Goal: Task Accomplishment & Management: Manage account settings

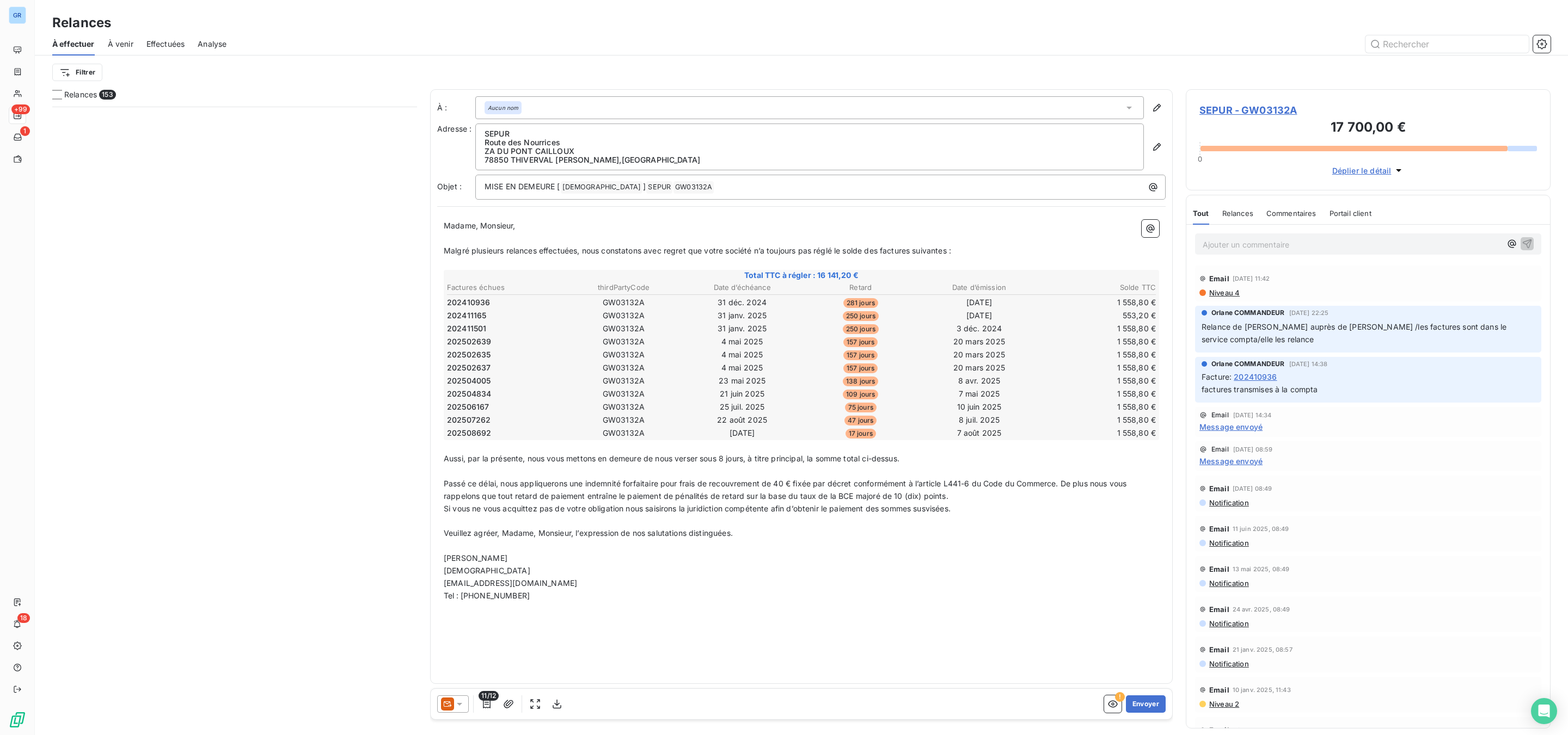
scroll to position [617, 352]
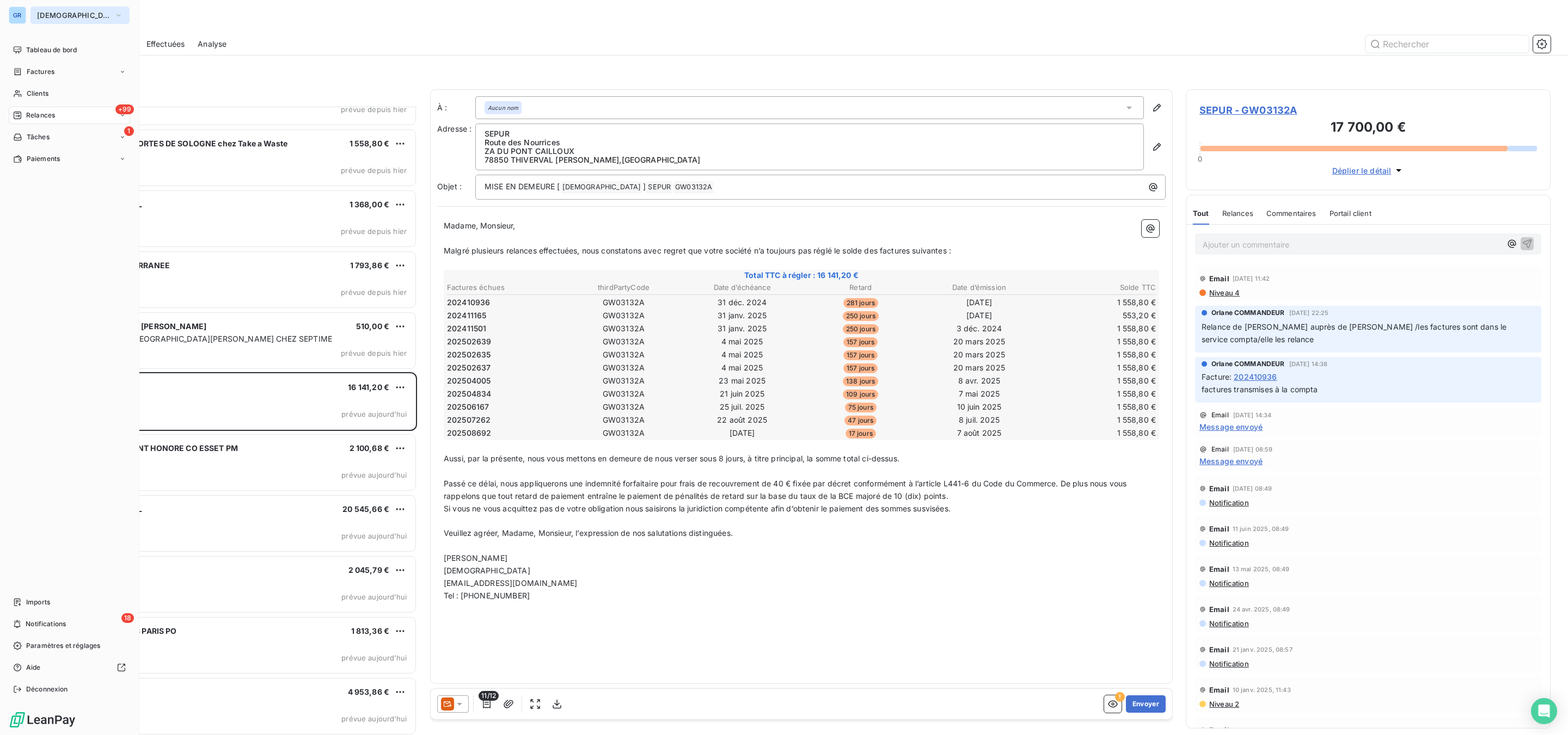
click at [56, 12] on span "[DEMOGRAPHIC_DATA]" at bounding box center [74, 15] width 73 height 9
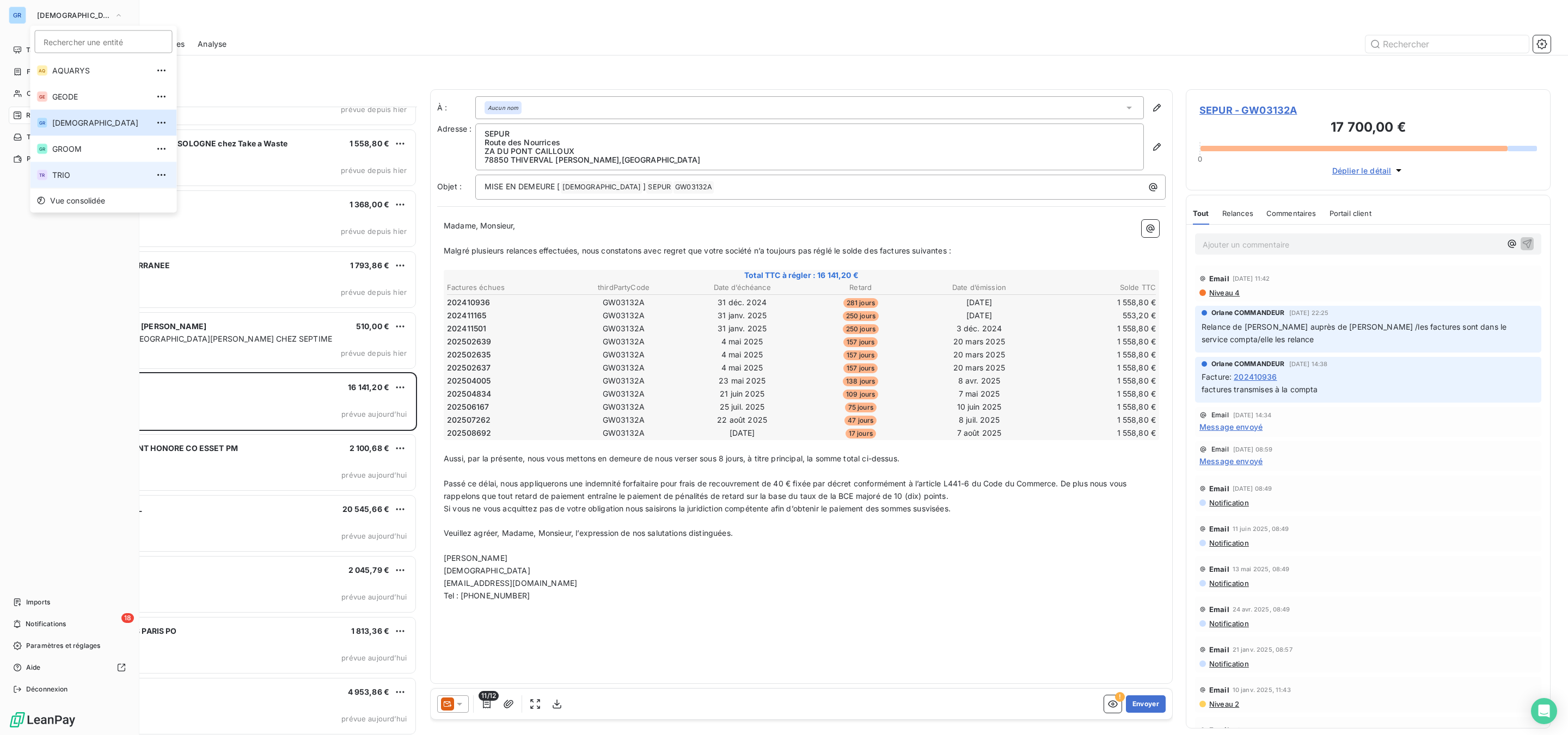
click at [71, 168] on li "TR TRIO" at bounding box center [103, 175] width 147 height 26
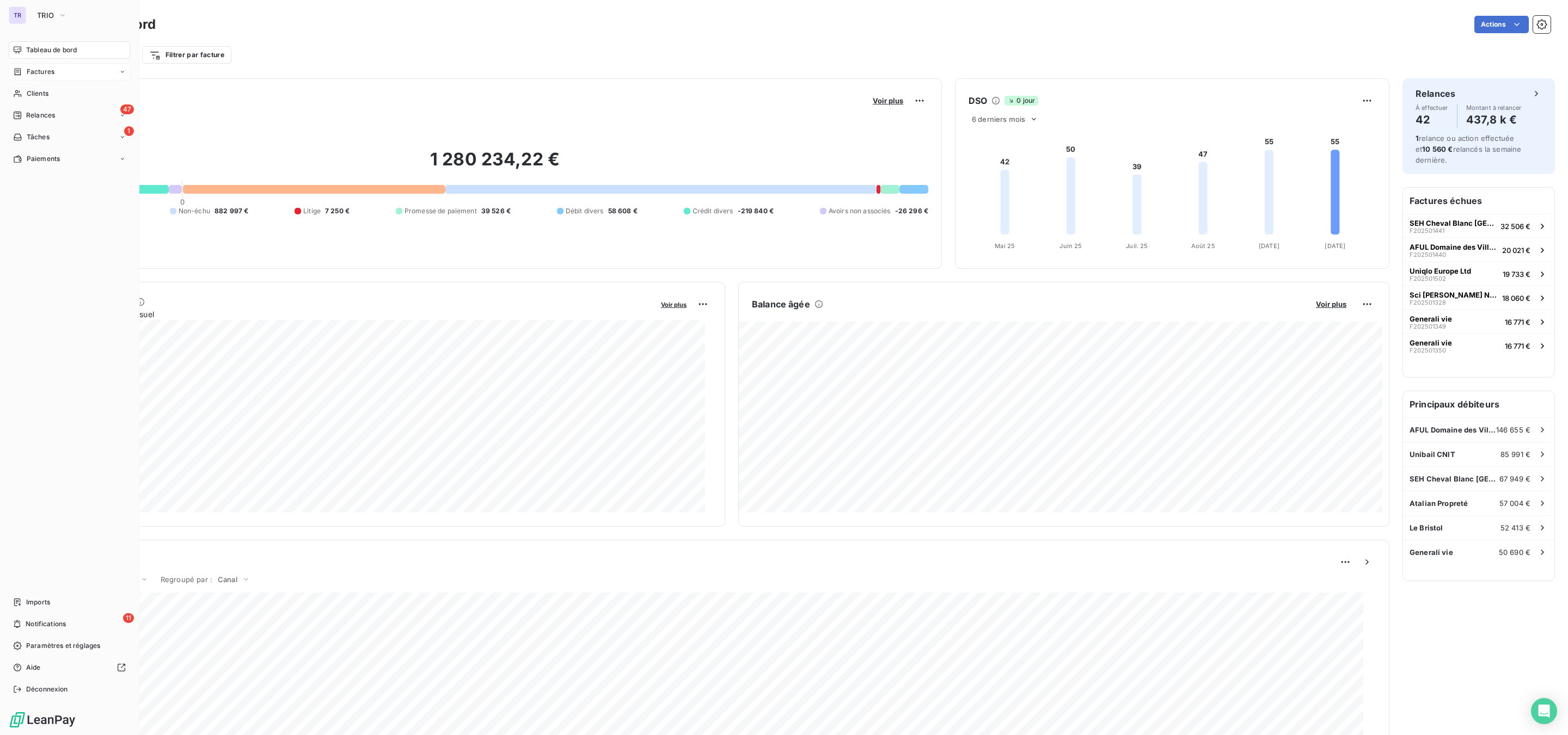
click at [46, 70] on span "Factures" at bounding box center [41, 72] width 28 height 10
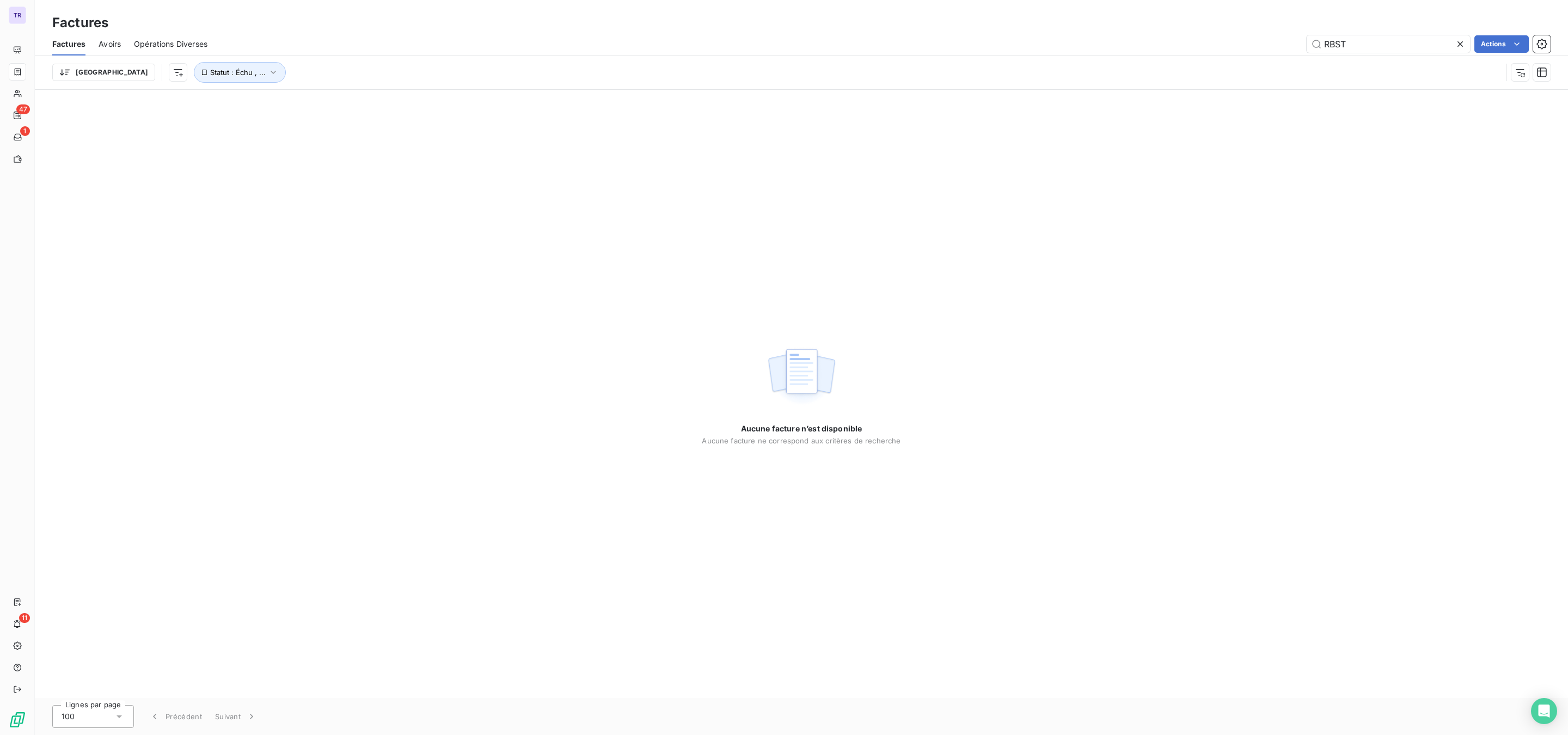
drag, startPoint x: 1371, startPoint y: 43, endPoint x: 1124, endPoint y: 49, distance: 247.1
click at [1231, 43] on div "RBST Actions" at bounding box center [885, 44] width 1330 height 18
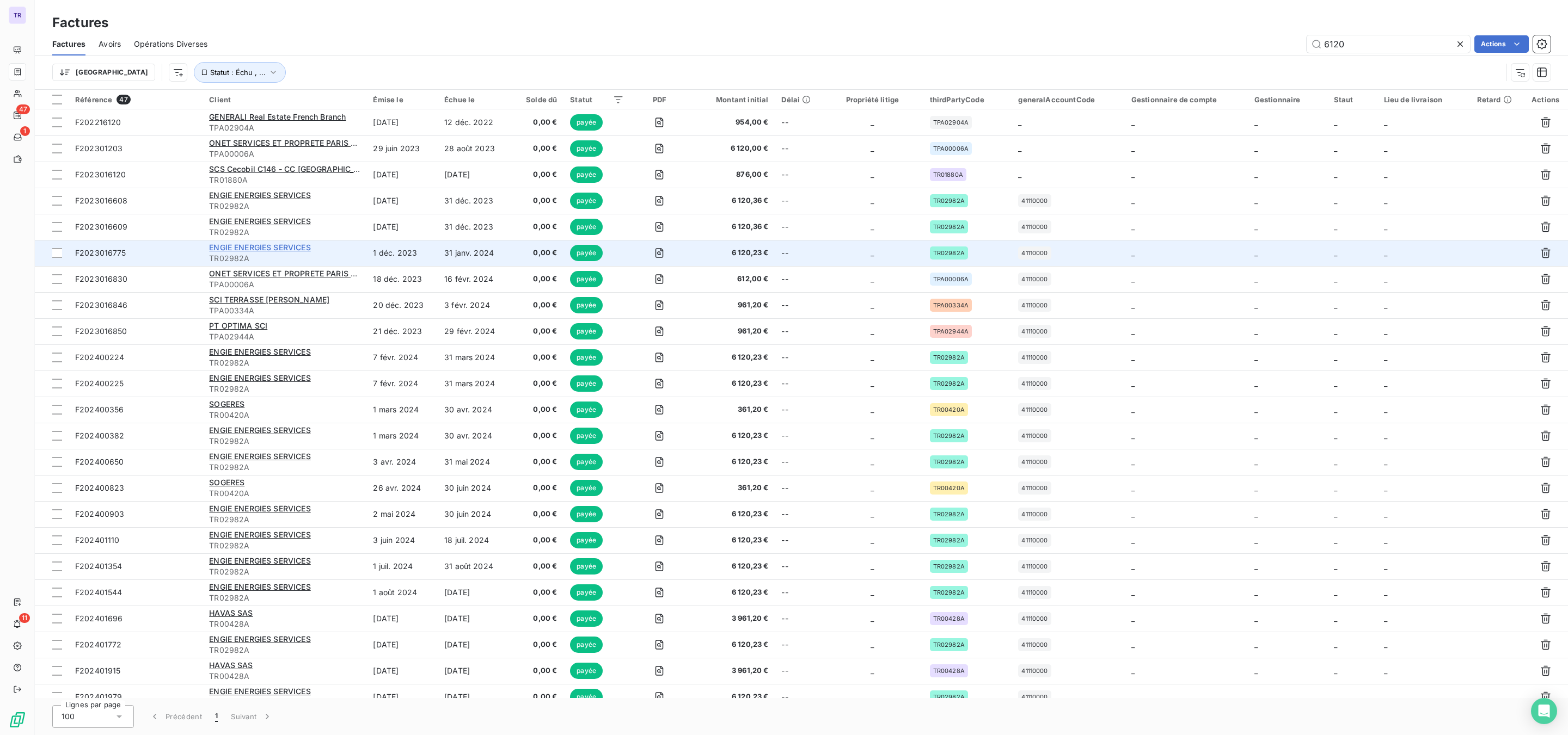
type input "6120"
click at [236, 247] on span "ENGIE ENERGIES SERVICES" at bounding box center [259, 247] width 101 height 9
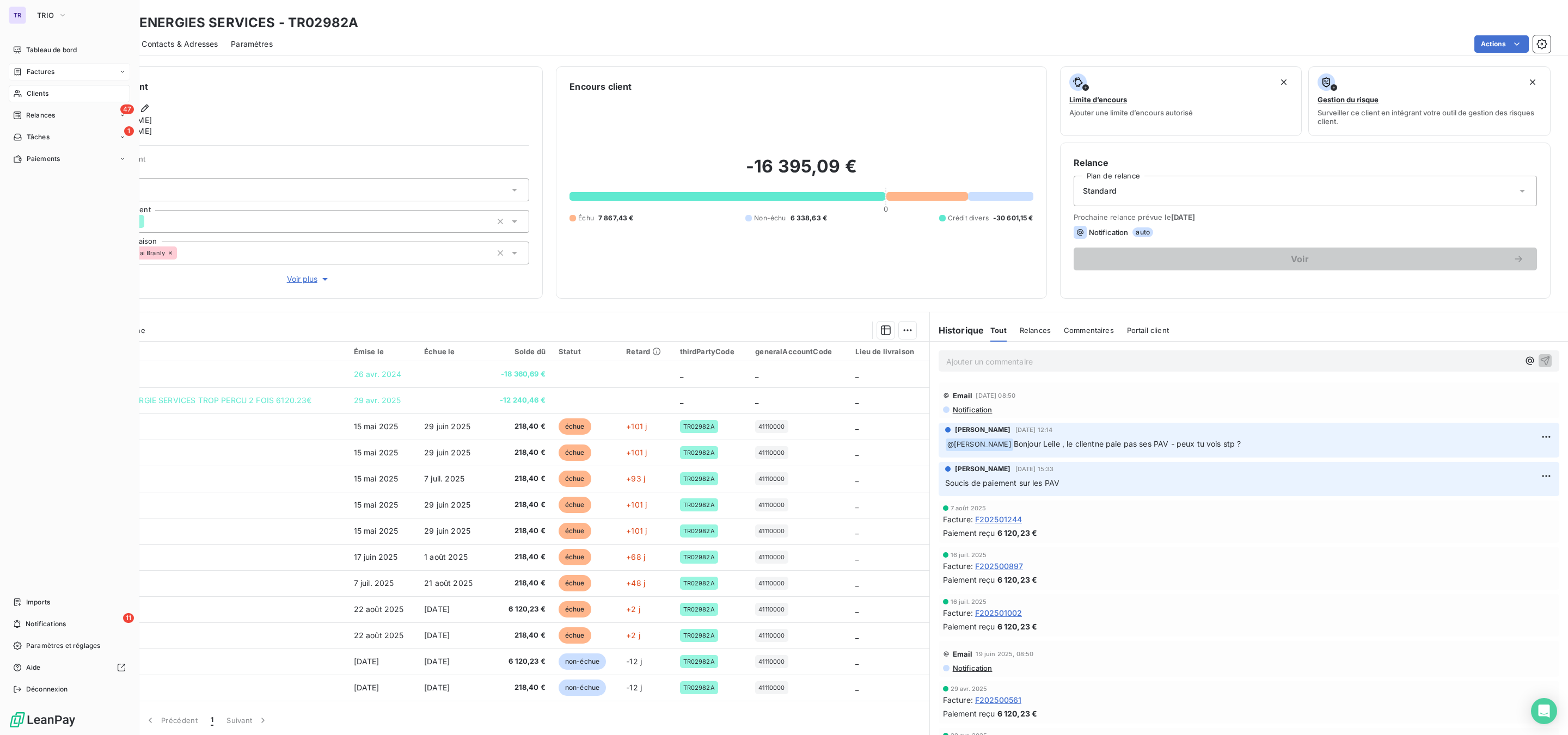
click at [38, 67] on span "Factures" at bounding box center [41, 72] width 28 height 10
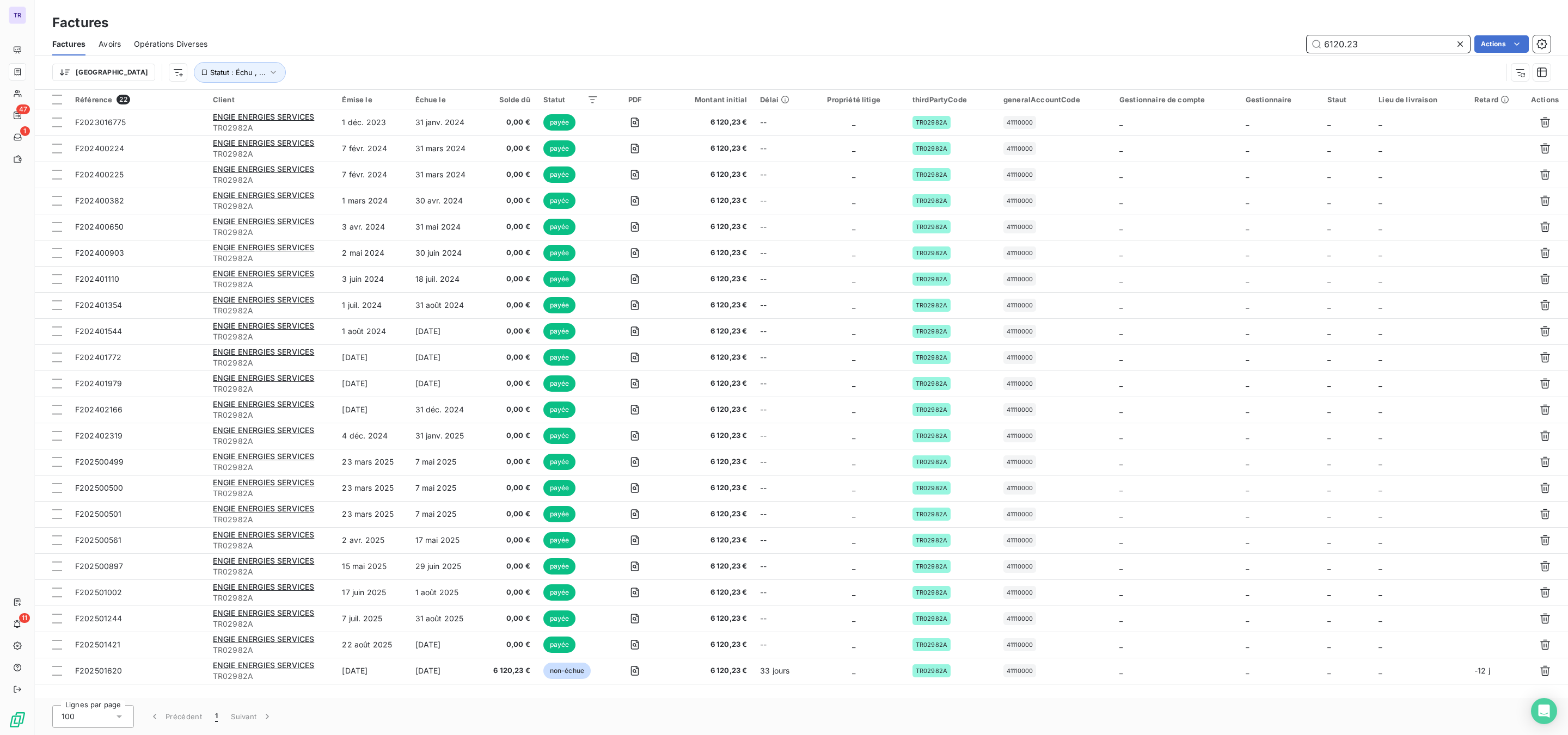
click at [1362, 41] on input "6120.23" at bounding box center [1388, 44] width 163 height 18
drag, startPoint x: 1375, startPoint y: 43, endPoint x: 1301, endPoint y: 40, distance: 74.1
click at [1247, 37] on div "6120.23 Actions" at bounding box center [885, 44] width 1330 height 18
paste input "GW01670B"
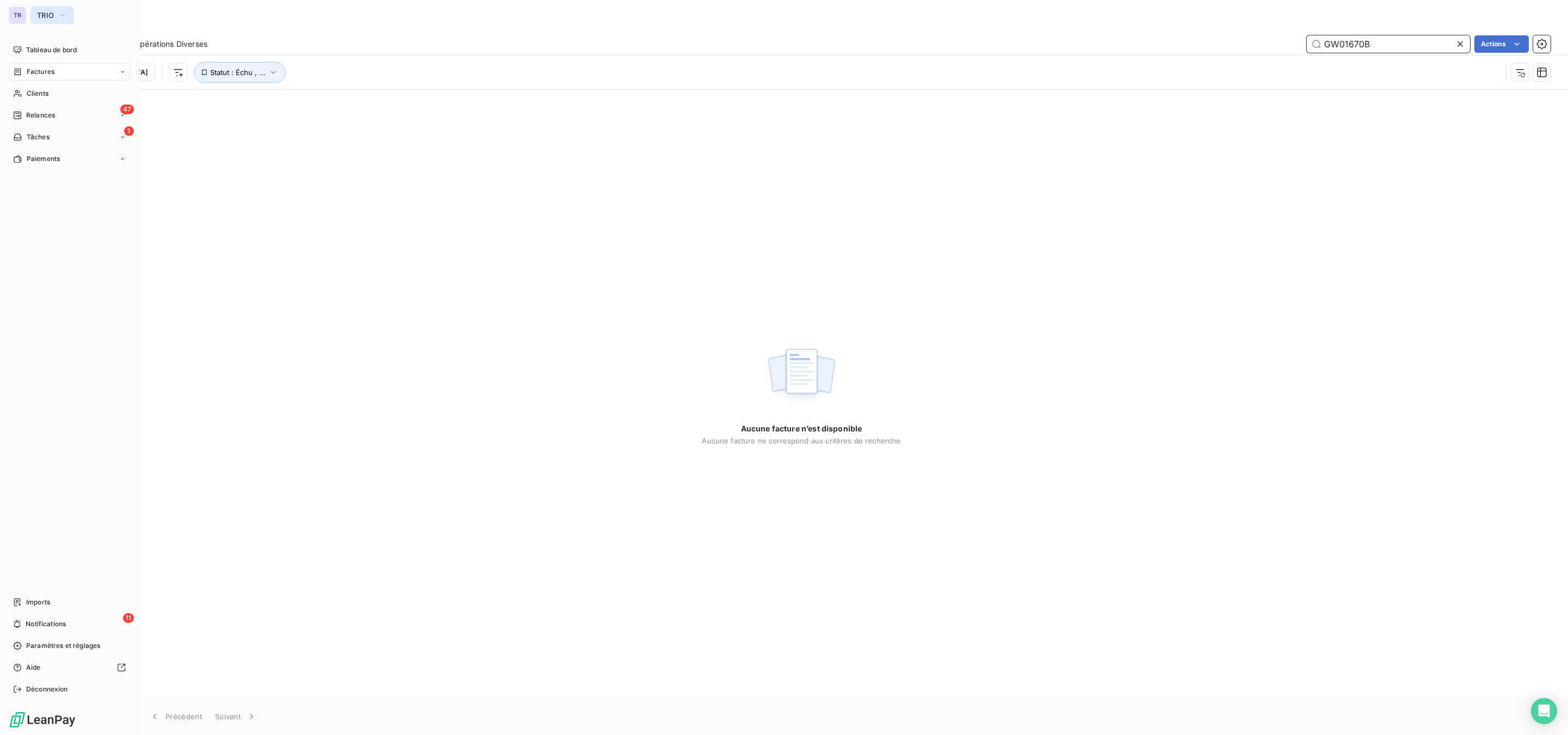
type input "GW01670B"
click at [49, 18] on span "TRIO" at bounding box center [46, 15] width 17 height 9
click at [77, 117] on span "[DEMOGRAPHIC_DATA]" at bounding box center [100, 123] width 96 height 11
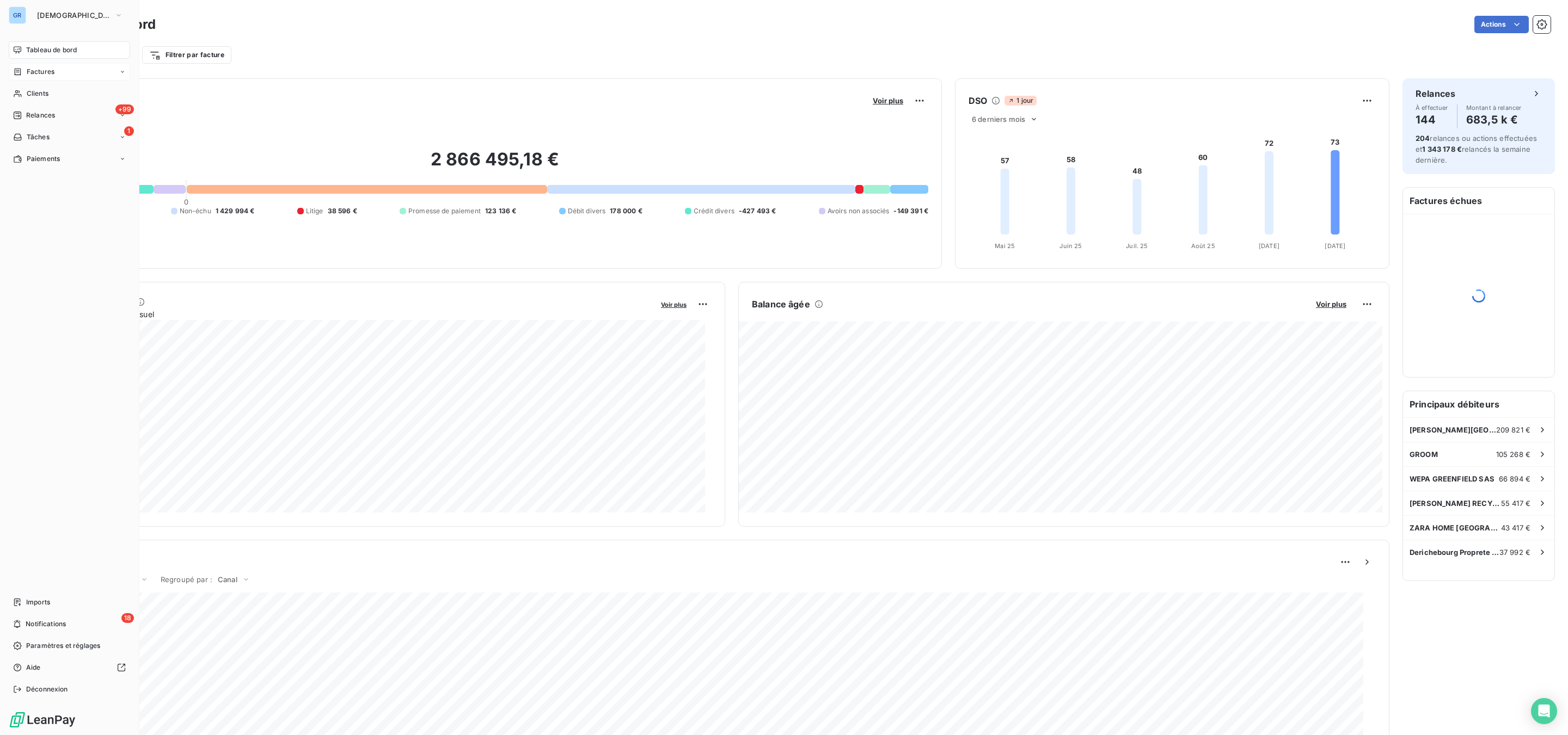
click at [41, 71] on span "Factures" at bounding box center [41, 72] width 28 height 10
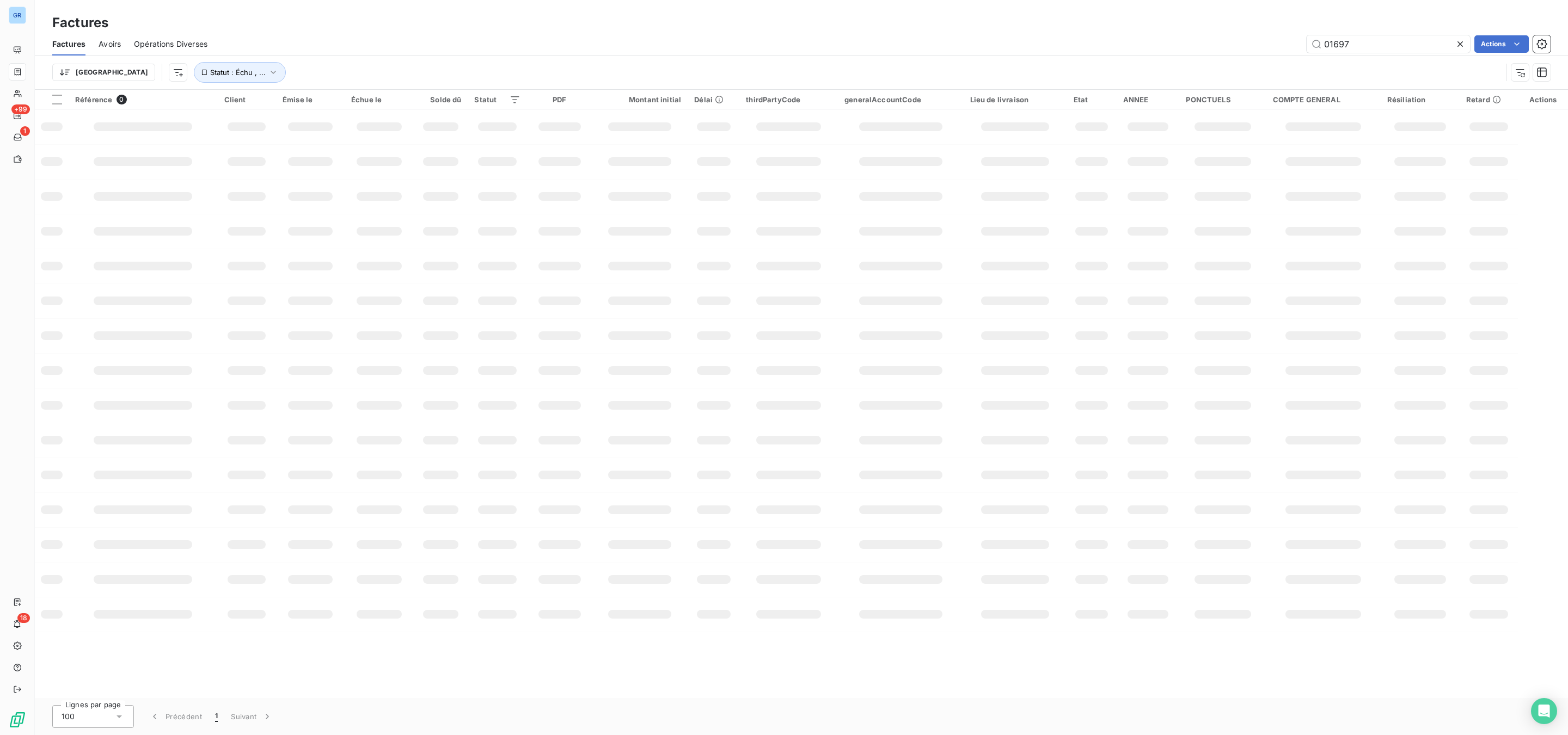
drag, startPoint x: 1390, startPoint y: 43, endPoint x: 1204, endPoint y: 43, distance: 186.0
click at [1204, 43] on div "01697 Actions" at bounding box center [885, 44] width 1330 height 18
drag, startPoint x: 1354, startPoint y: 48, endPoint x: 1341, endPoint y: 48, distance: 13.0
type input "GW01670B"
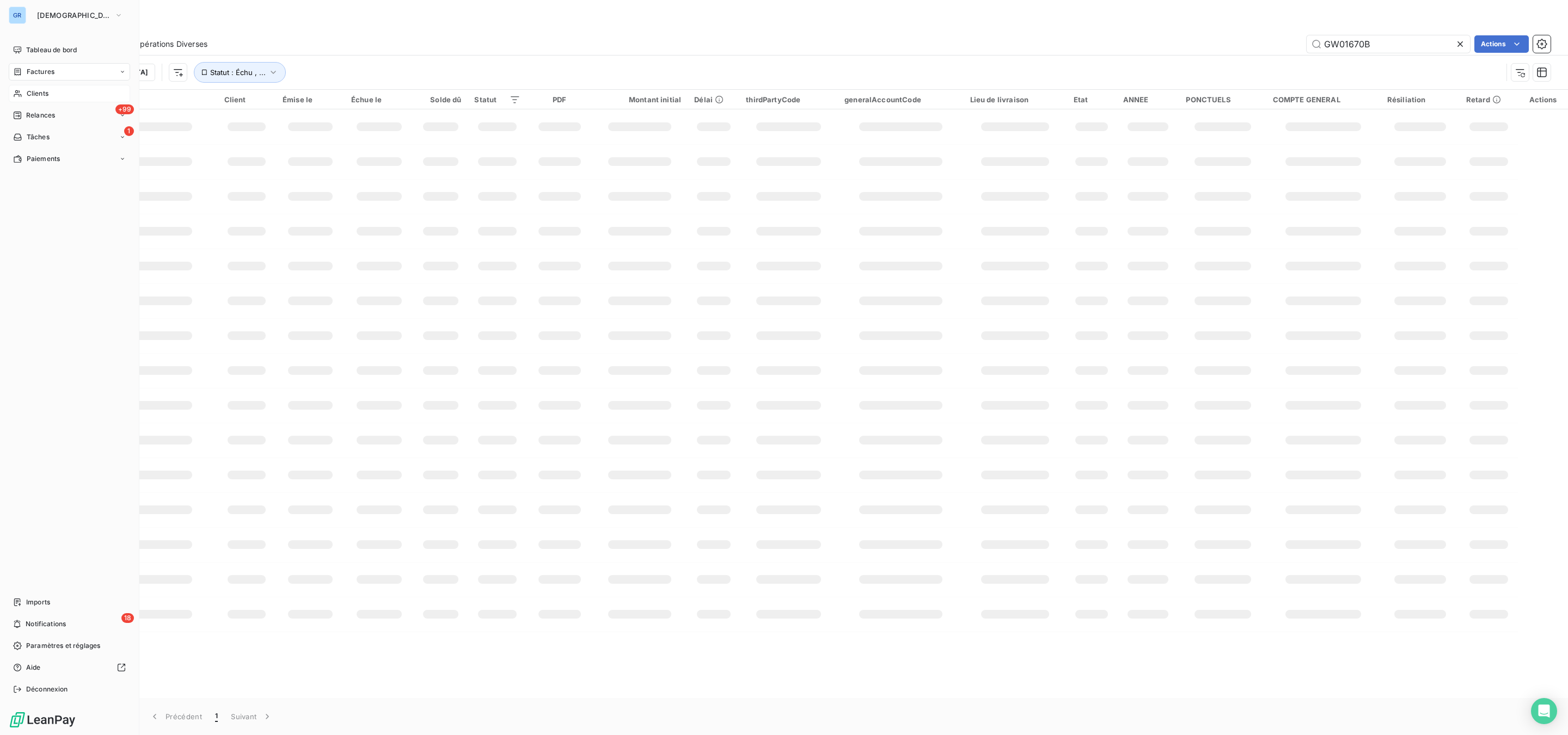
drag, startPoint x: 40, startPoint y: 94, endPoint x: 51, endPoint y: 91, distance: 11.4
click at [41, 94] on span "Clients" at bounding box center [38, 94] width 22 height 10
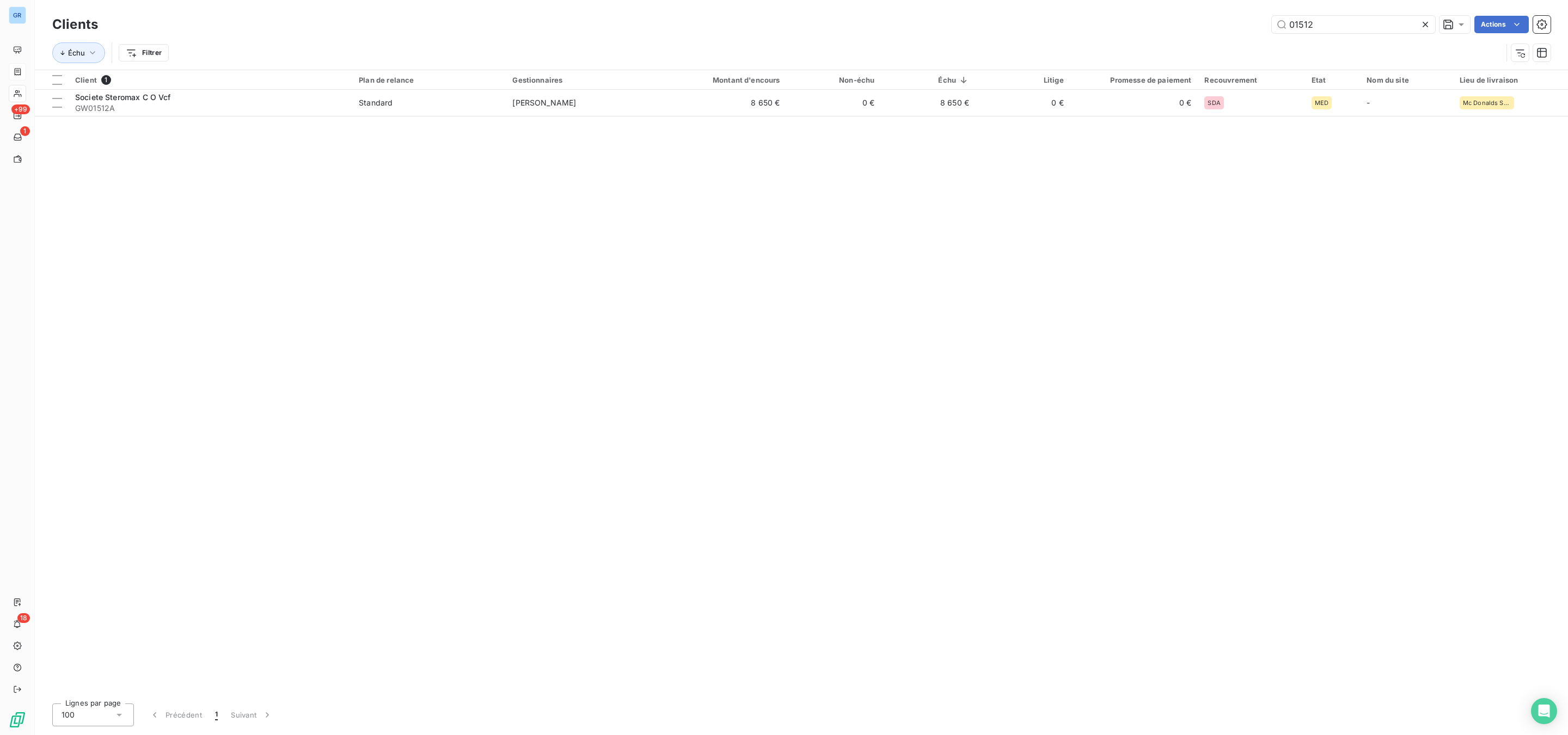
drag, startPoint x: 1335, startPoint y: 19, endPoint x: 1206, endPoint y: 18, distance: 129.0
click at [1211, 18] on div "01512 Actions" at bounding box center [830, 24] width 1440 height 18
type input "GW01670B"
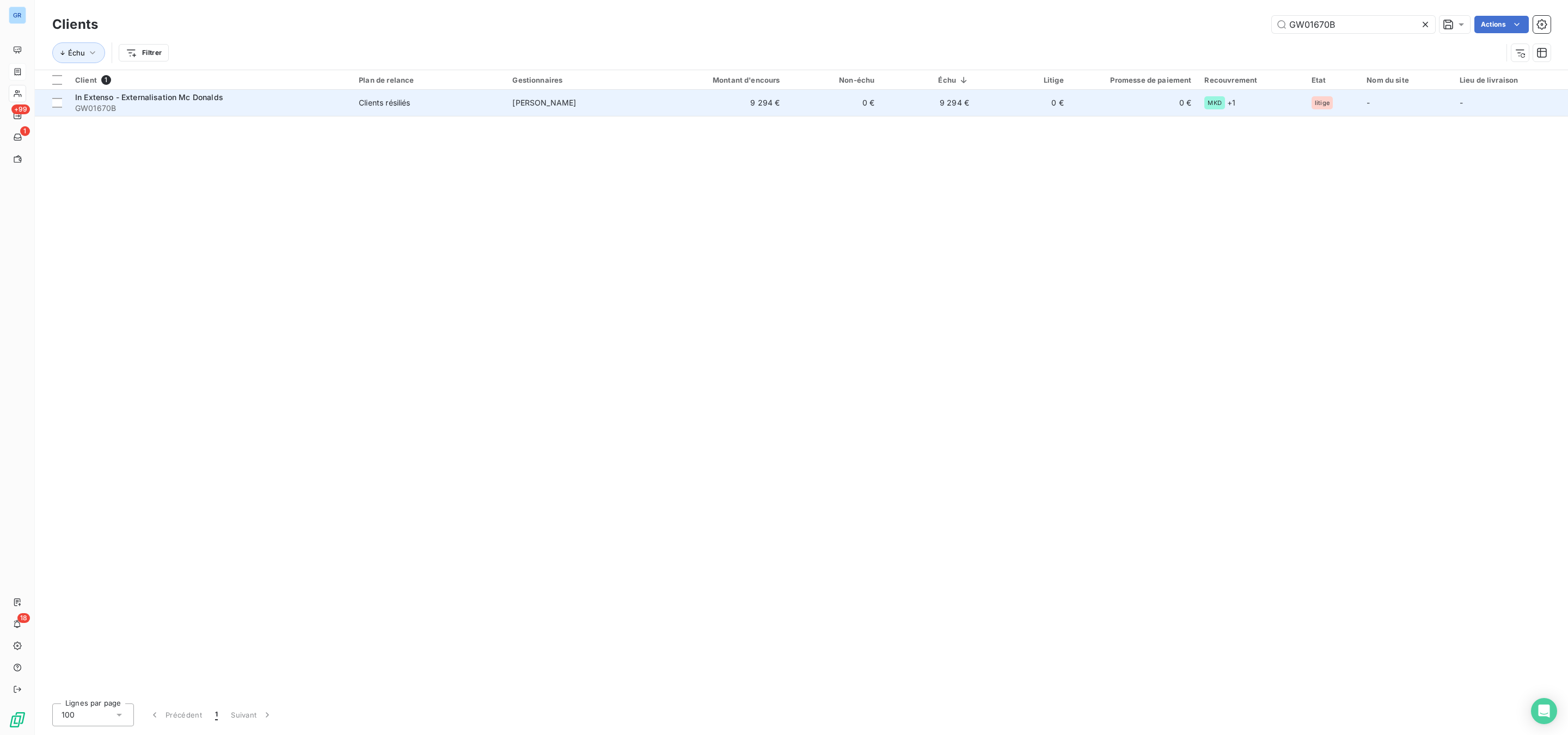
click at [181, 95] on span "In Extenso - Externalisation Mc Donalds" at bounding box center [149, 97] width 148 height 9
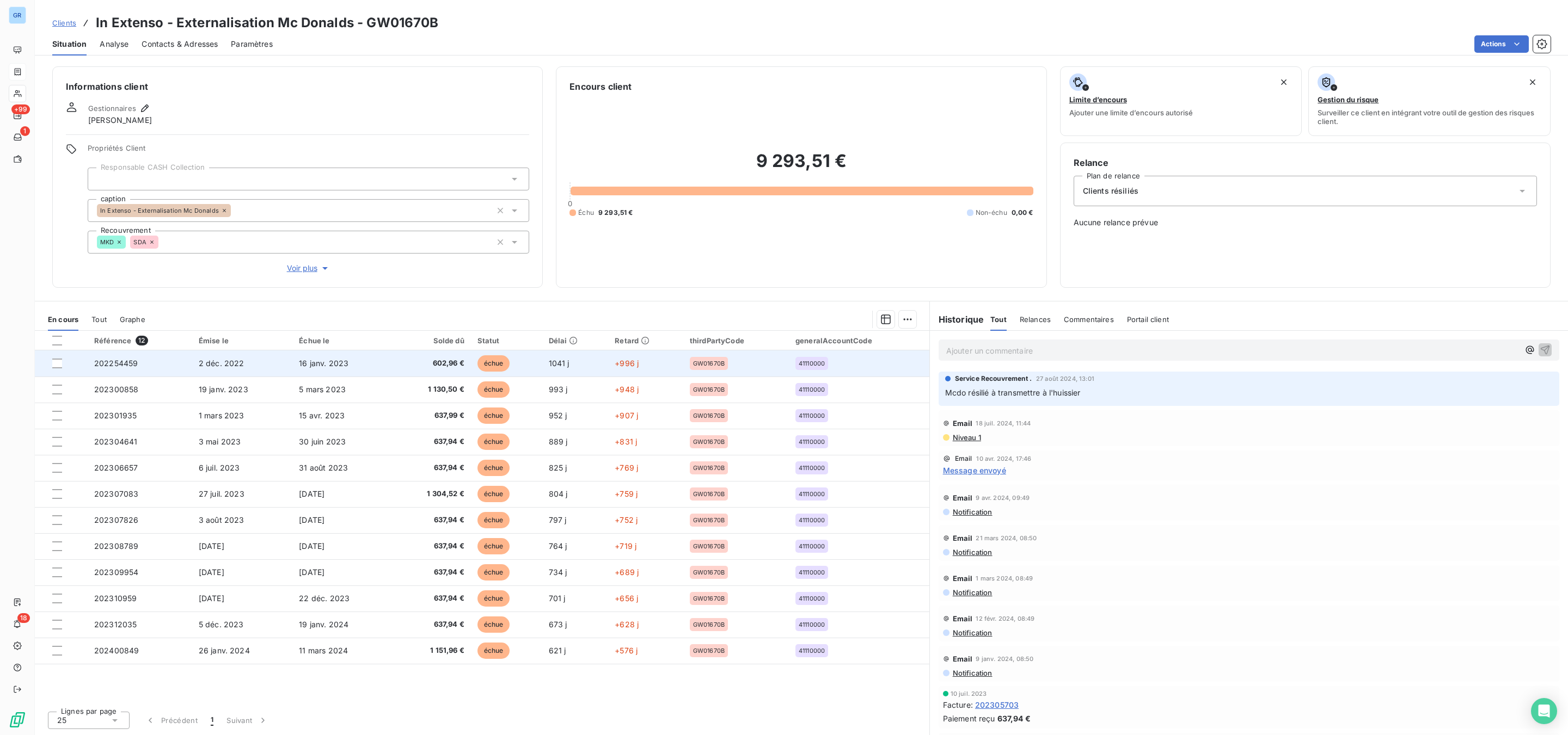
click at [490, 368] on span "échue" at bounding box center [494, 363] width 33 height 16
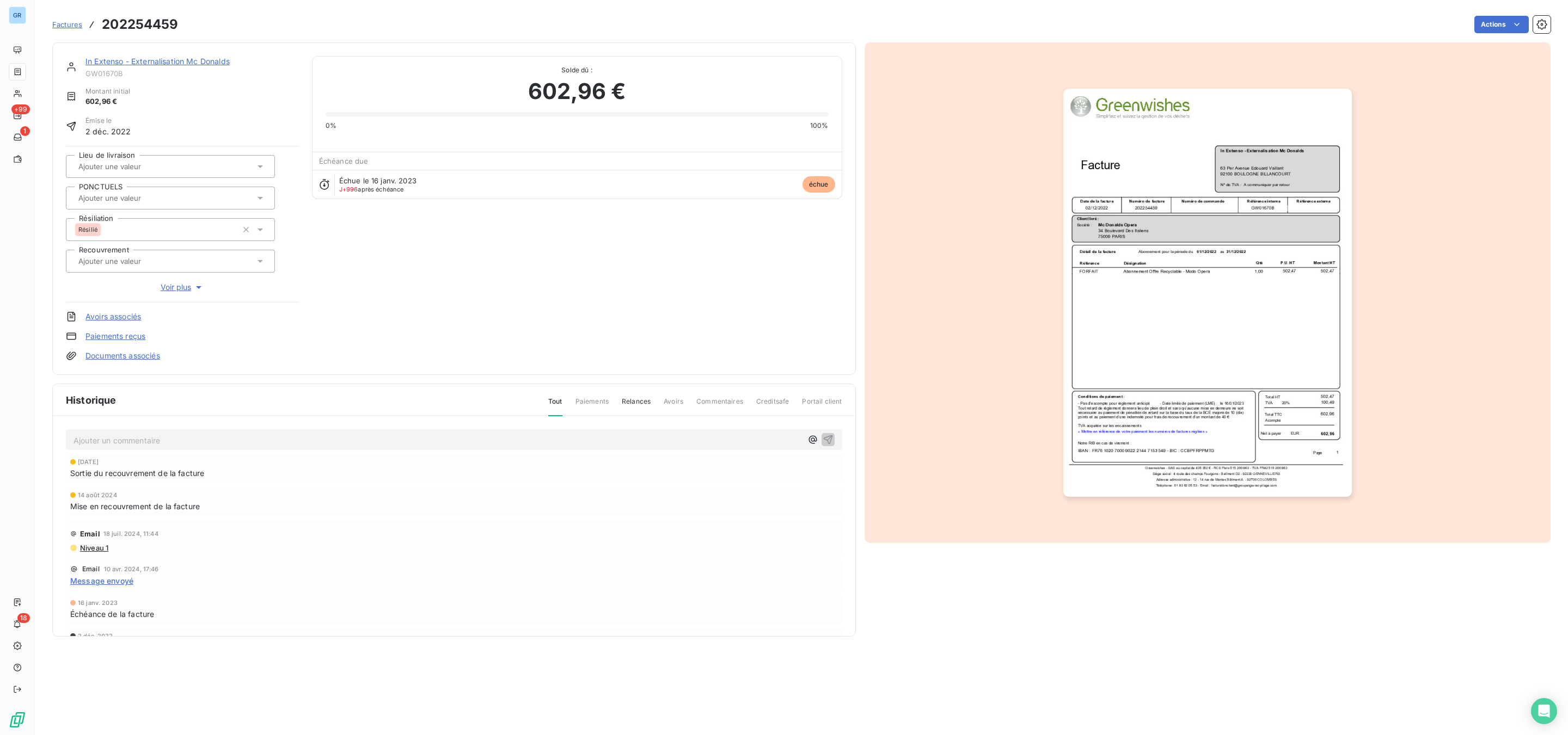
click at [1103, 209] on img "button" at bounding box center [1208, 293] width 289 height 408
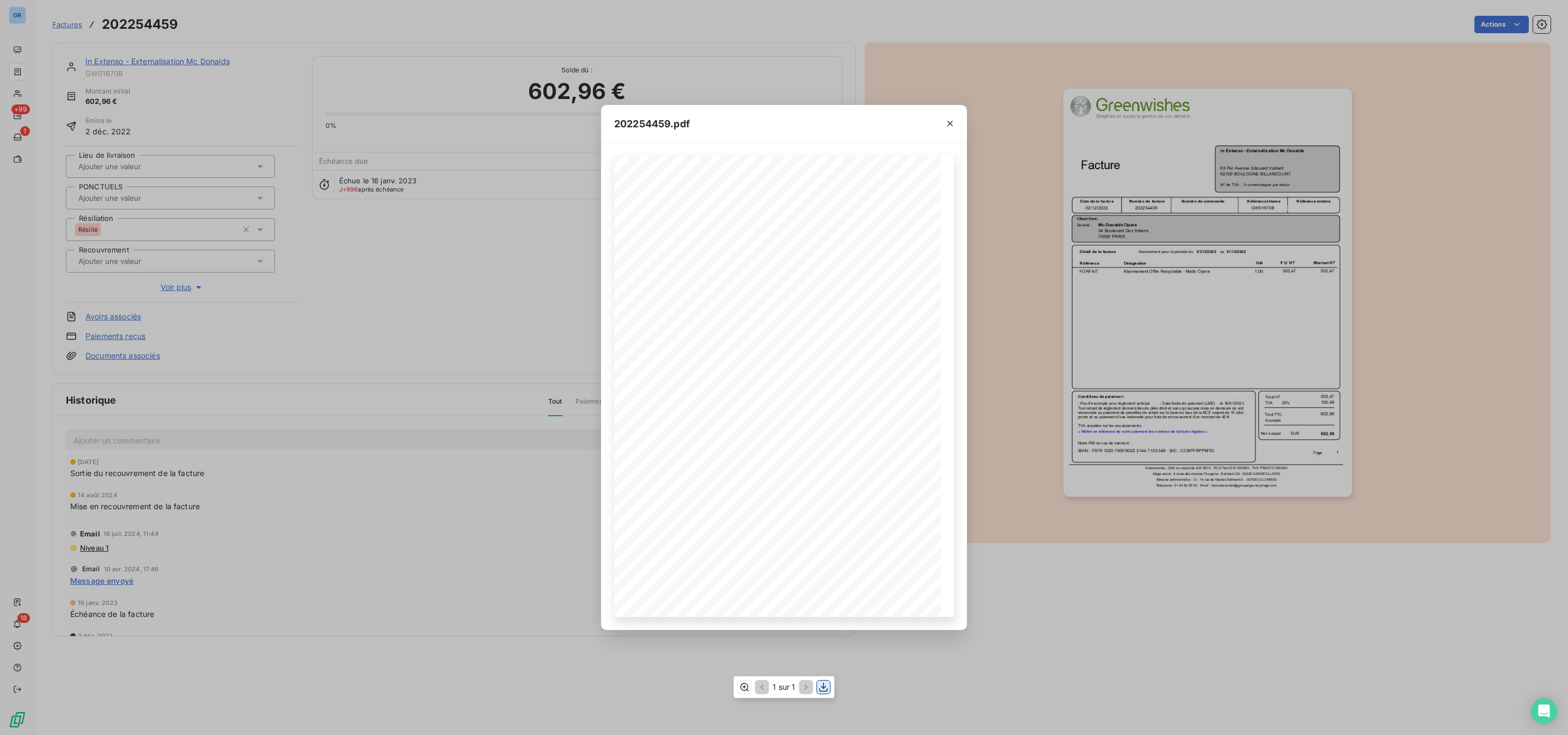
click at [822, 691] on icon "button" at bounding box center [824, 688] width 11 height 11
click at [956, 126] on button "button" at bounding box center [950, 124] width 18 height 18
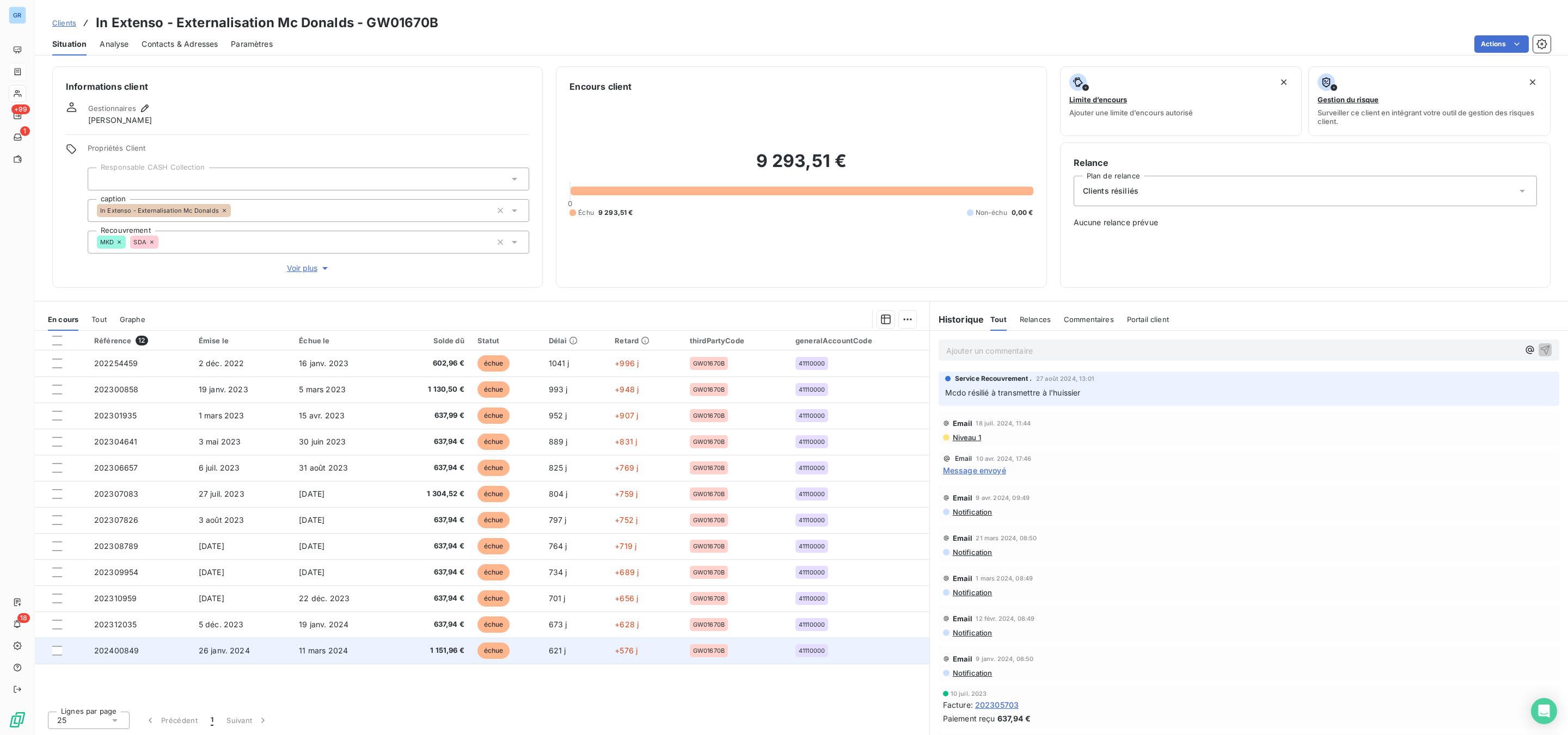
click at [489, 652] on span "échue" at bounding box center [494, 650] width 33 height 16
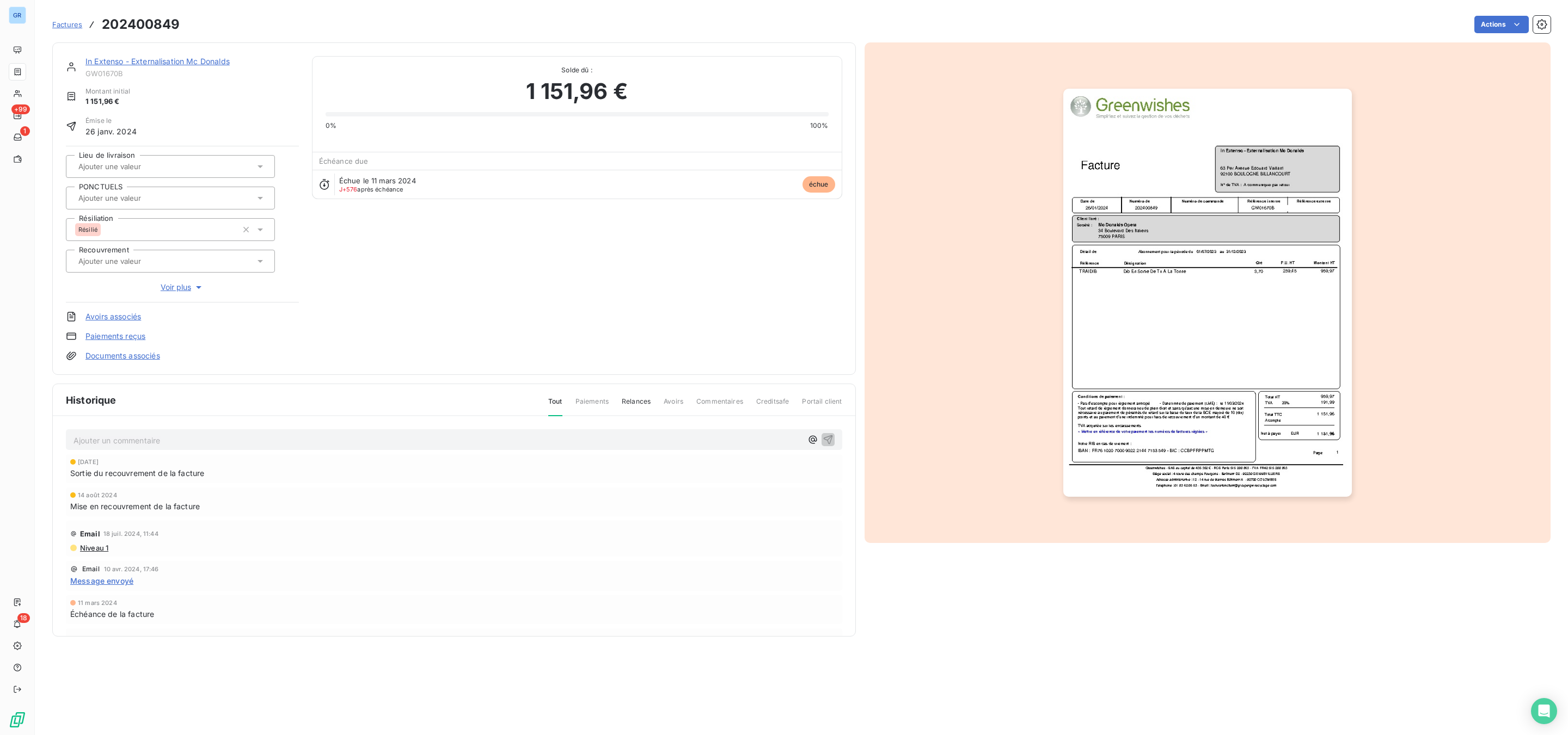
click at [1178, 231] on img "button" at bounding box center [1208, 293] width 289 height 408
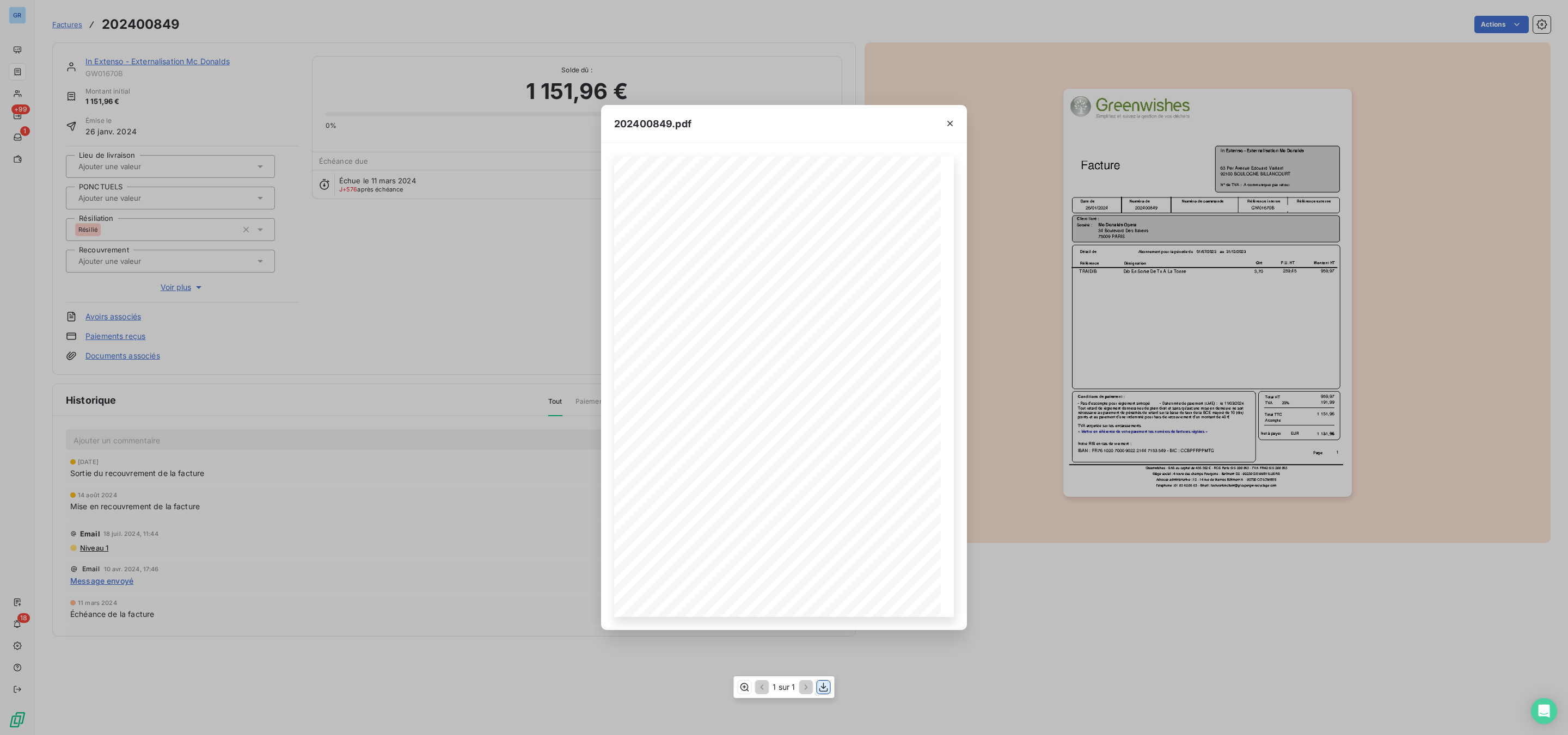
click at [821, 684] on icon "button" at bounding box center [824, 688] width 11 height 11
drag, startPoint x: 947, startPoint y: 122, endPoint x: 887, endPoint y: 113, distance: 60.7
click at [948, 122] on icon "button" at bounding box center [950, 124] width 11 height 11
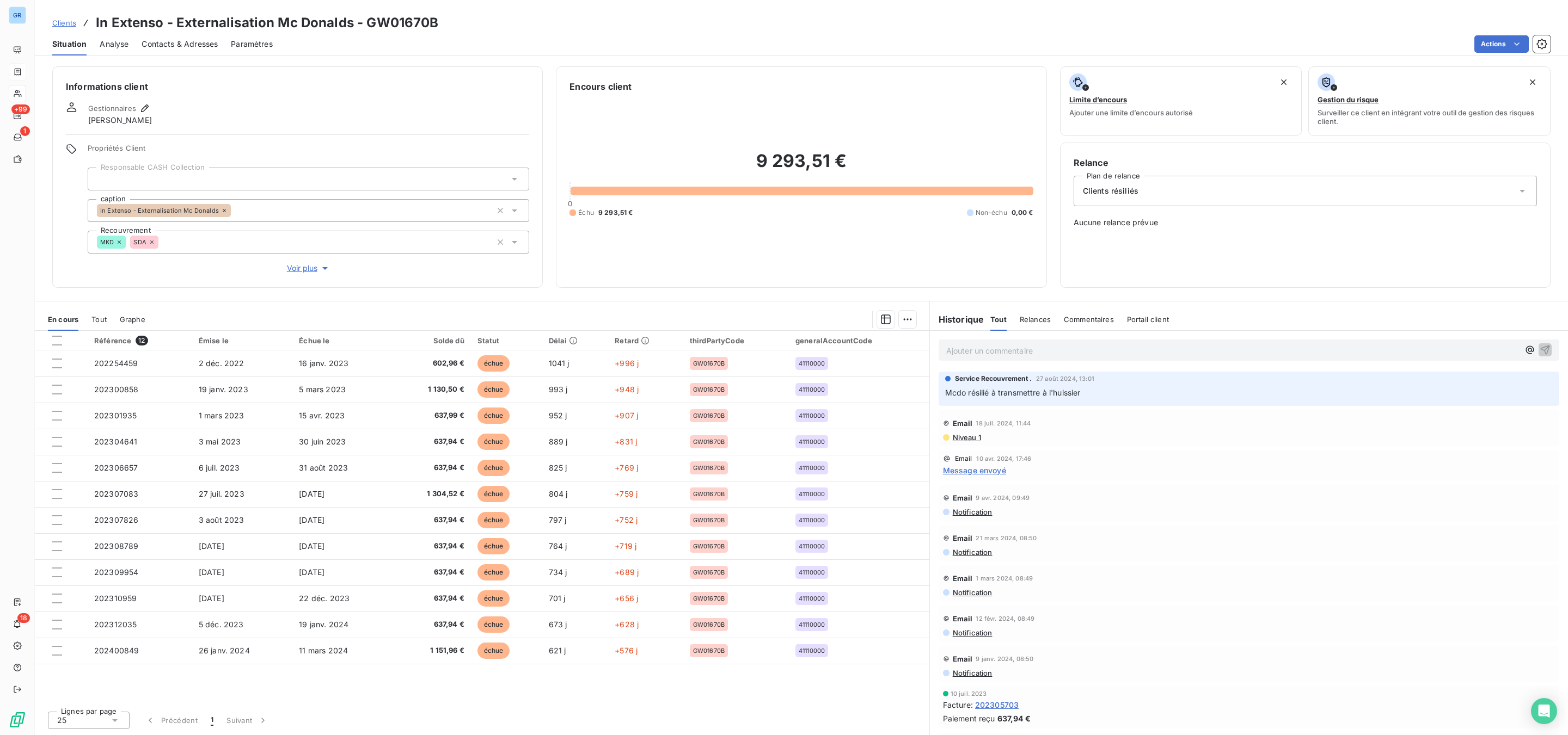
click at [1063, 364] on div "Ajouter un commentaire ﻿" at bounding box center [1249, 350] width 638 height 39
click at [1080, 353] on p "Ajouter un commentaire ﻿" at bounding box center [1233, 350] width 573 height 13
drag, startPoint x: 433, startPoint y: 21, endPoint x: 368, endPoint y: 21, distance: 65.0
click at [368, 21] on h3 "In Extenso - Externalisation Mc Donalds - GW01670B" at bounding box center [267, 23] width 343 height 19
copy h3 "GW01670B"
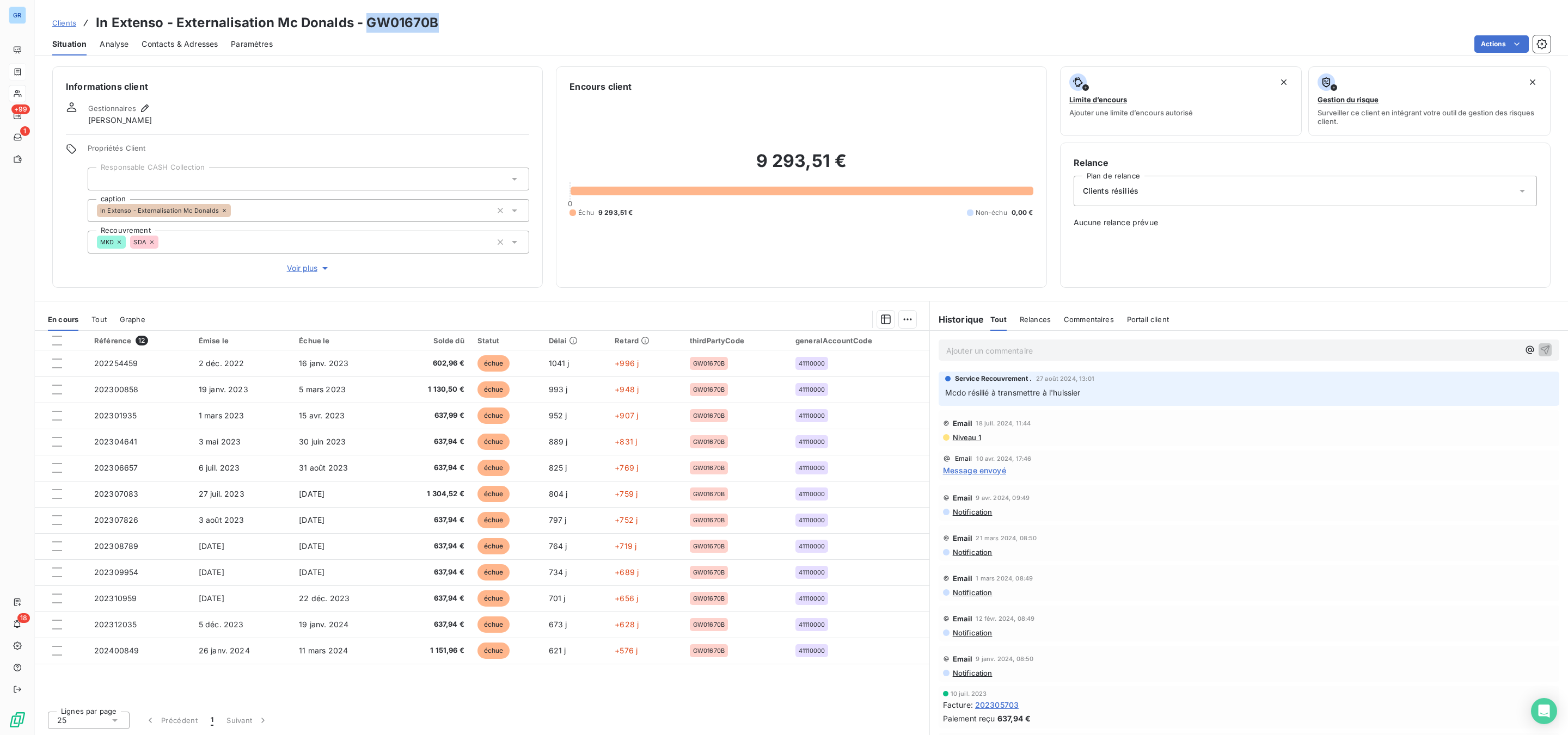
copy h3 "GW01670B"
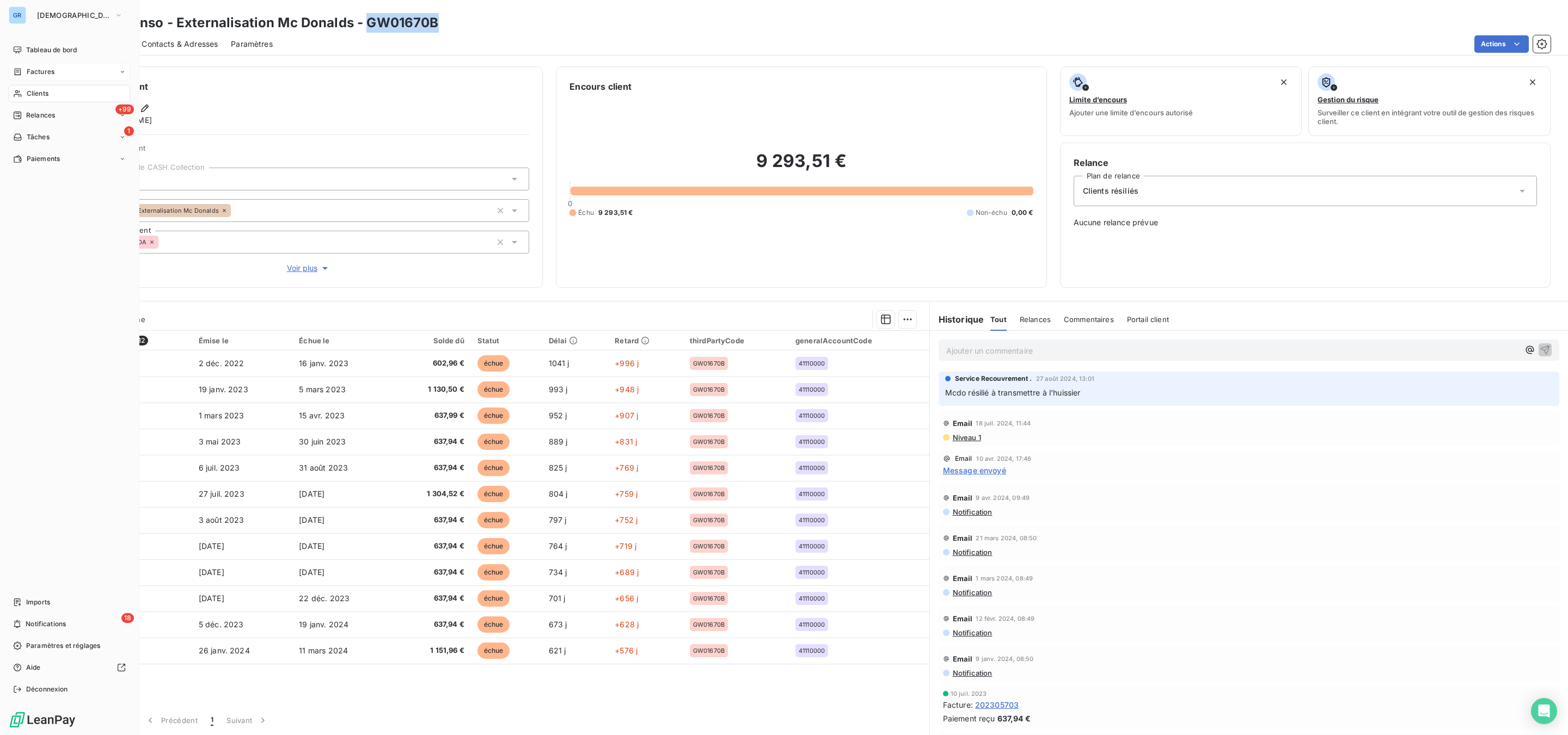
click at [35, 72] on span "Factures" at bounding box center [41, 72] width 28 height 10
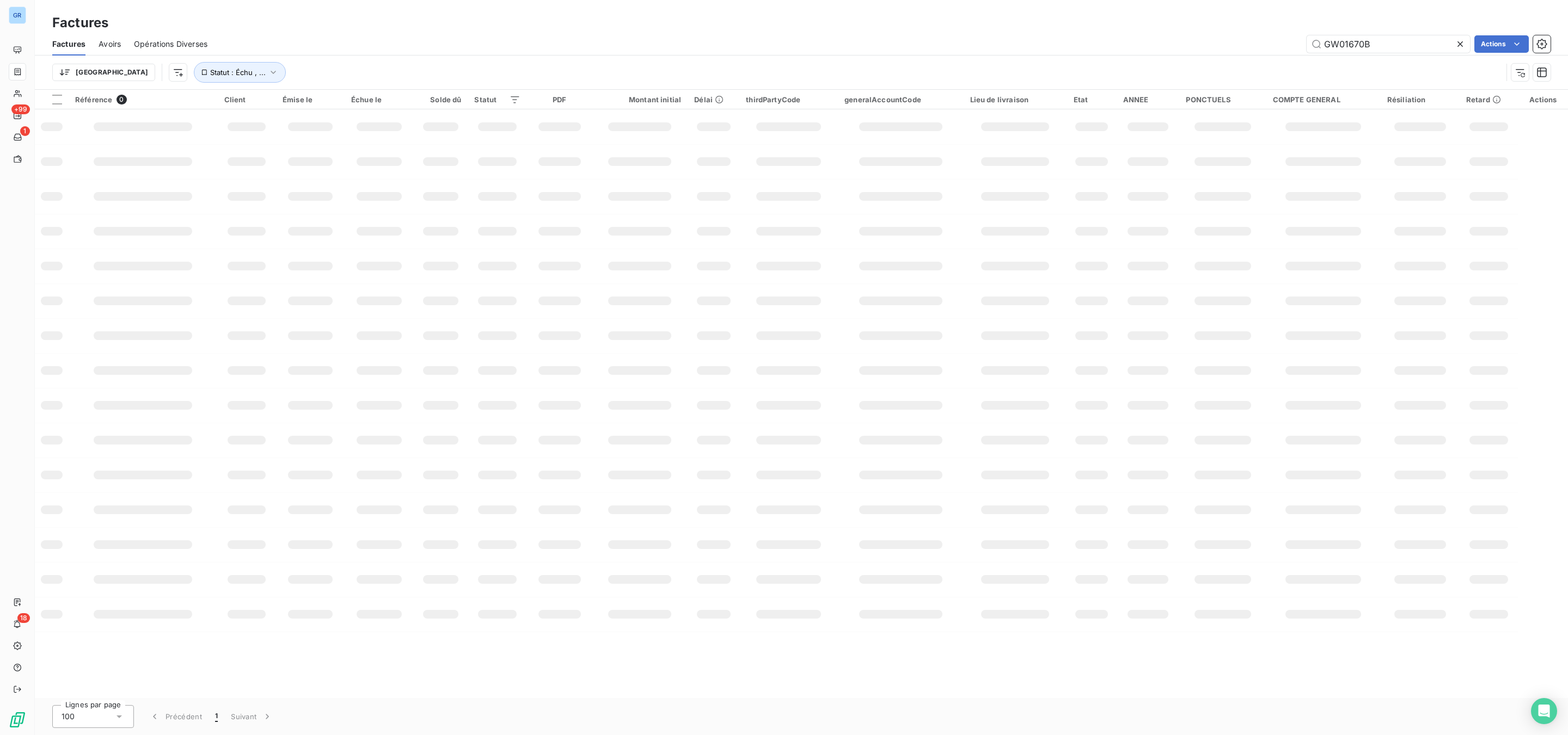
drag, startPoint x: 1193, startPoint y: 43, endPoint x: 1191, endPoint y: 52, distance: 9.2
click at [1183, 46] on div "GW01670B Actions" at bounding box center [885, 44] width 1330 height 18
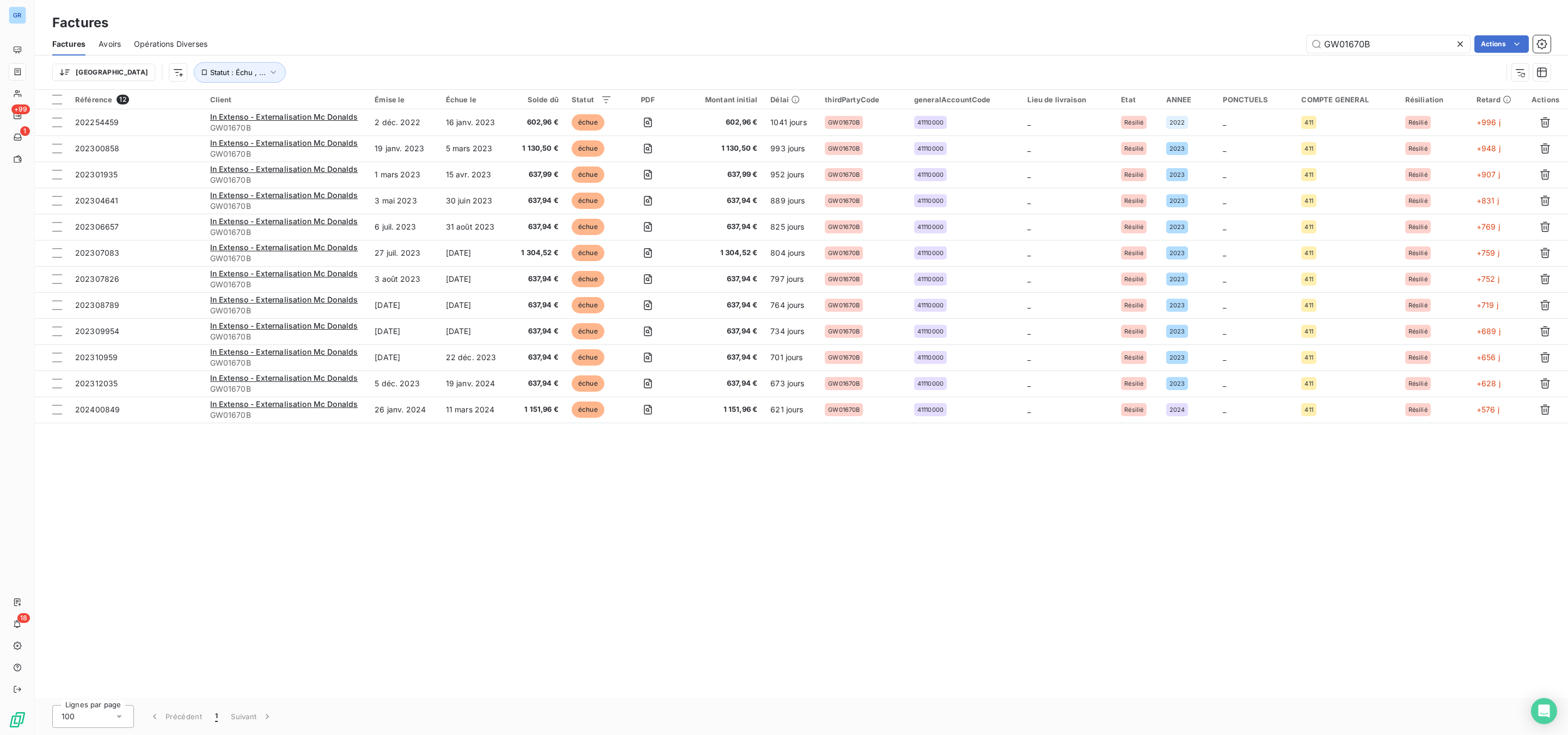
drag, startPoint x: 1385, startPoint y: 44, endPoint x: 1119, endPoint y: 41, distance: 266.0
click at [1119, 41] on div "GW01670B Actions" at bounding box center [885, 44] width 1330 height 18
type input "h"
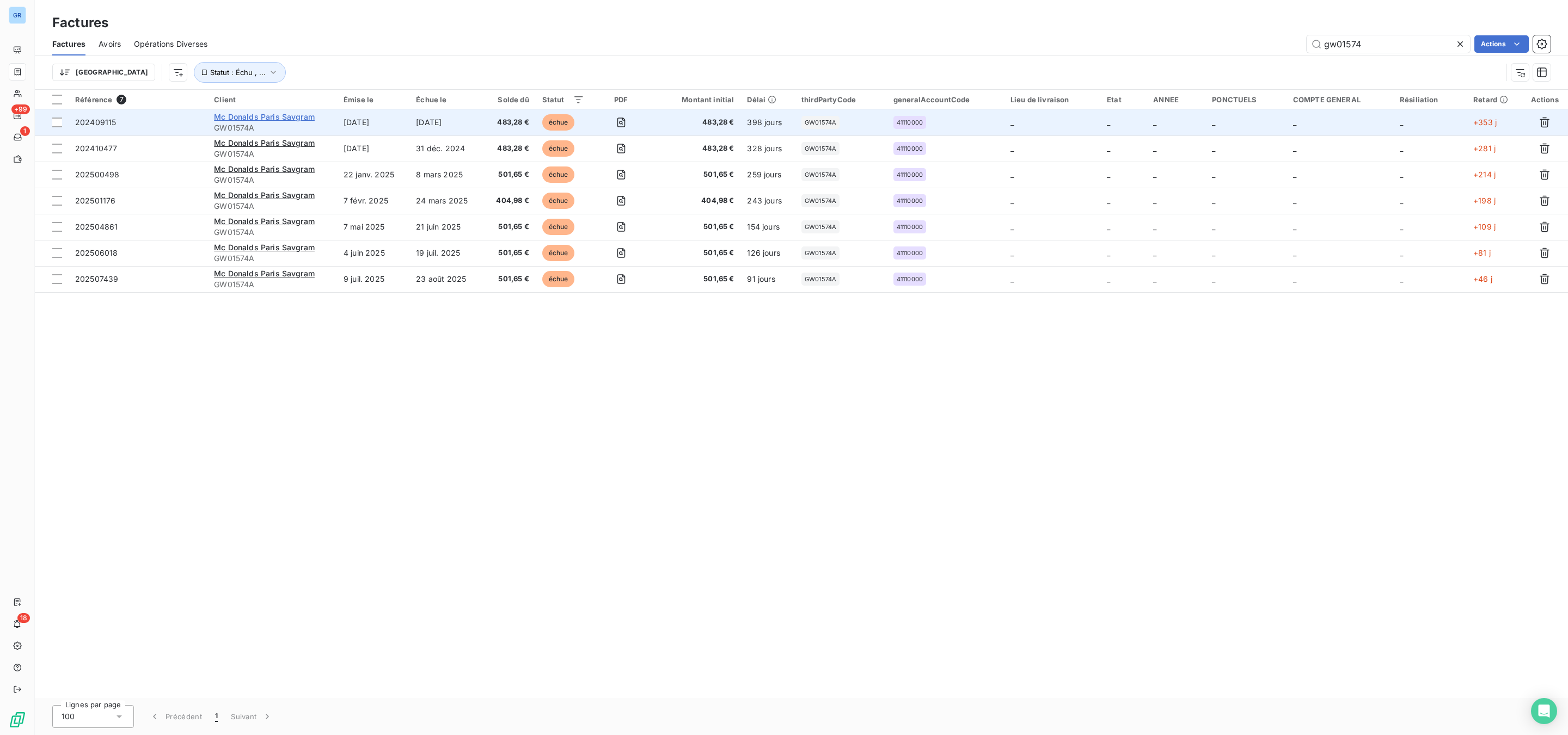
type input "gw01574"
click at [284, 118] on span "Mc Donalds Paris Savgram" at bounding box center [264, 116] width 100 height 9
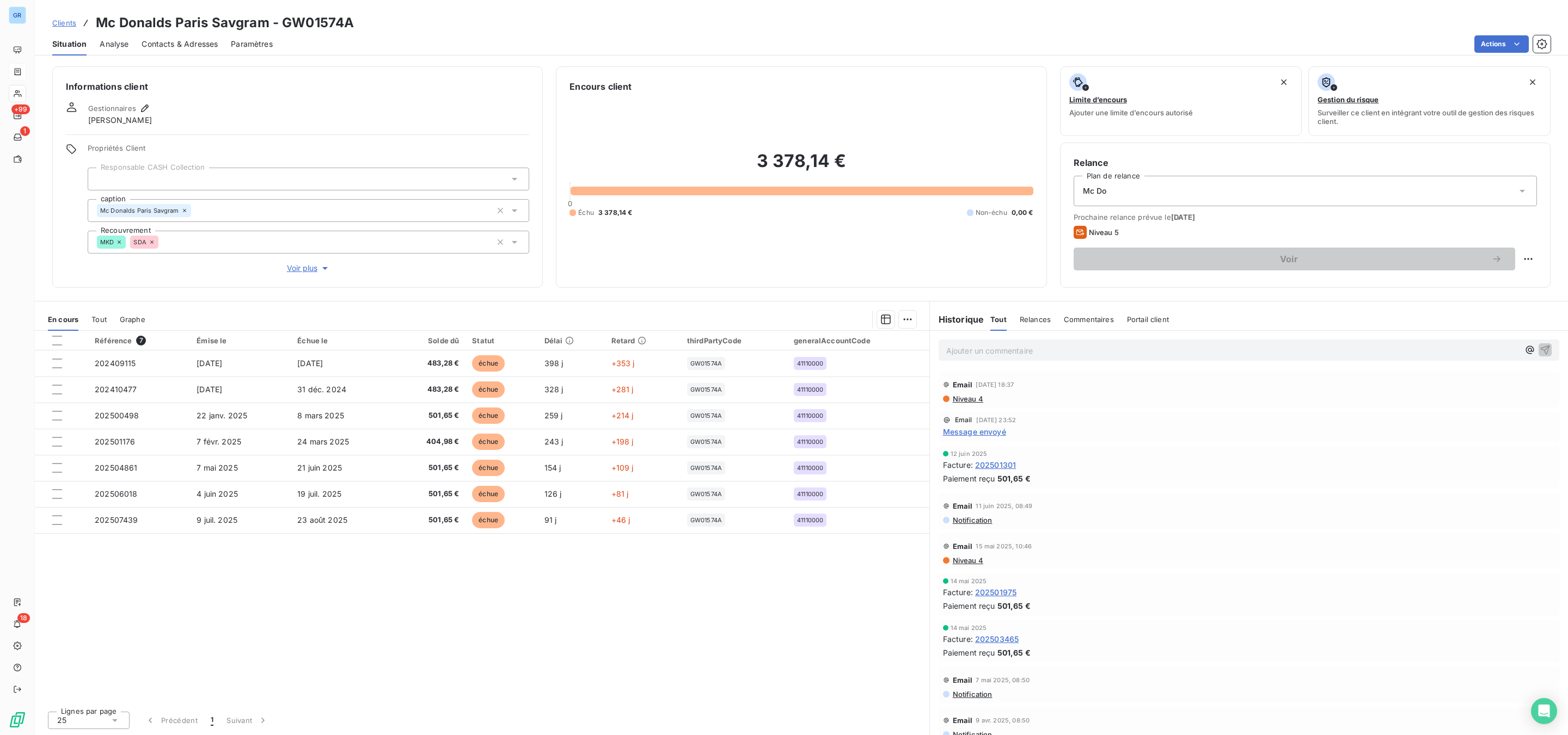
click at [1054, 348] on p "Ajouter un commentaire ﻿" at bounding box center [1233, 350] width 573 height 13
click at [1153, 193] on div "Mc Do" at bounding box center [1305, 191] width 463 height 30
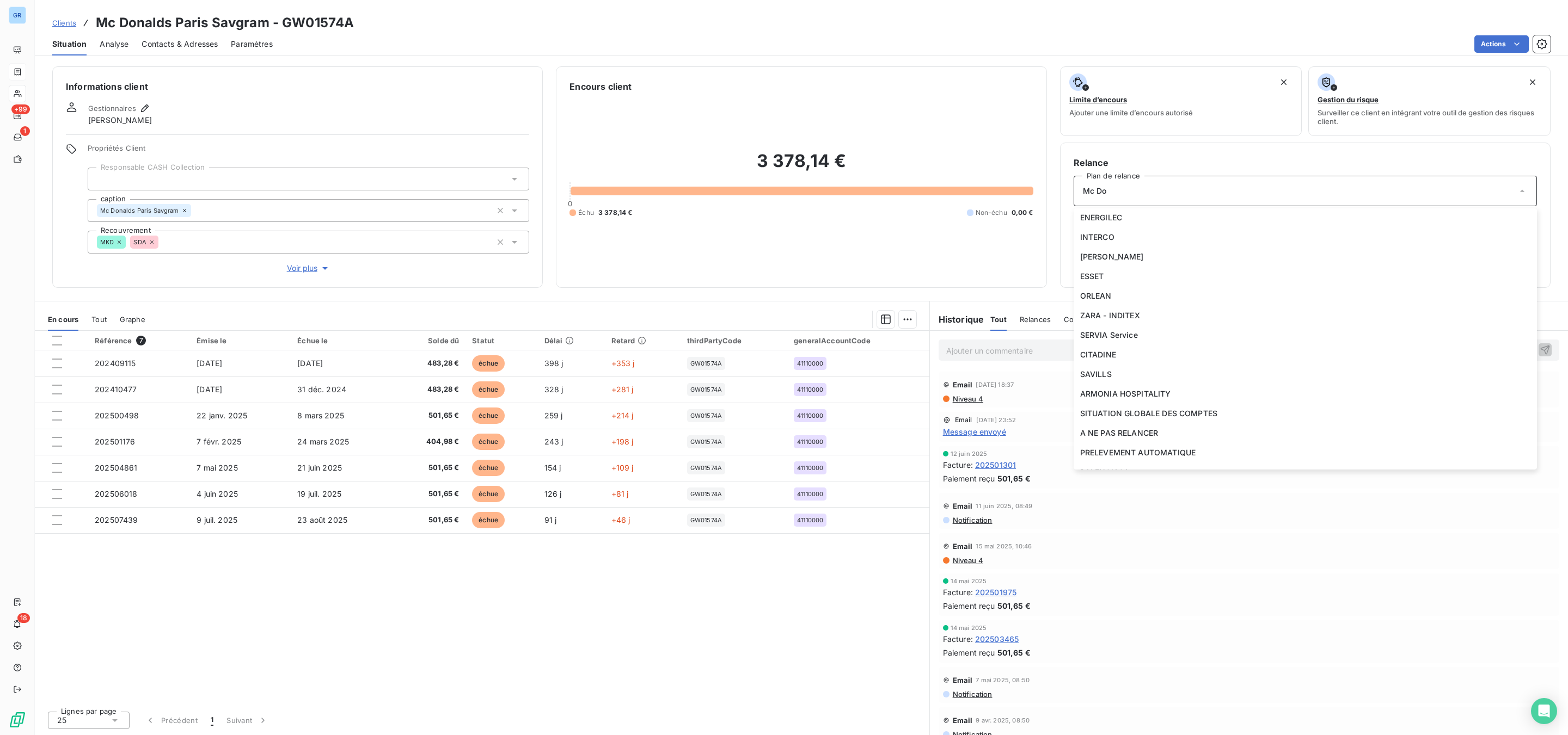
scroll to position [482, 0]
drag, startPoint x: 838, startPoint y: 249, endPoint x: 813, endPoint y: 277, distance: 37.5
click at [818, 273] on div "3 378,14 € 0 Échu 3 378,14 € Non-échu 0,00 €" at bounding box center [801, 184] width 463 height 181
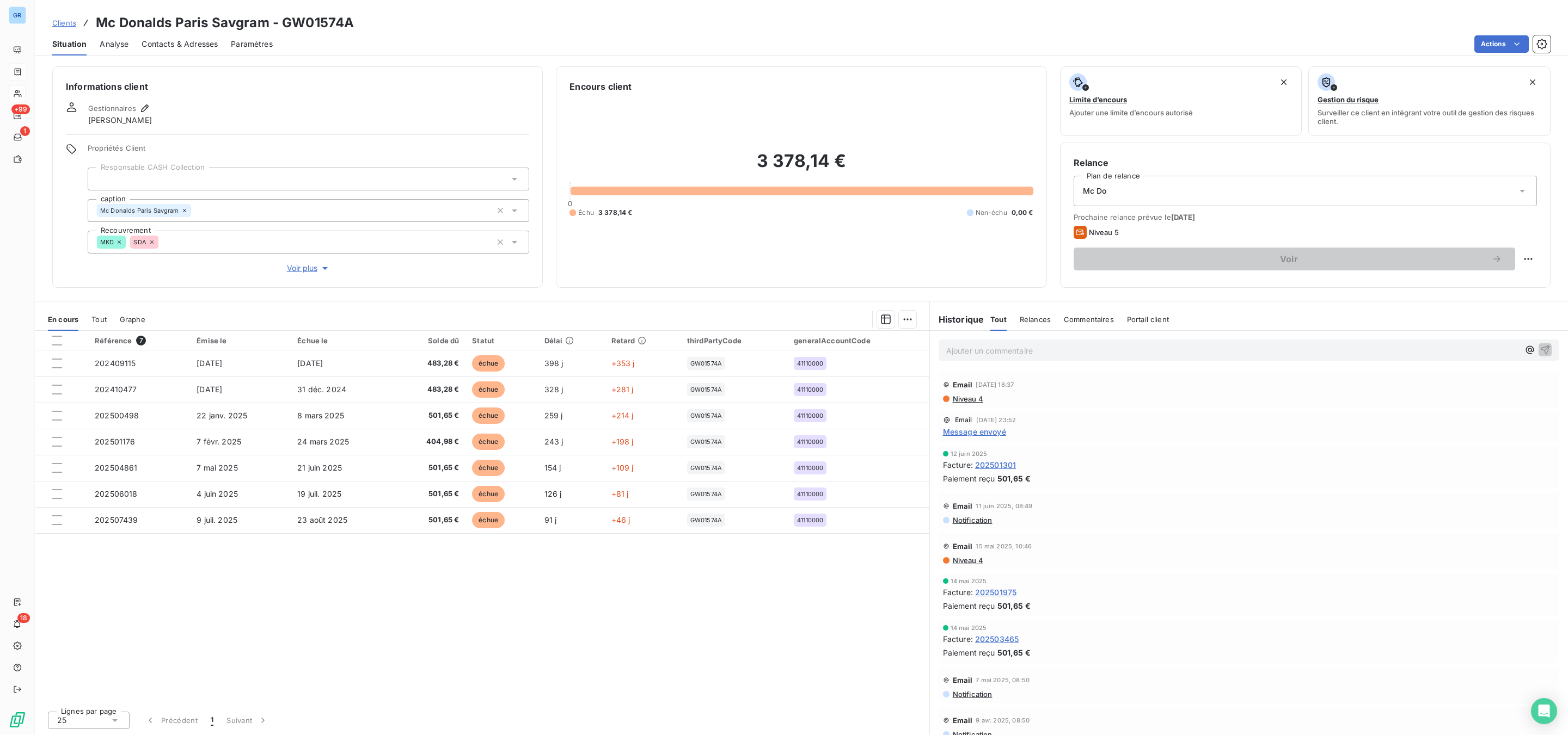
click at [307, 268] on span "Voir plus" at bounding box center [309, 268] width 44 height 11
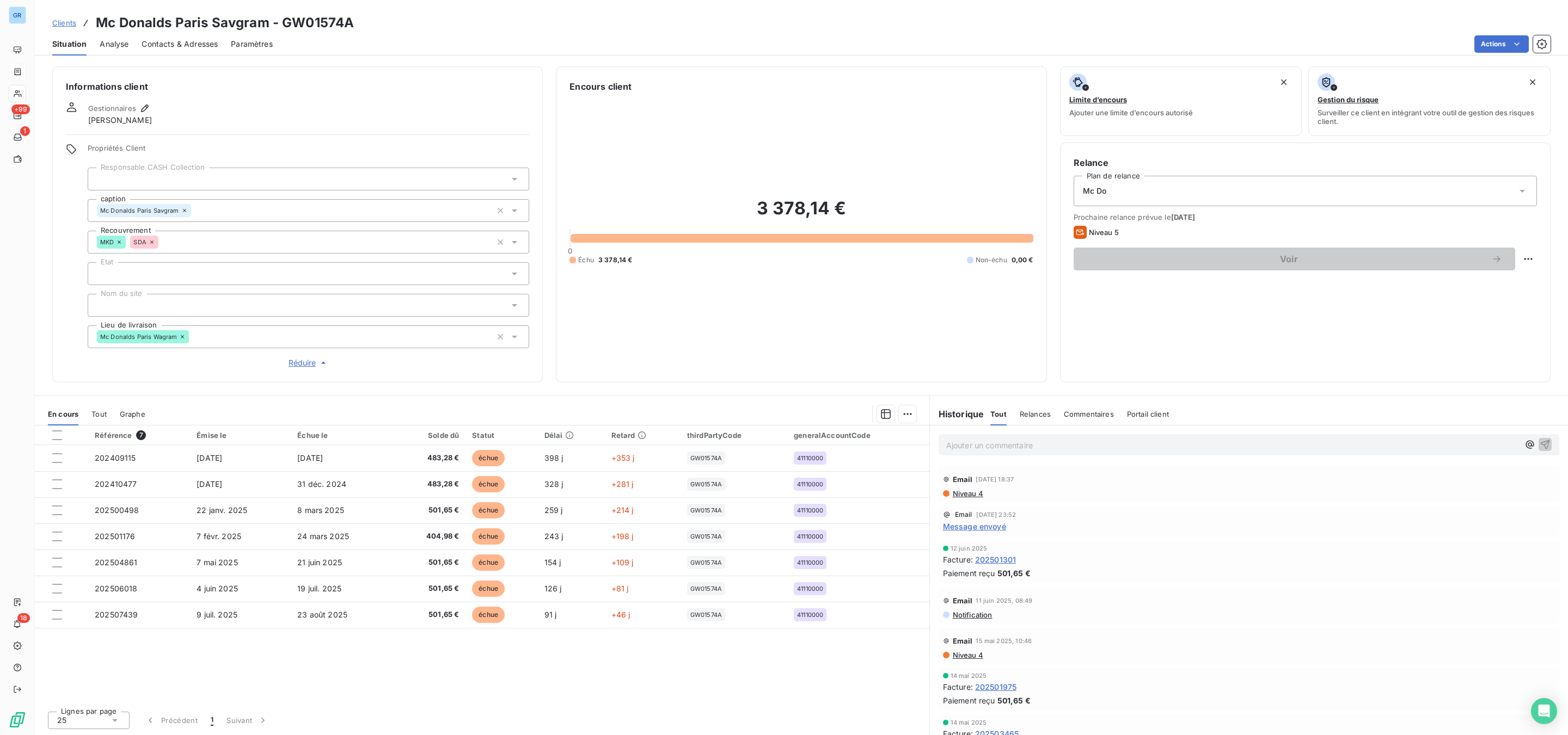
click at [366, 283] on div at bounding box center [308, 274] width 441 height 23
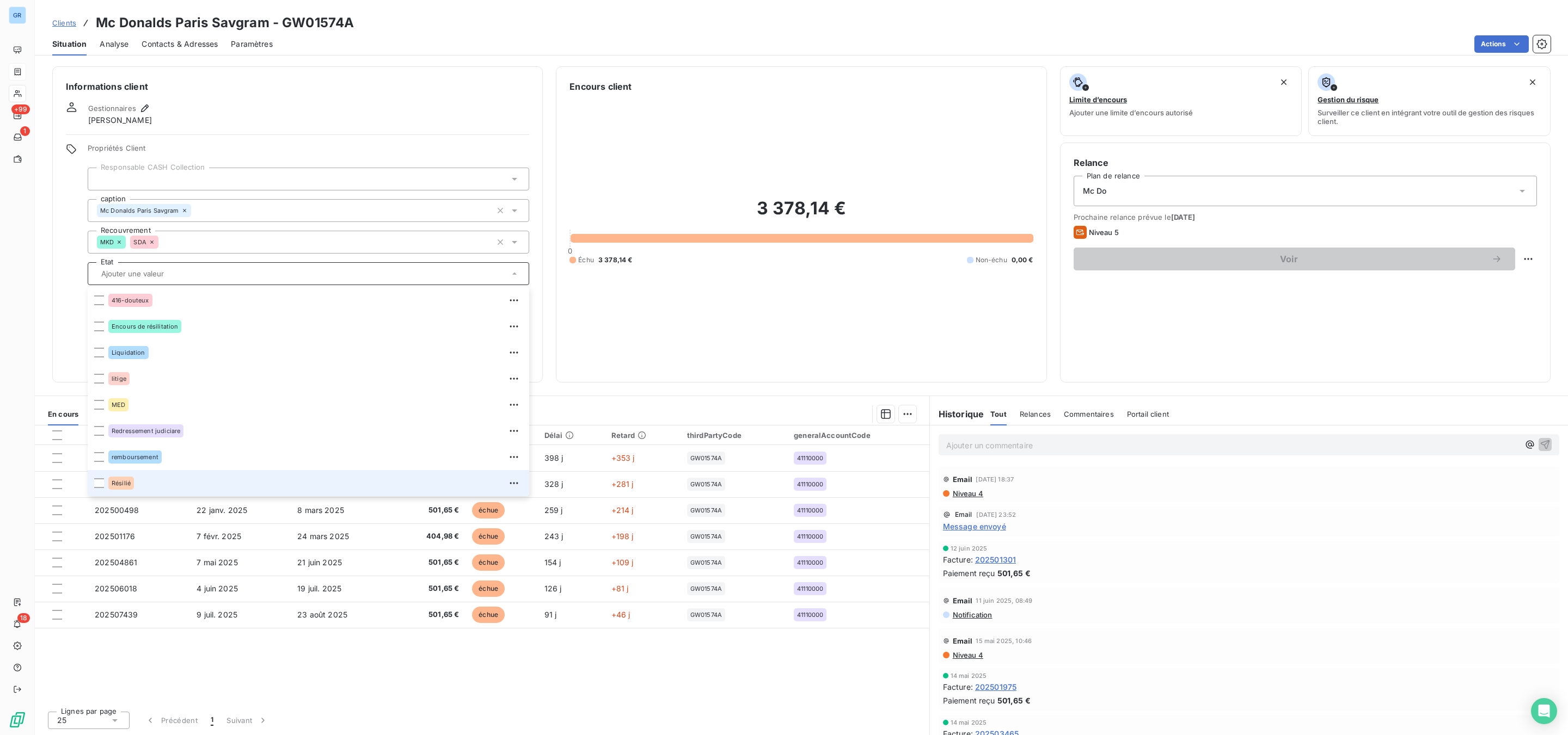
click at [127, 487] on span "Résilié" at bounding box center [121, 483] width 19 height 7
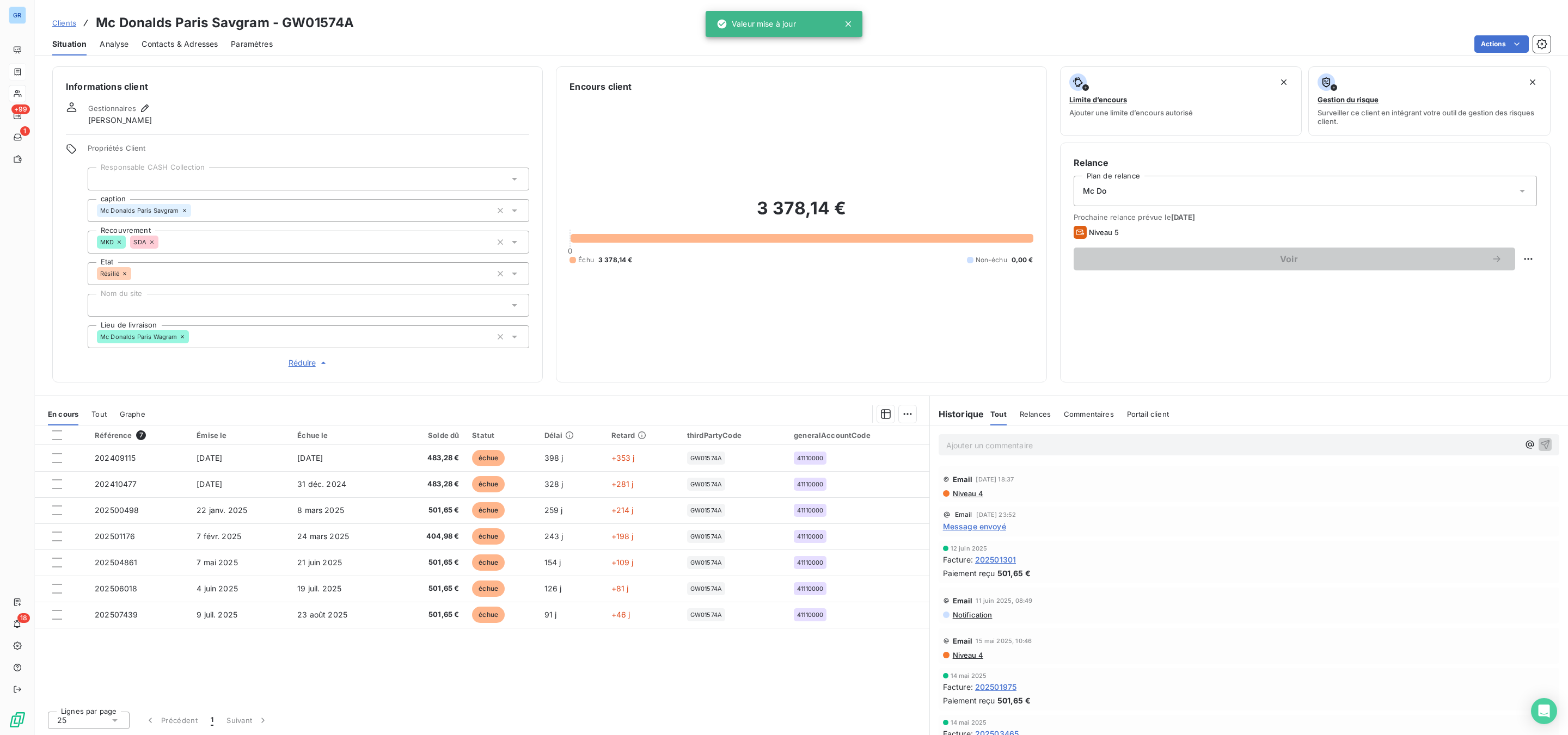
click at [828, 318] on div "3 378,14 € 0 Échu 3 378,14 € Non-échu 0,00 €" at bounding box center [801, 231] width 463 height 276
click at [1039, 448] on p "Ajouter un commentaire ﻿" at bounding box center [1233, 445] width 573 height 13
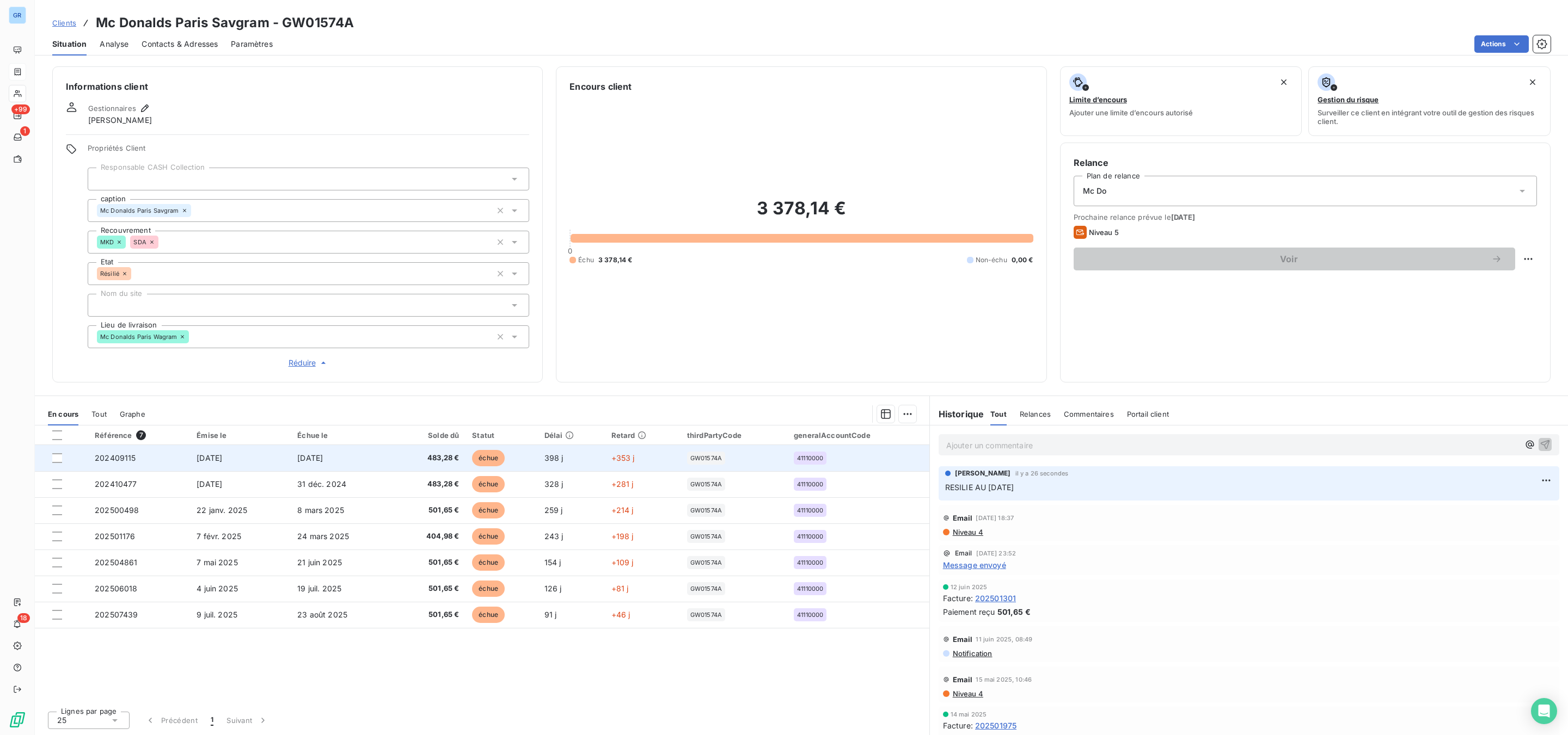
click at [485, 459] on span "échue" at bounding box center [488, 458] width 33 height 16
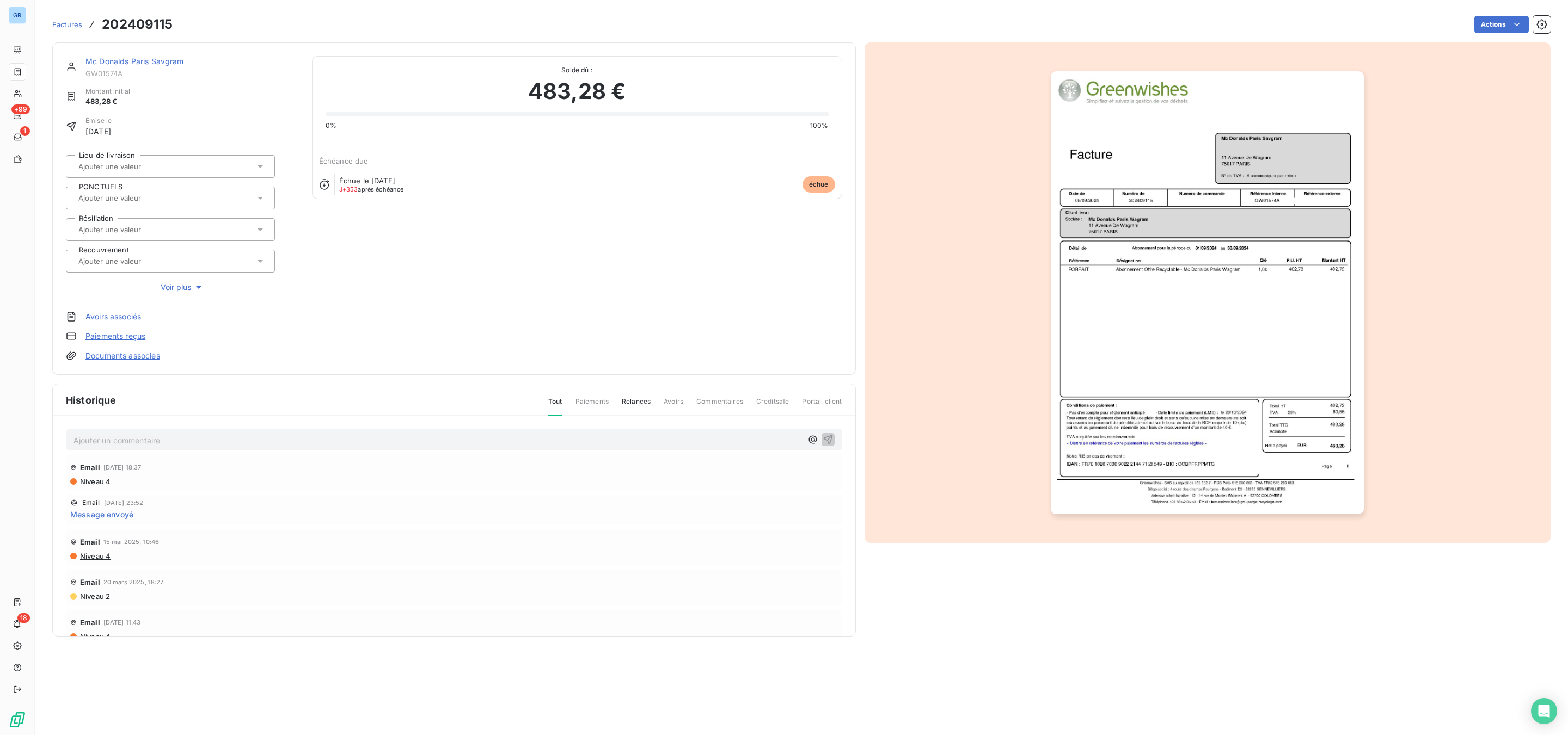
click at [1177, 207] on img "button" at bounding box center [1207, 293] width 313 height 443
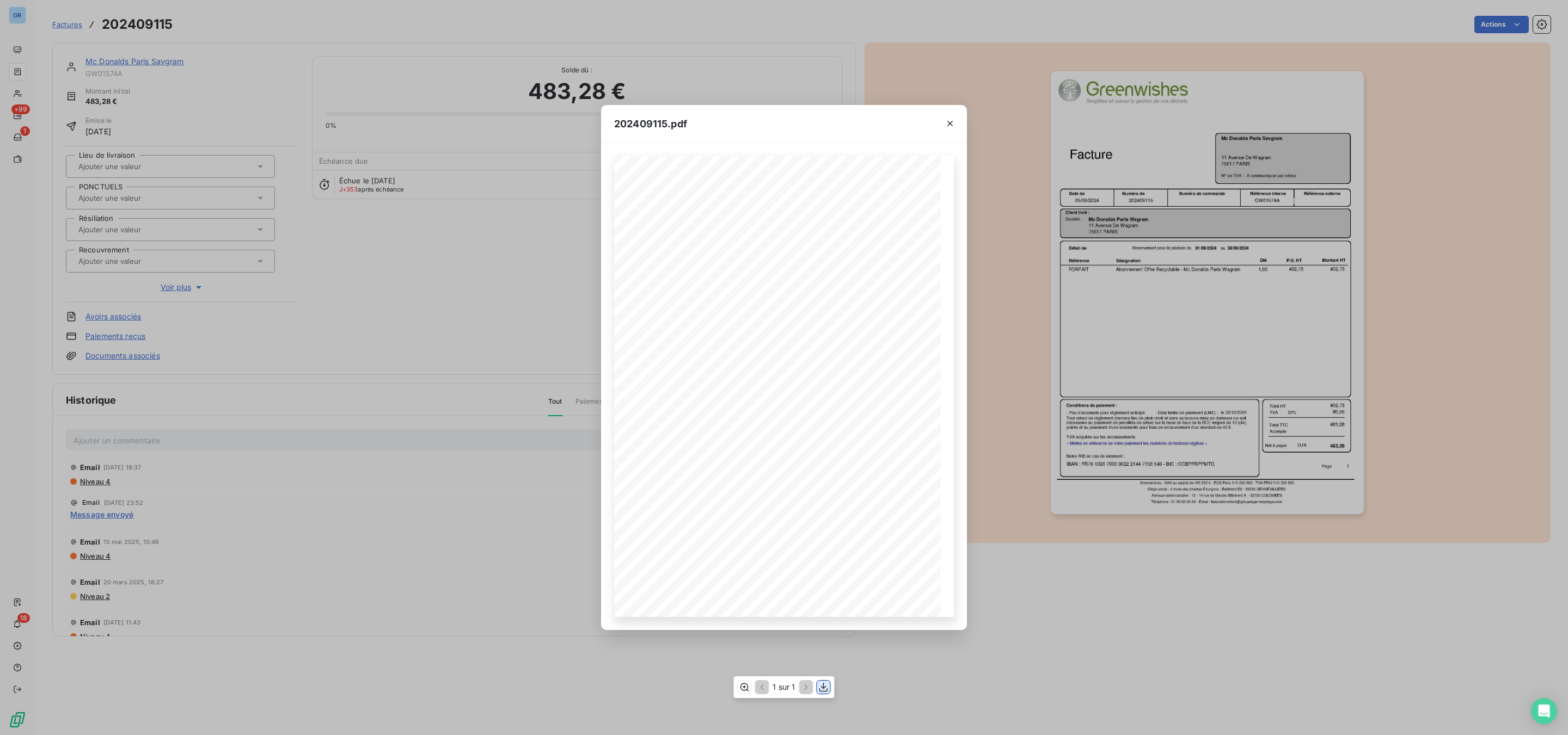
click at [823, 688] on icon "button" at bounding box center [824, 688] width 9 height 9
click at [945, 126] on icon "button" at bounding box center [950, 124] width 11 height 11
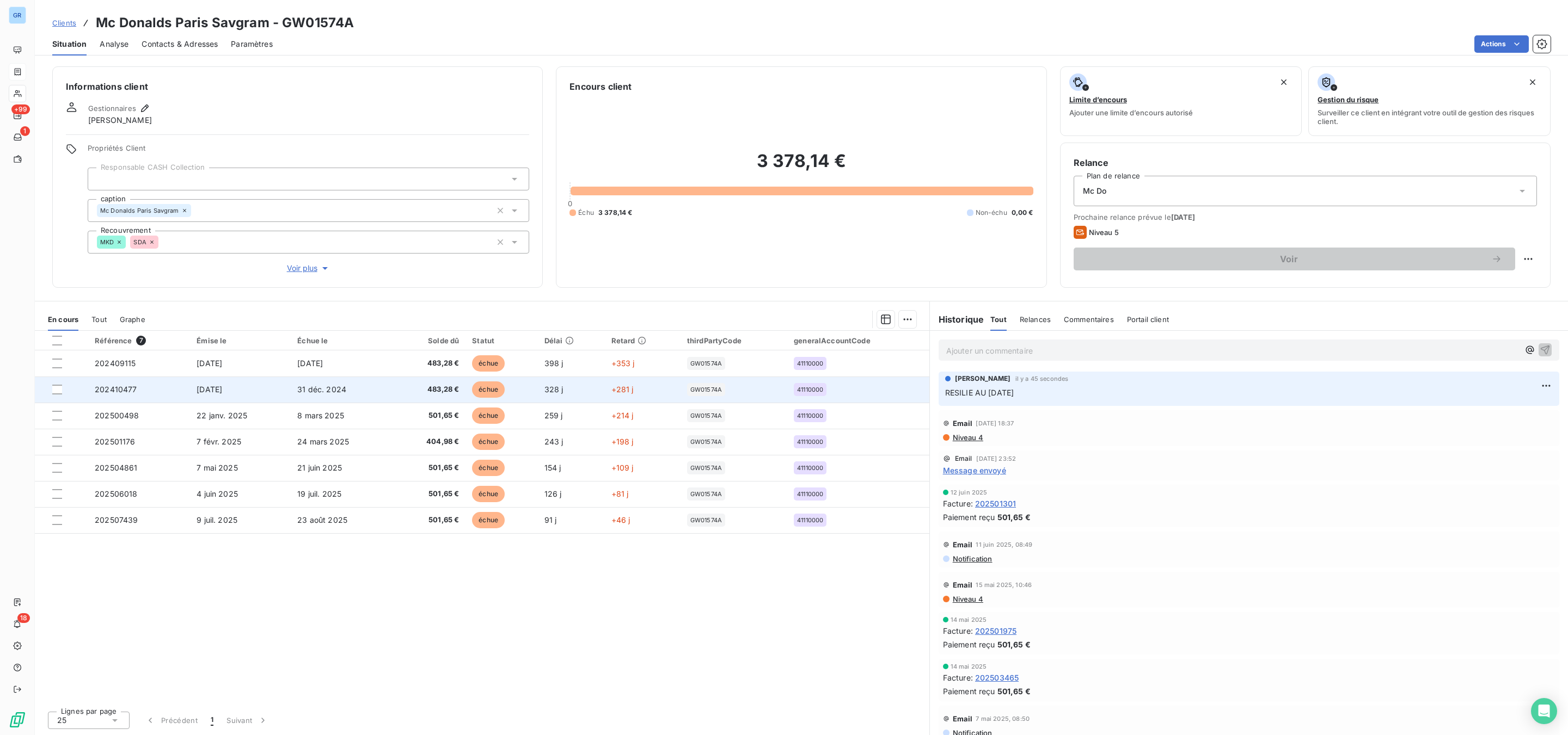
click at [491, 390] on span "échue" at bounding box center [488, 389] width 33 height 16
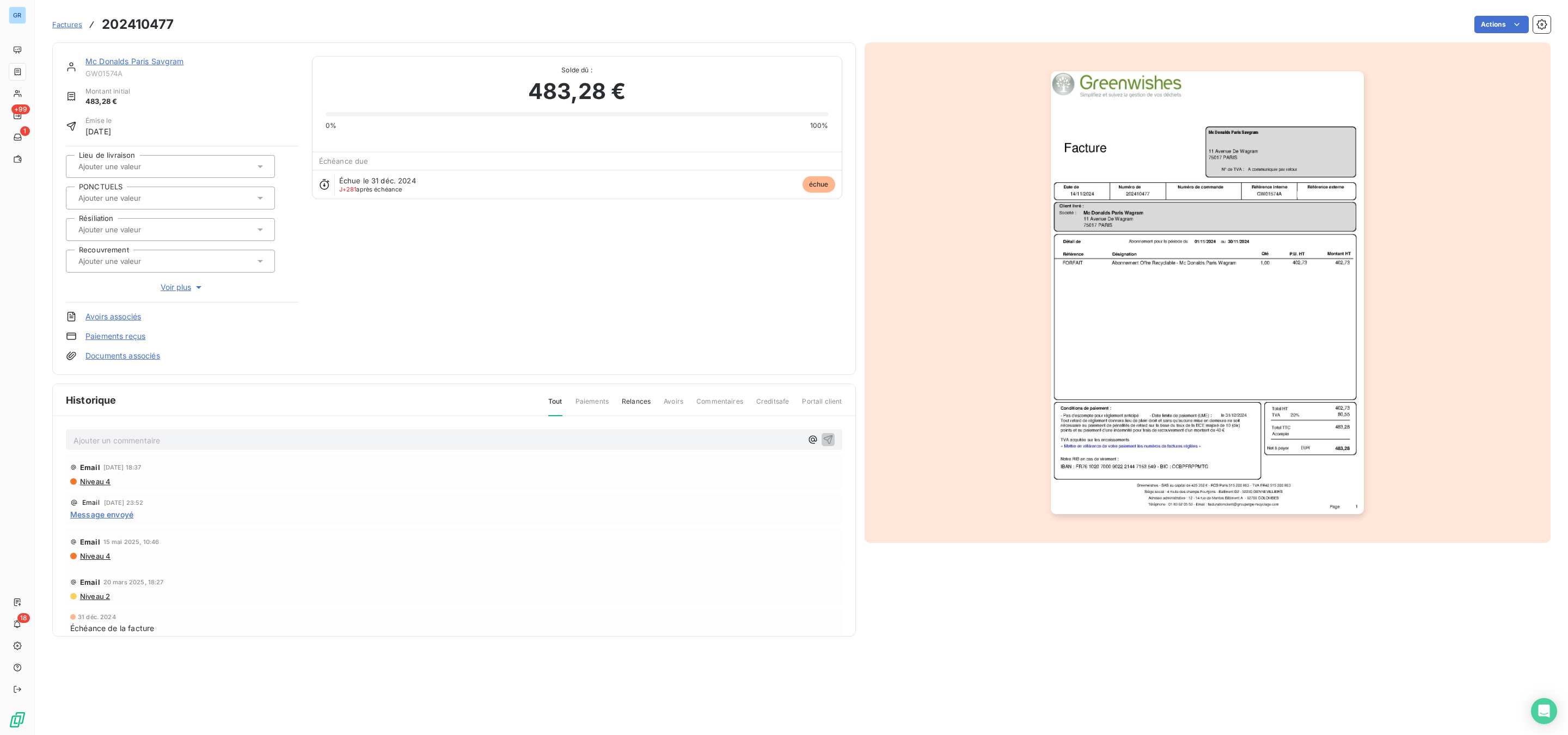
click at [1235, 277] on img "button" at bounding box center [1207, 293] width 313 height 443
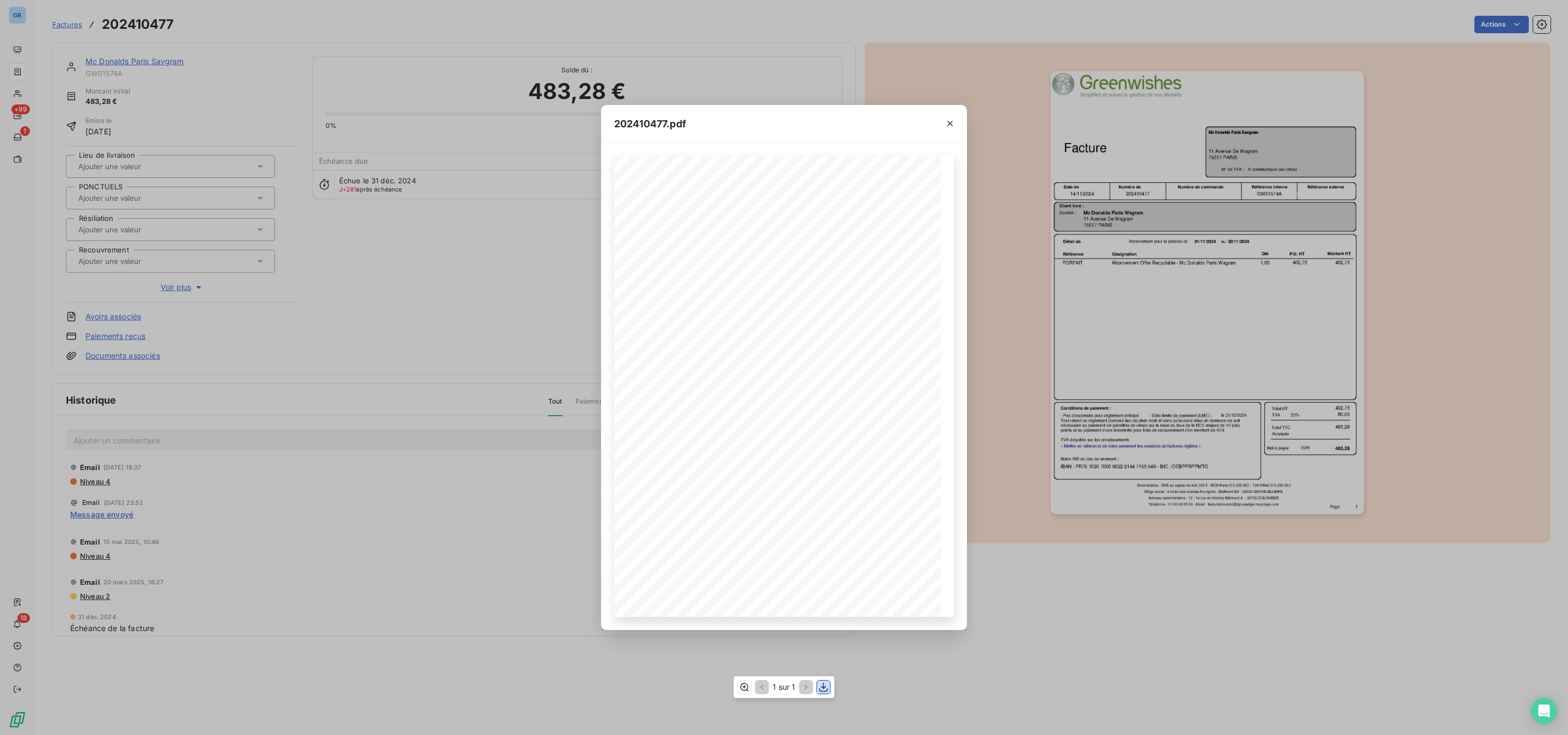
drag, startPoint x: 828, startPoint y: 689, endPoint x: 840, endPoint y: 686, distance: 12.4
click at [828, 688] on icon "button" at bounding box center [824, 688] width 11 height 11
click at [827, 257] on span "A communiquer par retour" at bounding box center [856, 257] width 58 height 4
click at [827, 689] on icon "button" at bounding box center [824, 688] width 11 height 11
click at [951, 118] on icon "button" at bounding box center [950, 124] width 11 height 11
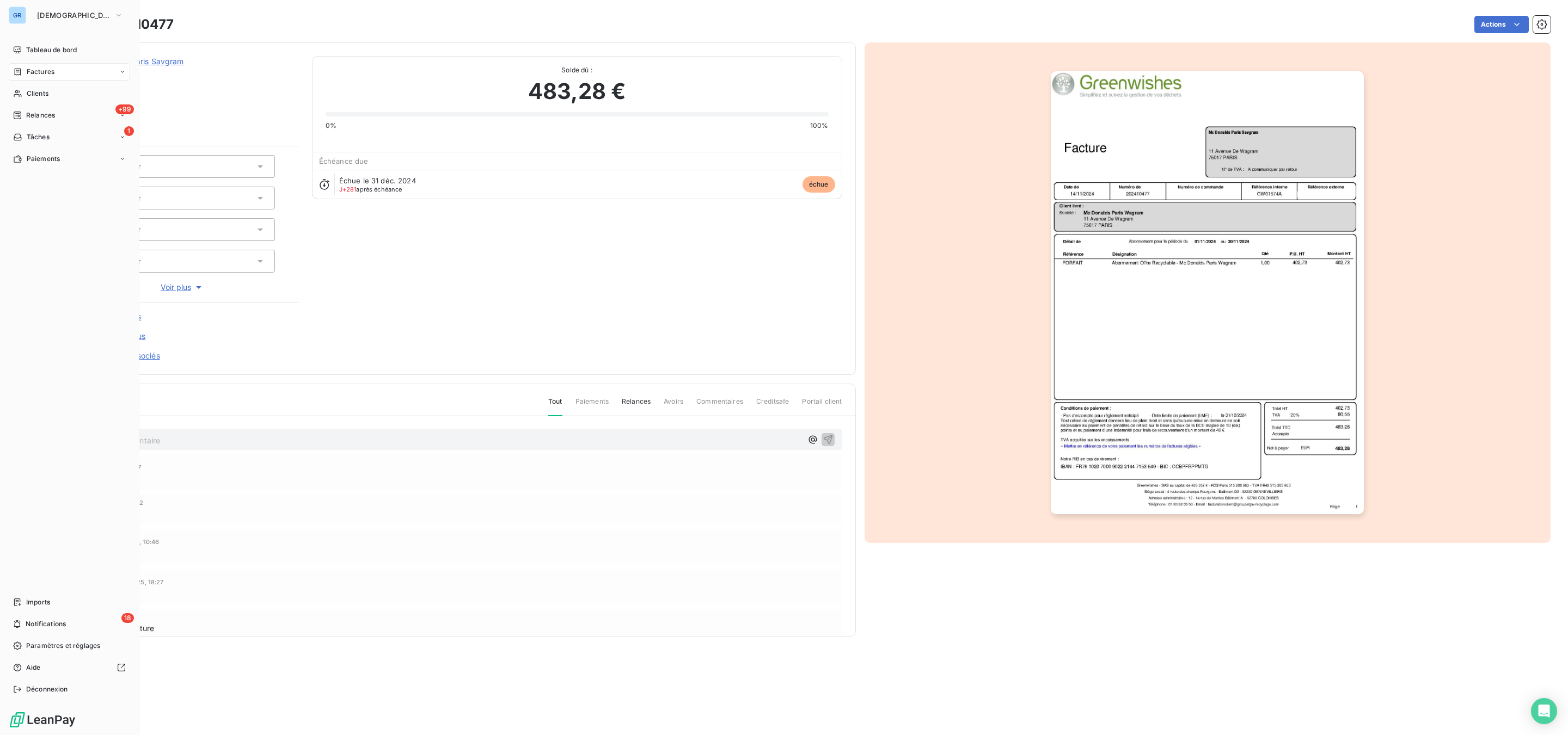
click at [41, 69] on span "Factures" at bounding box center [41, 72] width 28 height 10
click at [37, 87] on div "Clients" at bounding box center [69, 94] width 121 height 18
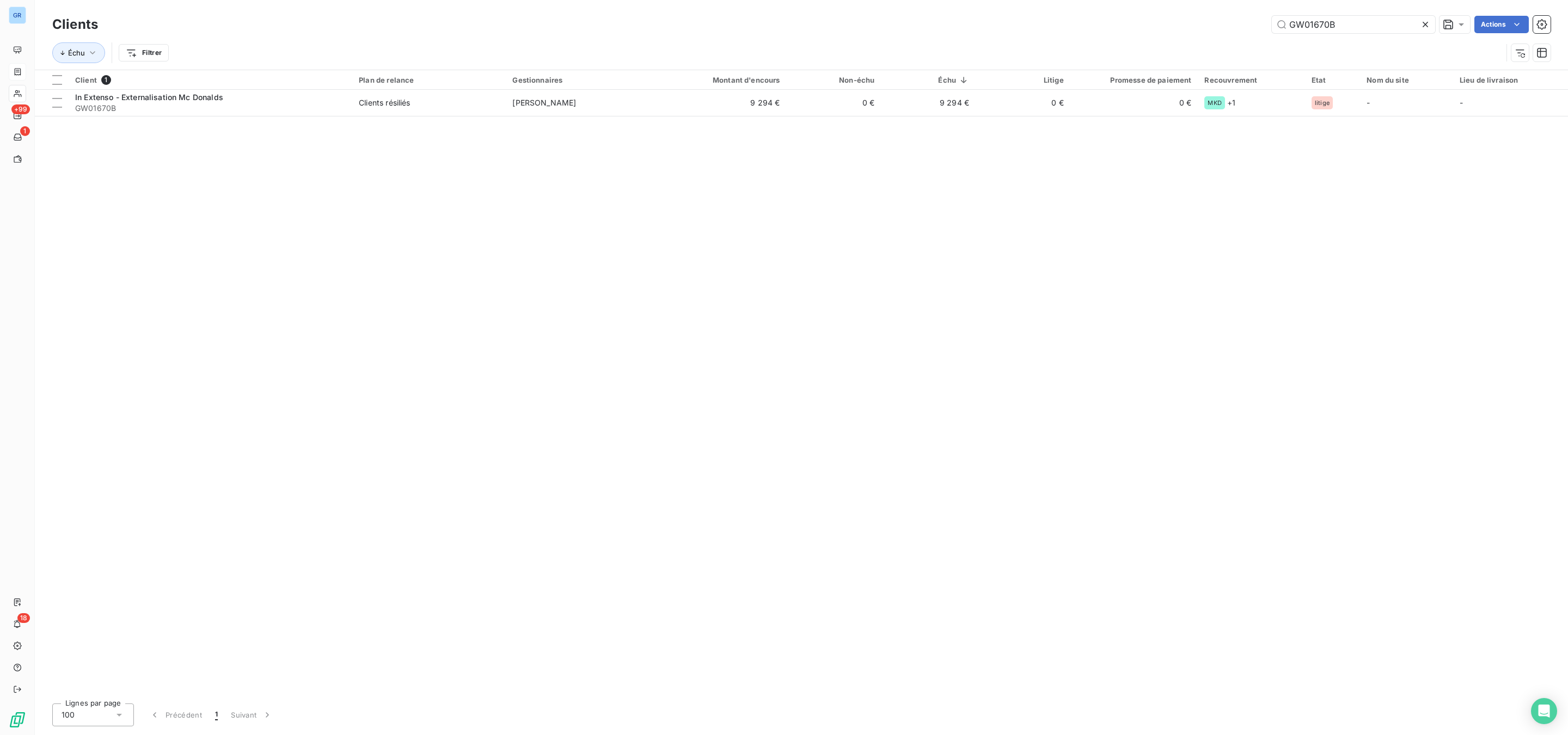
drag, startPoint x: 1356, startPoint y: 22, endPoint x: 1163, endPoint y: 18, distance: 193.0
click at [1163, 18] on div "GW01670B Actions" at bounding box center [830, 24] width 1440 height 18
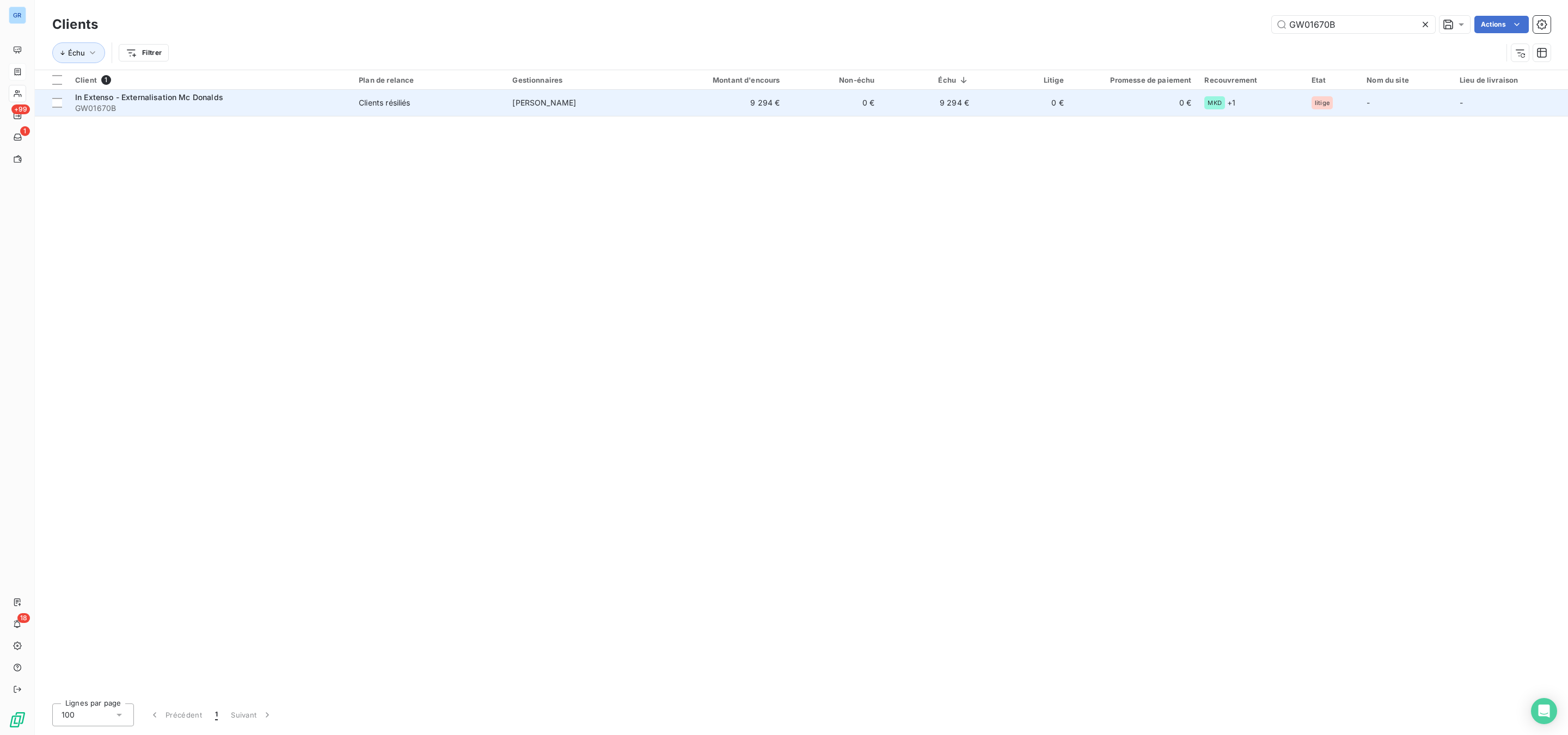
click at [173, 98] on span "In Extenso - Externalisation Mc Donalds" at bounding box center [149, 97] width 148 height 9
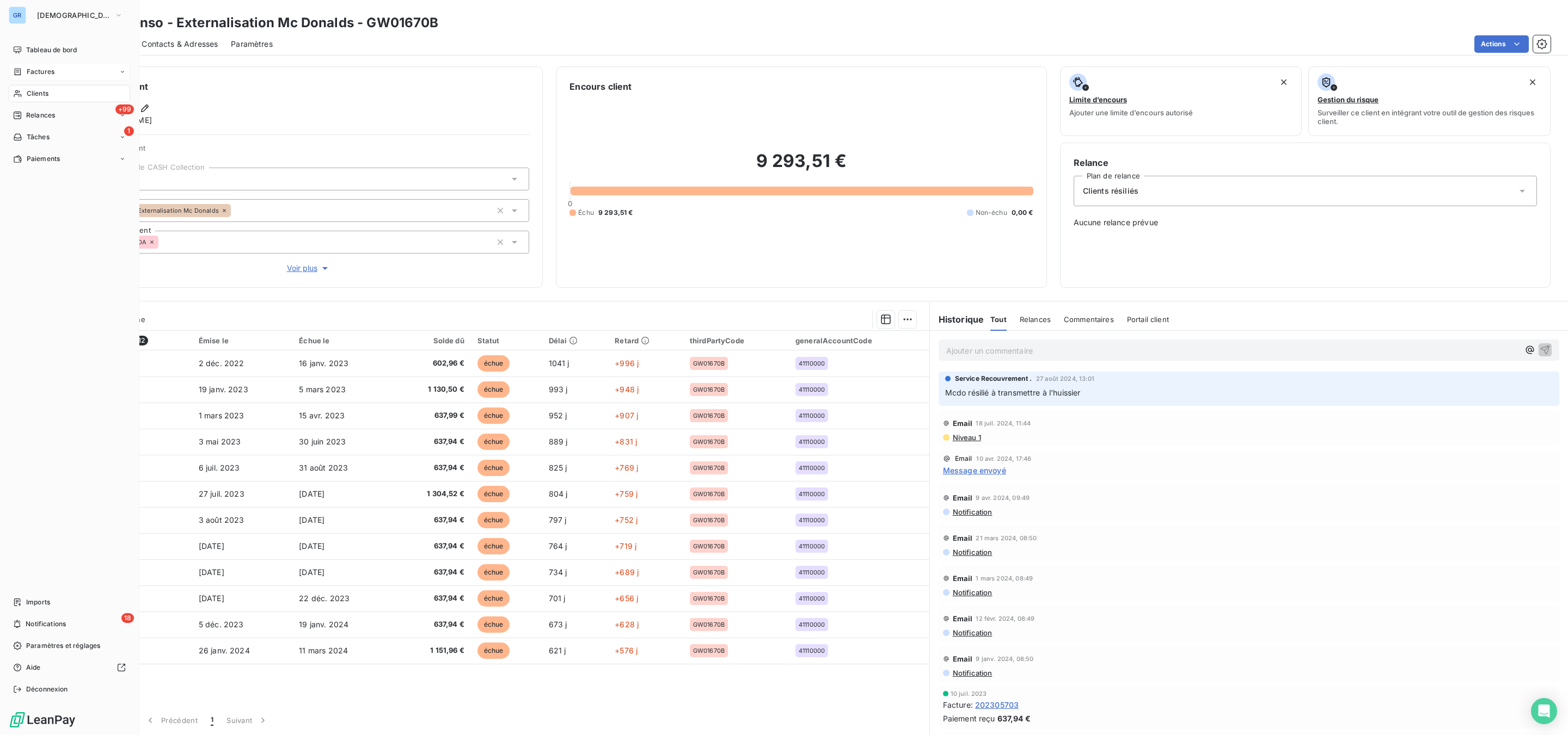
click at [37, 69] on span "Factures" at bounding box center [41, 72] width 28 height 10
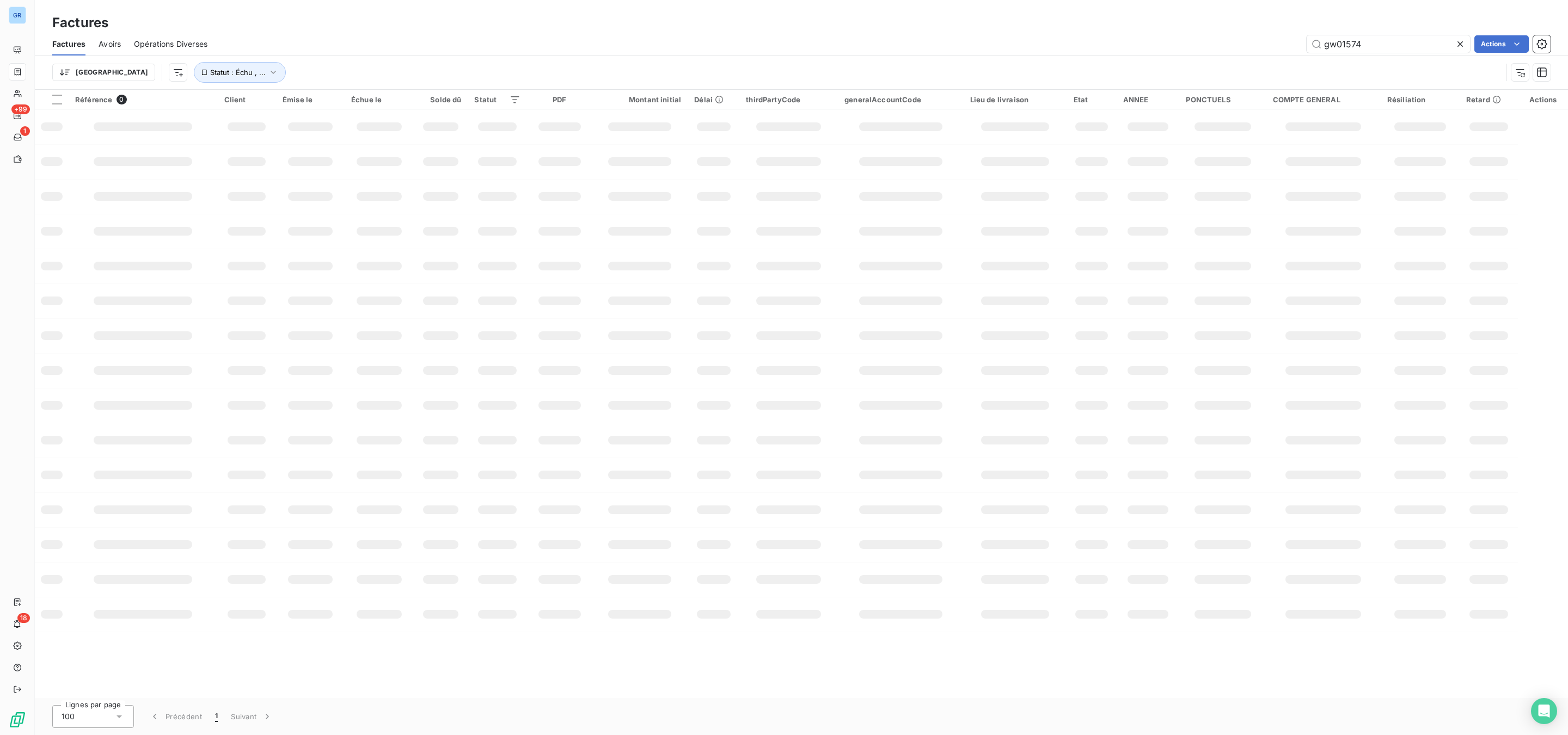
drag, startPoint x: 1424, startPoint y: 39, endPoint x: 1076, endPoint y: 34, distance: 348.0
click at [1214, 33] on div "Factures Avoirs Opérations Diverses gw01574 Actions" at bounding box center [801, 44] width 1533 height 23
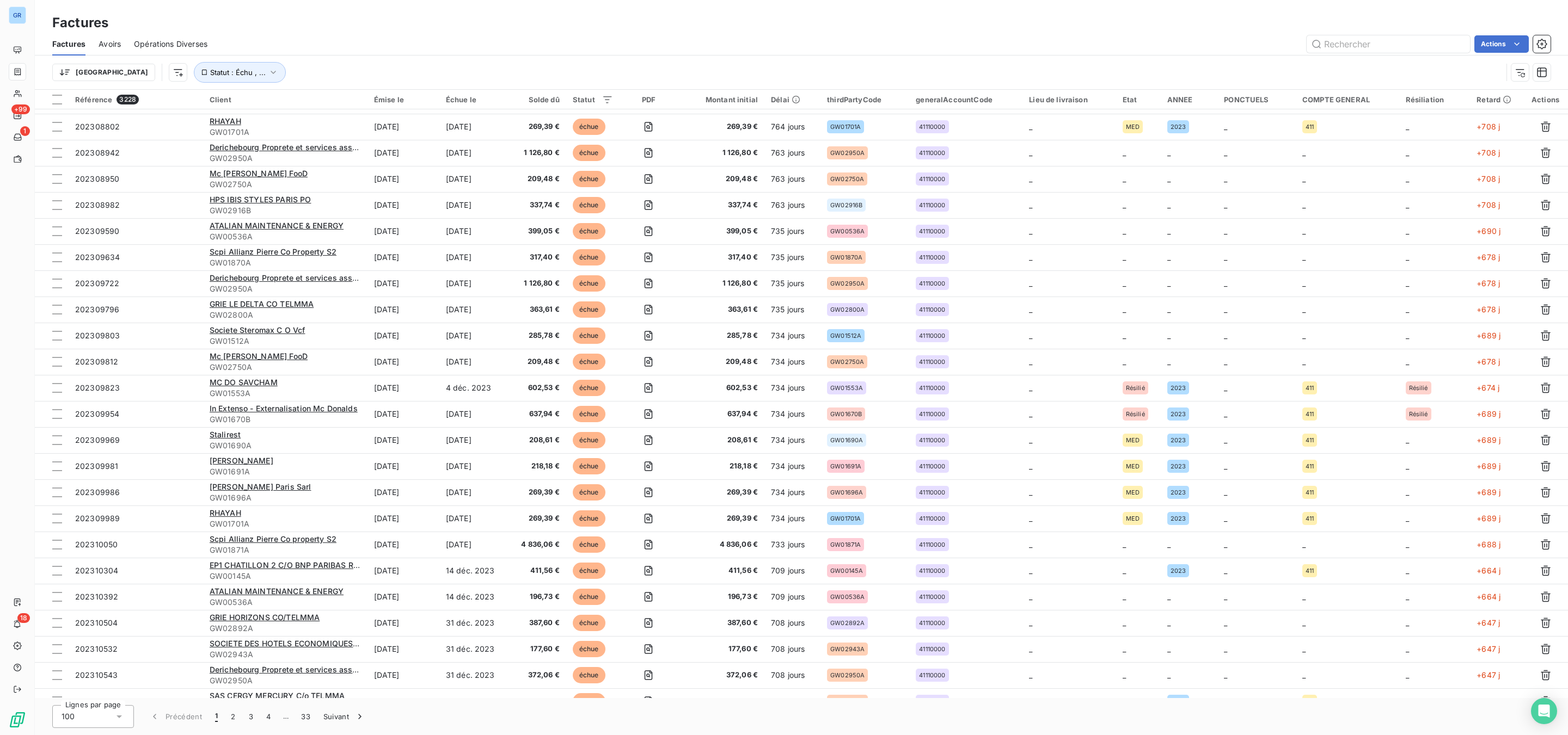
scroll to position [1715, 0]
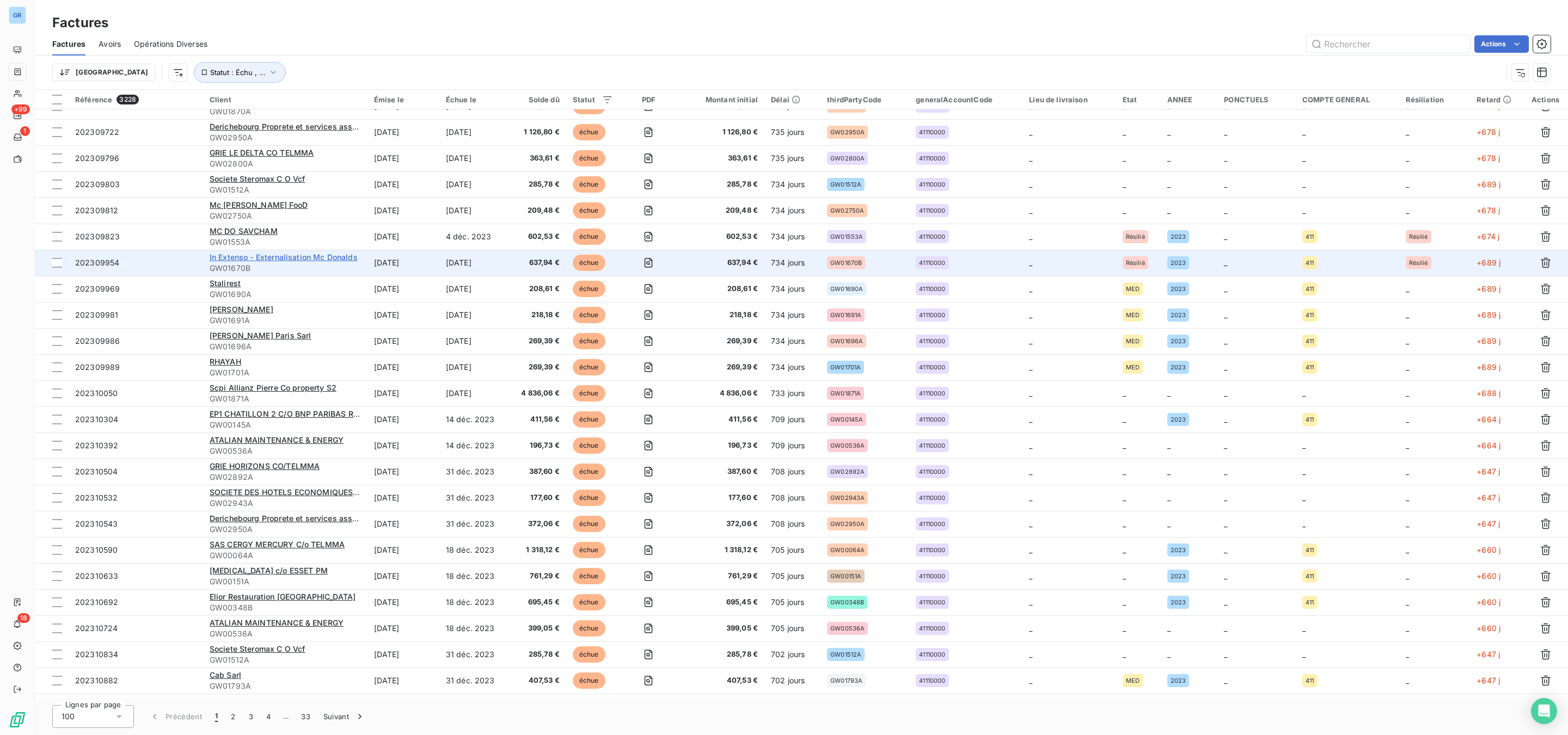
click at [261, 255] on span "In Extenso - Externalisation Mc Donalds" at bounding box center [283, 257] width 148 height 9
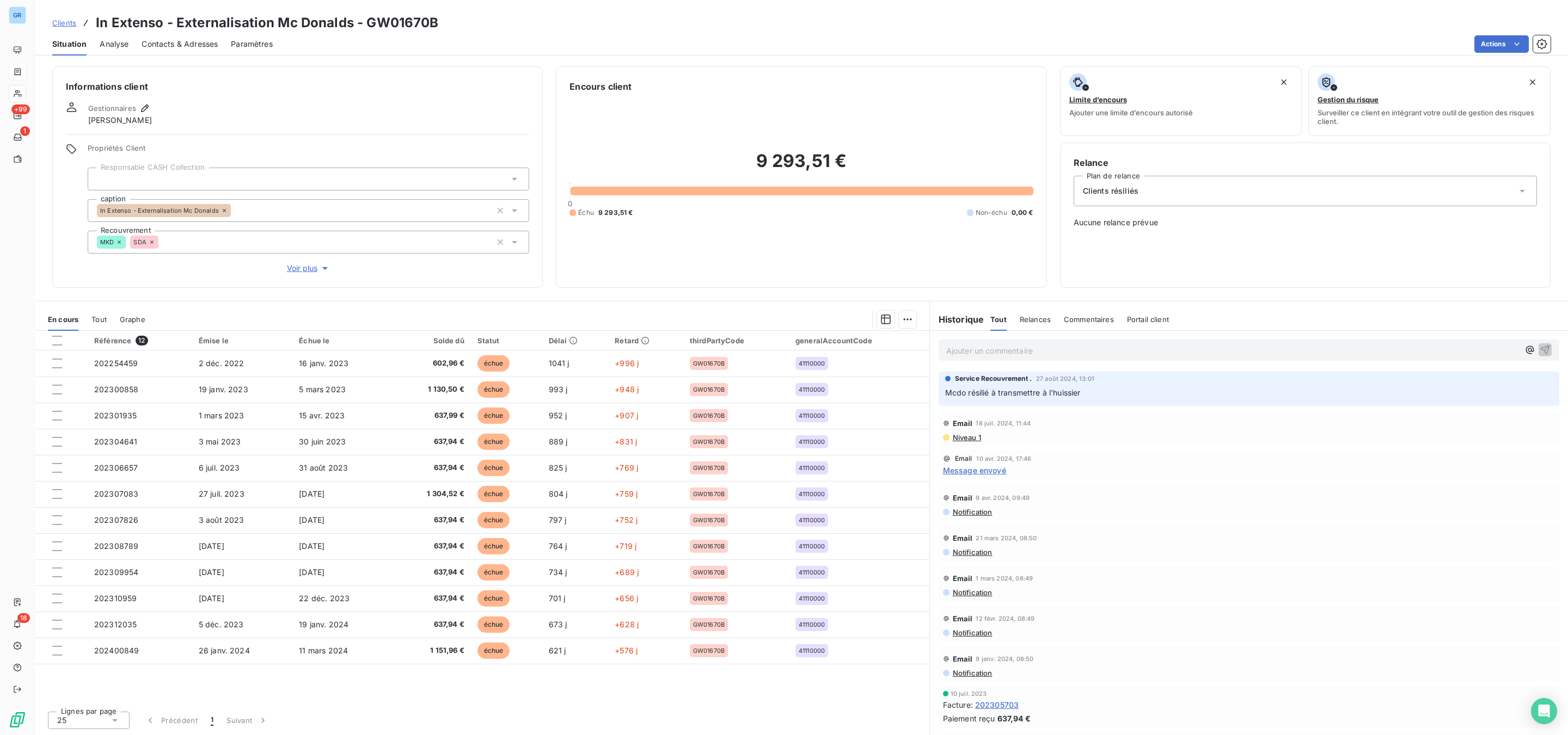
click at [382, 111] on div "Gestionnaires [PERSON_NAME]" at bounding box center [297, 113] width 463 height 24
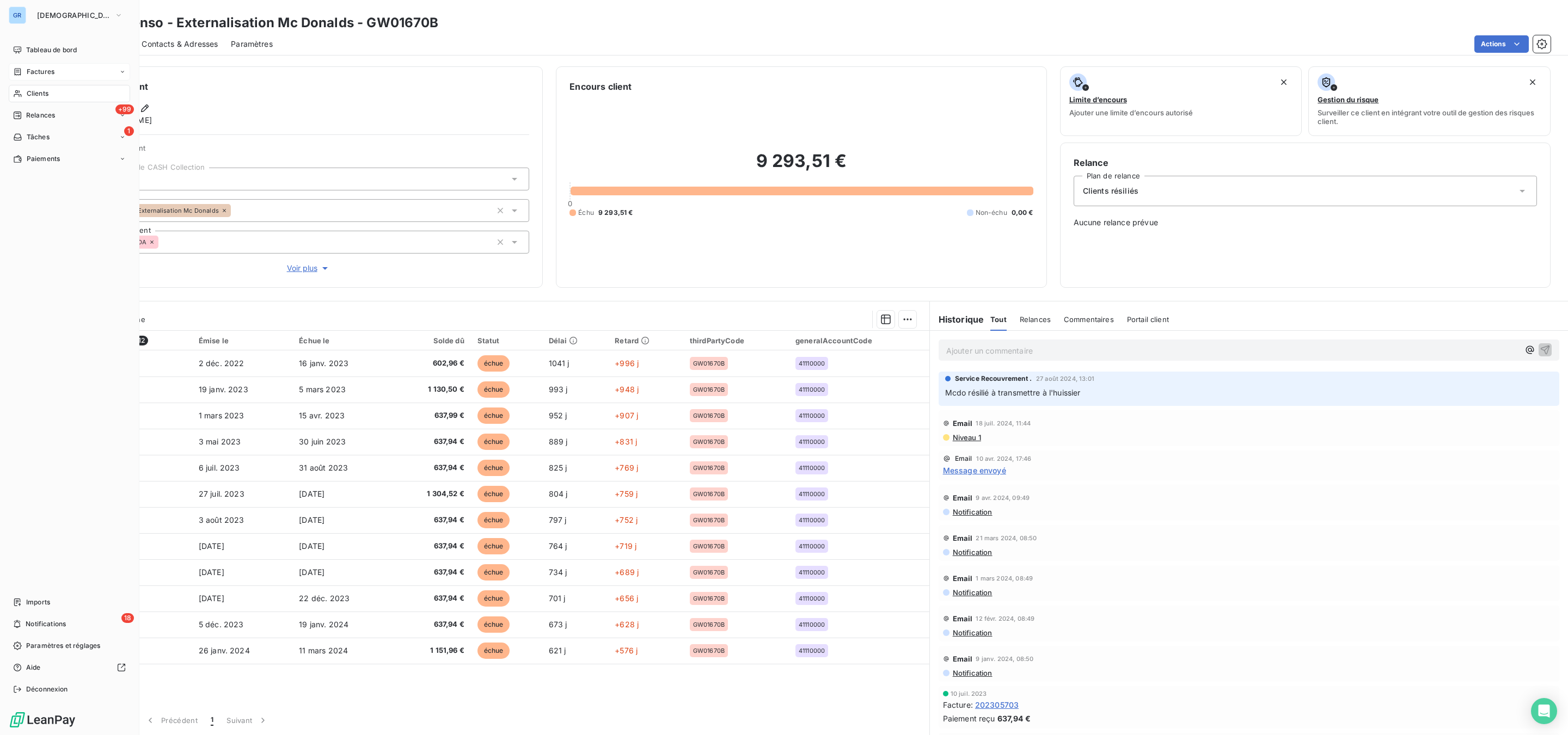
click at [40, 96] on span "Clients" at bounding box center [38, 94] width 22 height 10
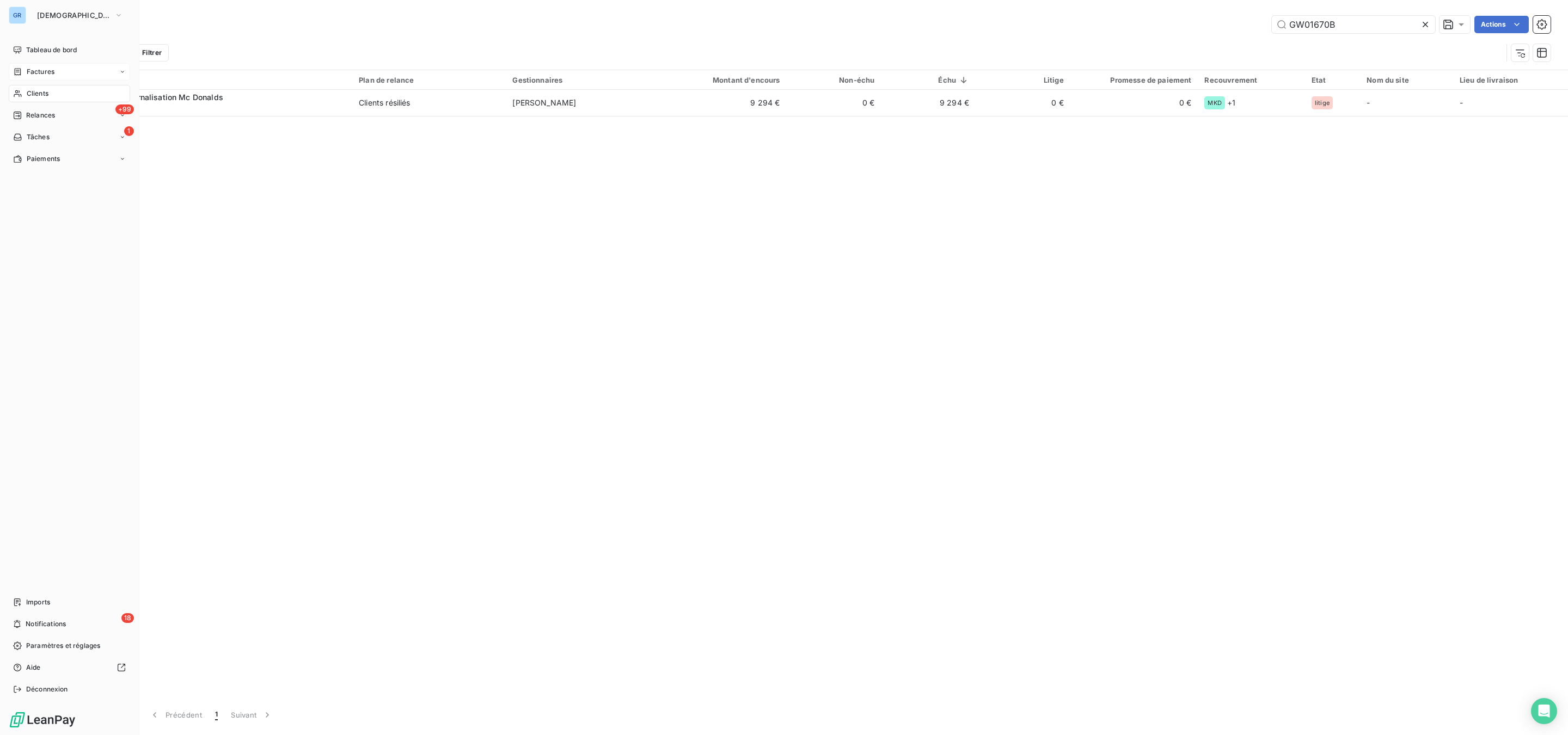
click at [37, 67] on span "Factures" at bounding box center [41, 72] width 28 height 10
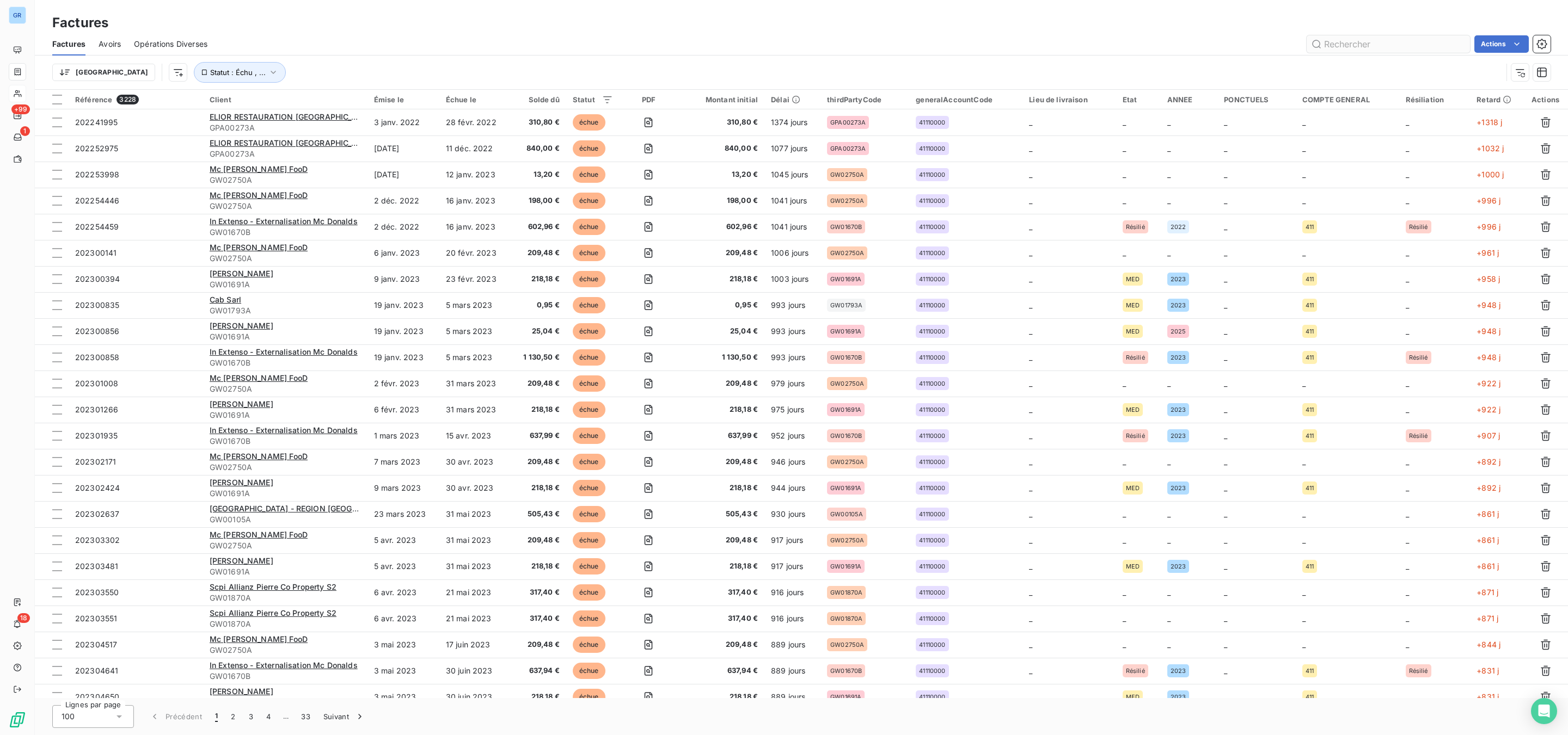
click at [1391, 44] on input "text" at bounding box center [1388, 44] width 163 height 18
click at [103, 720] on div "100" at bounding box center [93, 717] width 82 height 23
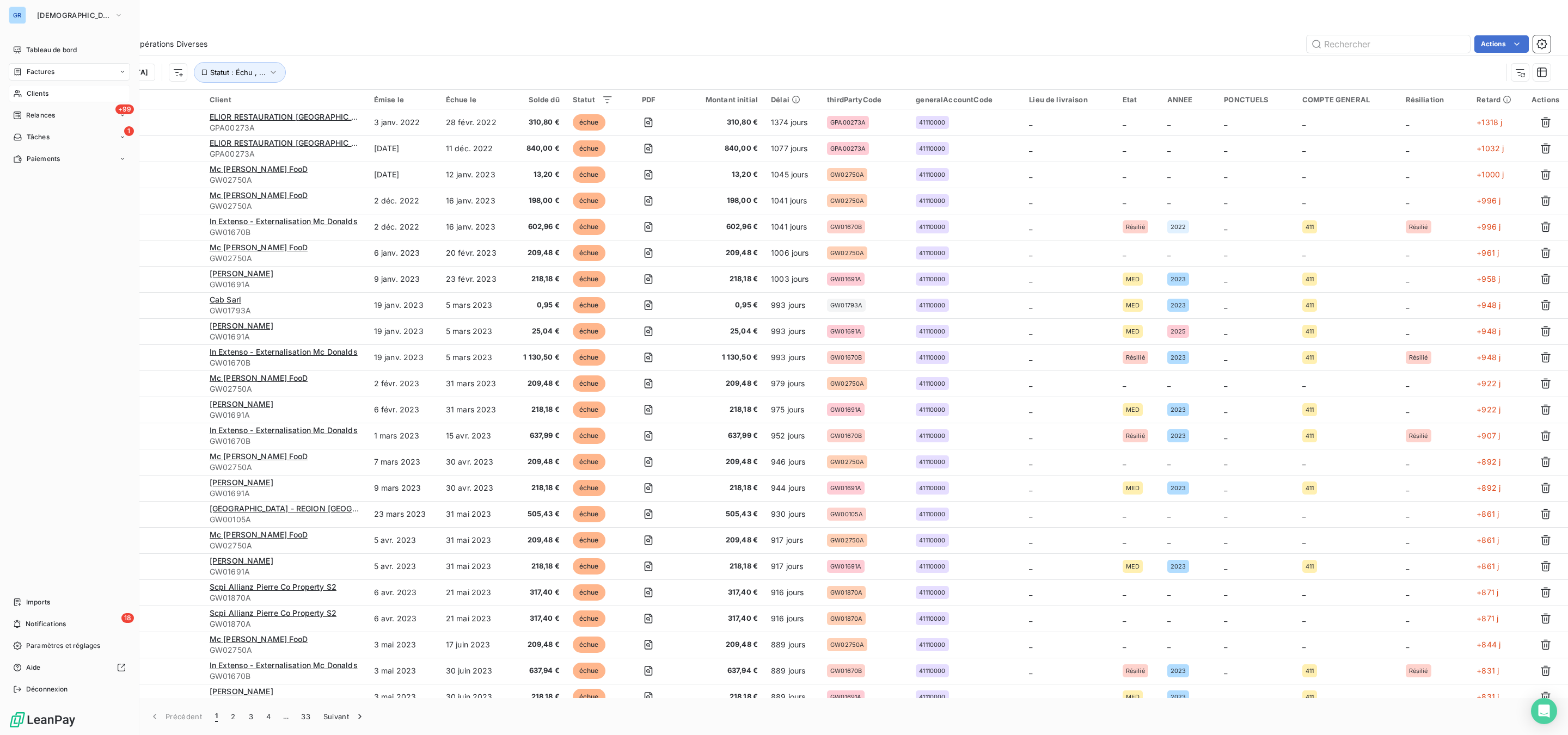
click at [48, 69] on span "Factures" at bounding box center [41, 72] width 28 height 10
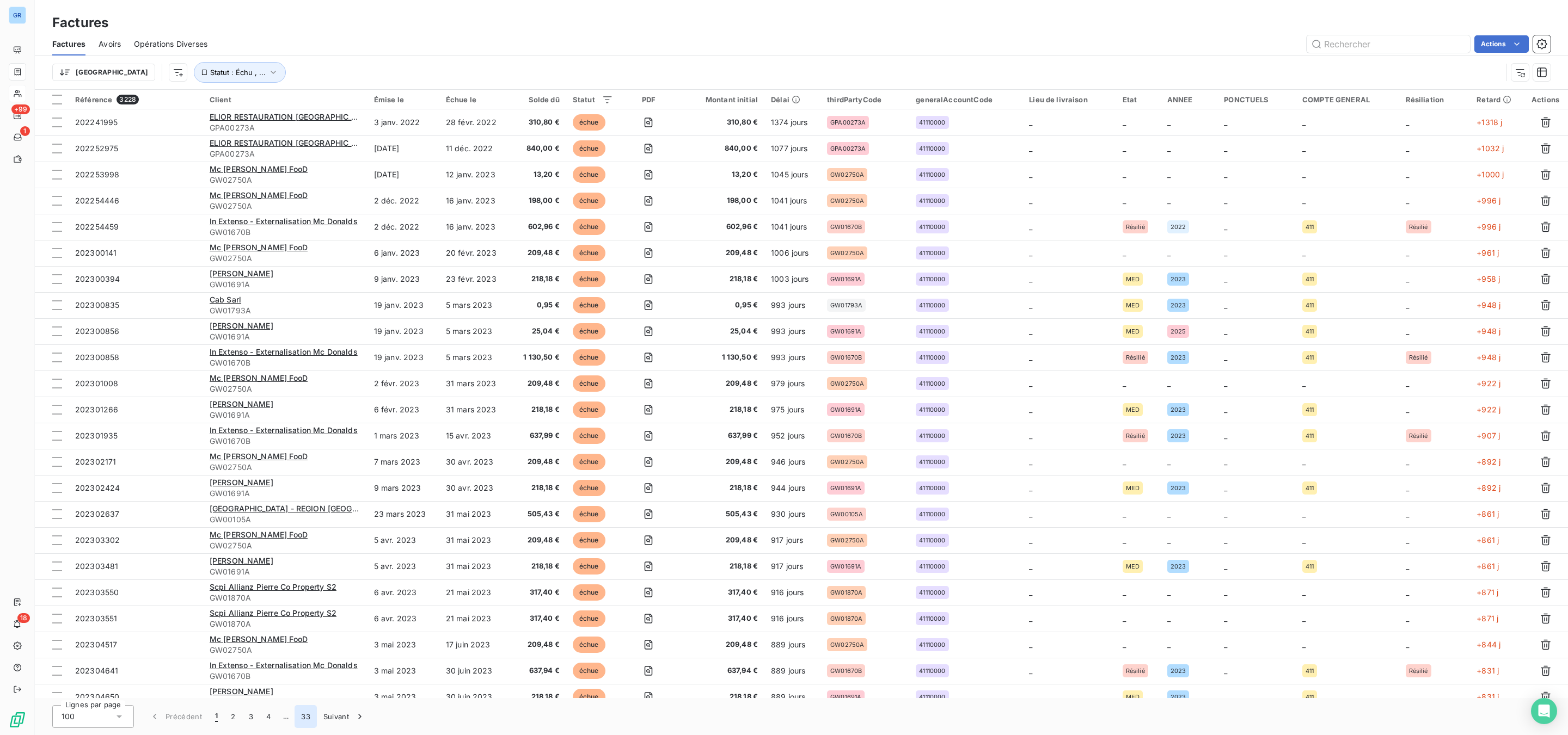
click at [303, 714] on button "33" at bounding box center [306, 717] width 23 height 23
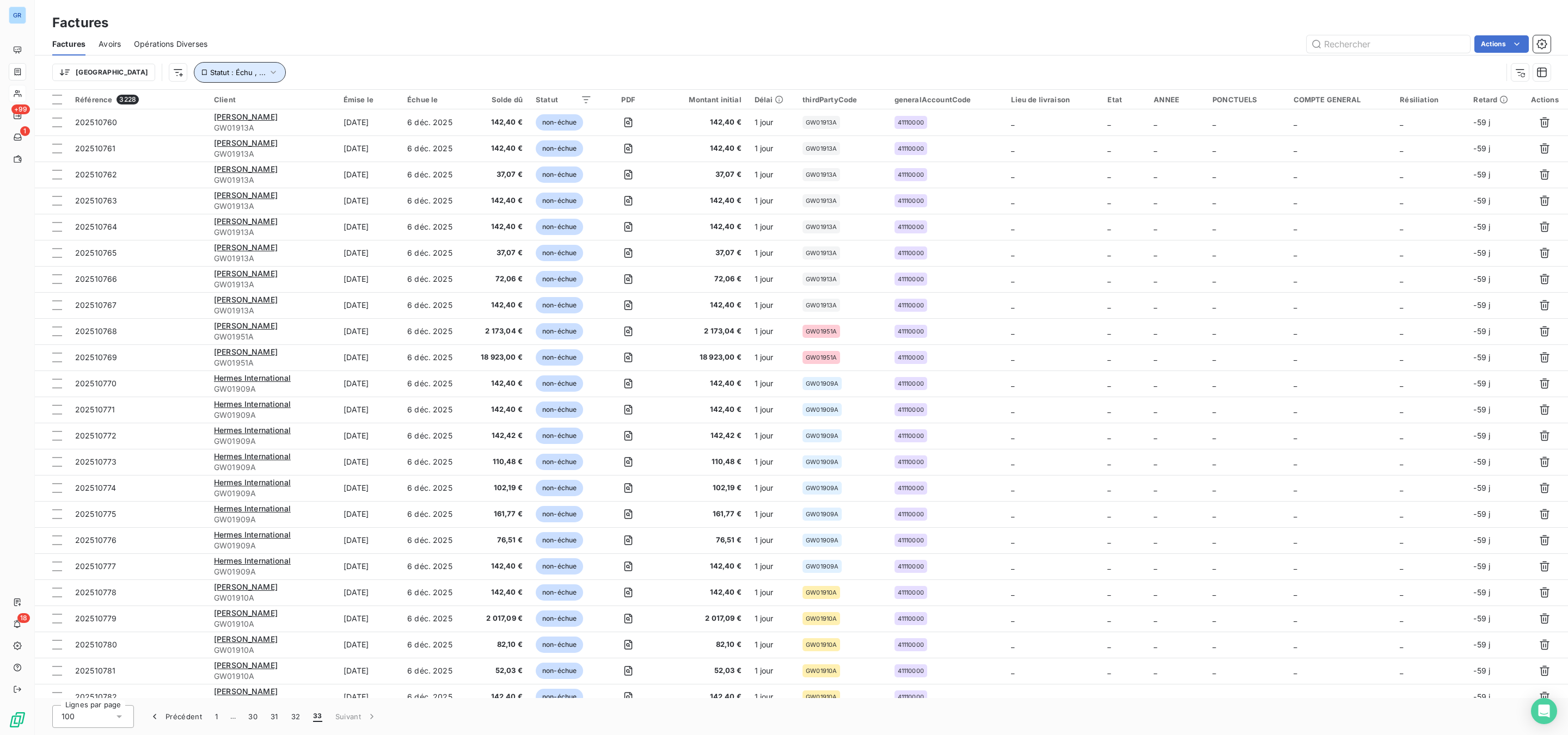
click at [210, 74] on span "Statut : Échu , ..." at bounding box center [237, 72] width 55 height 9
click at [286, 91] on div "échue non-échue" at bounding box center [341, 102] width 157 height 23
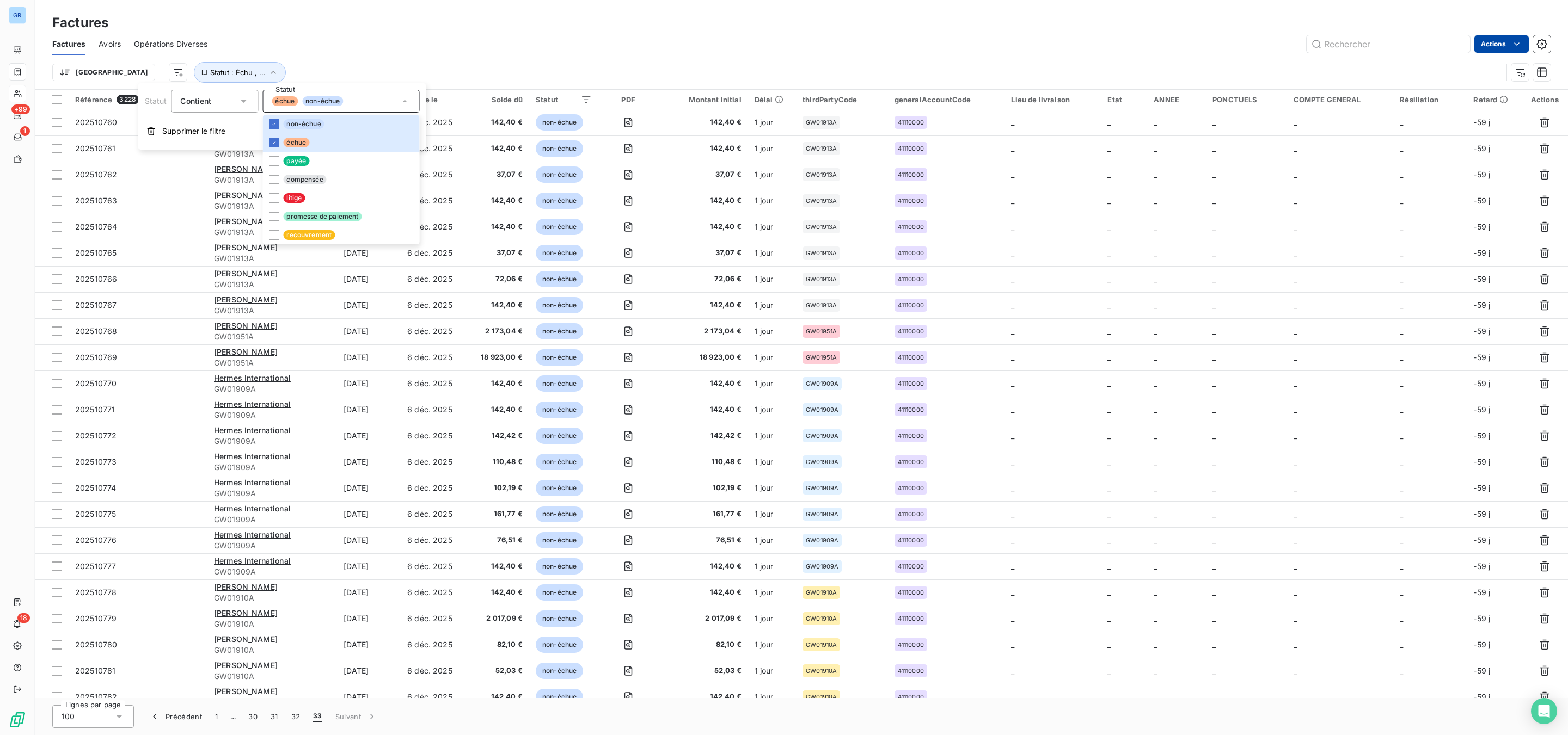
click at [1488, 46] on html "GR +99 1 18 Factures Factures Avoirs Opérations Diverses Actions Trier Statut :…" at bounding box center [784, 368] width 1568 height 735
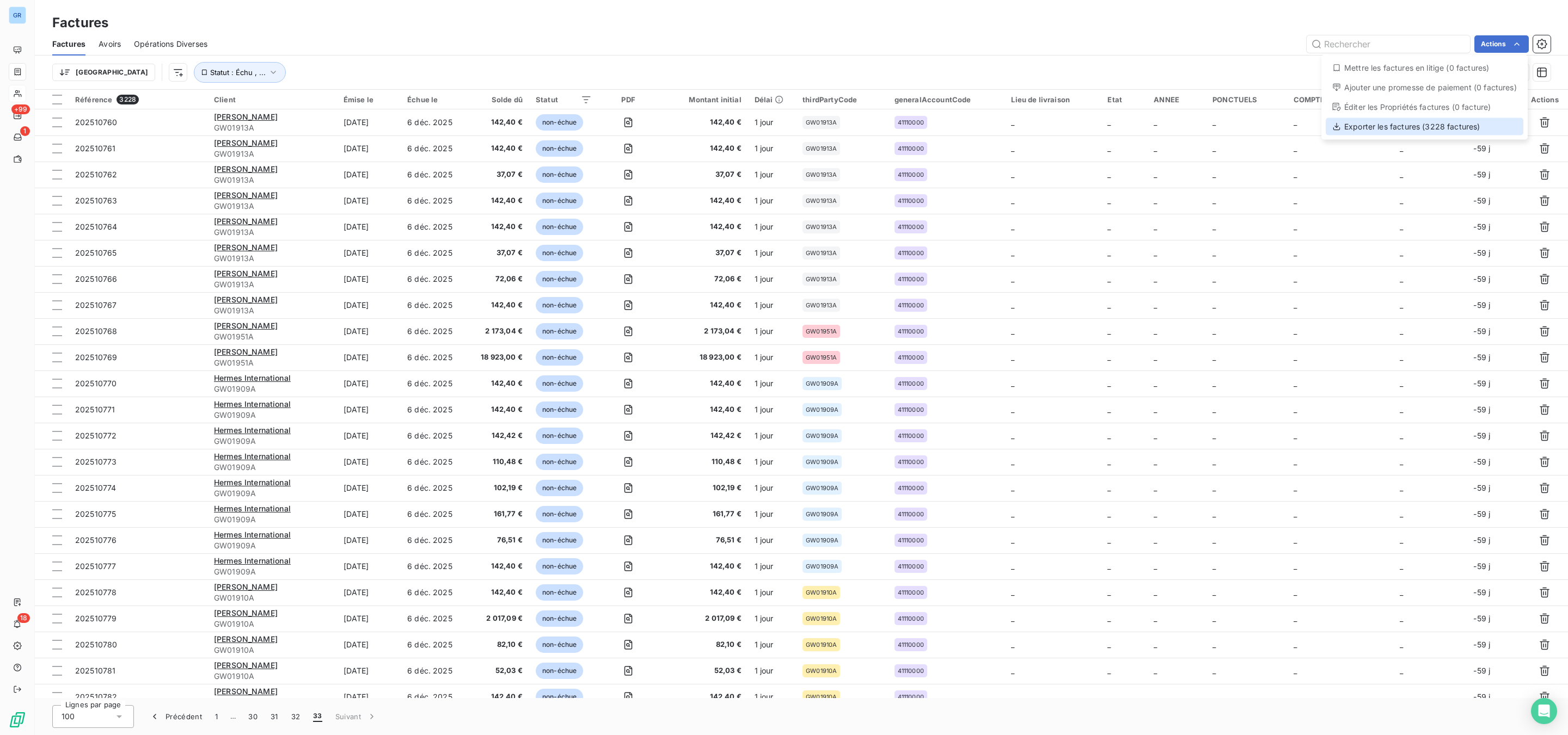
click at [1396, 126] on div "Exporter les factures (3228 factures)" at bounding box center [1424, 127] width 198 height 18
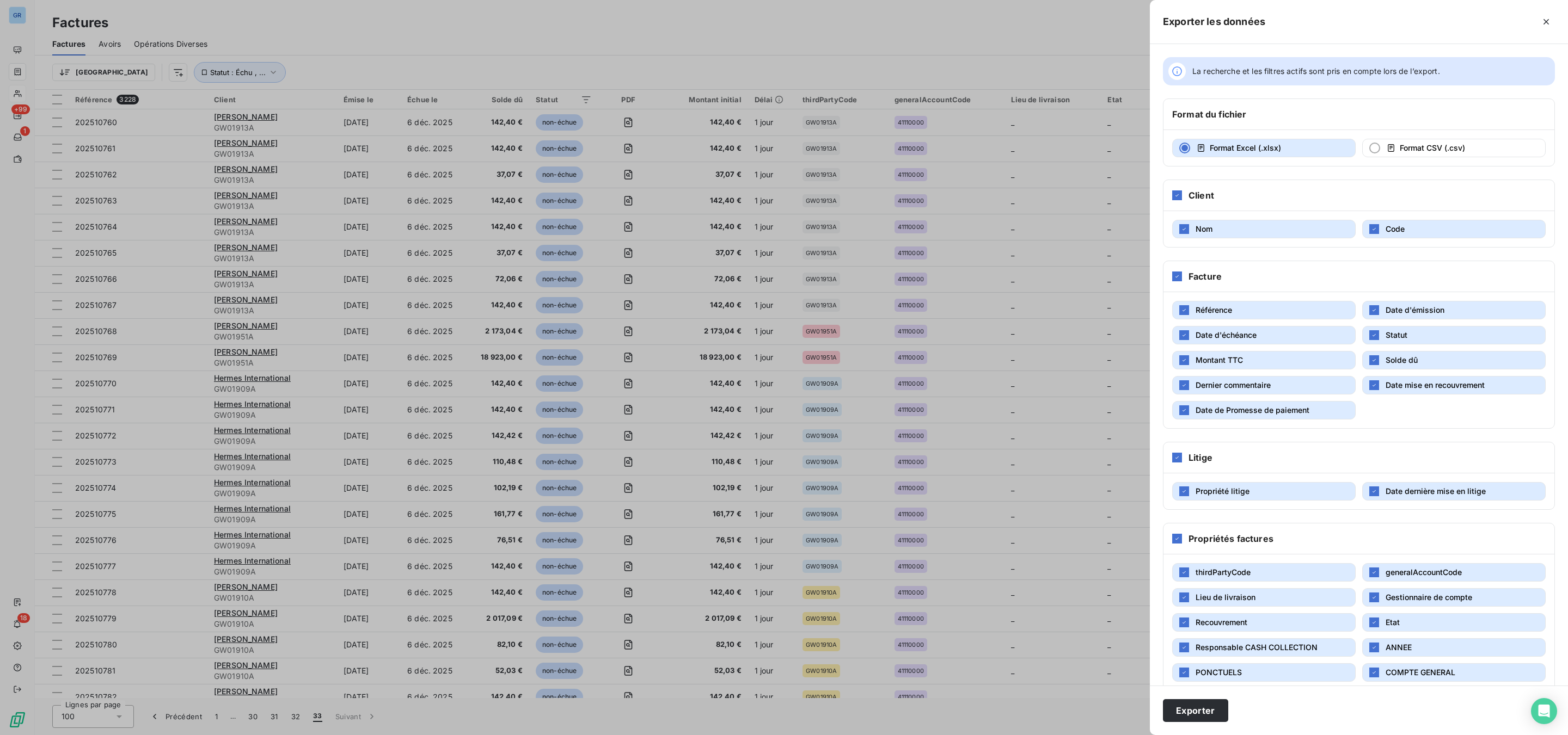
drag, startPoint x: 1196, startPoint y: 708, endPoint x: 1189, endPoint y: 697, distance: 13.0
click at [1192, 704] on button "Exporter" at bounding box center [1195, 711] width 65 height 23
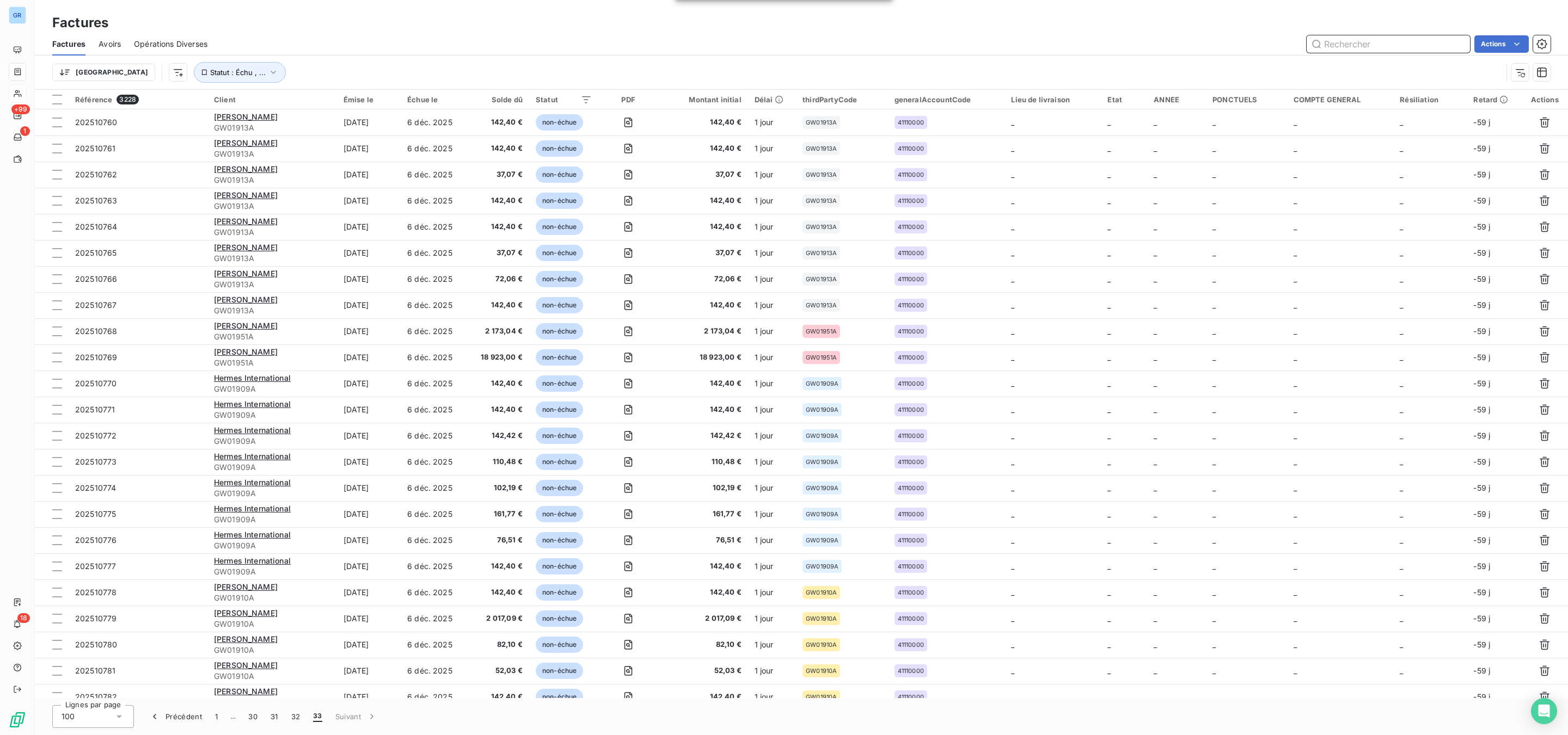
click at [1369, 43] on input "text" at bounding box center [1388, 44] width 163 height 18
paste input "OR01904A"
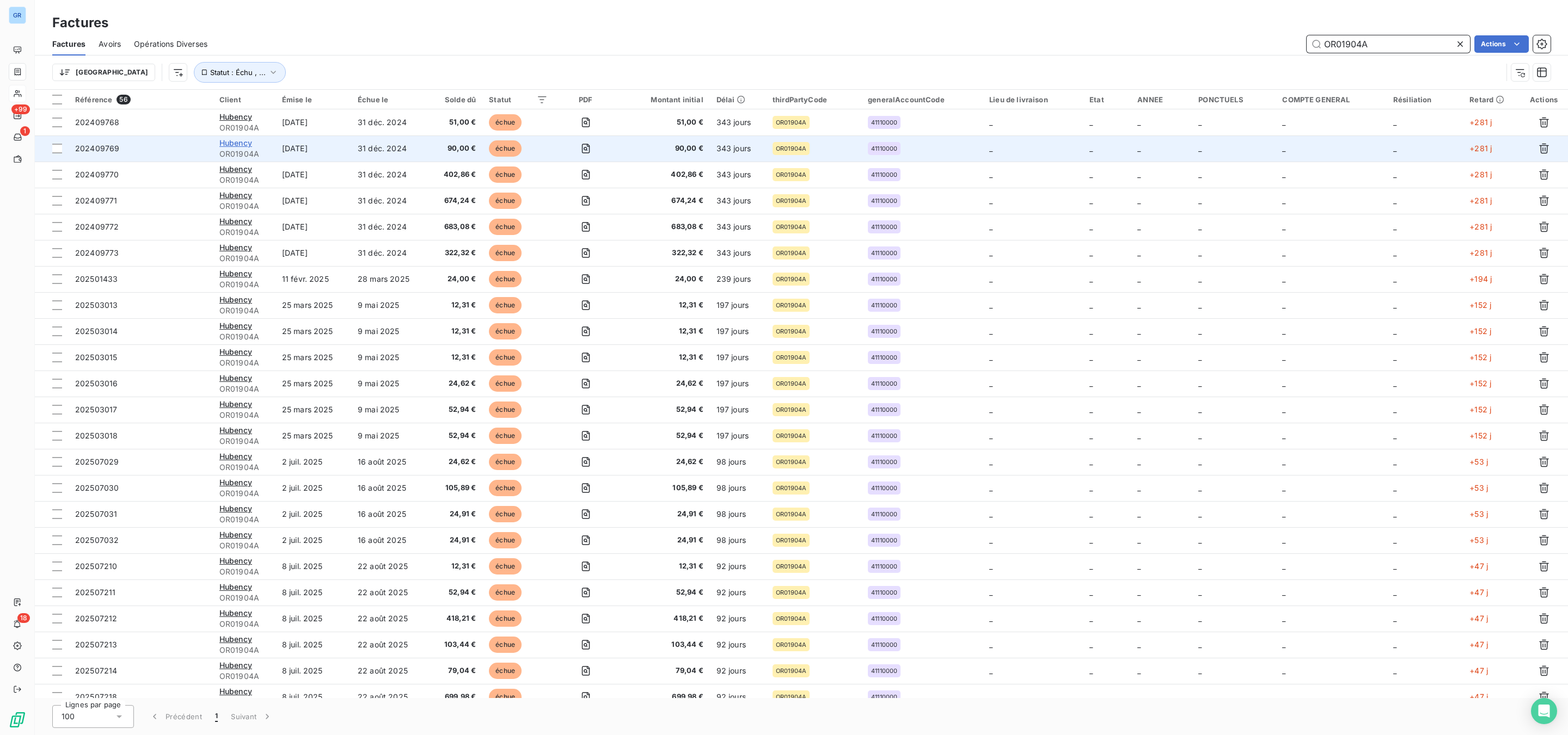
type input "OR01904A"
click at [237, 142] on span "Hubency" at bounding box center [236, 142] width 33 height 9
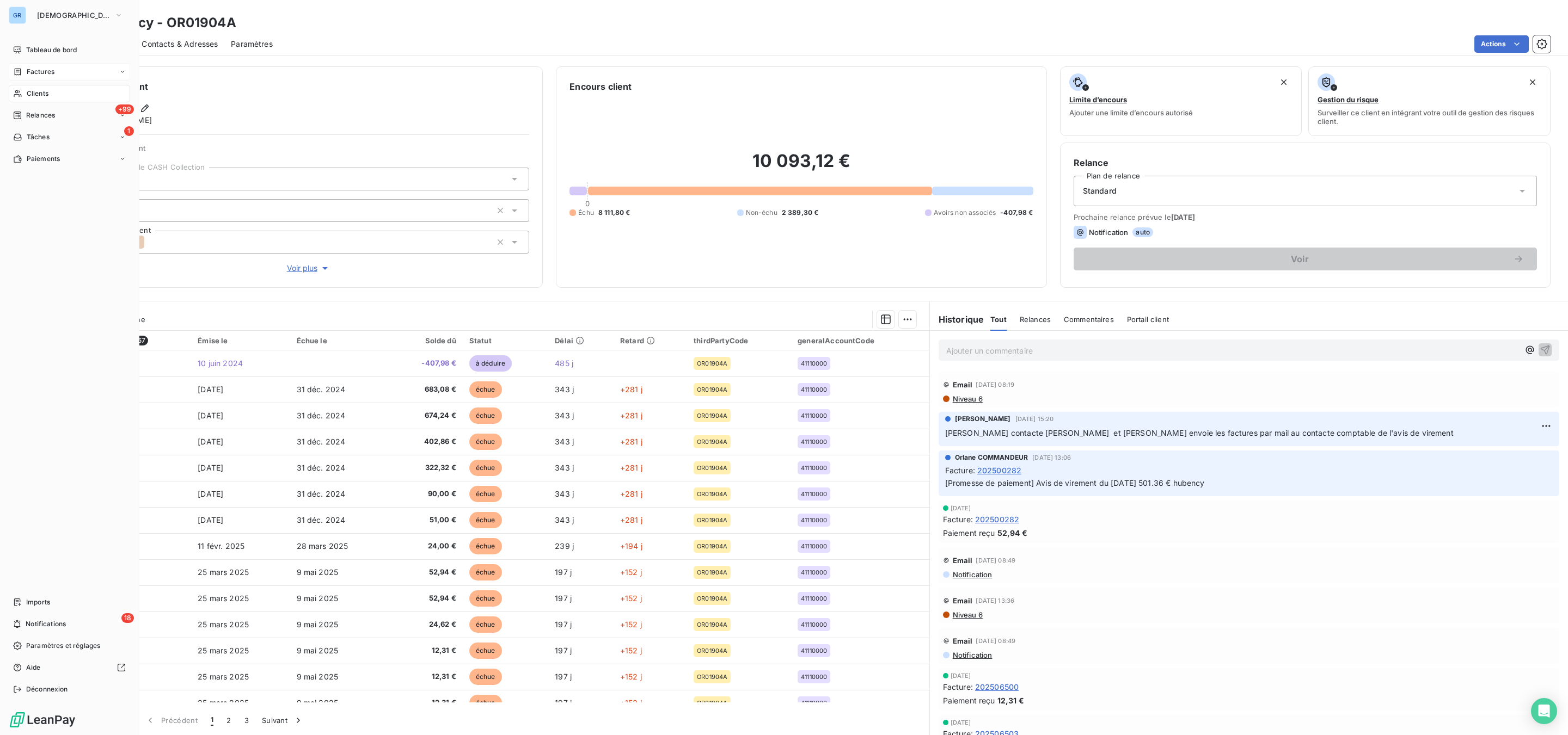
click at [52, 68] on span "Factures" at bounding box center [41, 72] width 28 height 10
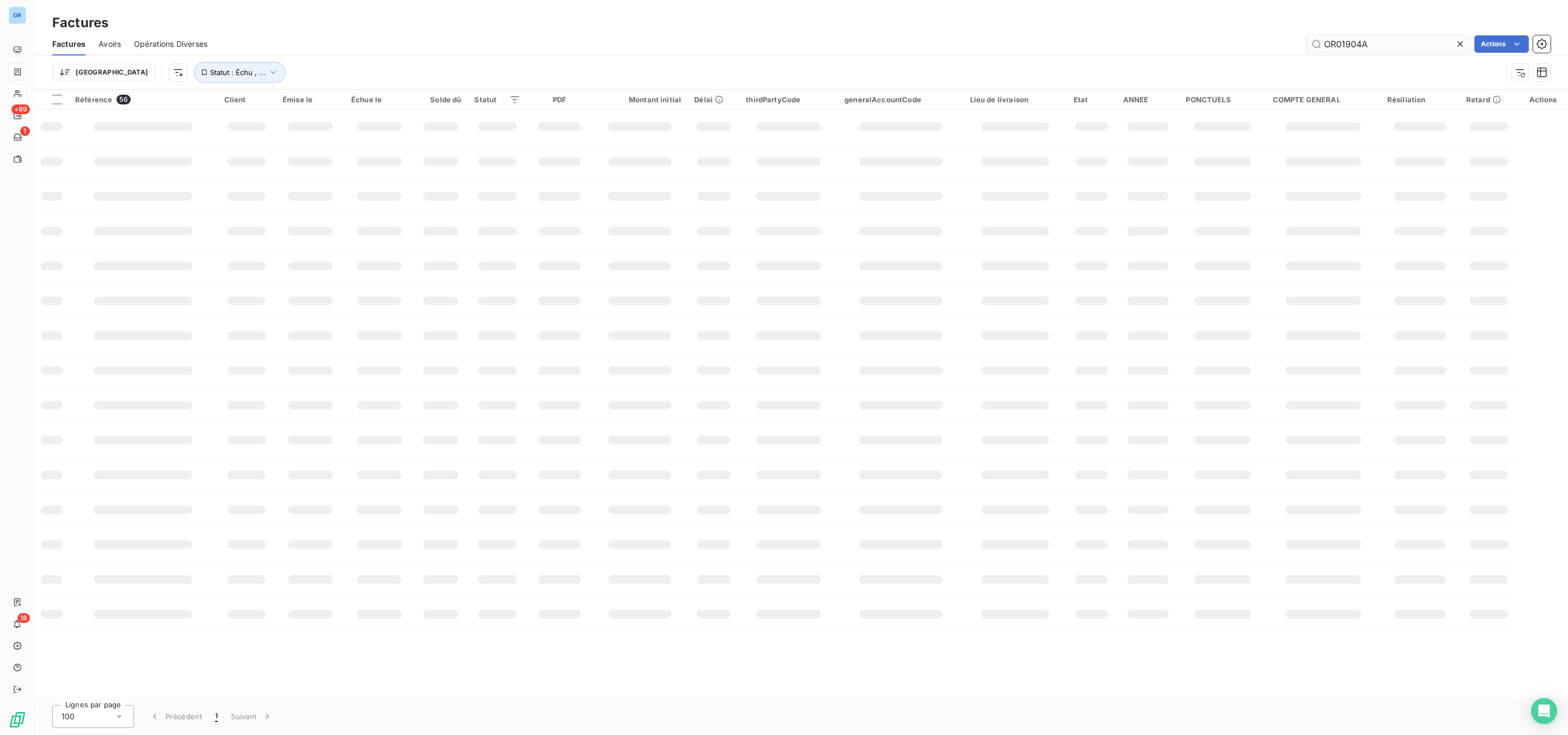
drag, startPoint x: 1358, startPoint y: 47, endPoint x: 1374, endPoint y: 51, distance: 16.5
click at [1196, 52] on div "Factures Avoirs Opérations Diverses OR01904A Actions" at bounding box center [801, 44] width 1533 height 23
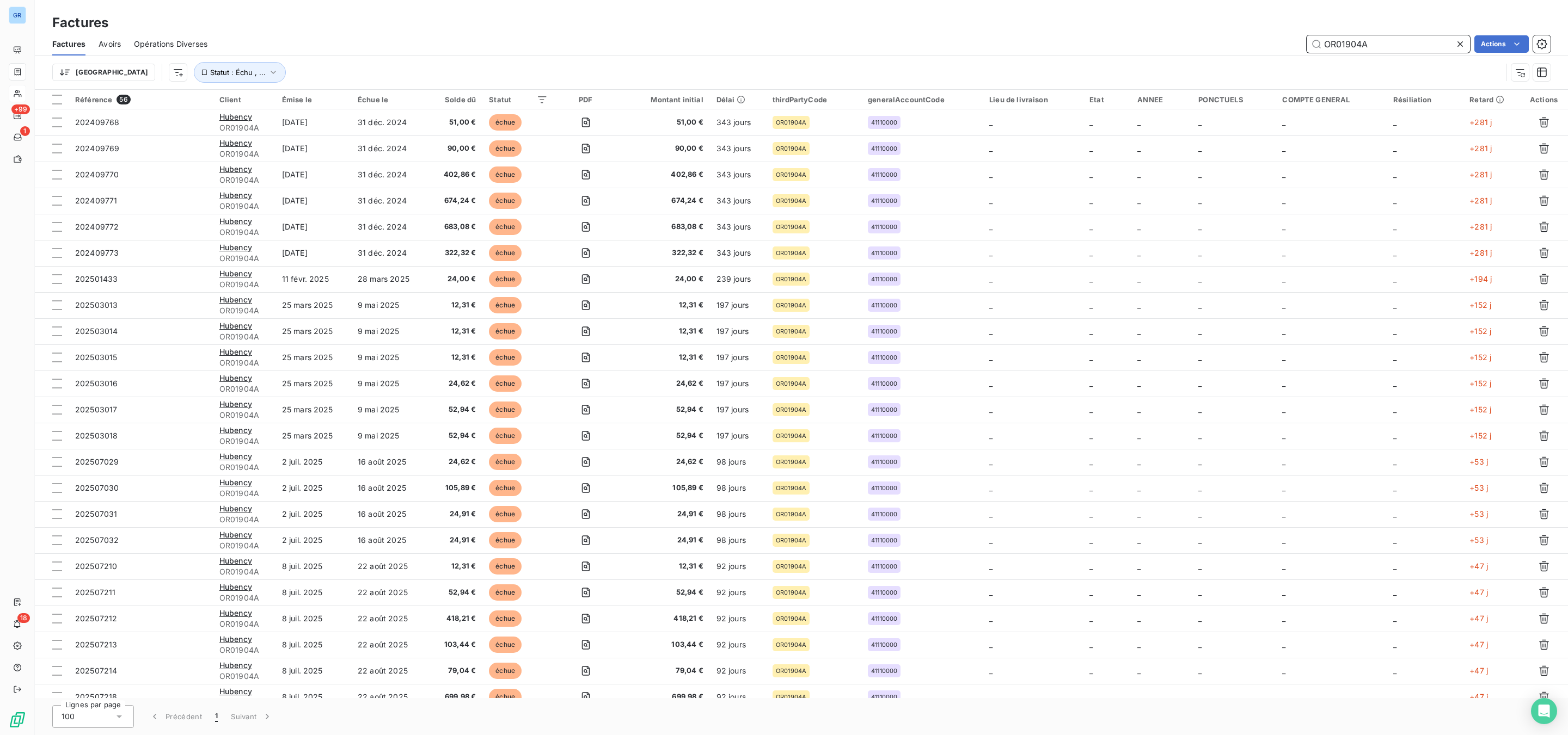
drag, startPoint x: 1348, startPoint y: 46, endPoint x: 1369, endPoint y: 43, distance: 21.2
click at [1369, 43] on input "OR01904A" at bounding box center [1388, 44] width 163 height 18
drag, startPoint x: 1370, startPoint y: 43, endPoint x: 1339, endPoint y: 47, distance: 31.3
click at [1242, 47] on div "OR01904A Actions" at bounding box center [885, 44] width 1330 height 18
paste input "GW00797D"
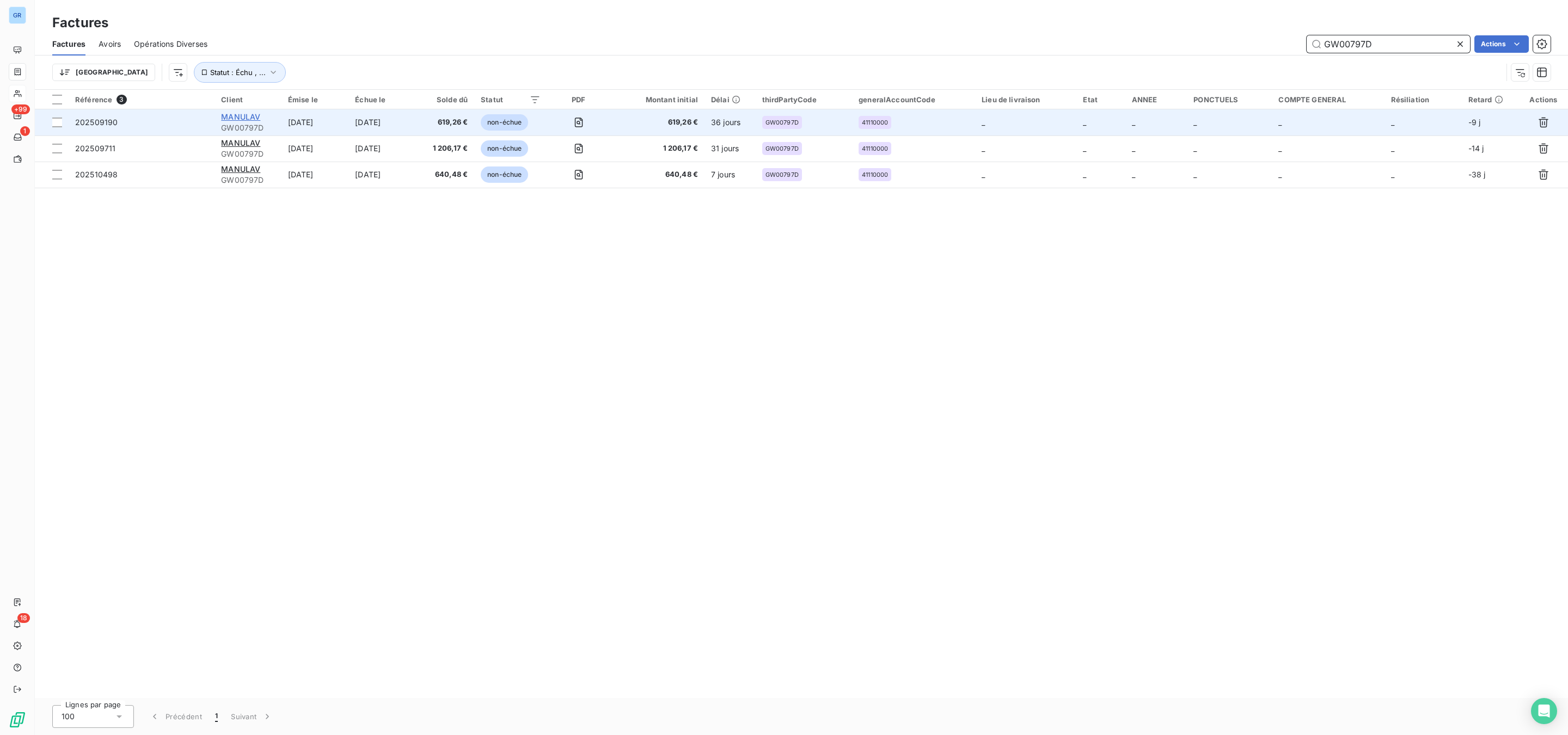
type input "GW00797D"
click at [240, 117] on span "MANULAV" at bounding box center [240, 116] width 39 height 9
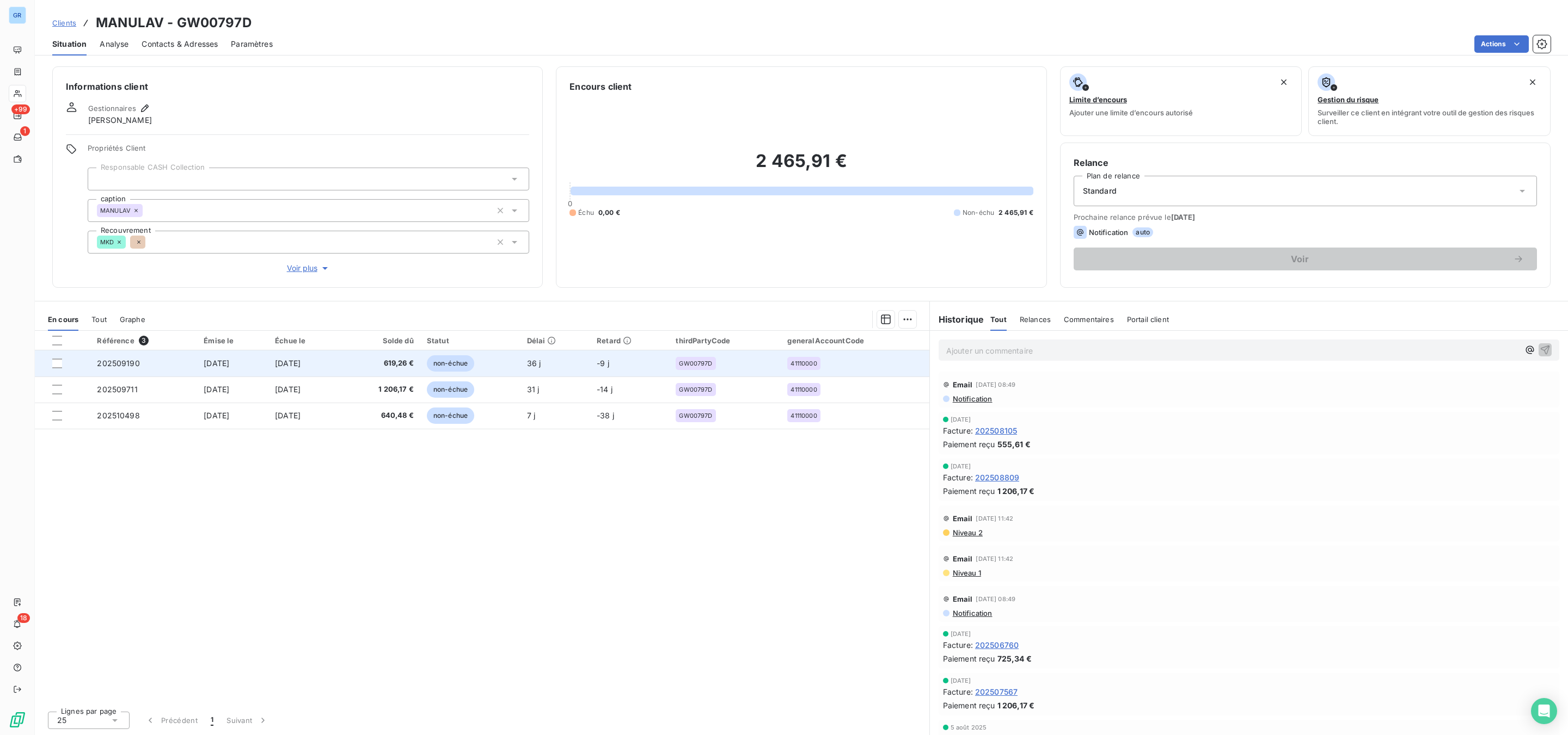
click at [469, 364] on span "non-échue" at bounding box center [450, 363] width 47 height 16
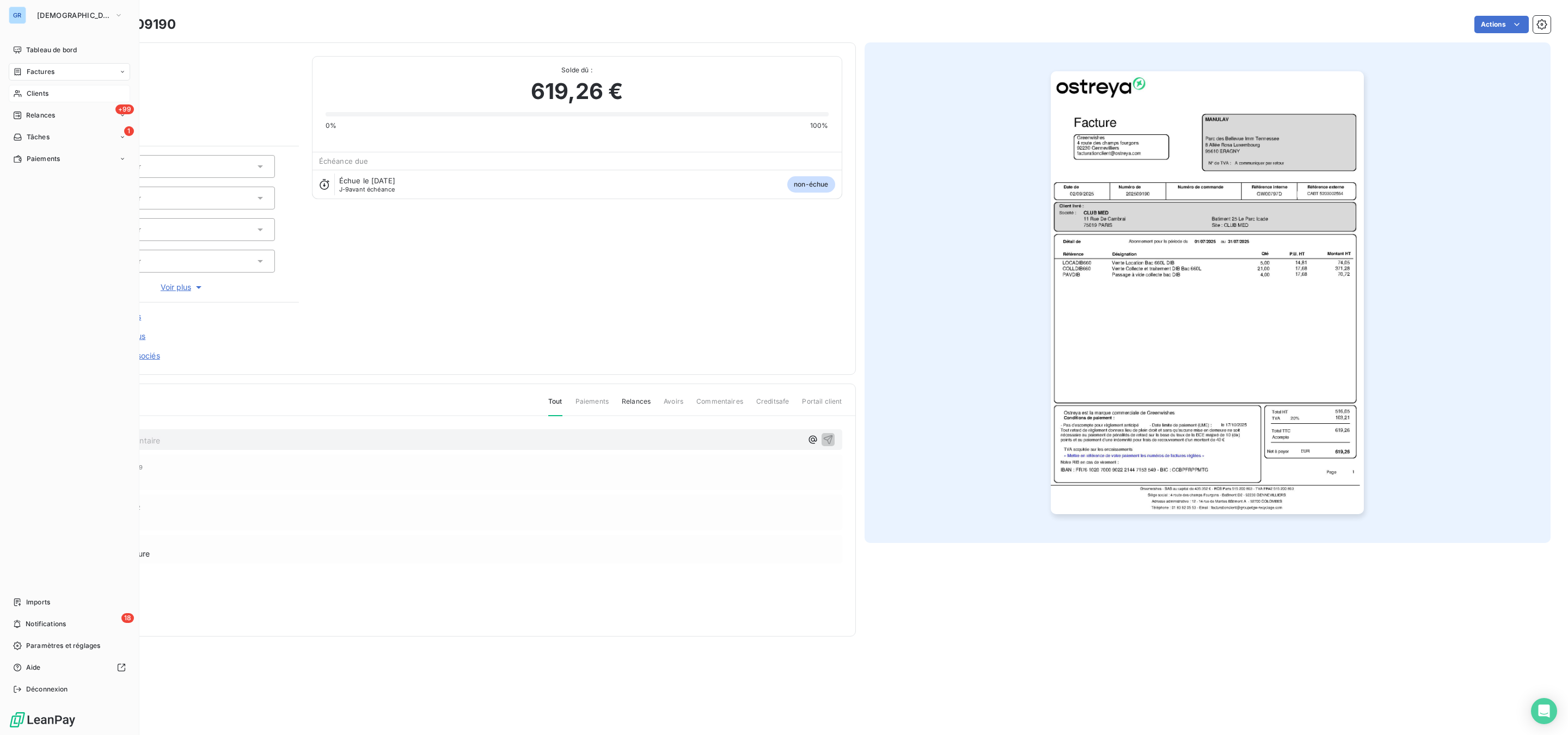
click at [44, 67] on span "Factures" at bounding box center [41, 72] width 28 height 10
click at [44, 70] on span "Factures" at bounding box center [41, 72] width 28 height 10
click at [38, 86] on div "Clients" at bounding box center [69, 94] width 121 height 18
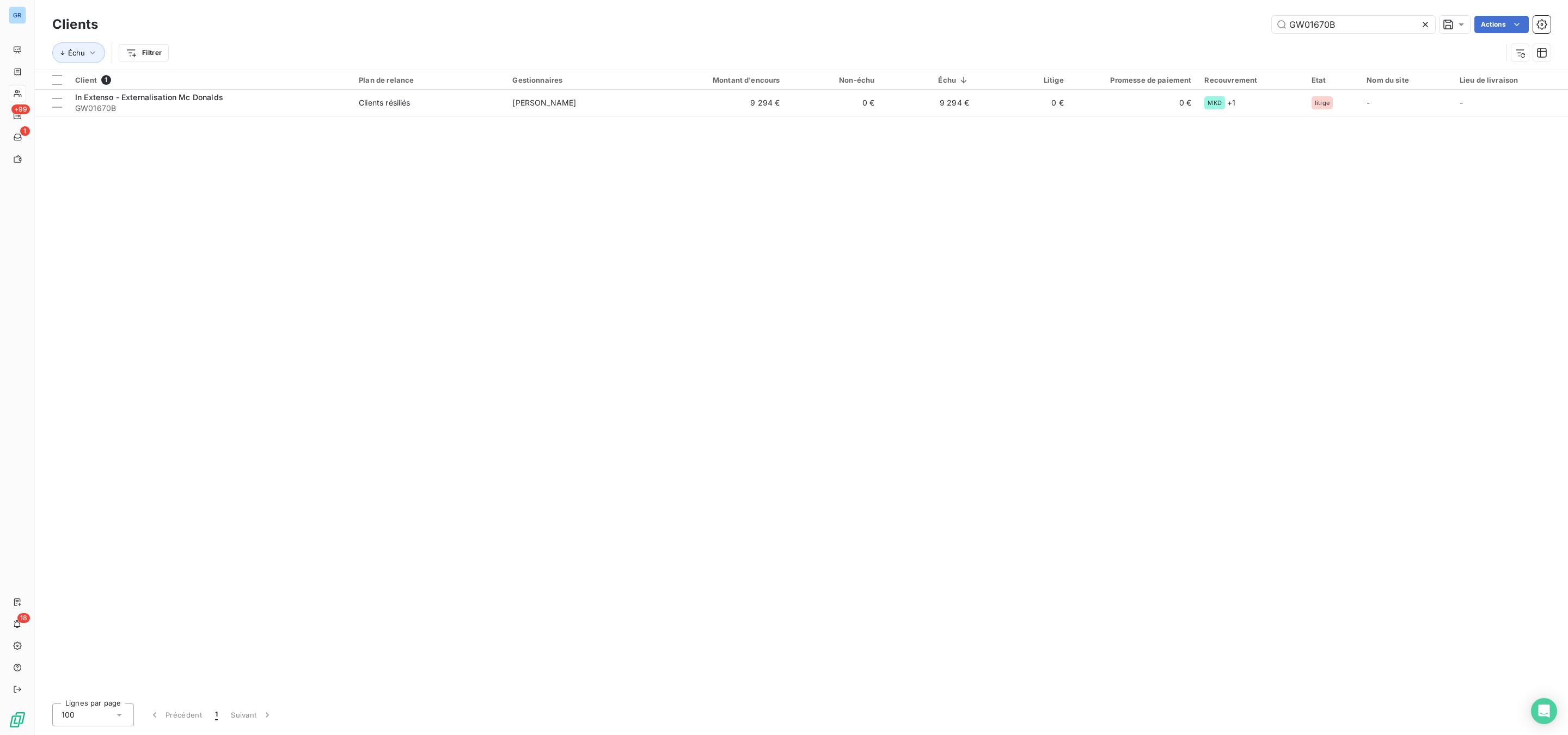
drag, startPoint x: 1348, startPoint y: 23, endPoint x: 1256, endPoint y: 34, distance: 92.7
click at [1207, 16] on div "GW01670B Actions" at bounding box center [830, 24] width 1440 height 18
type input "GW01512A"
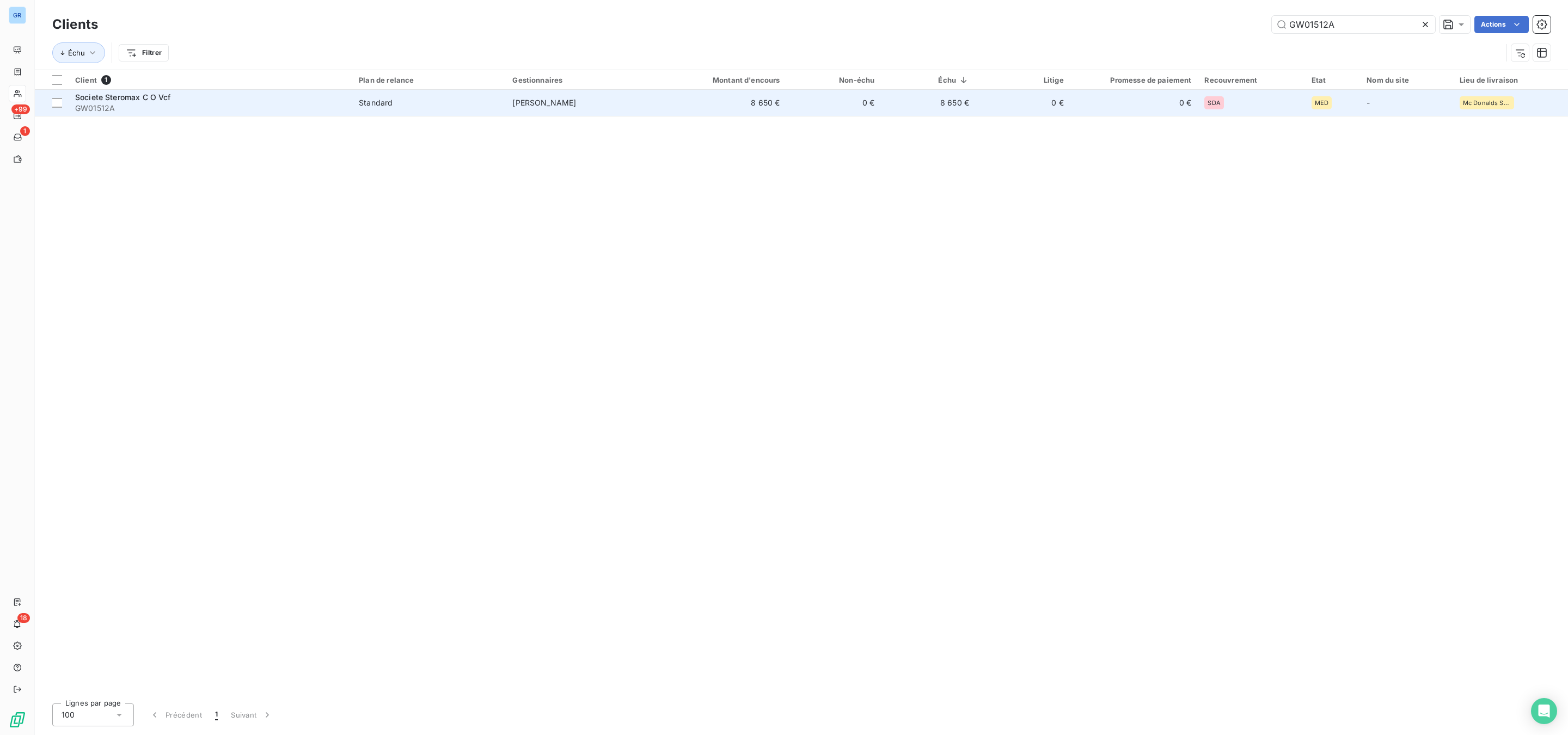
click at [149, 98] on span "Societe Steromax C O Vcf" at bounding box center [122, 97] width 96 height 9
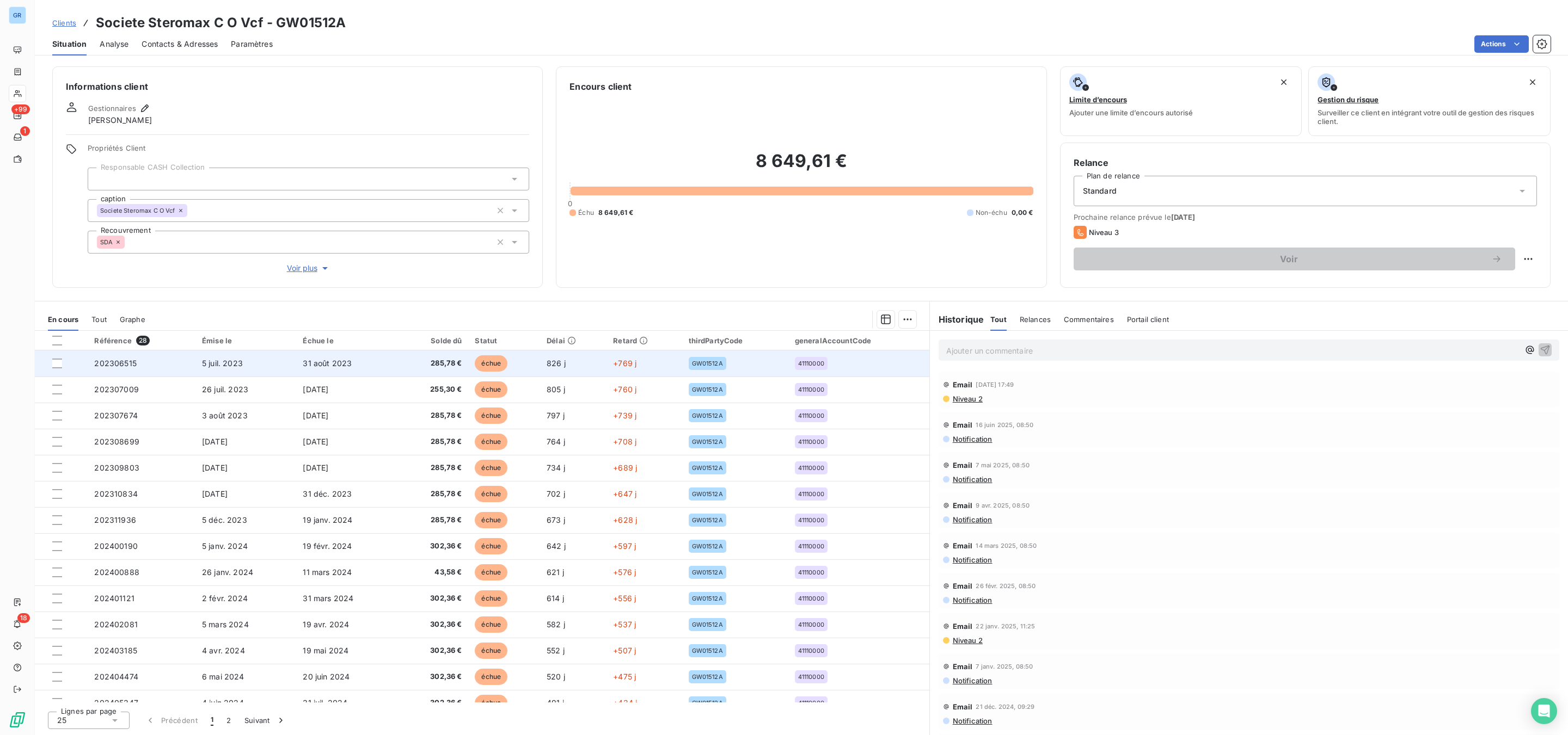
click at [497, 364] on span "échue" at bounding box center [491, 363] width 33 height 16
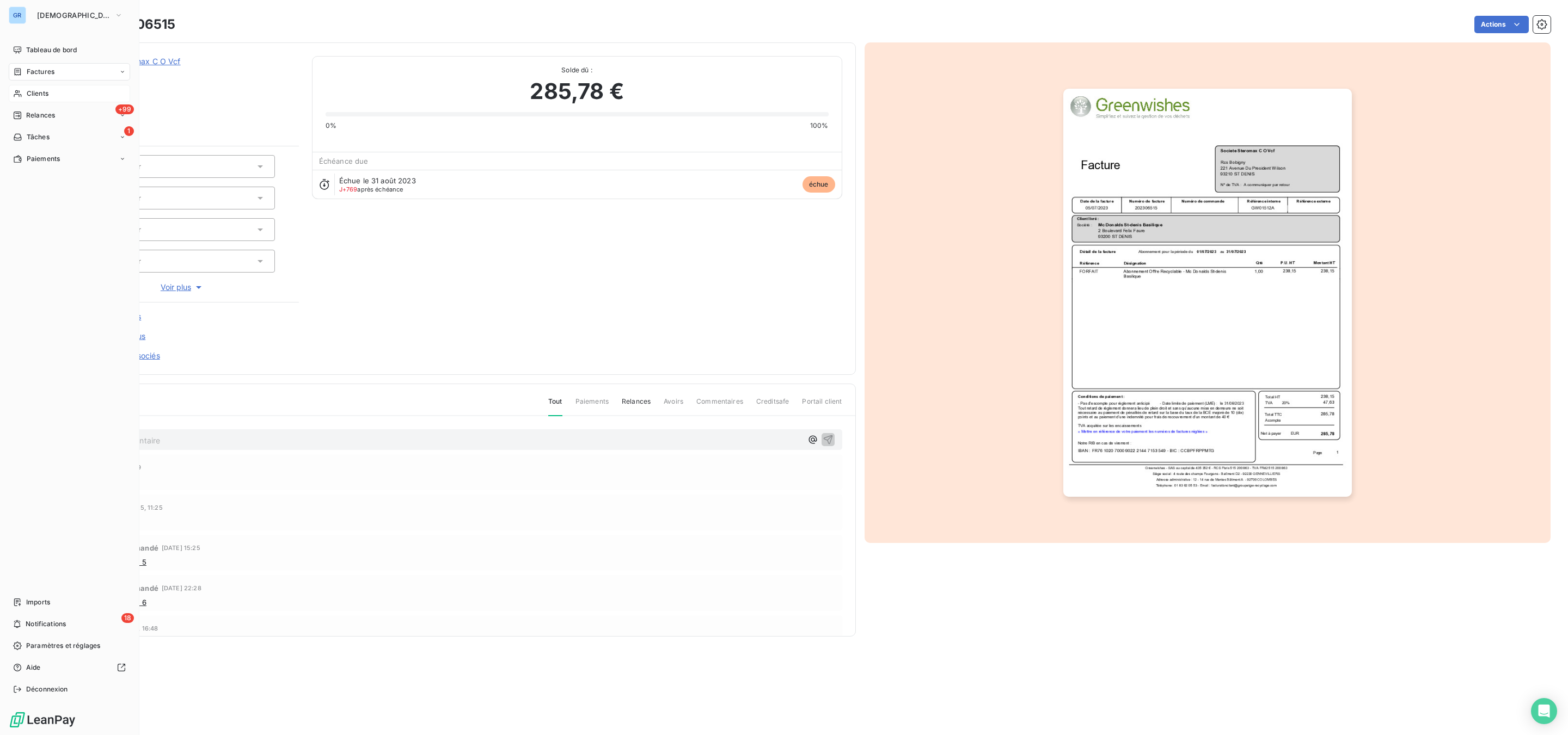
click at [38, 94] on span "Clients" at bounding box center [38, 94] width 22 height 10
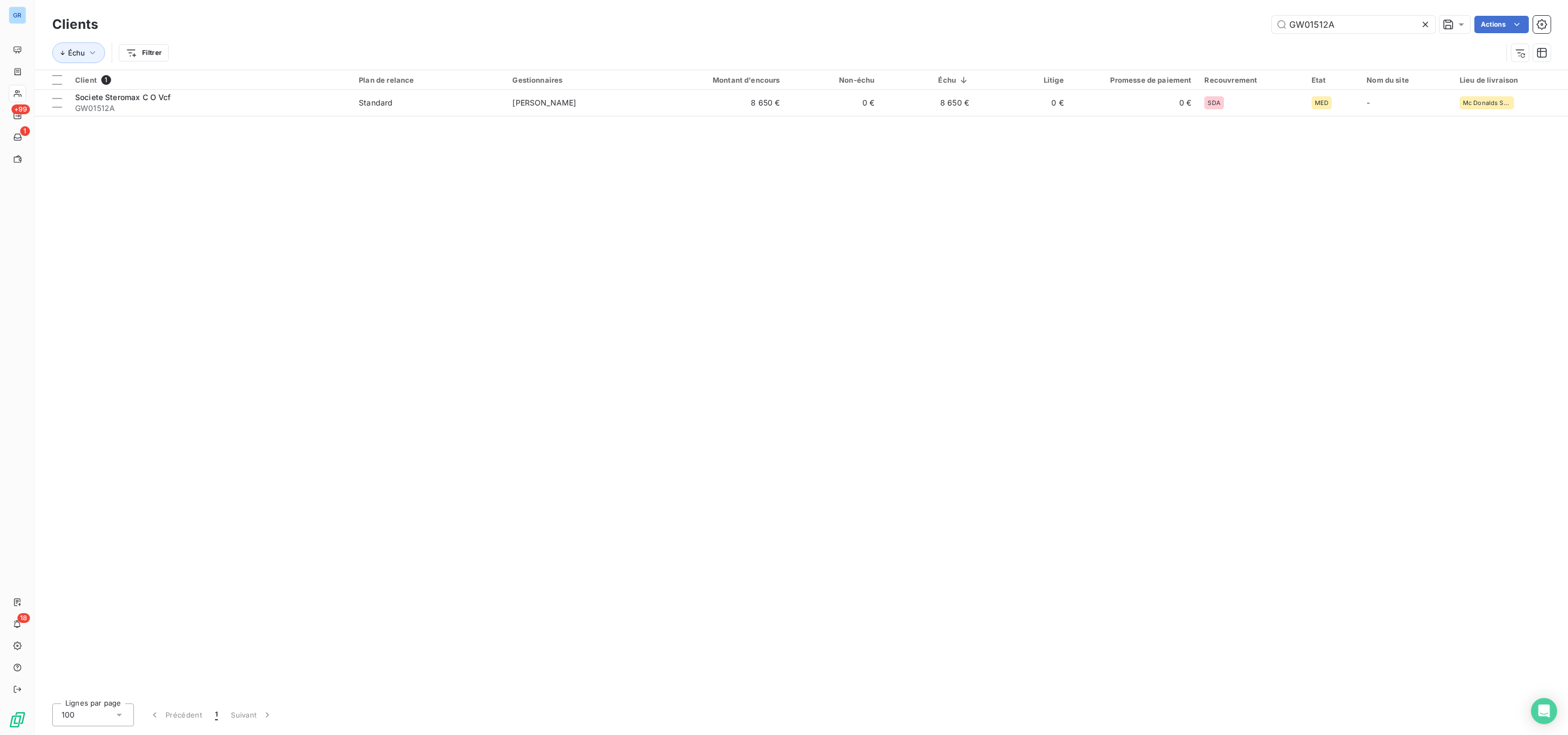
drag, startPoint x: 1368, startPoint y: 30, endPoint x: 1043, endPoint y: 3, distance: 326.1
click at [1118, 3] on div "Clients GW01512A Actions Échu Filtrer" at bounding box center [801, 35] width 1533 height 69
type input "01500"
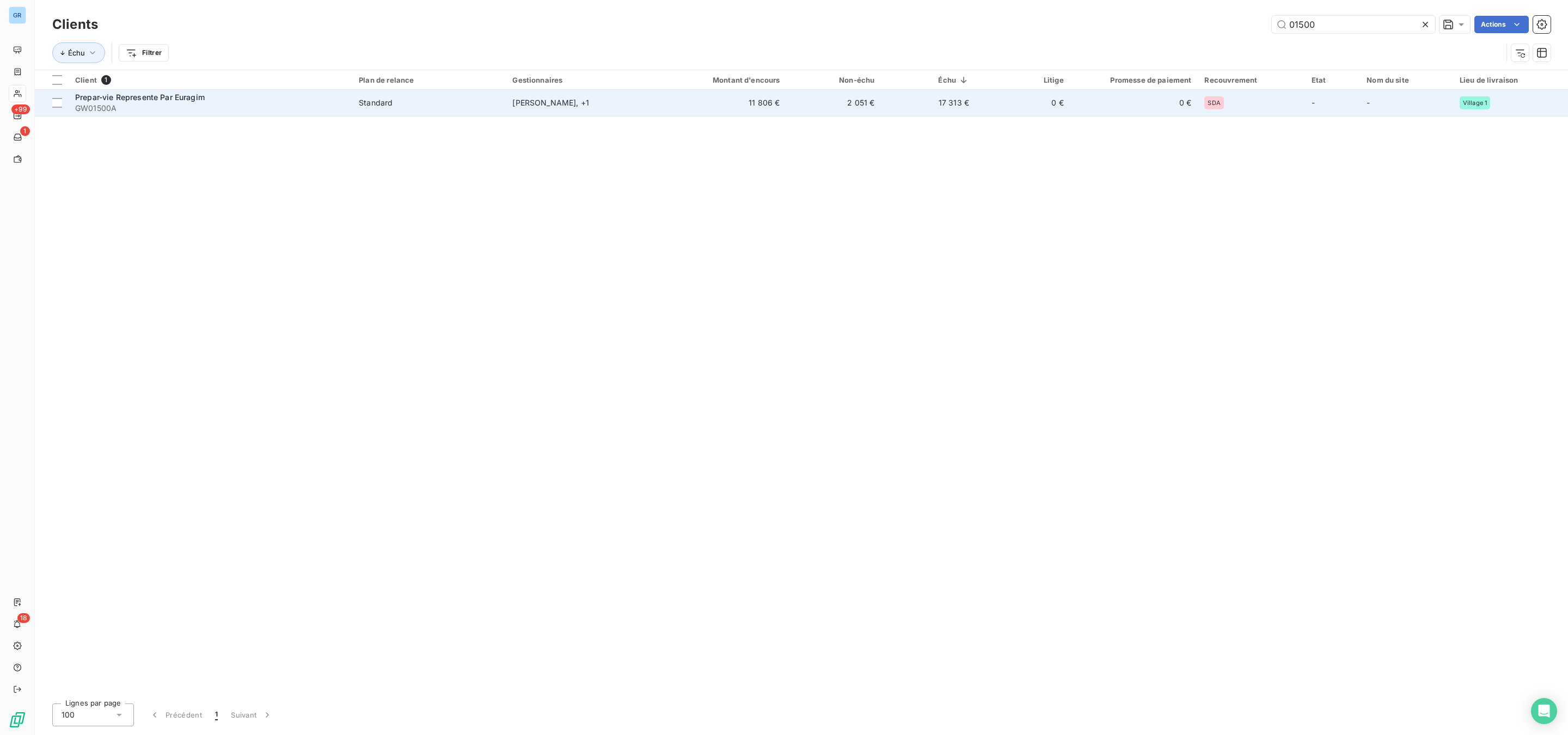
click at [105, 100] on span "Prepar-vie Represente Par Euragim" at bounding box center [139, 97] width 130 height 9
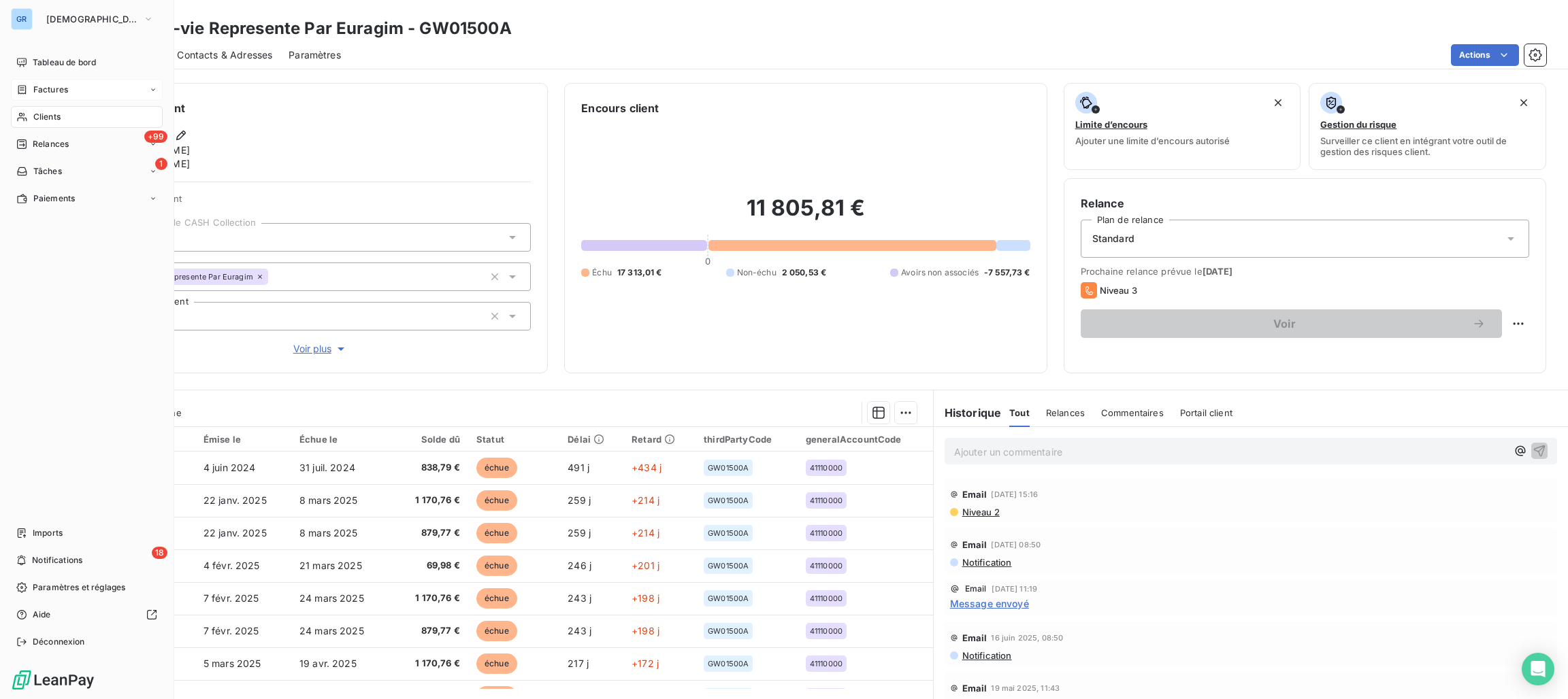
click at [46, 81] on div "Factures" at bounding box center [86, 90] width 151 height 22
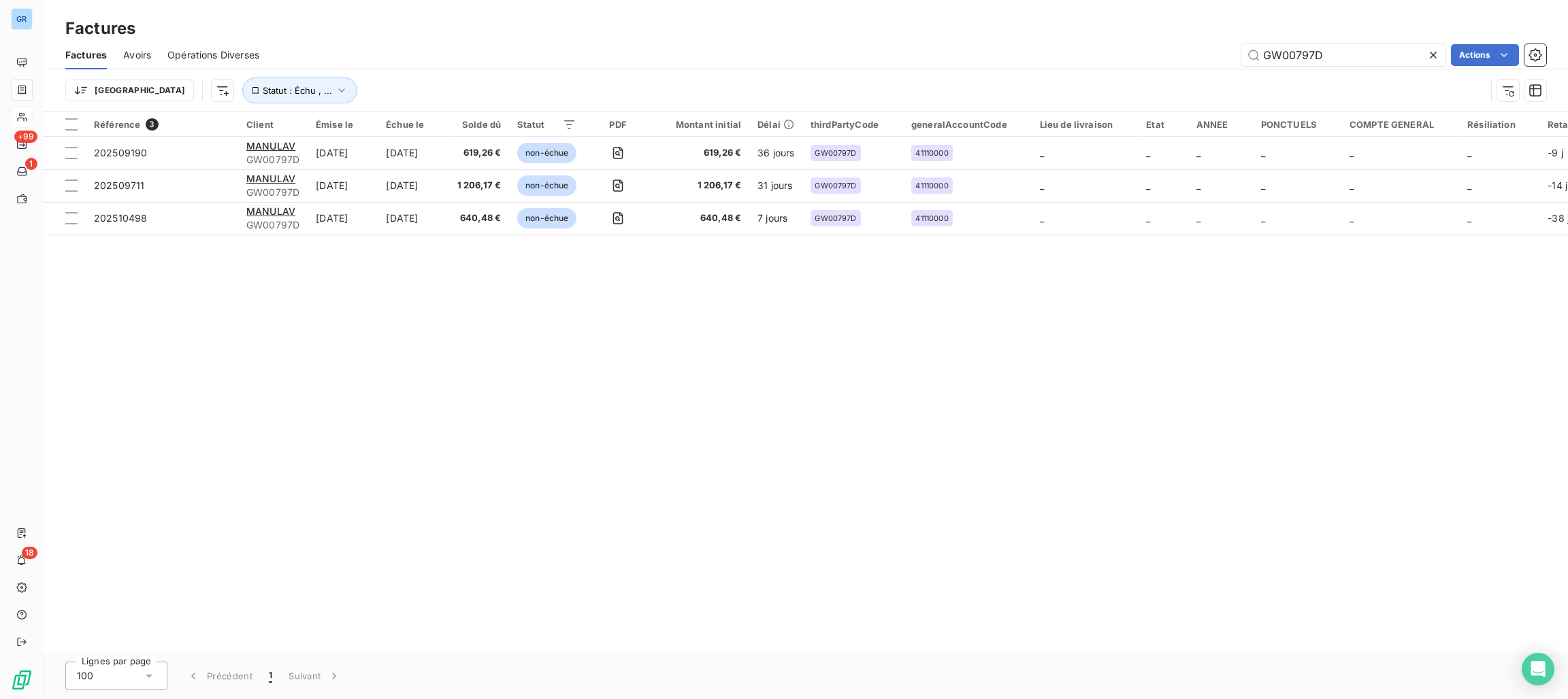
drag, startPoint x: 1328, startPoint y: 47, endPoint x: 1093, endPoint y: 47, distance: 235.0
click at [1191, 47] on div "GW00797D Actions" at bounding box center [911, 55] width 1271 height 22
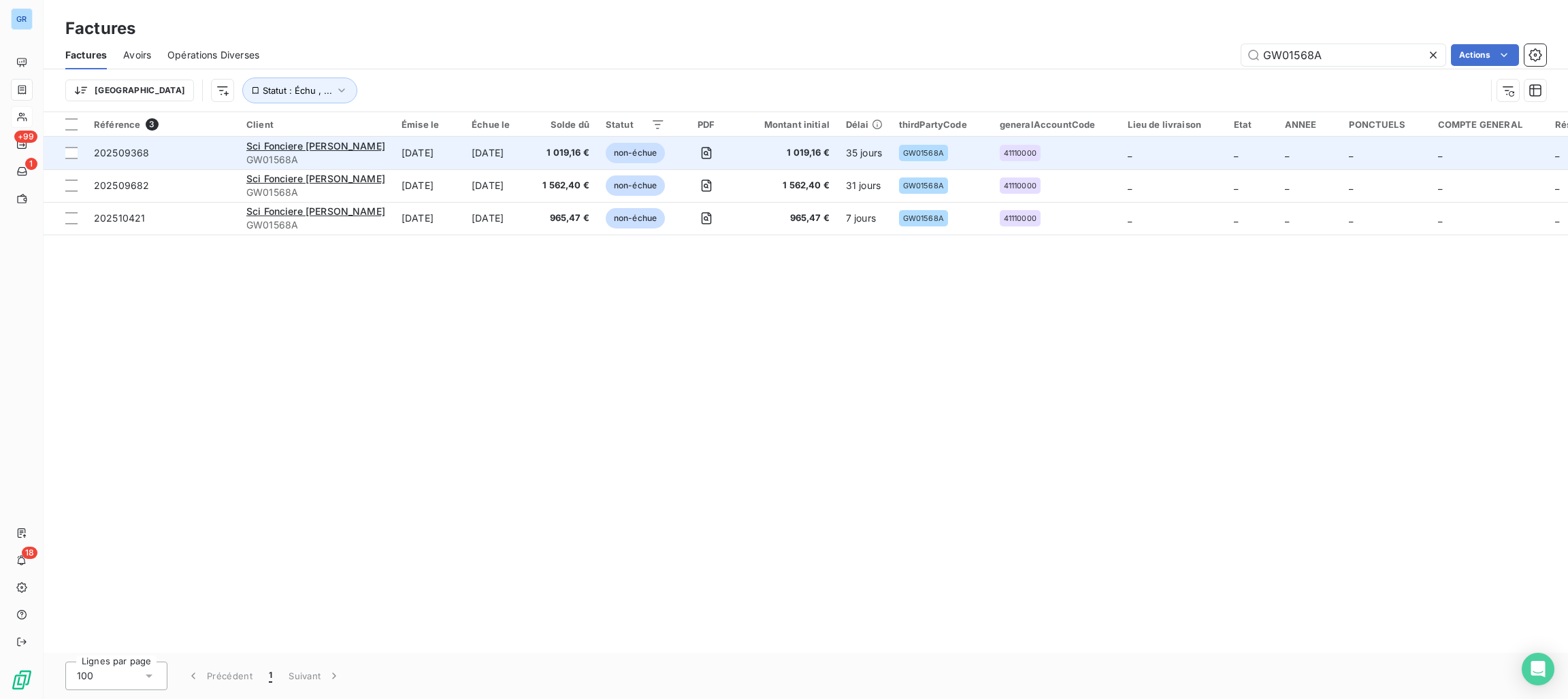
type input "GW01568A"
click at [350, 145] on td "Sci Fonciere Mirabeau GW01568A" at bounding box center [316, 153] width 155 height 33
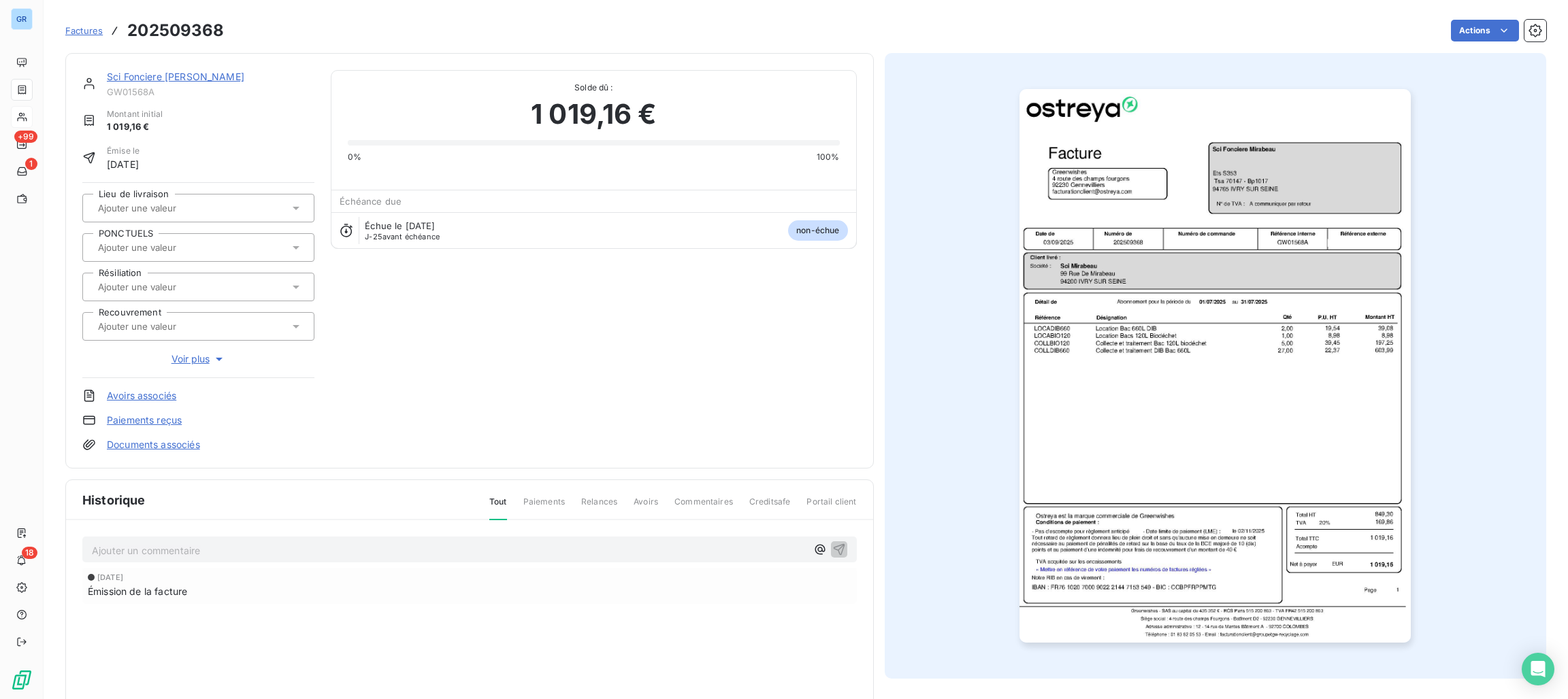
click at [179, 74] on link "Sci Fonciere [PERSON_NAME]" at bounding box center [175, 76] width 138 height 11
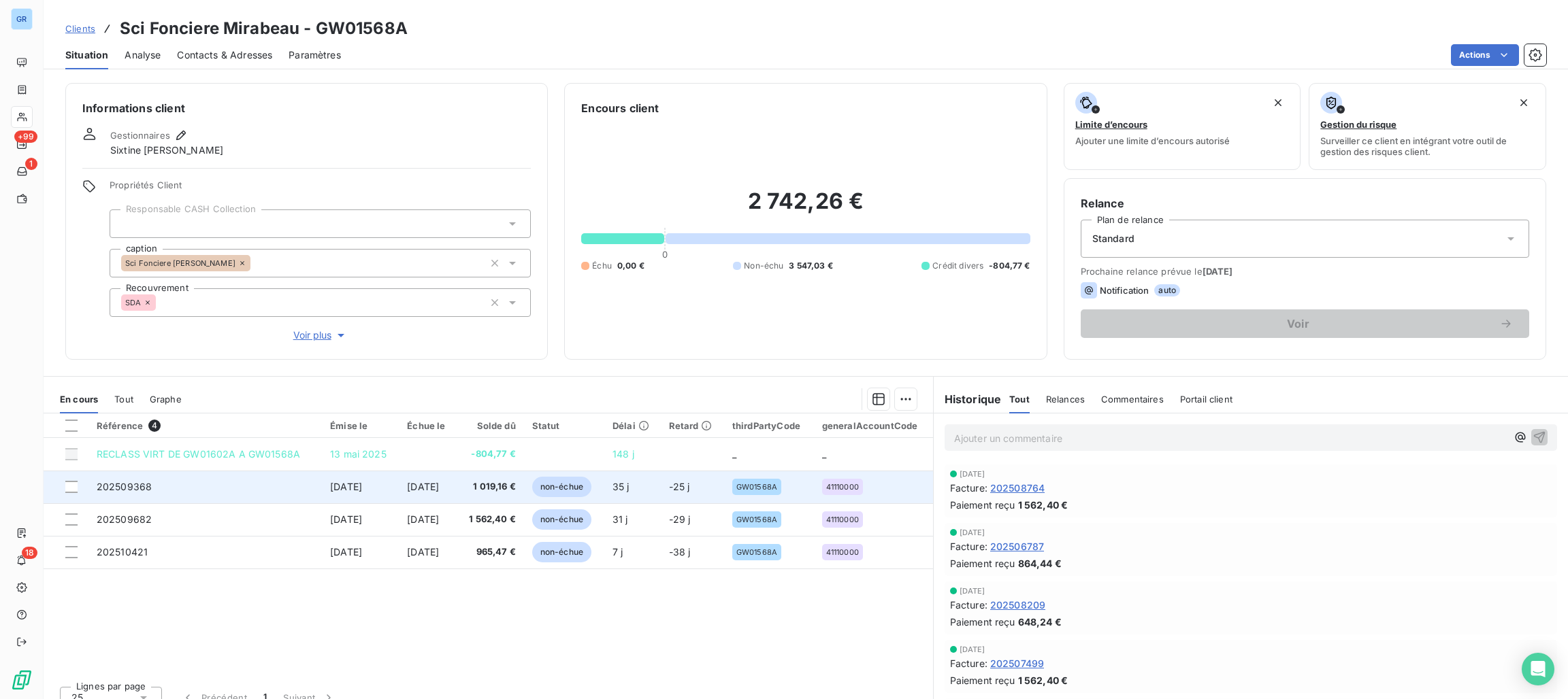
click at [560, 486] on span "non-échue" at bounding box center [561, 487] width 59 height 21
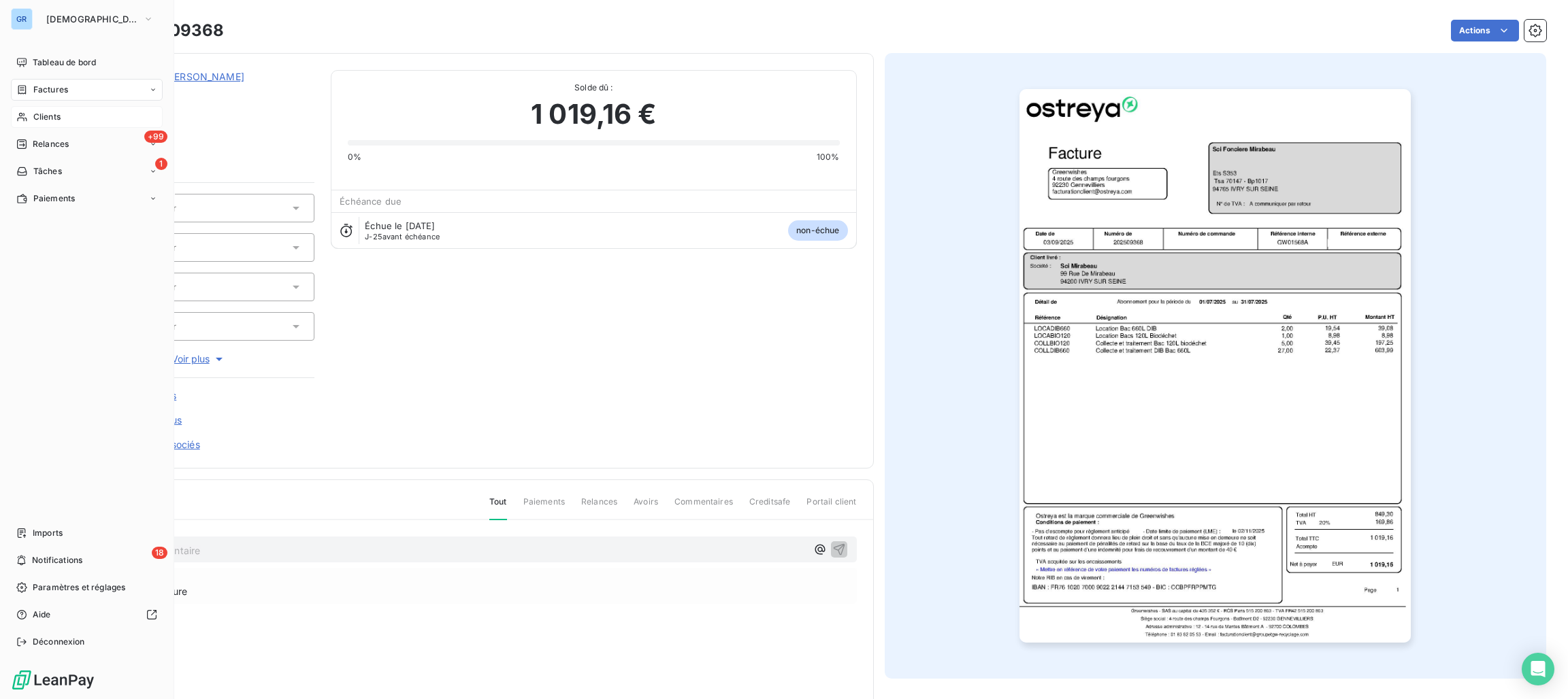
click at [39, 113] on span "Clients" at bounding box center [47, 117] width 27 height 12
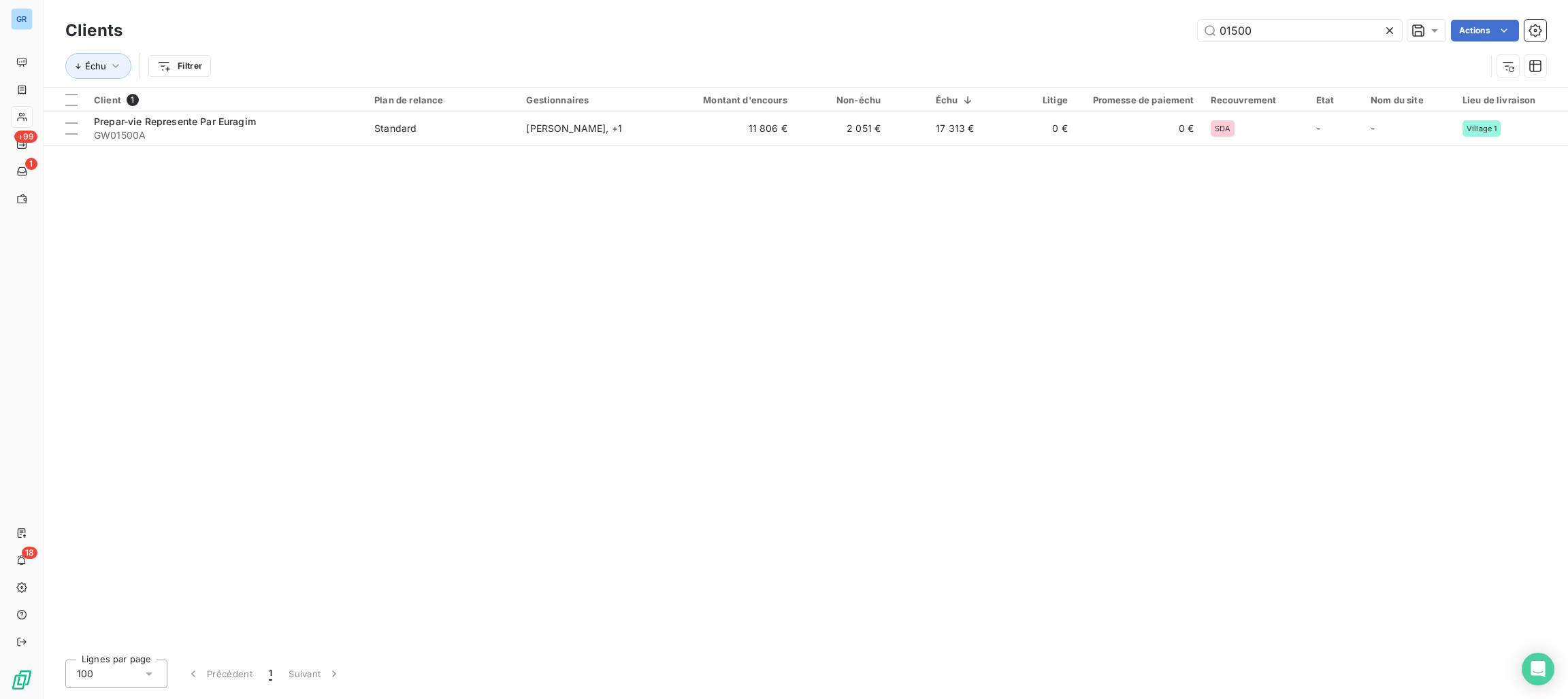
drag, startPoint x: 1262, startPoint y: 41, endPoint x: 1173, endPoint y: 40, distance: 89.0
click at [1151, 38] on div "01500 Actions" at bounding box center [842, 30] width 1407 height 22
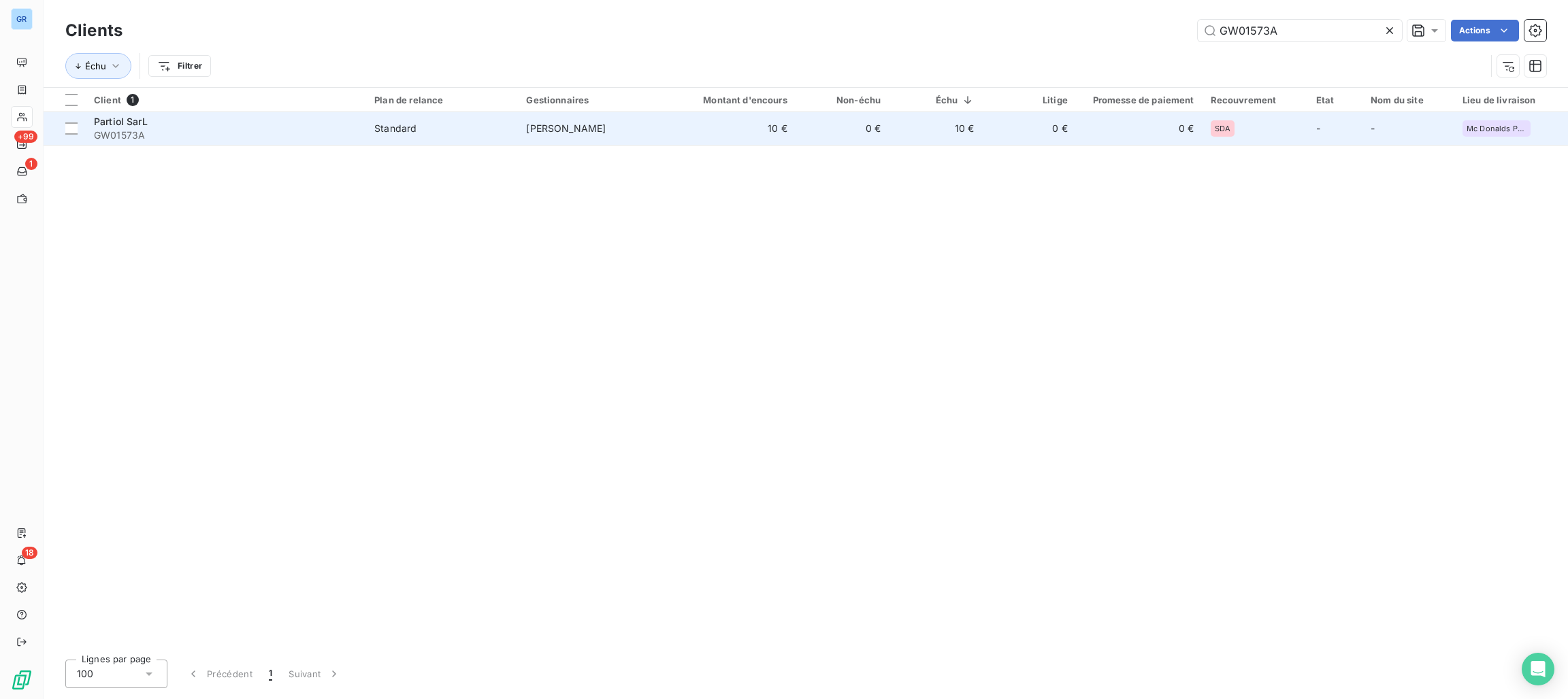
type input "GW01573A"
click at [371, 114] on td "Standard" at bounding box center [441, 129] width 151 height 33
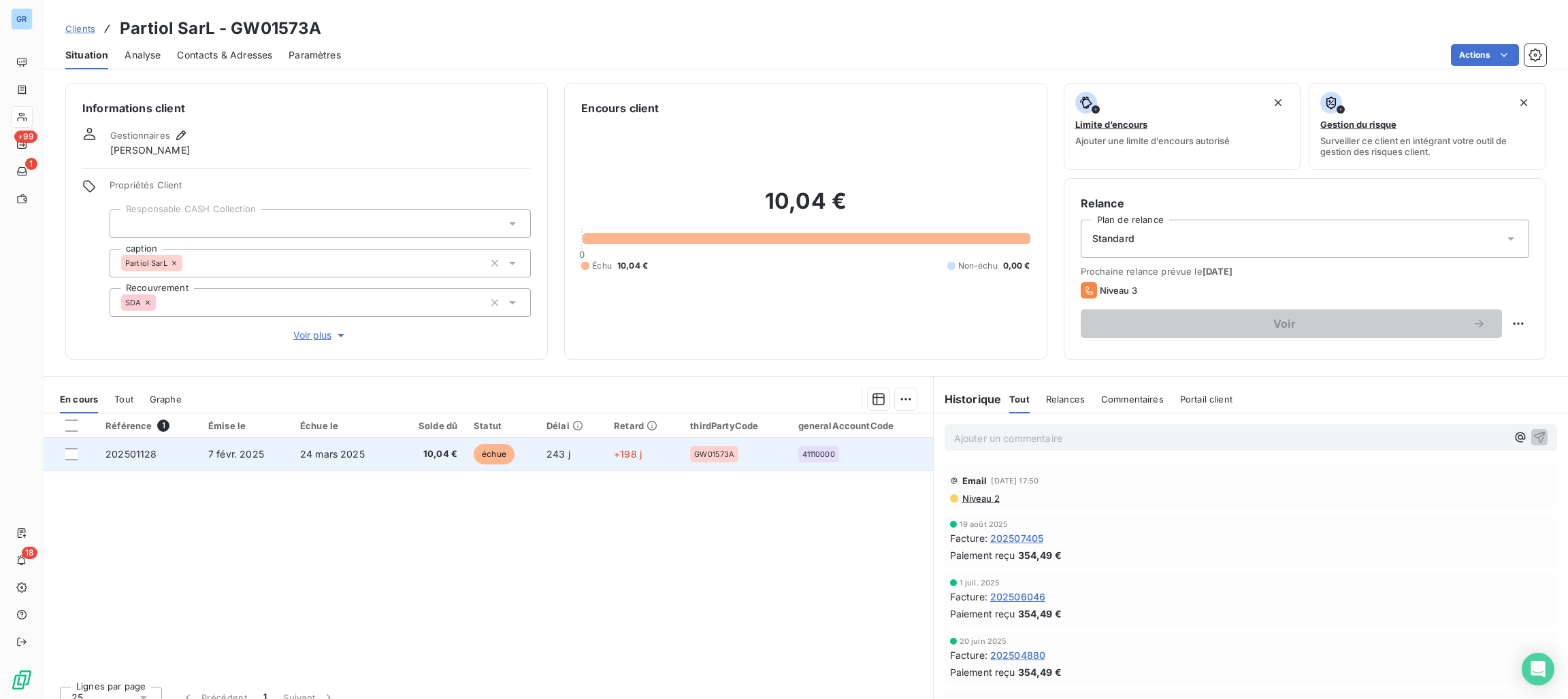
click at [485, 450] on span "échue" at bounding box center [495, 454] width 41 height 21
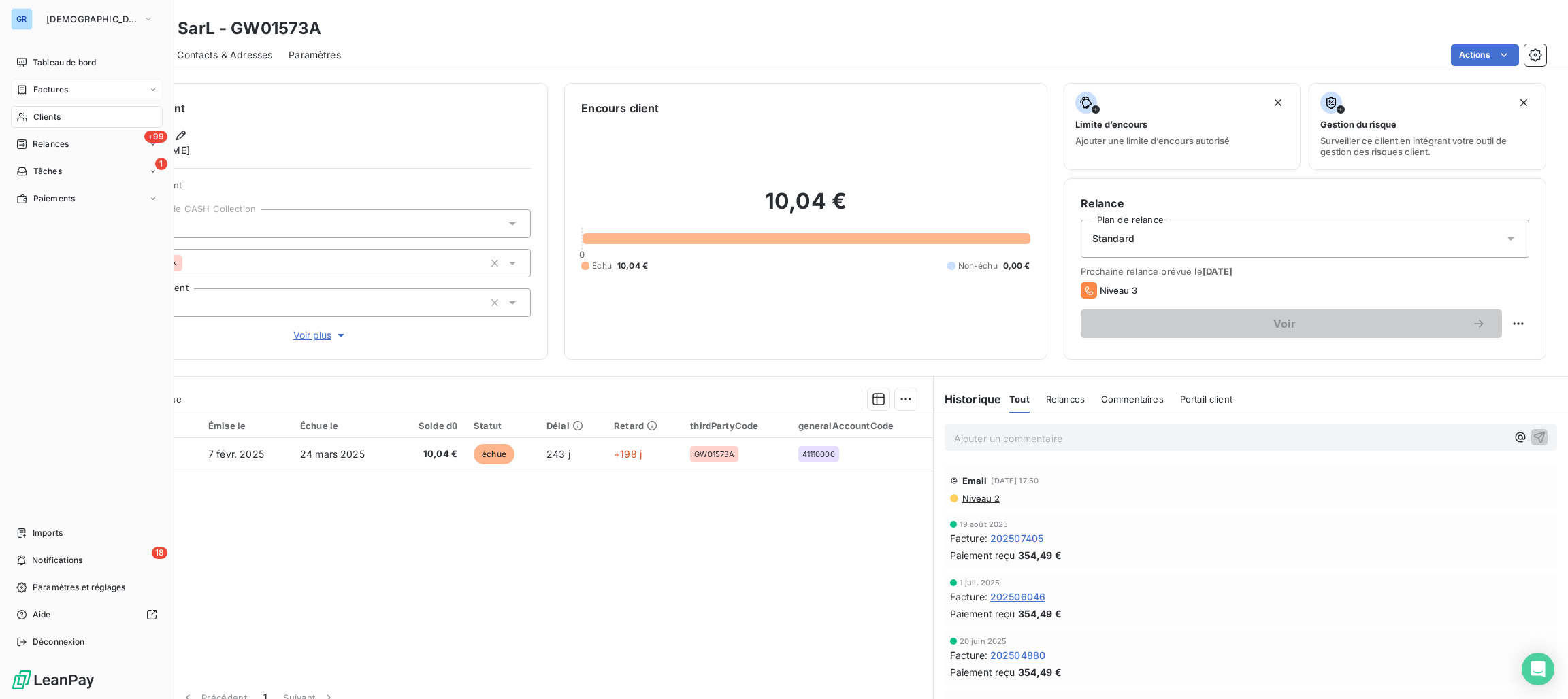
click at [46, 92] on span "Factures" at bounding box center [51, 90] width 35 height 12
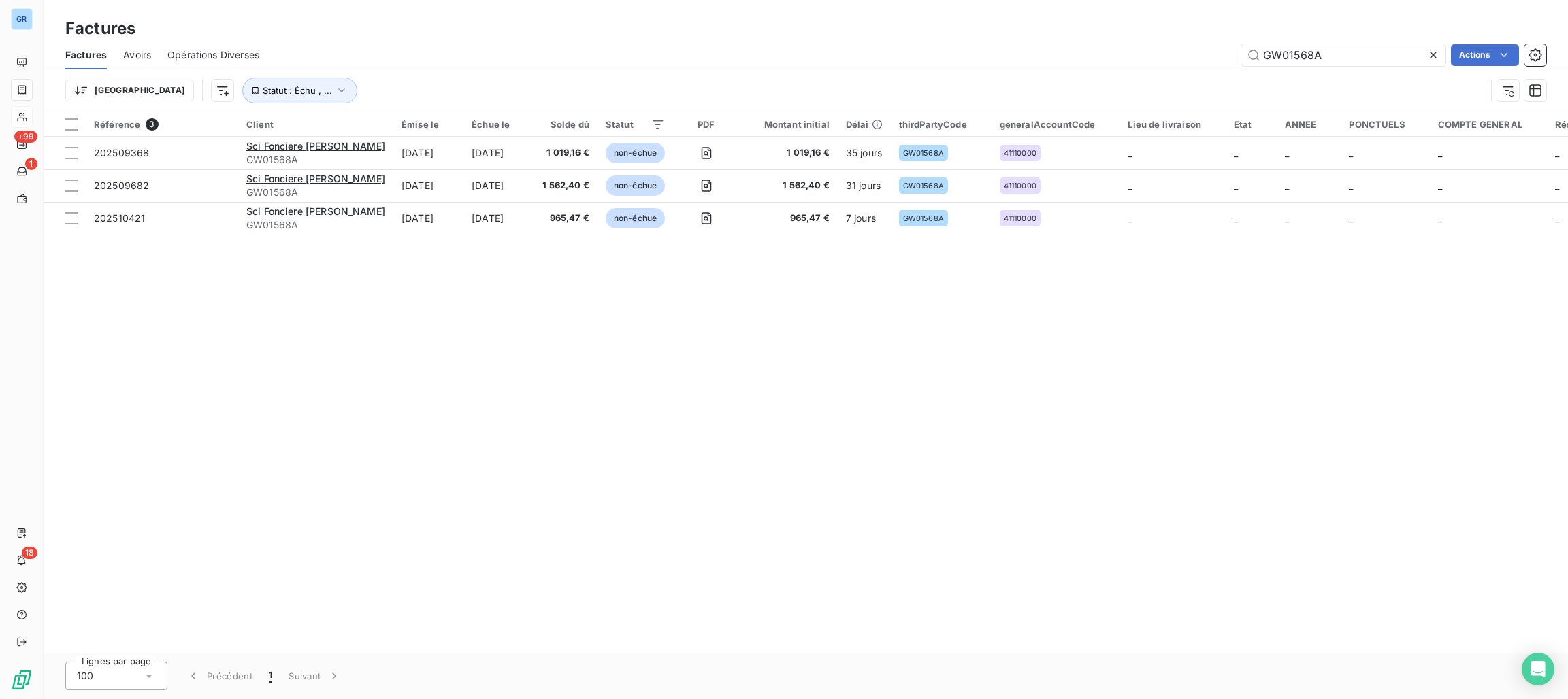
drag, startPoint x: 1346, startPoint y: 47, endPoint x: 1117, endPoint y: 54, distance: 229.1
click at [1152, 49] on div "GW01568A Actions" at bounding box center [911, 55] width 1271 height 22
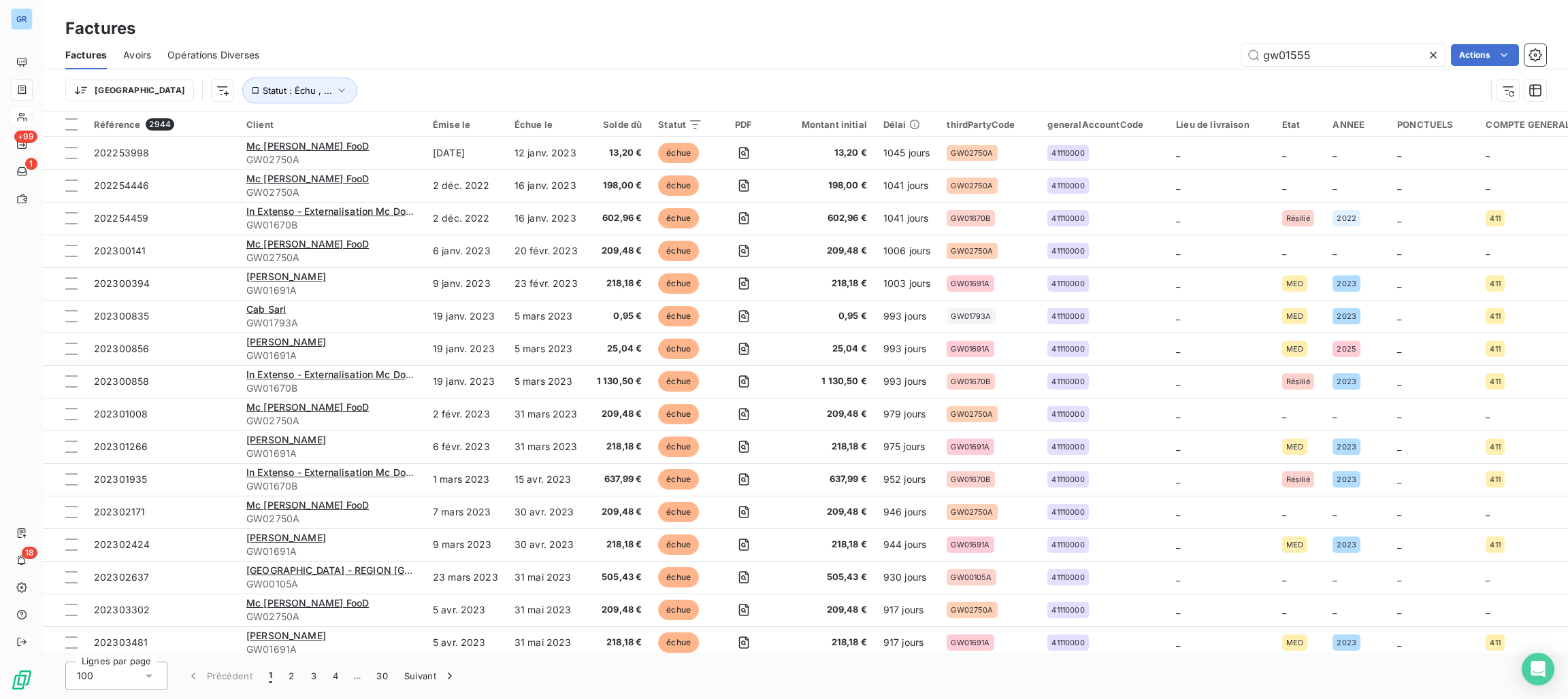
type input "gw01555"
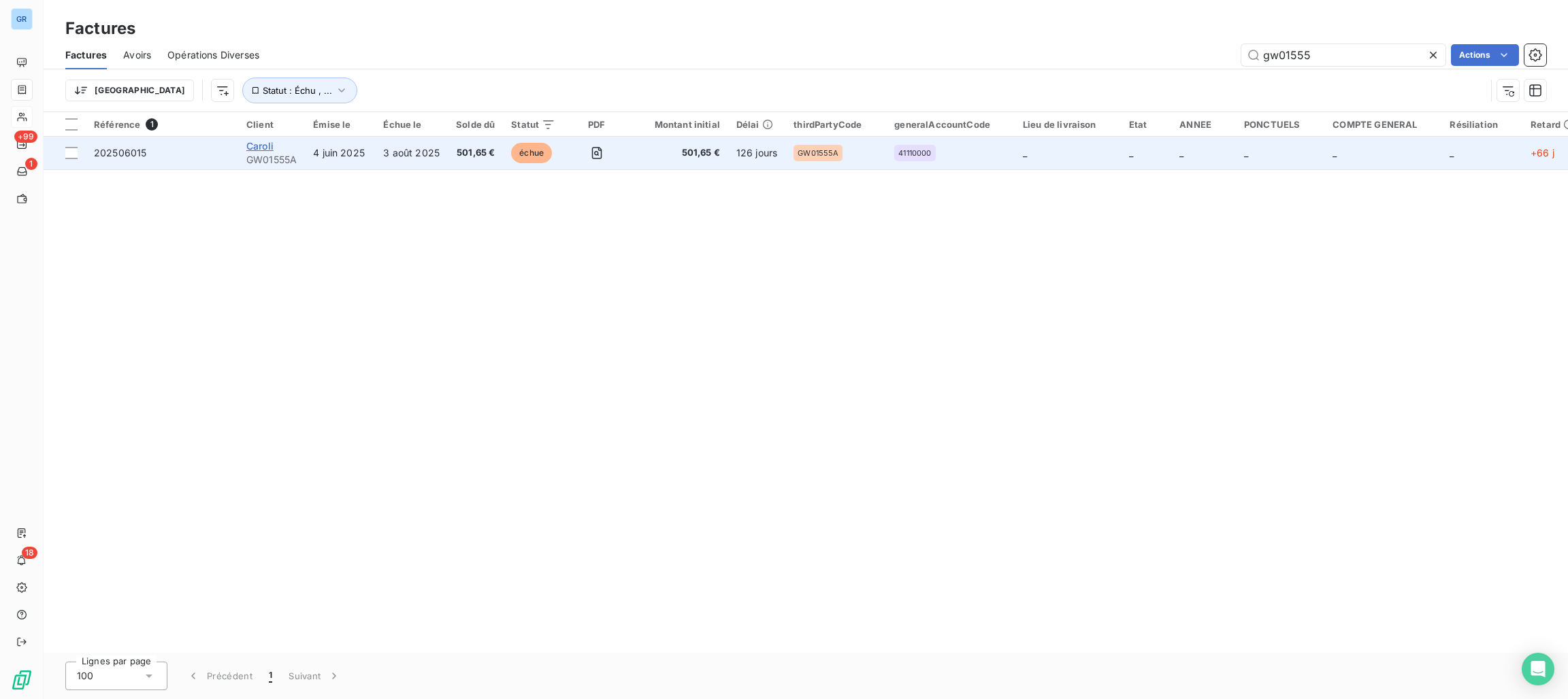
click at [271, 144] on span "Caroli" at bounding box center [260, 145] width 27 height 11
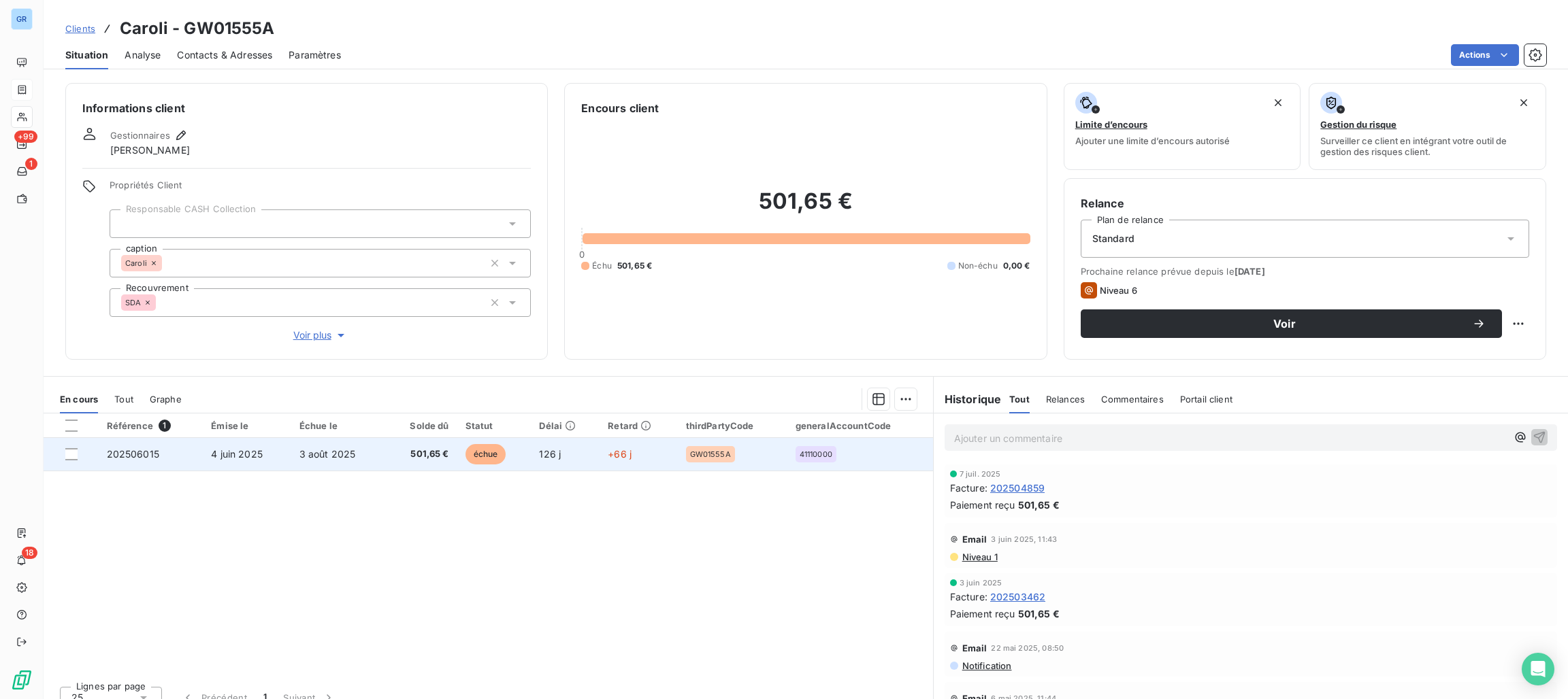
click at [485, 448] on span "échue" at bounding box center [486, 454] width 41 height 21
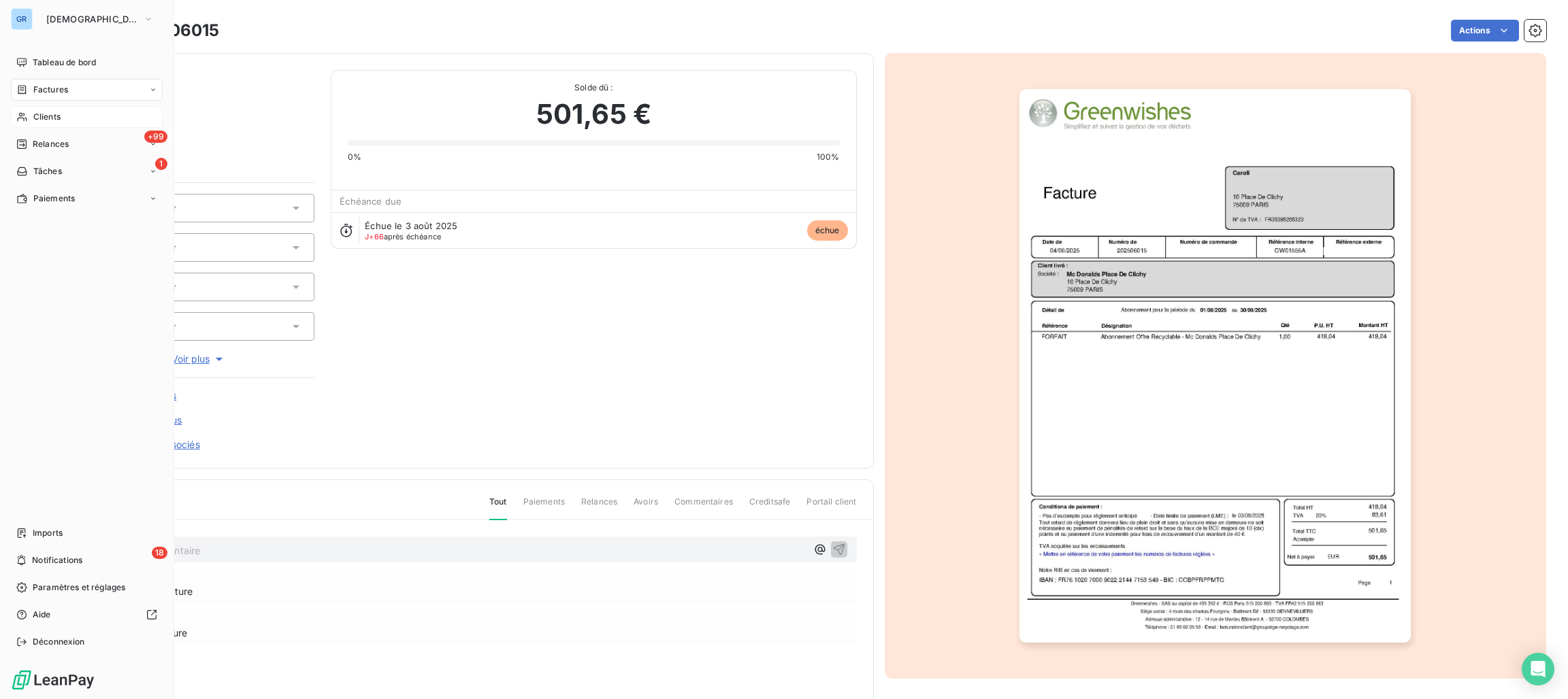
click at [46, 84] on span "Factures" at bounding box center [51, 90] width 35 height 12
click at [37, 123] on div "Clients" at bounding box center [86, 117] width 151 height 22
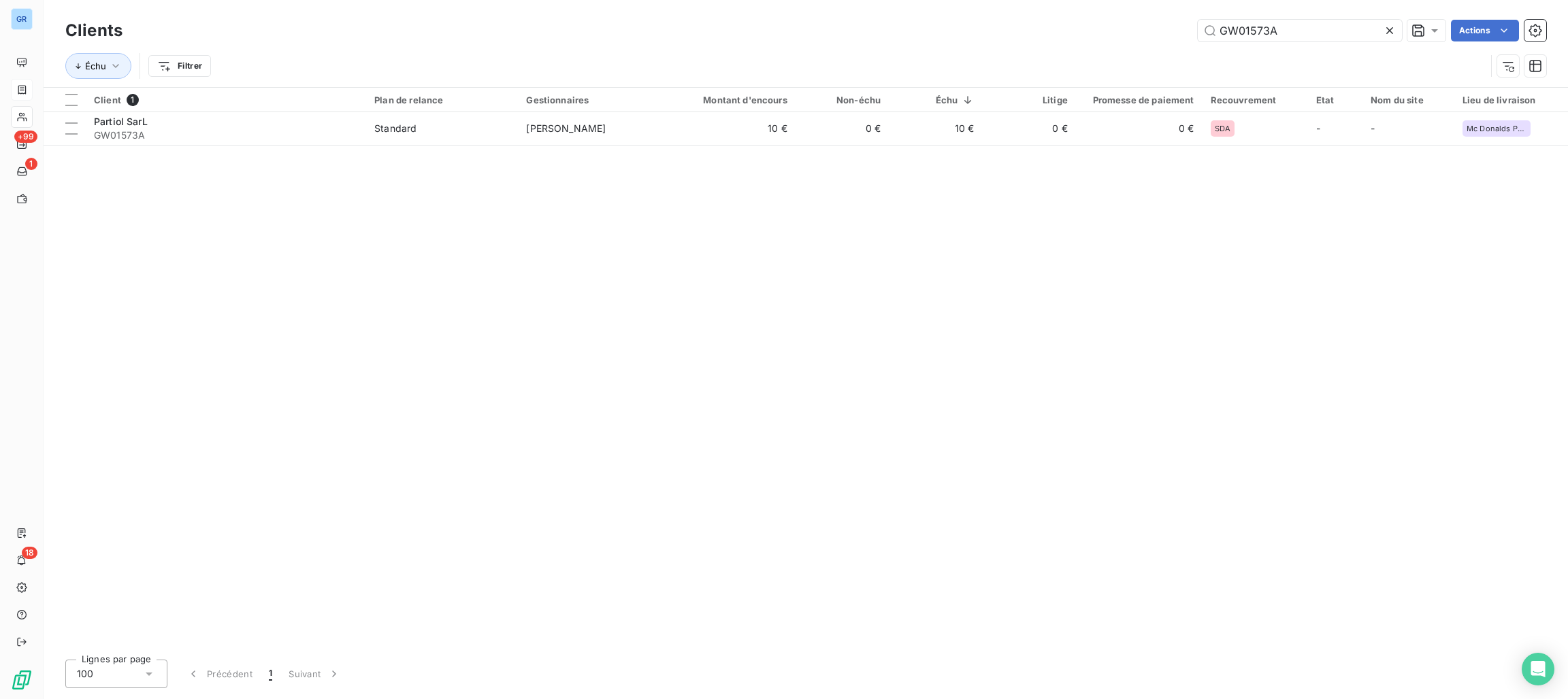
drag, startPoint x: 1287, startPoint y: 29, endPoint x: 1151, endPoint y: 29, distance: 136.0
click at [1147, 29] on div "GW01573A Actions" at bounding box center [842, 30] width 1407 height 22
type input "GW01500A"
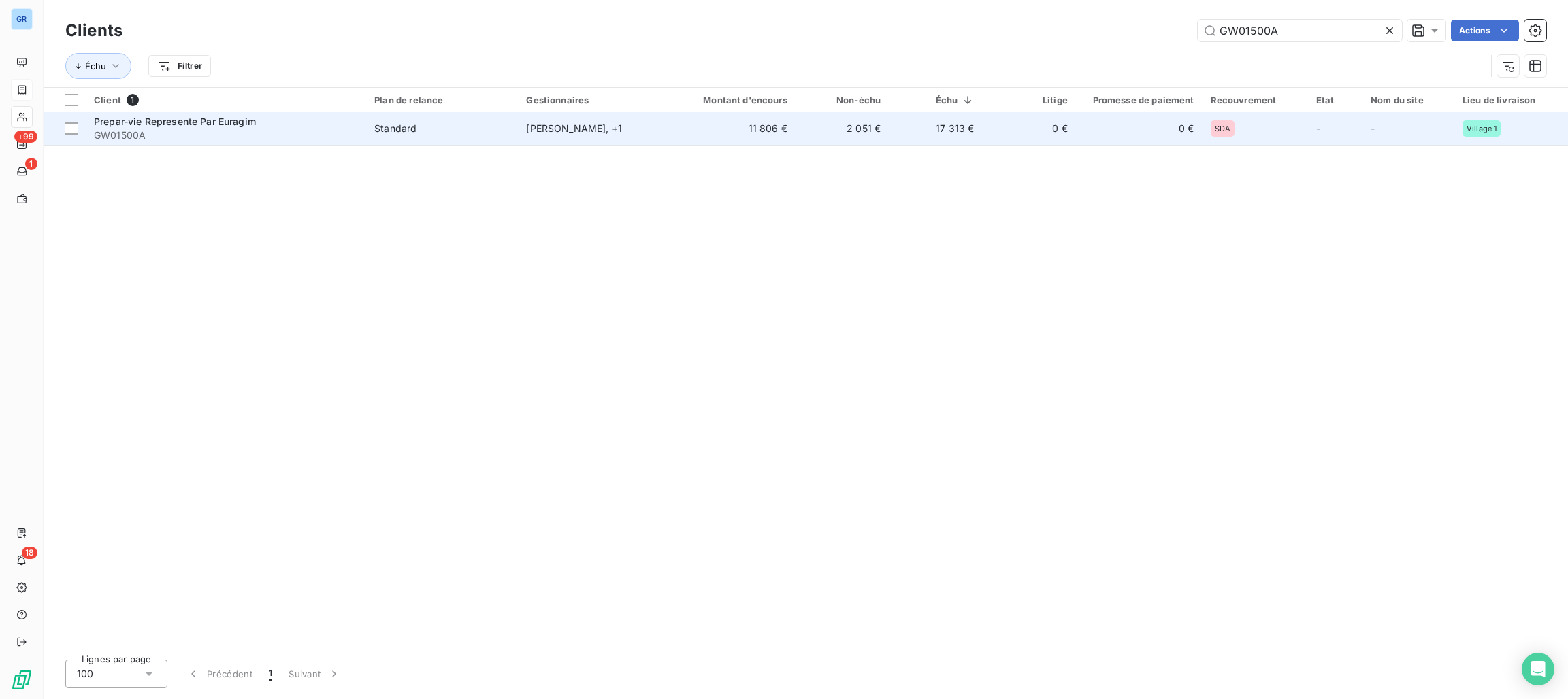
click at [565, 137] on td "[PERSON_NAME] , + 1" at bounding box center [593, 129] width 151 height 33
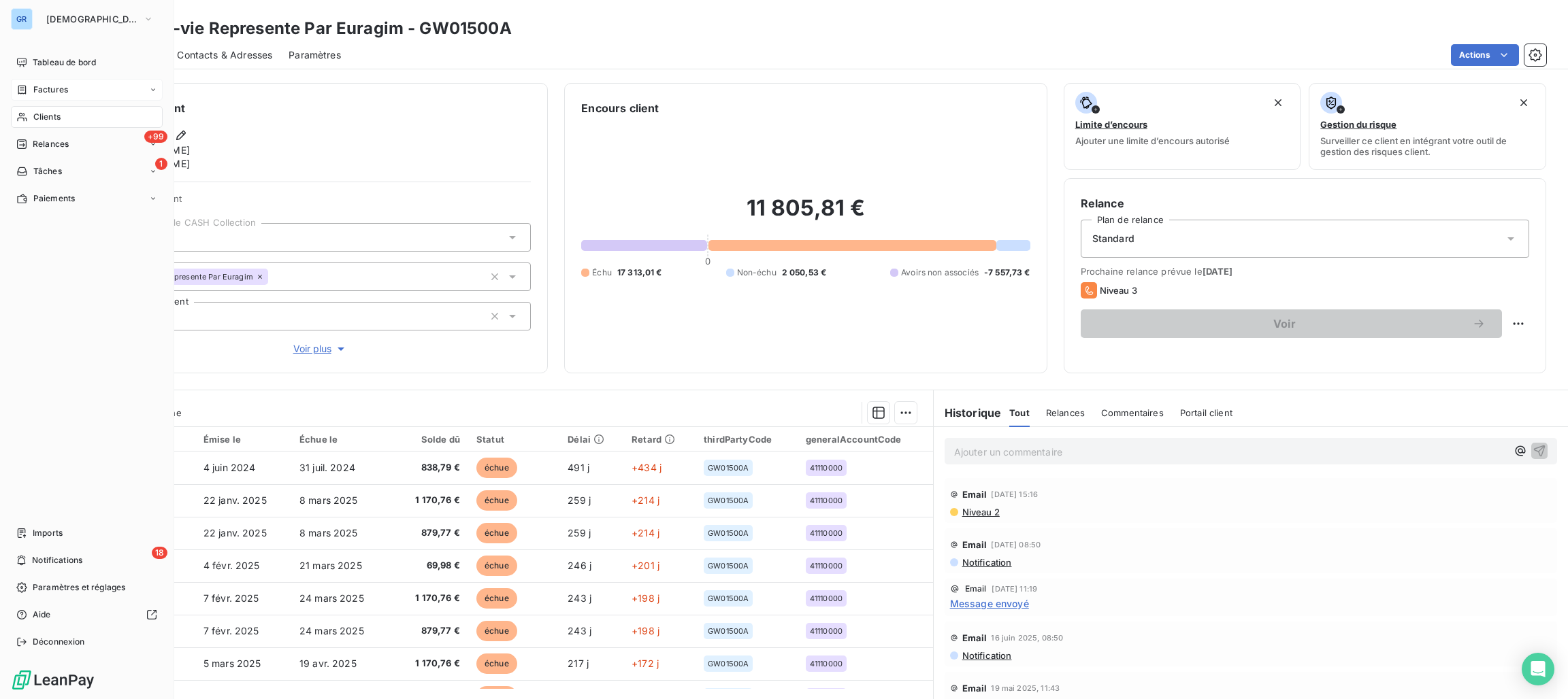
drag, startPoint x: 55, startPoint y: 94, endPoint x: 68, endPoint y: 94, distance: 13.0
click at [55, 92] on span "Factures" at bounding box center [51, 90] width 35 height 12
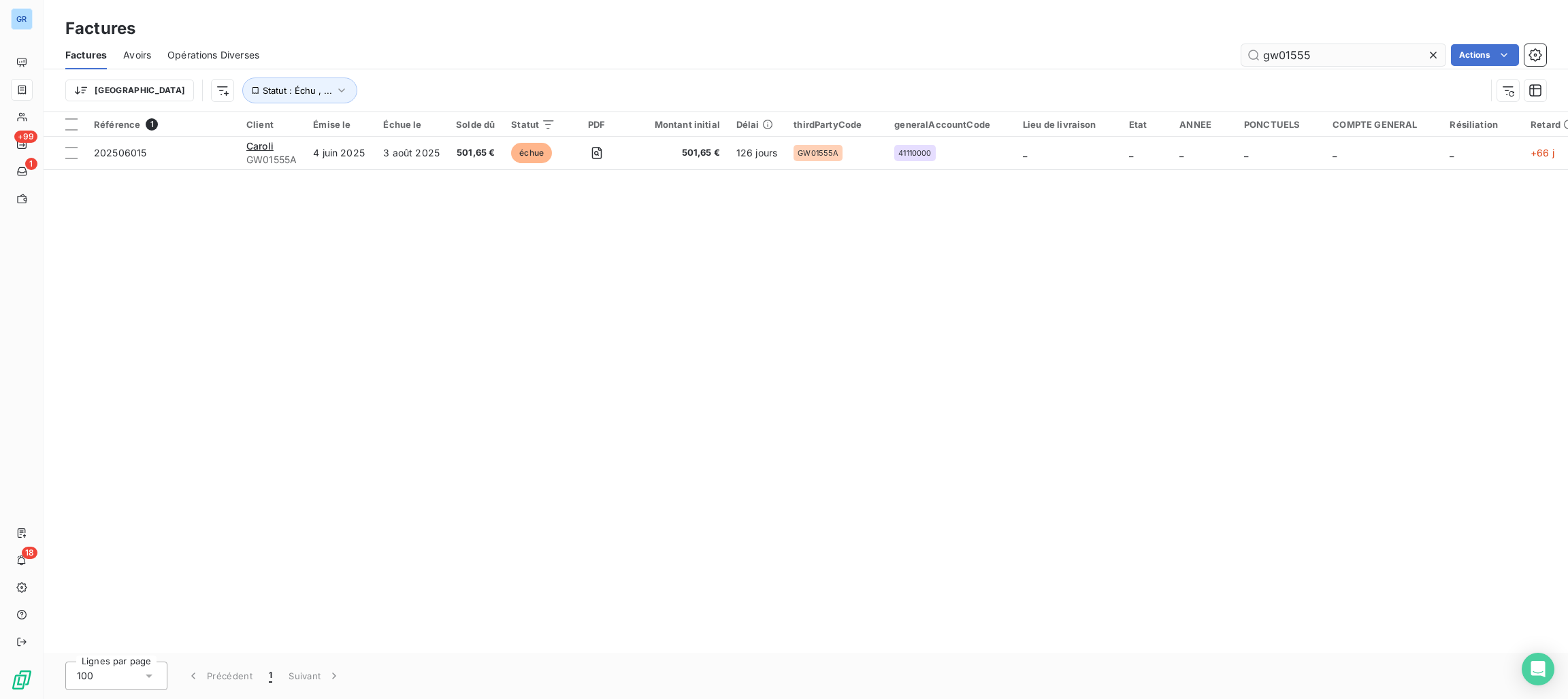
drag, startPoint x: 1404, startPoint y: 63, endPoint x: 1242, endPoint y: 61, distance: 162.0
click at [1242, 61] on input "gw01555" at bounding box center [1343, 55] width 204 height 22
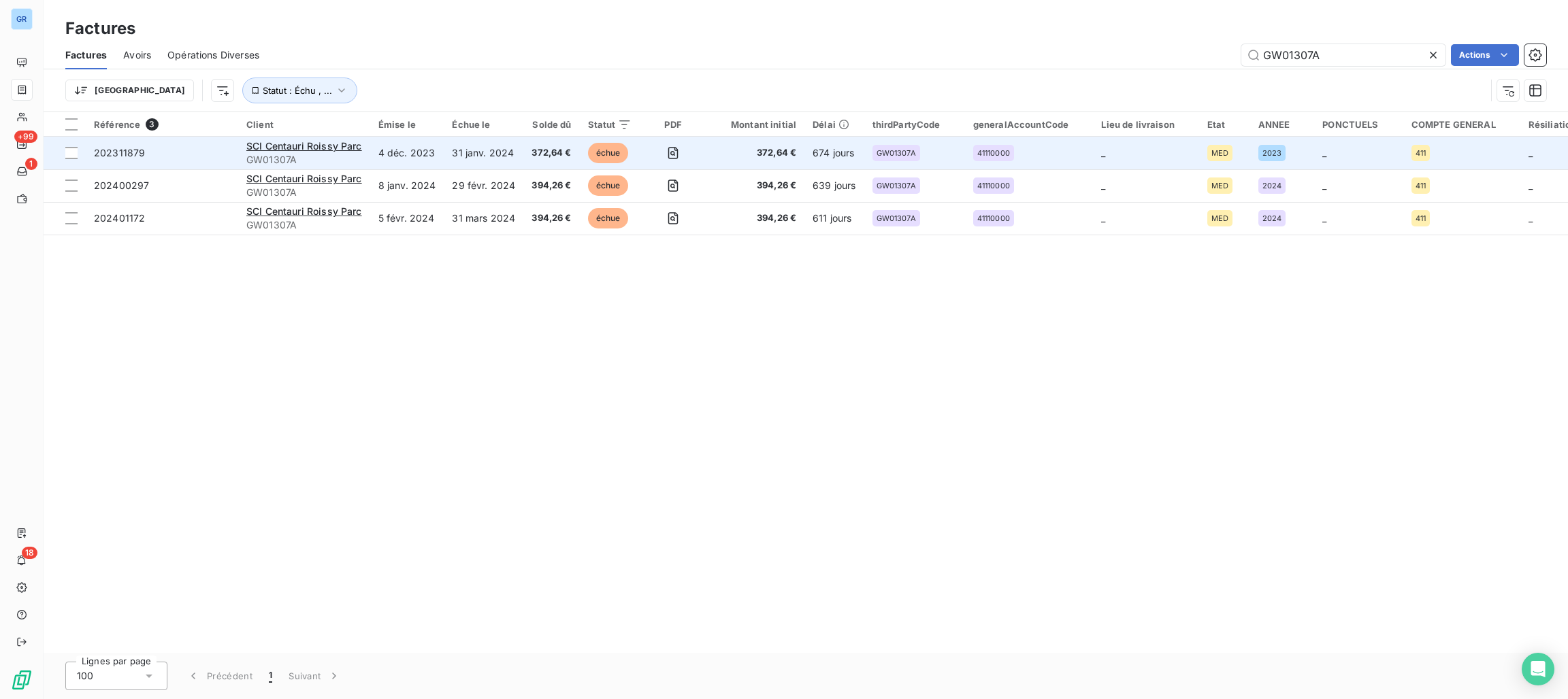
type input "GW01307A"
click at [609, 148] on span "échue" at bounding box center [609, 153] width 41 height 21
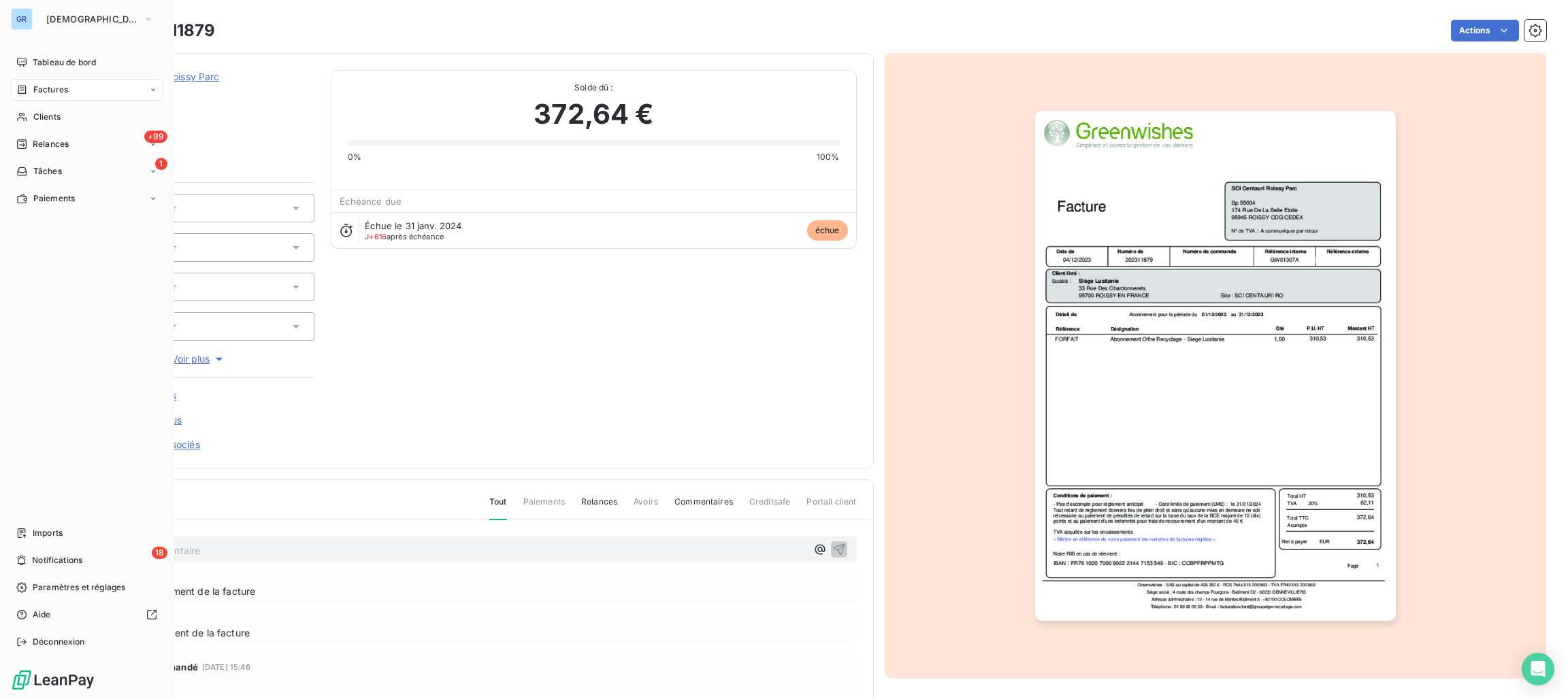
drag, startPoint x: 59, startPoint y: 90, endPoint x: 72, endPoint y: 89, distance: 13.0
click at [59, 90] on span "Factures" at bounding box center [51, 90] width 35 height 12
click at [55, 92] on span "Factures" at bounding box center [51, 90] width 35 height 12
click at [64, 118] on span "Factures" at bounding box center [50, 117] width 35 height 12
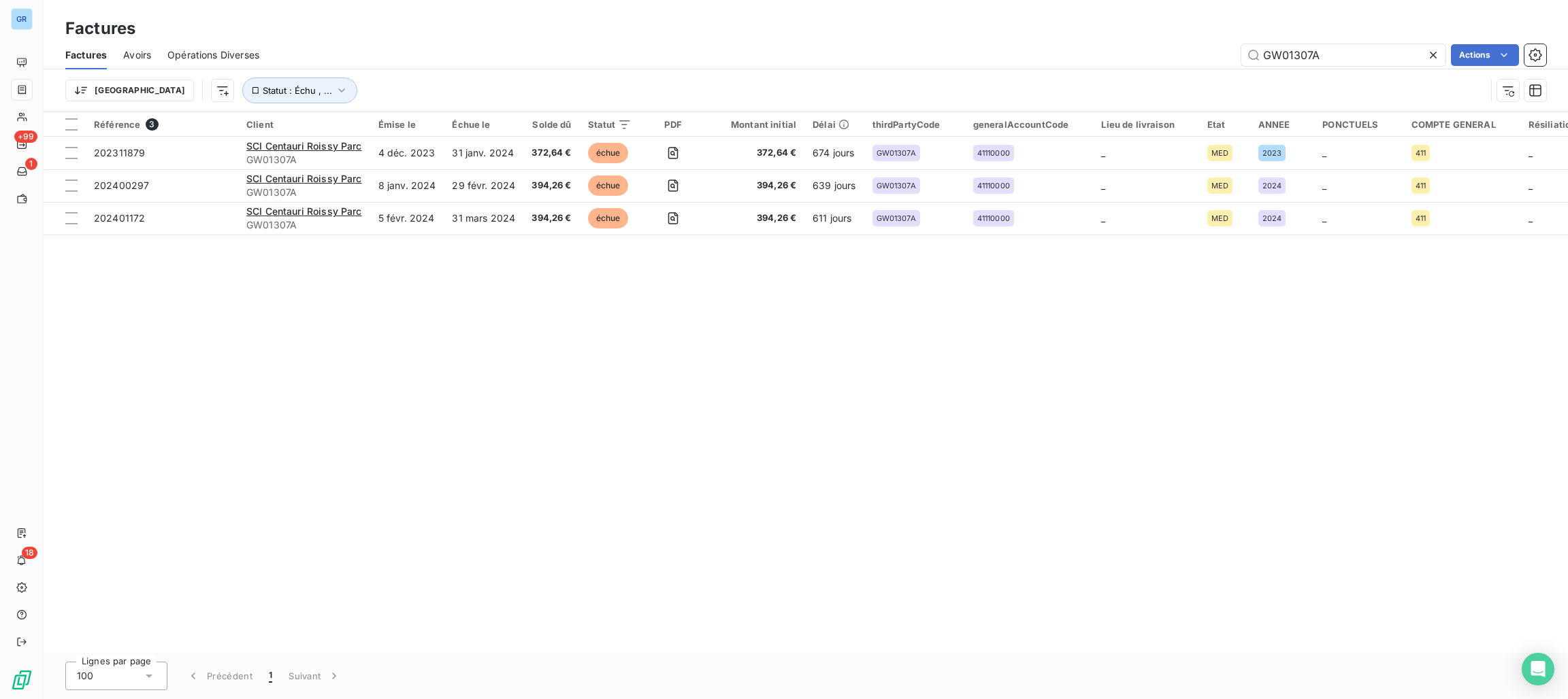
drag, startPoint x: 1350, startPoint y: 61, endPoint x: 1154, endPoint y: 71, distance: 196.3
click at [1189, 66] on div "Factures Avoirs Opérations Diverses GW01307A Actions" at bounding box center [806, 56] width 1525 height 29
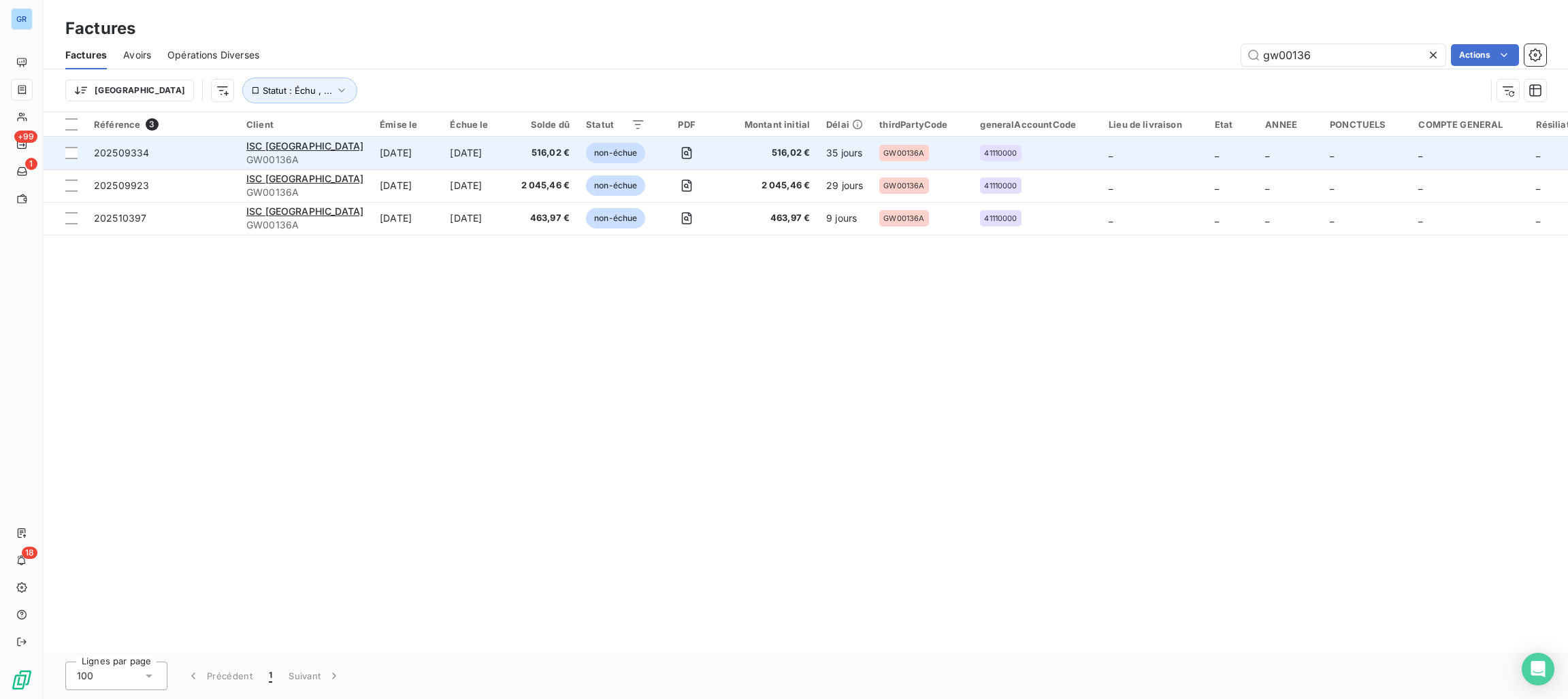
type input "gw00136"
click at [289, 143] on div "ISC [GEOGRAPHIC_DATA]" at bounding box center [305, 146] width 117 height 14
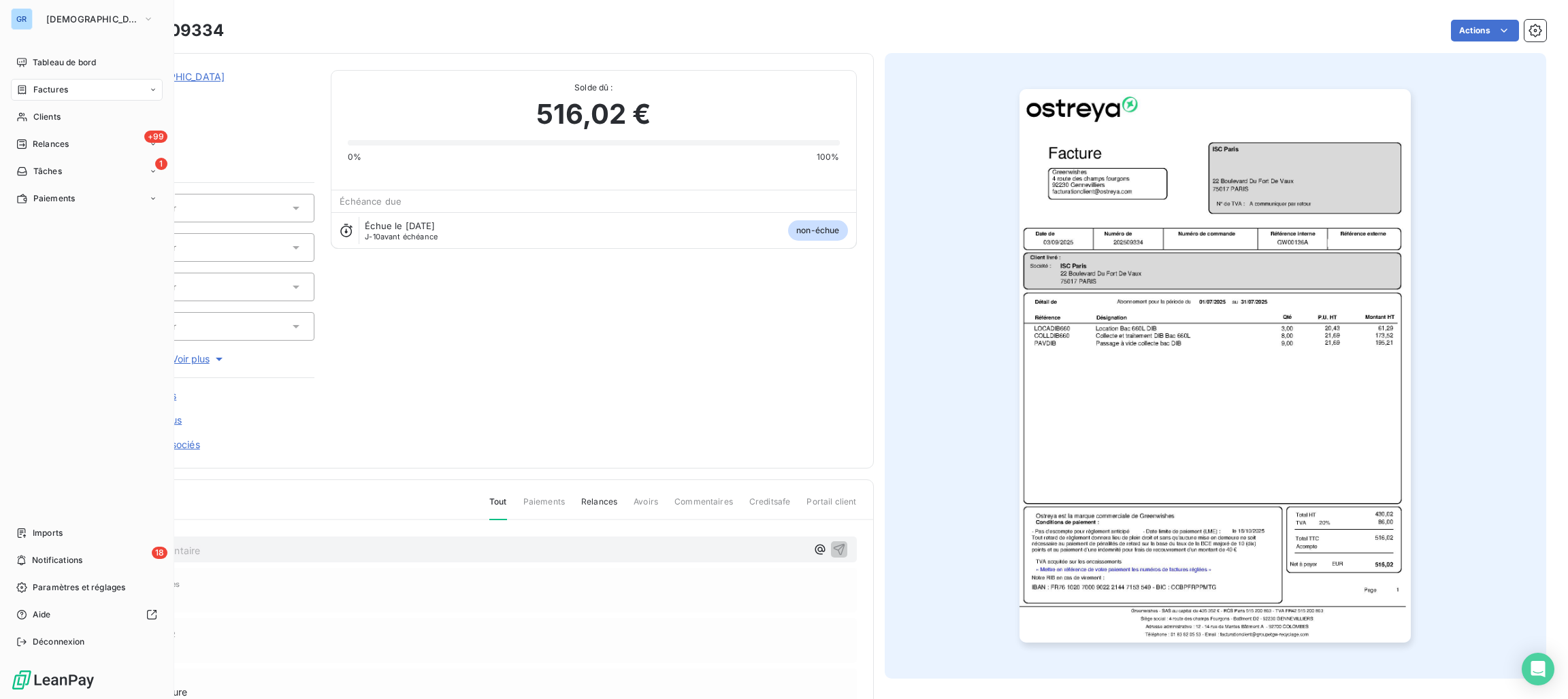
click at [48, 84] on span "Factures" at bounding box center [51, 90] width 35 height 12
click at [68, 65] on span "Tableau de bord" at bounding box center [64, 62] width 63 height 12
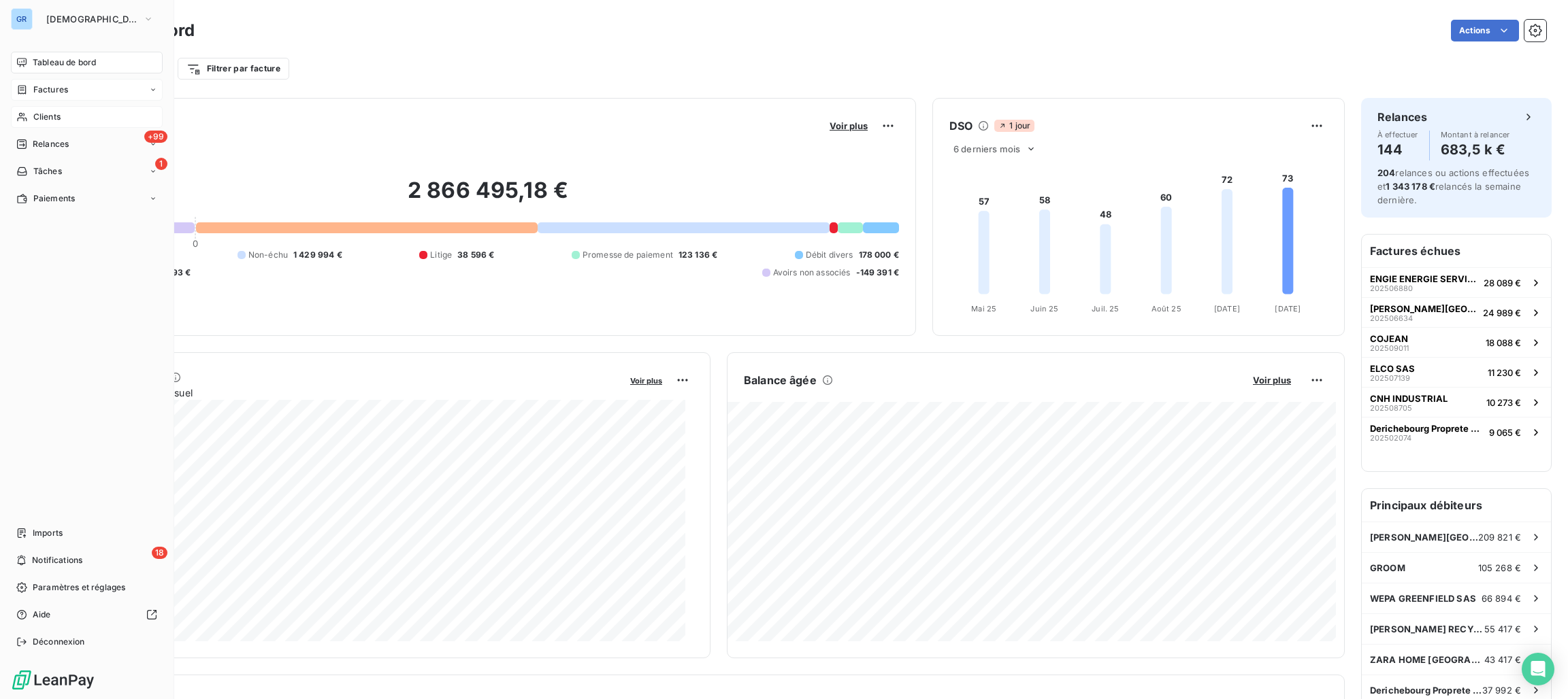
click at [43, 118] on span "Clients" at bounding box center [47, 117] width 27 height 12
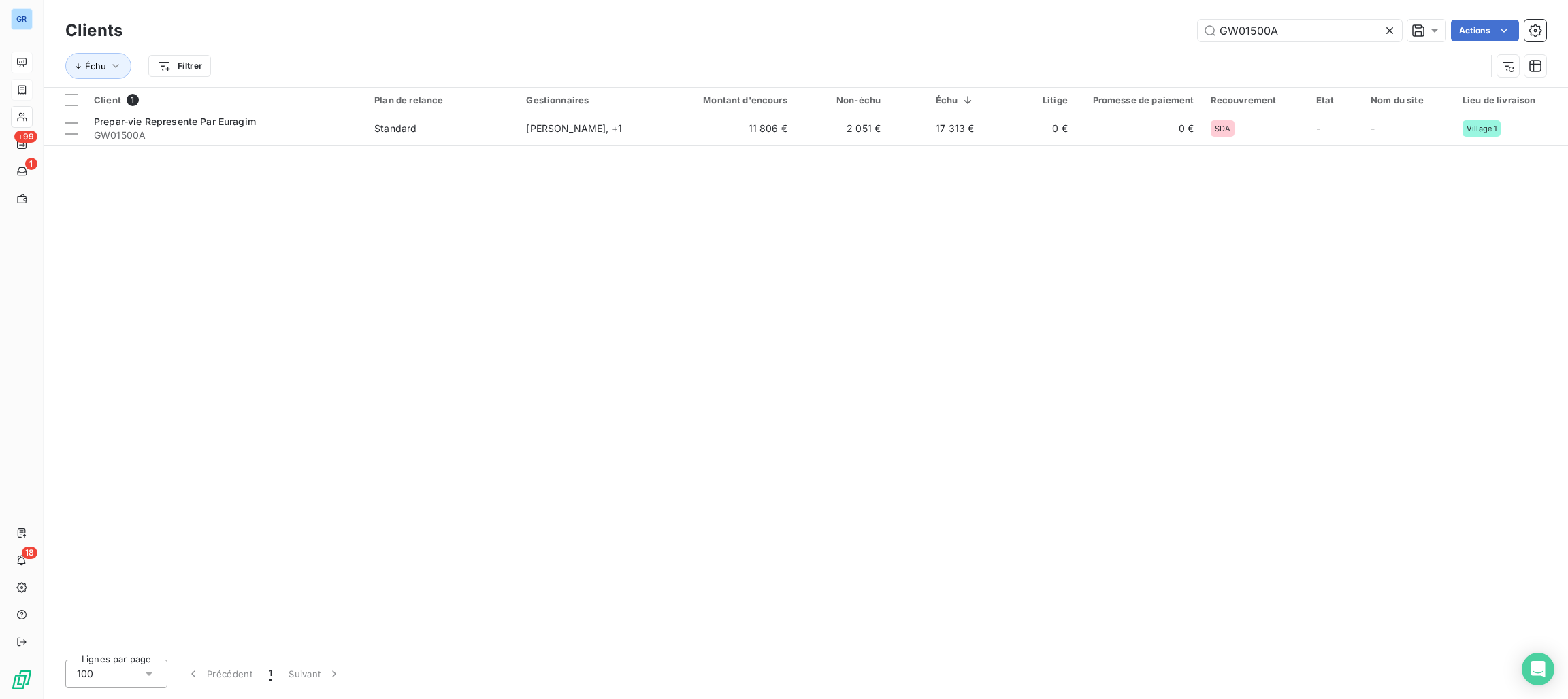
drag, startPoint x: 1261, startPoint y: 28, endPoint x: 1174, endPoint y: 26, distance: 87.0
click at [1174, 26] on div "GW01500A Actions" at bounding box center [842, 30] width 1407 height 22
drag, startPoint x: 1236, startPoint y: 29, endPoint x: 1229, endPoint y: 30, distance: 7.1
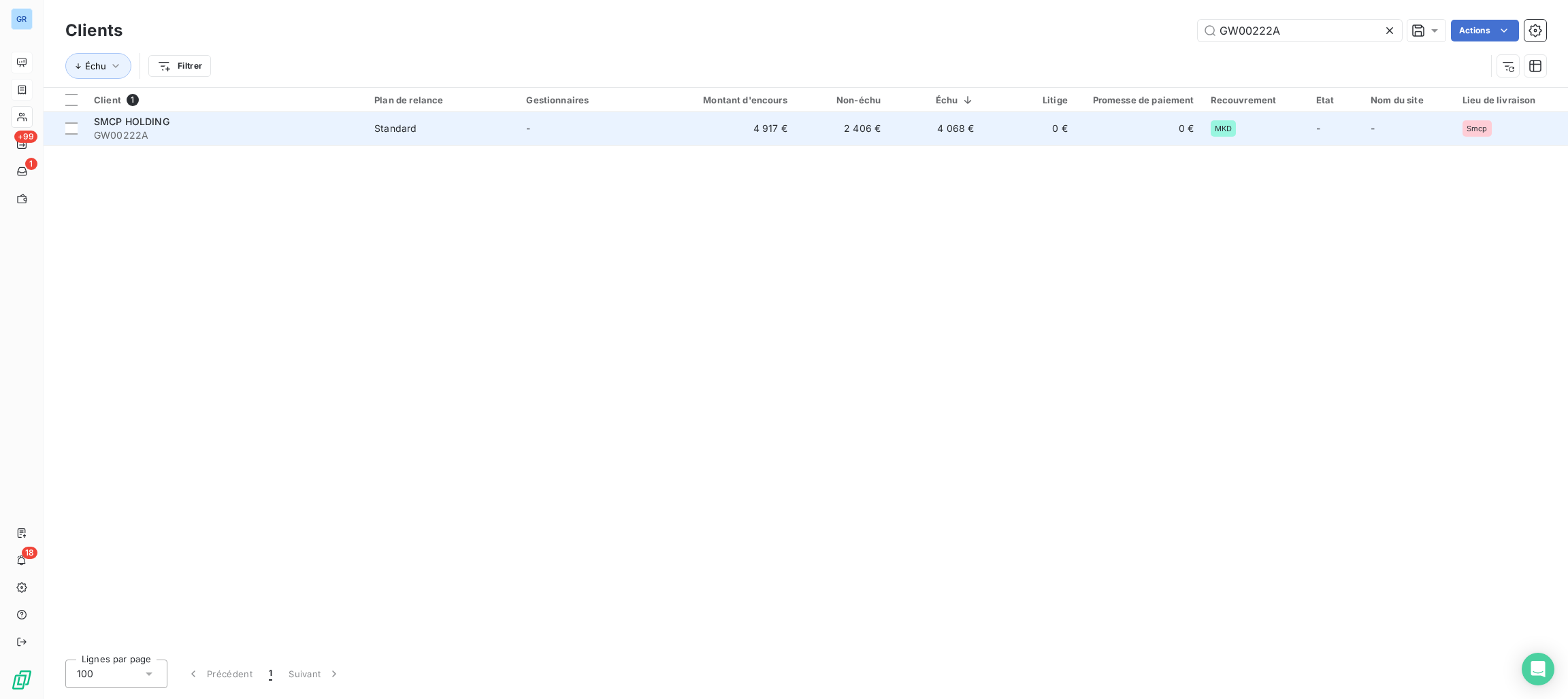
type input "GW00222A"
click at [326, 132] on span "GW00222A" at bounding box center [225, 135] width 264 height 14
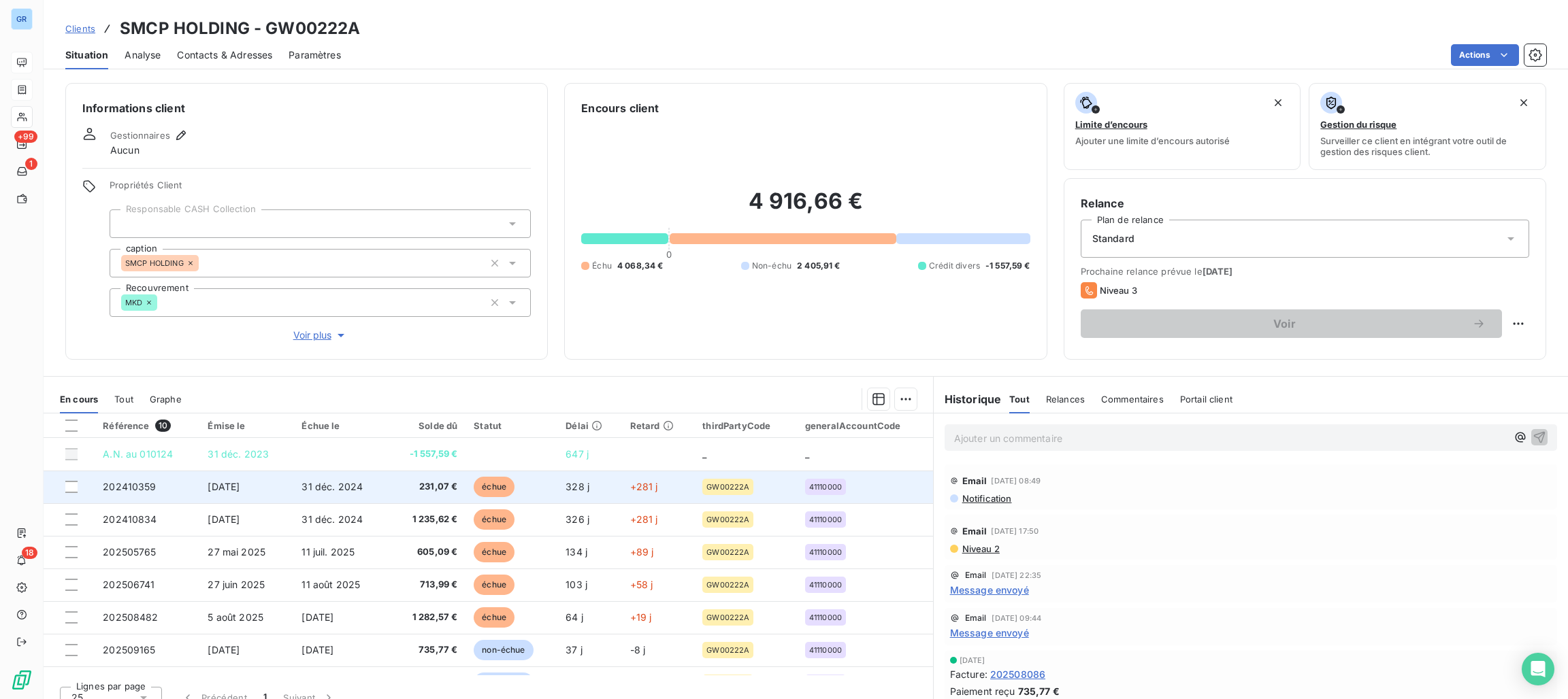
click at [483, 487] on span "échue" at bounding box center [495, 487] width 41 height 21
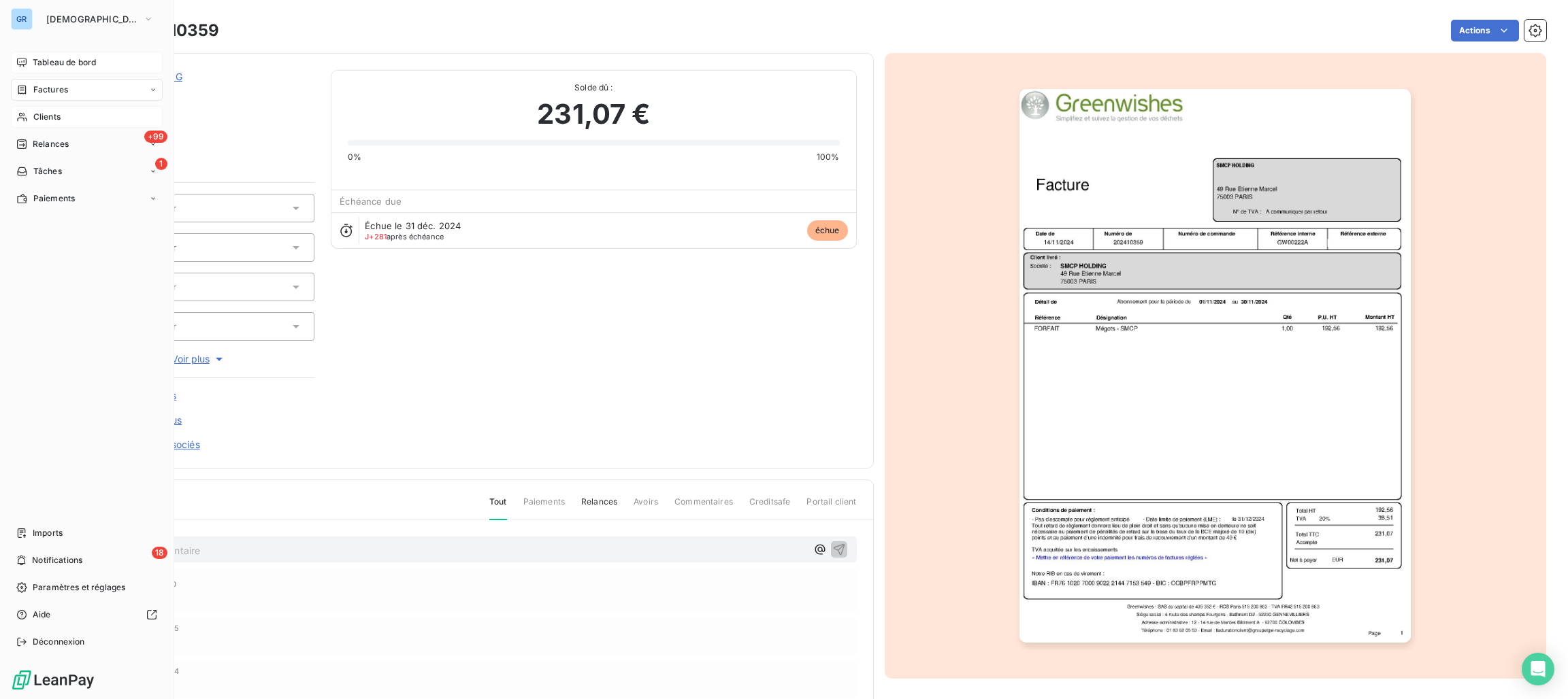
click at [48, 87] on span "Factures" at bounding box center [51, 90] width 35 height 12
click at [61, 91] on span "Factures" at bounding box center [51, 90] width 35 height 12
click at [66, 116] on span "Factures" at bounding box center [50, 117] width 35 height 12
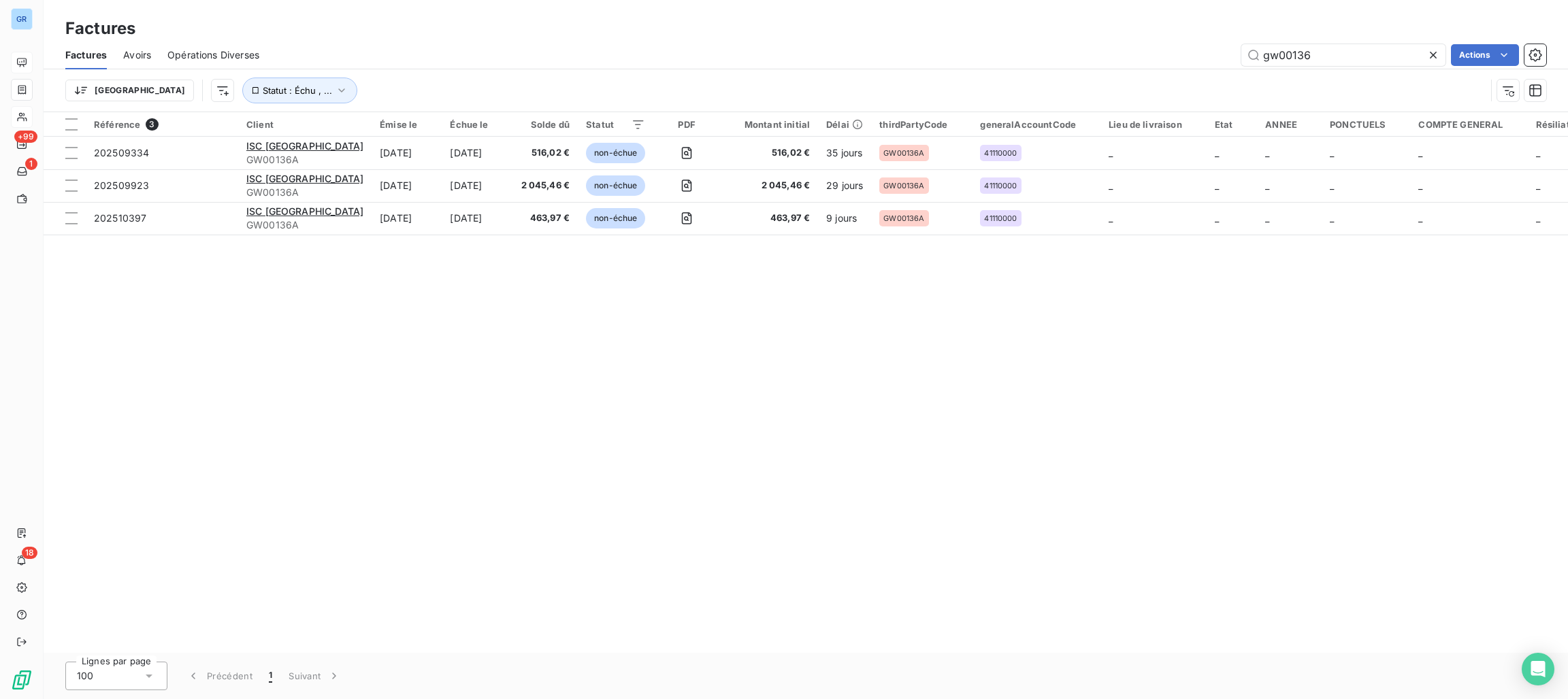
drag, startPoint x: 1325, startPoint y: 55, endPoint x: 1144, endPoint y: 49, distance: 181.1
click at [1169, 49] on div "gw00136 Actions" at bounding box center [911, 55] width 1271 height 22
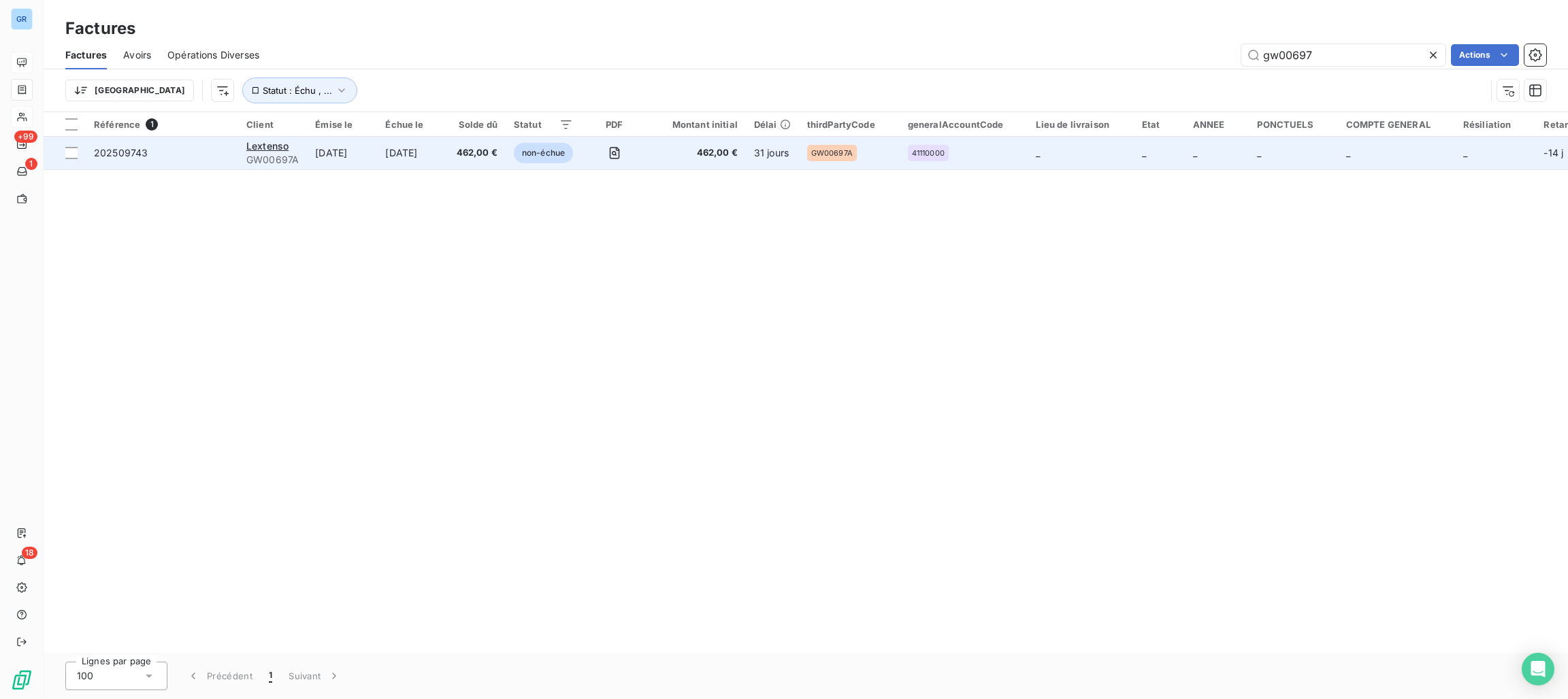
type input "gw00697"
click at [296, 144] on div "Lextenso" at bounding box center [272, 146] width 52 height 14
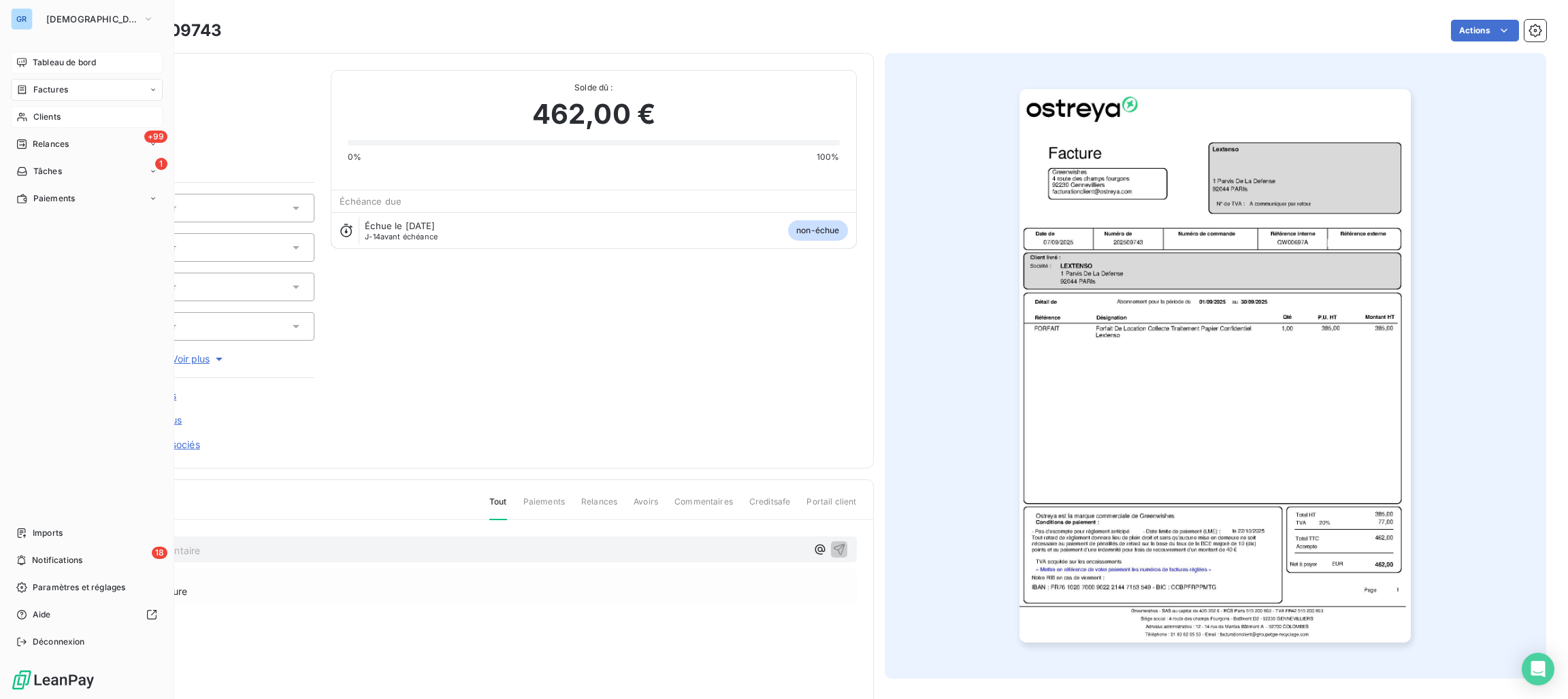
click at [51, 112] on span "Clients" at bounding box center [47, 117] width 27 height 12
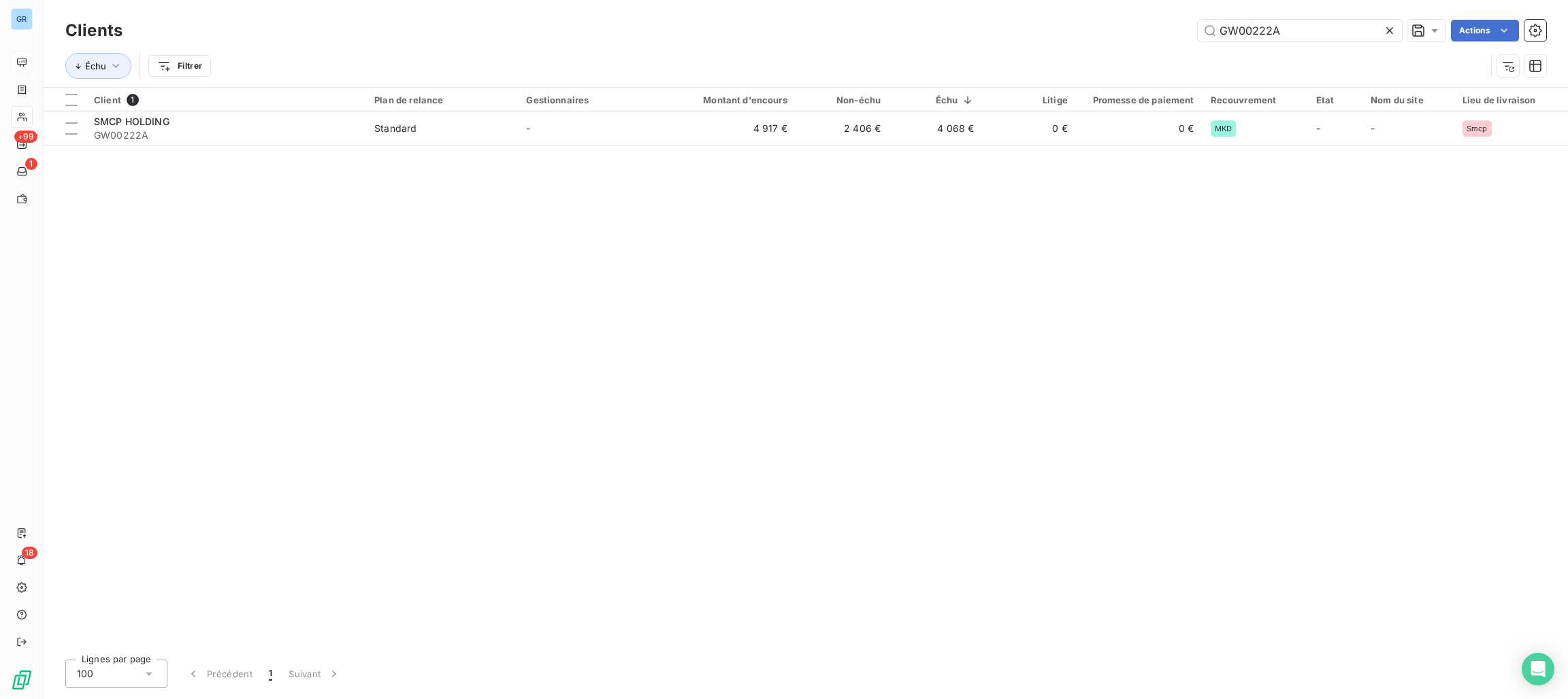
drag, startPoint x: 1287, startPoint y: 30, endPoint x: 867, endPoint y: 5, distance: 420.7
click at [1034, 8] on div "Clients GW00222A Actions Échu Filtrer" at bounding box center [806, 43] width 1525 height 87
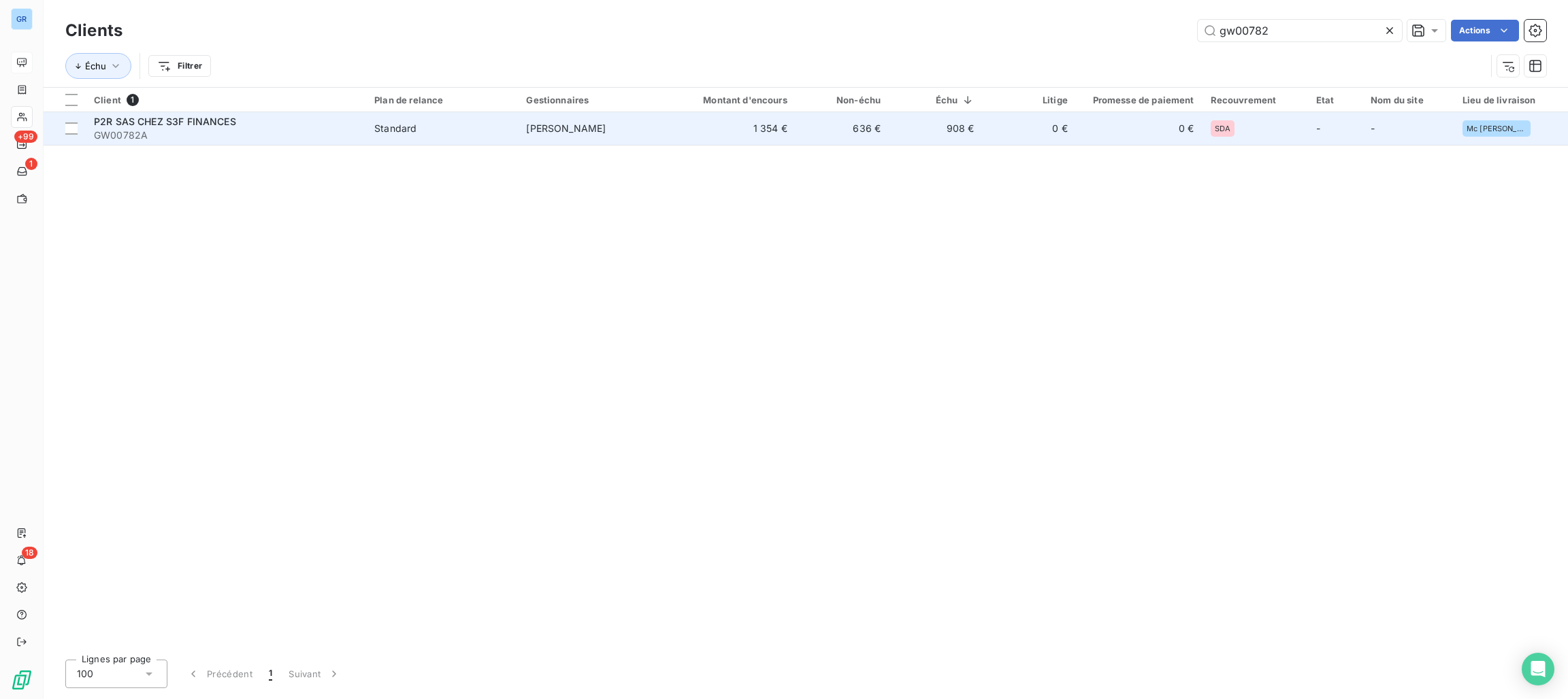
type input "gw00782"
click at [409, 127] on div "Standard" at bounding box center [395, 129] width 42 height 14
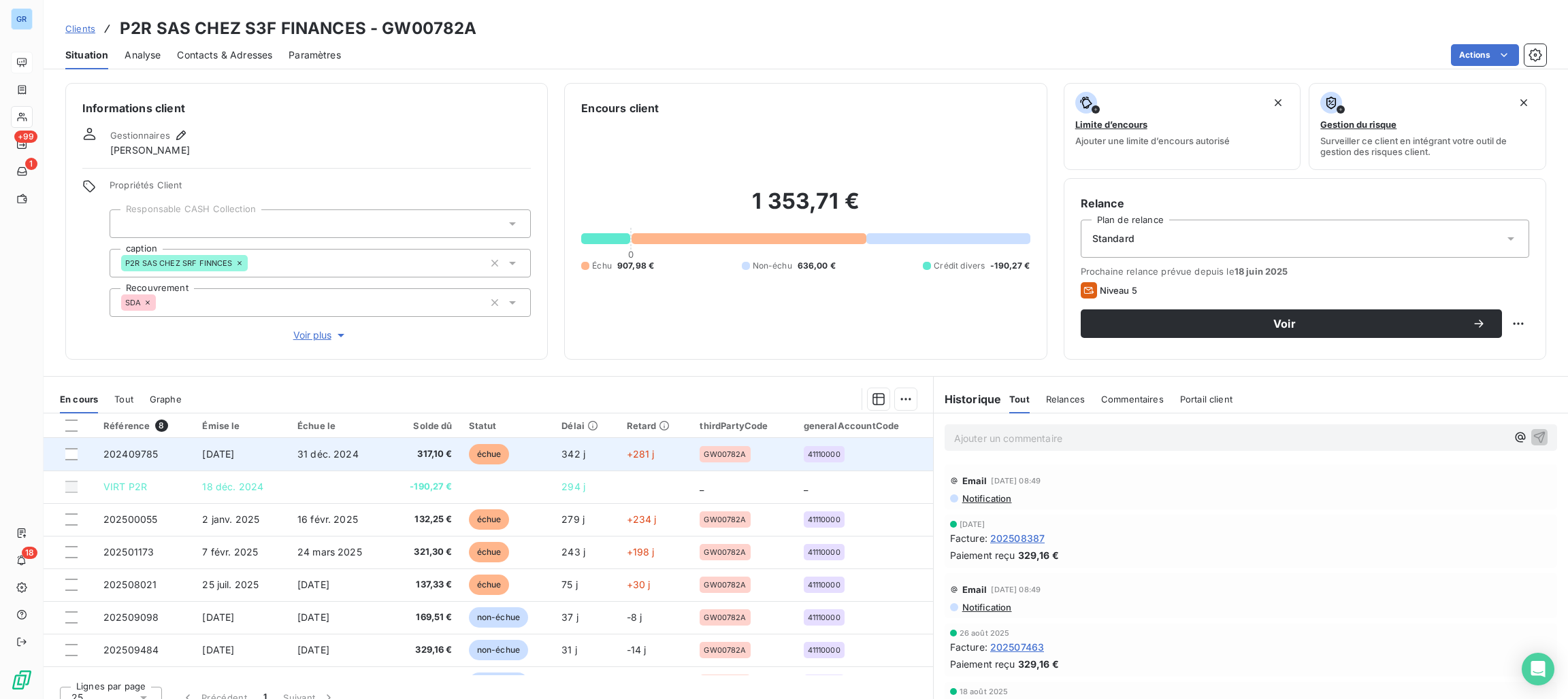
click at [488, 444] on span "échue" at bounding box center [489, 454] width 41 height 21
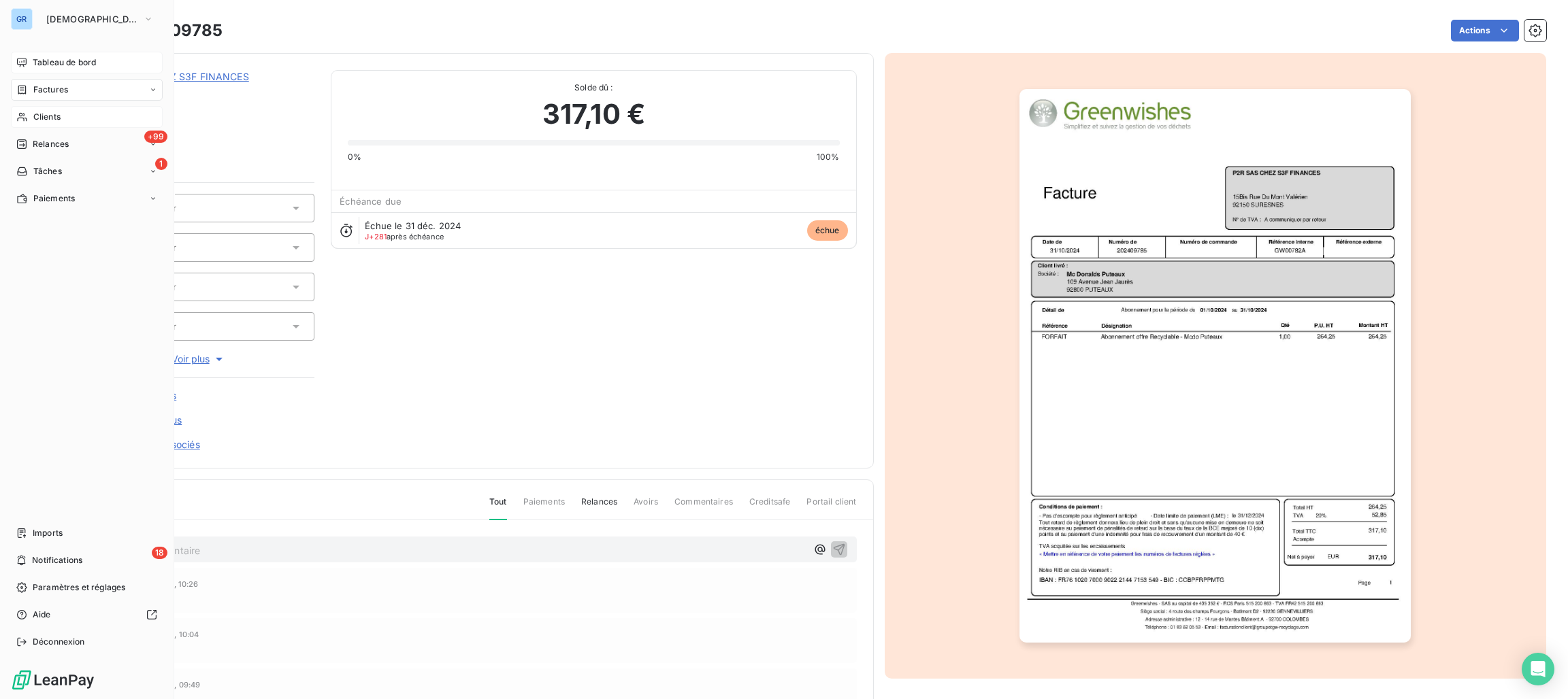
drag, startPoint x: 59, startPoint y: 114, endPoint x: 85, endPoint y: 113, distance: 26.0
click at [59, 114] on span "Clients" at bounding box center [47, 117] width 27 height 12
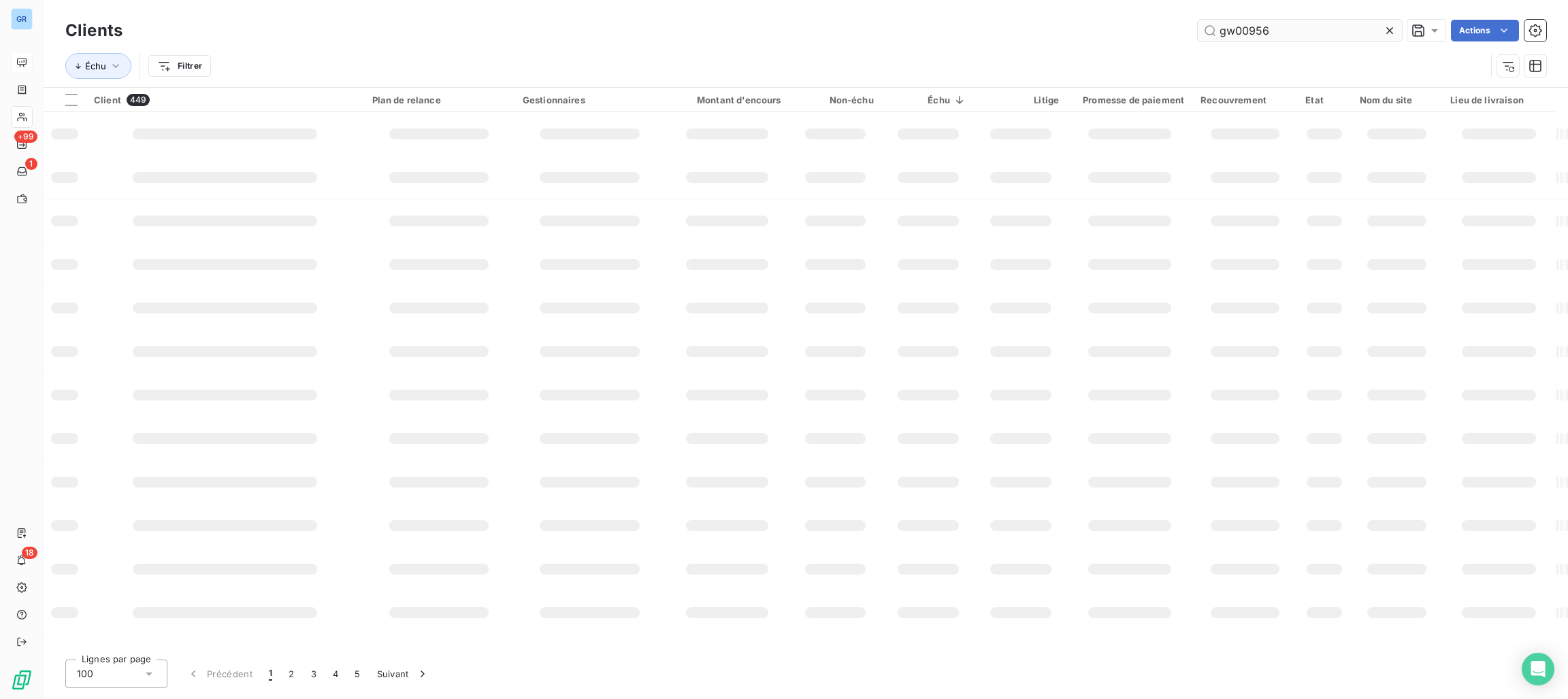
type input "gw00956"
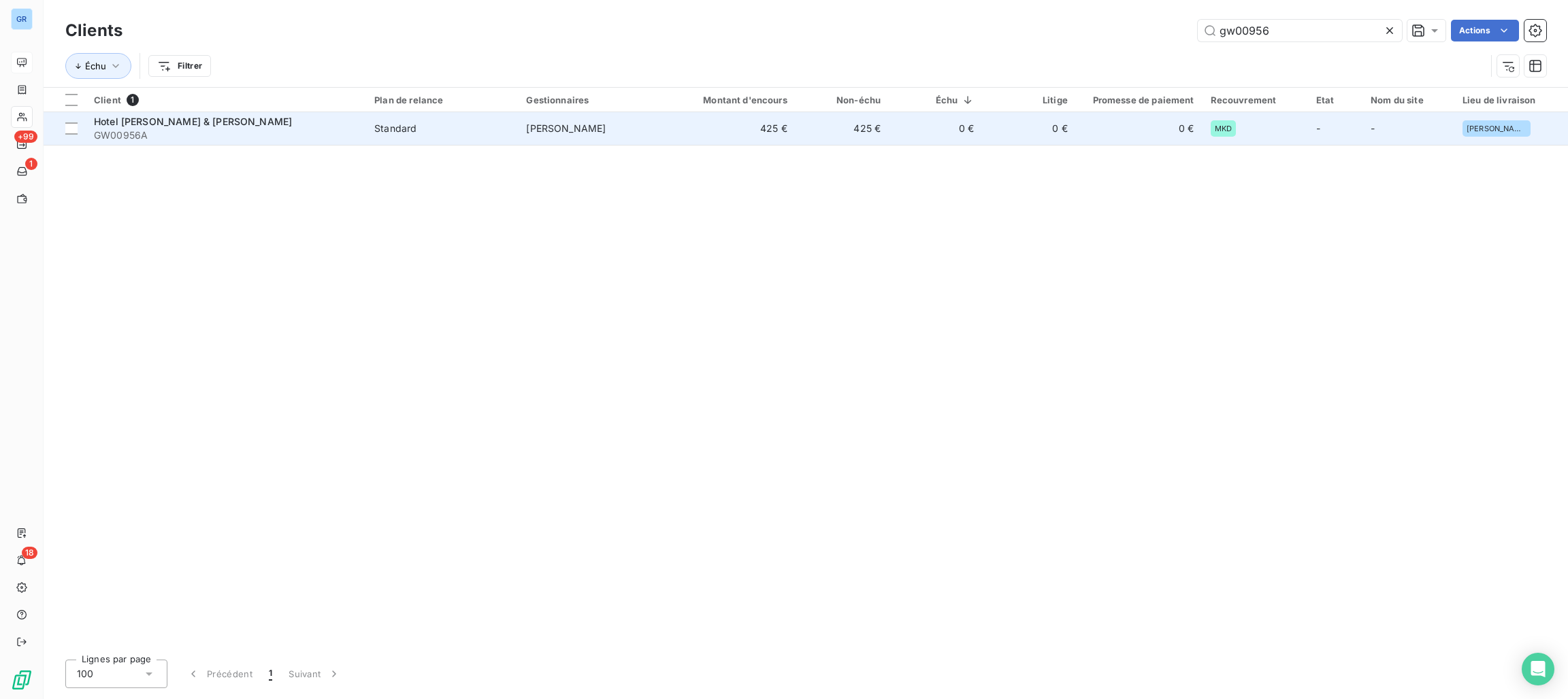
click at [435, 119] on td "Standard" at bounding box center [441, 129] width 151 height 33
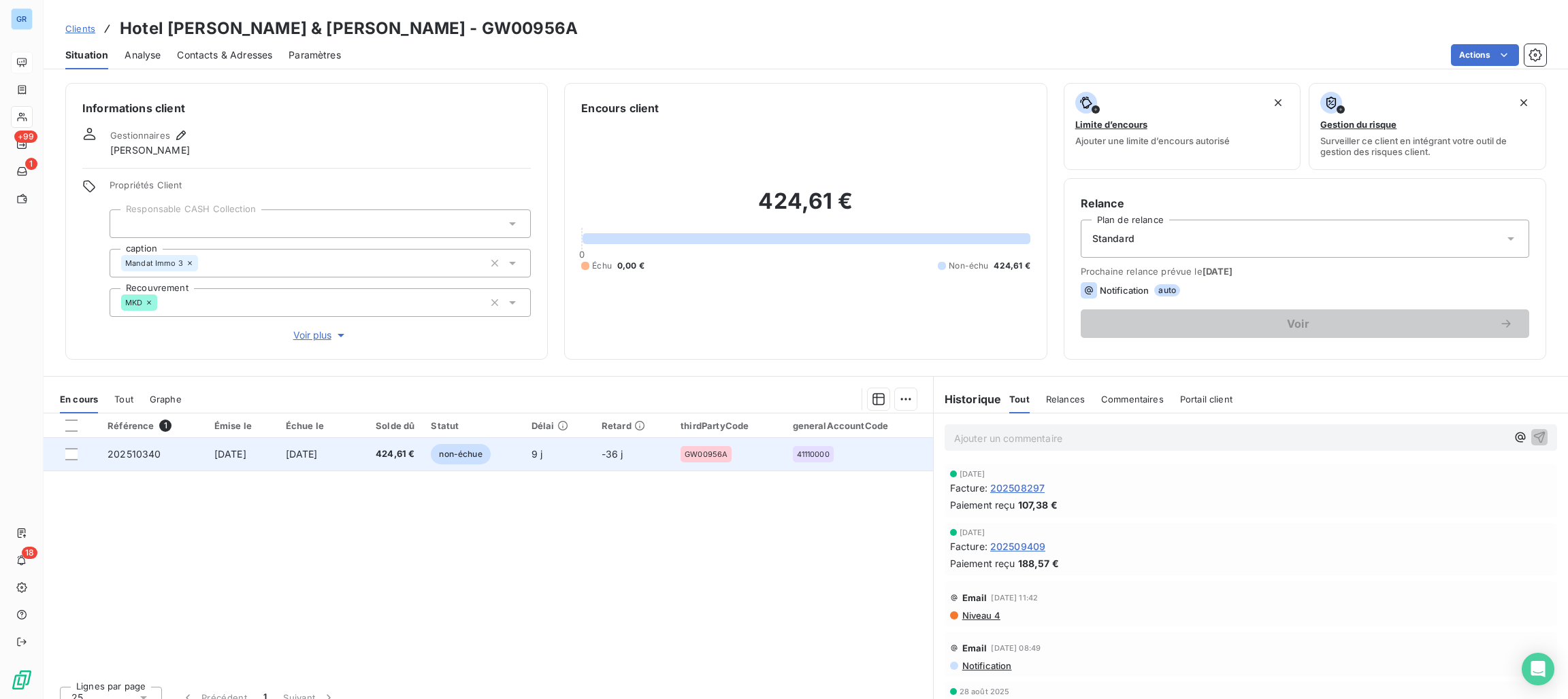
click at [487, 454] on span "non-échue" at bounding box center [460, 454] width 59 height 21
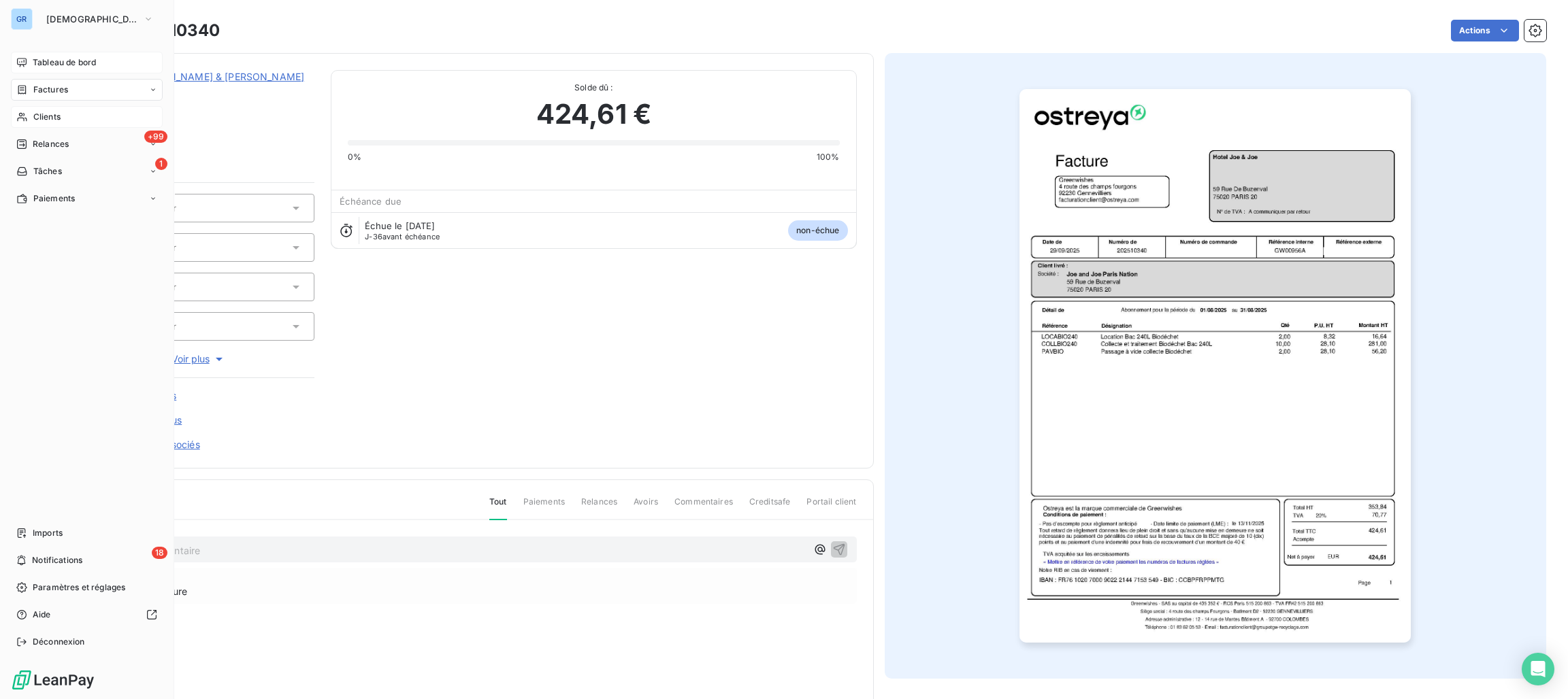
click at [51, 119] on span "Clients" at bounding box center [47, 117] width 27 height 12
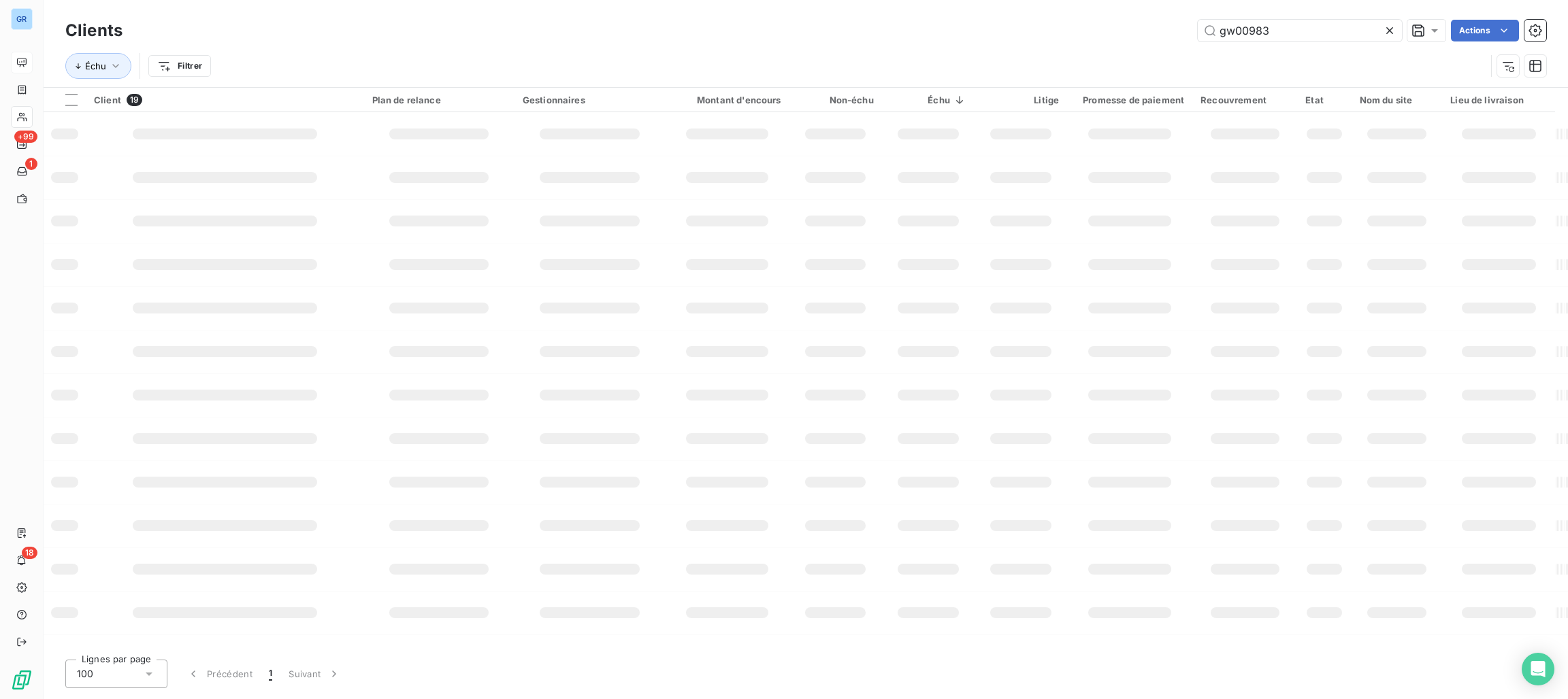
type input "gw00983"
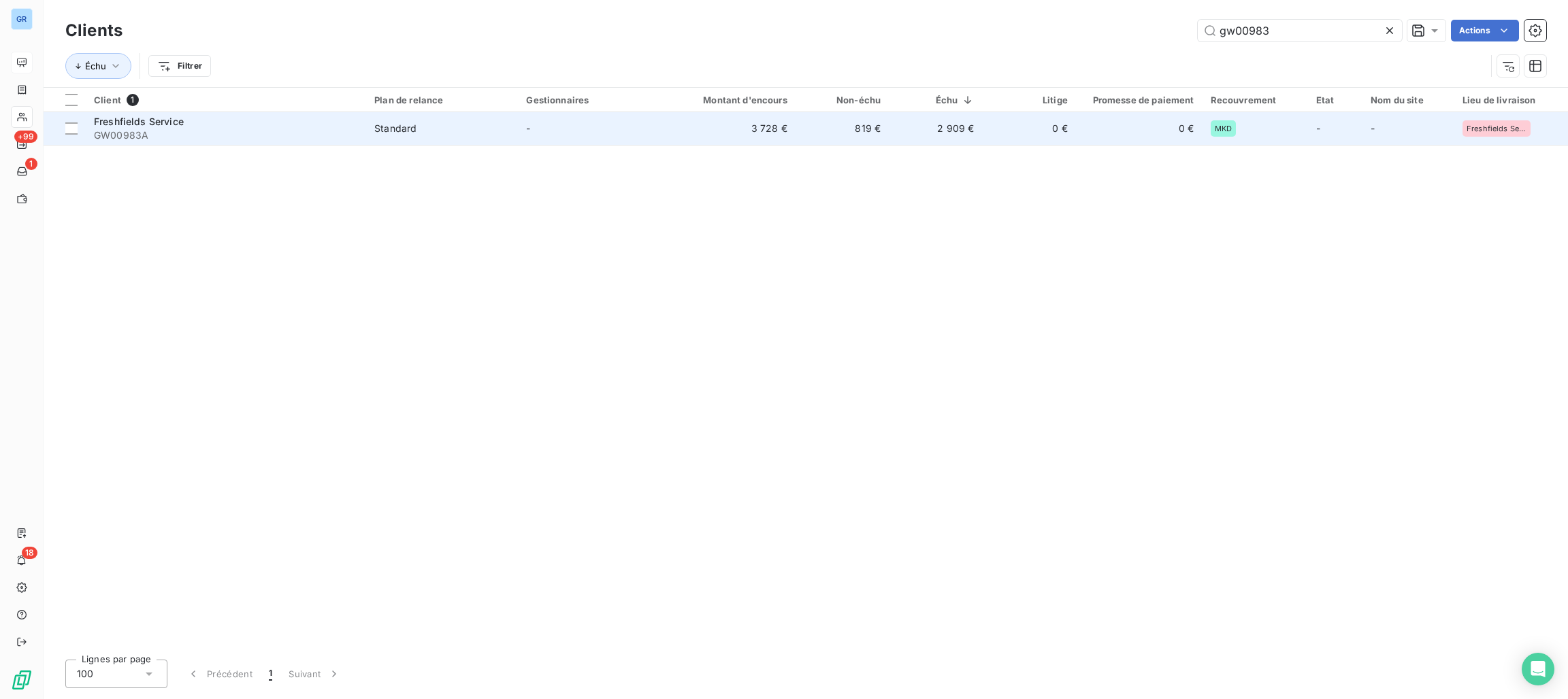
click at [310, 124] on div "Freshfields Service" at bounding box center [225, 122] width 264 height 14
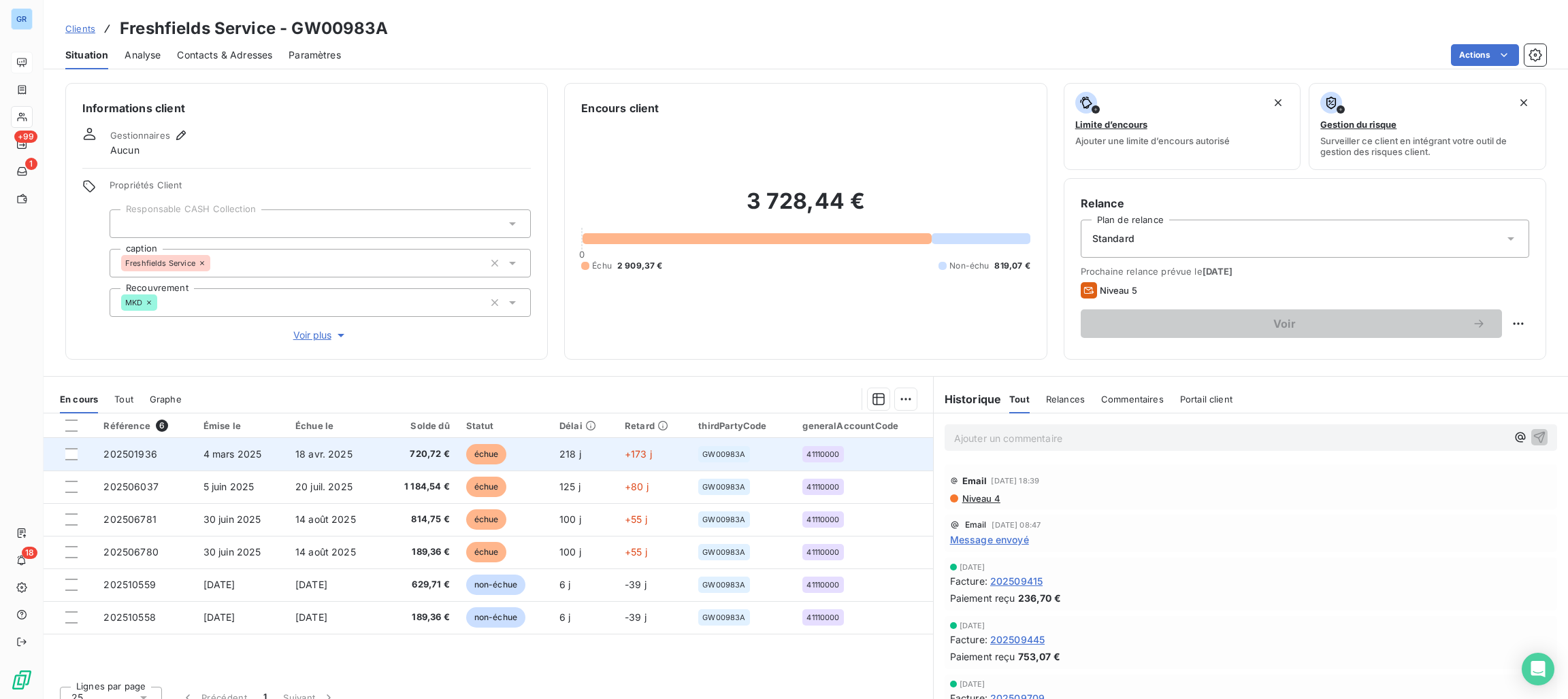
click at [487, 451] on span "échue" at bounding box center [487, 454] width 41 height 21
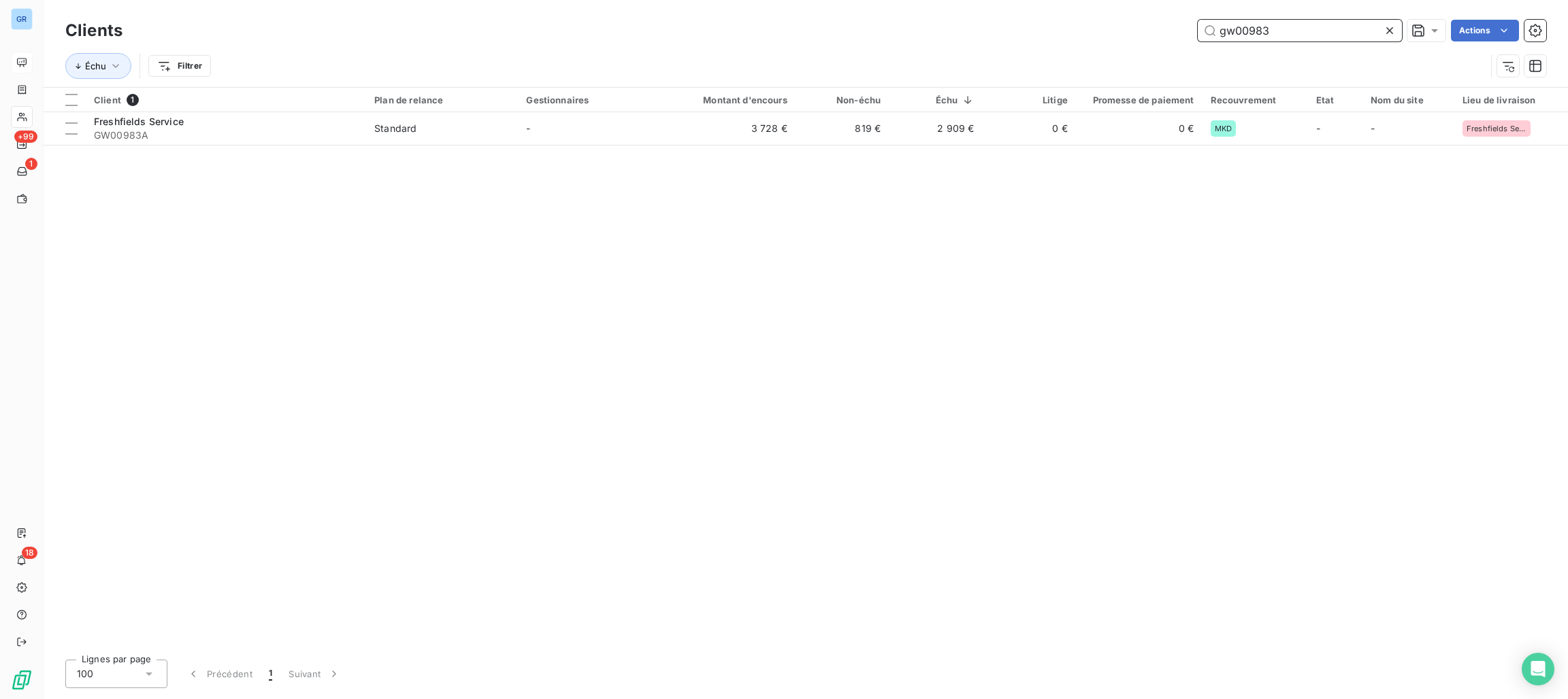
click at [1283, 37] on input "gw00983" at bounding box center [1299, 30] width 204 height 22
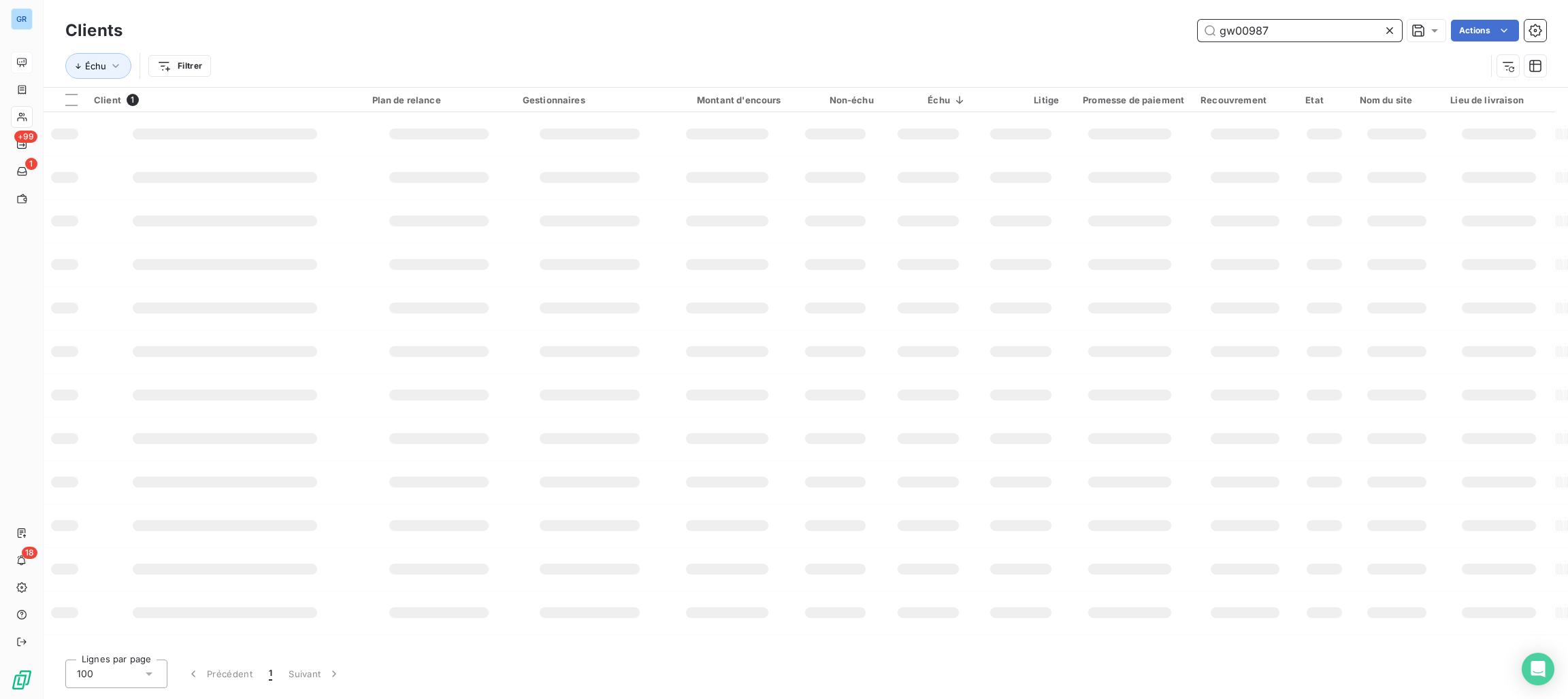
type input "gw00987"
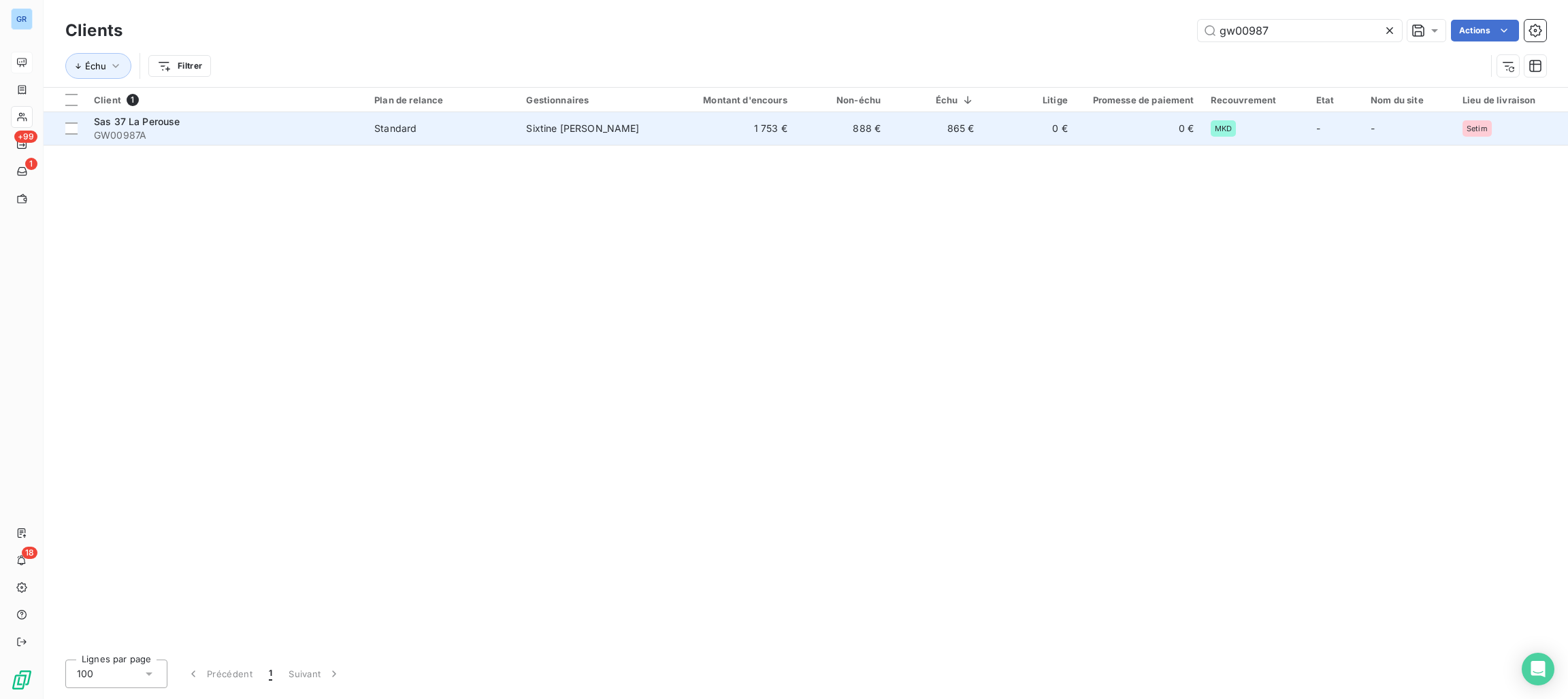
click at [560, 129] on span "Sixtine [PERSON_NAME]" at bounding box center [582, 128] width 113 height 11
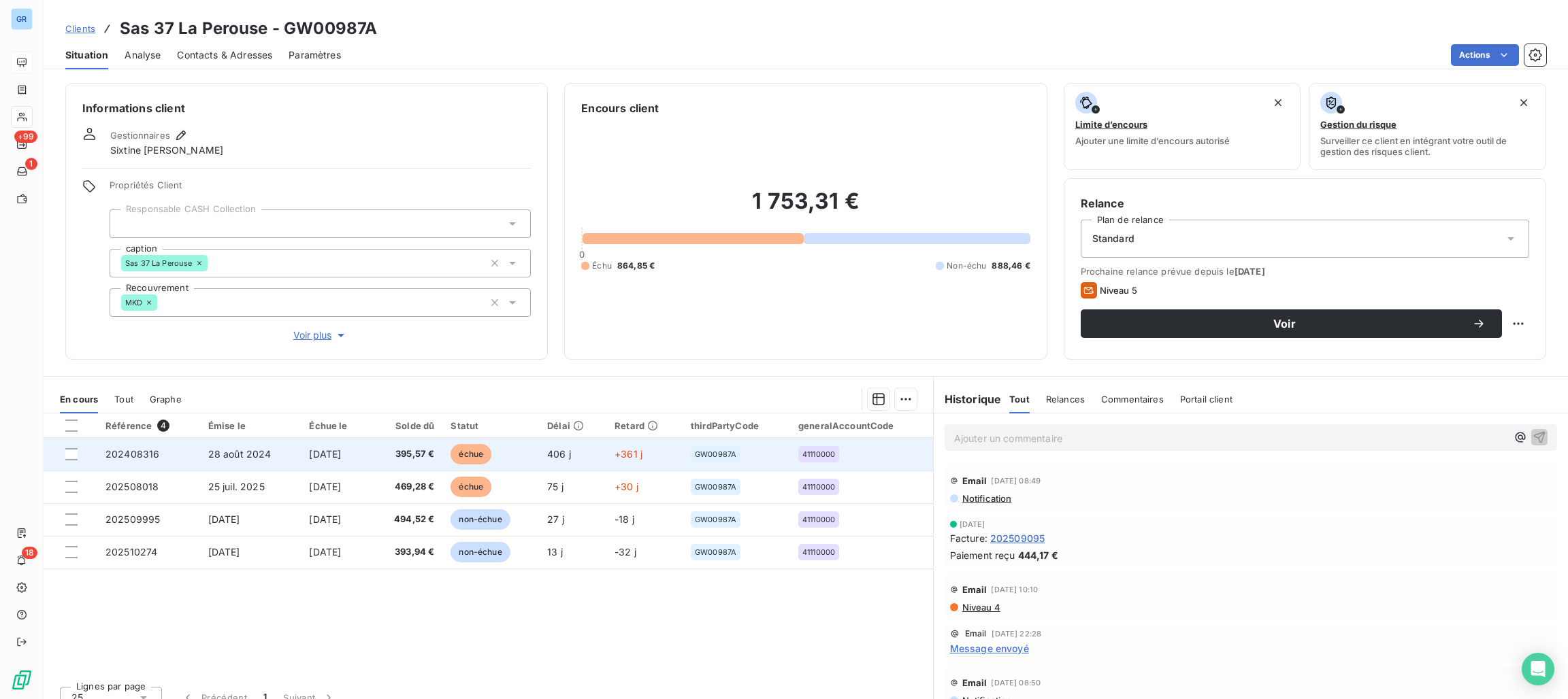
click at [479, 458] on span "échue" at bounding box center [471, 454] width 41 height 21
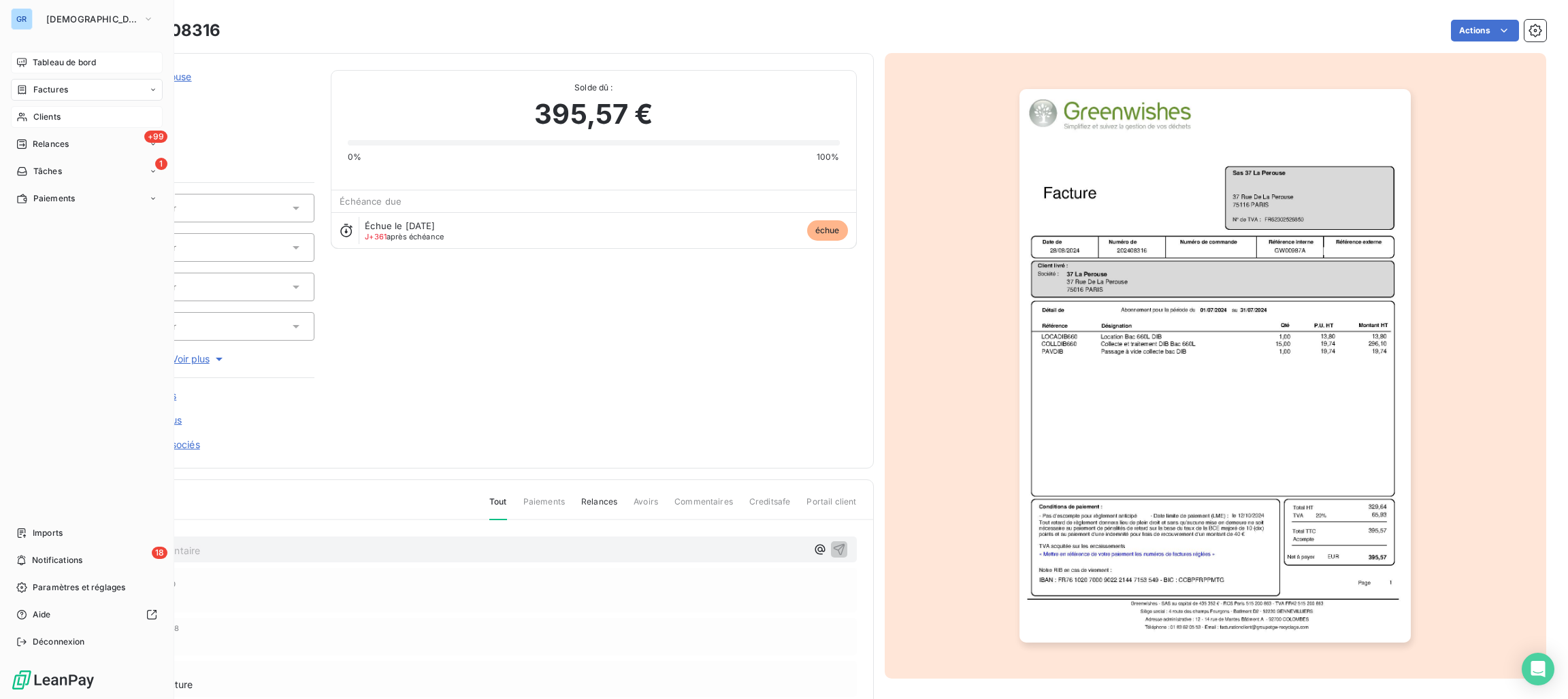
click at [74, 122] on div "Clients" at bounding box center [86, 117] width 151 height 22
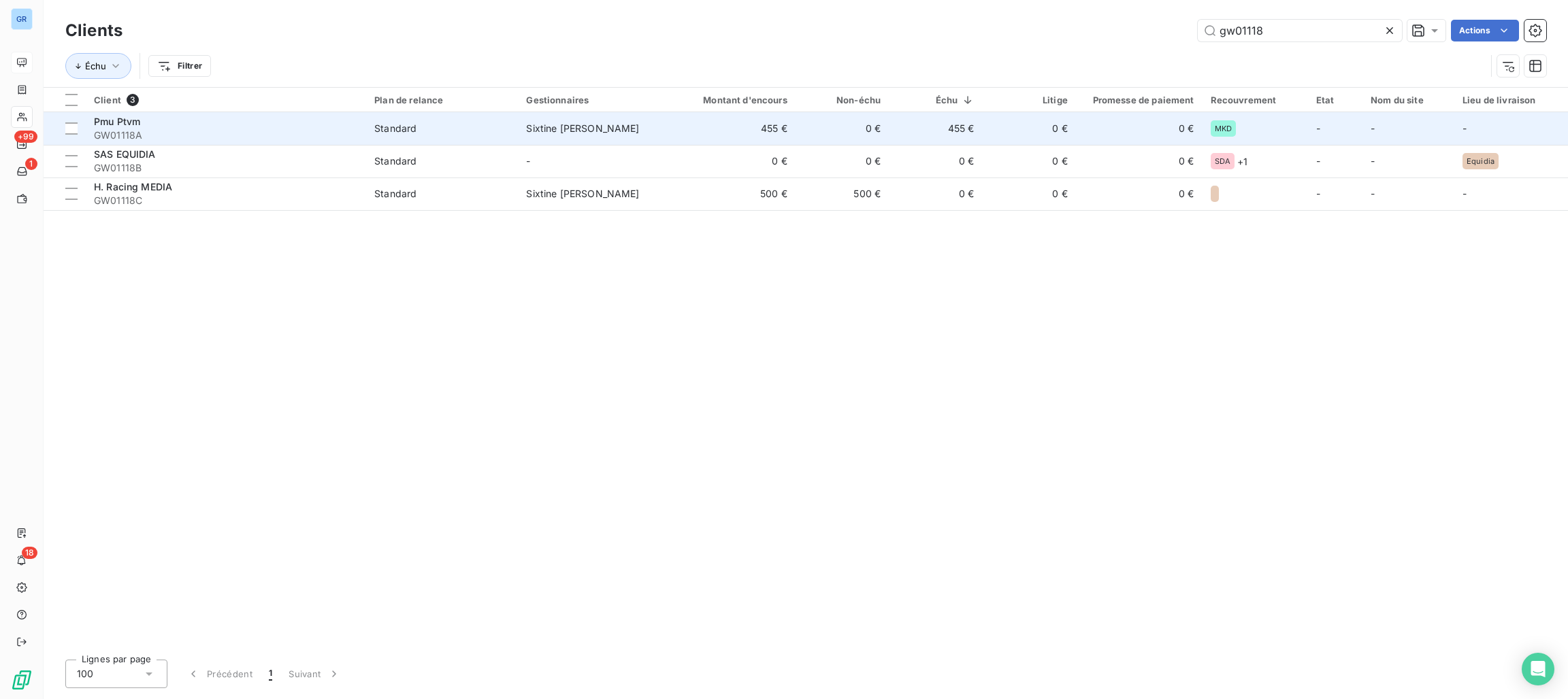
type input "gw01118"
click at [391, 122] on div "Standard" at bounding box center [395, 129] width 42 height 14
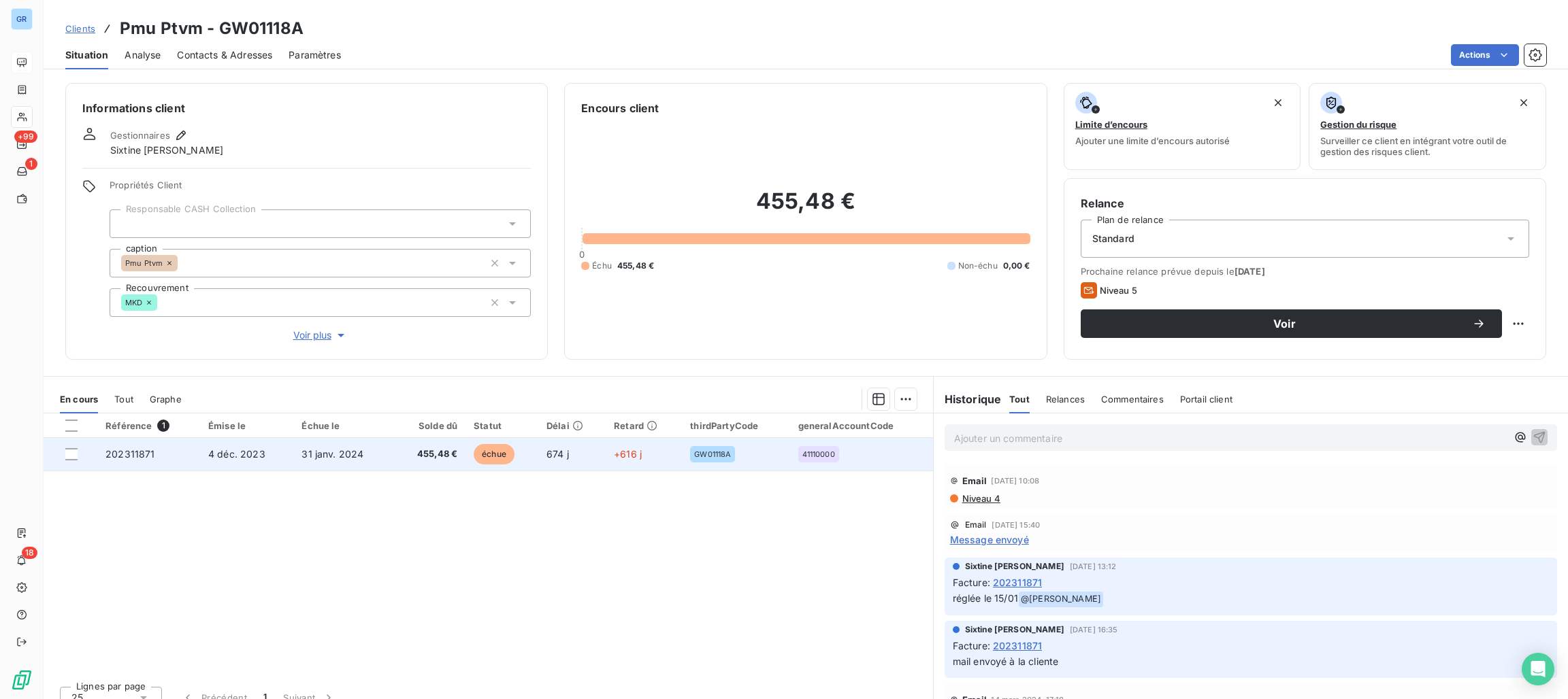
click at [487, 449] on span "échue" at bounding box center [495, 454] width 41 height 21
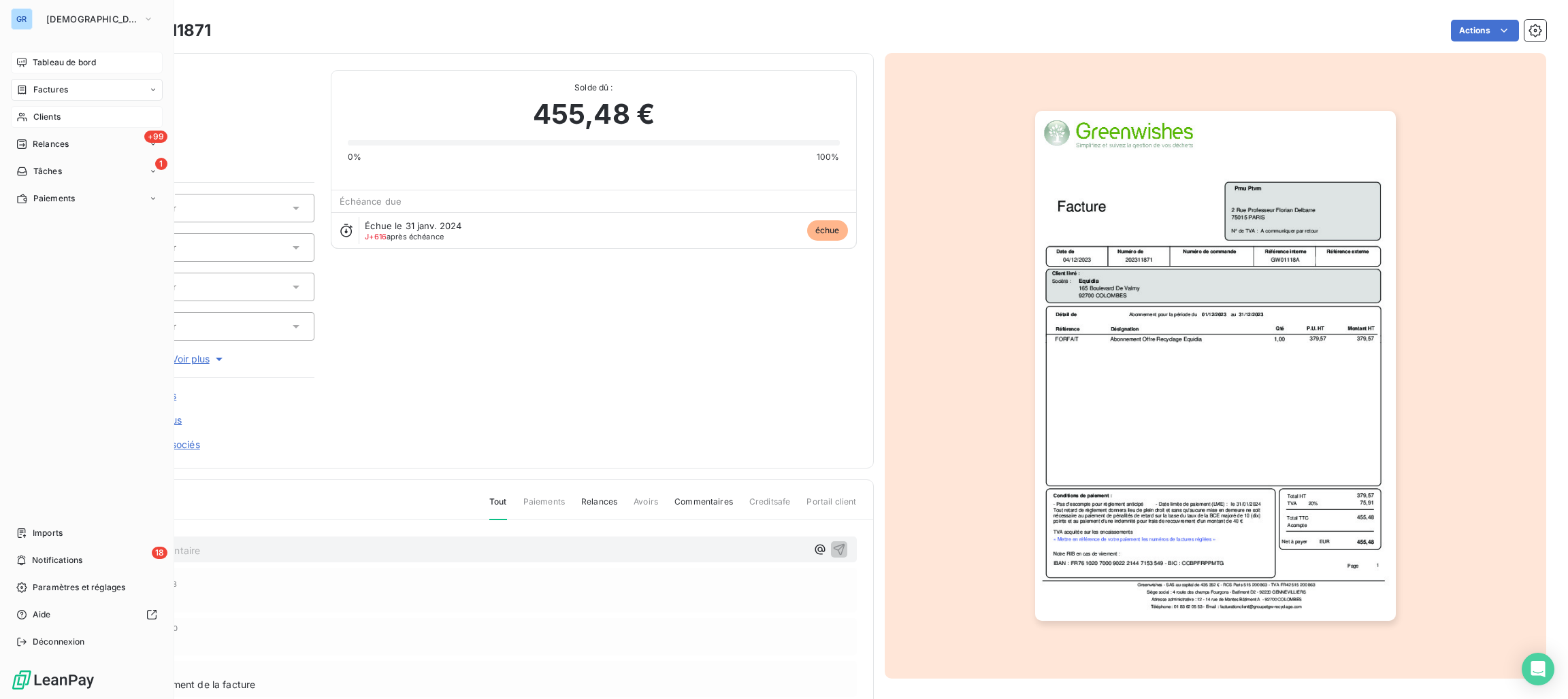
click at [56, 114] on span "Clients" at bounding box center [47, 117] width 27 height 12
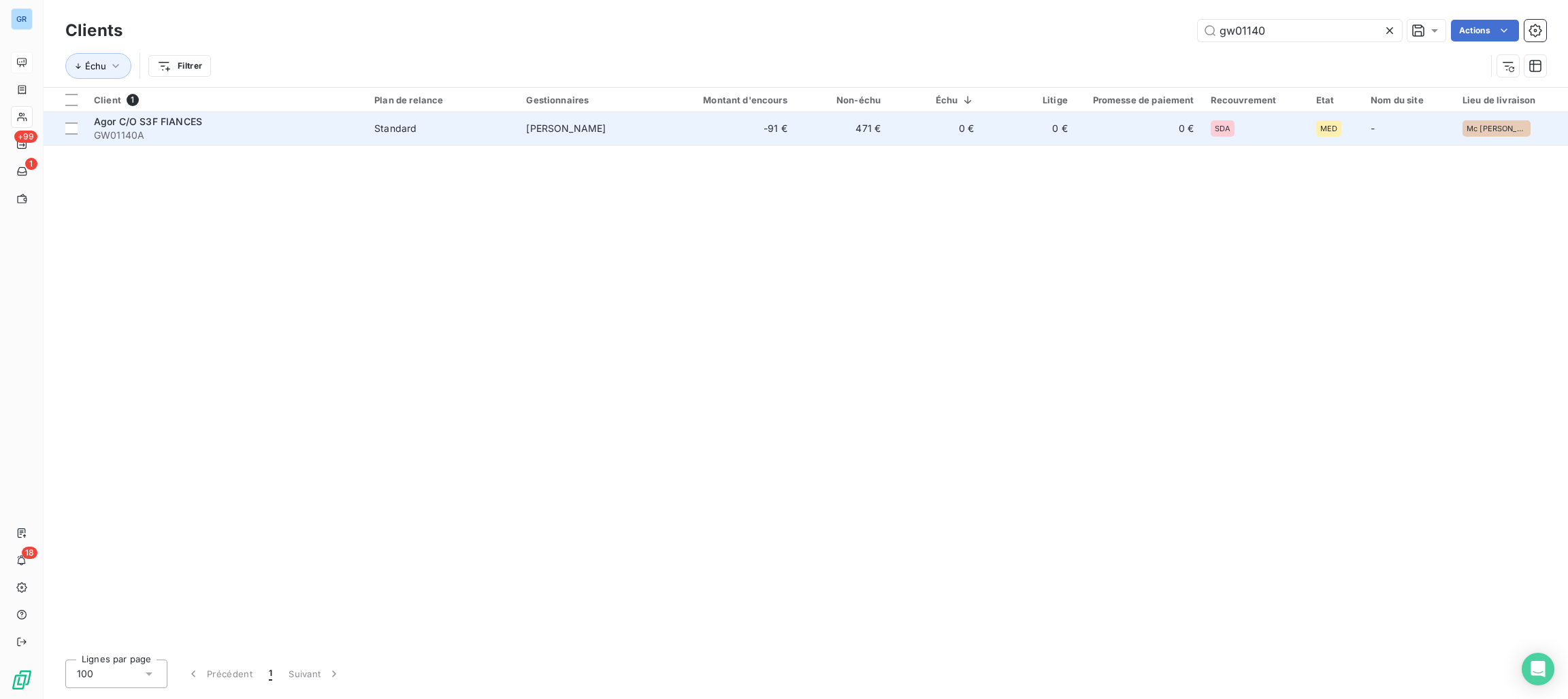
type input "gw01140"
click at [534, 139] on td "[PERSON_NAME]" at bounding box center [593, 129] width 151 height 33
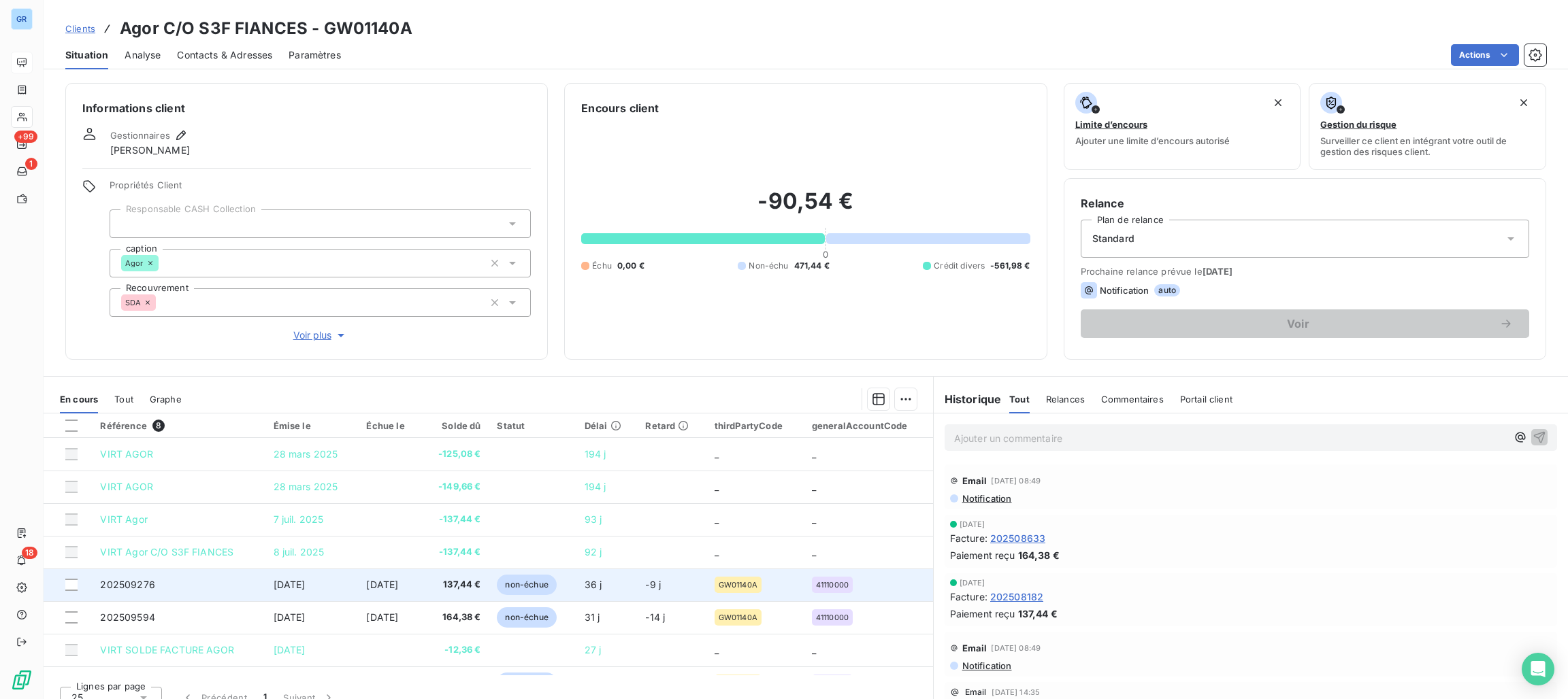
click at [532, 580] on span "non-échue" at bounding box center [526, 585] width 59 height 21
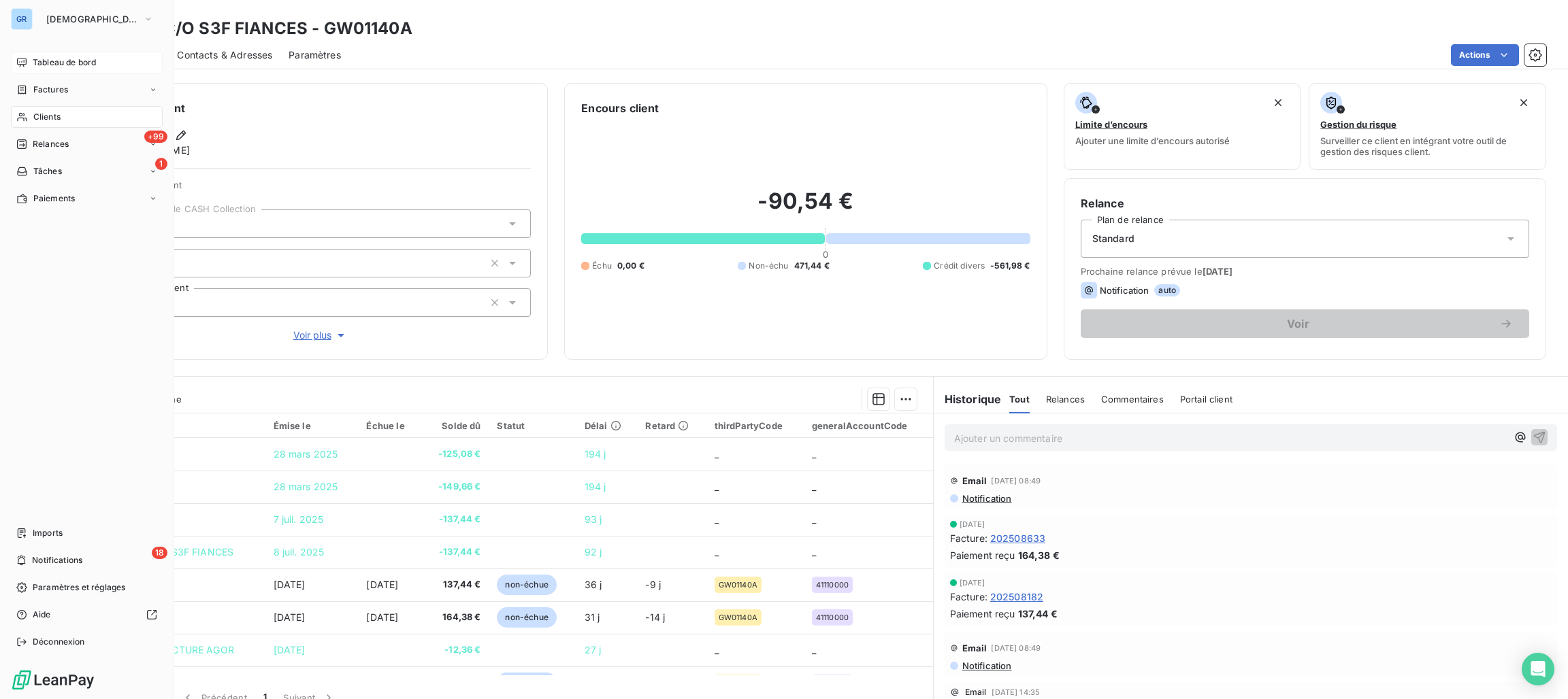
click at [44, 116] on span "Clients" at bounding box center [47, 117] width 27 height 12
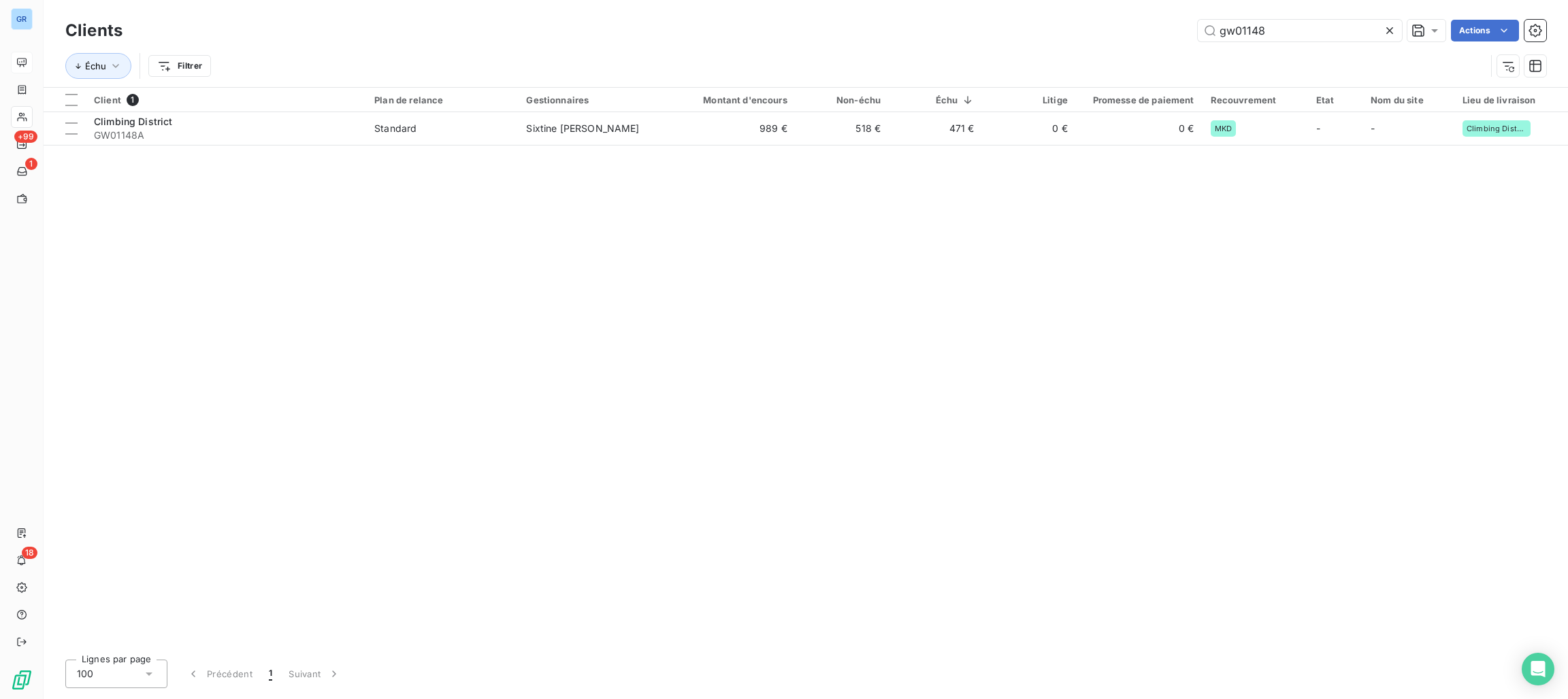
type input "gw01148"
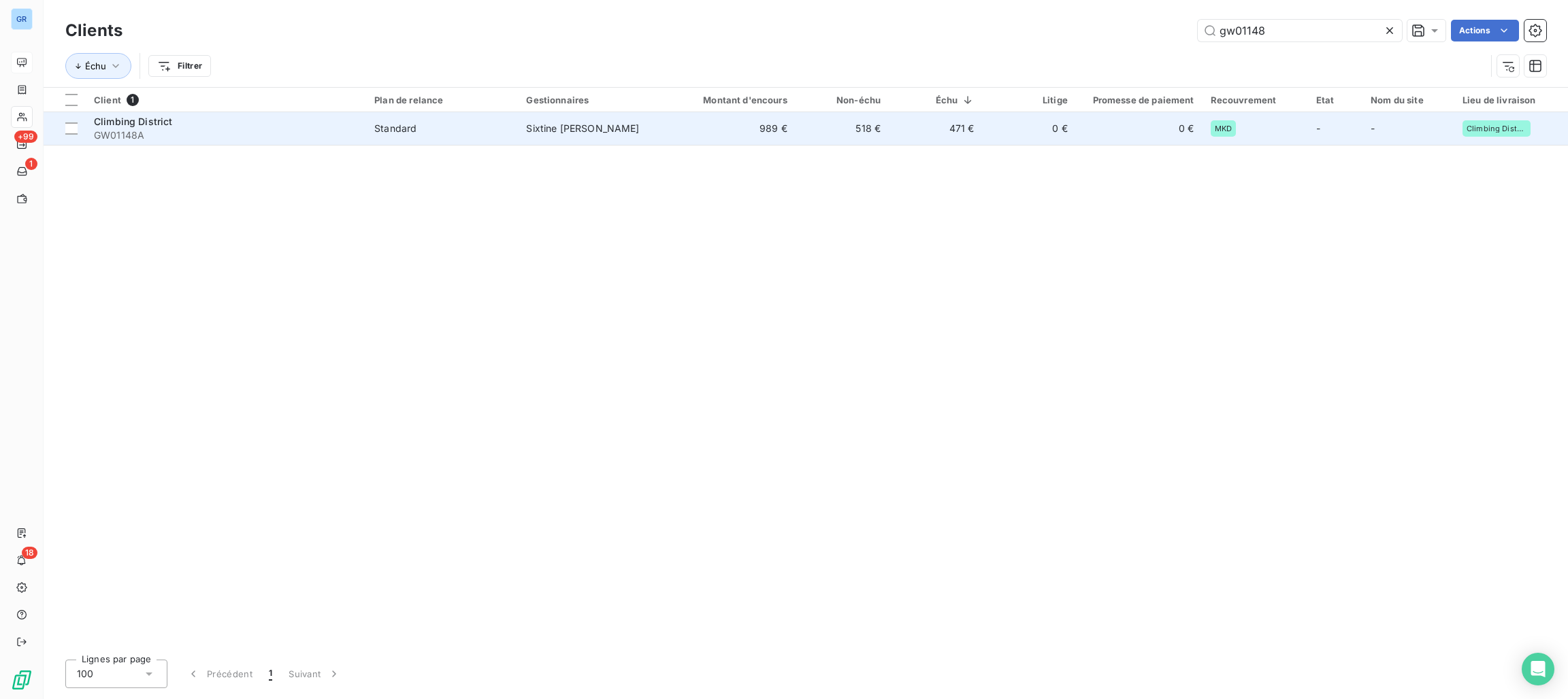
click at [317, 119] on div "Climbing District" at bounding box center [225, 122] width 264 height 14
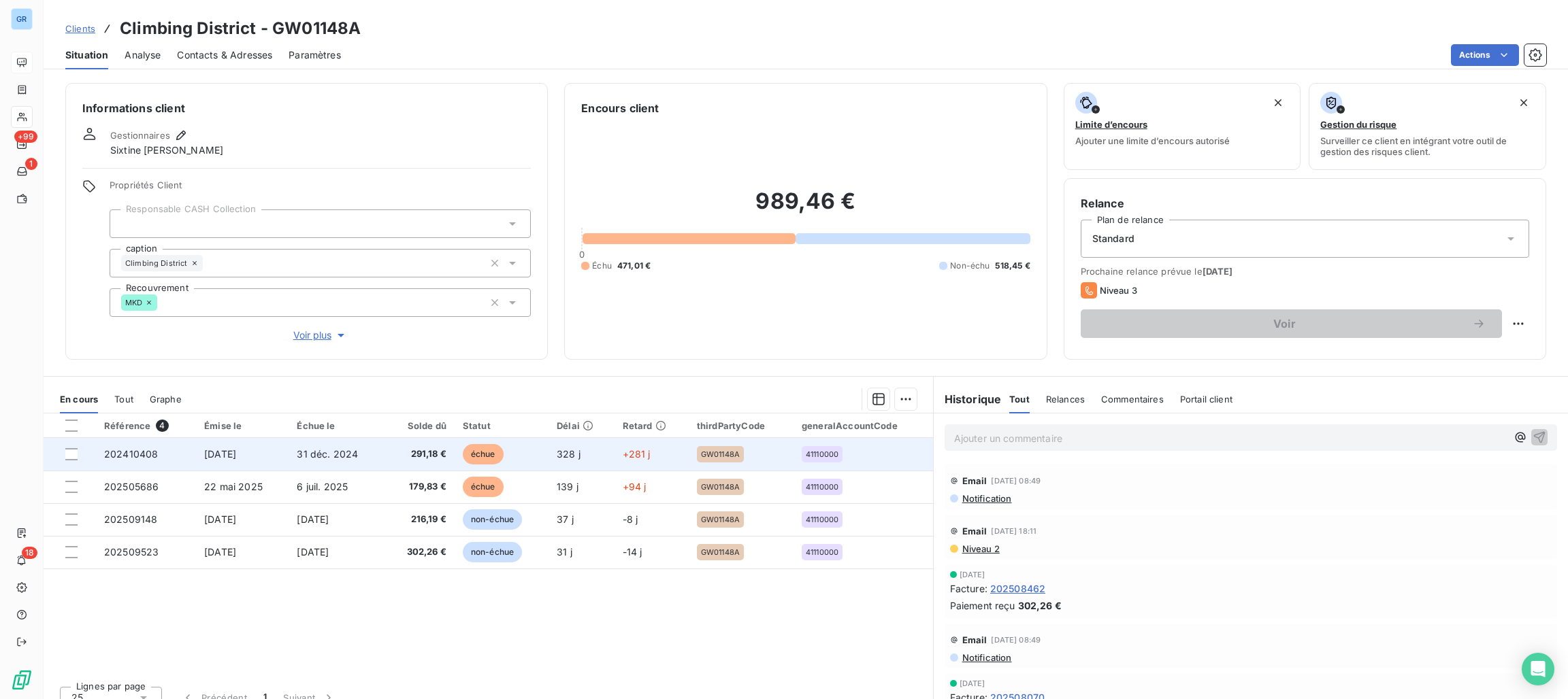
click at [482, 454] on span "échue" at bounding box center [483, 454] width 41 height 21
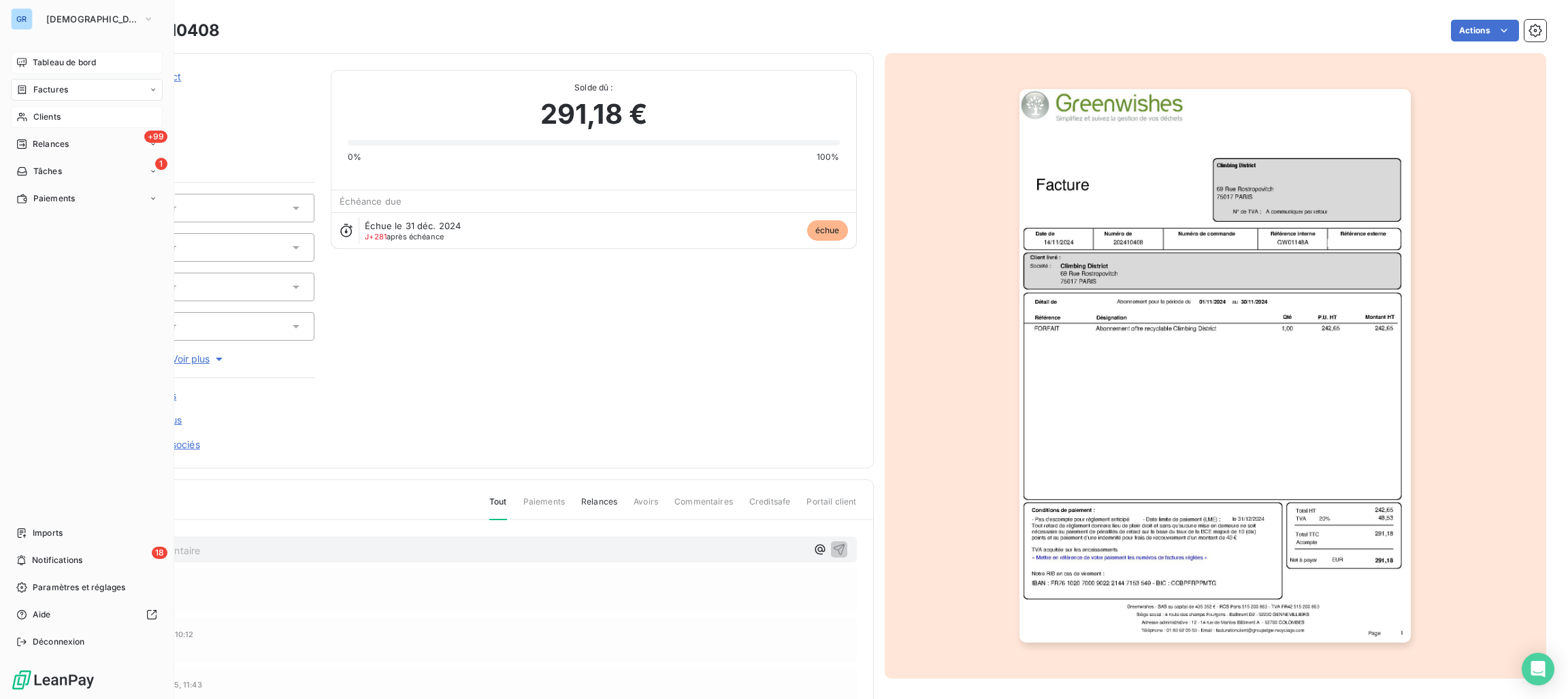
click at [52, 116] on span "Clients" at bounding box center [47, 117] width 27 height 12
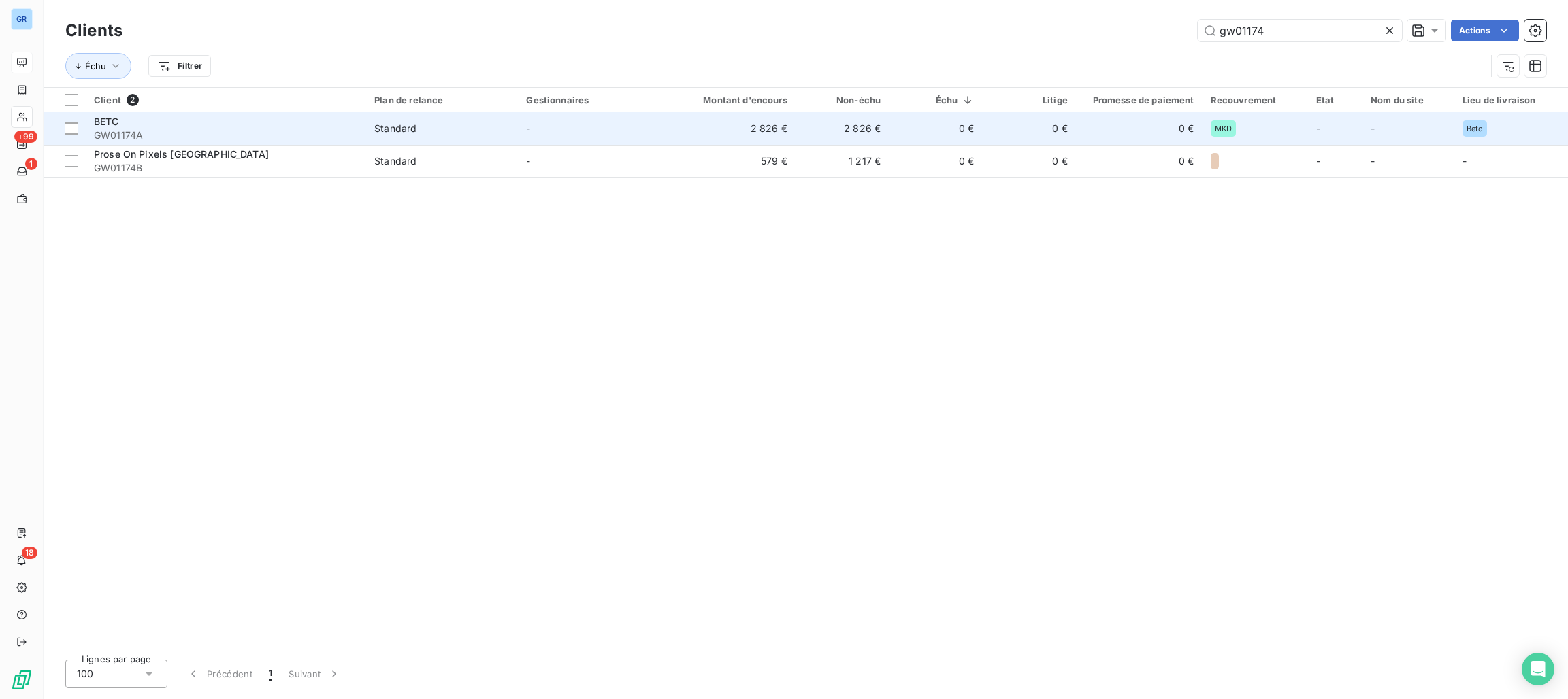
type input "gw01174"
click at [247, 129] on span "GW01174A" at bounding box center [225, 135] width 264 height 14
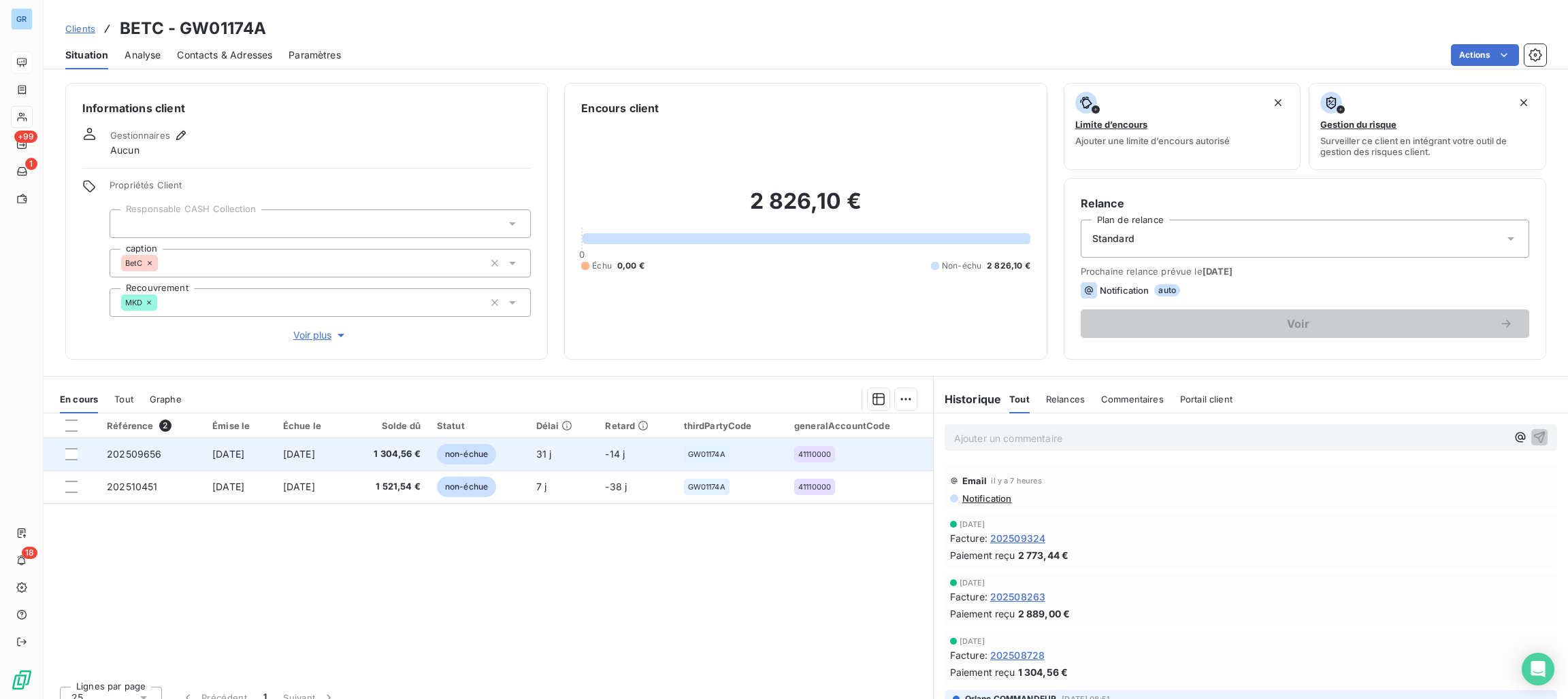
click at [496, 453] on span "non-échue" at bounding box center [466, 454] width 59 height 21
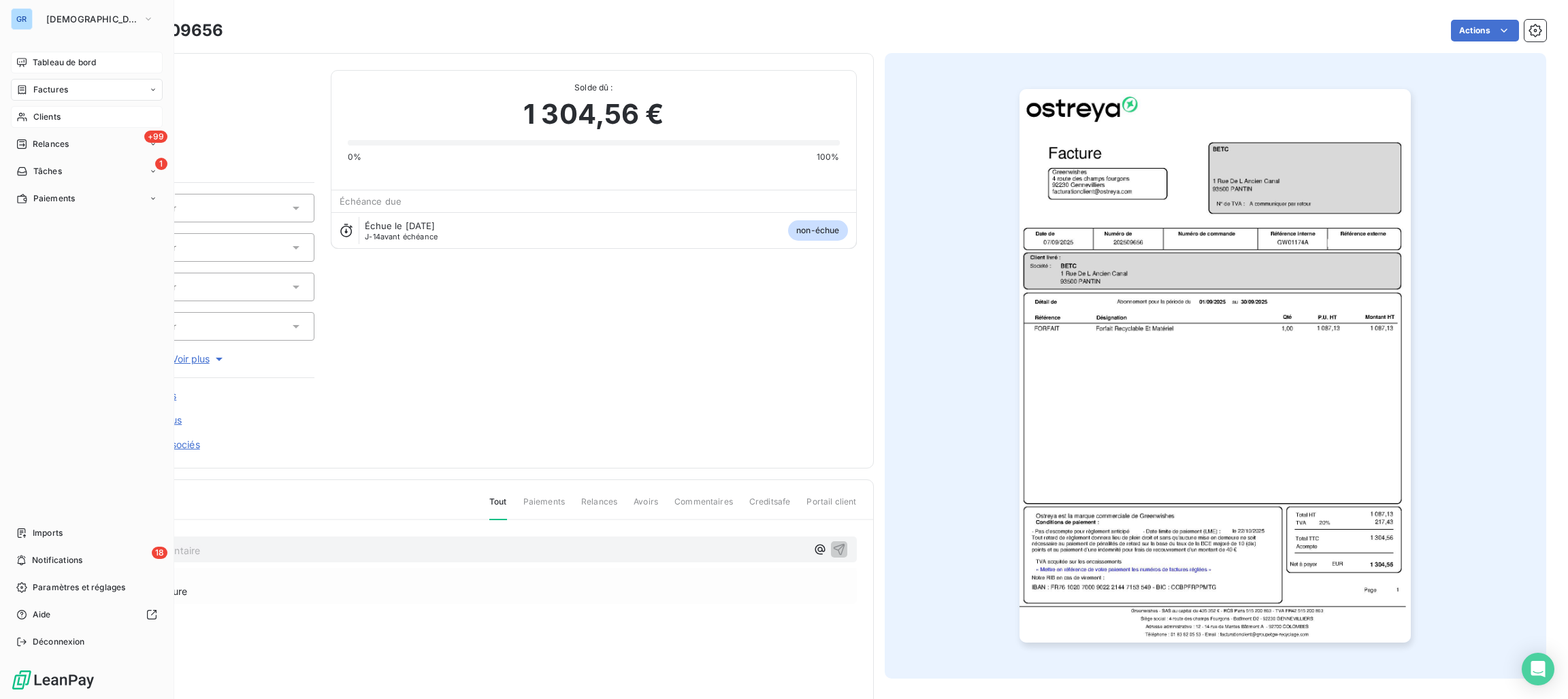
click at [46, 115] on span "Clients" at bounding box center [47, 117] width 27 height 12
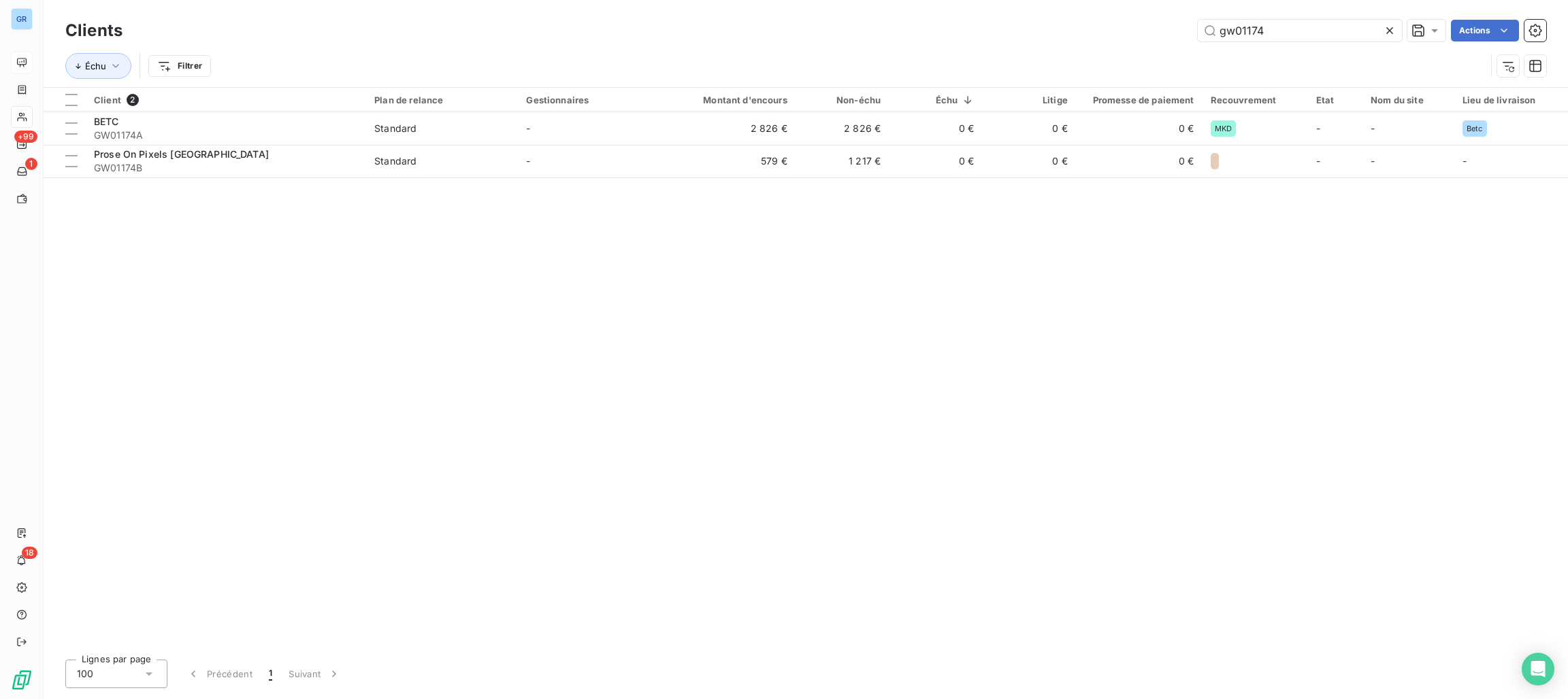
drag, startPoint x: 1312, startPoint y: 28, endPoint x: 1150, endPoint y: 22, distance: 162.1
click at [1140, 22] on div "gw01174 Actions" at bounding box center [842, 30] width 1407 height 22
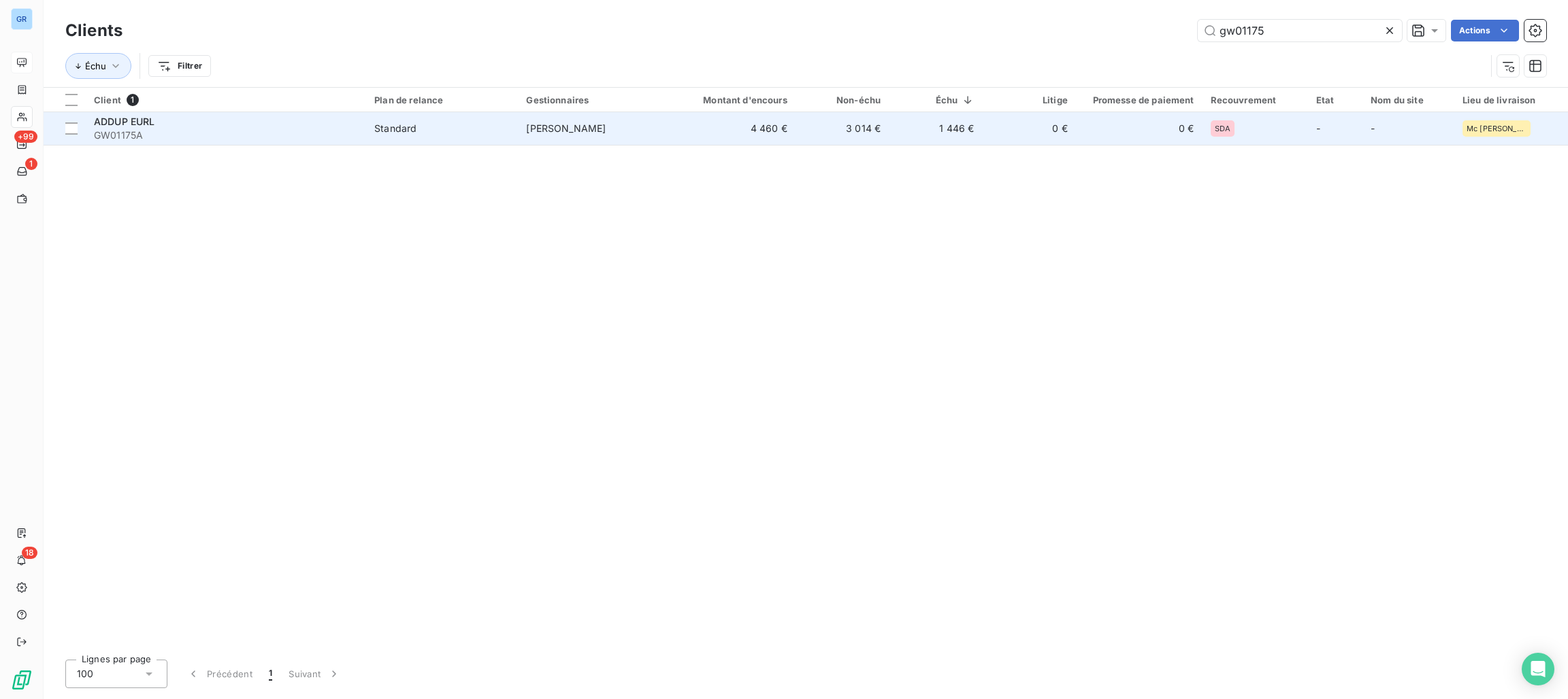
type input "gw01175"
click at [454, 126] on span "Standard" at bounding box center [442, 129] width 135 height 14
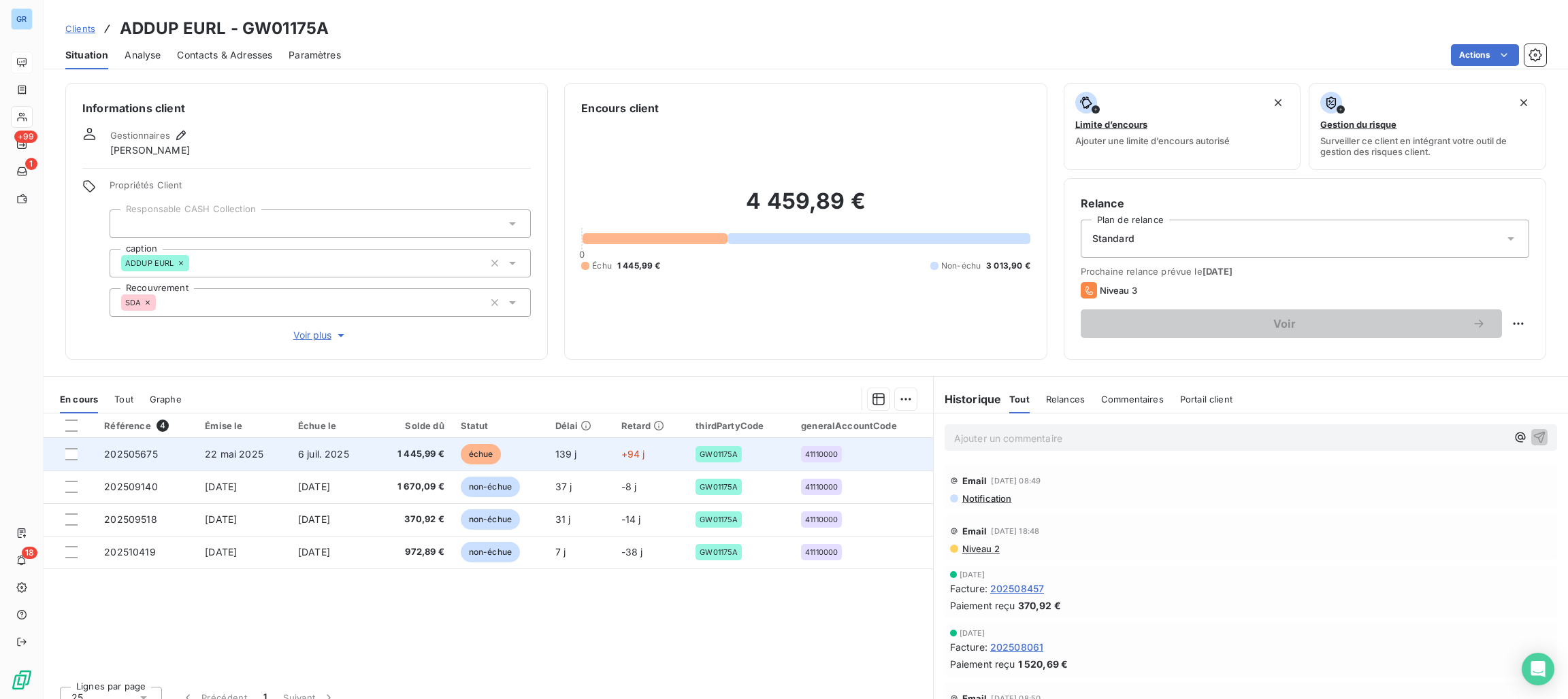
click at [466, 457] on span "échue" at bounding box center [482, 454] width 41 height 21
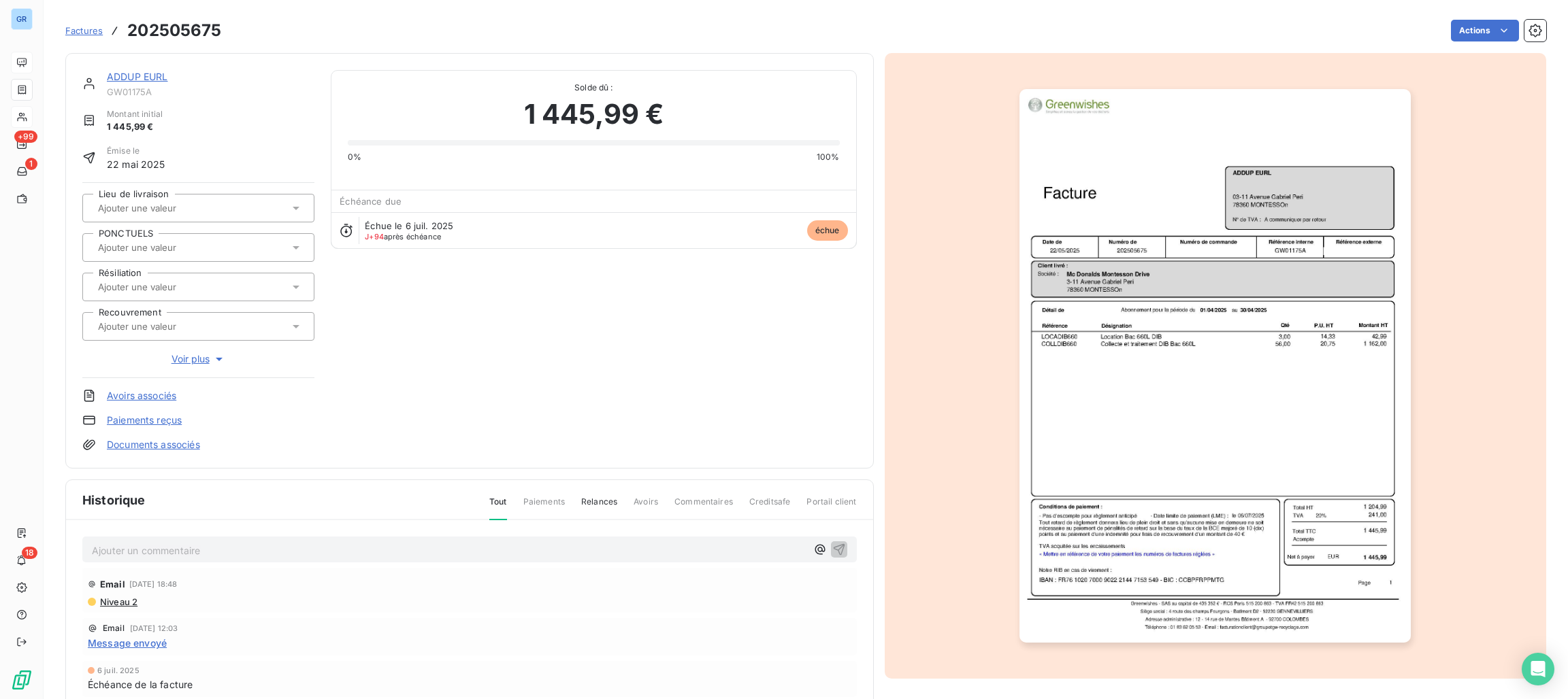
click at [1248, 237] on img "button" at bounding box center [1215, 366] width 391 height 554
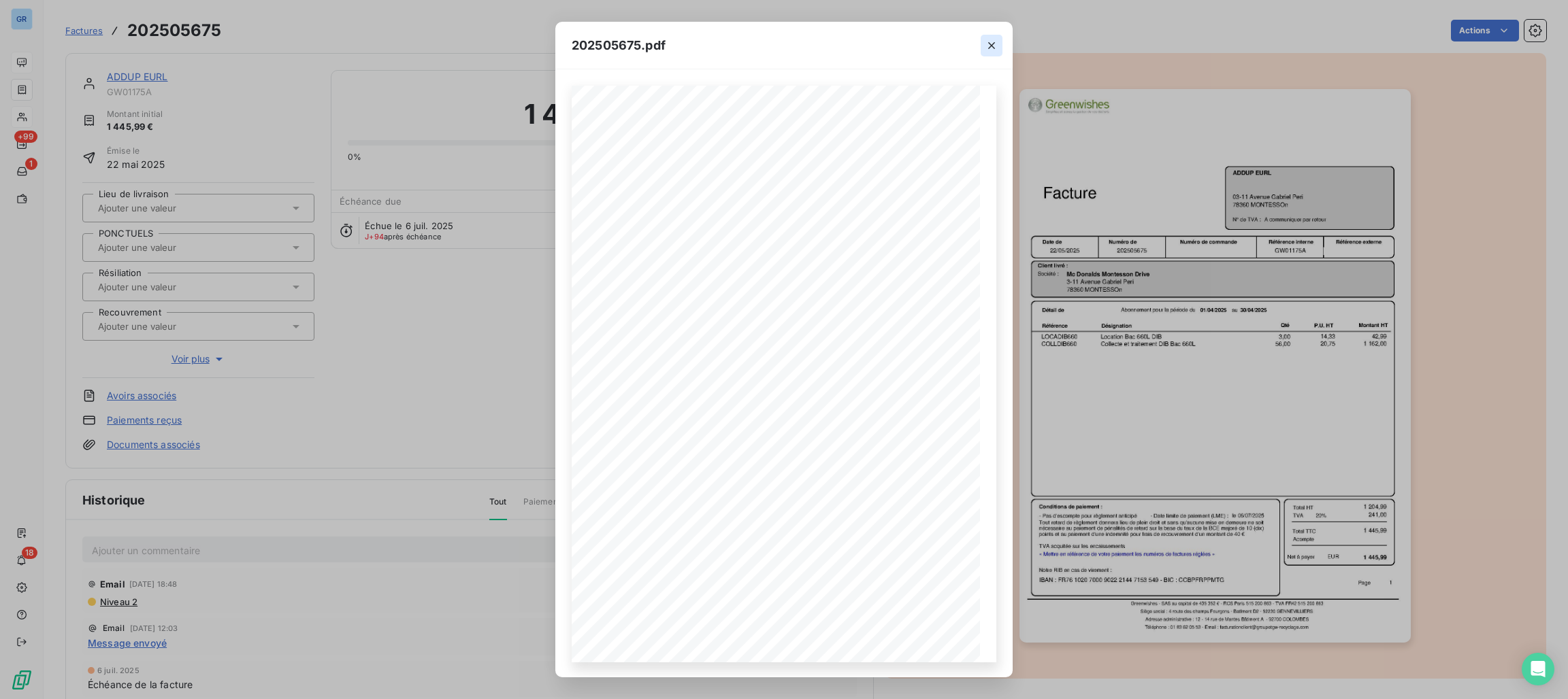
click at [987, 43] on icon "button" at bounding box center [991, 46] width 14 height 14
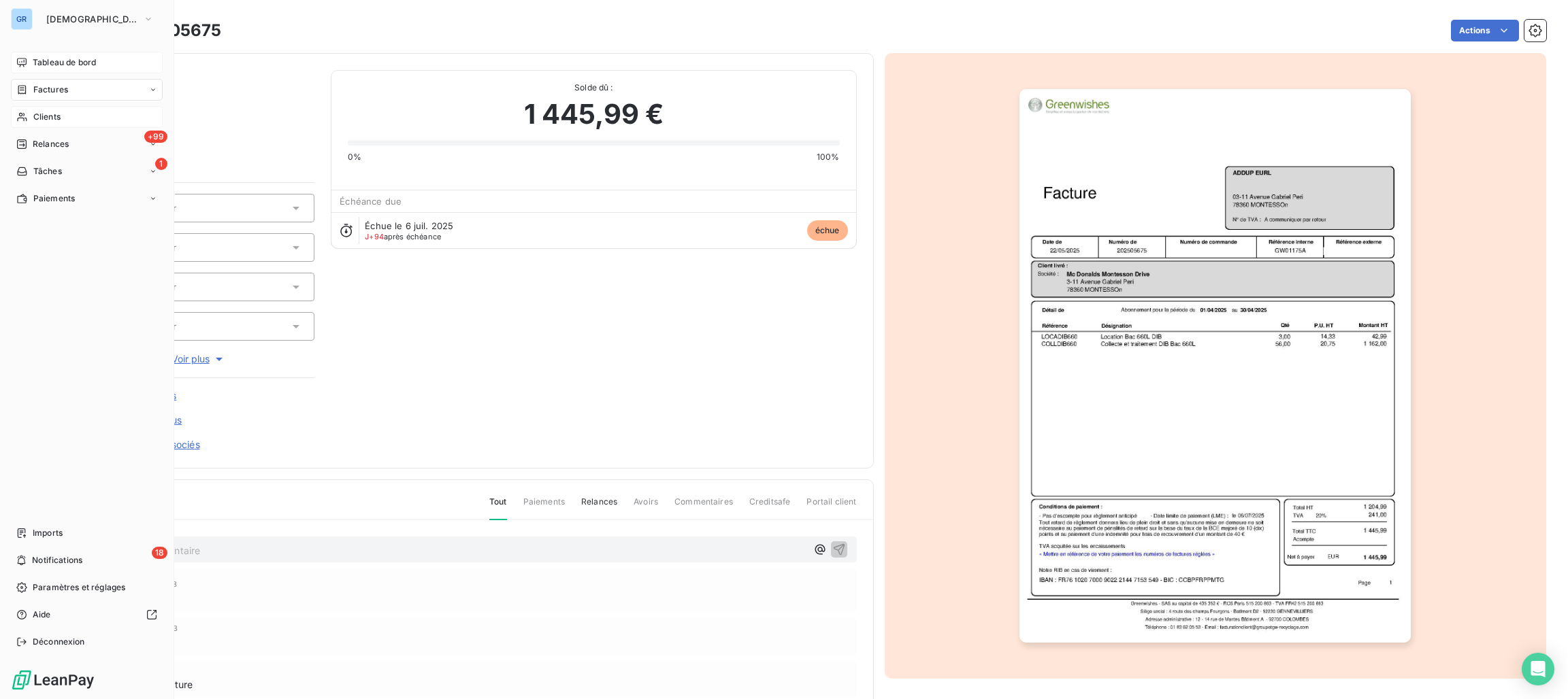
drag, startPoint x: 47, startPoint y: 118, endPoint x: 68, endPoint y: 112, distance: 21.8
click at [51, 115] on span "Clients" at bounding box center [47, 117] width 27 height 12
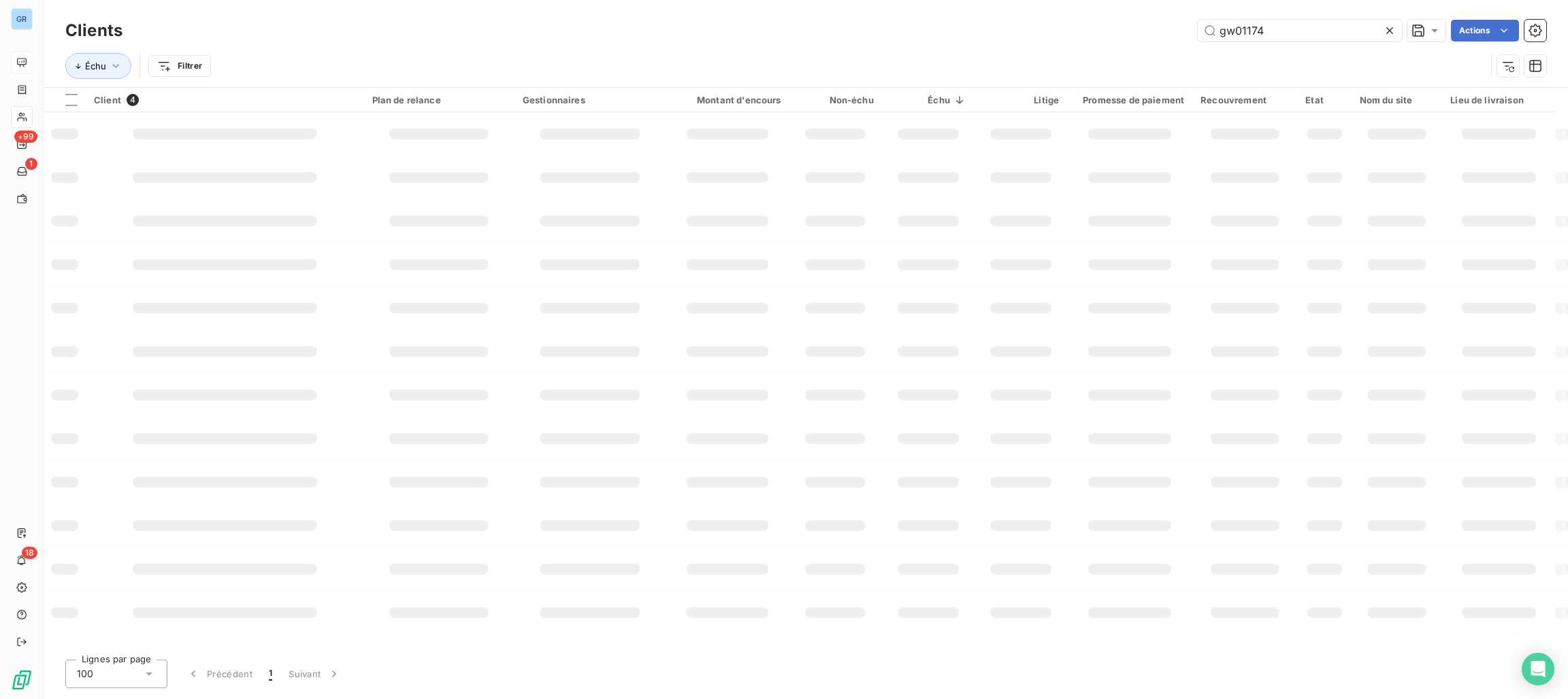
type input "gw01174"
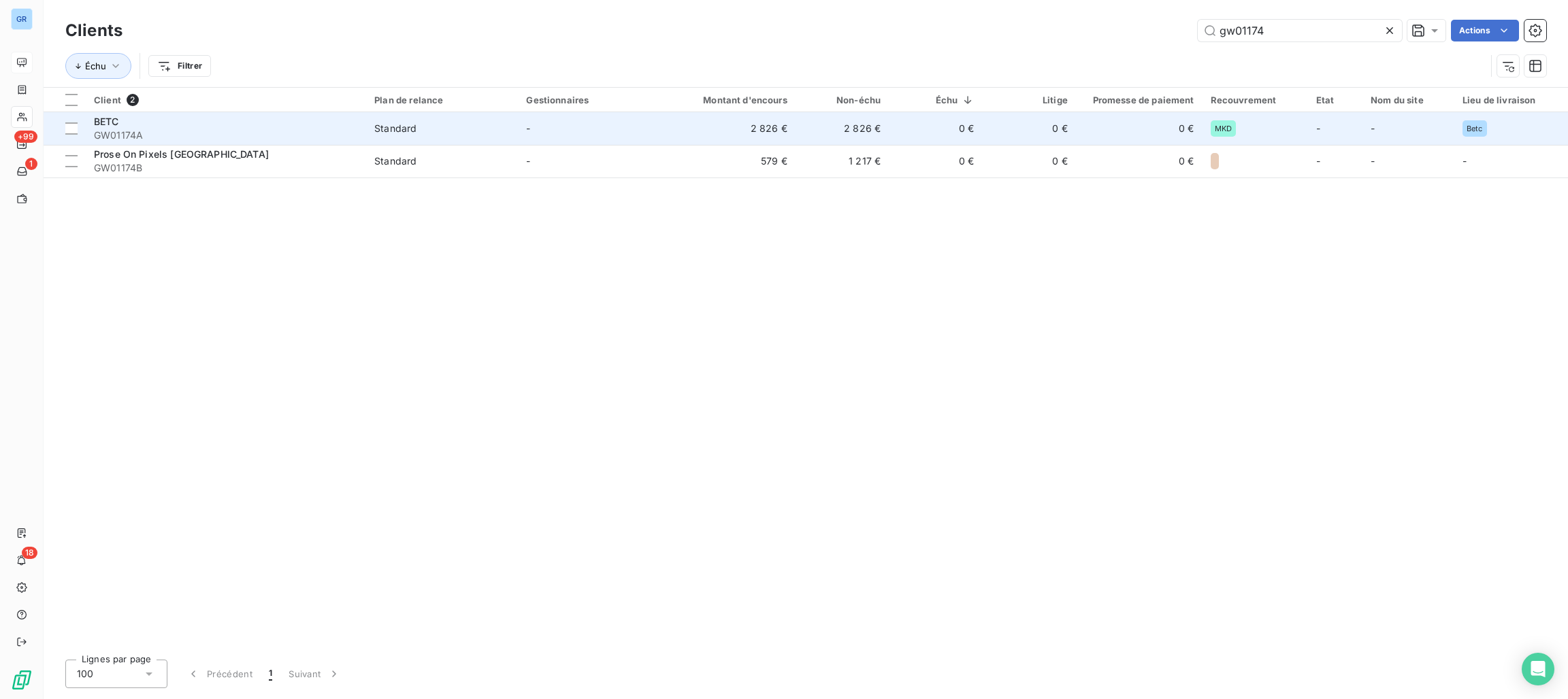
click at [603, 138] on td "-" at bounding box center [593, 129] width 151 height 33
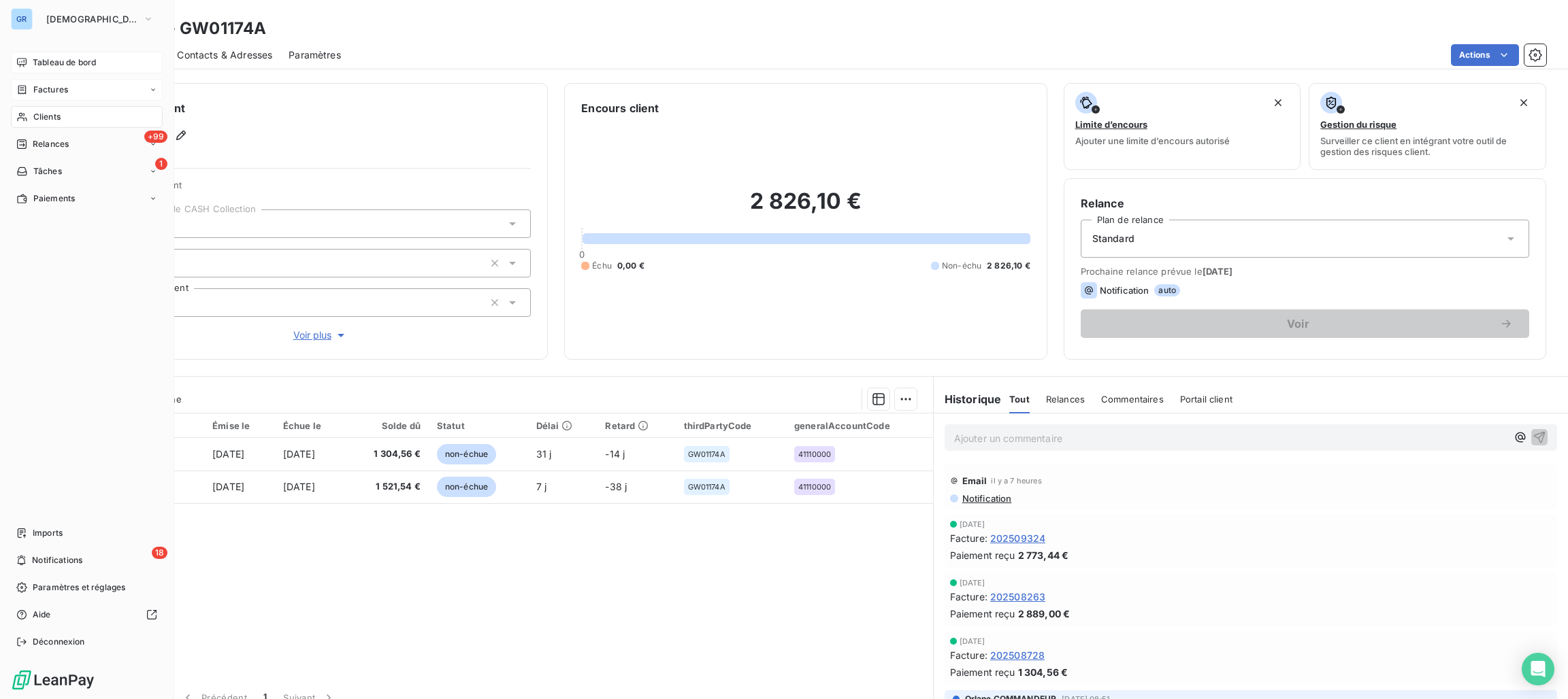
click at [48, 87] on span "Factures" at bounding box center [51, 90] width 35 height 12
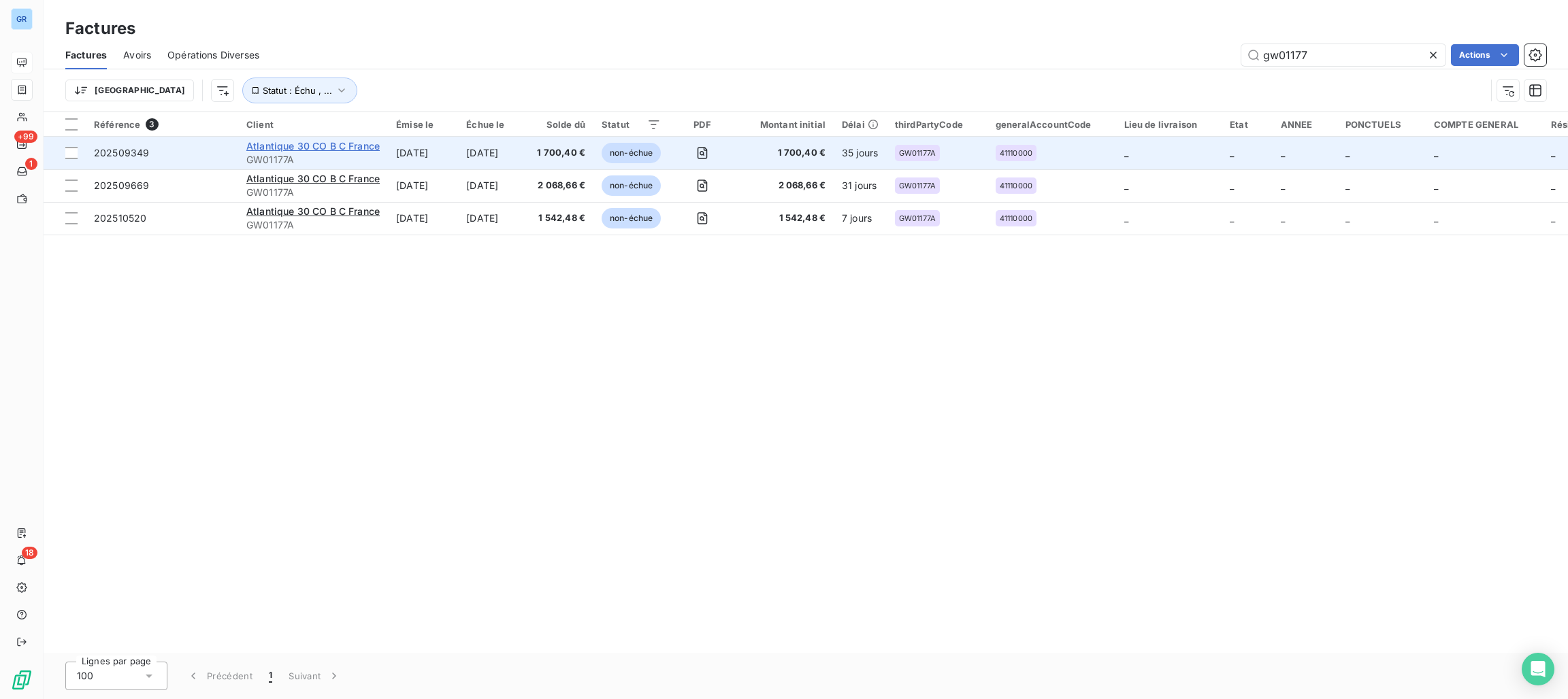
type input "gw01177"
click at [363, 148] on span "Atlantique 30 CO B C France" at bounding box center [313, 145] width 133 height 11
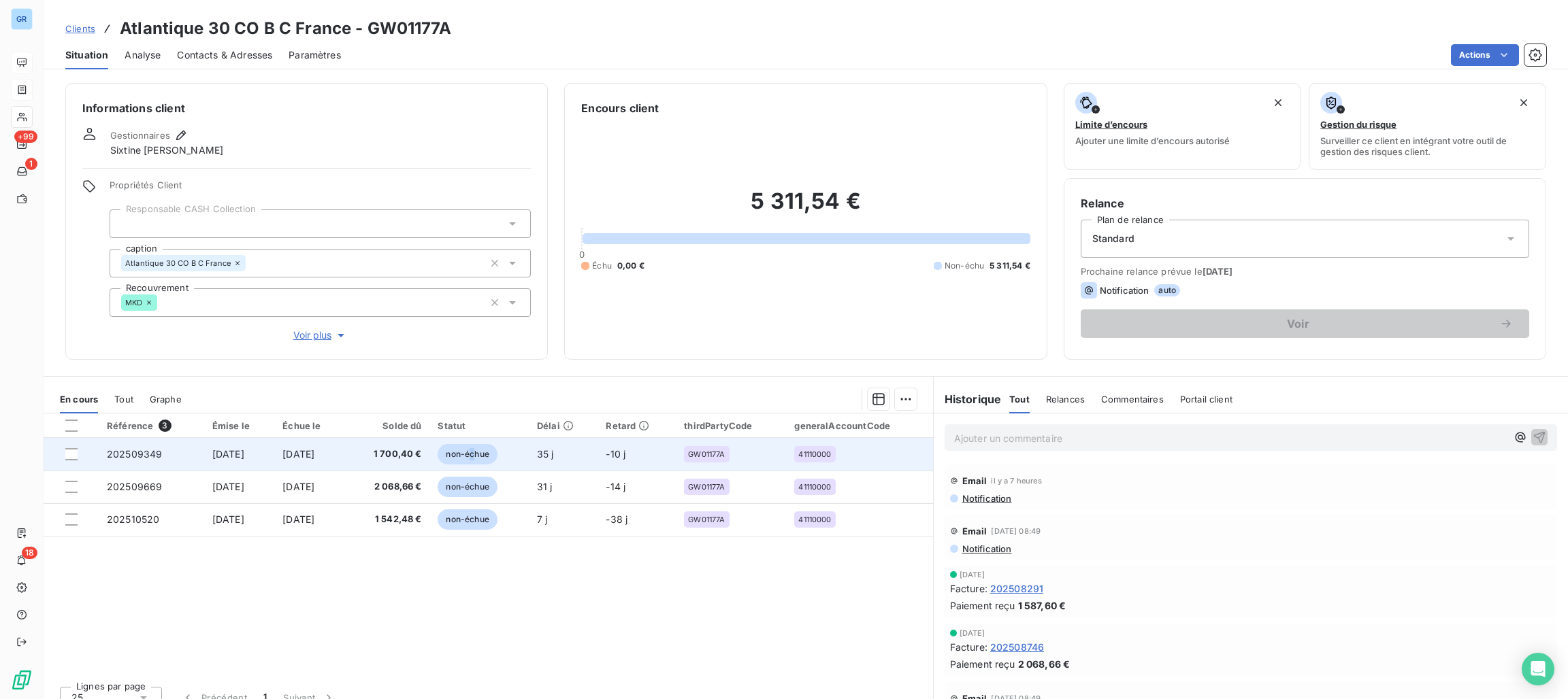
click at [496, 450] on span "non-échue" at bounding box center [467, 454] width 59 height 21
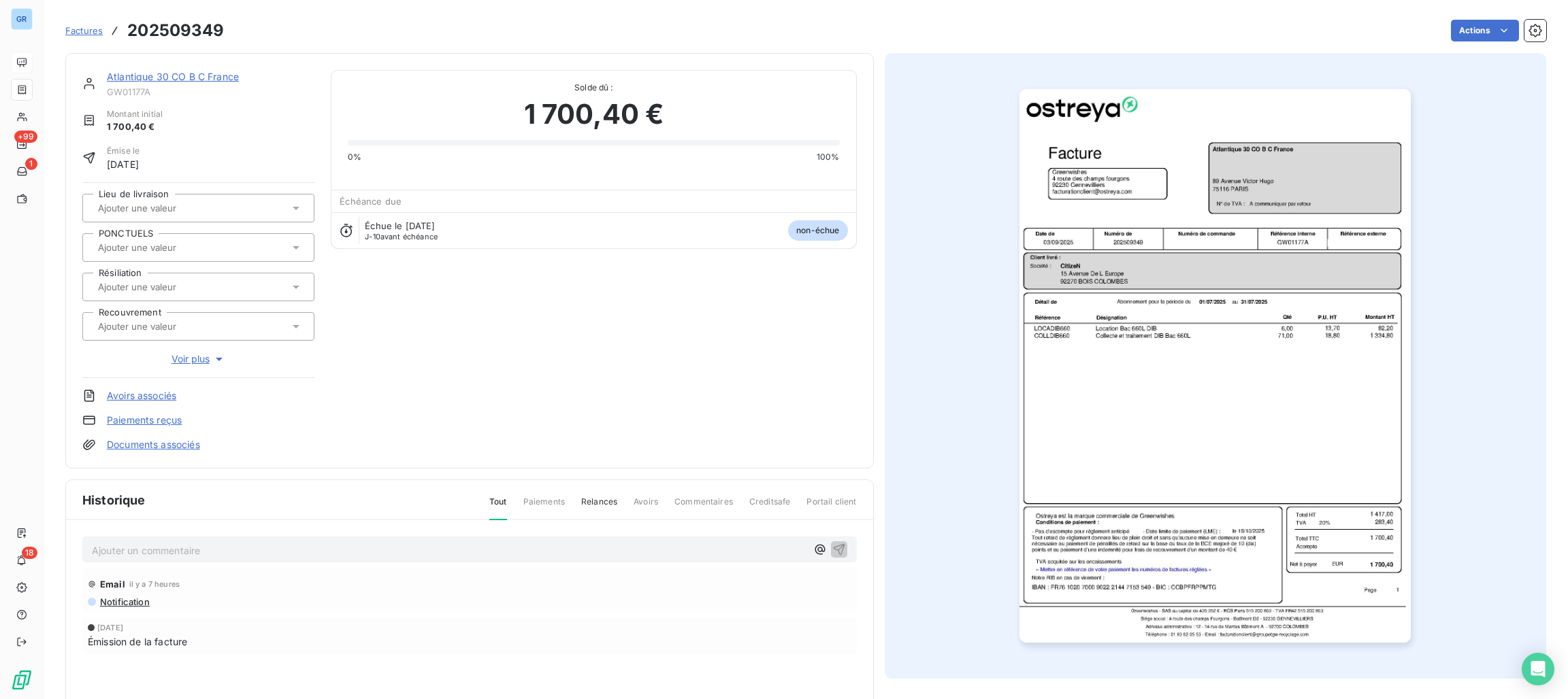
click at [1129, 191] on img "button" at bounding box center [1215, 366] width 391 height 554
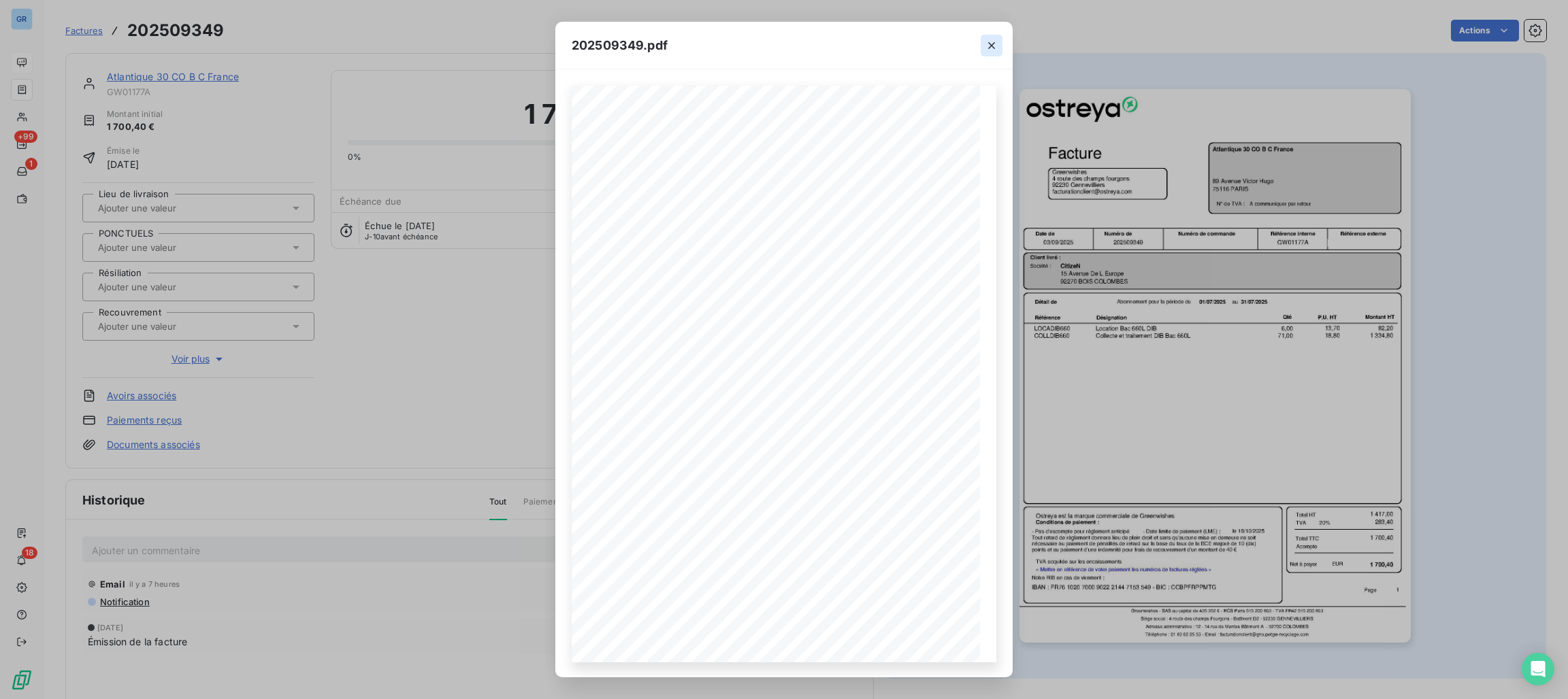
click at [994, 43] on icon "button" at bounding box center [991, 46] width 14 height 14
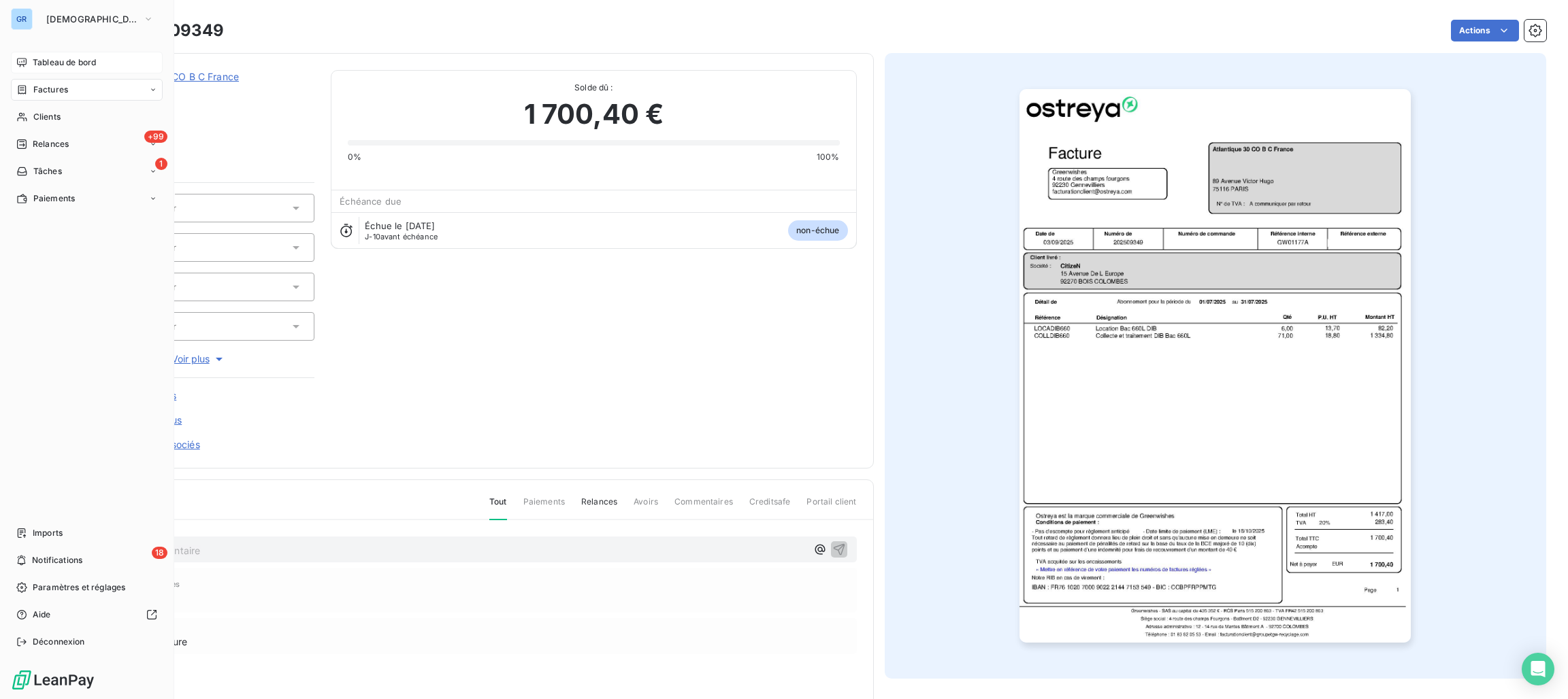
click at [40, 91] on span "Factures" at bounding box center [51, 90] width 35 height 12
click at [55, 122] on span "Clients" at bounding box center [47, 117] width 27 height 12
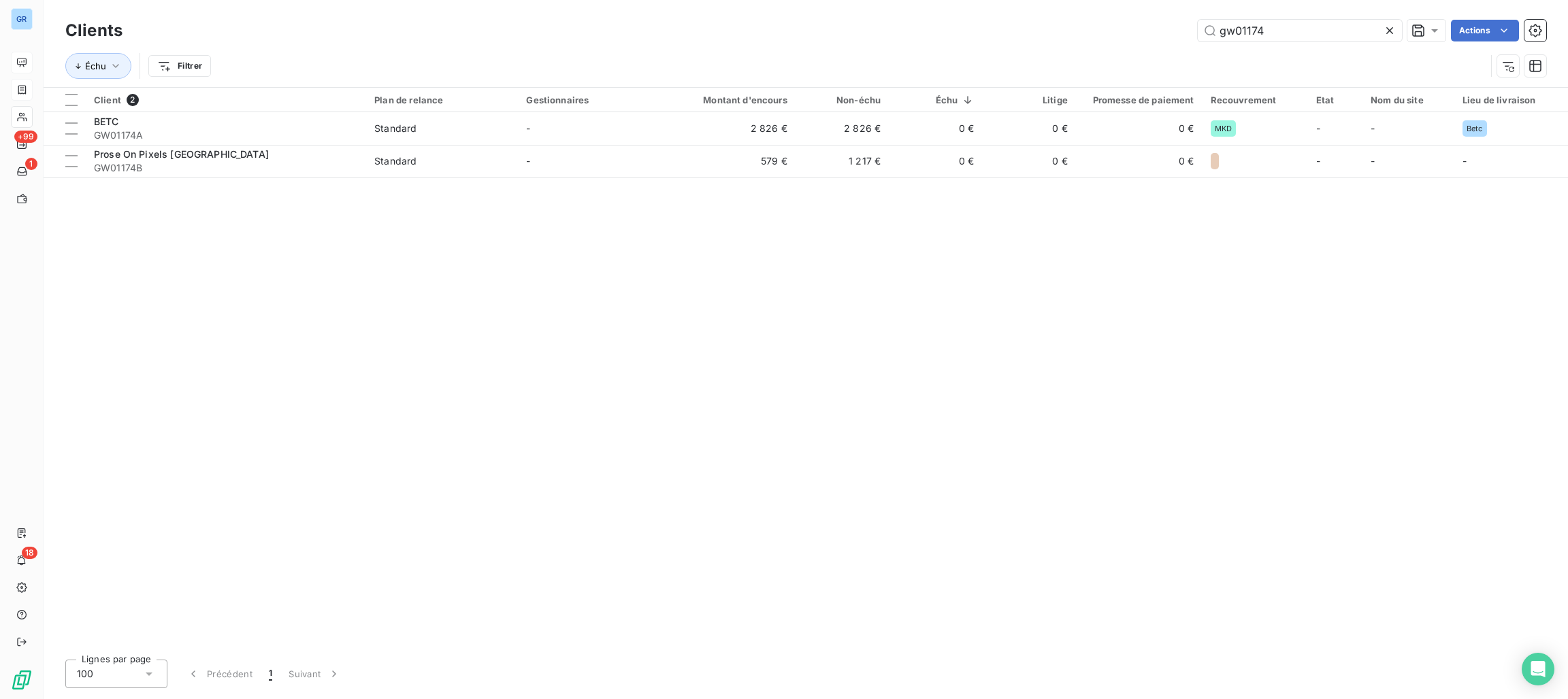
drag, startPoint x: 1292, startPoint y: 28, endPoint x: 1137, endPoint y: 24, distance: 155.1
click at [1137, 24] on div "gw01174 Actions" at bounding box center [842, 30] width 1407 height 22
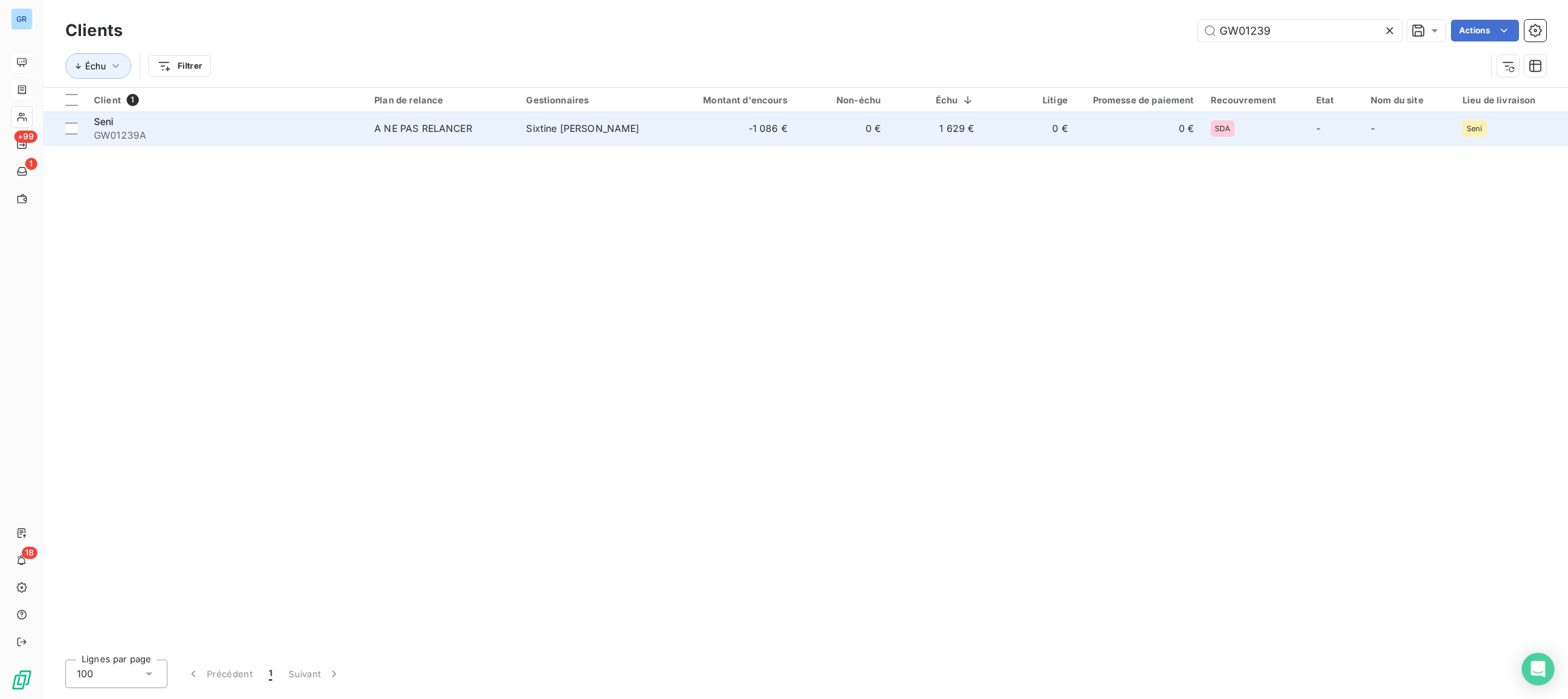
type input "GW01239"
click at [407, 124] on div "A NE PAS RELANCER" at bounding box center [423, 129] width 98 height 14
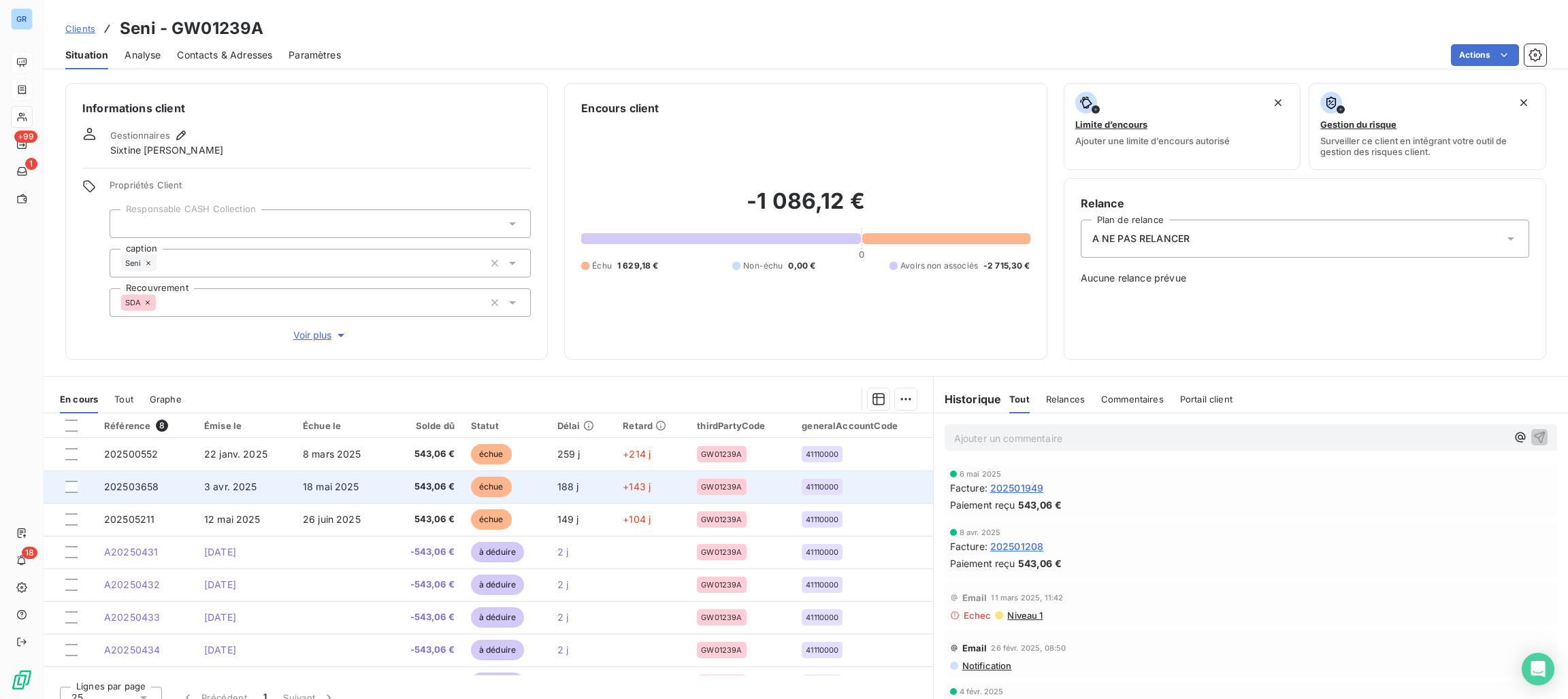
click at [484, 486] on span "échue" at bounding box center [491, 487] width 41 height 21
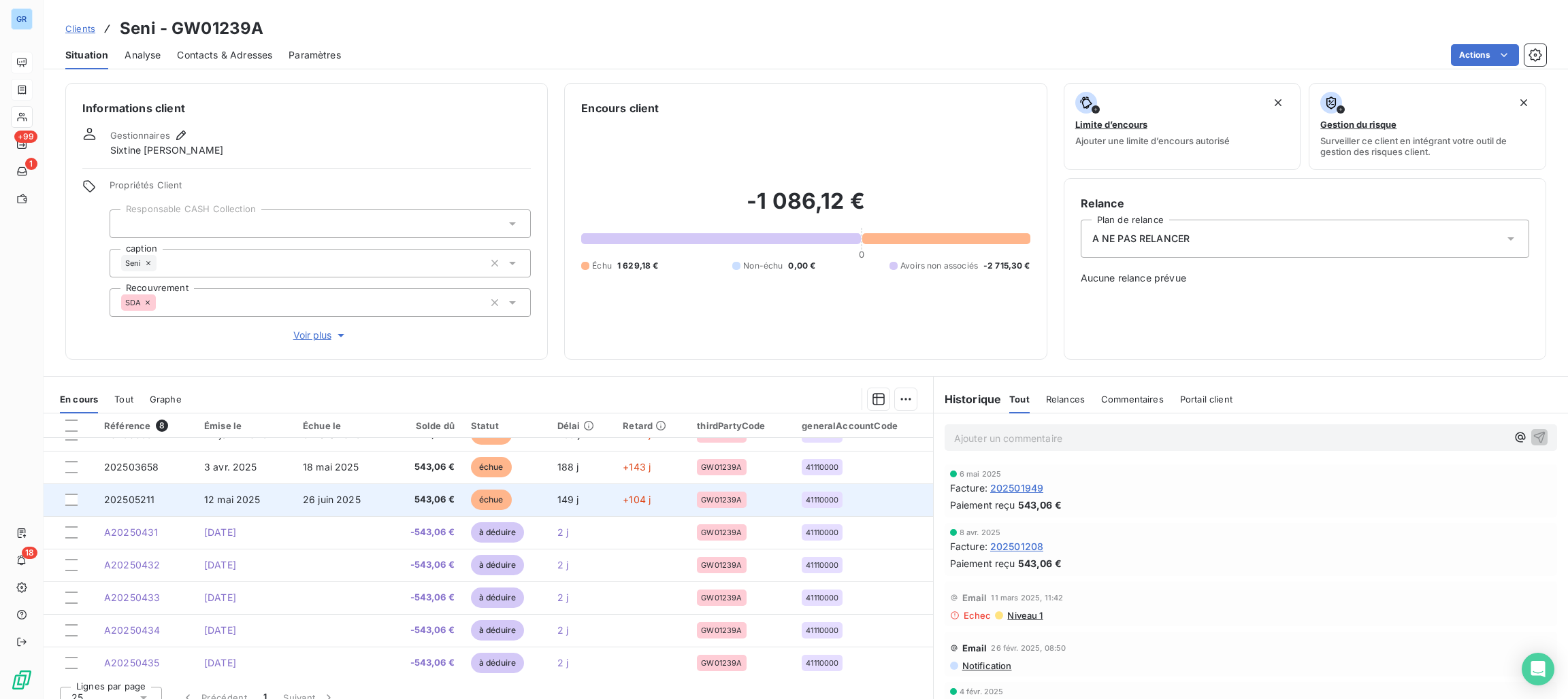
scroll to position [24, 0]
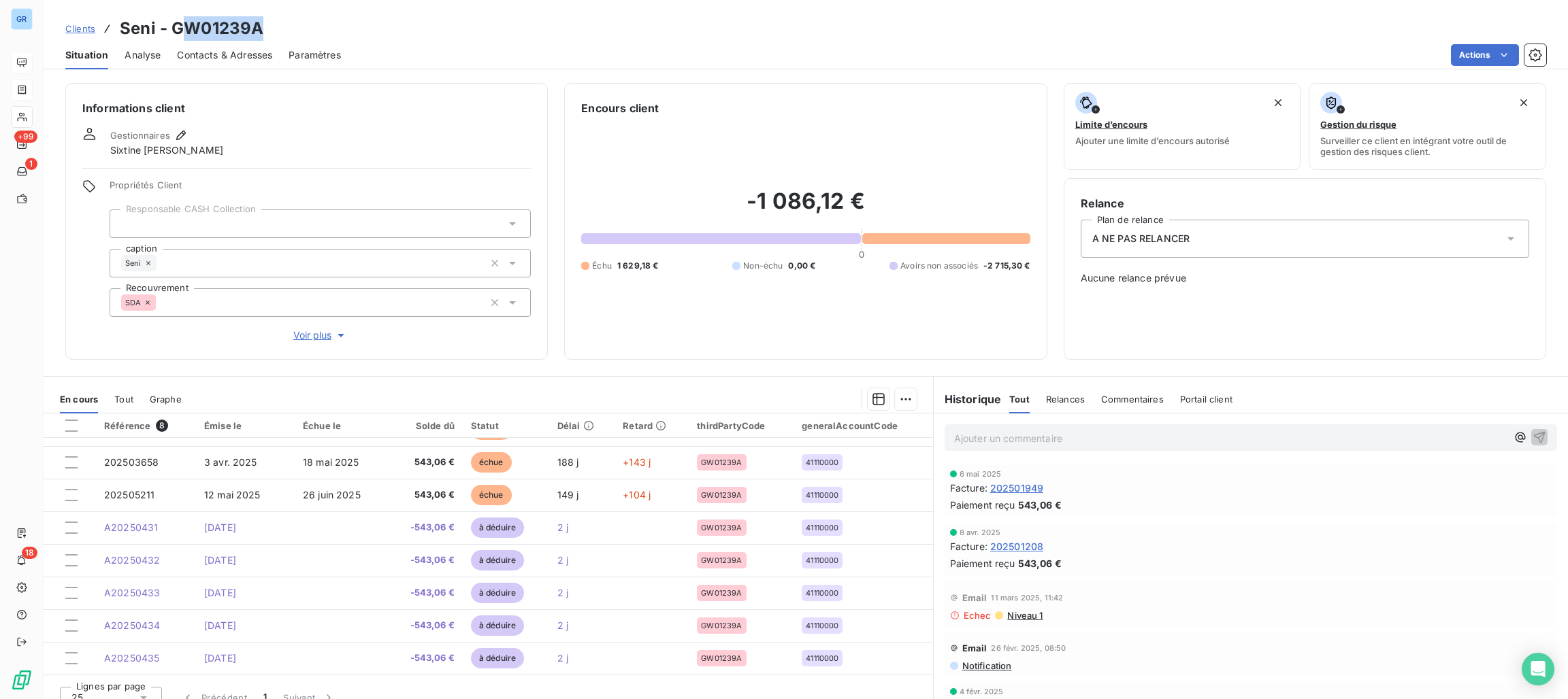
drag, startPoint x: 263, startPoint y: 29, endPoint x: 178, endPoint y: 29, distance: 85.0
click at [178, 29] on div "Clients Seni - GW01239A" at bounding box center [806, 28] width 1525 height 24
drag, startPoint x: 178, startPoint y: 27, endPoint x: 242, endPoint y: 16, distance: 64.9
click at [242, 16] on div "Clients Seni - GW01239A Situation Analyse Contacts & Adresses Paramètres Actions" at bounding box center [806, 34] width 1525 height 69
click at [262, 29] on div "Clients Seni - GW01239A" at bounding box center [806, 28] width 1525 height 24
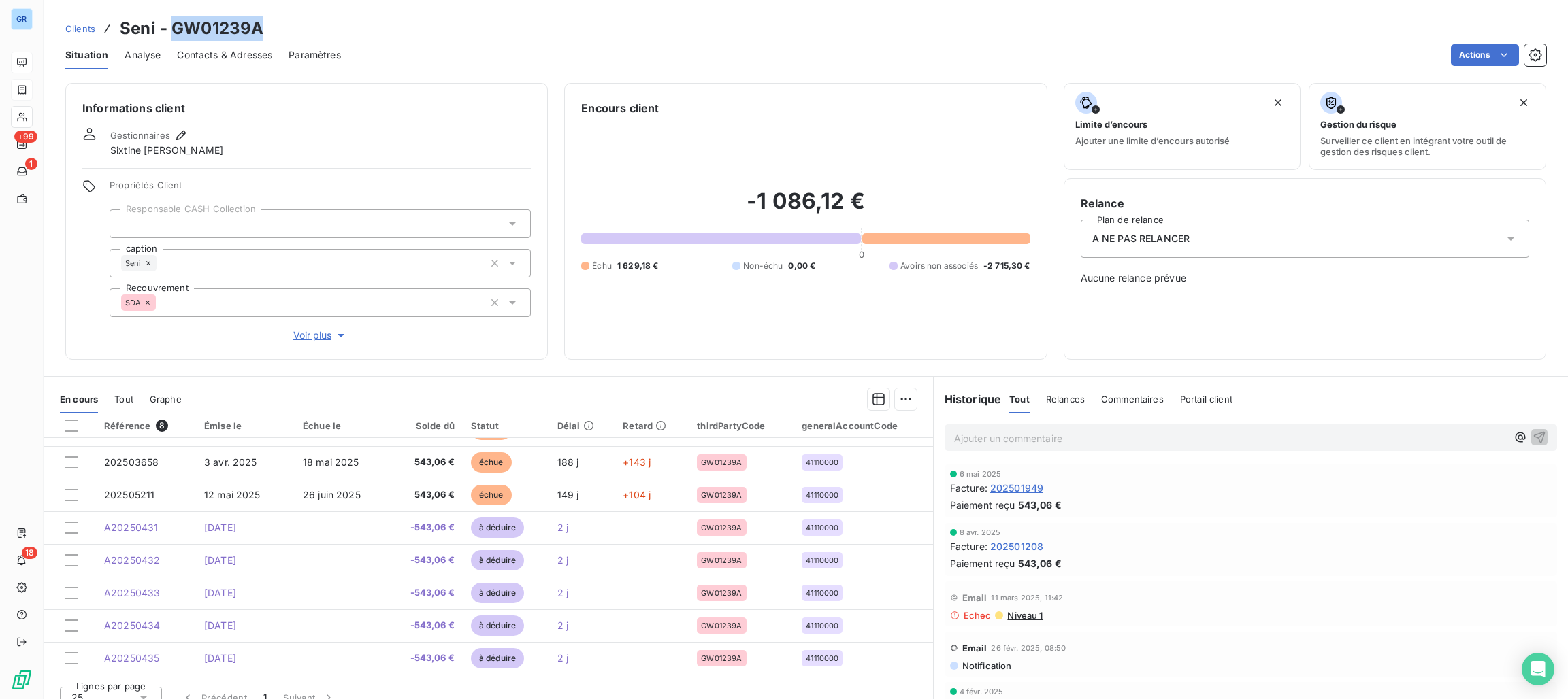
drag, startPoint x: 265, startPoint y: 29, endPoint x: 173, endPoint y: 29, distance: 92.0
click at [173, 29] on div "Clients Seni - GW01239A" at bounding box center [806, 28] width 1525 height 24
copy h3 "GW01239A"
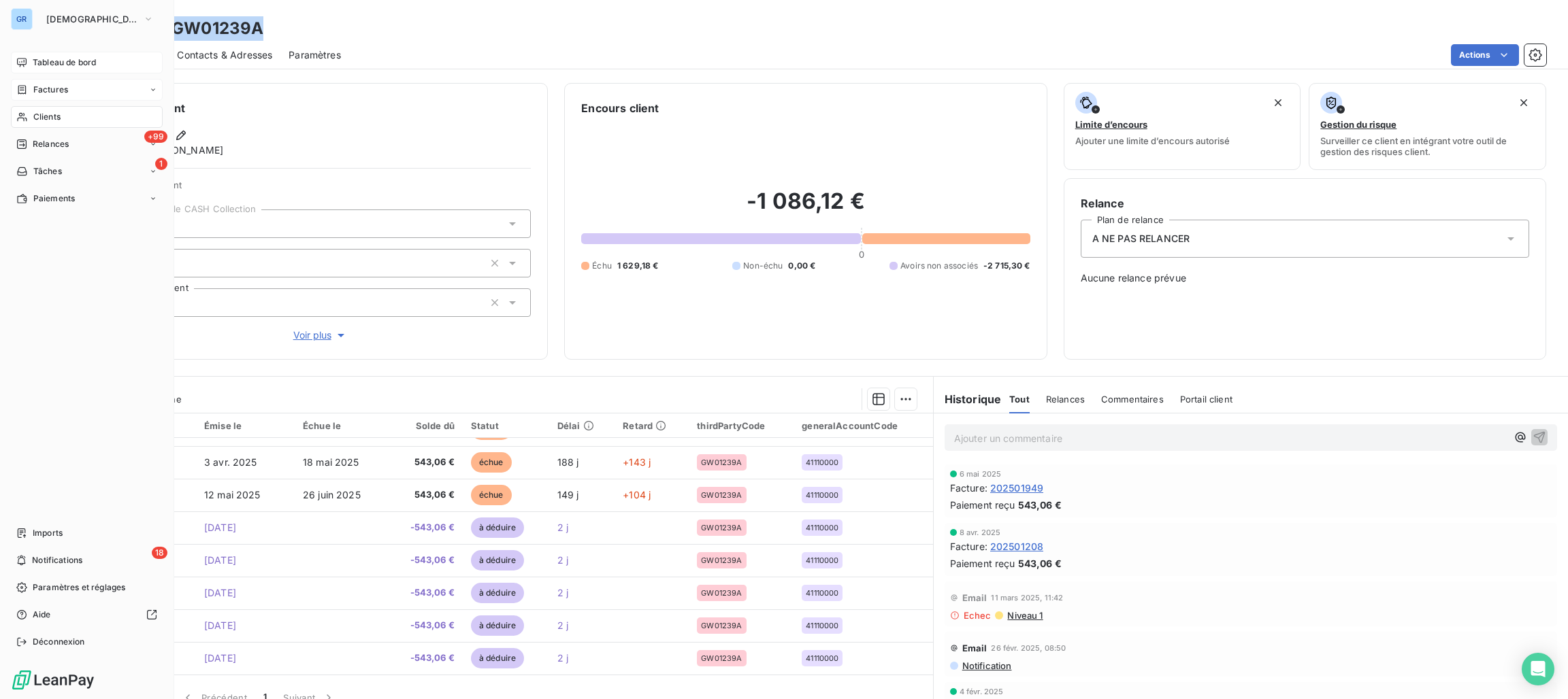
click at [60, 113] on span "Clients" at bounding box center [47, 117] width 27 height 12
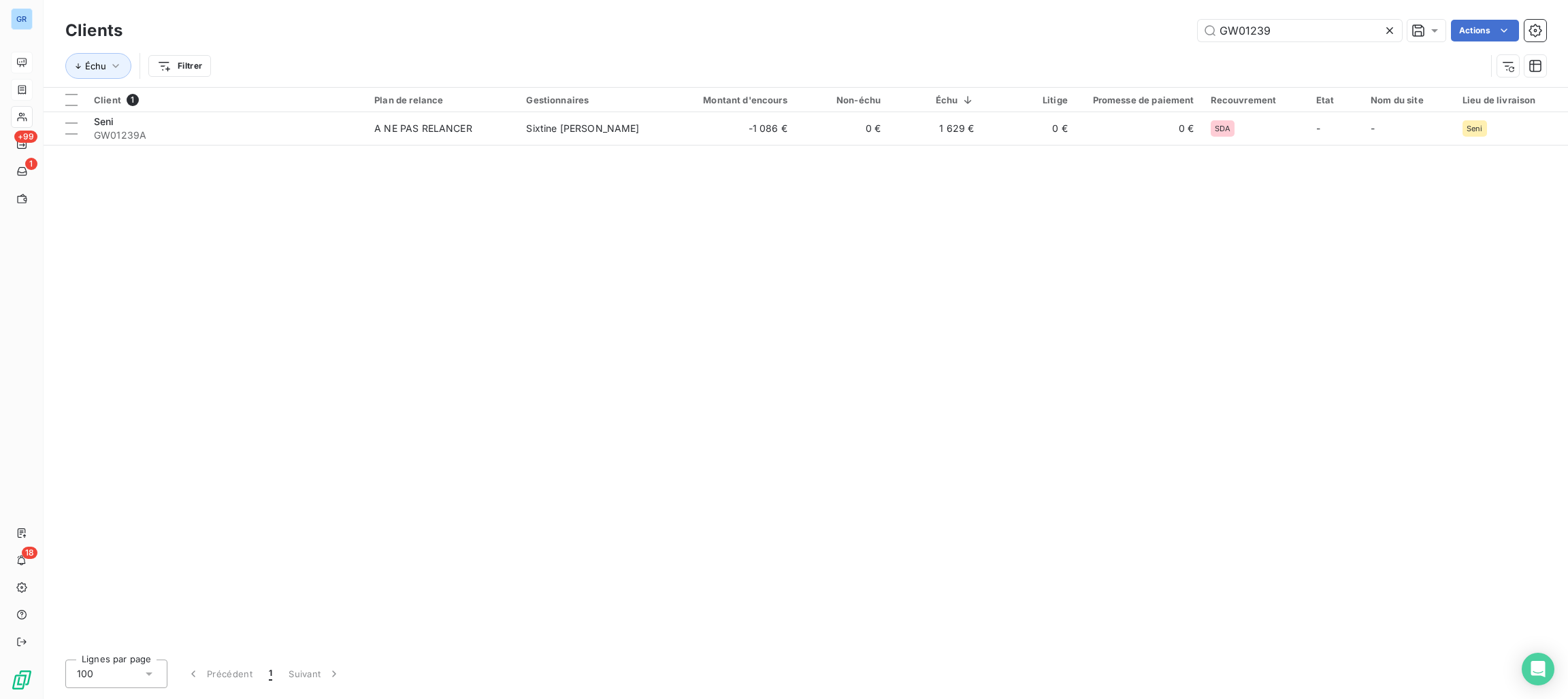
drag, startPoint x: 1267, startPoint y: 34, endPoint x: 851, endPoint y: 30, distance: 416.0
click at [1008, 34] on div "GW01239 Actions" at bounding box center [842, 30] width 1407 height 22
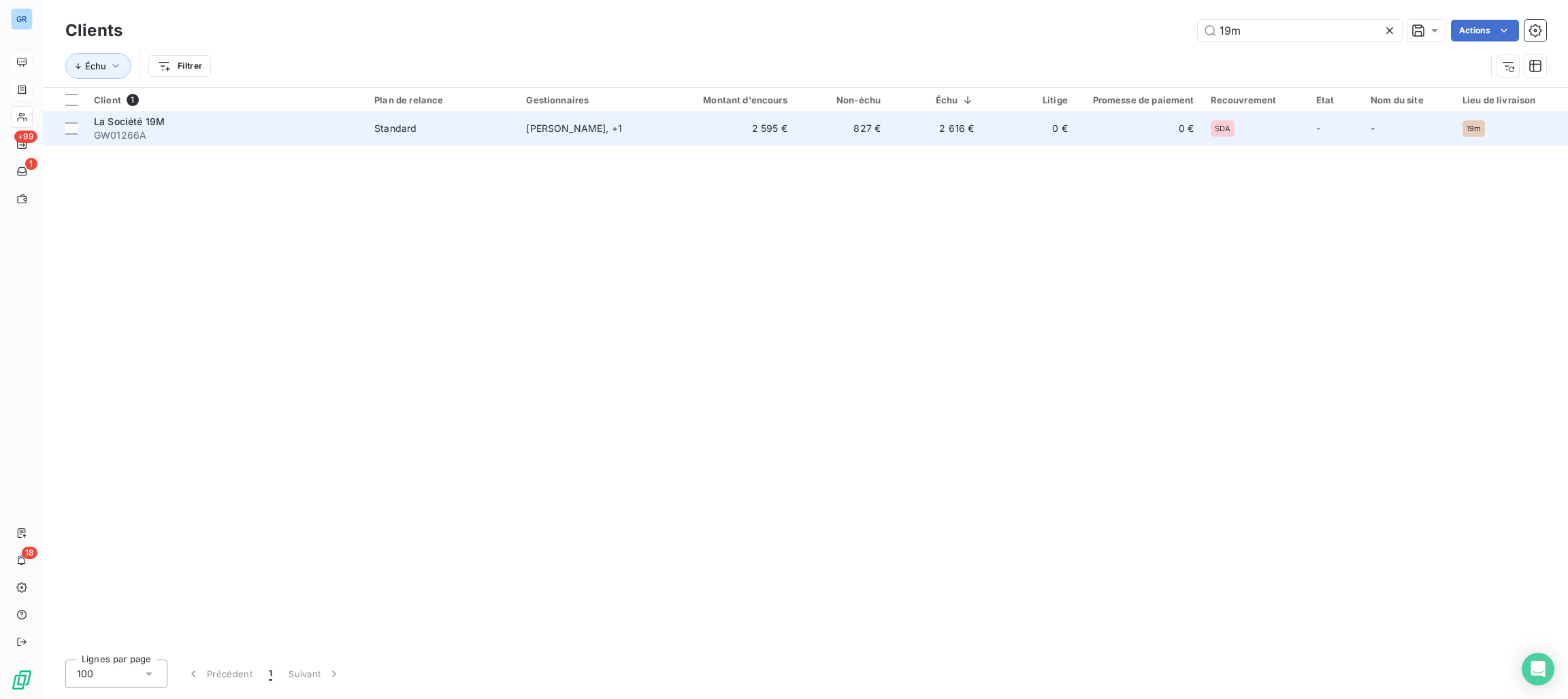
type input "19m"
click at [401, 126] on div "Standard" at bounding box center [395, 129] width 42 height 14
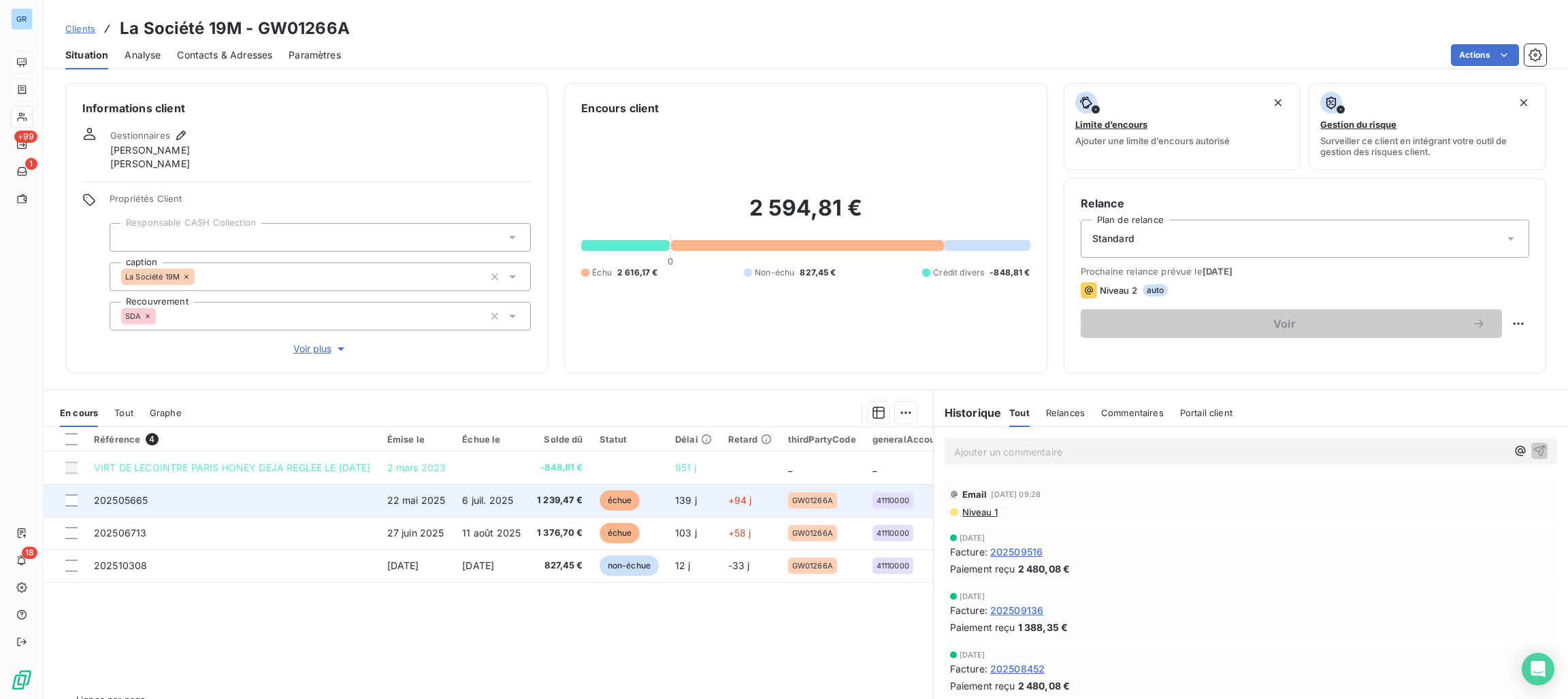
click at [632, 507] on span "échue" at bounding box center [620, 500] width 41 height 21
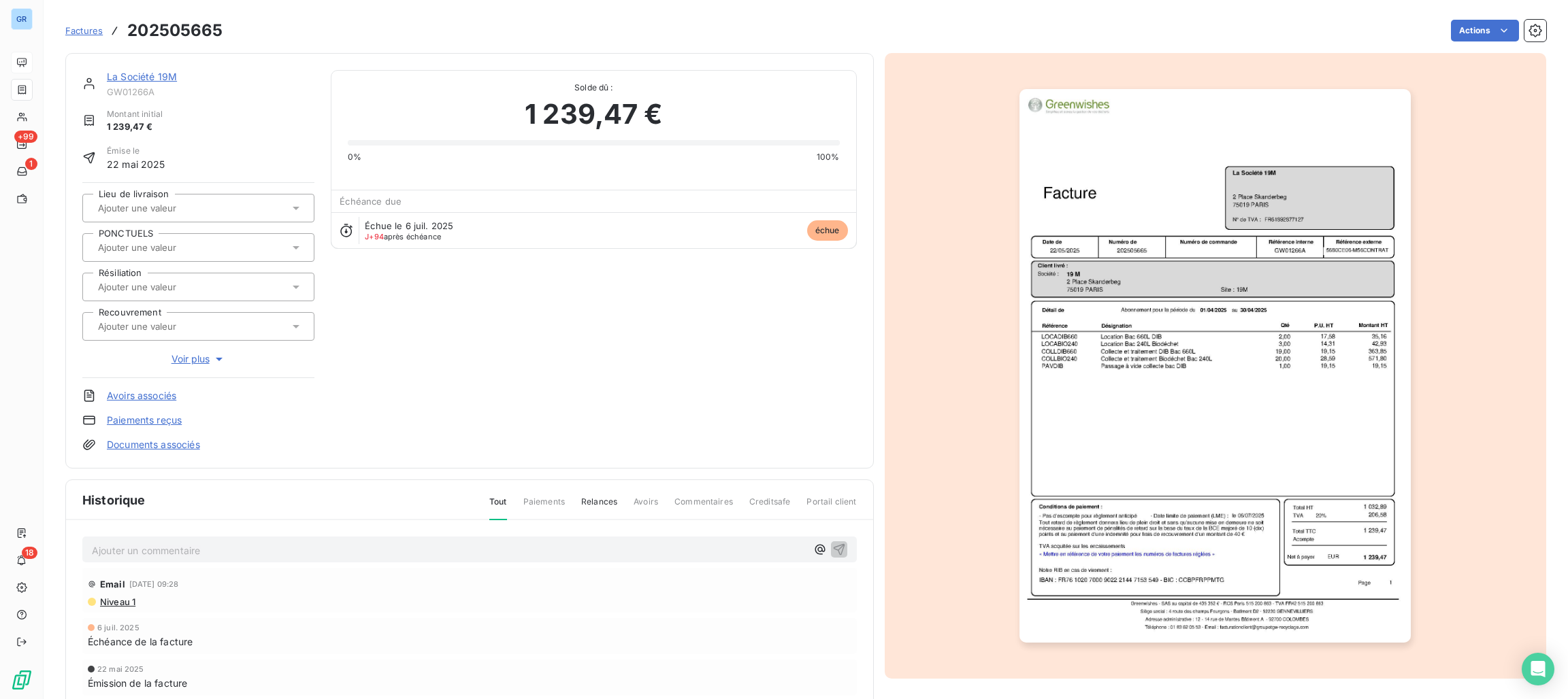
click at [790, 91] on div "Solde dû : 1 239,47 € 0% 100%" at bounding box center [593, 117] width 491 height 93
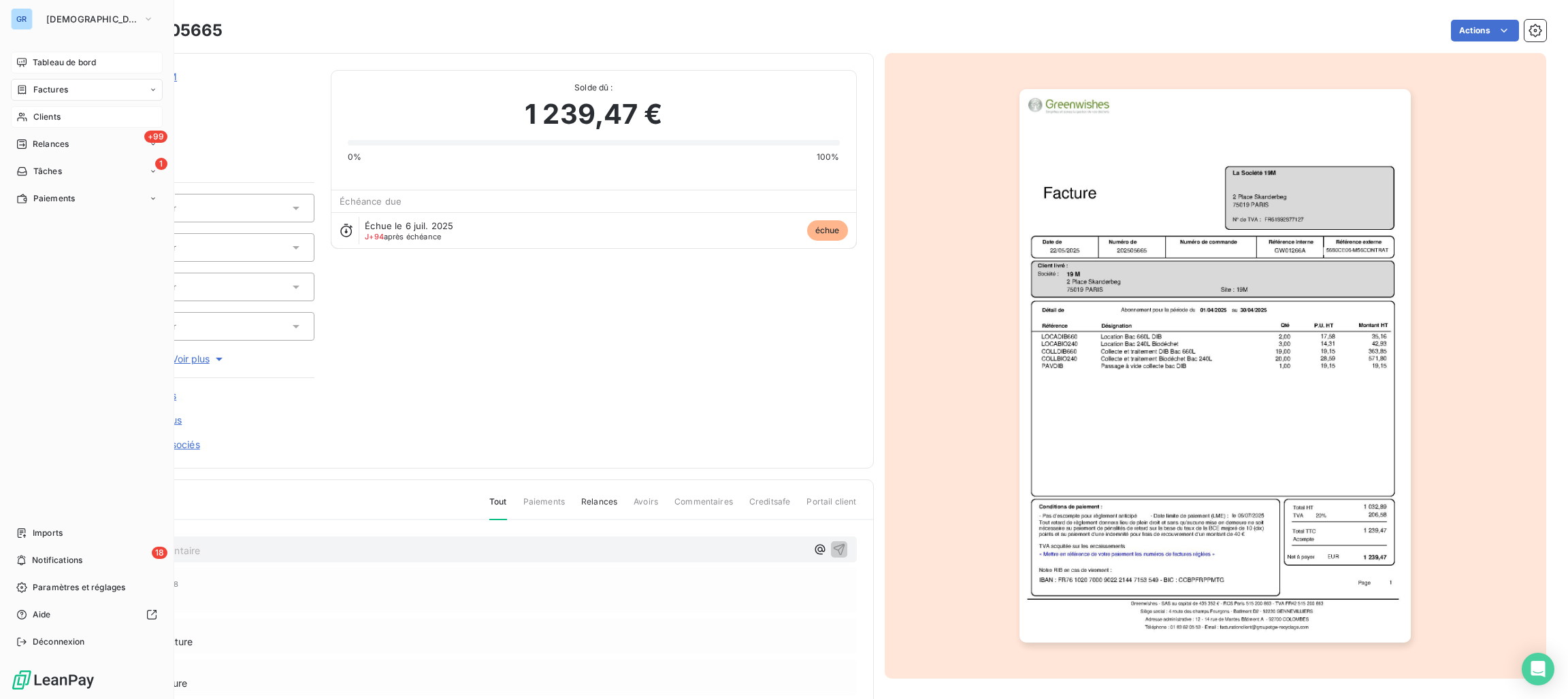
click at [51, 111] on span "Clients" at bounding box center [47, 117] width 27 height 12
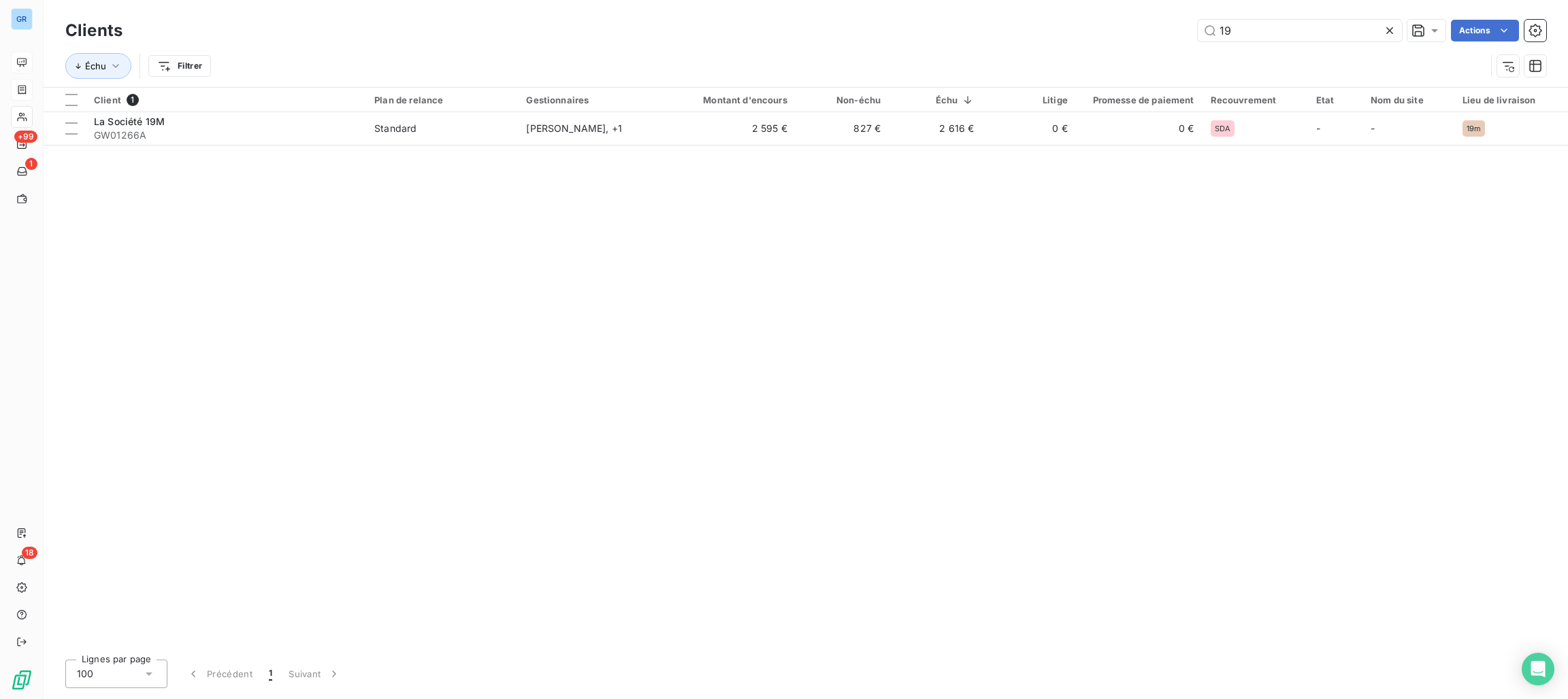
type input "1"
drag, startPoint x: 1328, startPoint y: 42, endPoint x: 1322, endPoint y: 42, distance: 6.0
click at [1328, 42] on div "Clients 01177 Actions" at bounding box center [806, 30] width 1481 height 29
click at [1314, 33] on input "01177" at bounding box center [1299, 30] width 204 height 22
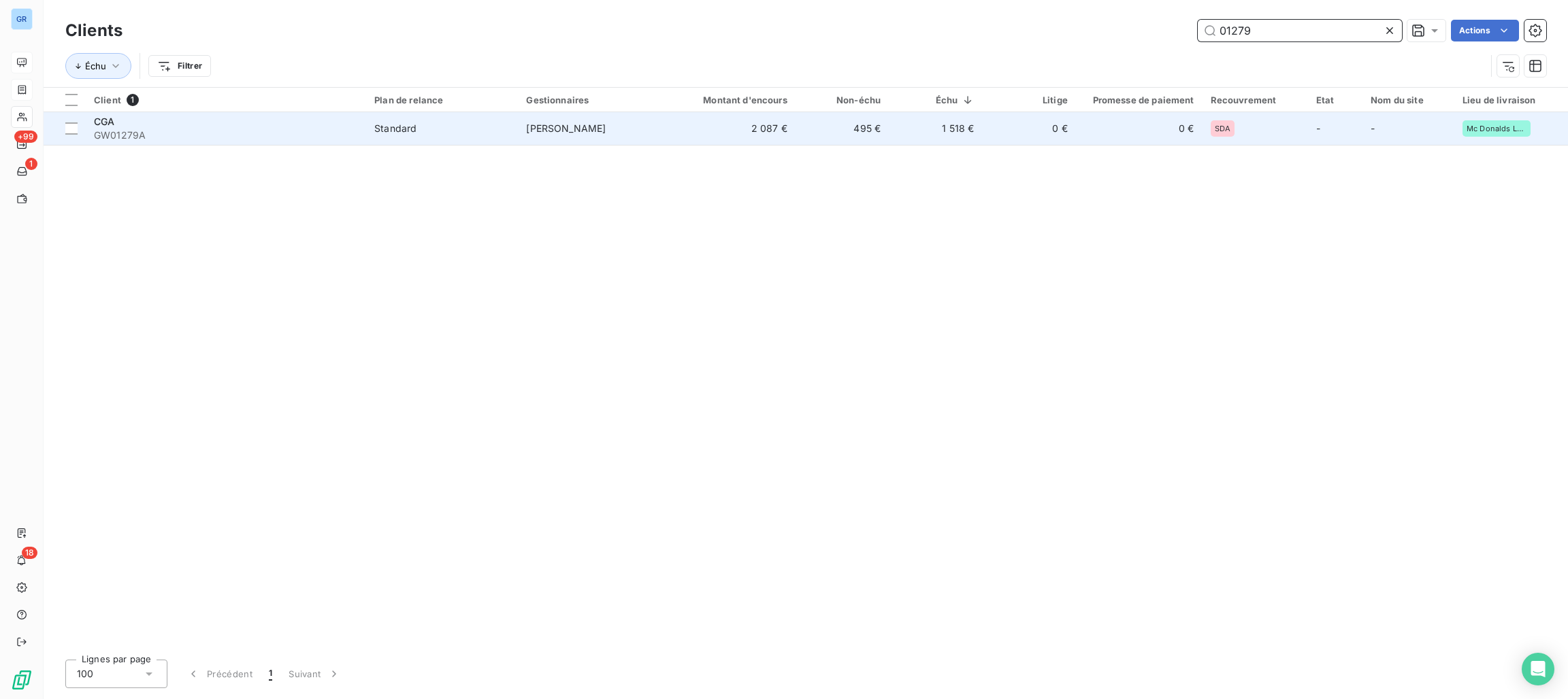
type input "01279"
click at [394, 135] on div "Standard" at bounding box center [395, 129] width 42 height 14
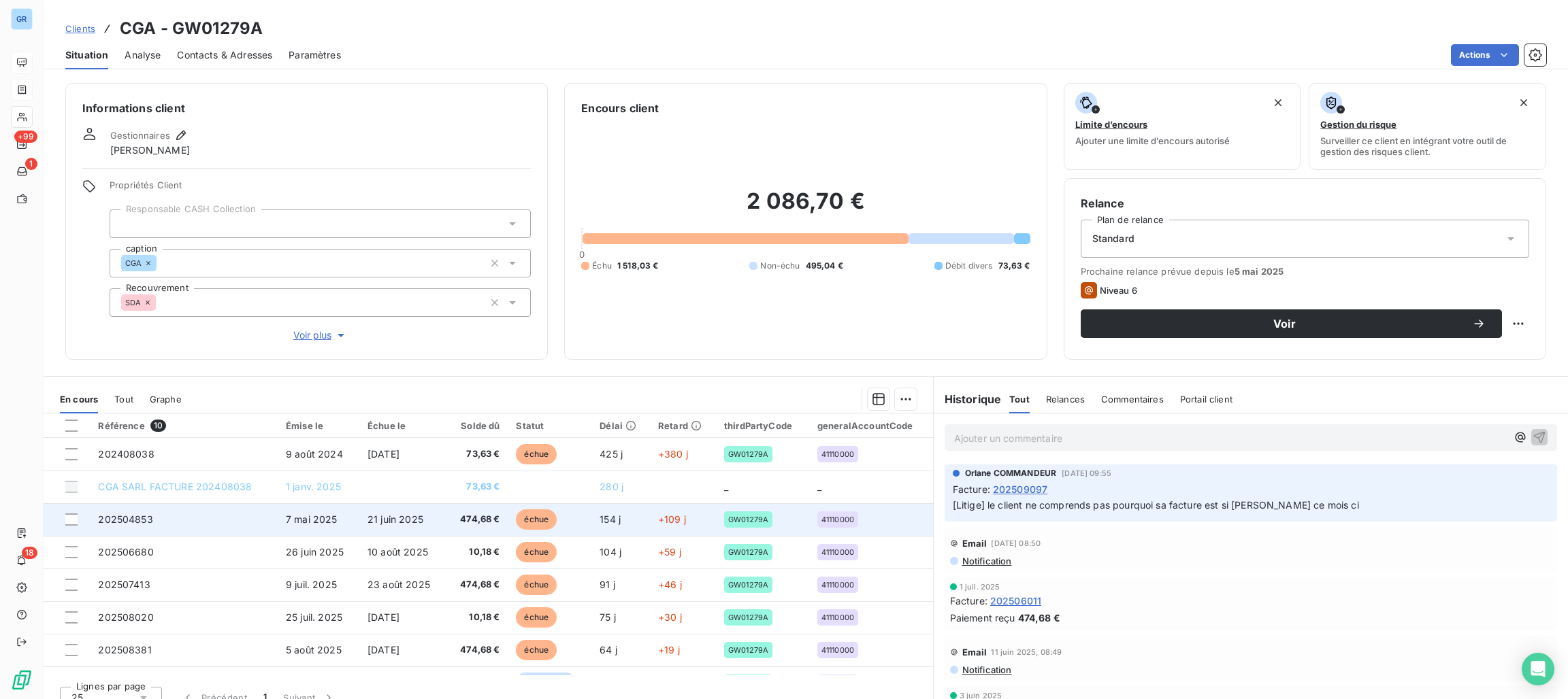
click at [536, 516] on span "échue" at bounding box center [536, 519] width 41 height 21
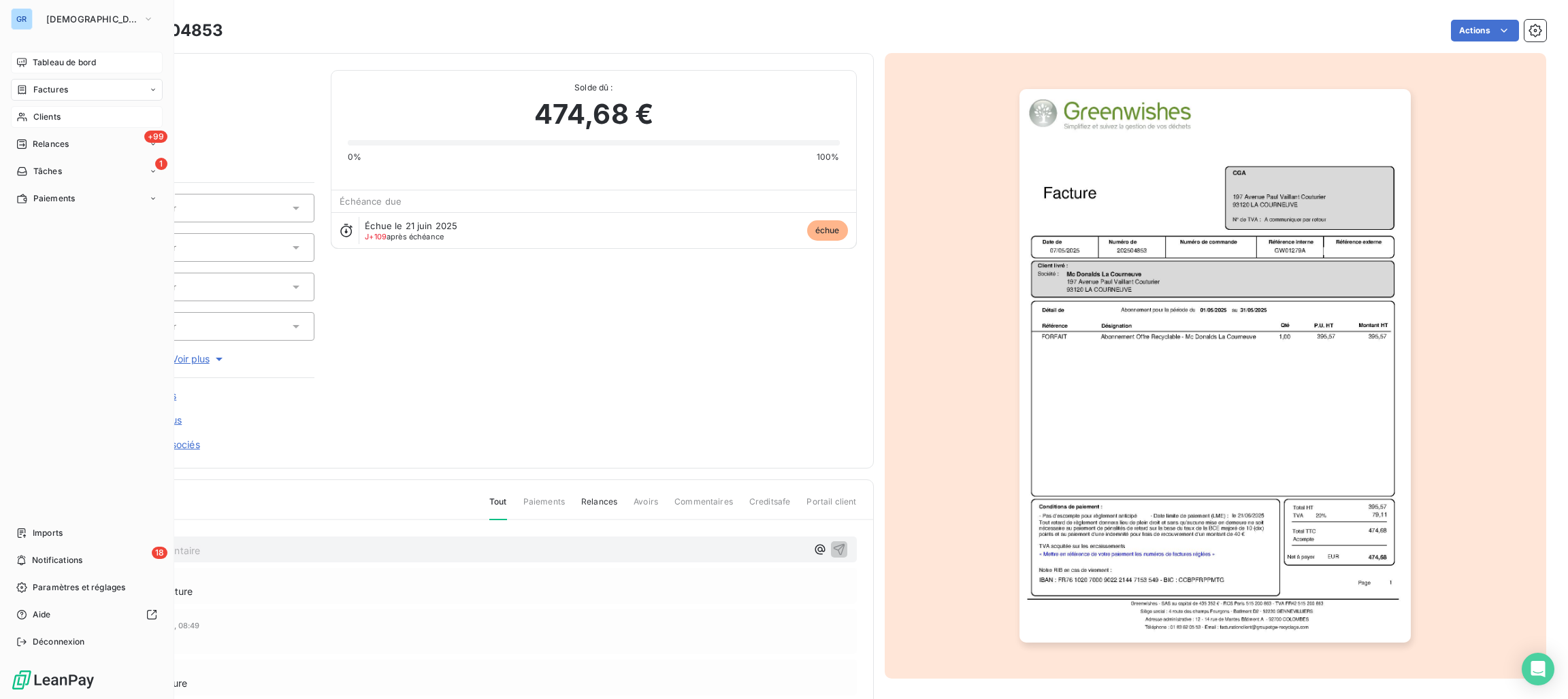
drag, startPoint x: 36, startPoint y: 114, endPoint x: 47, endPoint y: 113, distance: 11.0
click at [37, 114] on span "Clients" at bounding box center [47, 117] width 27 height 12
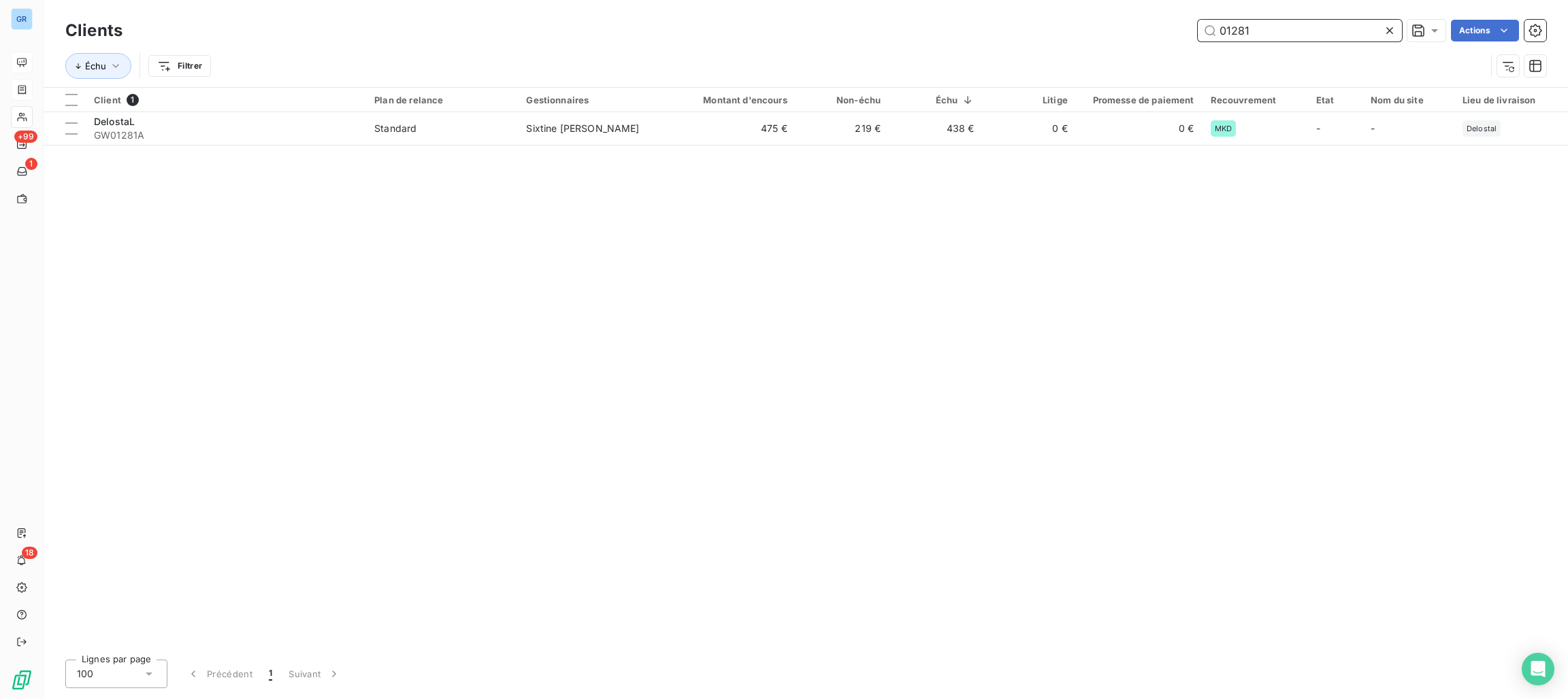
click at [1253, 29] on input "01281" at bounding box center [1299, 30] width 204 height 22
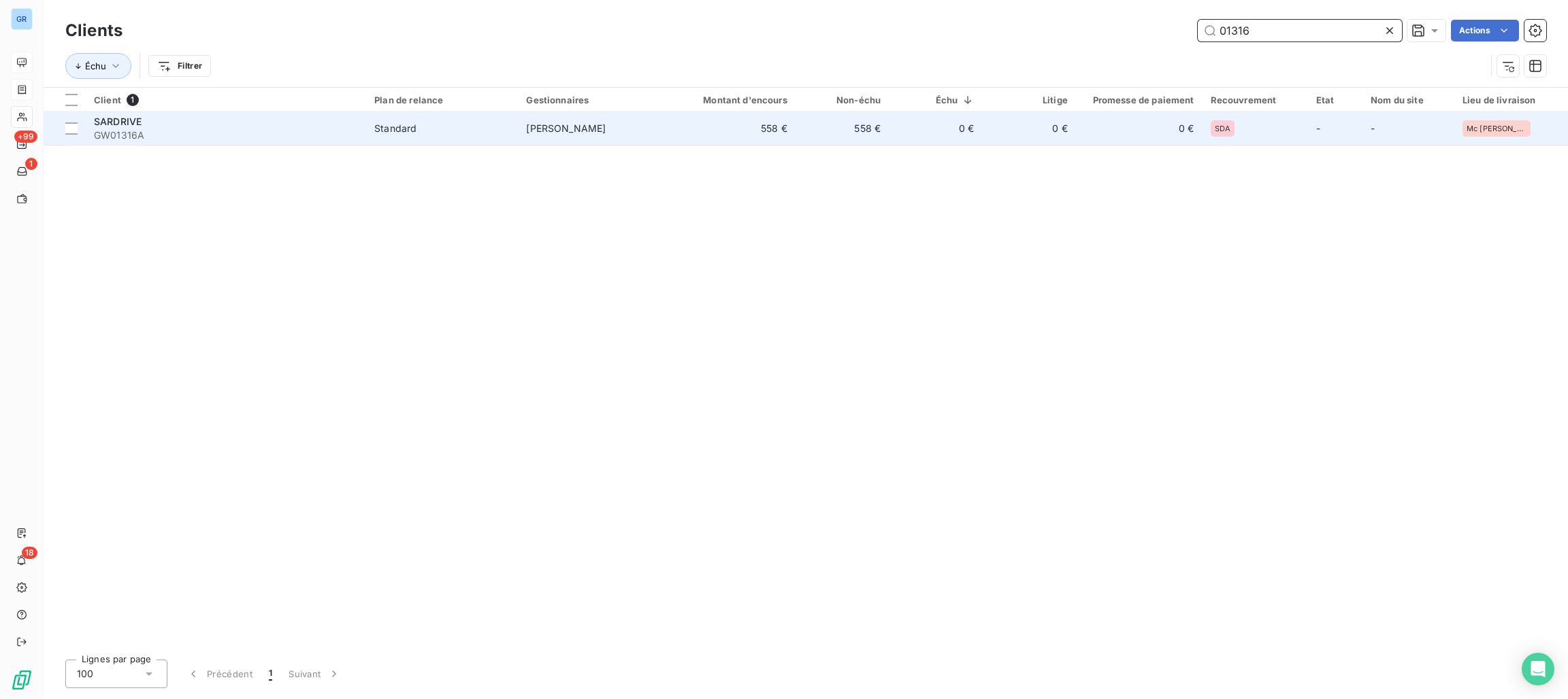
type input "01316"
click at [345, 126] on div "SARDRIVE" at bounding box center [225, 122] width 264 height 14
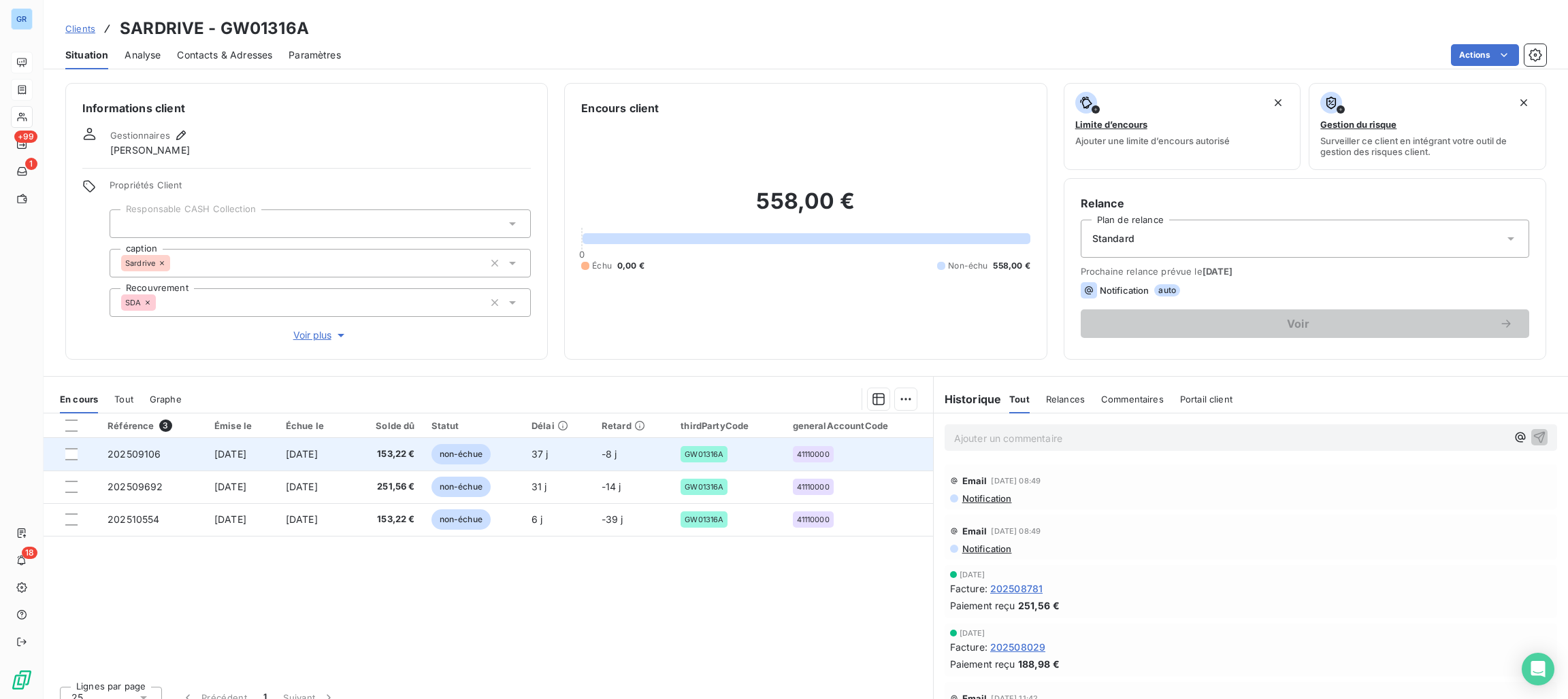
click at [491, 449] on span "non-échue" at bounding box center [461, 454] width 59 height 21
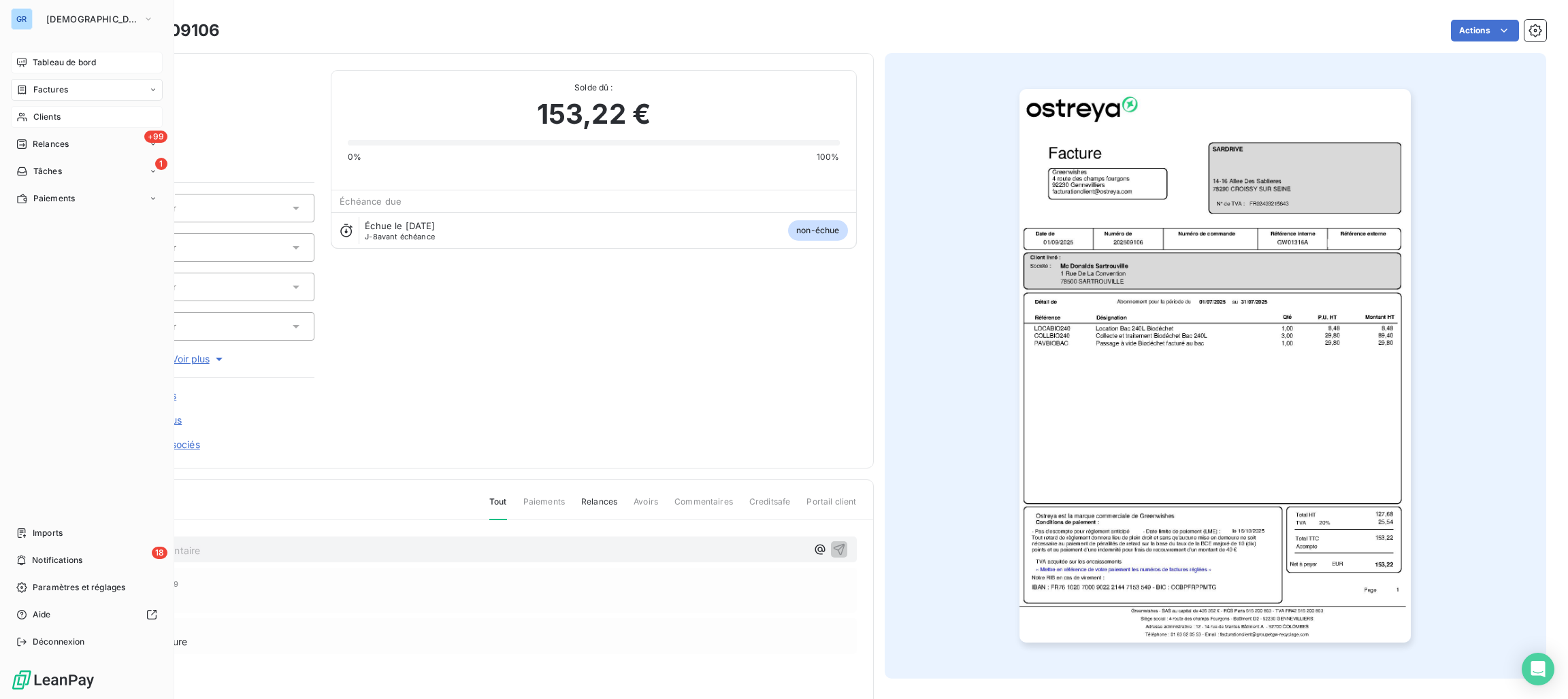
drag, startPoint x: 52, startPoint y: 116, endPoint x: 119, endPoint y: 110, distance: 67.3
click at [52, 116] on span "Clients" at bounding box center [47, 117] width 27 height 12
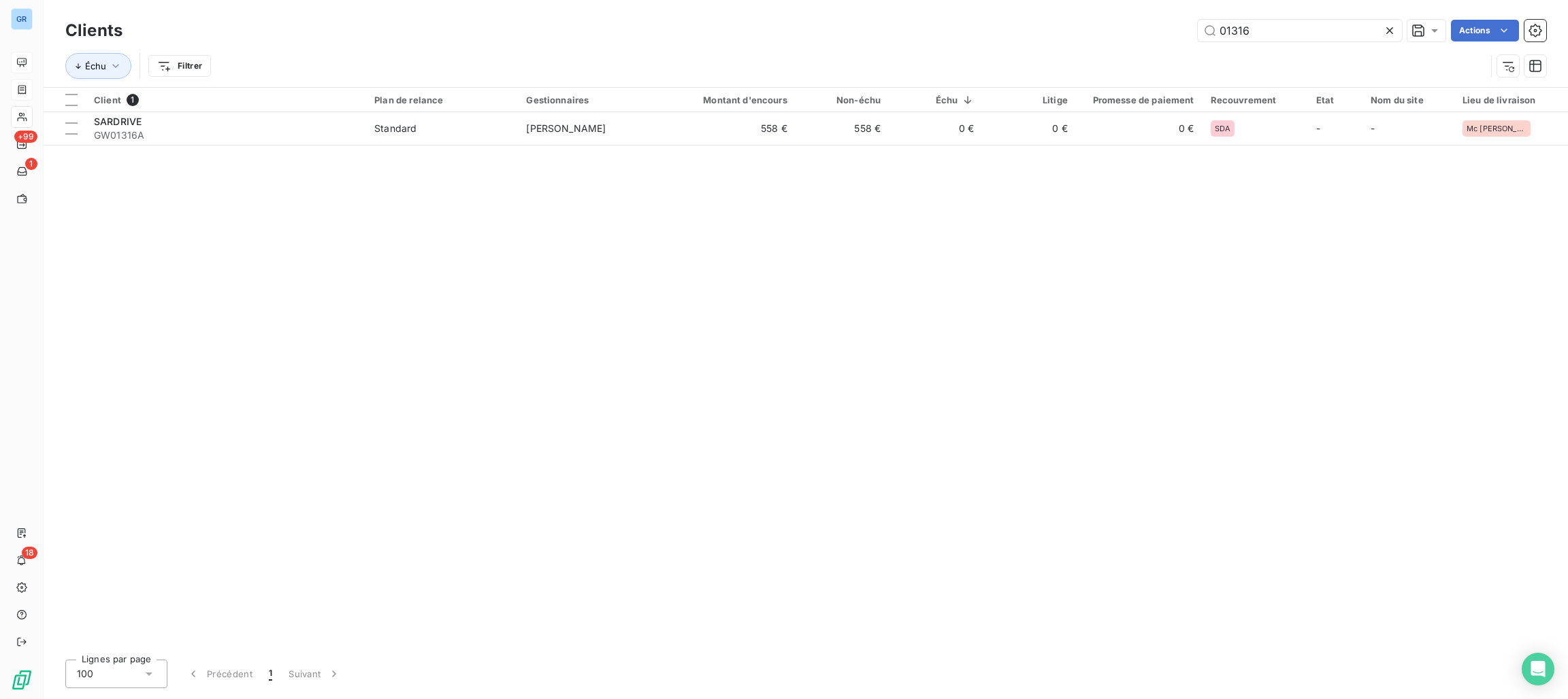
drag, startPoint x: 1255, startPoint y: 38, endPoint x: 1112, endPoint y: 33, distance: 143.1
click at [1185, 35] on div "01316 Actions" at bounding box center [842, 30] width 1407 height 22
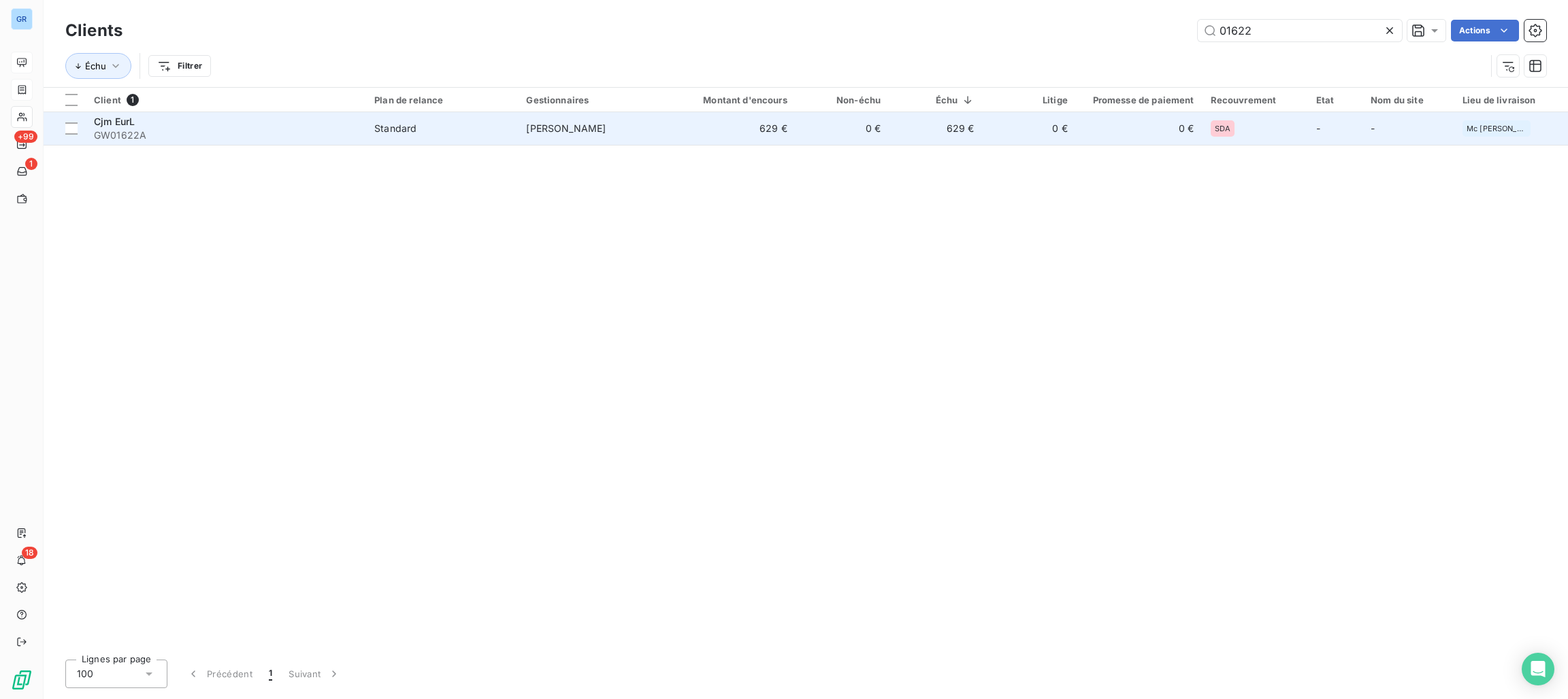
type input "01622"
click at [208, 131] on span "GW01622A" at bounding box center [225, 135] width 264 height 14
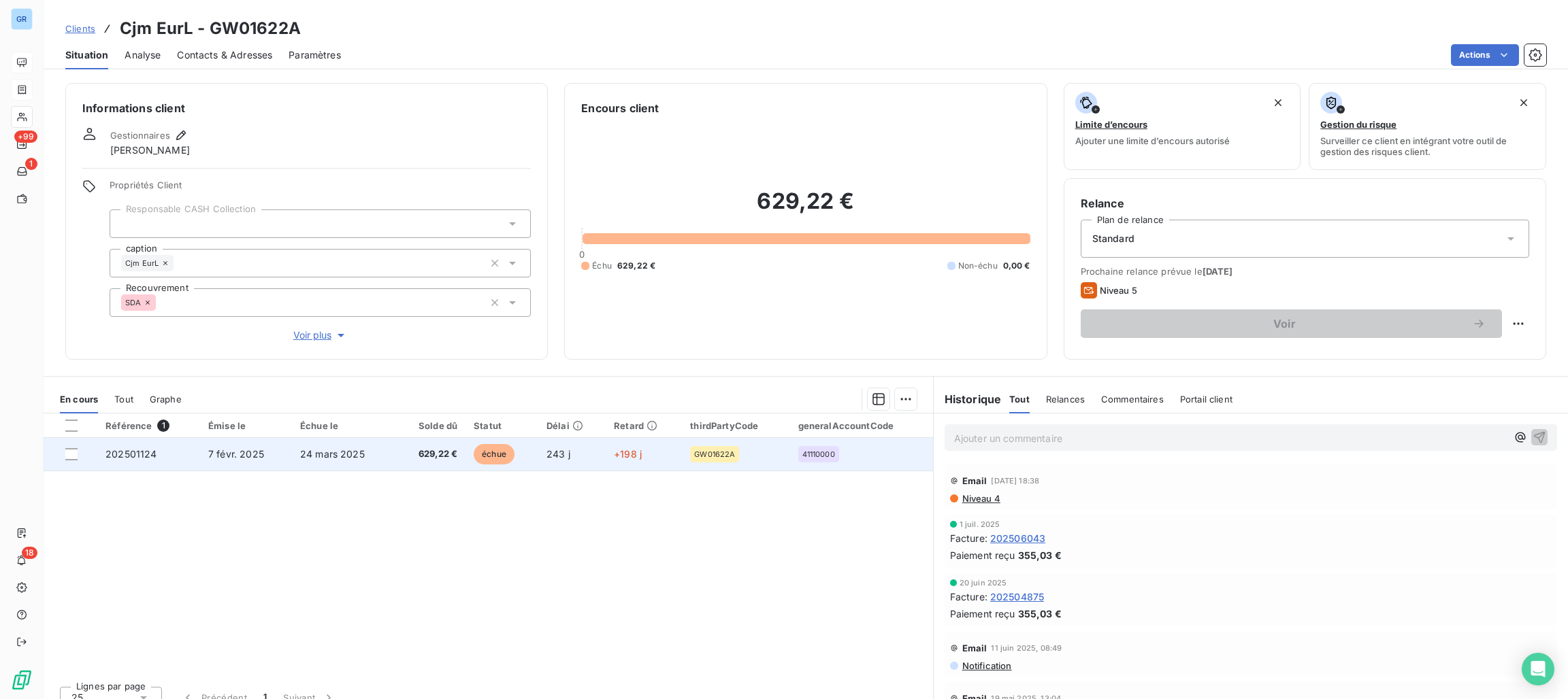
click at [487, 454] on span "échue" at bounding box center [495, 454] width 41 height 21
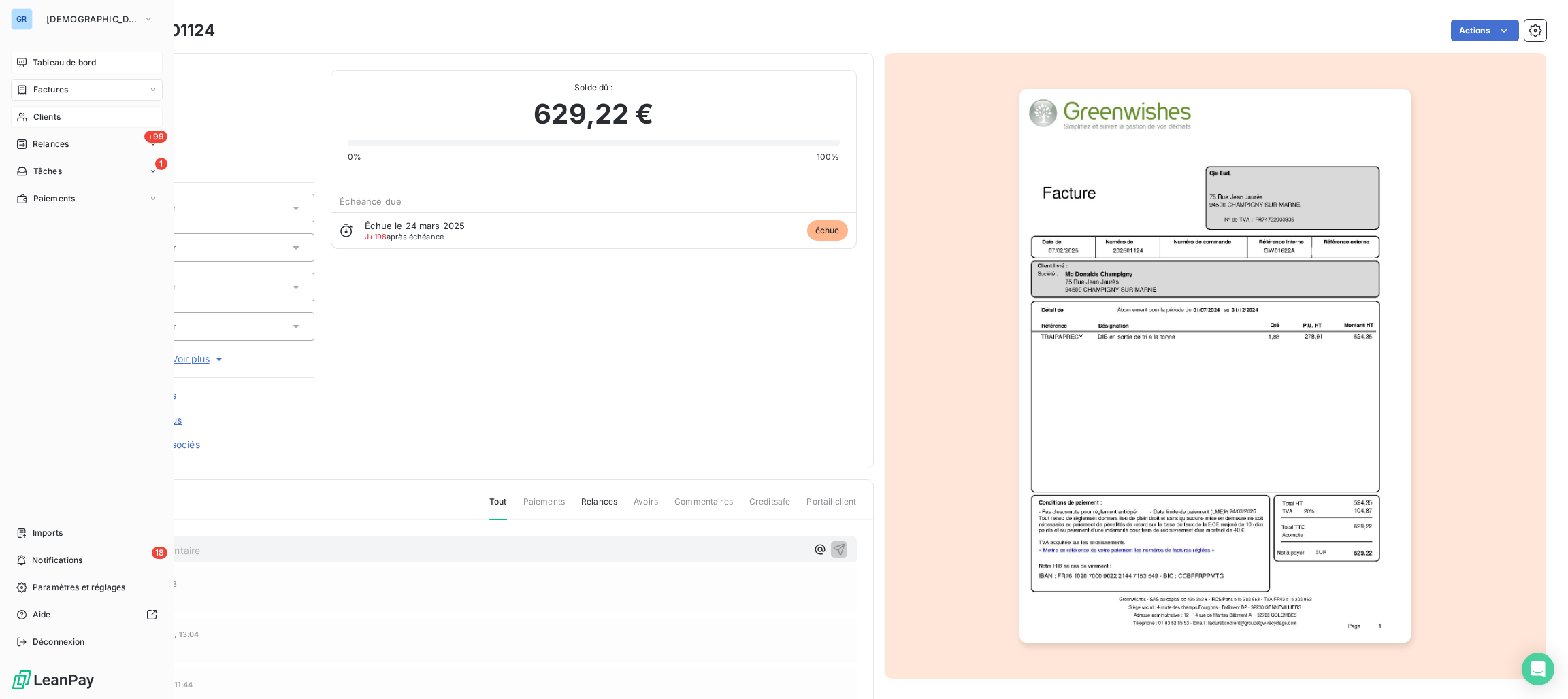
drag, startPoint x: 38, startPoint y: 116, endPoint x: 68, endPoint y: 115, distance: 30.0
click at [38, 116] on span "Clients" at bounding box center [47, 117] width 27 height 12
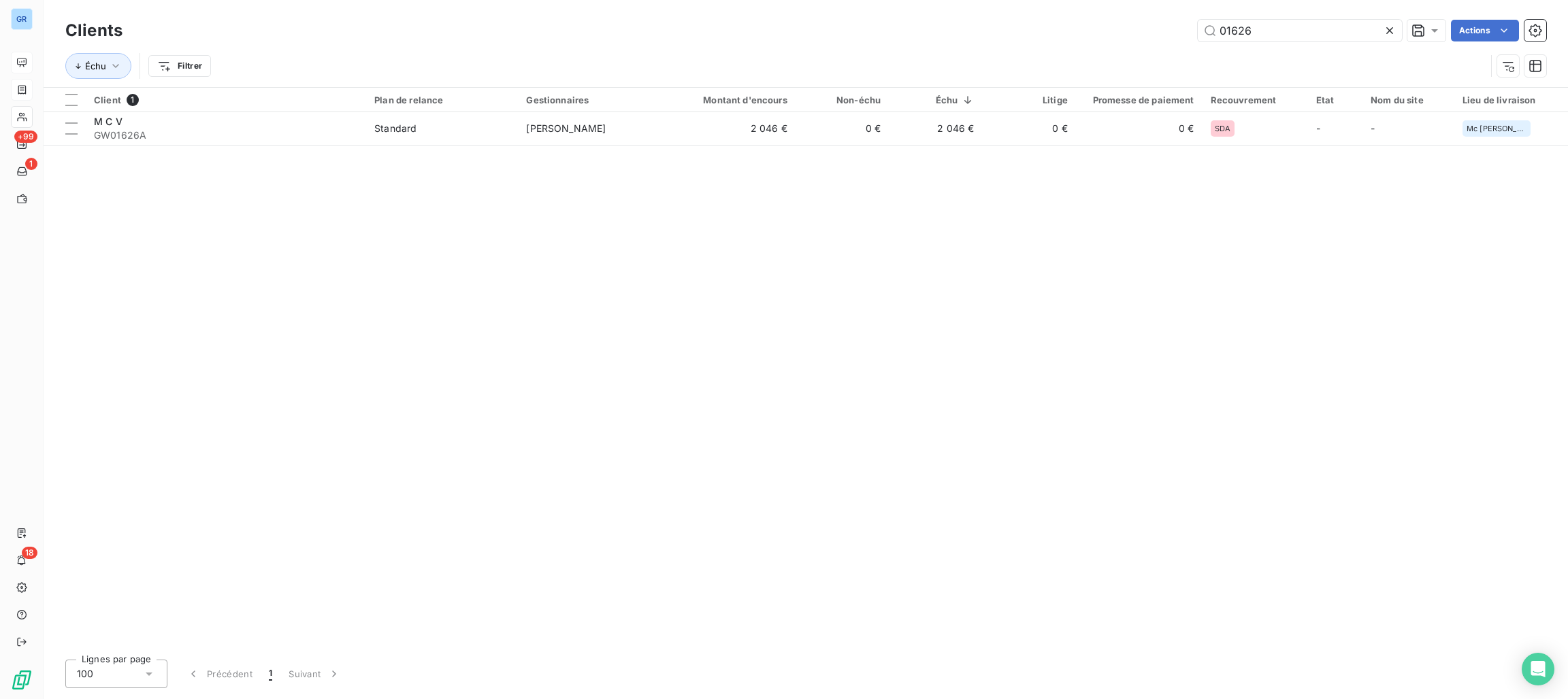
type input "01626"
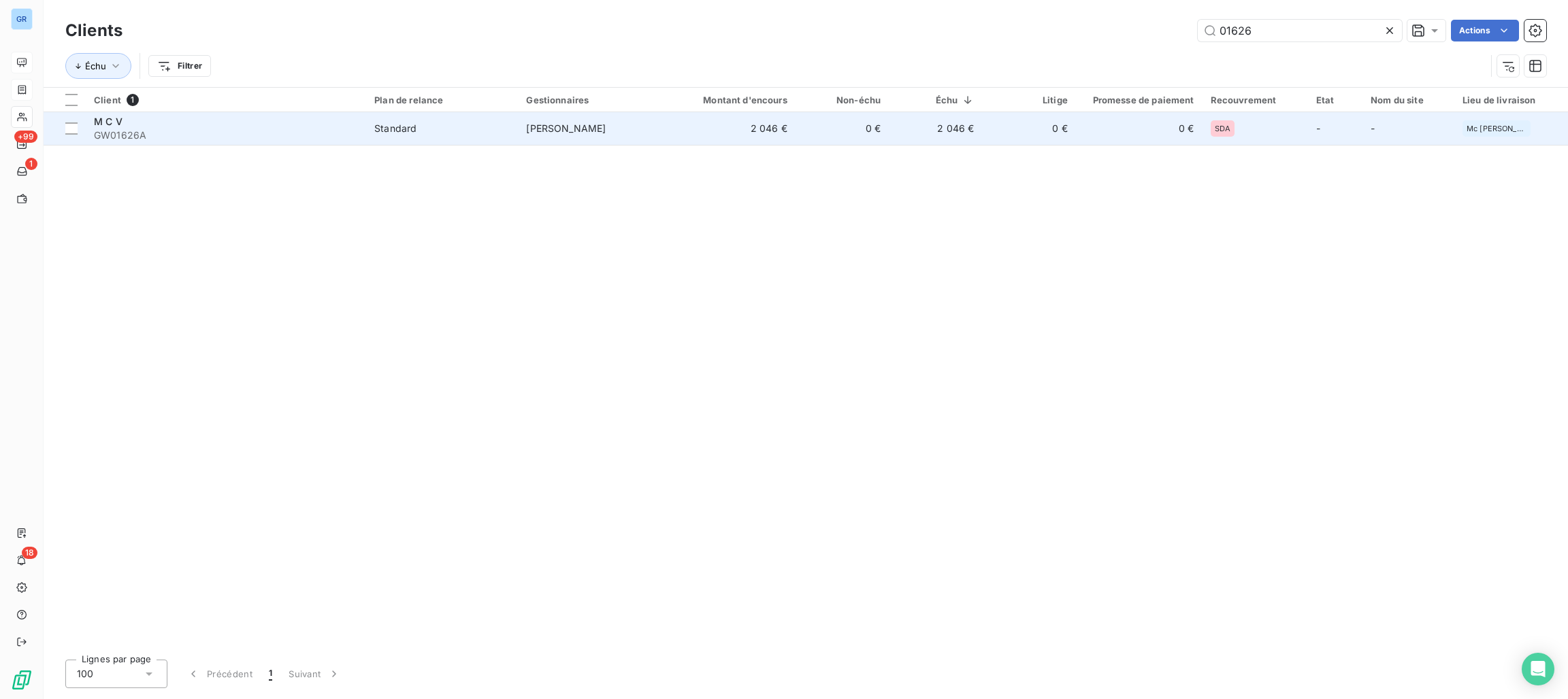
click at [338, 125] on div "M C V" at bounding box center [225, 122] width 264 height 14
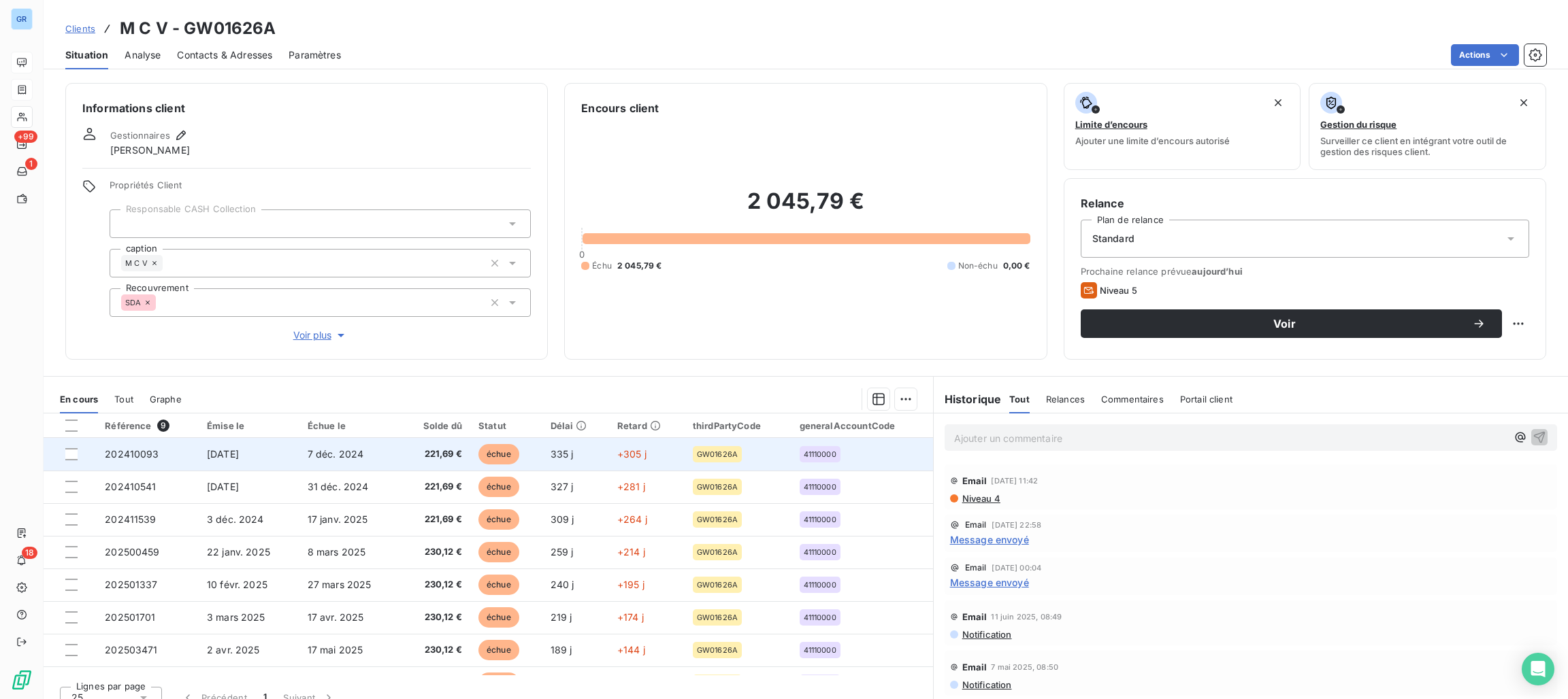
click at [491, 450] on span "échue" at bounding box center [499, 454] width 41 height 21
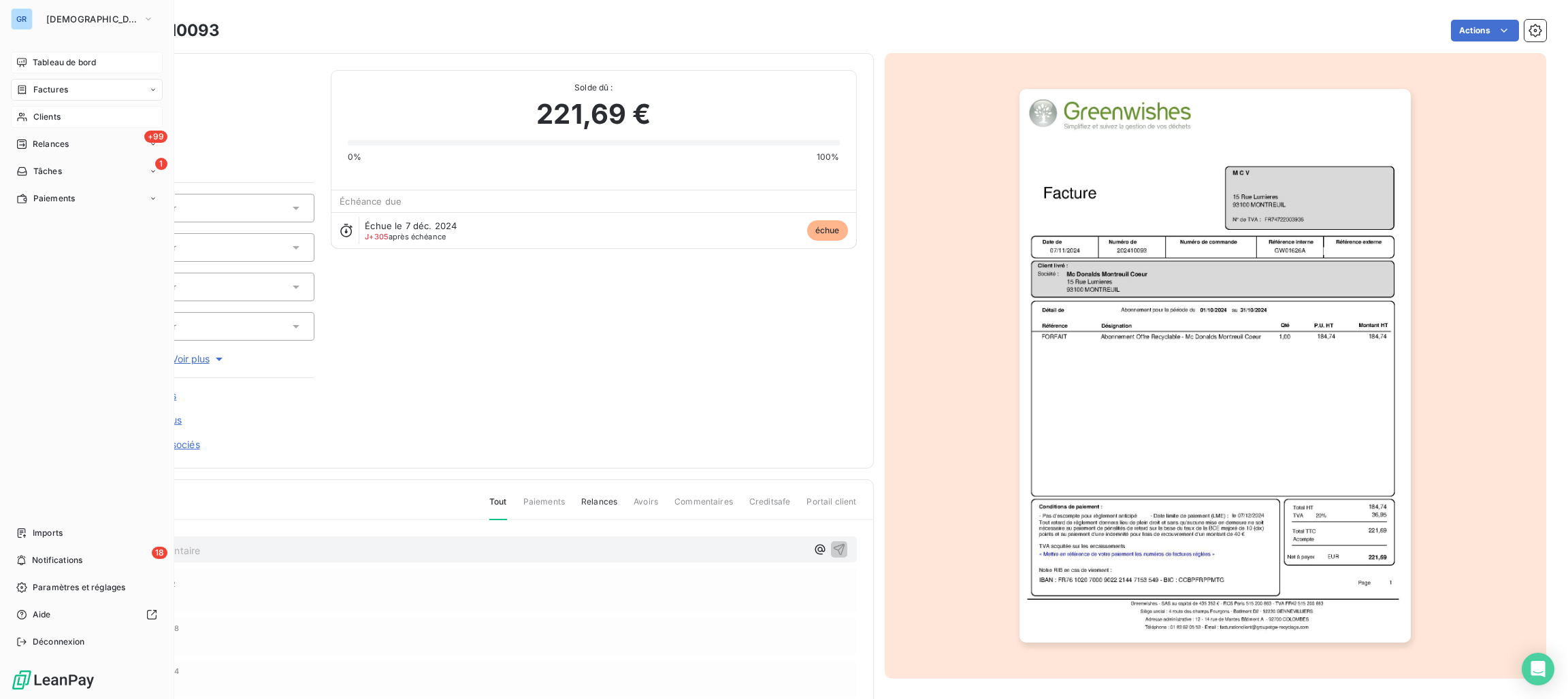
click at [54, 113] on span "Clients" at bounding box center [47, 117] width 27 height 12
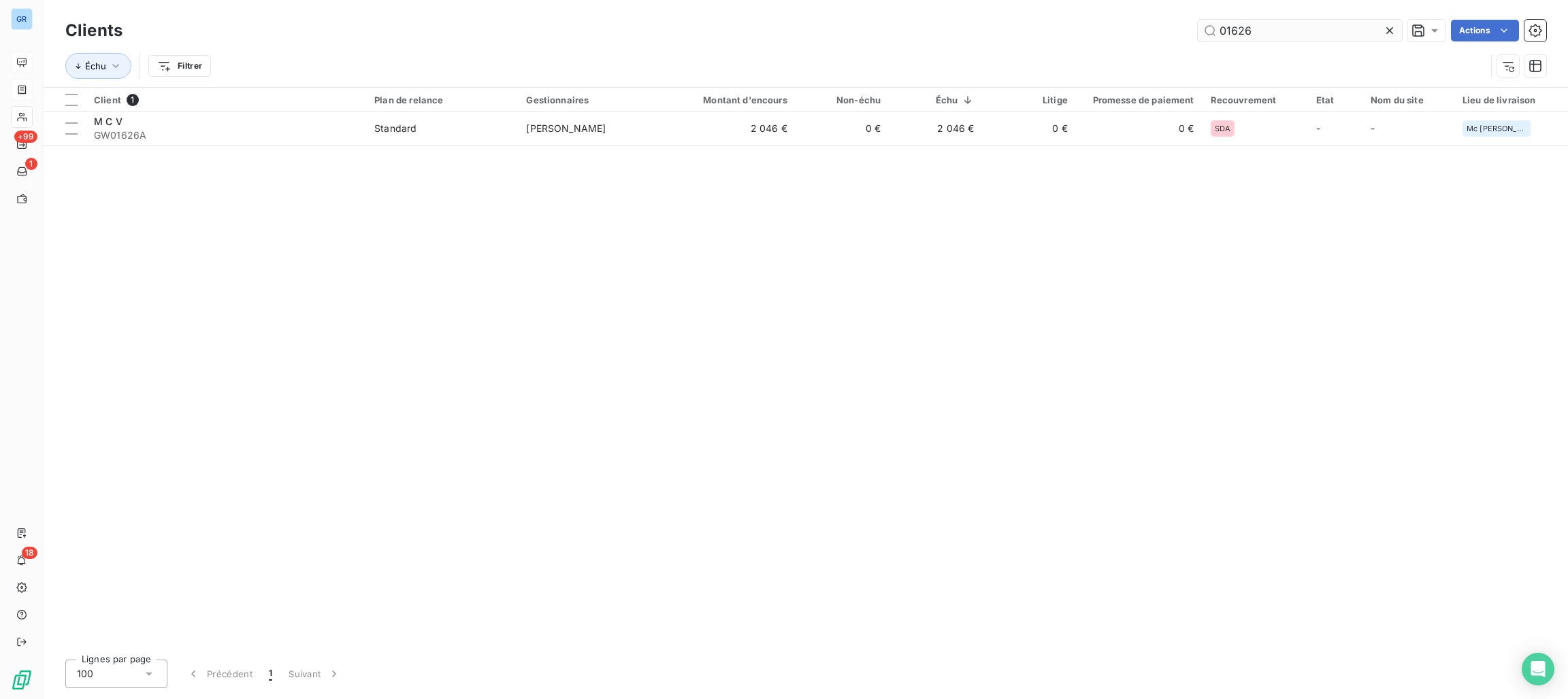
drag, startPoint x: 1257, startPoint y: 36, endPoint x: 1197, endPoint y: 40, distance: 60.1
click at [1169, 37] on div "01626 Actions" at bounding box center [842, 30] width 1407 height 22
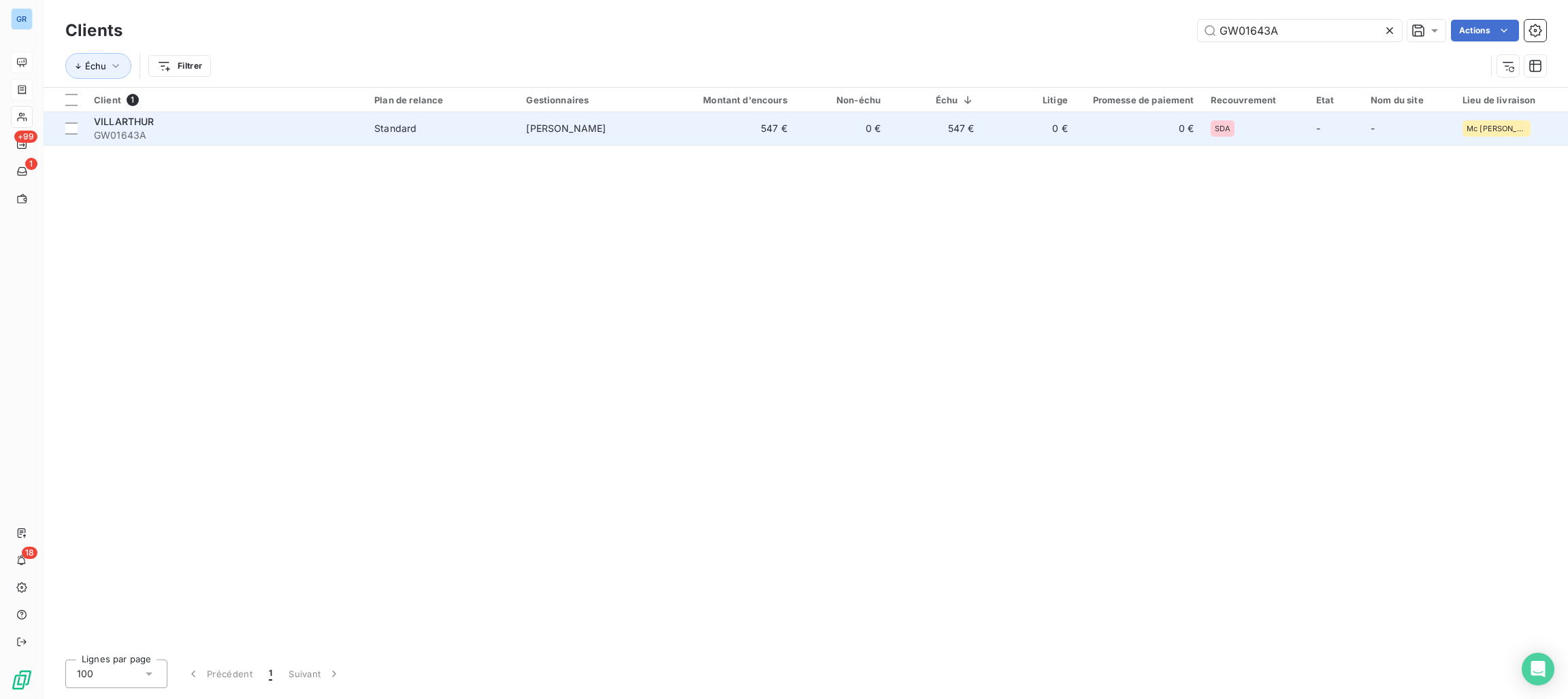
type input "GW01643A"
click at [390, 134] on div "Standard" at bounding box center [395, 129] width 42 height 14
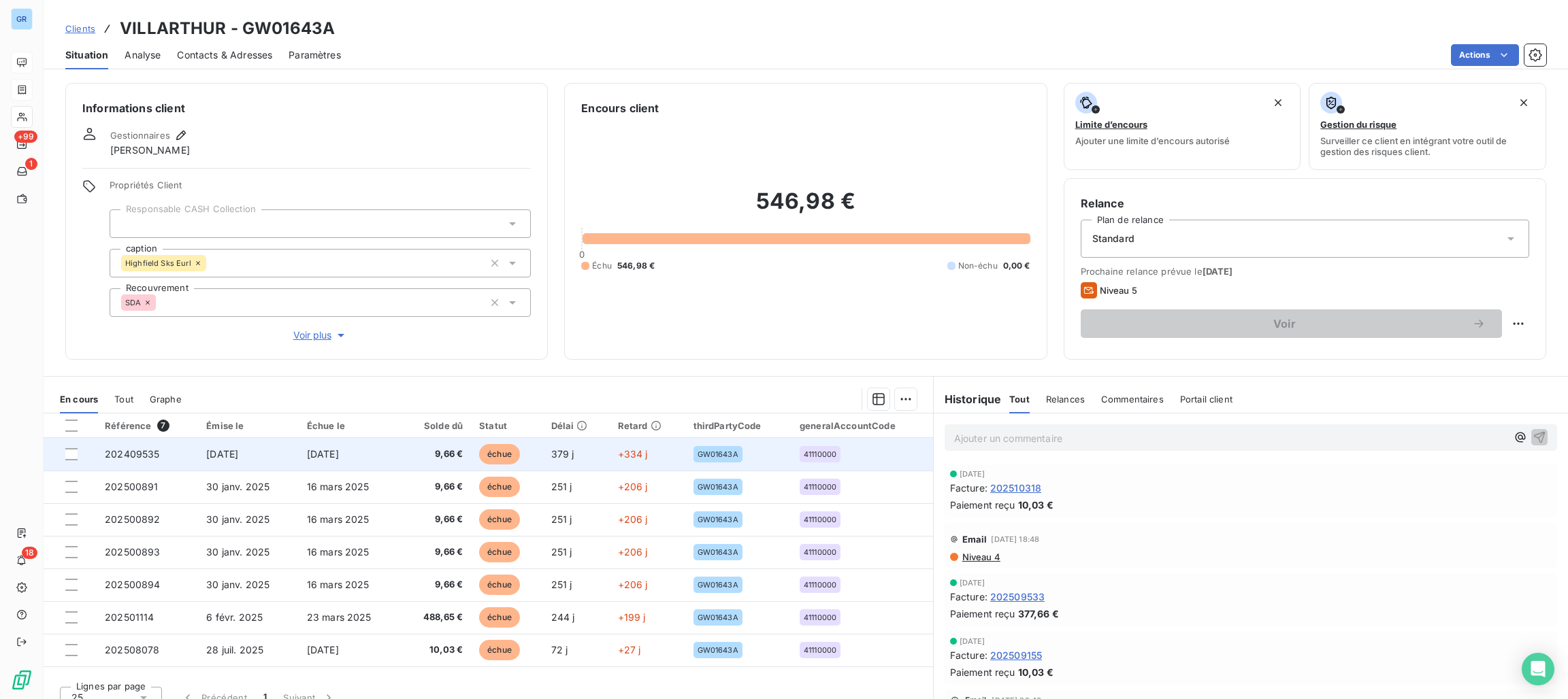
click at [493, 446] on span "échue" at bounding box center [500, 454] width 41 height 21
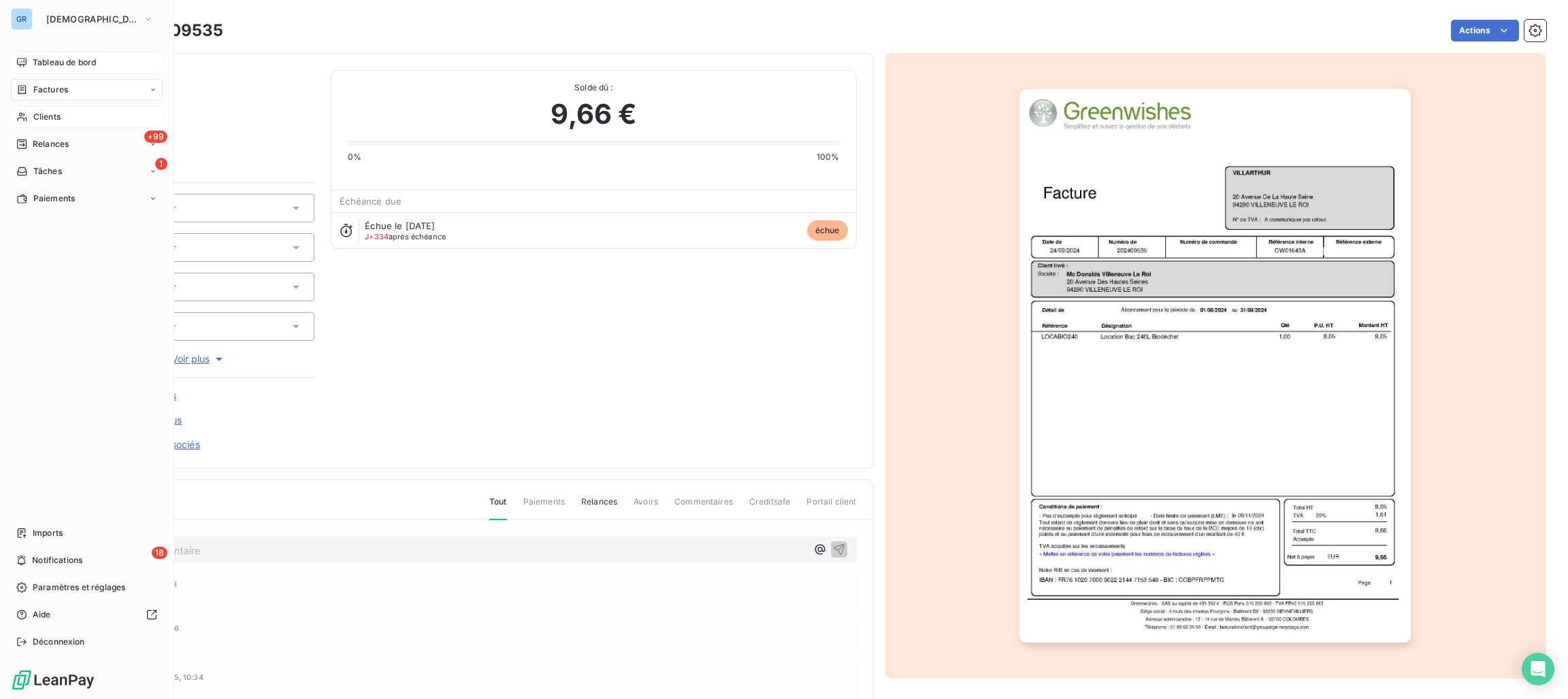
click at [50, 122] on span "Clients" at bounding box center [47, 117] width 27 height 12
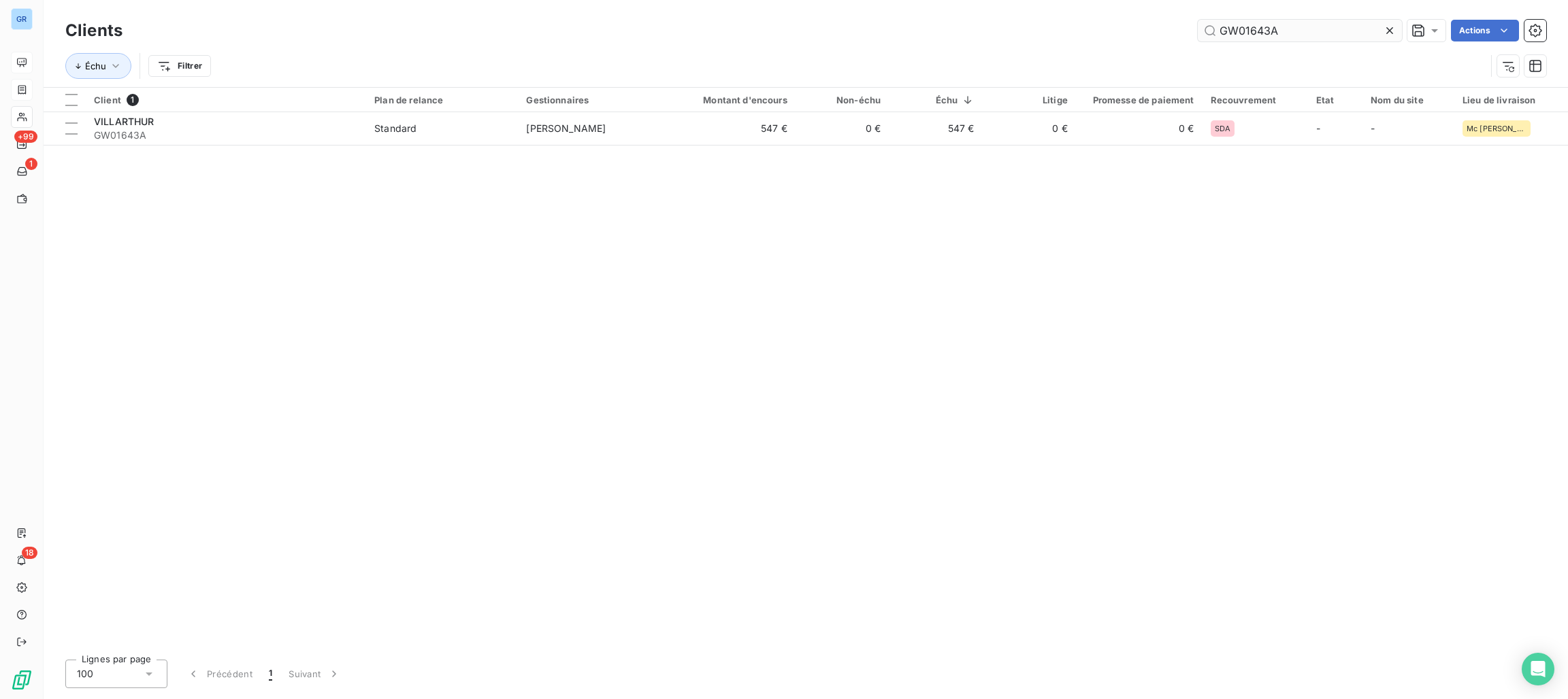
drag, startPoint x: 1285, startPoint y: 34, endPoint x: 1196, endPoint y: 34, distance: 89.0
click at [1183, 29] on div "GW01643A Actions" at bounding box center [842, 30] width 1407 height 22
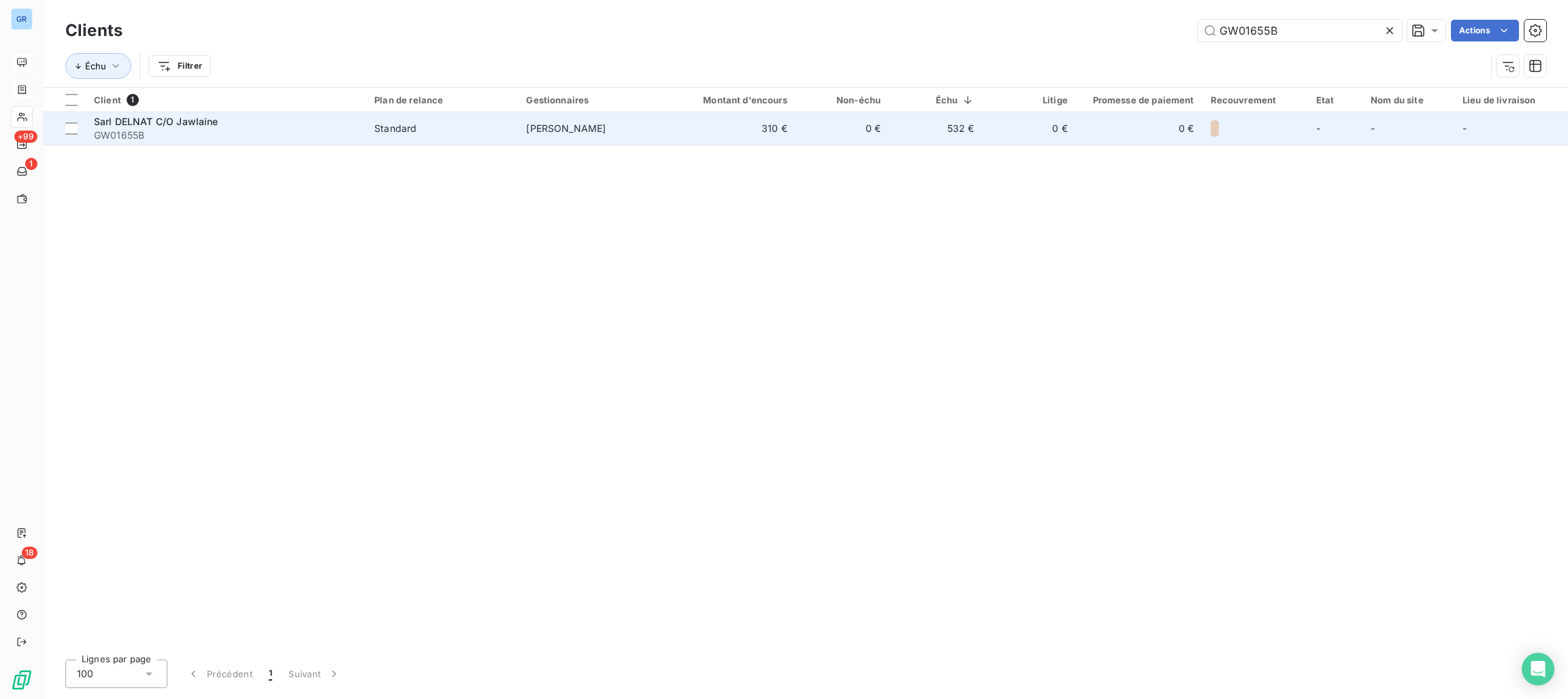
type input "GW01655B"
click at [476, 124] on span "Standard" at bounding box center [442, 129] width 135 height 14
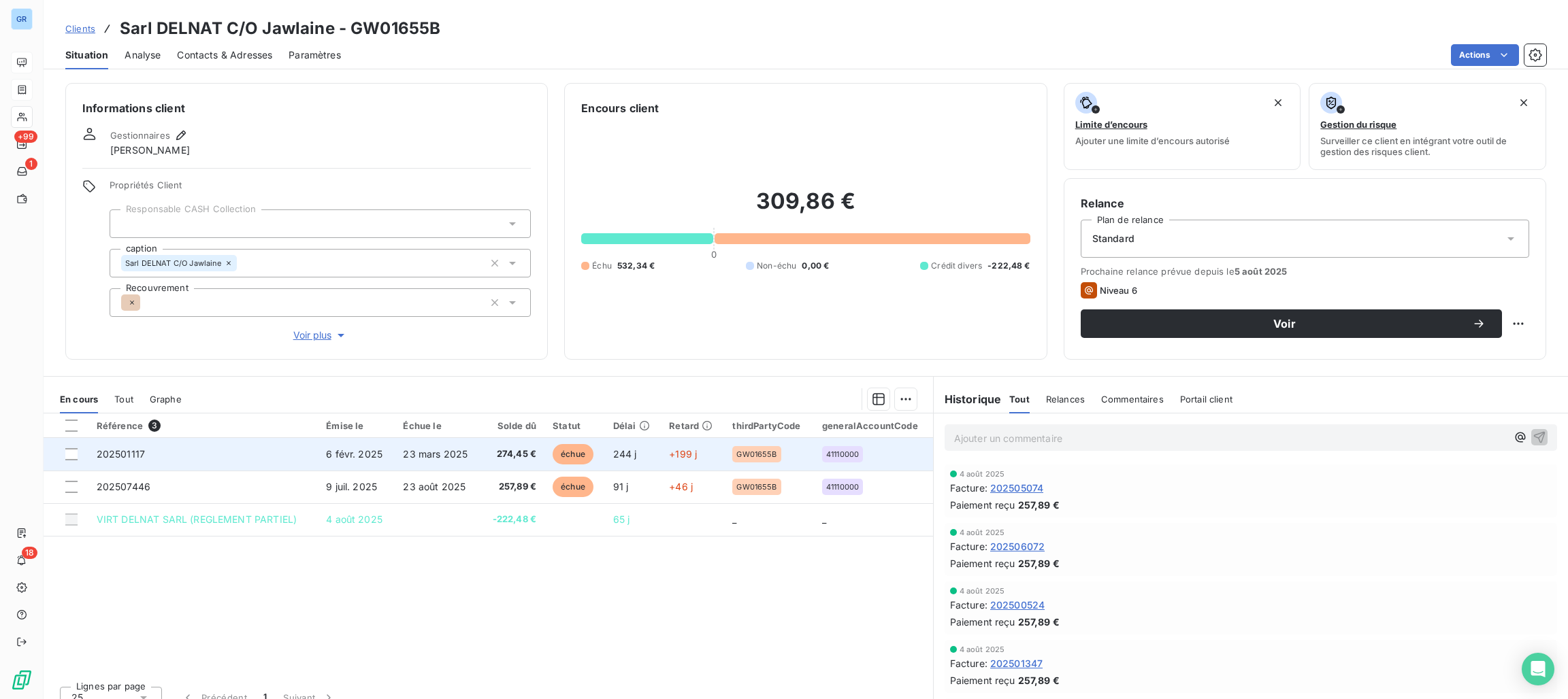
click at [569, 453] on span "échue" at bounding box center [573, 454] width 41 height 21
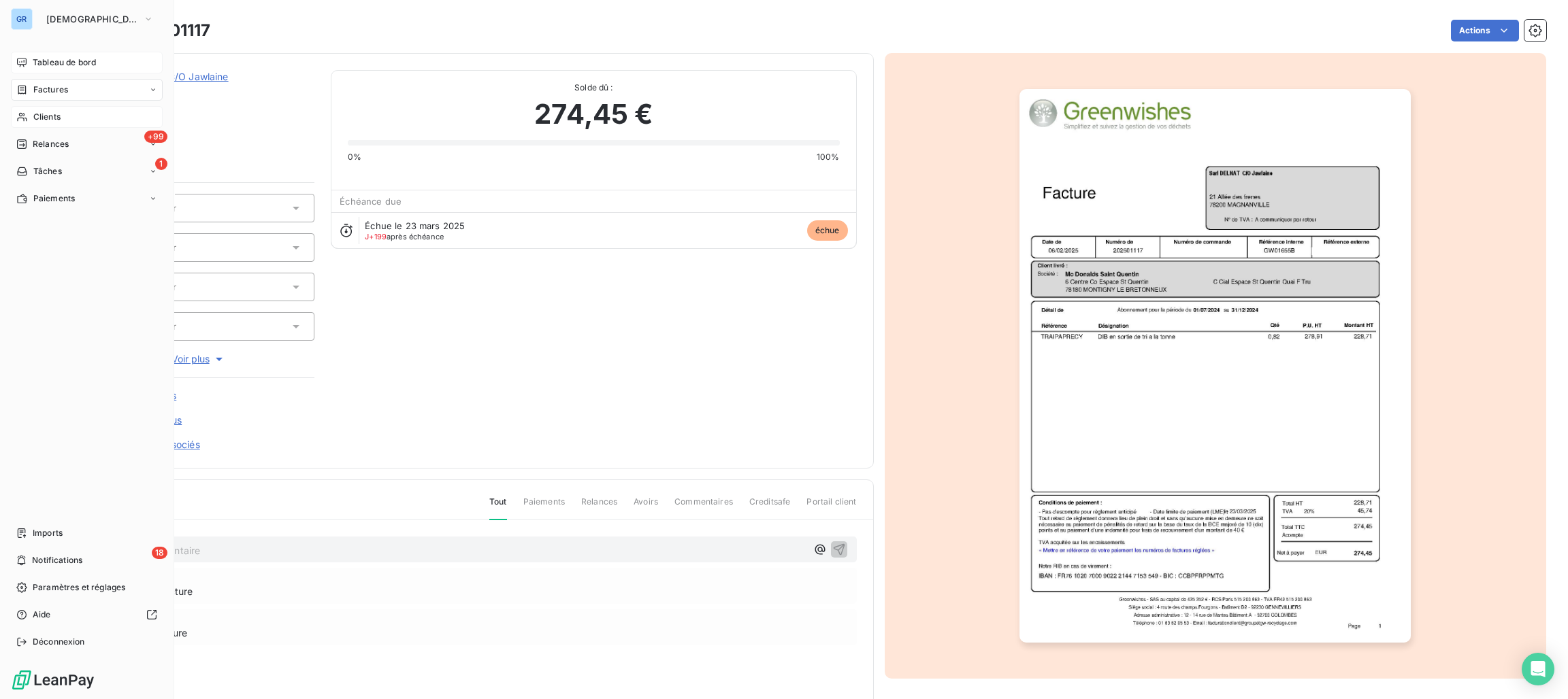
drag, startPoint x: 42, startPoint y: 113, endPoint x: 52, endPoint y: 110, distance: 10.4
click at [42, 113] on span "Clients" at bounding box center [47, 117] width 27 height 12
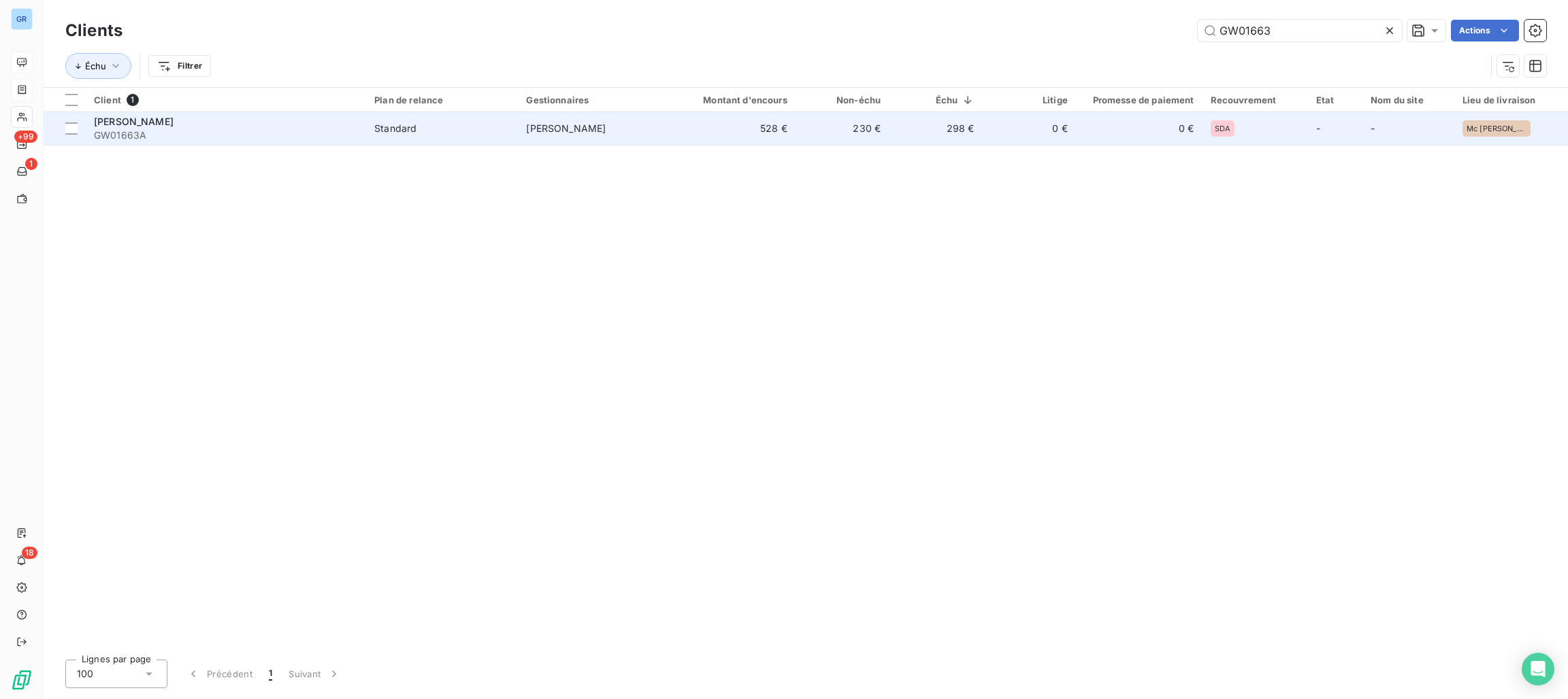
type input "GW01663"
click at [382, 125] on div "Standard" at bounding box center [395, 129] width 42 height 14
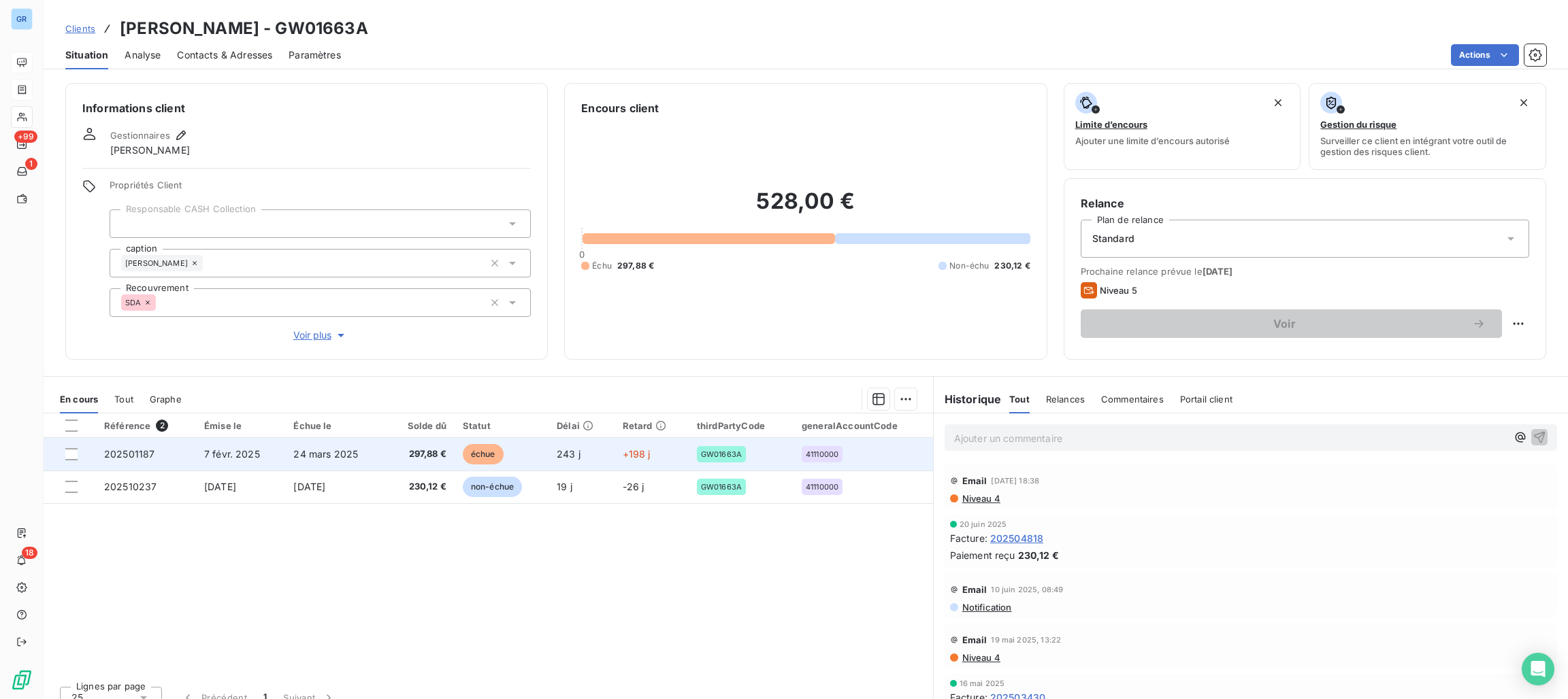
click at [476, 449] on span "échue" at bounding box center [483, 454] width 41 height 21
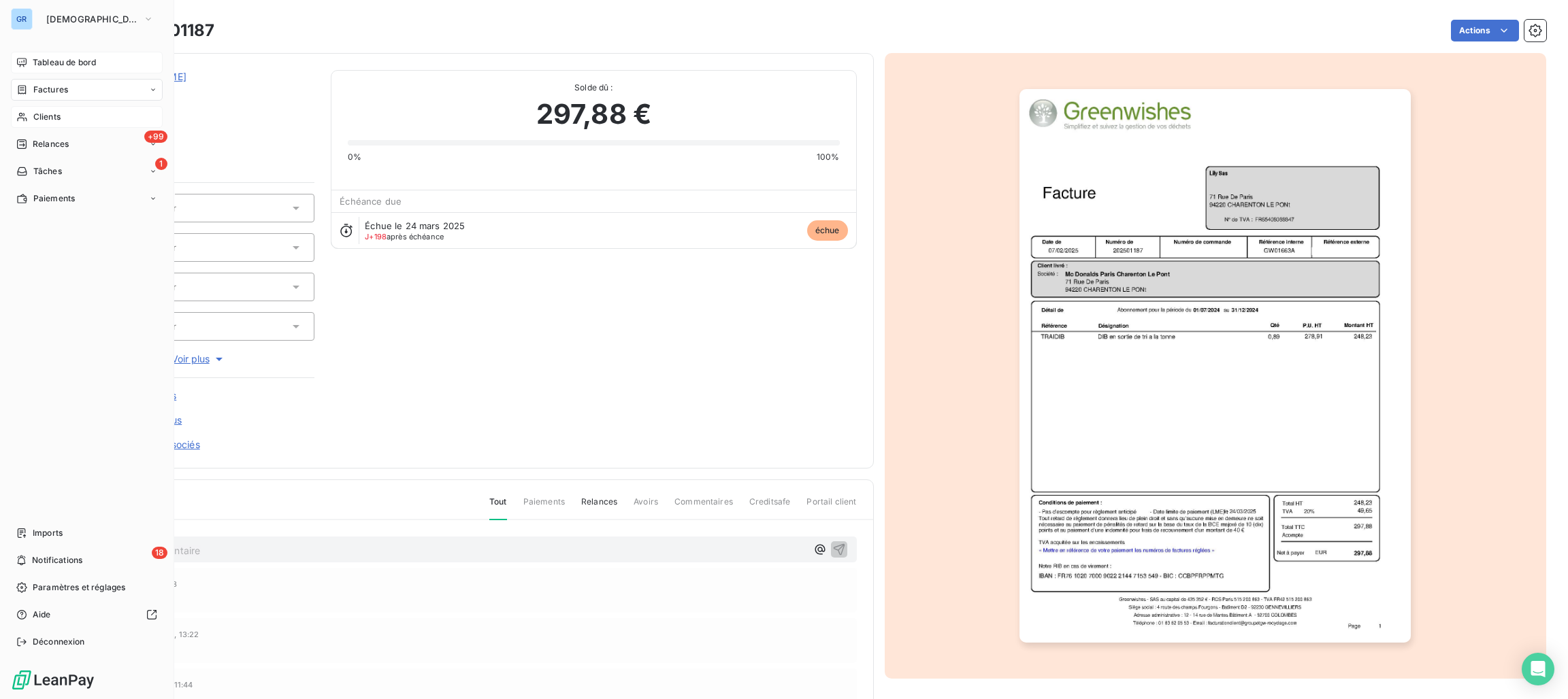
click at [54, 108] on div "Clients" at bounding box center [86, 117] width 151 height 22
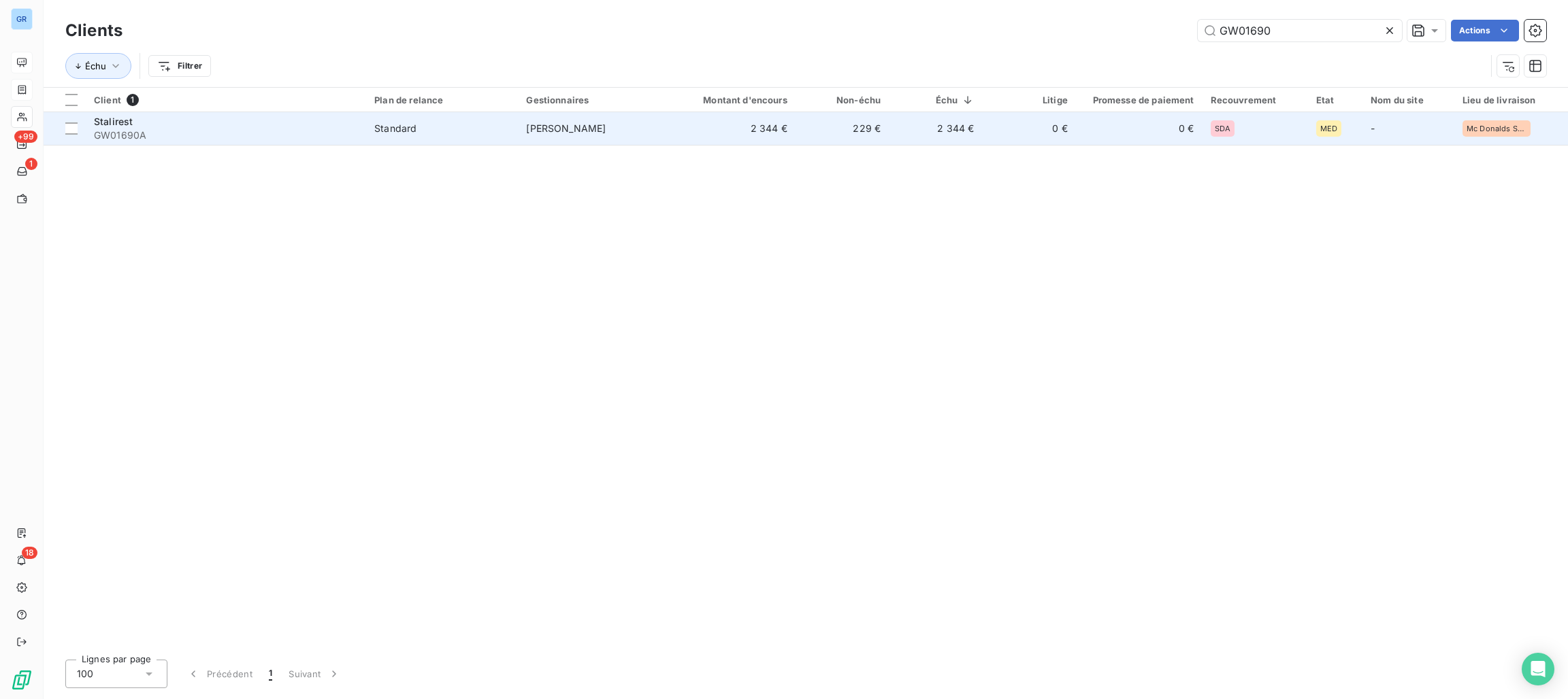
type input "GW01690"
click at [311, 129] on span "GW01690A" at bounding box center [225, 135] width 264 height 14
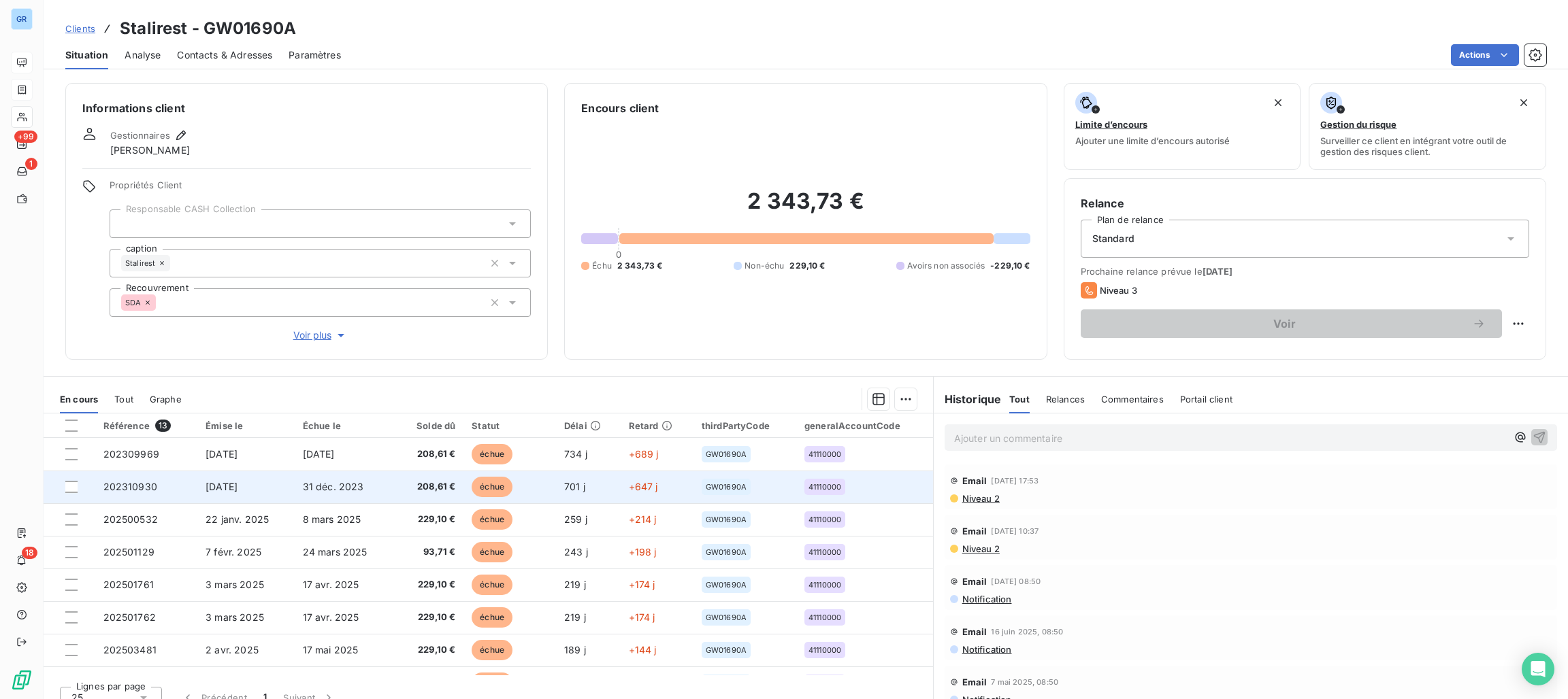
click at [476, 479] on span "échue" at bounding box center [492, 487] width 41 height 21
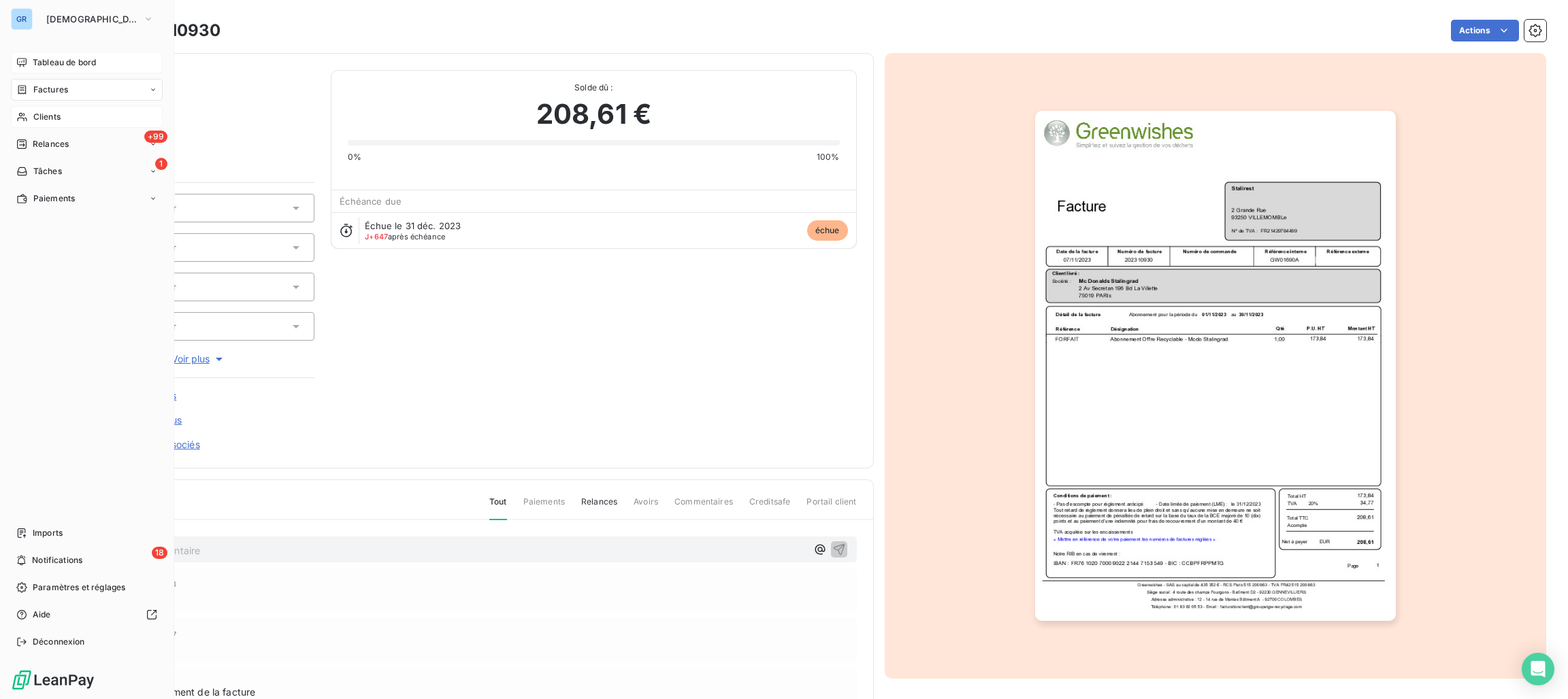
click at [36, 115] on span "Clients" at bounding box center [47, 117] width 27 height 12
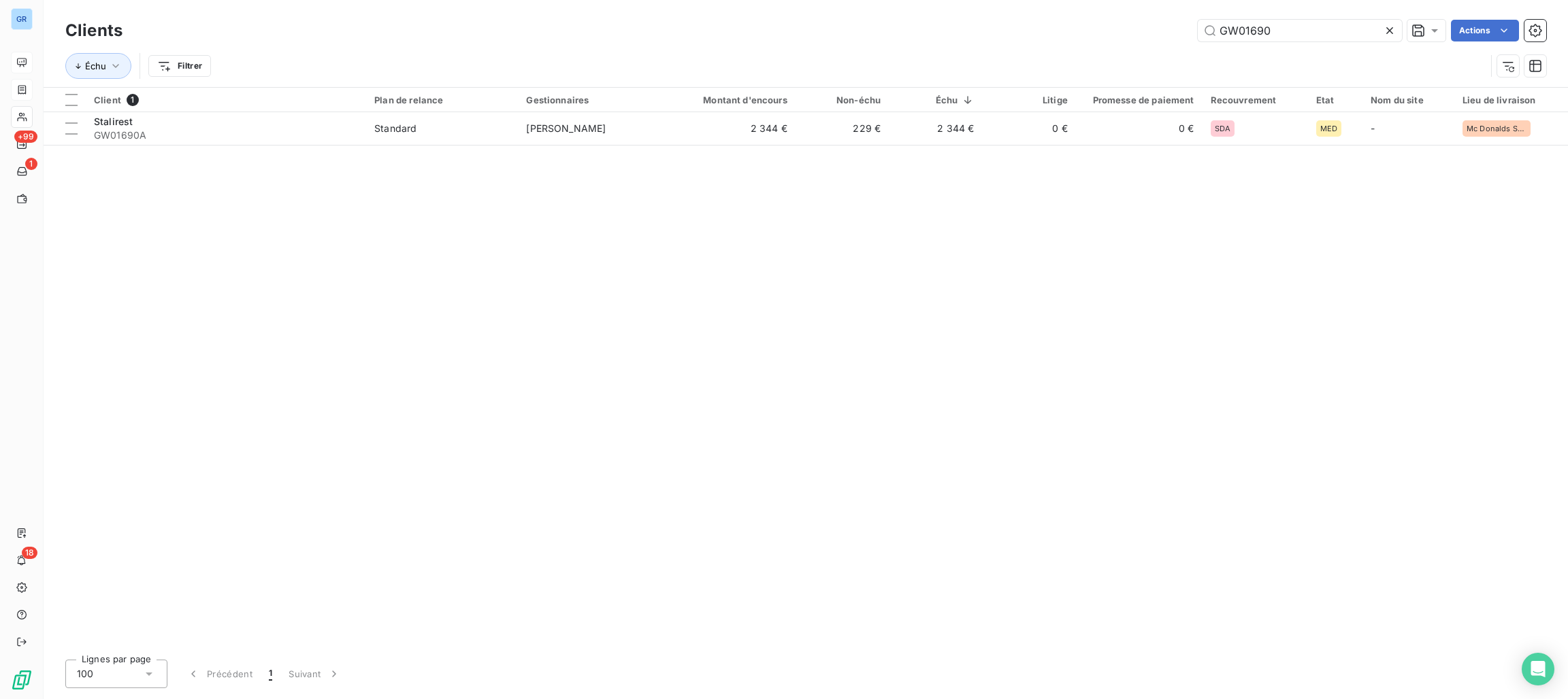
drag, startPoint x: 1287, startPoint y: 37, endPoint x: 1080, endPoint y: 23, distance: 207.5
click at [1096, 23] on div "GW01690 Actions" at bounding box center [842, 30] width 1407 height 22
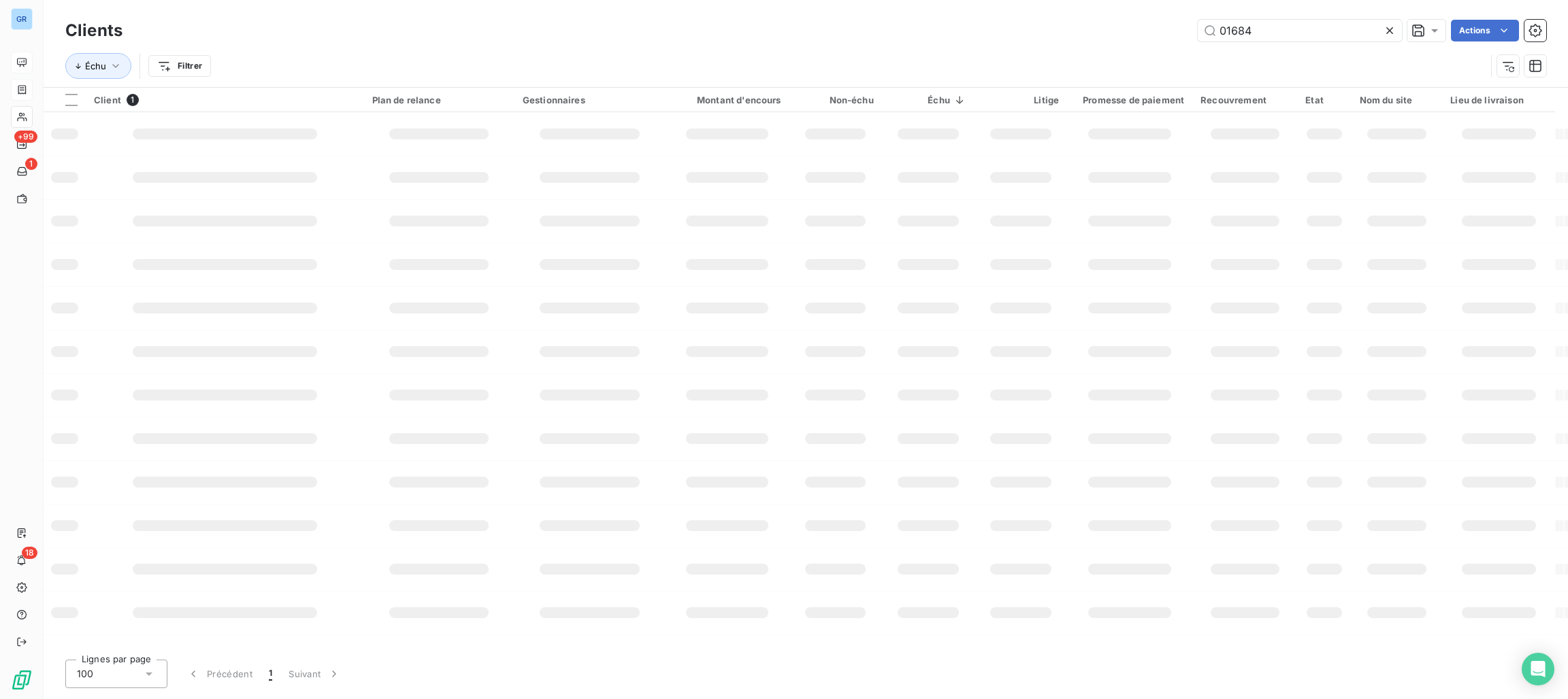
type input "01684"
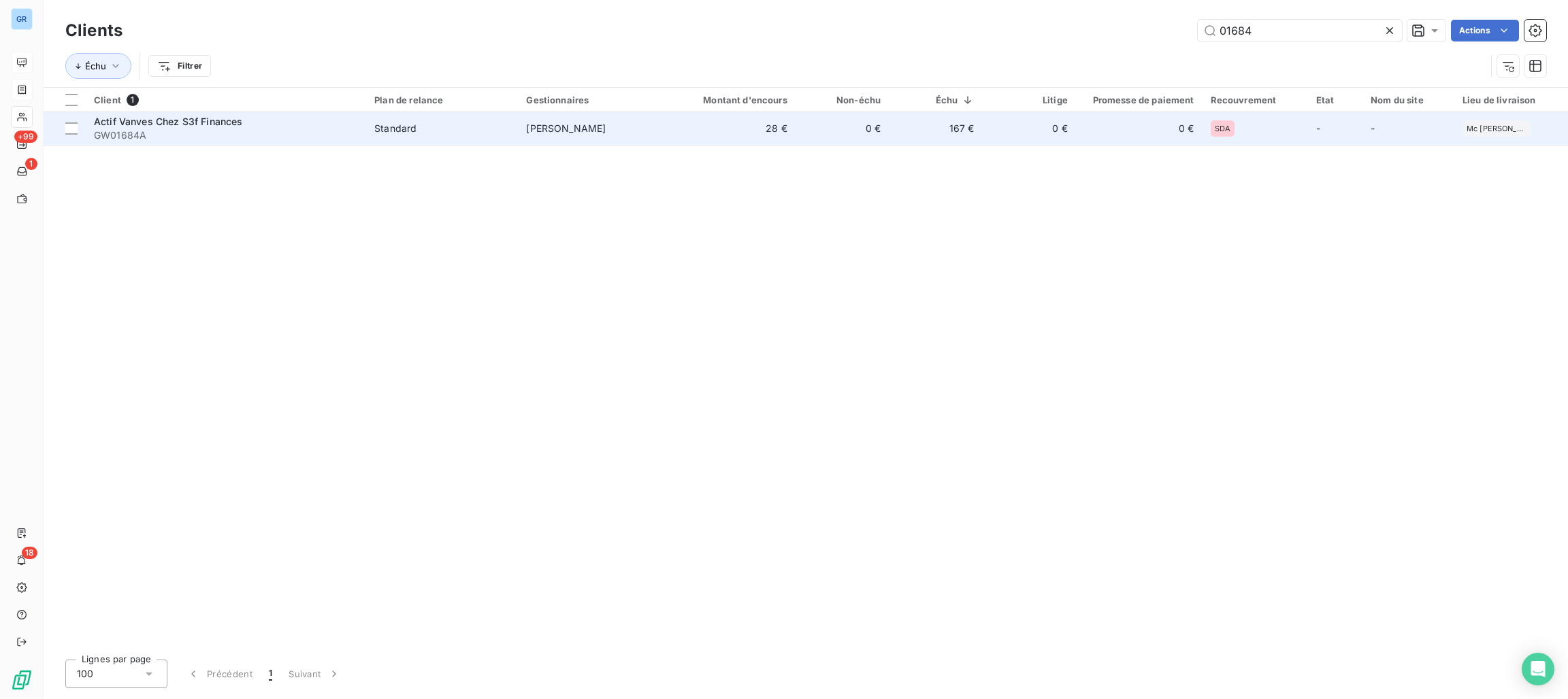
click at [212, 119] on span "Actif Vanves Chez S3f Finances" at bounding box center [168, 121] width 149 height 11
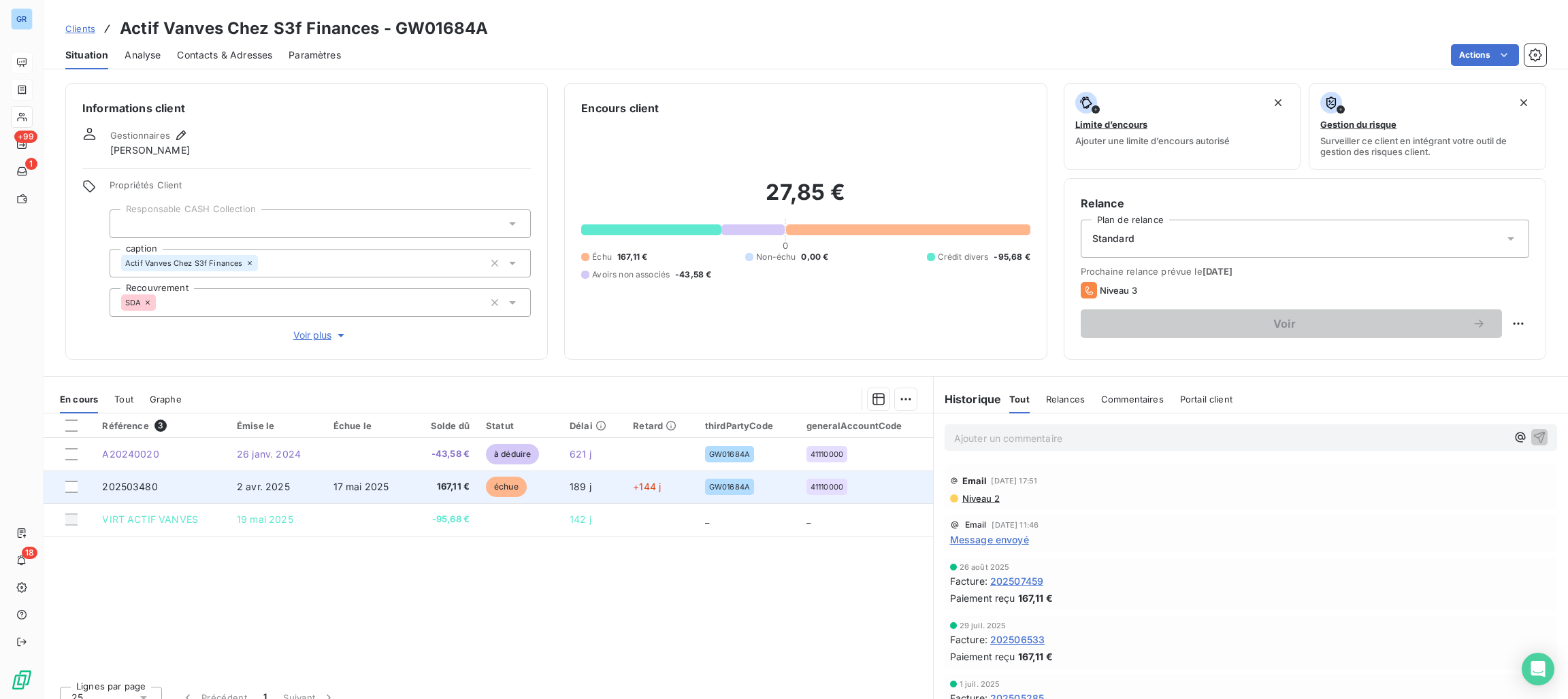
click at [512, 485] on span "échue" at bounding box center [507, 487] width 41 height 21
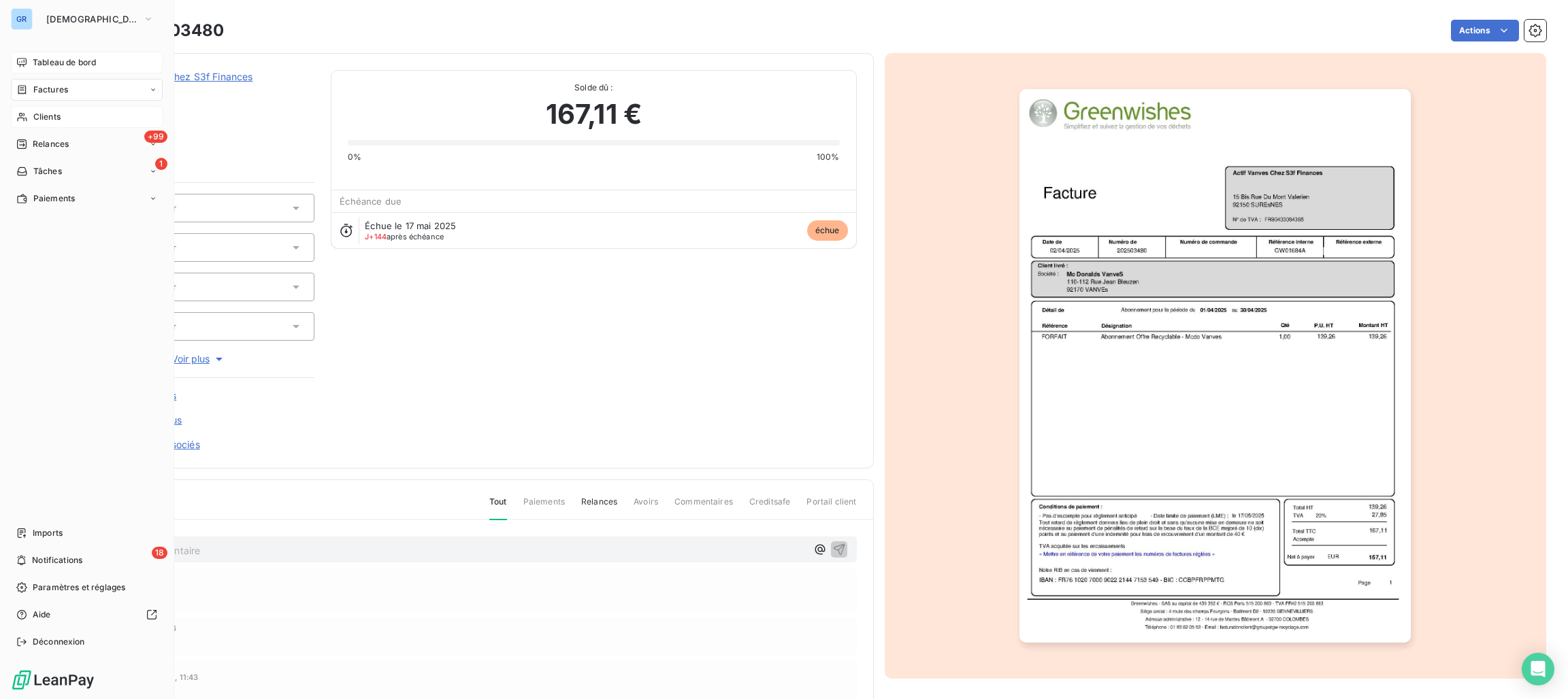
click at [42, 116] on span "Clients" at bounding box center [47, 117] width 27 height 12
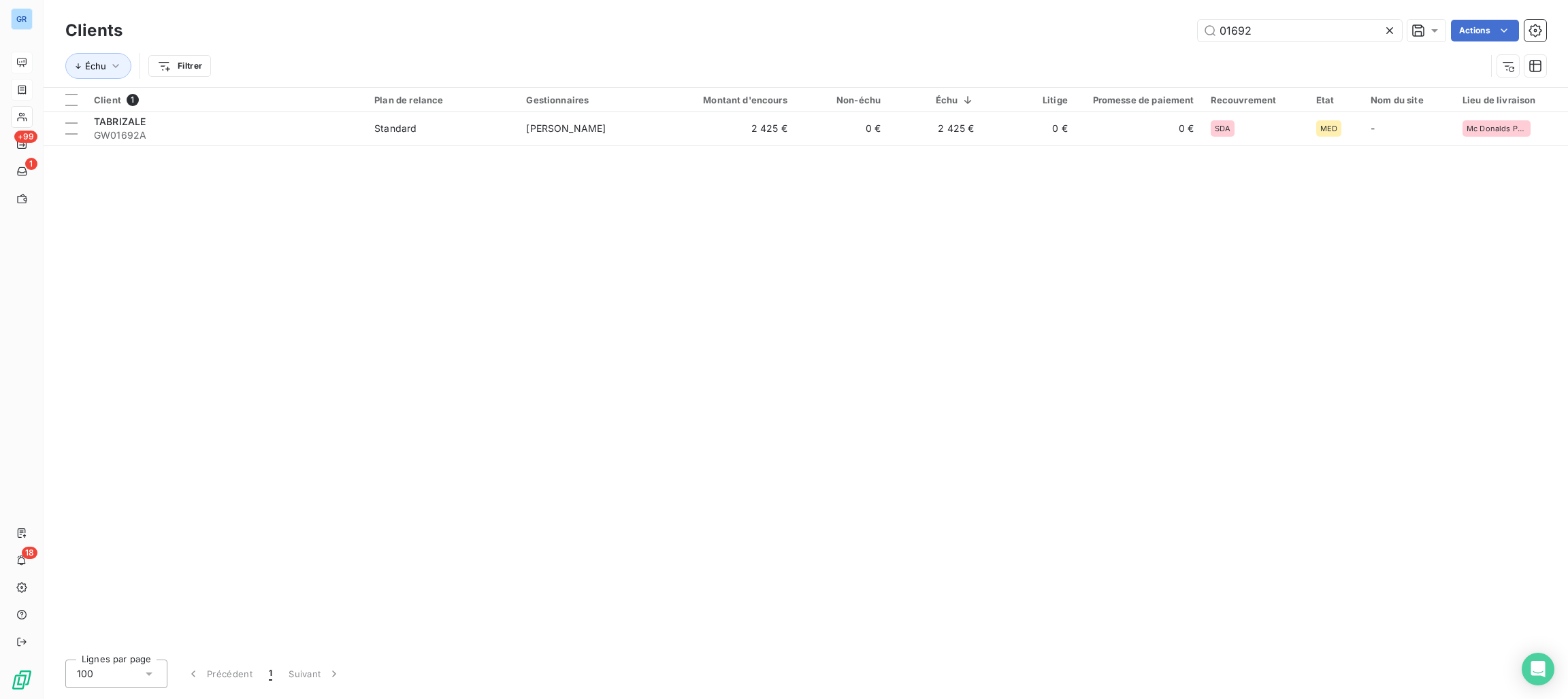
type input "01692"
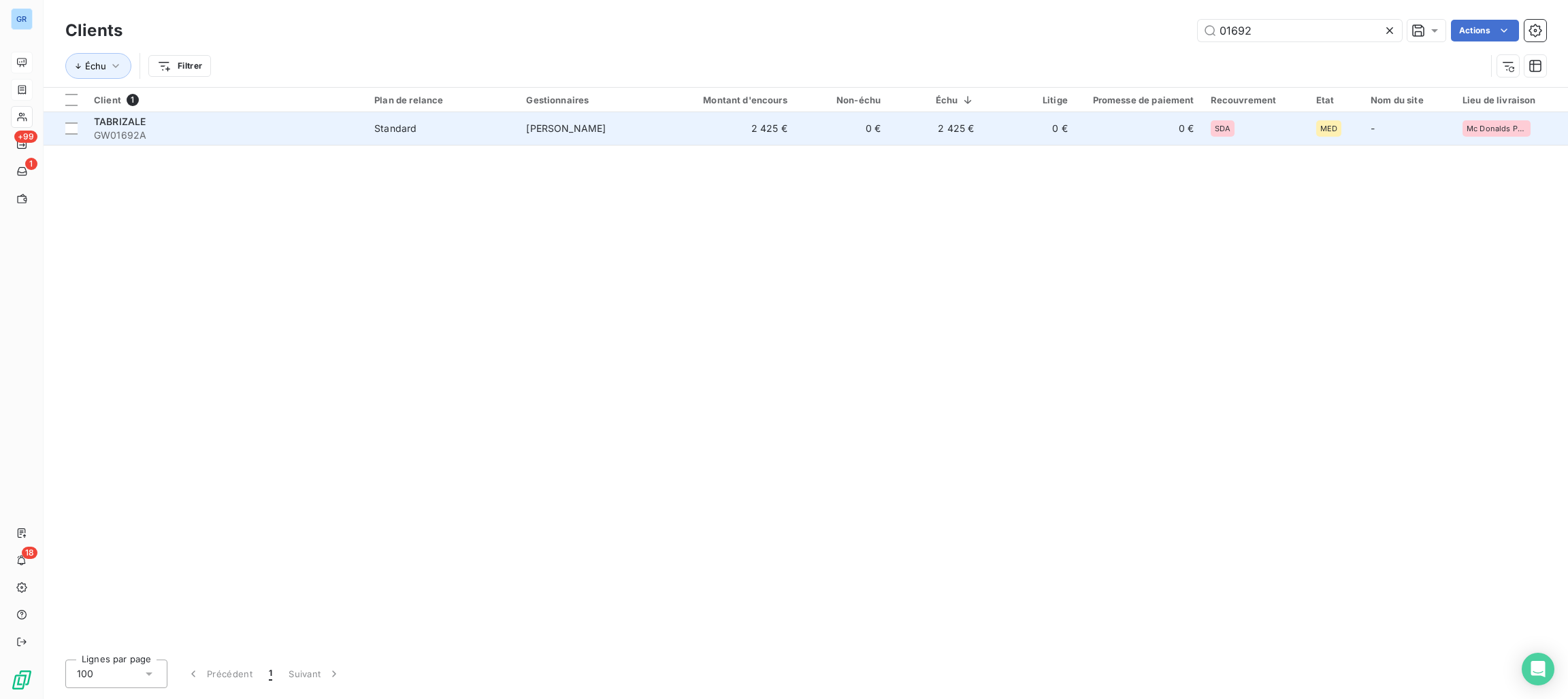
click at [287, 129] on span "GW01692A" at bounding box center [225, 135] width 264 height 14
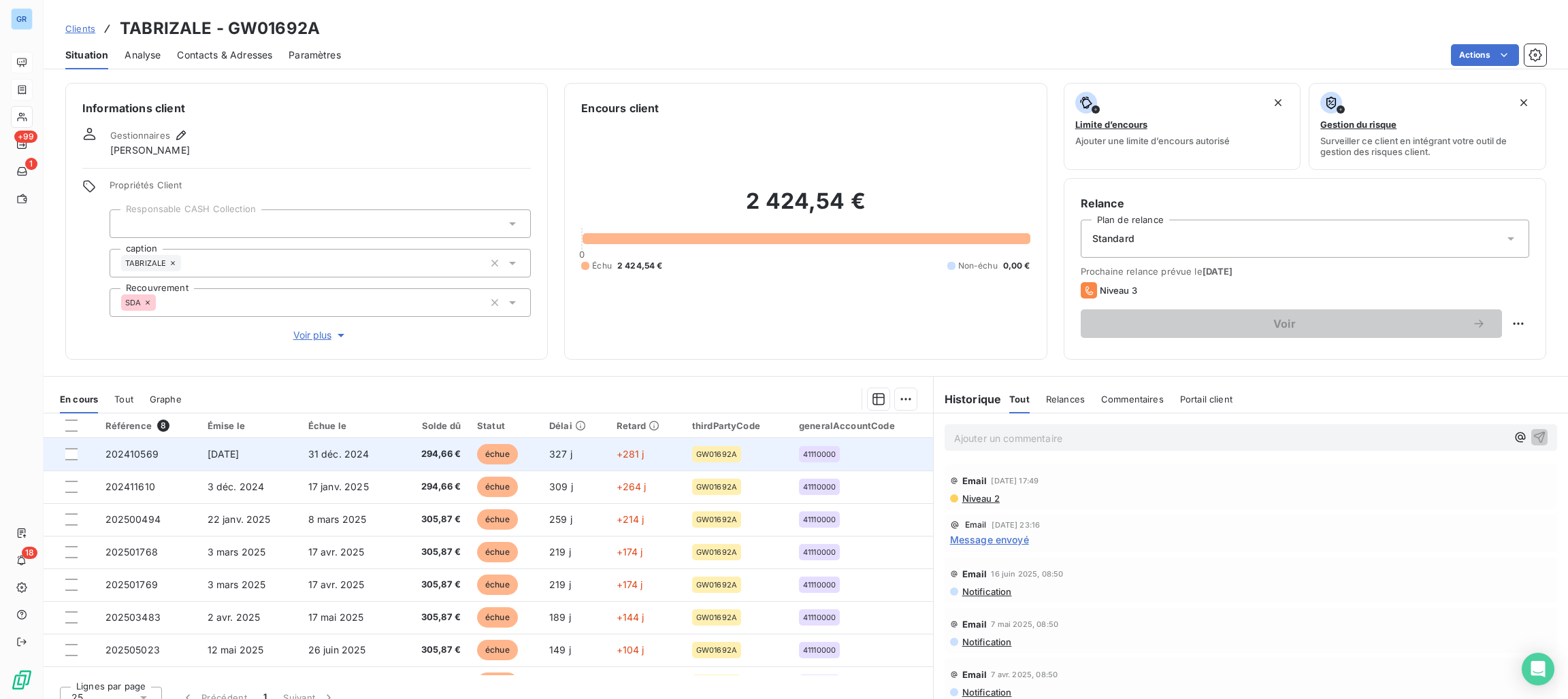
click at [500, 450] on span "échue" at bounding box center [498, 454] width 41 height 21
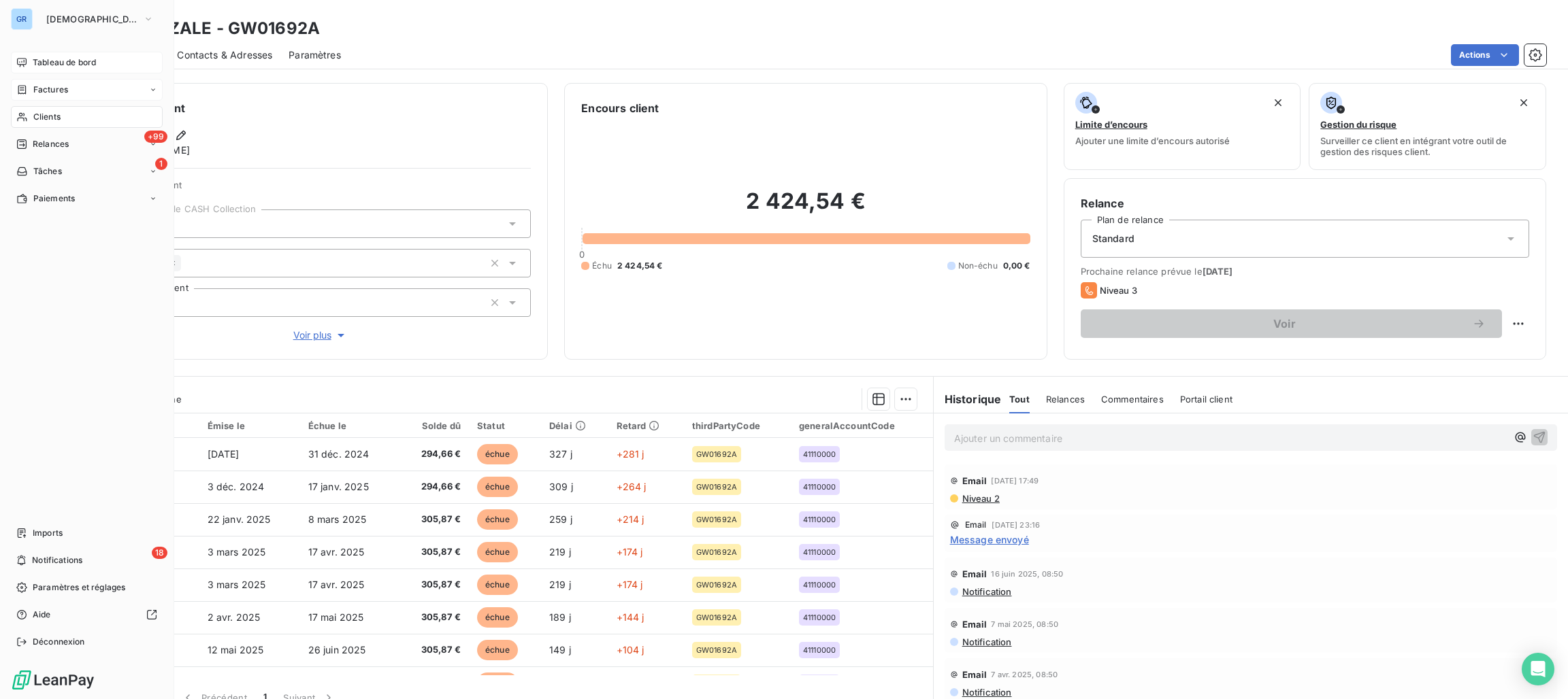
click at [42, 115] on span "Clients" at bounding box center [47, 117] width 27 height 12
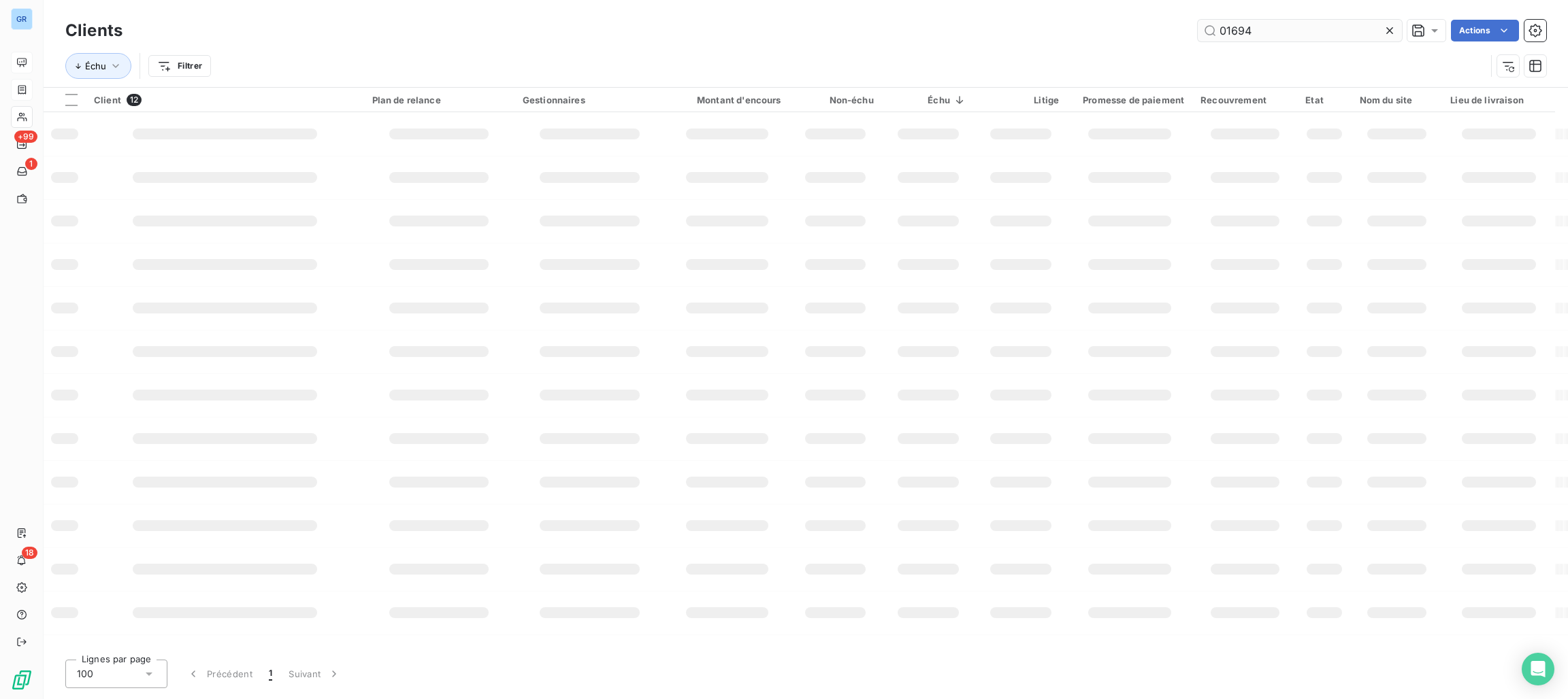
type input "01694"
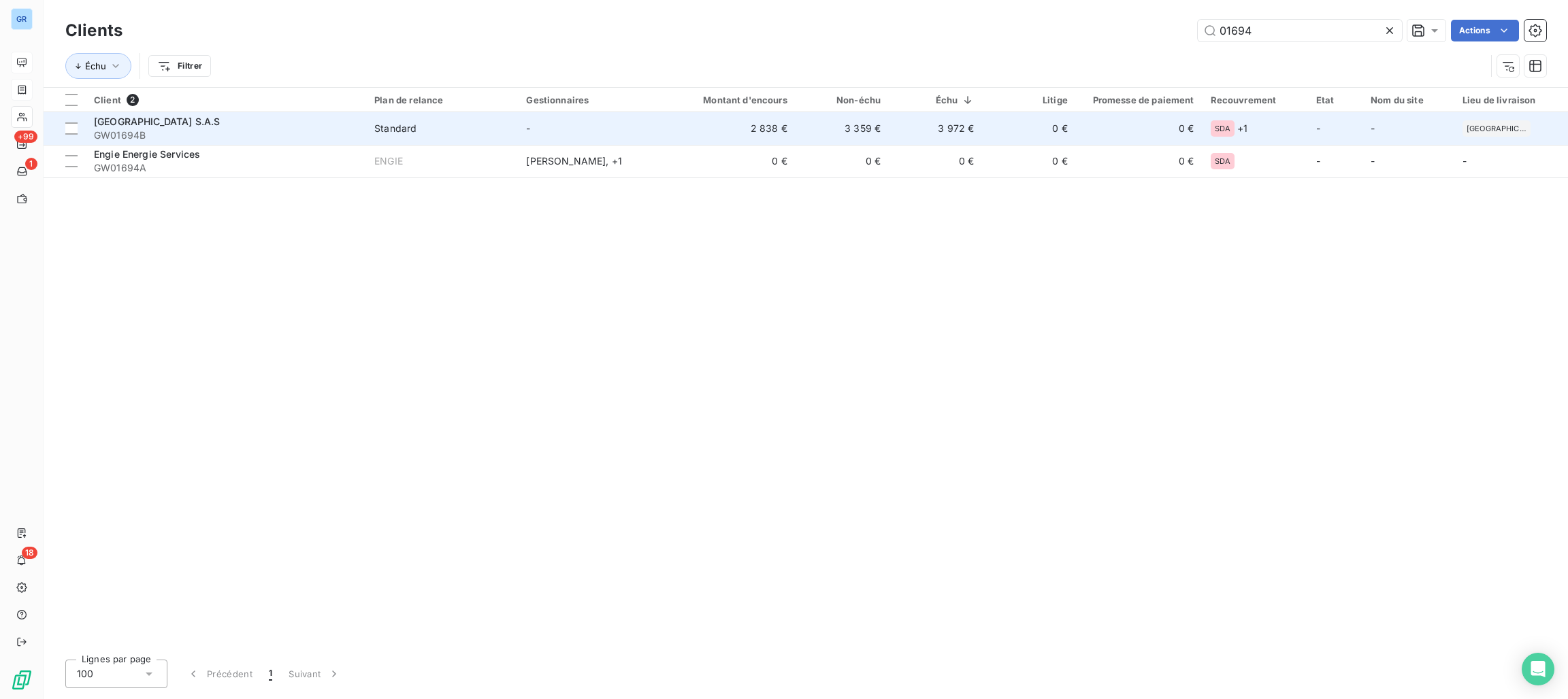
click at [220, 123] on span "[GEOGRAPHIC_DATA] S.A.S" at bounding box center [156, 121] width 126 height 11
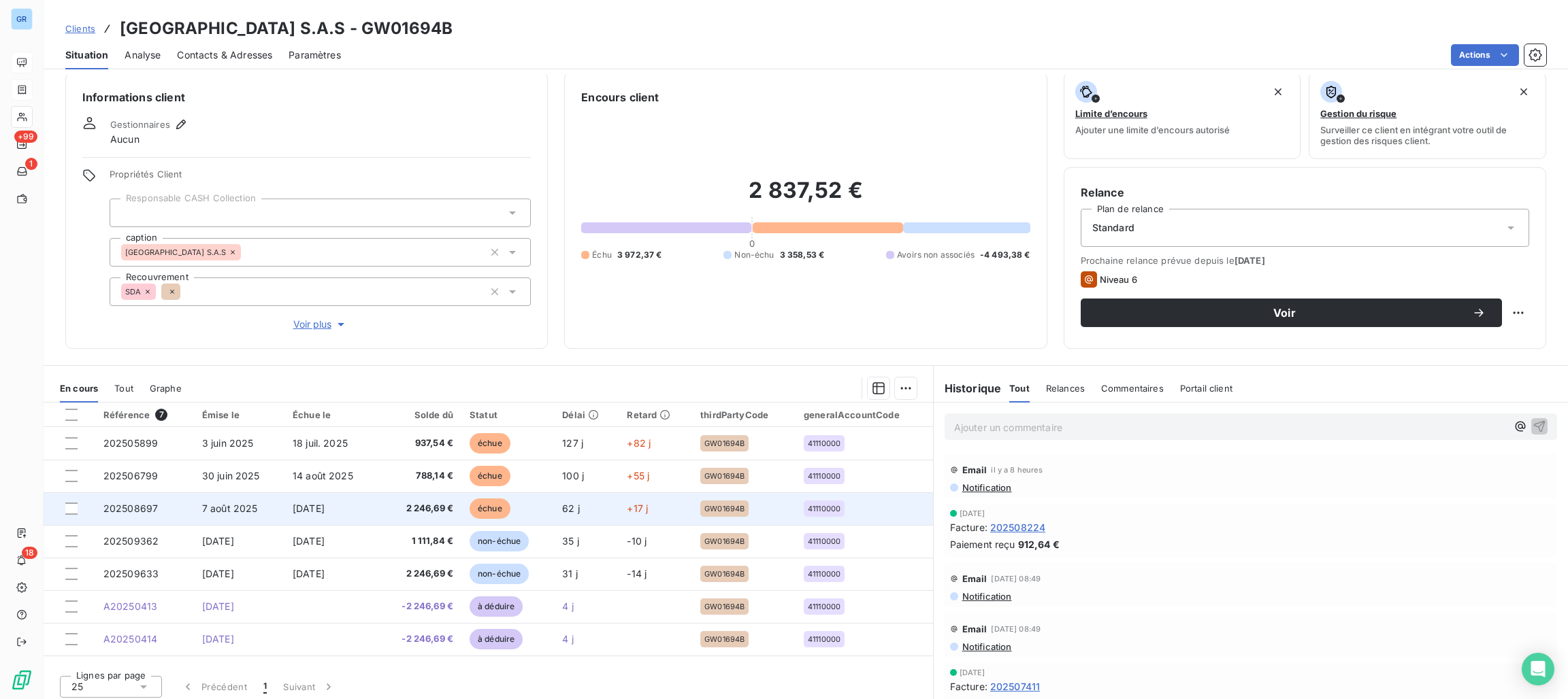
scroll to position [17, 0]
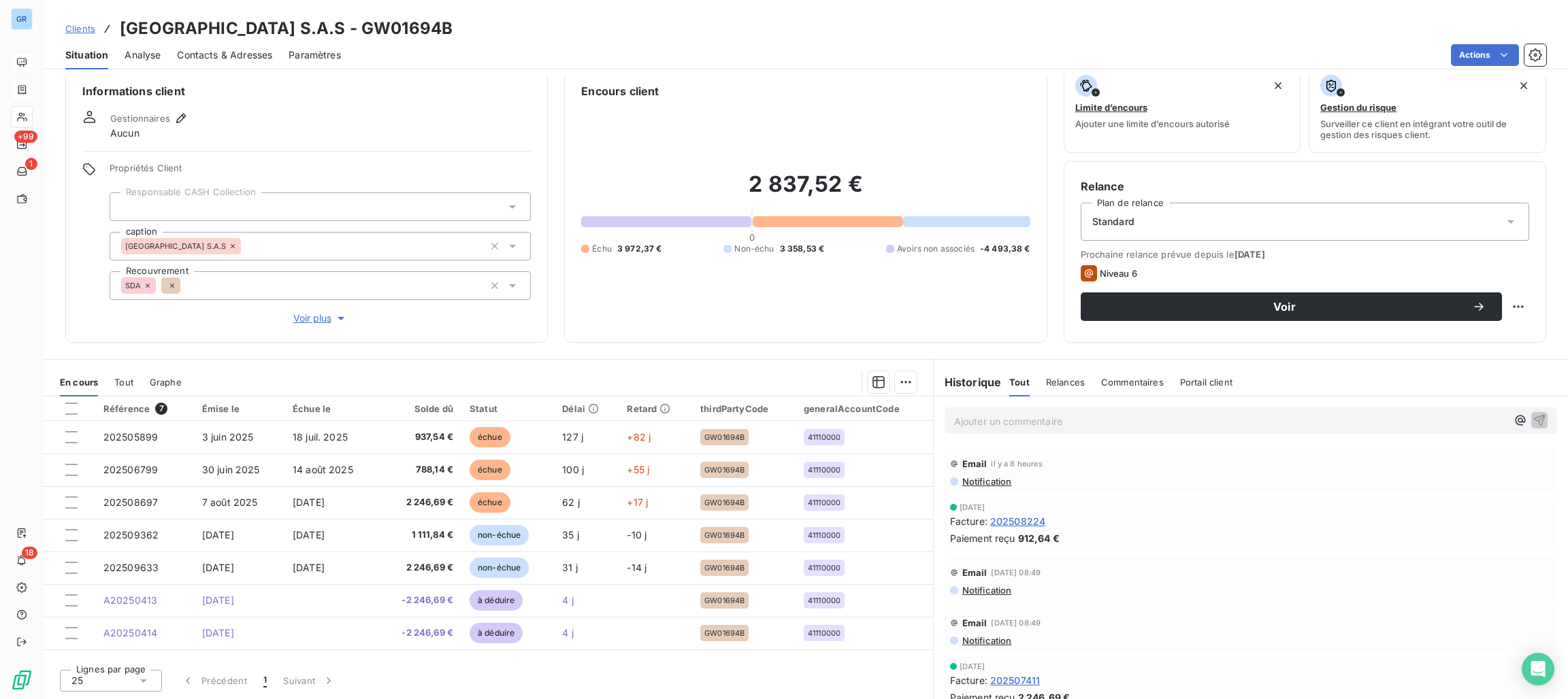
drag, startPoint x: 526, startPoint y: 29, endPoint x: 441, endPoint y: 26, distance: 85.1
click at [441, 26] on h3 "[GEOGRAPHIC_DATA] S.A.S - GW01694B" at bounding box center [285, 28] width 332 height 24
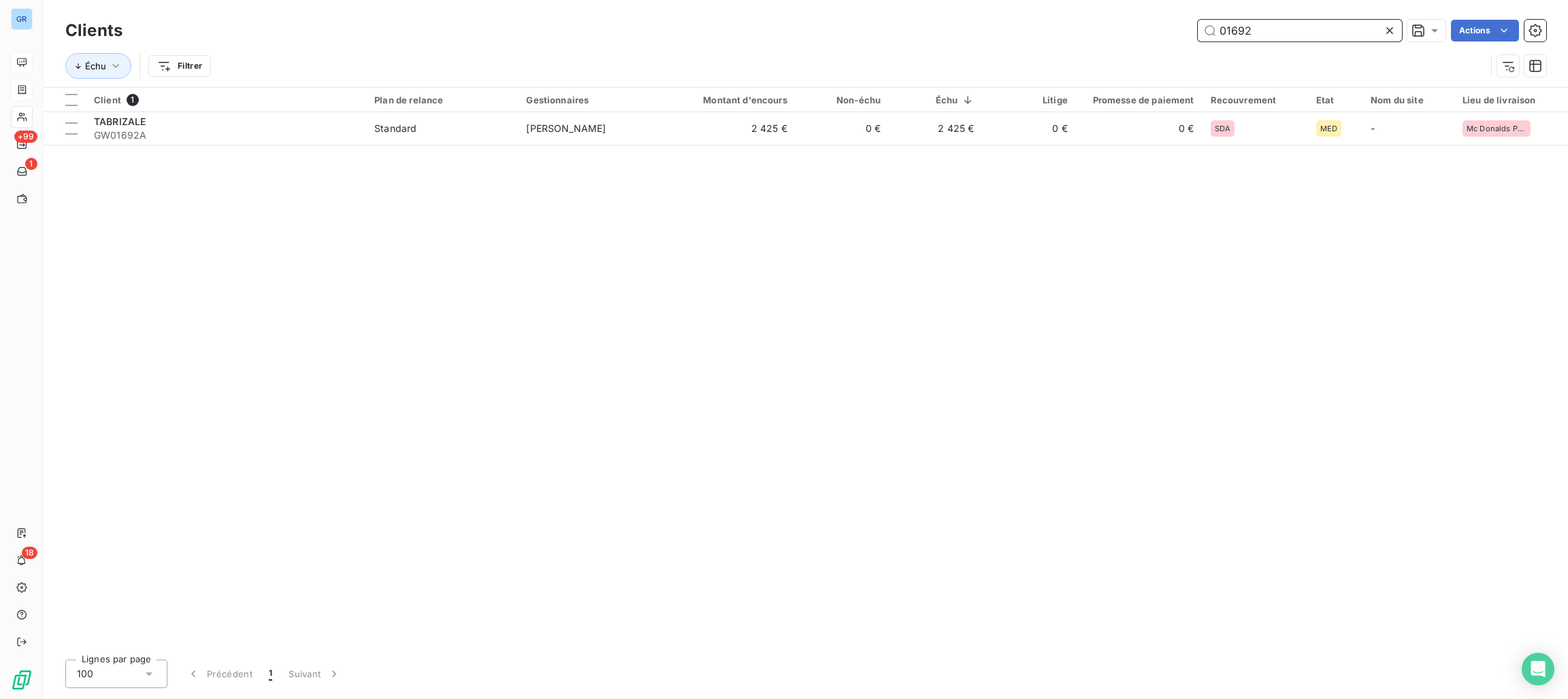
click at [1251, 33] on input "01692" at bounding box center [1299, 30] width 204 height 22
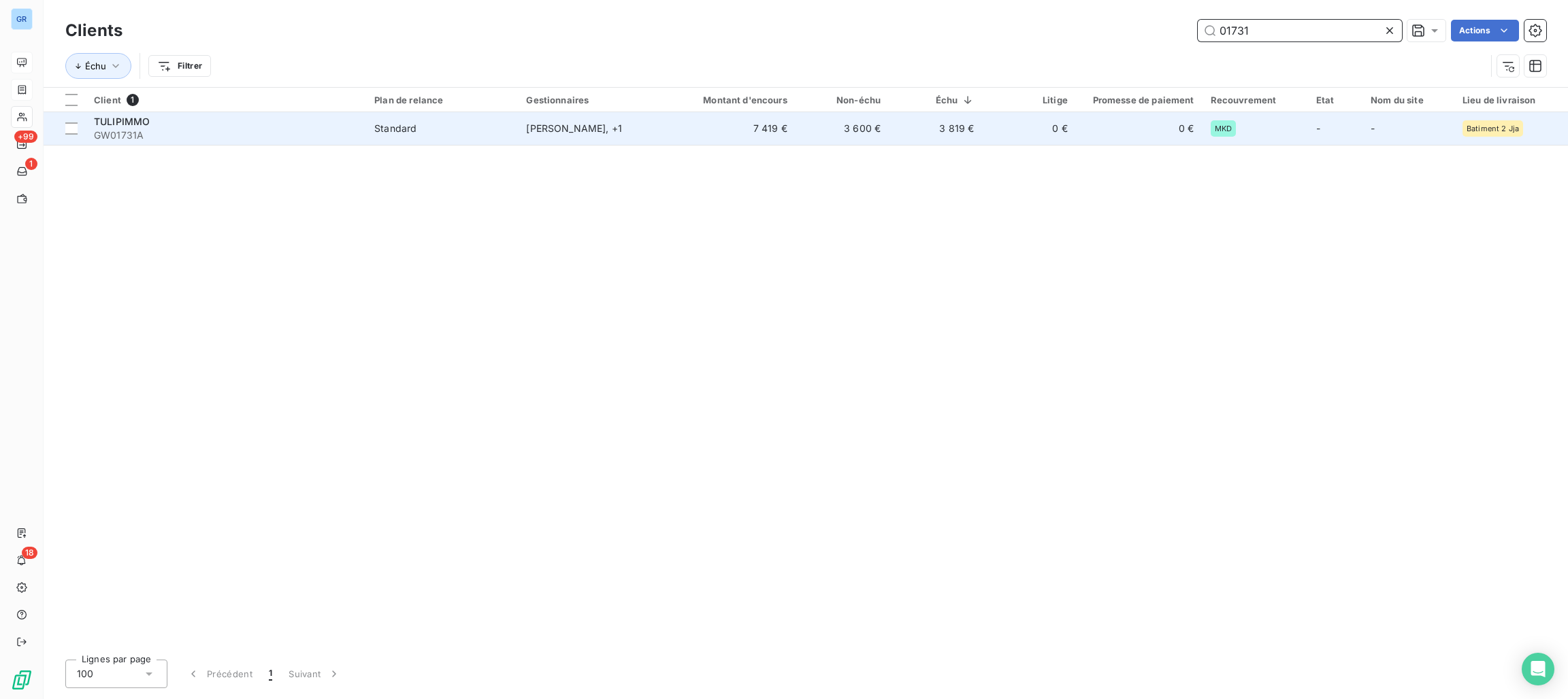
type input "01731"
click at [389, 123] on div "Standard" at bounding box center [395, 129] width 42 height 14
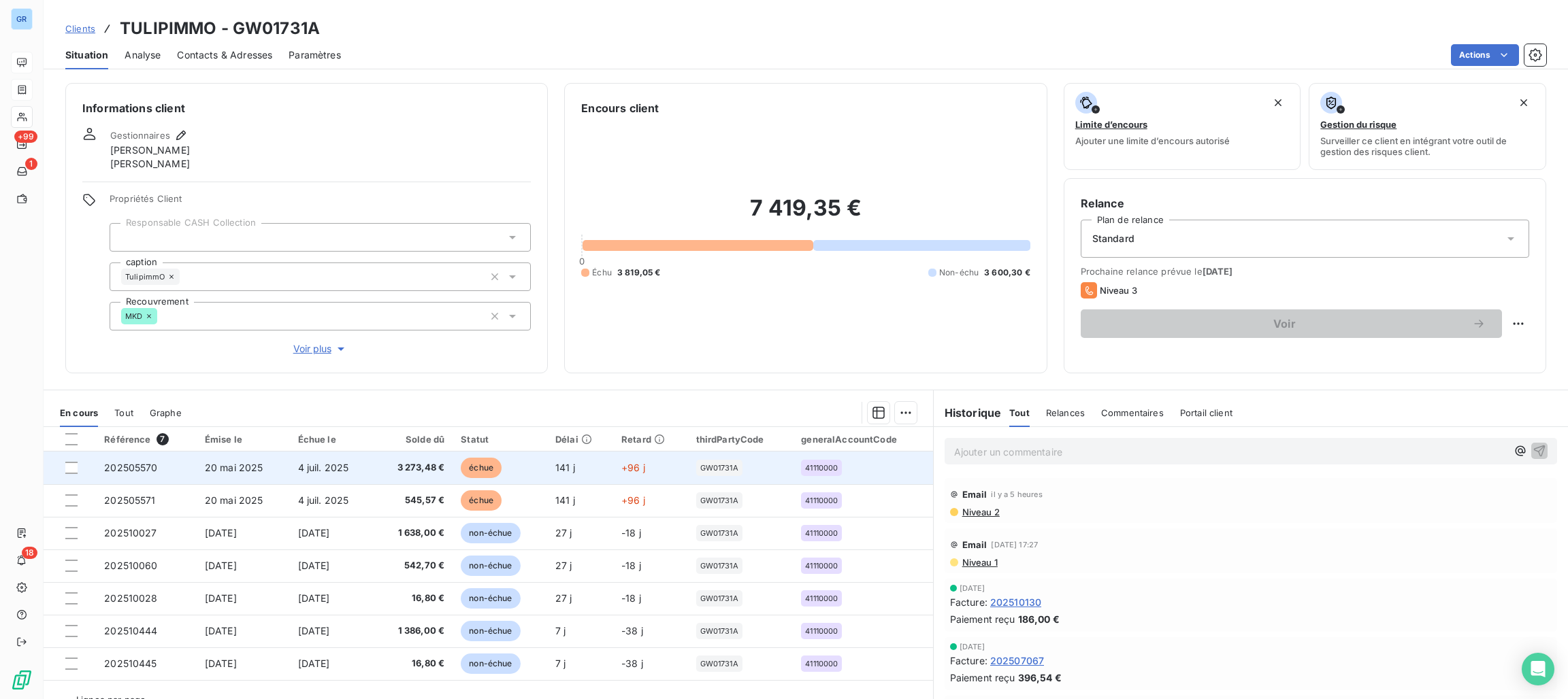
click at [482, 466] on span "échue" at bounding box center [482, 468] width 41 height 21
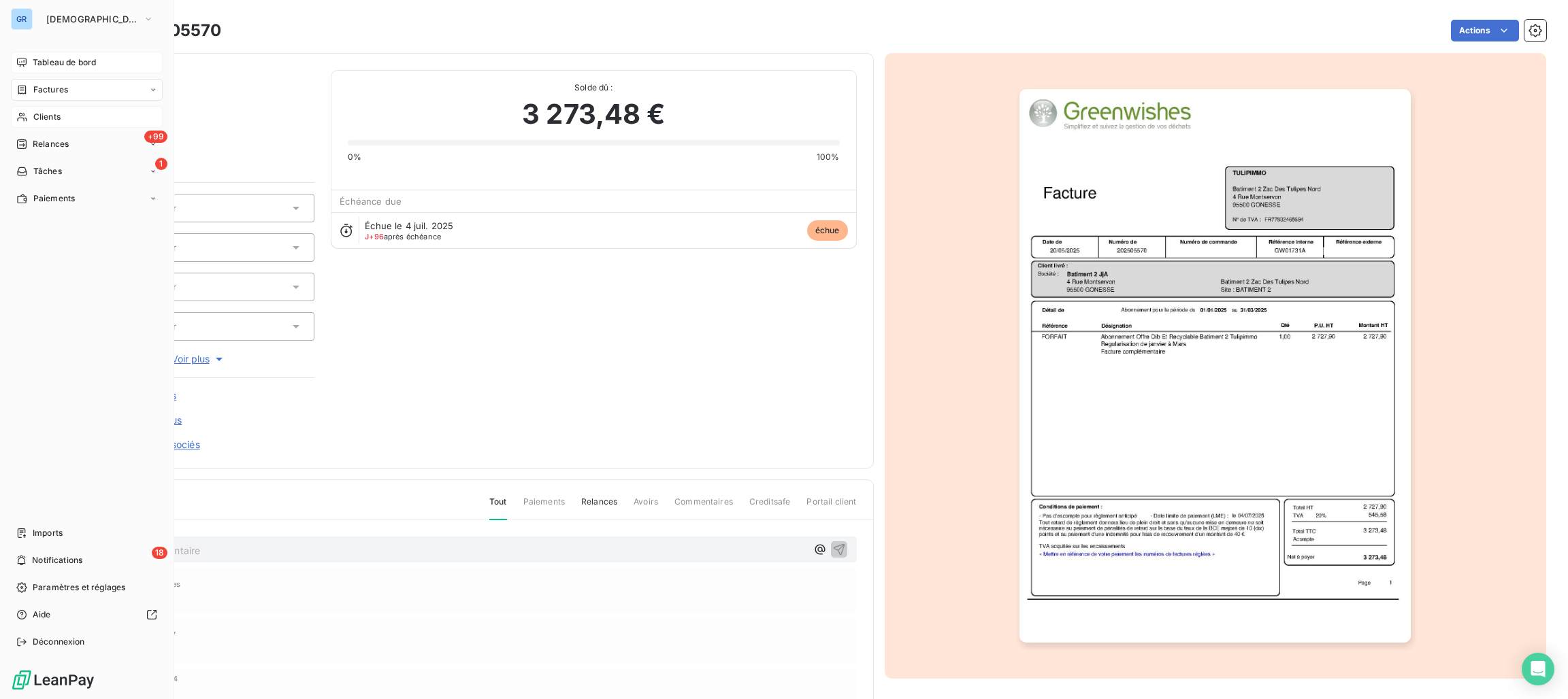
drag, startPoint x: 43, startPoint y: 116, endPoint x: 51, endPoint y: 116, distance: 8.0
click at [43, 116] on span "Clients" at bounding box center [47, 117] width 27 height 12
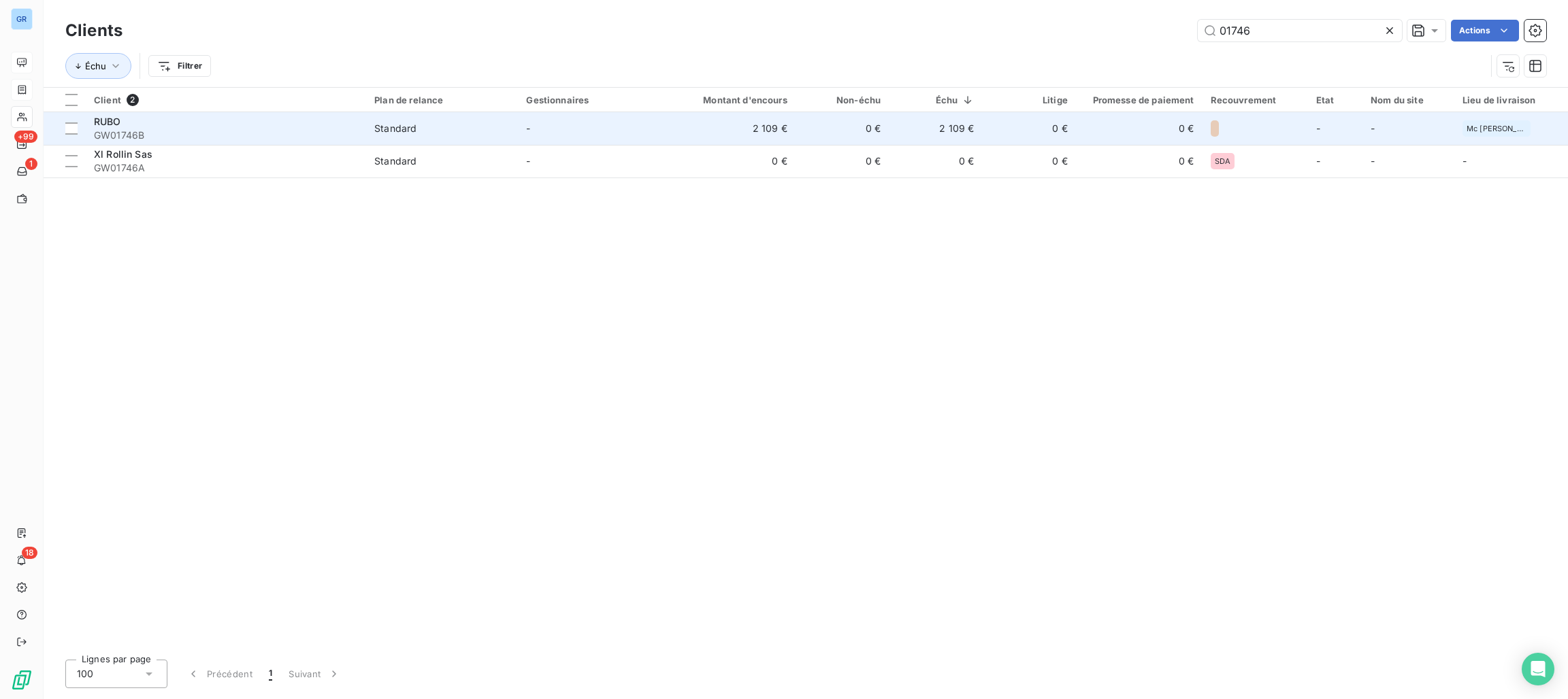
type input "01746"
click at [135, 134] on span "GW01746B" at bounding box center [225, 135] width 264 height 14
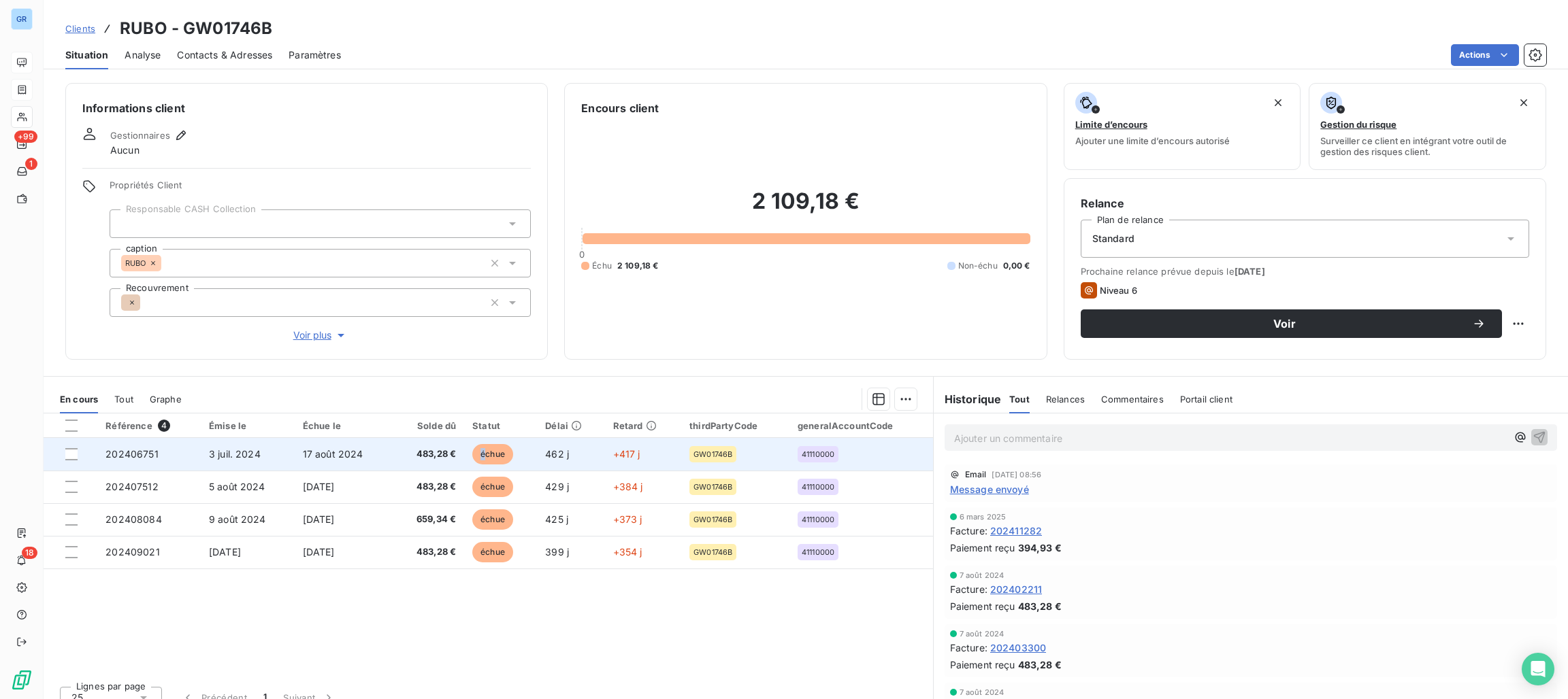
click at [485, 454] on span "échue" at bounding box center [493, 454] width 41 height 21
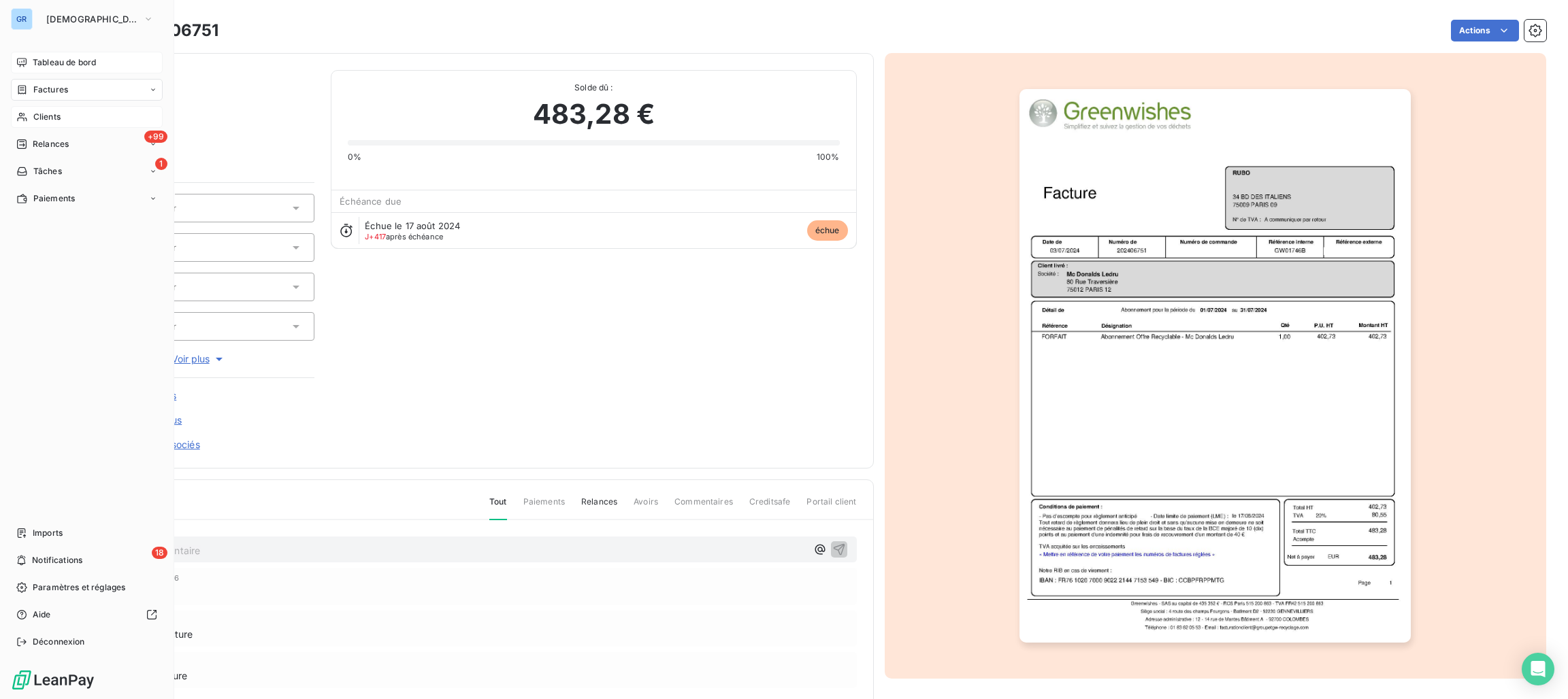
click at [36, 112] on span "Clients" at bounding box center [47, 117] width 27 height 12
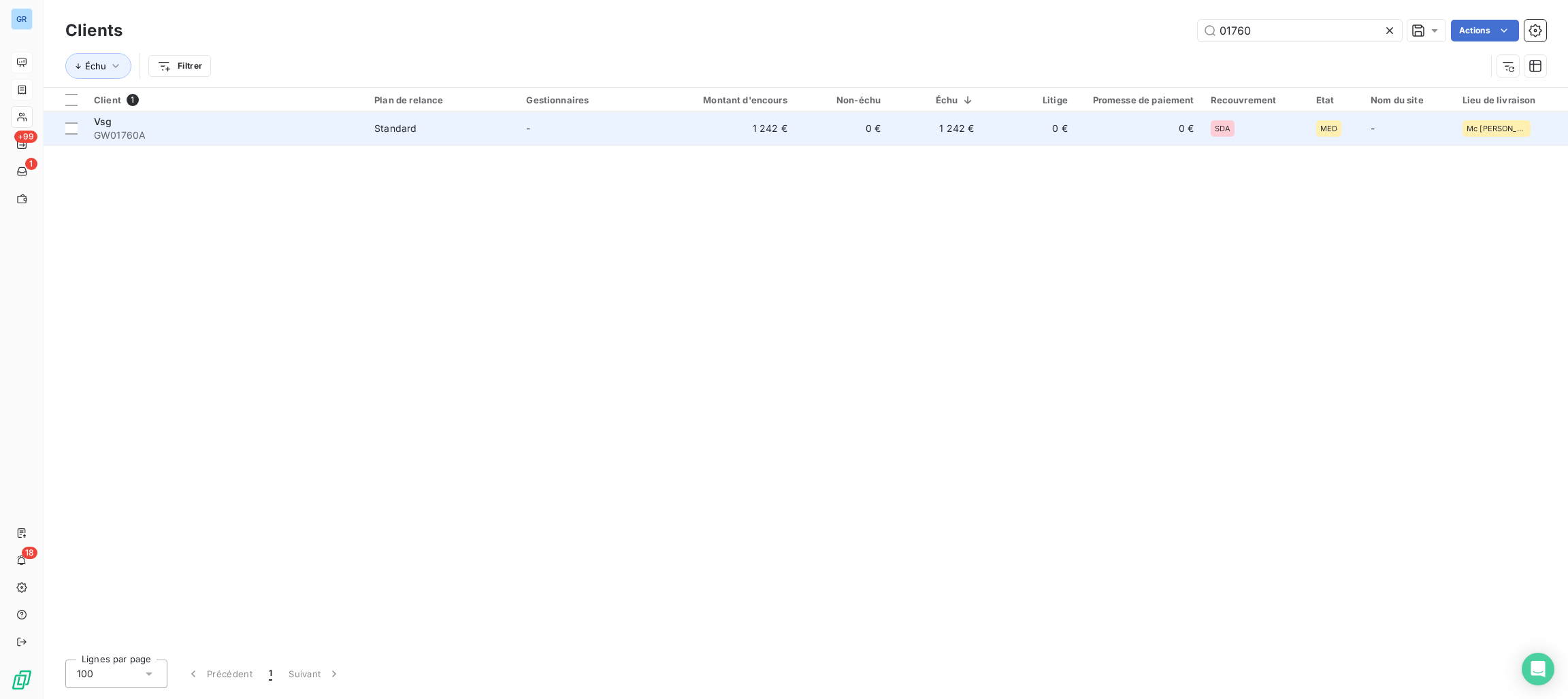
type input "01760"
click at [107, 122] on span "Vsg" at bounding box center [102, 121] width 17 height 11
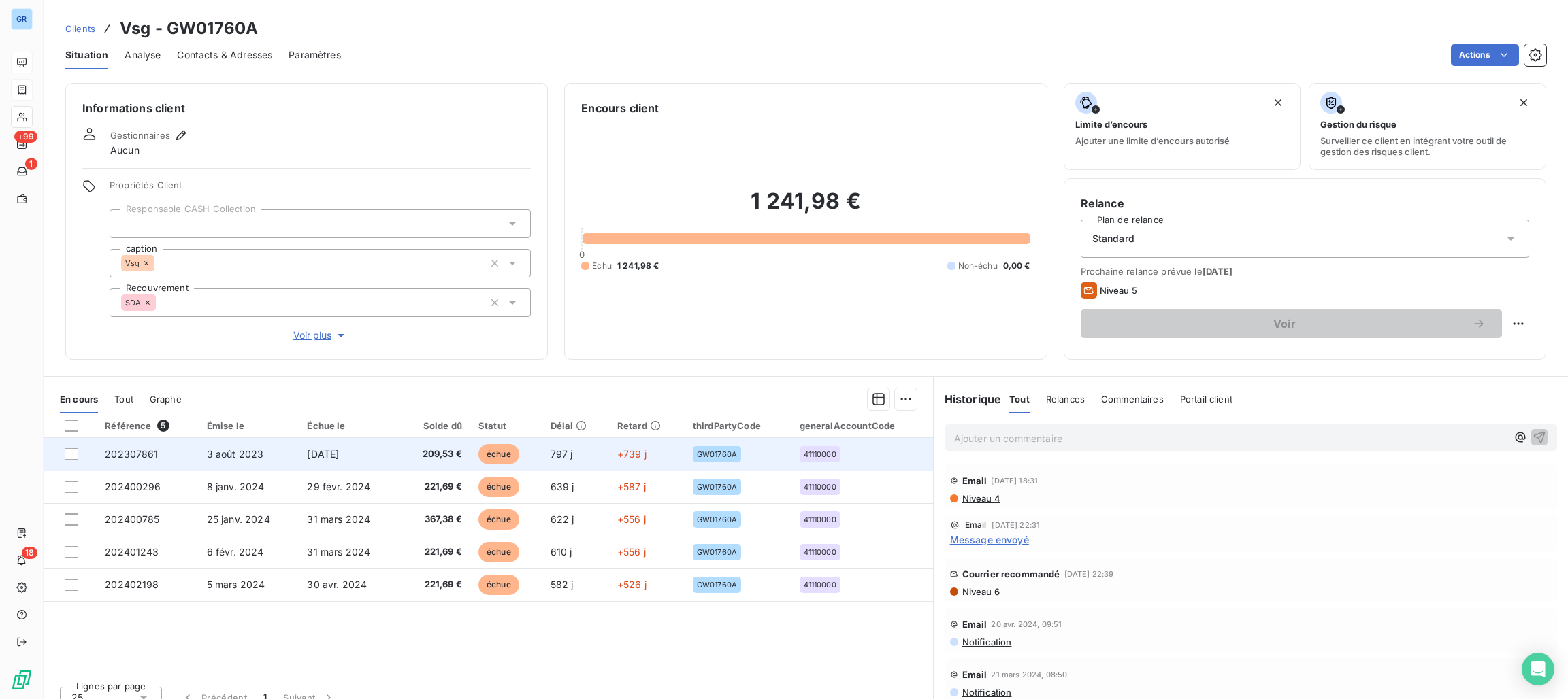
click at [489, 445] on span "échue" at bounding box center [499, 454] width 41 height 21
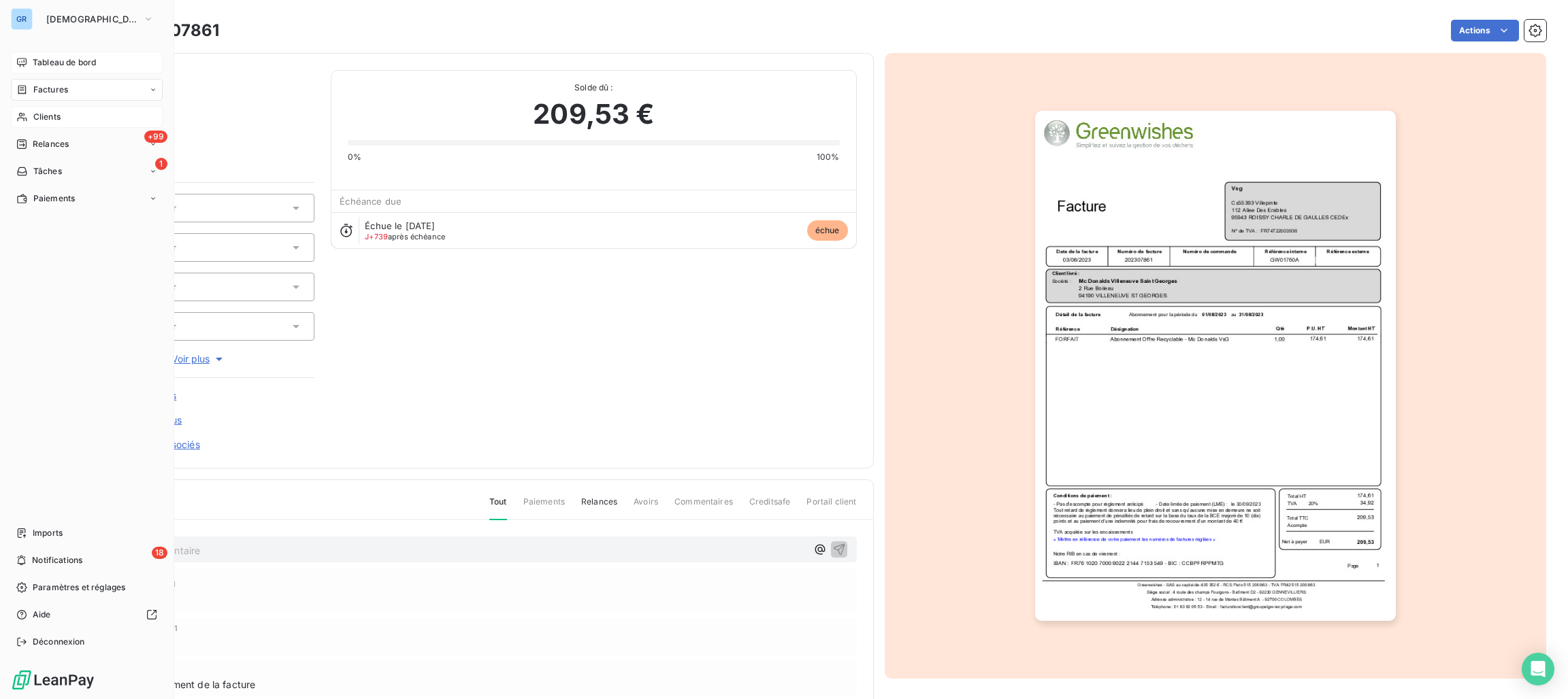
click at [46, 116] on span "Clients" at bounding box center [47, 117] width 27 height 12
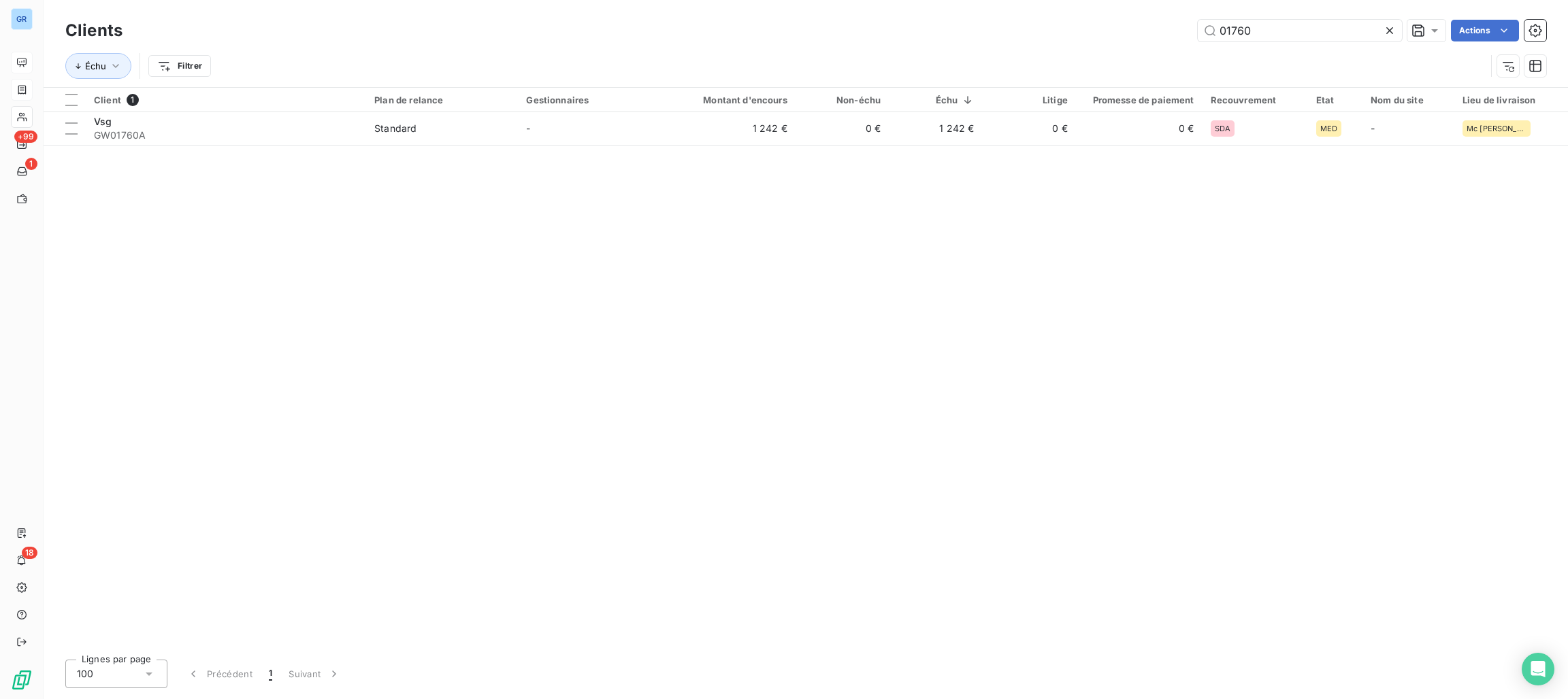
drag, startPoint x: 1286, startPoint y: 34, endPoint x: 1041, endPoint y: 33, distance: 245.0
click at [1144, 33] on div "01760 Actions" at bounding box center [842, 30] width 1407 height 22
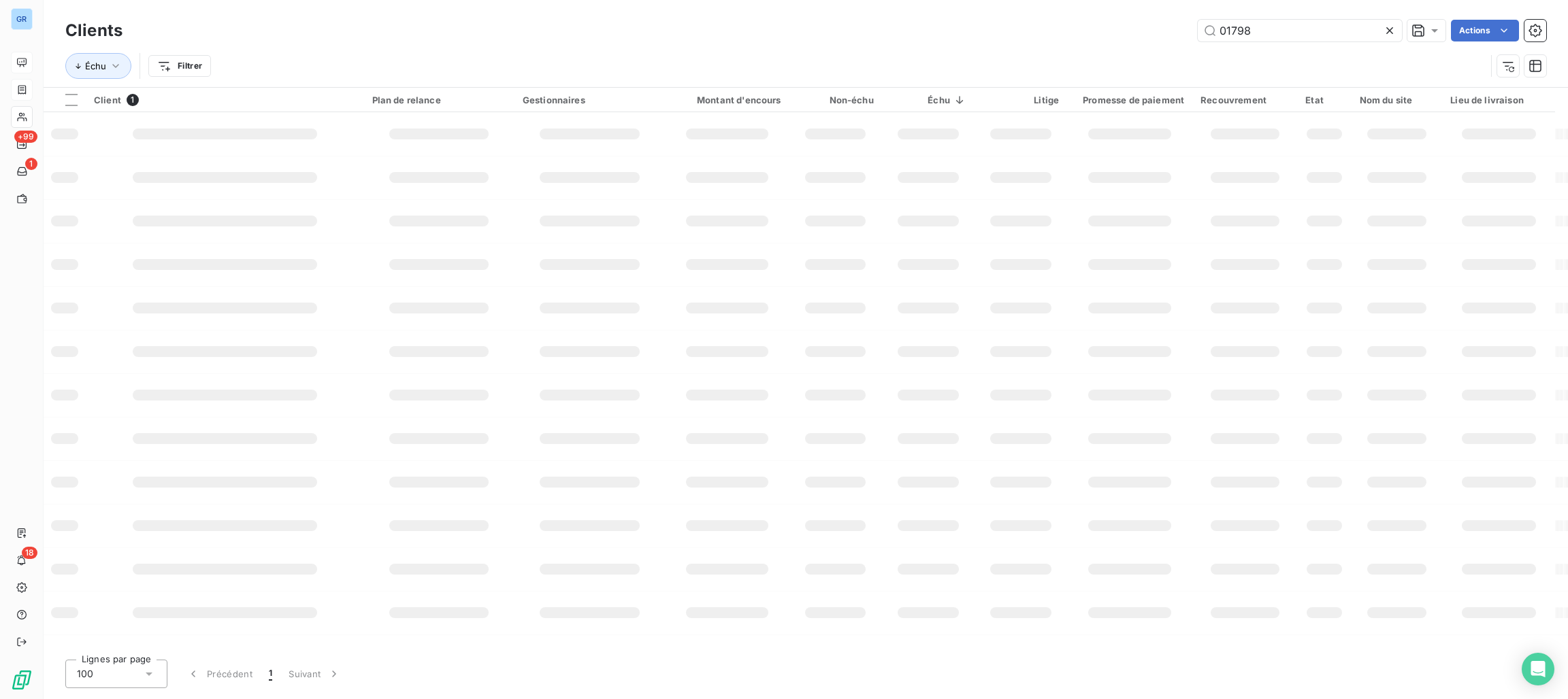
type input "01798"
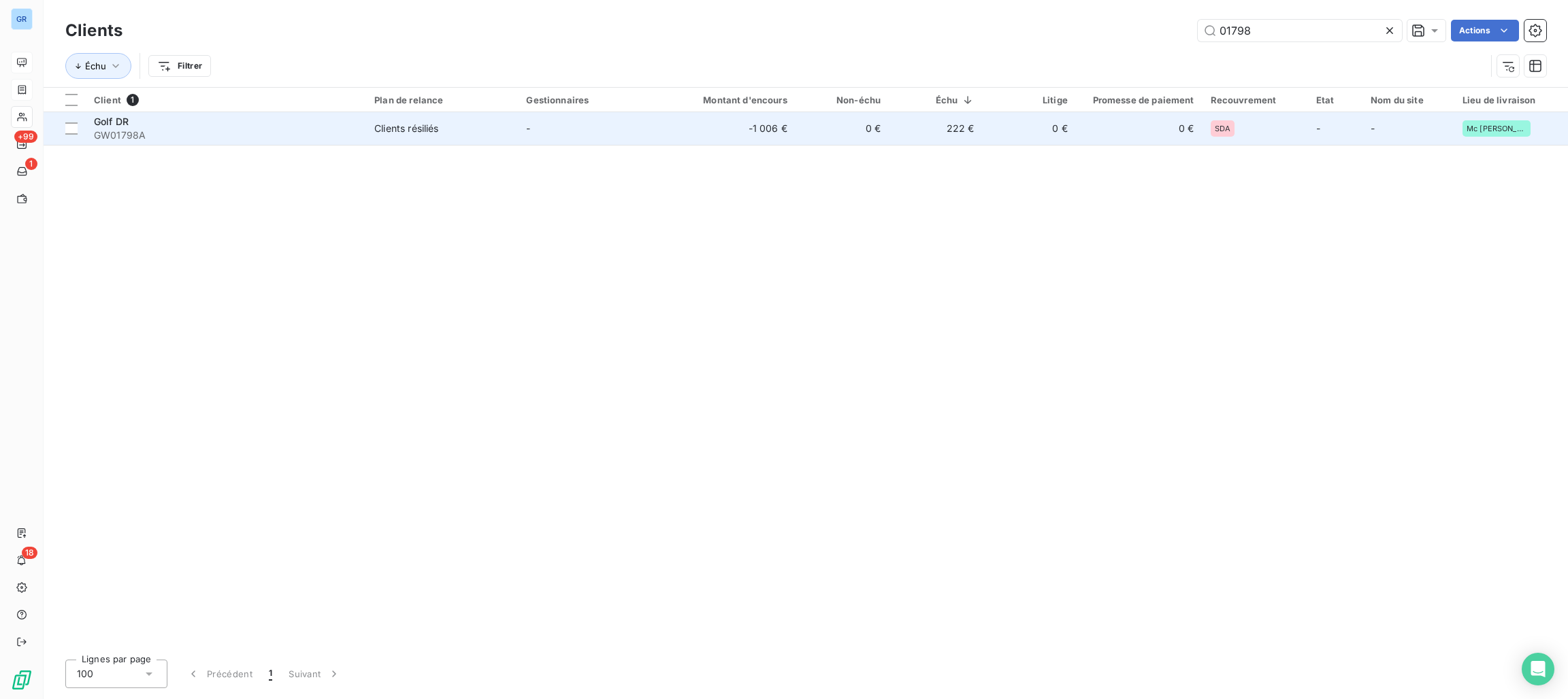
click at [365, 126] on td "Golf DR GW01798A" at bounding box center [226, 129] width 281 height 33
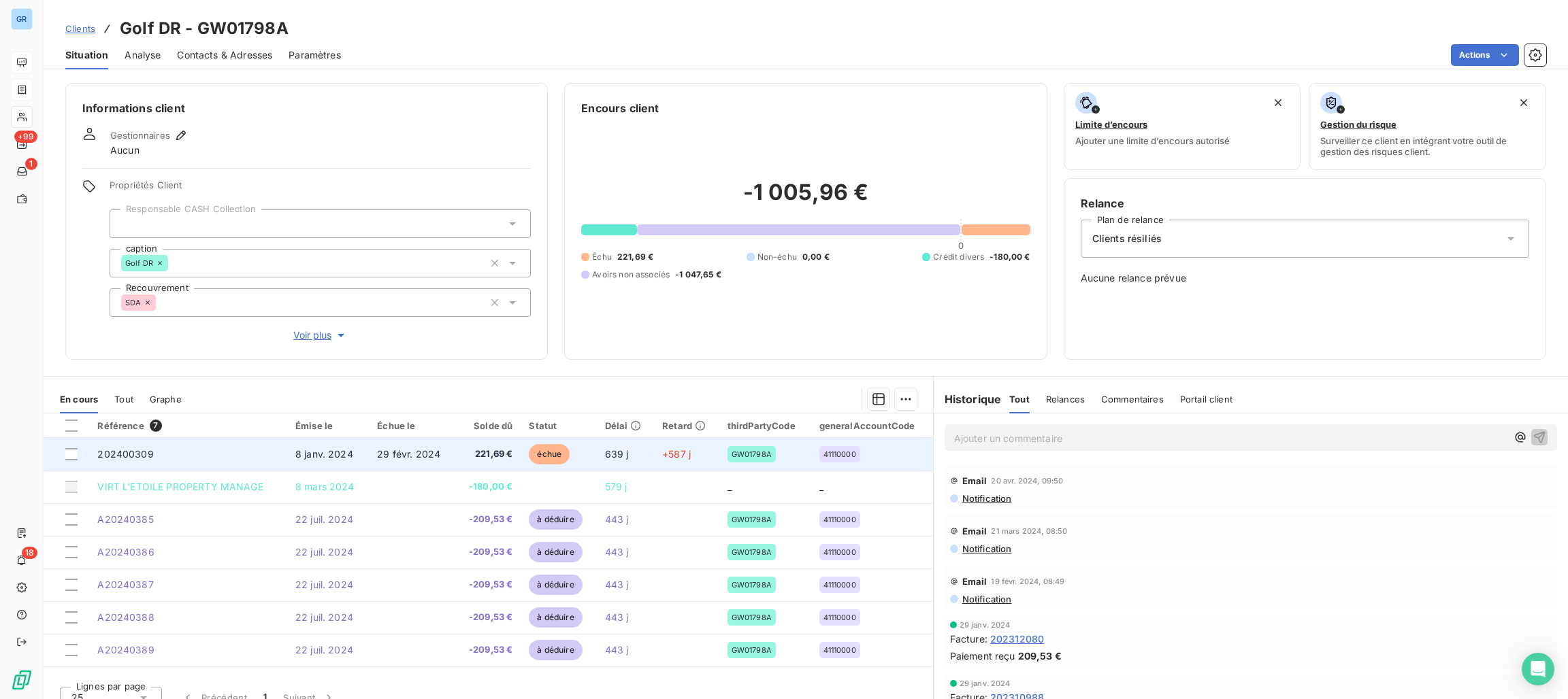
click at [542, 454] on span "échue" at bounding box center [549, 454] width 41 height 21
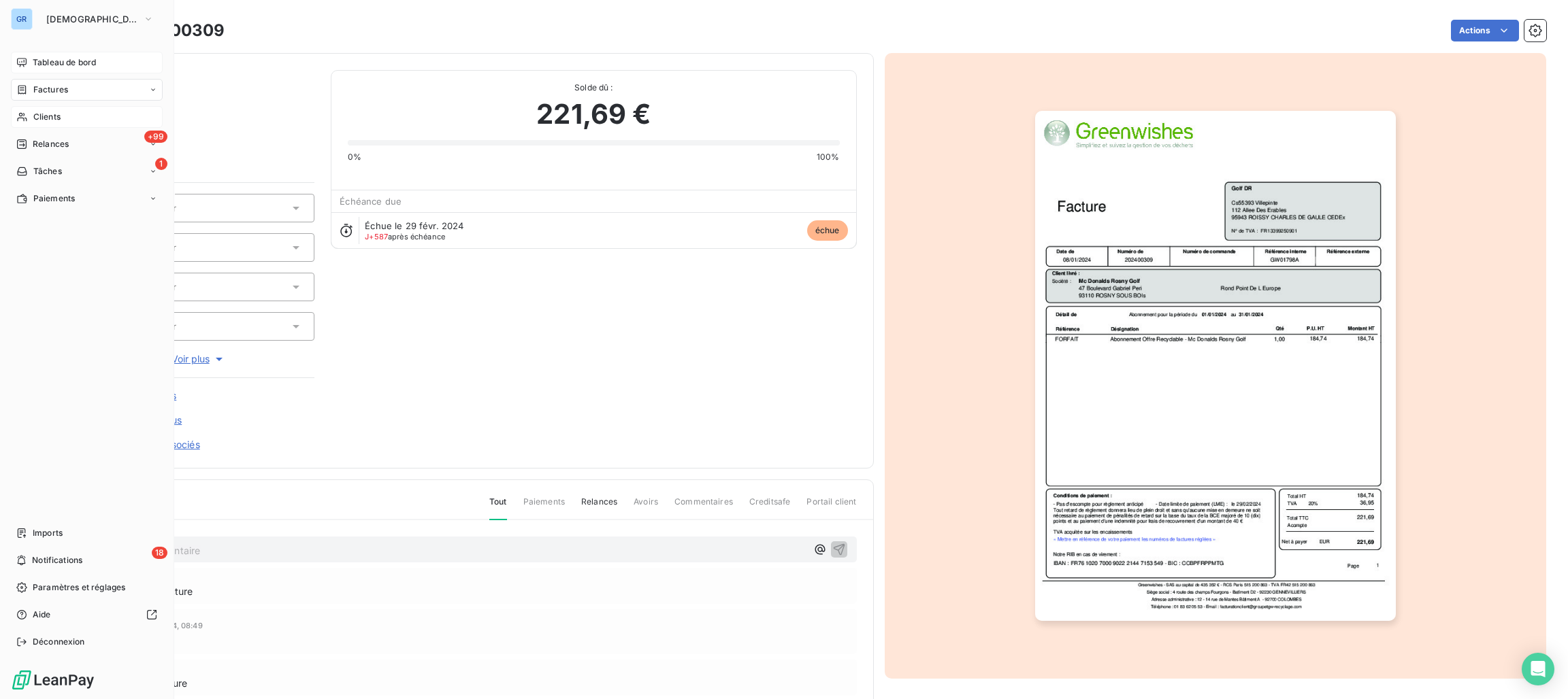
click at [55, 91] on span "Factures" at bounding box center [51, 90] width 35 height 12
click at [55, 115] on span "Clients" at bounding box center [47, 117] width 27 height 12
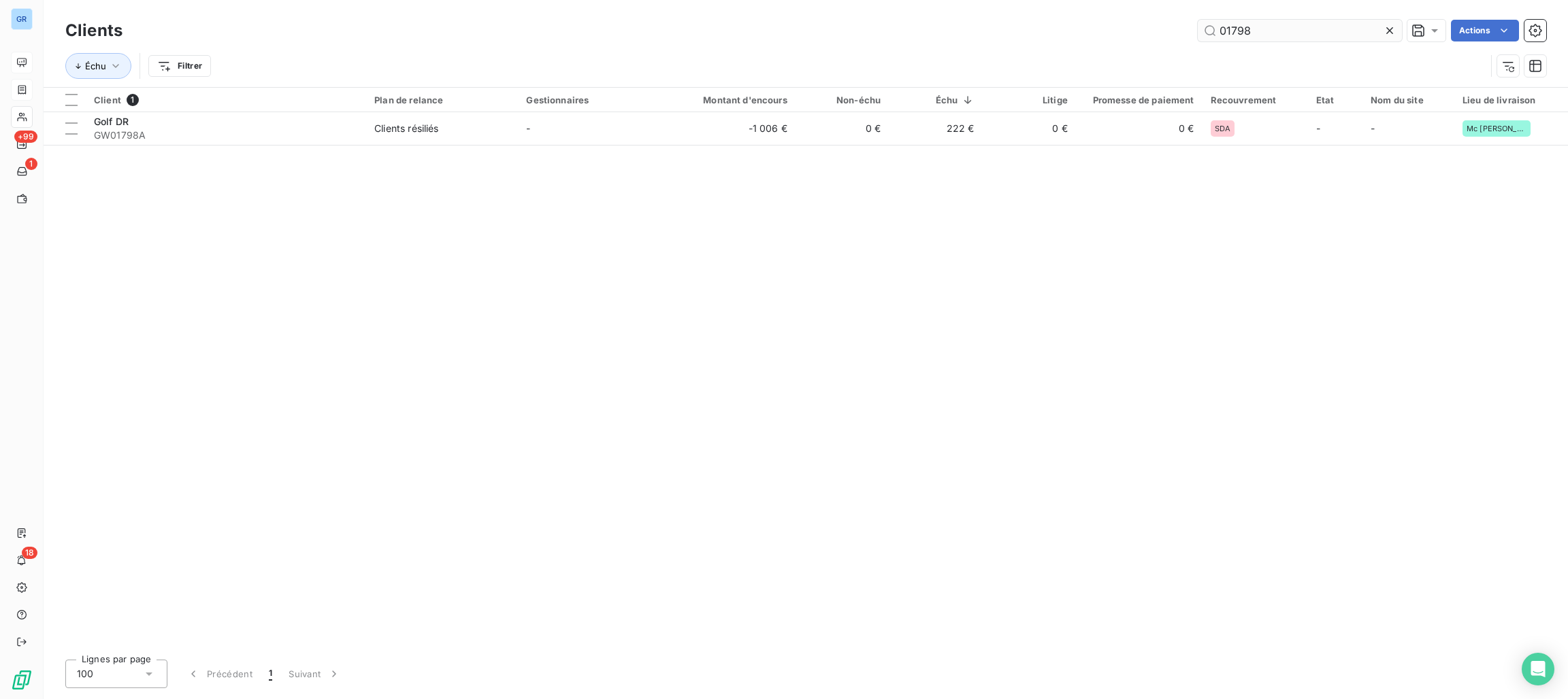
click at [1289, 32] on input "01798" at bounding box center [1299, 30] width 204 height 22
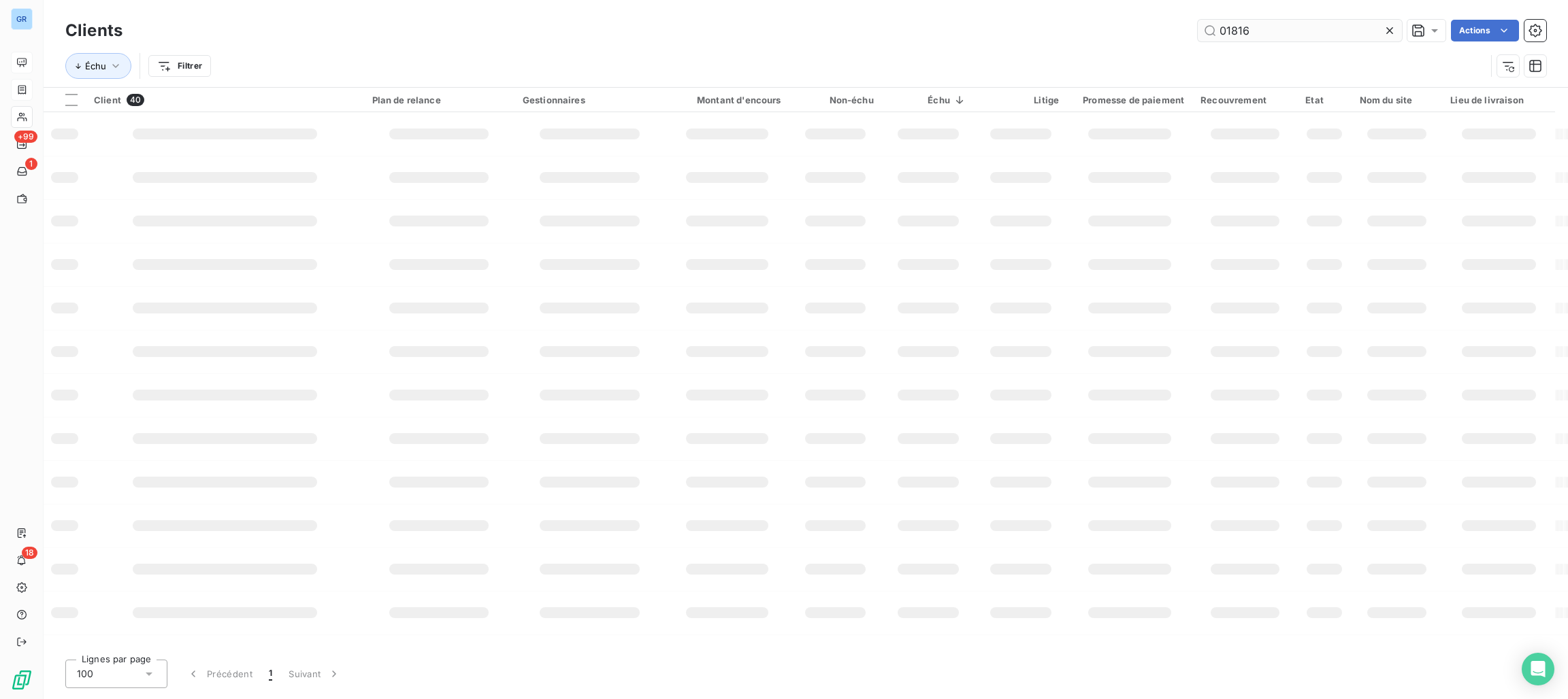
type input "01816"
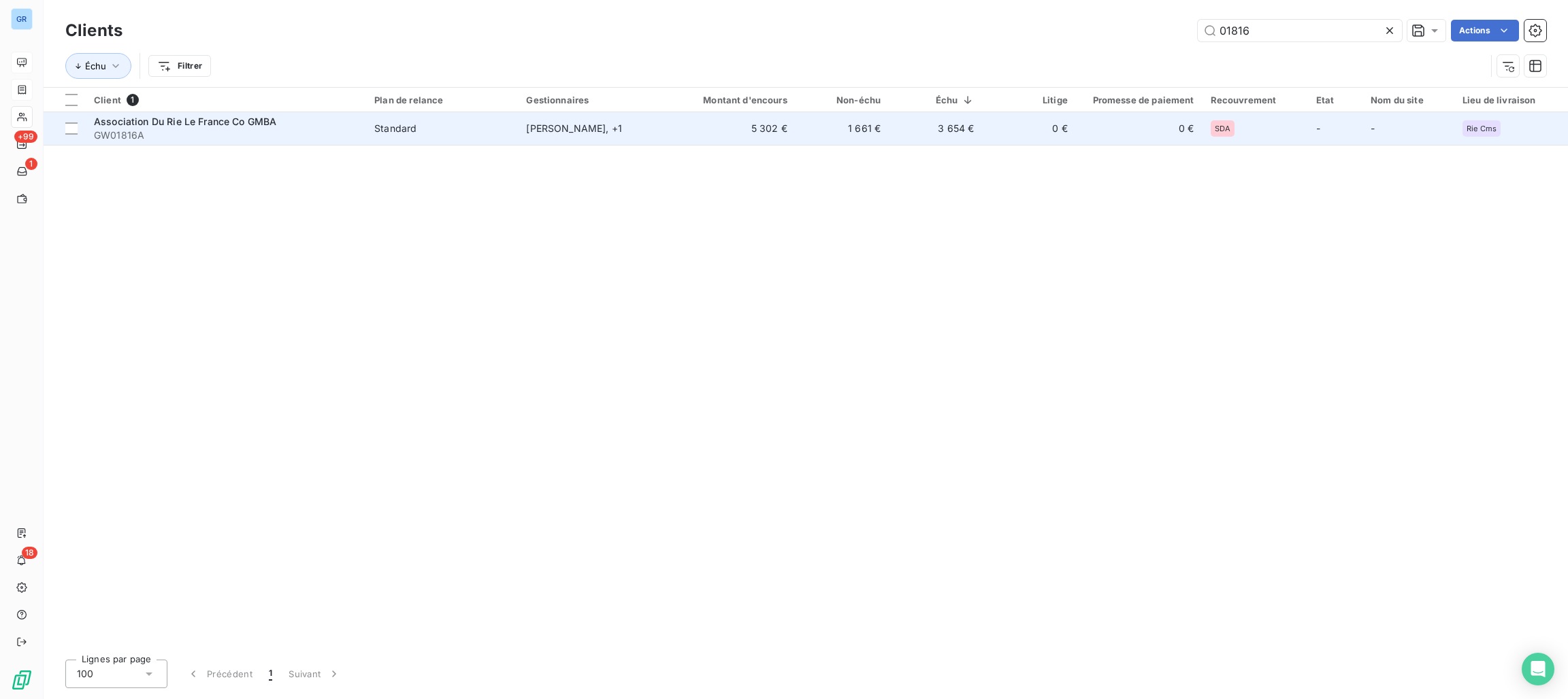
click at [332, 141] on span "GW01816A" at bounding box center [225, 135] width 264 height 14
type input "01822"
click at [591, 135] on td "[PERSON_NAME]" at bounding box center [593, 129] width 151 height 33
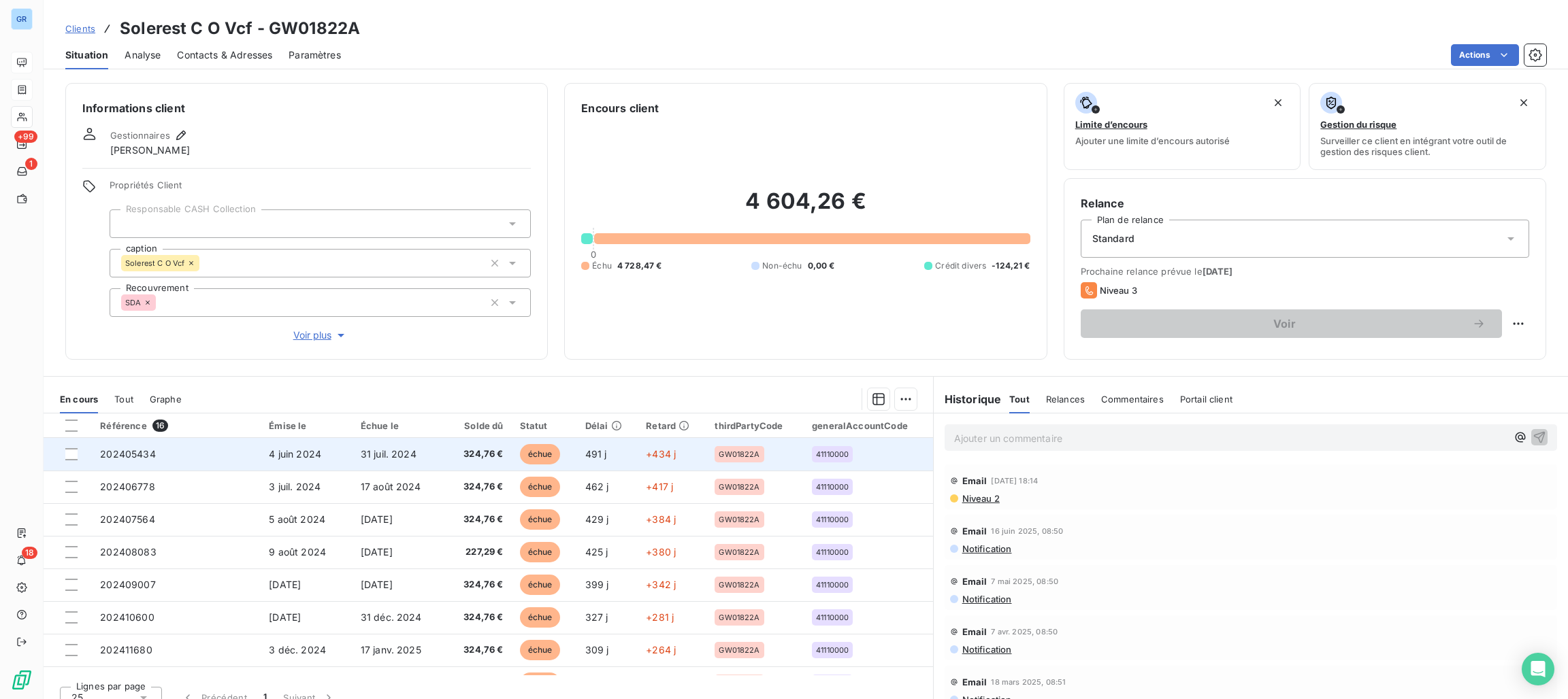
click at [542, 449] on span "échue" at bounding box center [540, 454] width 41 height 21
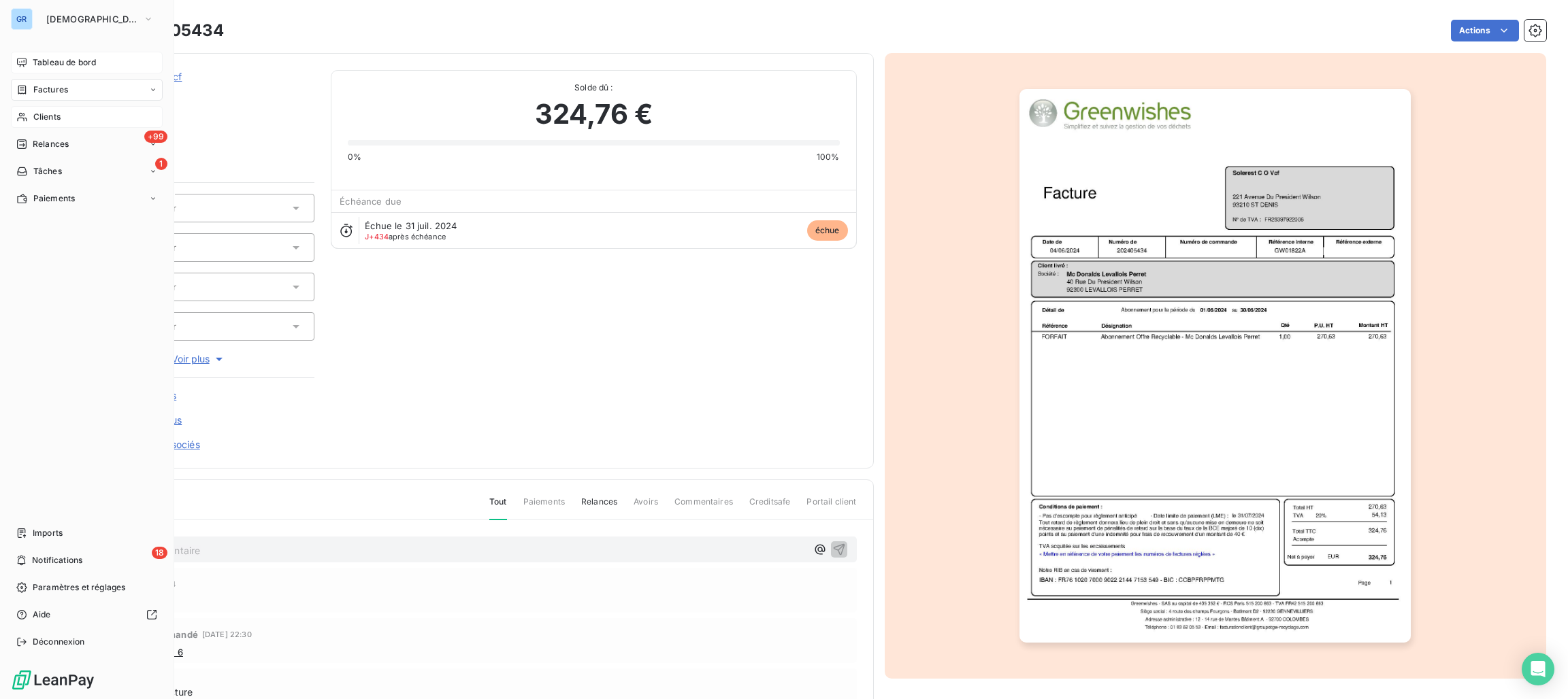
drag, startPoint x: 56, startPoint y: 113, endPoint x: 94, endPoint y: 119, distance: 38.5
click at [56, 113] on span "Clients" at bounding box center [47, 117] width 27 height 12
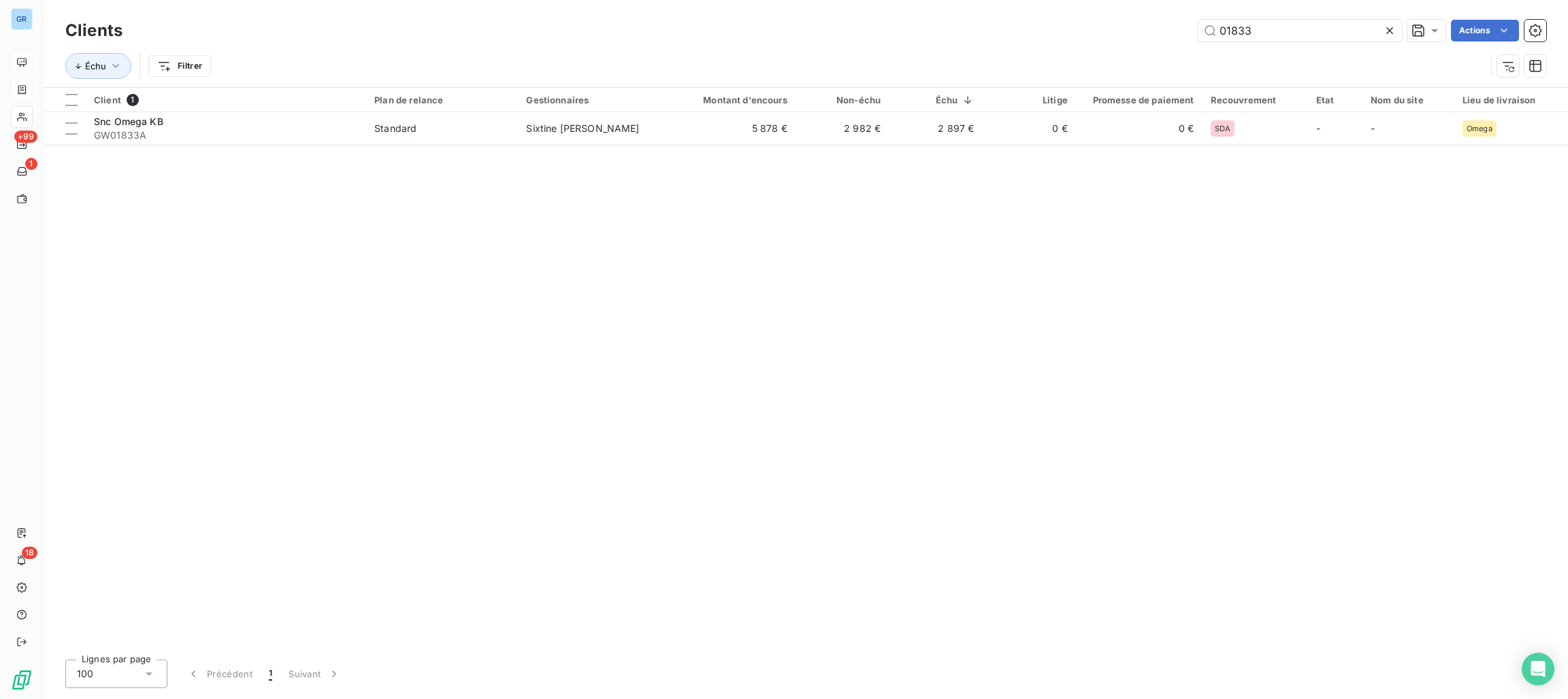
click at [1326, 47] on div "Échu Filtrer" at bounding box center [806, 65] width 1481 height 42
click at [1331, 33] on input "01833" at bounding box center [1299, 30] width 204 height 22
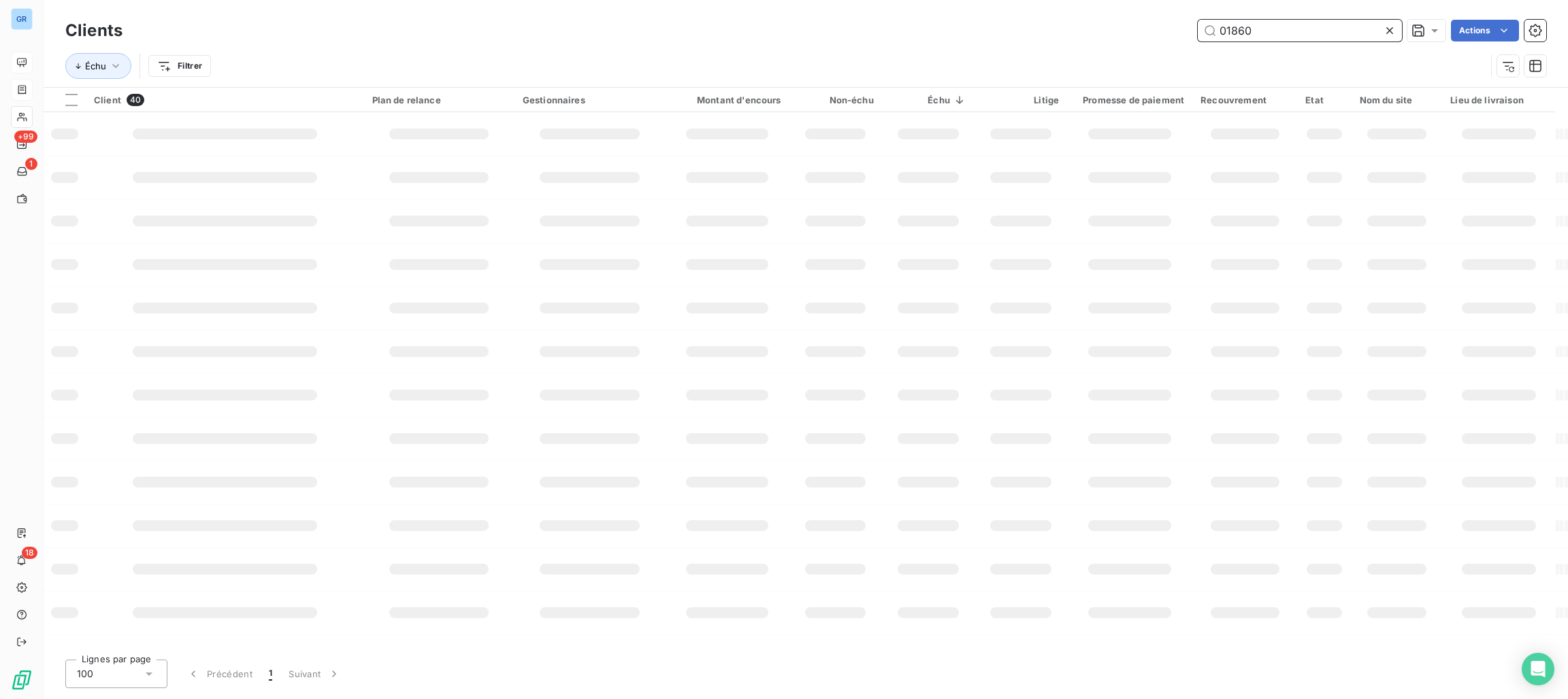
type input "01860"
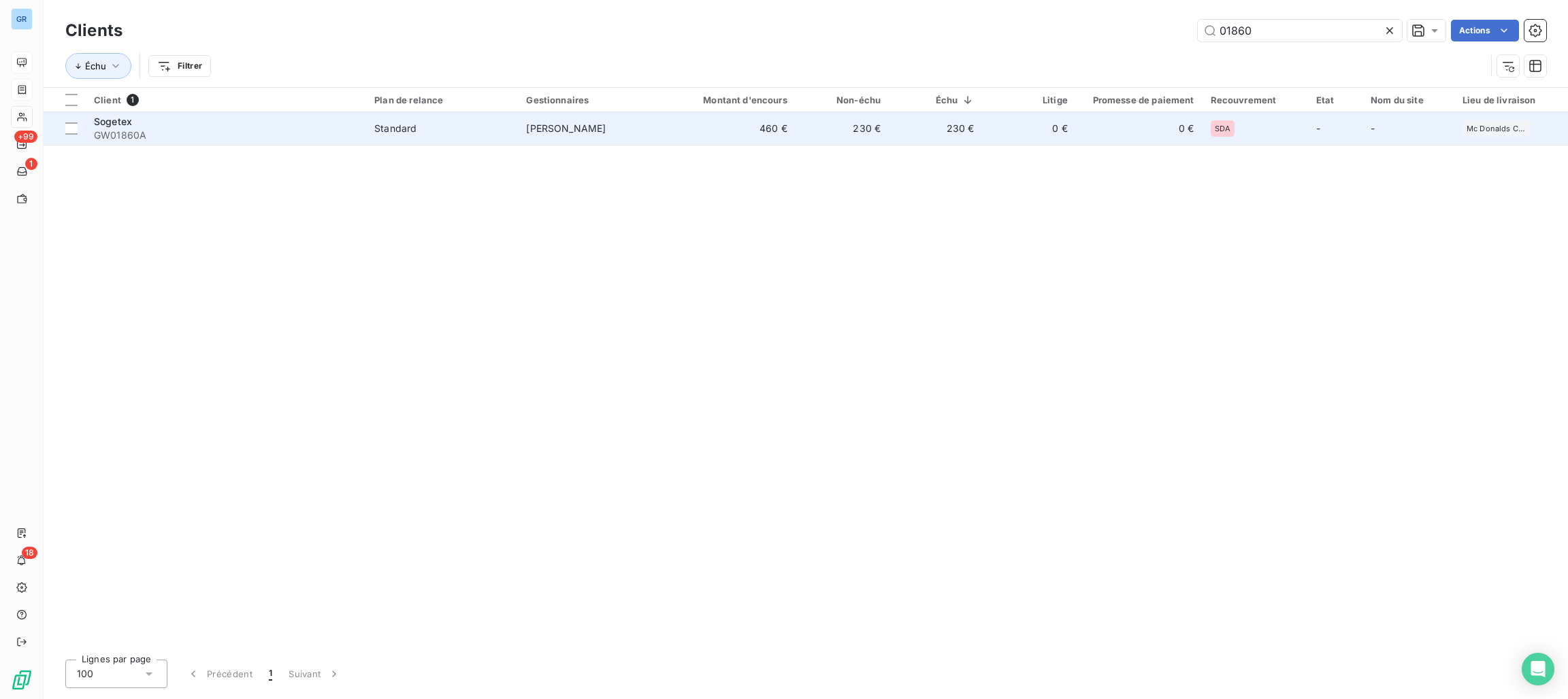
click at [577, 126] on span "[PERSON_NAME]" at bounding box center [565, 128] width 80 height 11
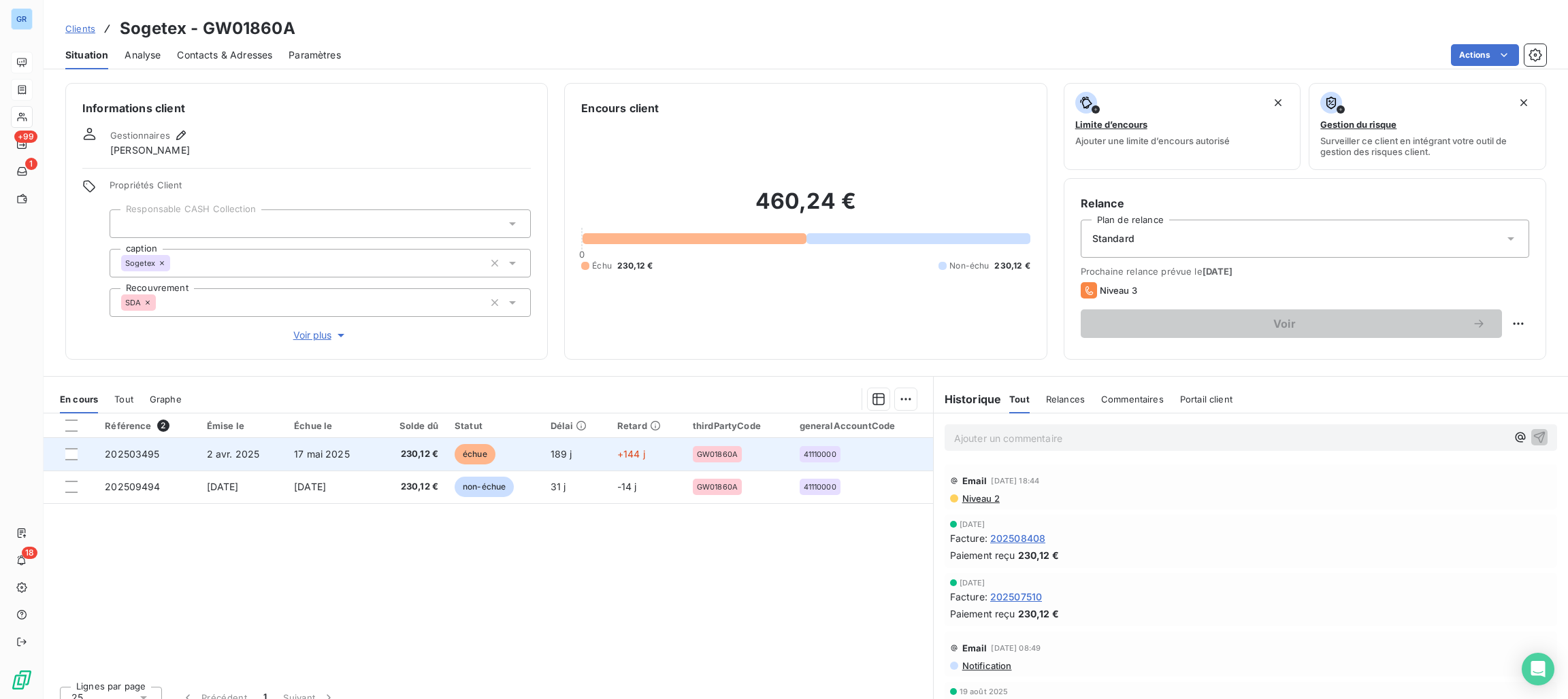
click at [465, 448] on span "échue" at bounding box center [475, 454] width 41 height 21
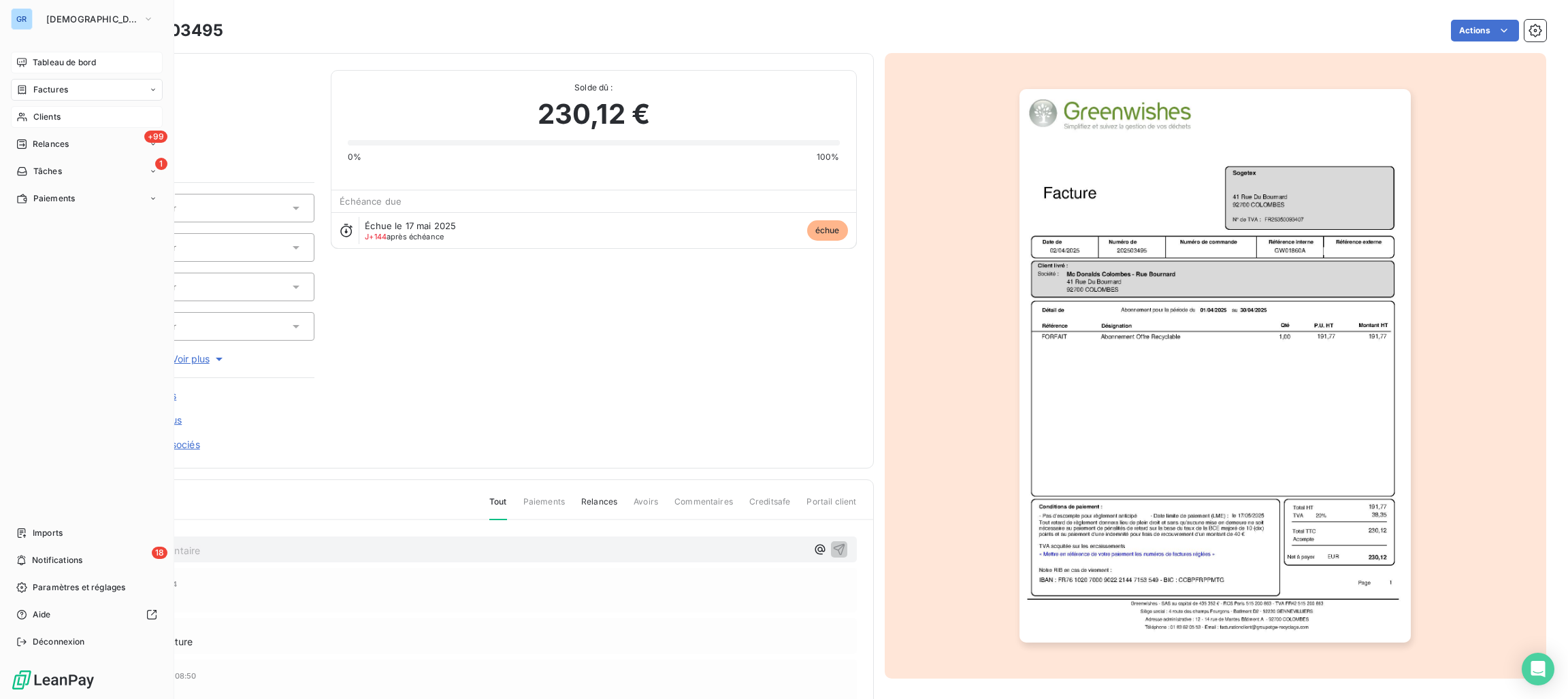
click at [52, 106] on div "Clients" at bounding box center [86, 117] width 151 height 22
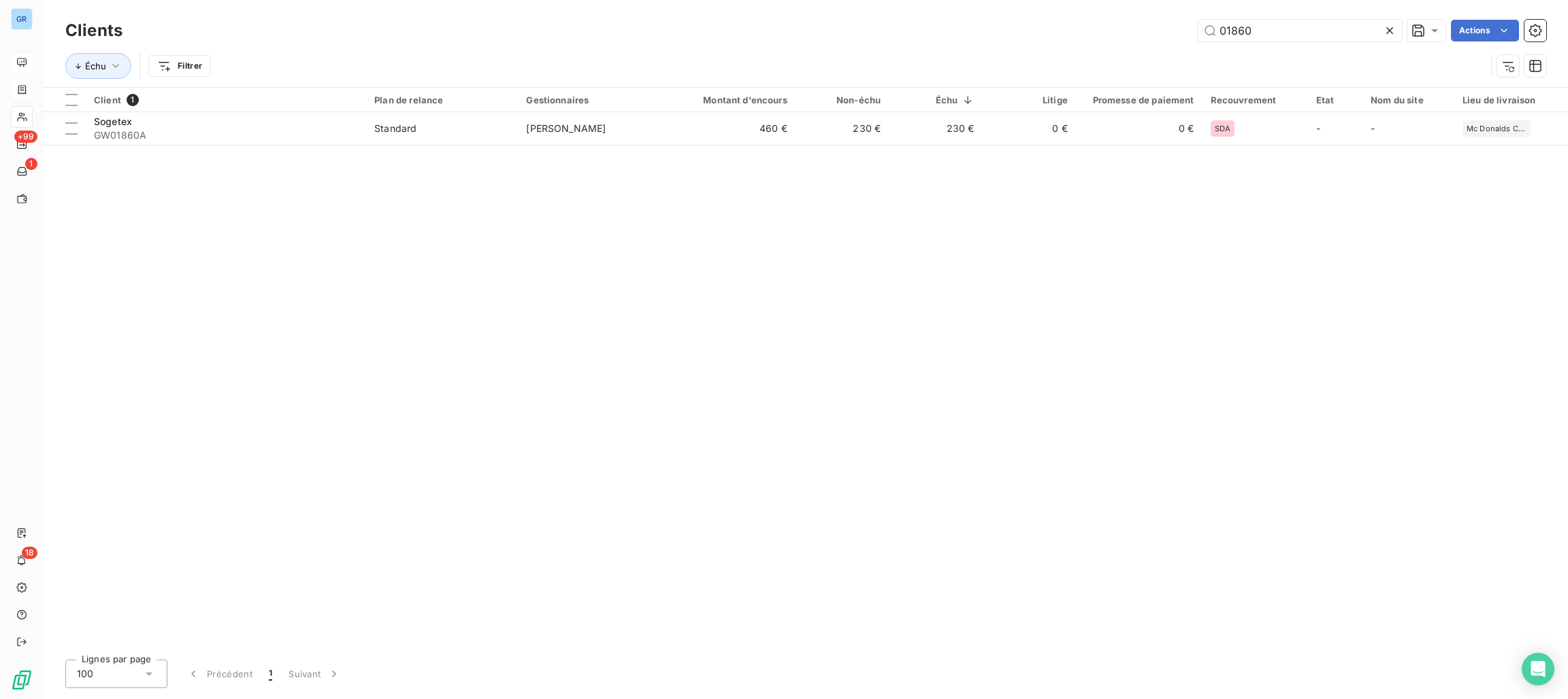
drag, startPoint x: 1315, startPoint y: 32, endPoint x: 1084, endPoint y: 32, distance: 231.0
click at [1226, 32] on input "01860" at bounding box center [1299, 30] width 204 height 22
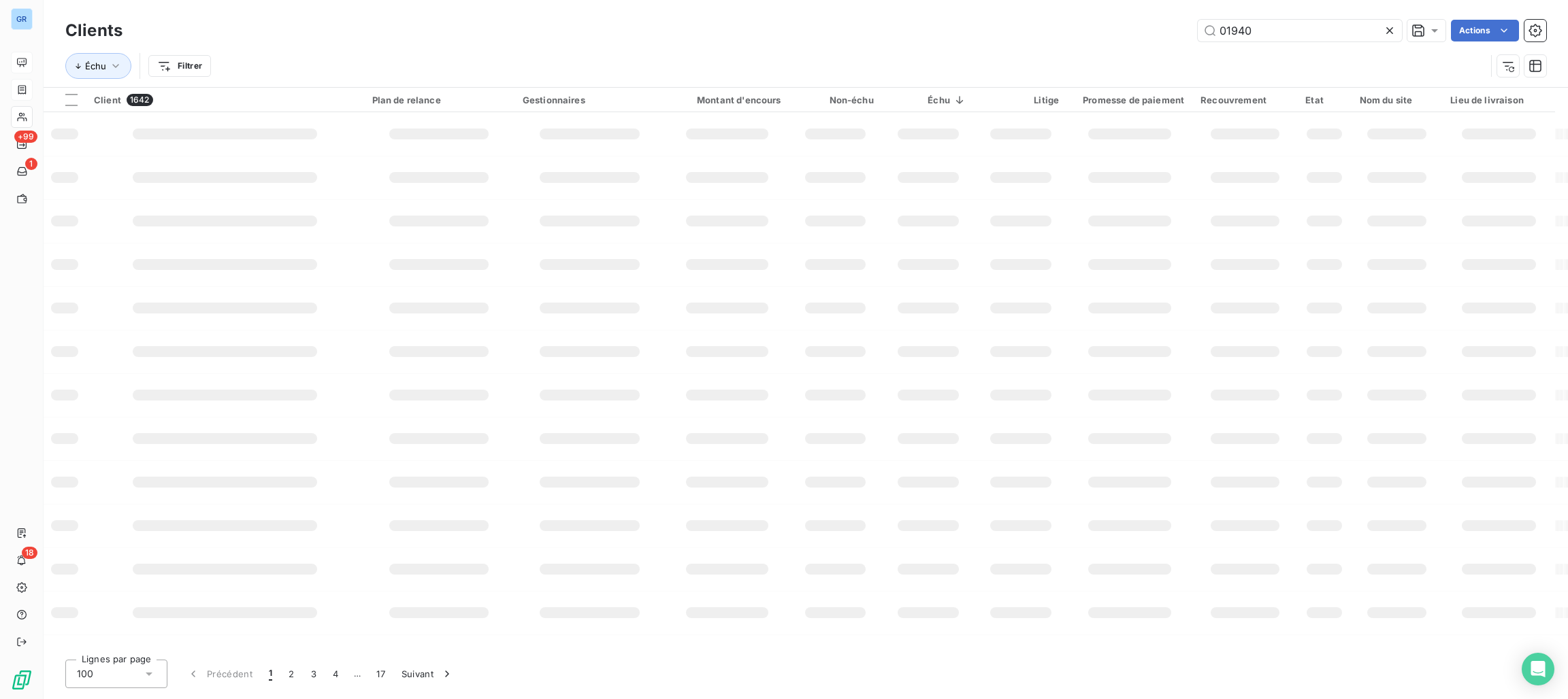
type input "01940"
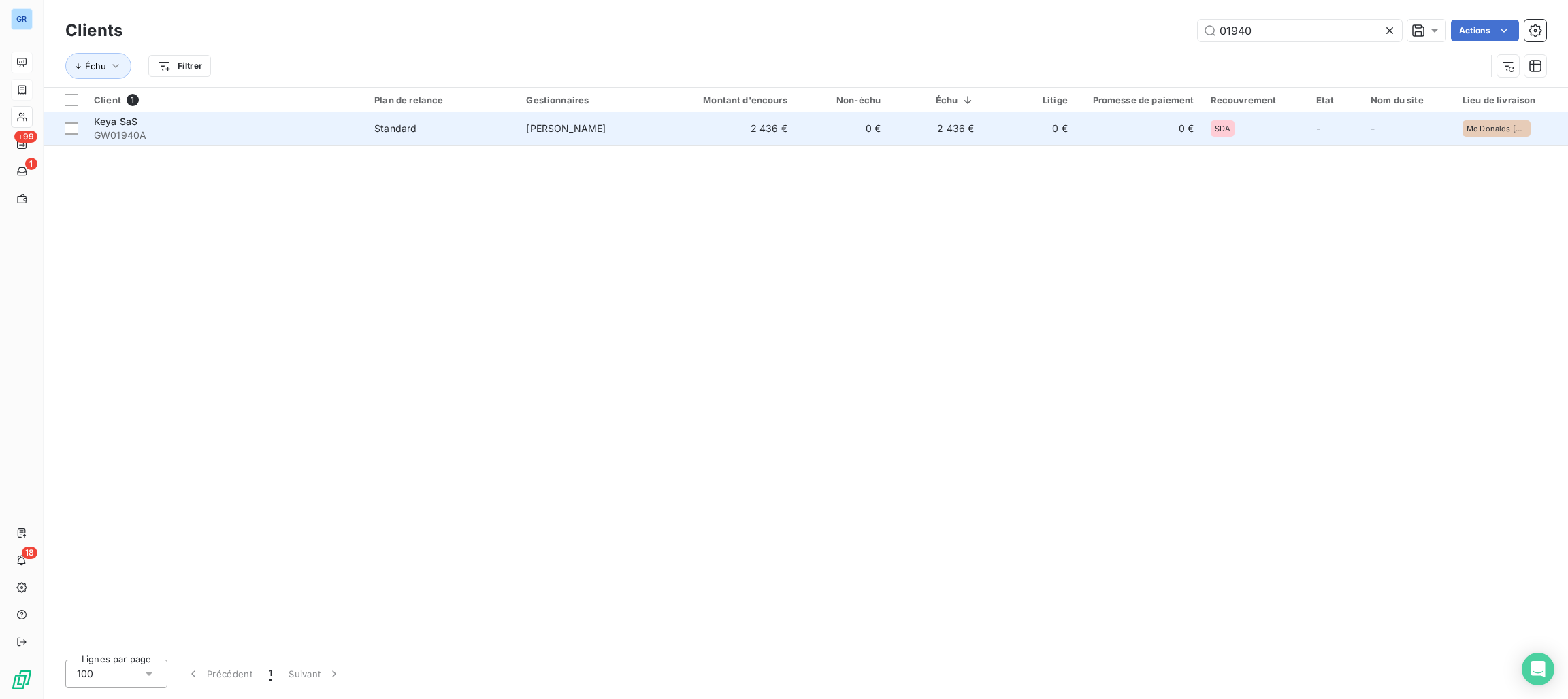
click at [177, 132] on span "GW01940A" at bounding box center [225, 135] width 264 height 14
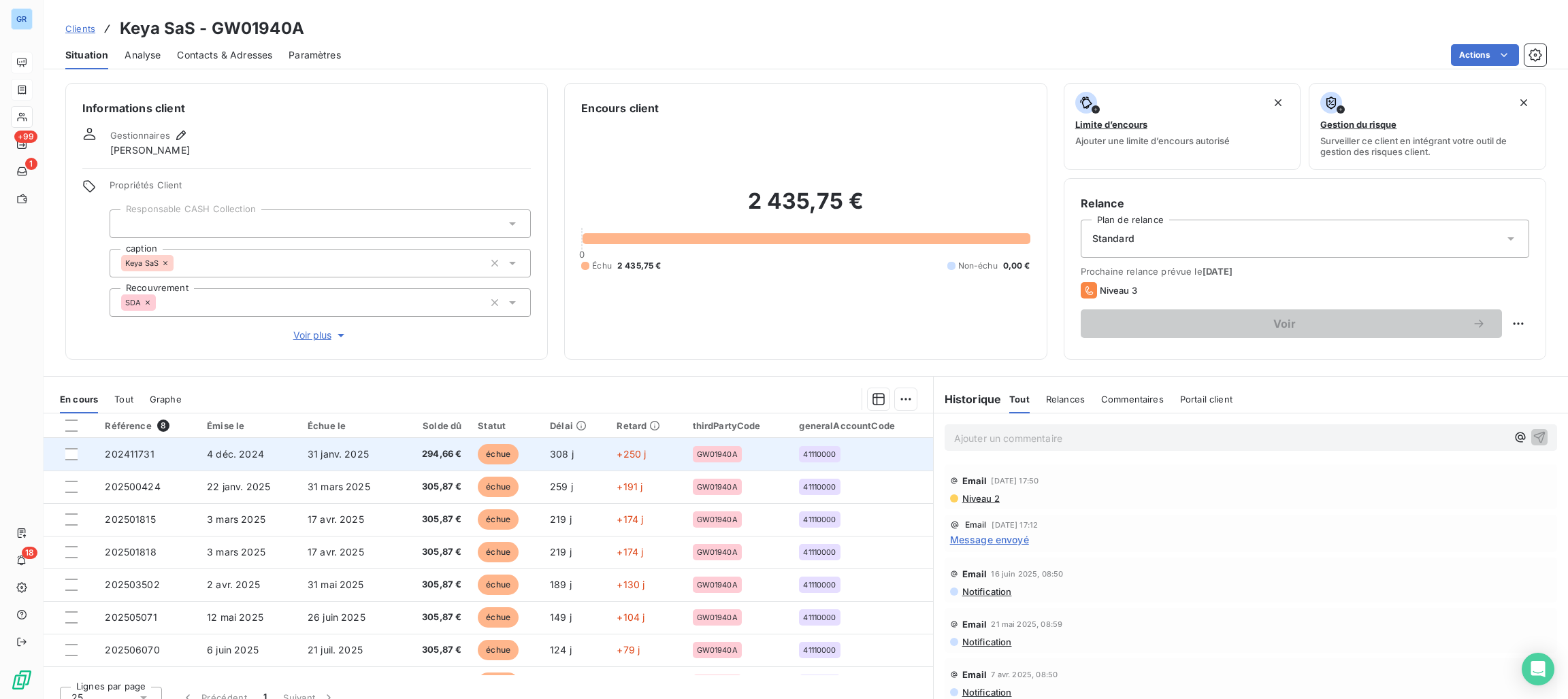
click at [484, 453] on span "échue" at bounding box center [498, 454] width 41 height 21
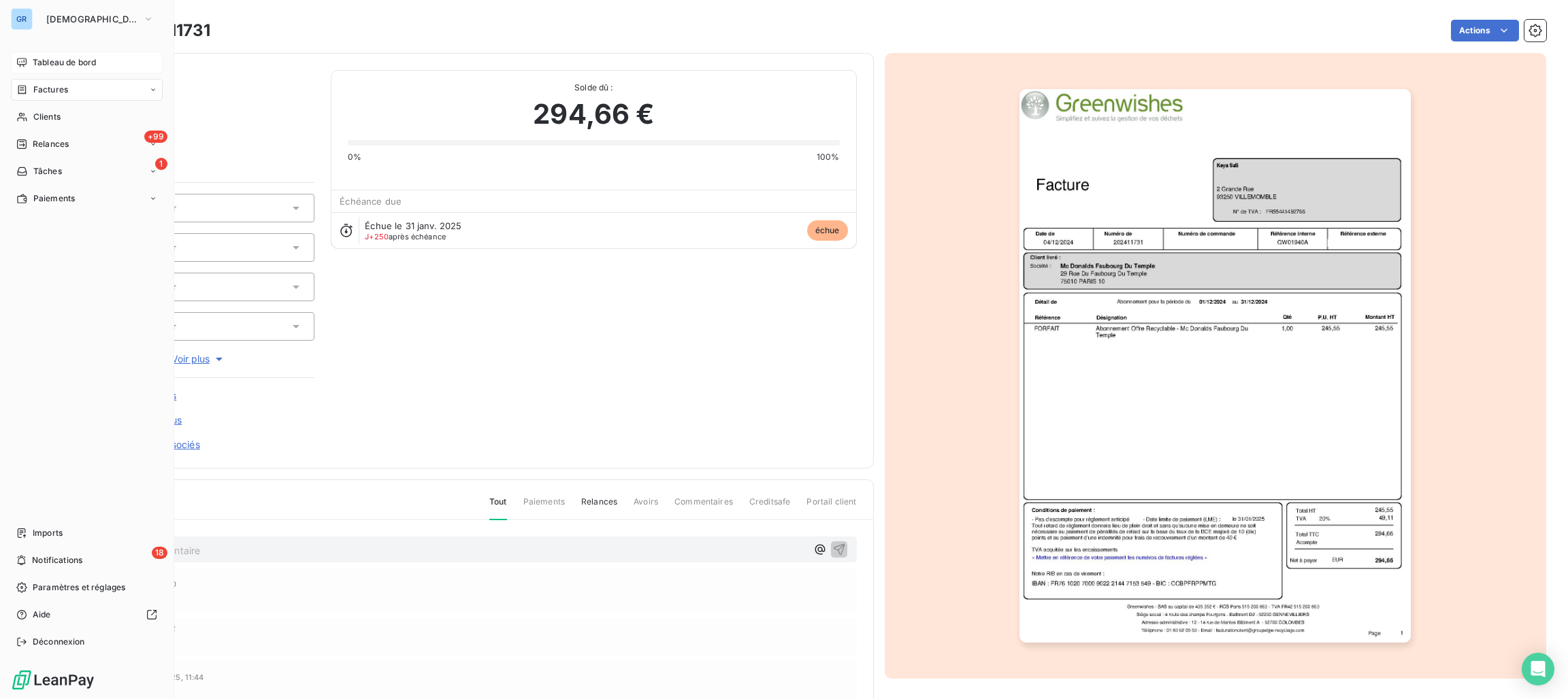
drag, startPoint x: 46, startPoint y: 91, endPoint x: 74, endPoint y: 91, distance: 28.0
click at [49, 91] on span "Factures" at bounding box center [51, 90] width 35 height 12
click at [48, 111] on span "Clients" at bounding box center [47, 117] width 27 height 12
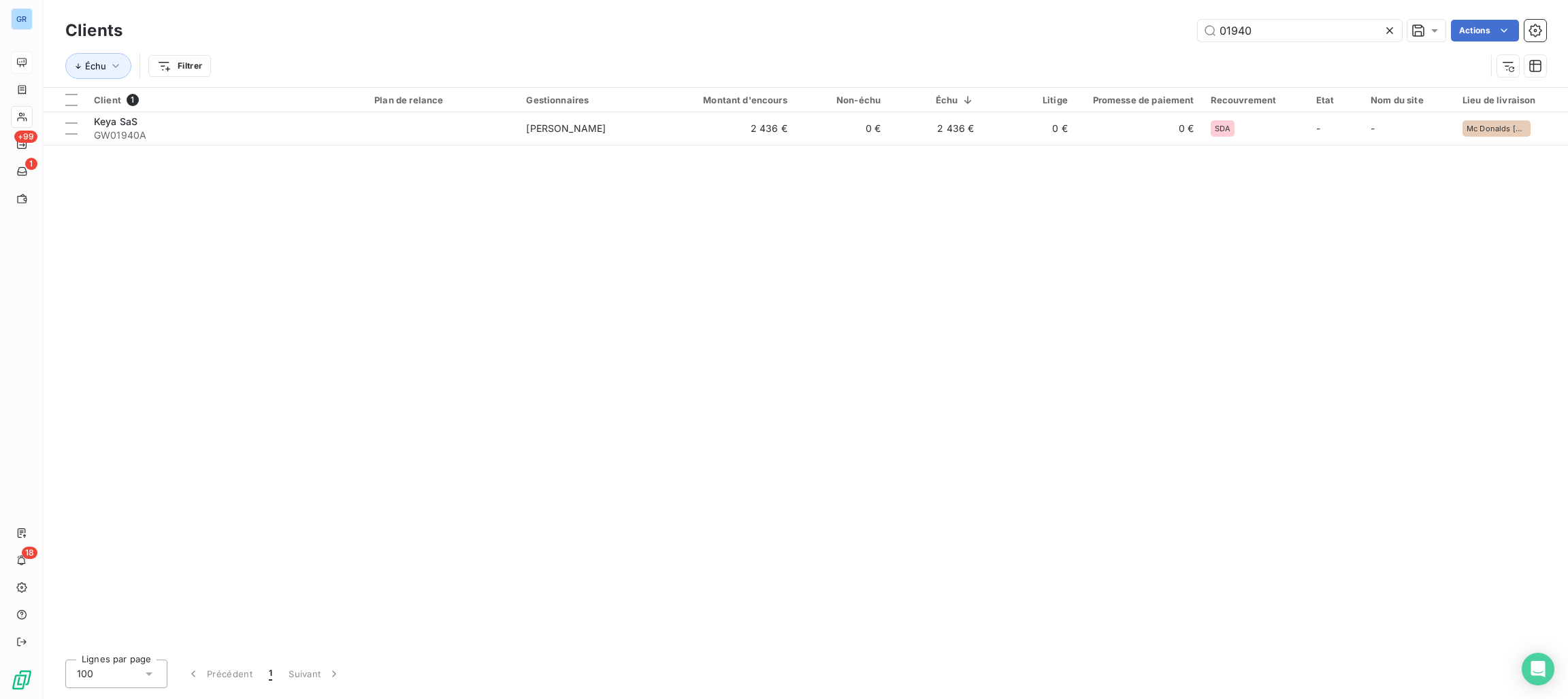
drag, startPoint x: 1234, startPoint y: 24, endPoint x: 1102, endPoint y: 27, distance: 132.0
click at [1118, 26] on div "01940 Actions" at bounding box center [842, 30] width 1407 height 22
drag, startPoint x: 1263, startPoint y: 25, endPoint x: 1256, endPoint y: 40, distance: 16.6
click at [1264, 25] on input "01940" at bounding box center [1299, 30] width 204 height 22
click at [1262, 30] on input "01940" at bounding box center [1299, 30] width 204 height 22
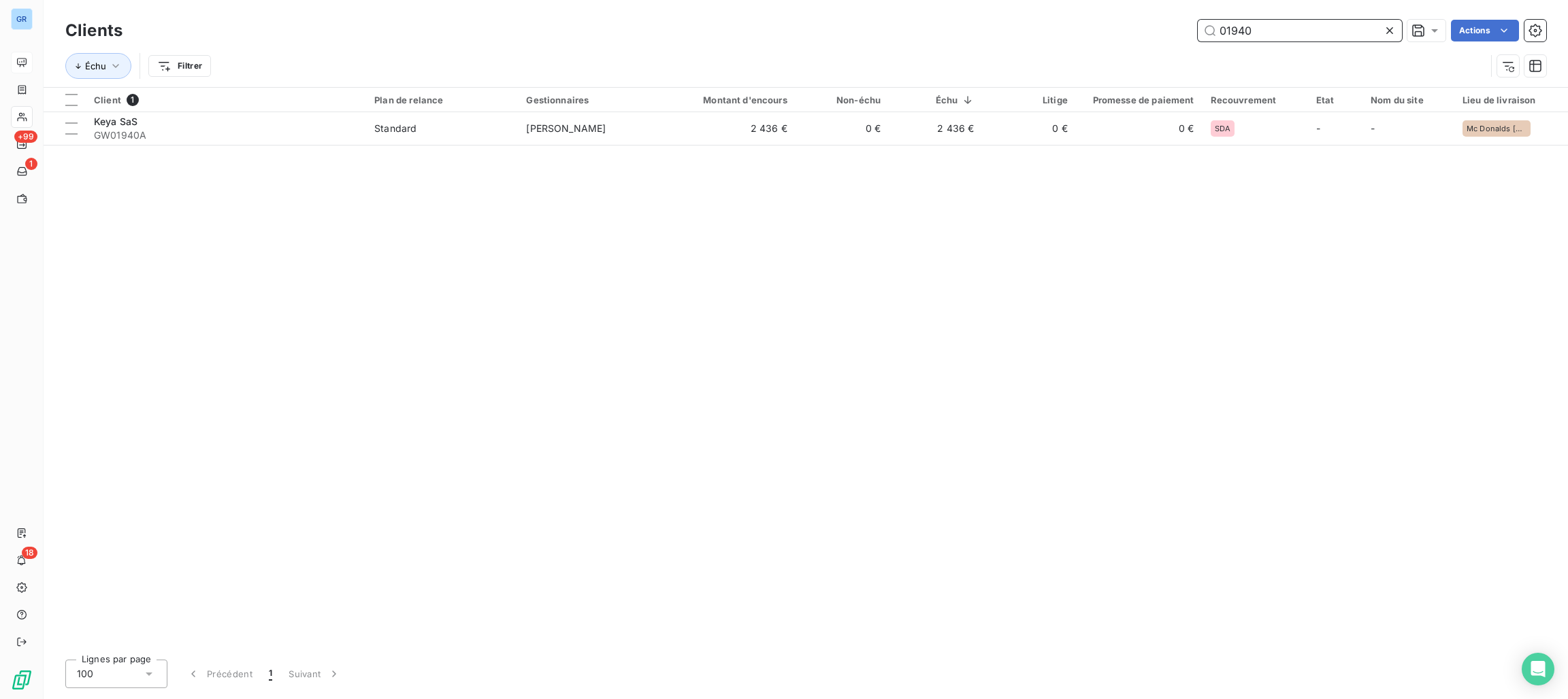
drag, startPoint x: 1263, startPoint y: 33, endPoint x: 1116, endPoint y: 28, distance: 147.1
click at [1138, 27] on div "01940 Actions" at bounding box center [842, 30] width 1407 height 22
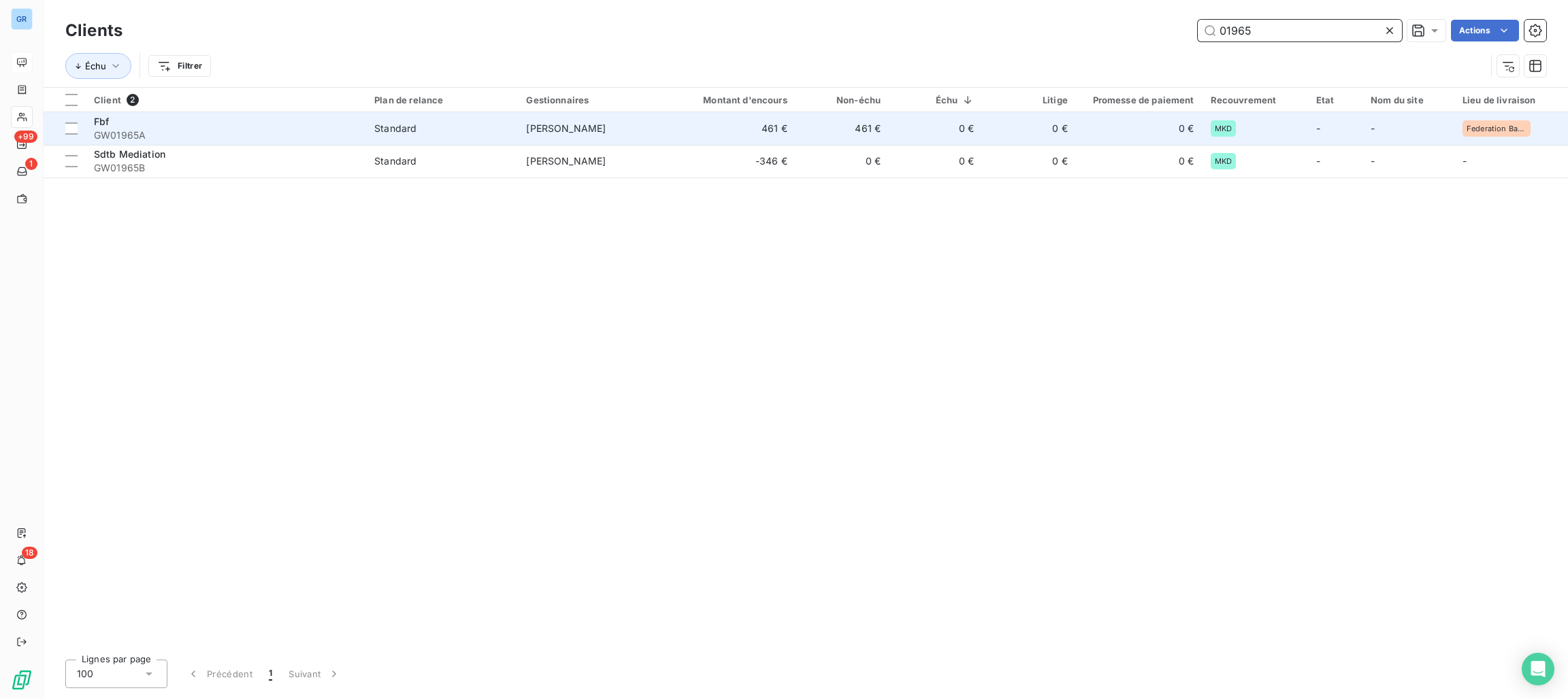
type input "01965"
click at [215, 135] on span "GW01965A" at bounding box center [225, 135] width 264 height 14
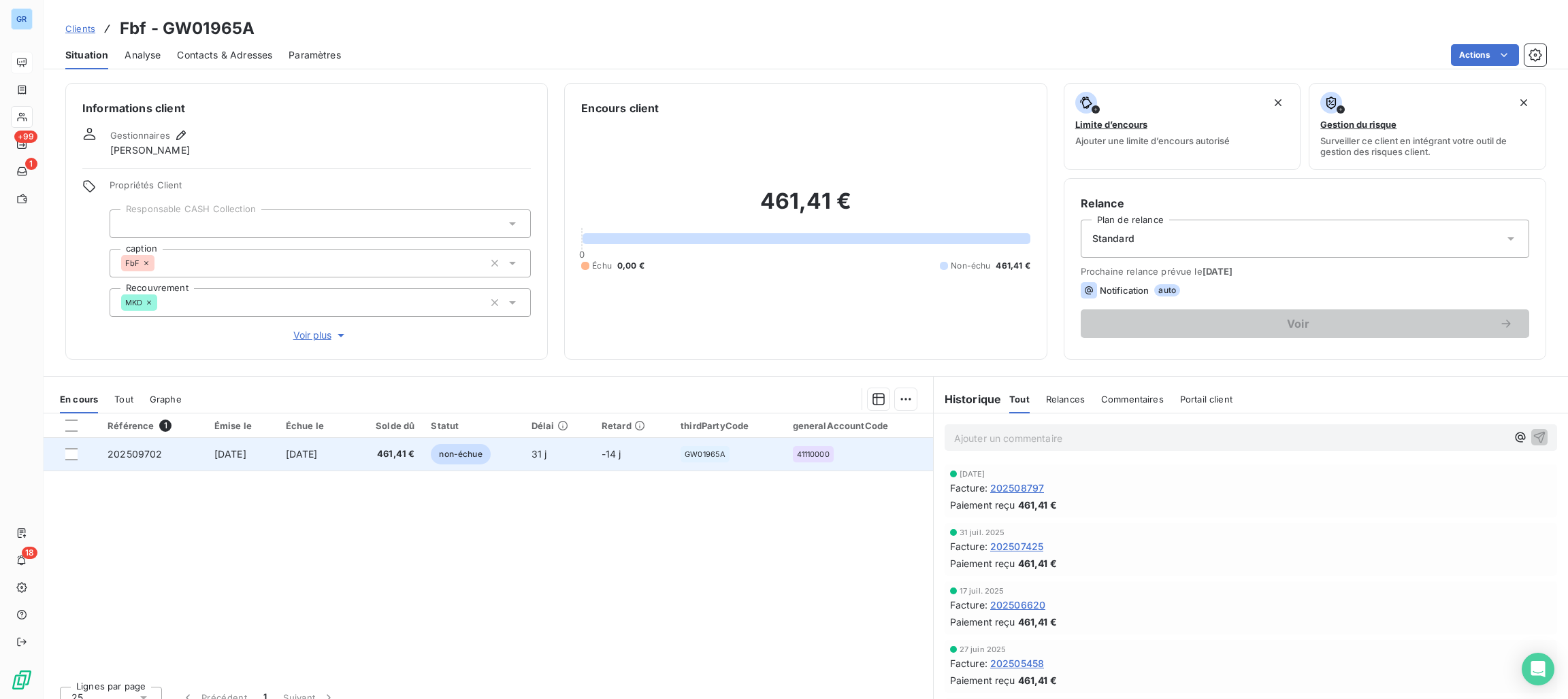
click at [488, 451] on span "non-échue" at bounding box center [460, 454] width 59 height 21
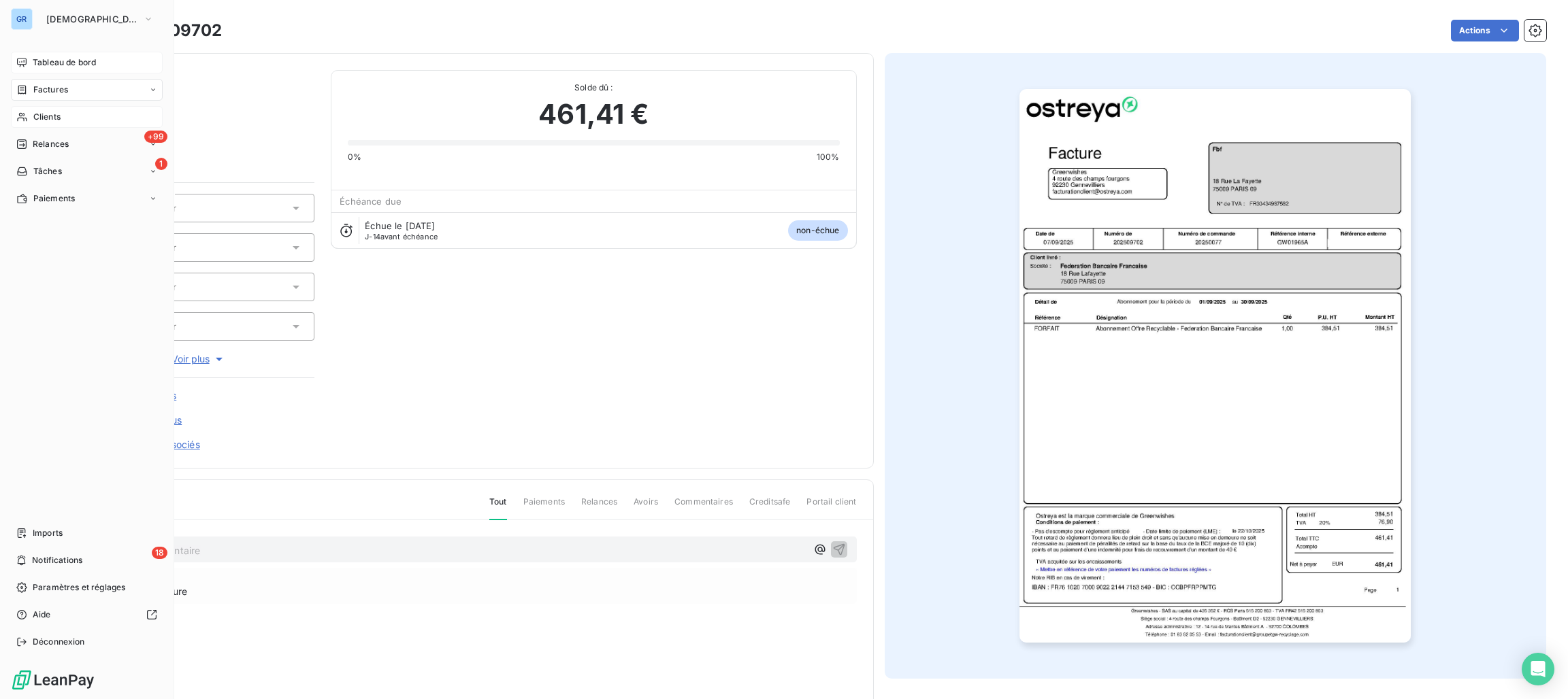
click at [51, 87] on span "Factures" at bounding box center [51, 90] width 35 height 12
click at [40, 118] on span "Clients" at bounding box center [47, 117] width 27 height 12
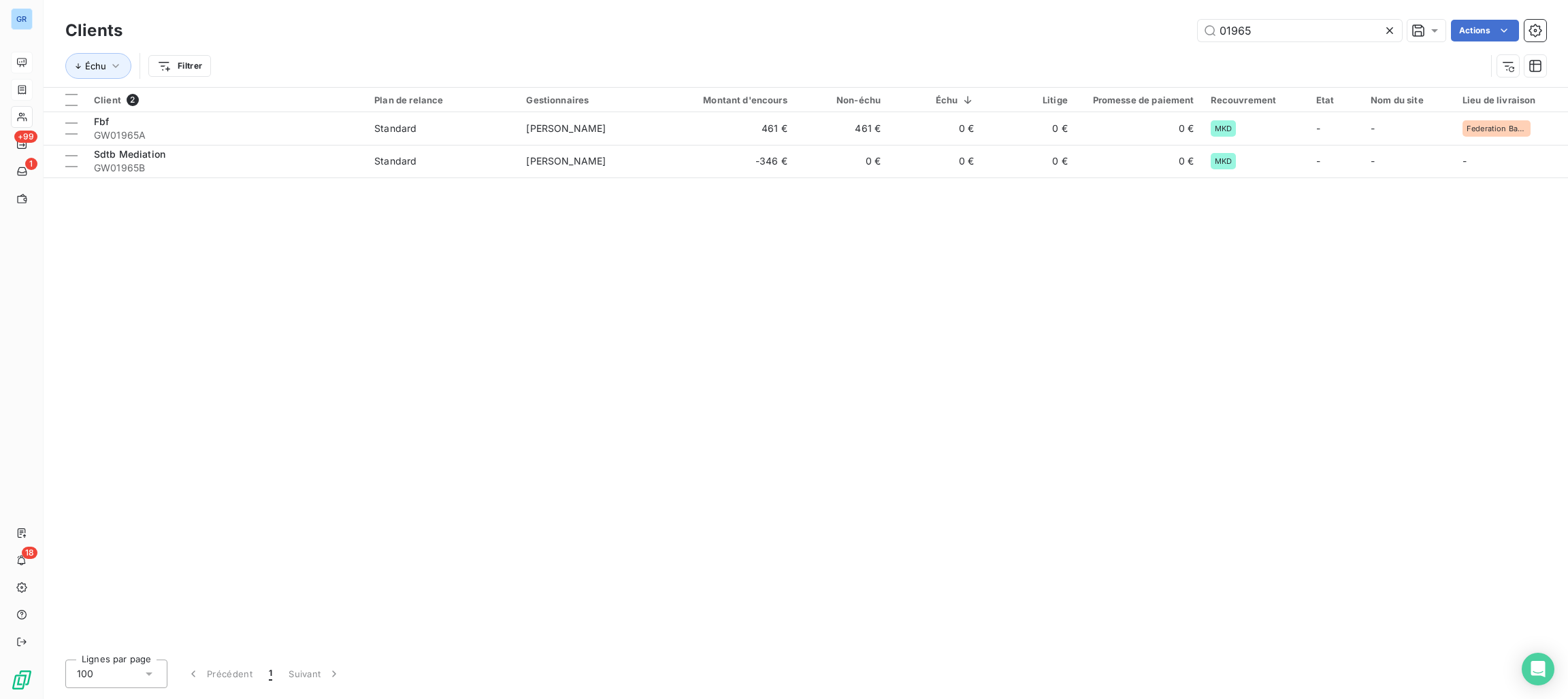
drag, startPoint x: 1162, startPoint y: 29, endPoint x: 1126, endPoint y: 29, distance: 36.0
click at [1126, 29] on div "01965 Actions" at bounding box center [842, 30] width 1407 height 22
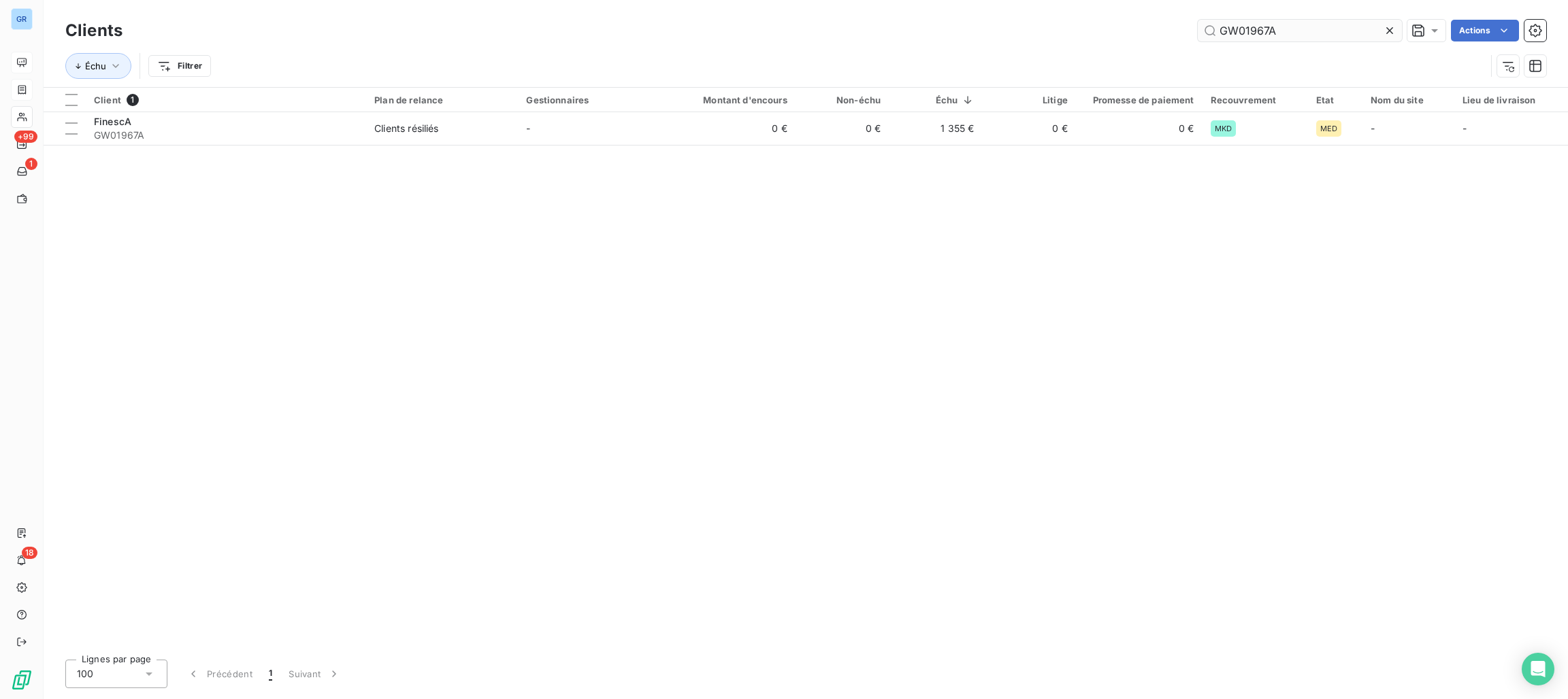
type input "GW01967A"
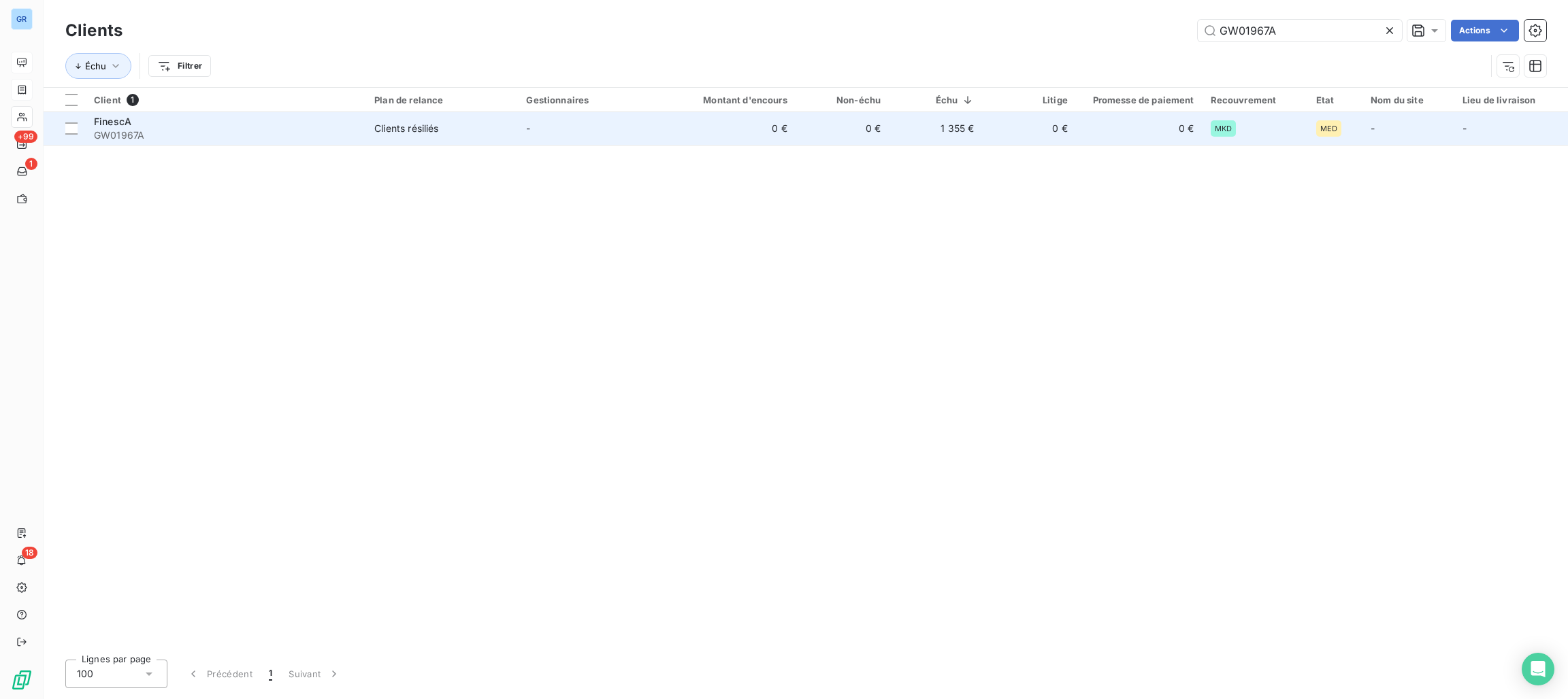
click at [430, 128] on div "Clients résiliés" at bounding box center [406, 129] width 64 height 14
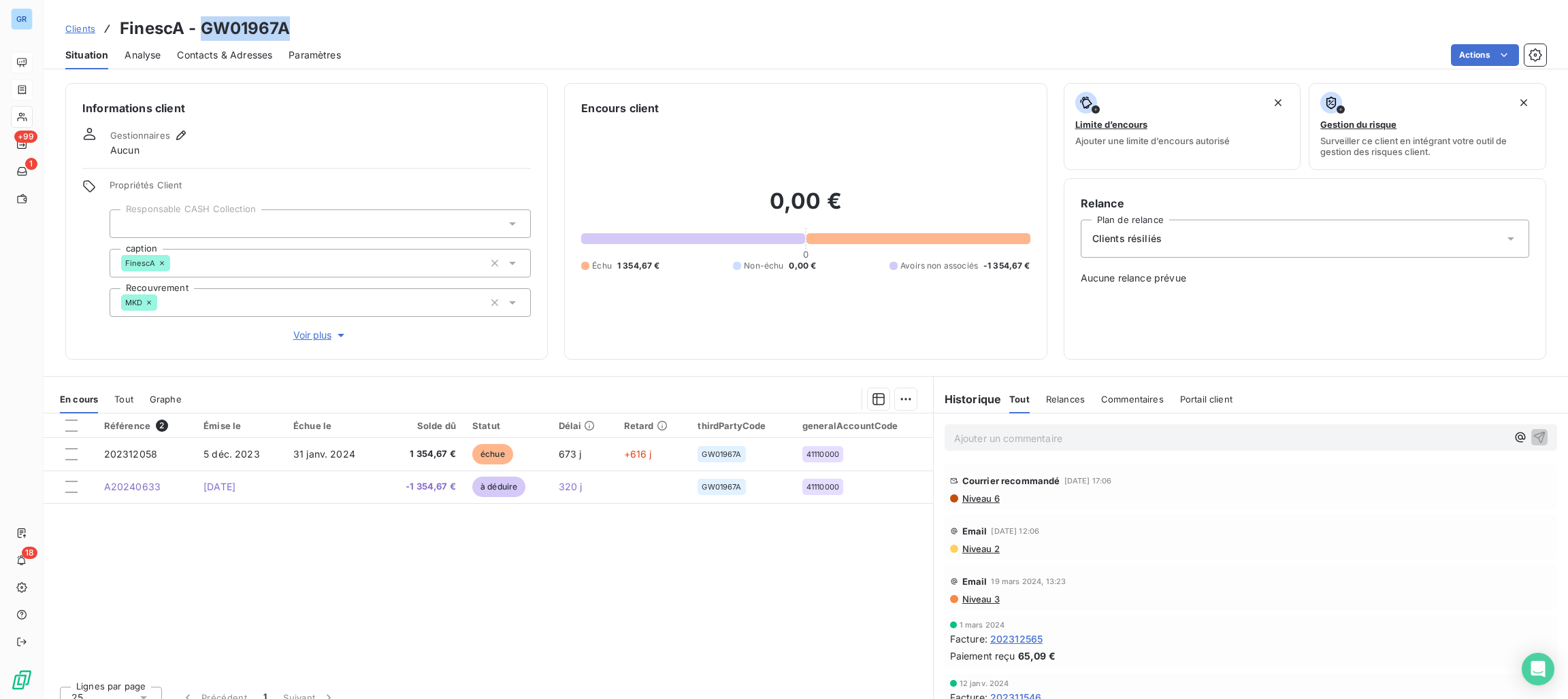
drag, startPoint x: 300, startPoint y: 25, endPoint x: 202, endPoint y: 25, distance: 98.0
click at [202, 25] on div "Clients FinescA - GW01967A" at bounding box center [806, 28] width 1525 height 24
copy h3 "GW01967A"
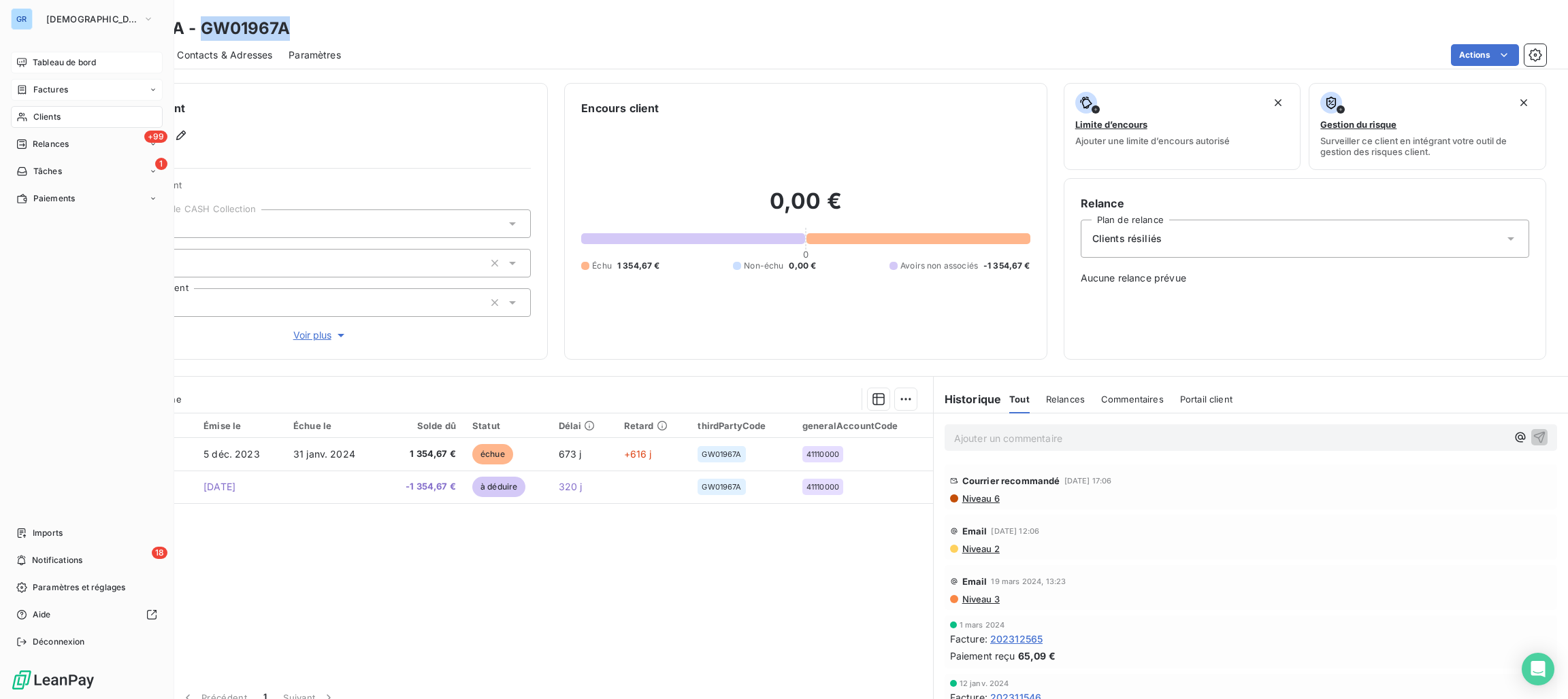
drag, startPoint x: 46, startPoint y: 115, endPoint x: 94, endPoint y: 113, distance: 48.0
click at [48, 114] on span "Clients" at bounding box center [47, 117] width 27 height 12
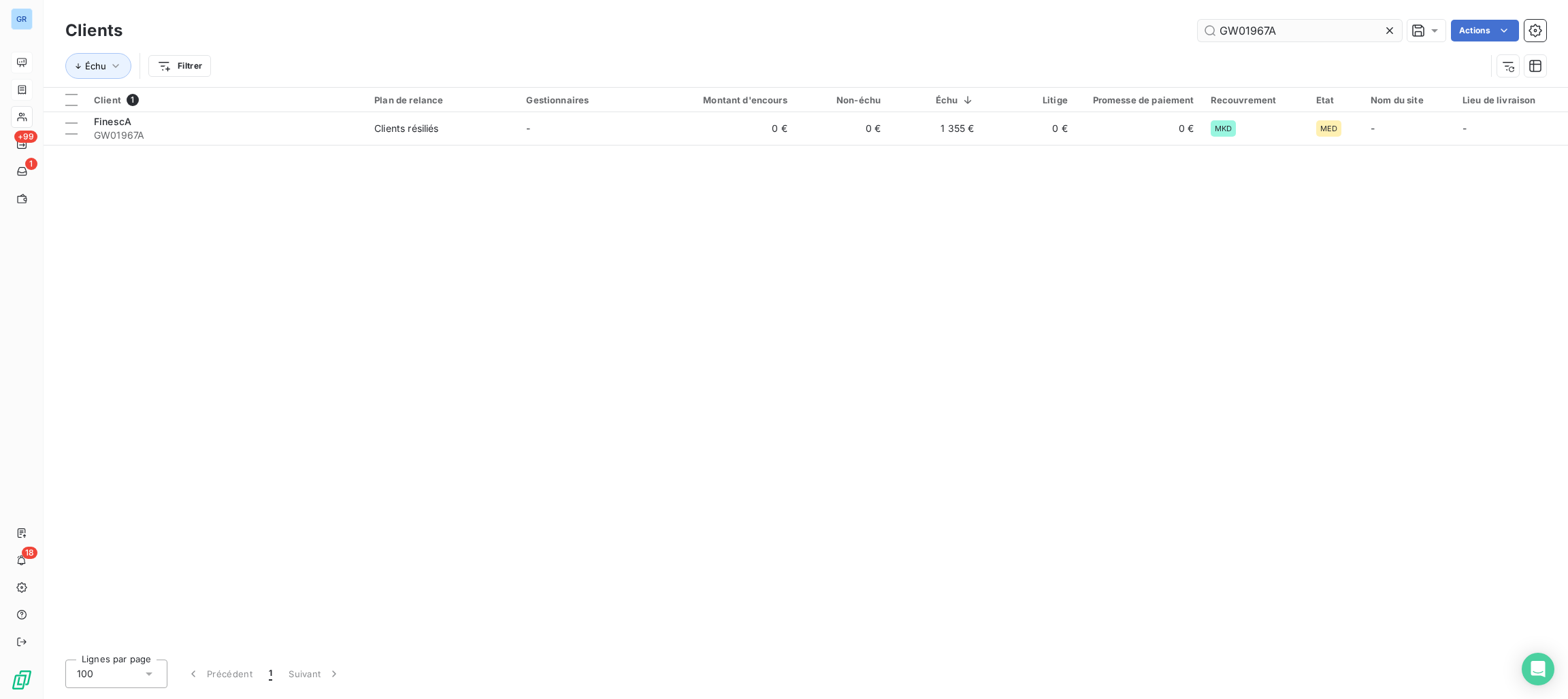
drag, startPoint x: 1312, startPoint y: 30, endPoint x: 1196, endPoint y: 35, distance: 116.1
click at [1207, 35] on input "GW01967A" at bounding box center [1299, 30] width 204 height 22
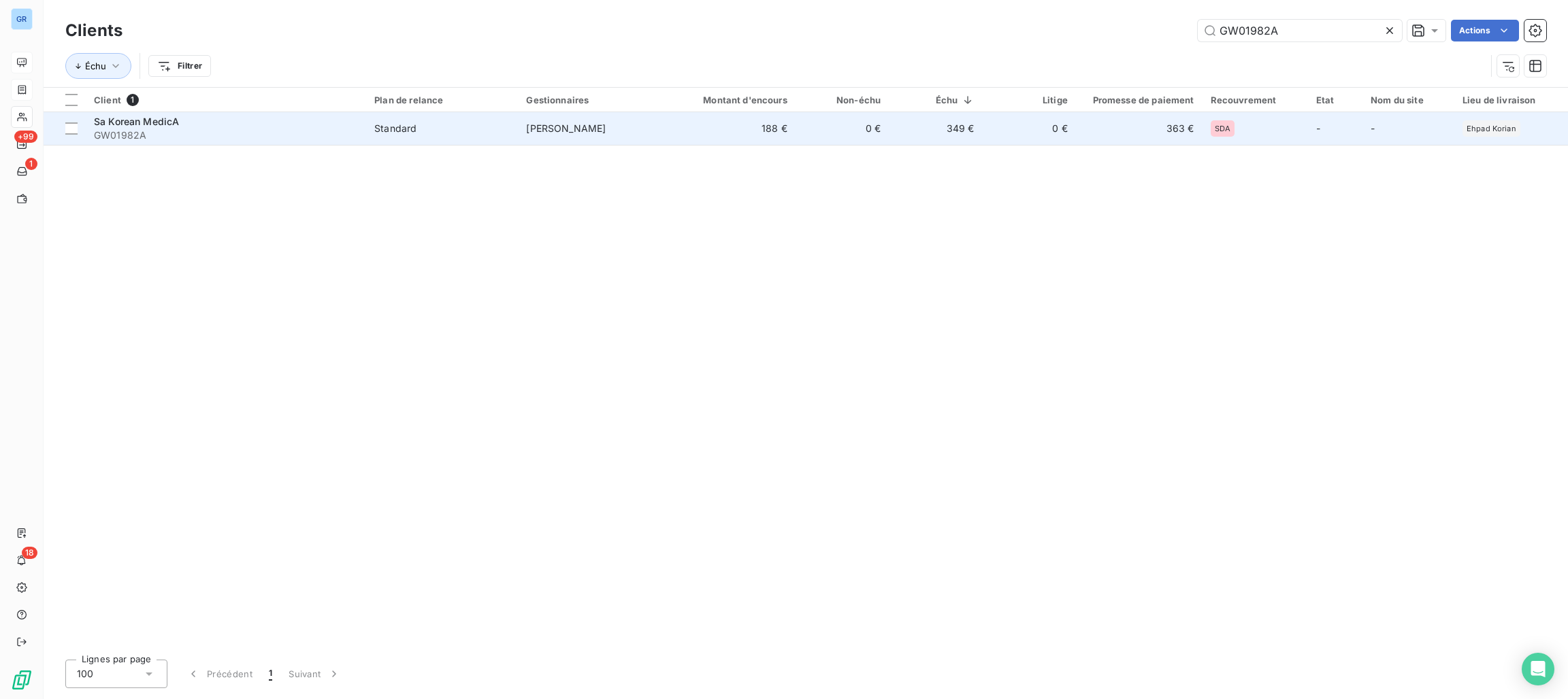
type input "GW01982A"
click at [465, 131] on span "Standard" at bounding box center [442, 129] width 135 height 14
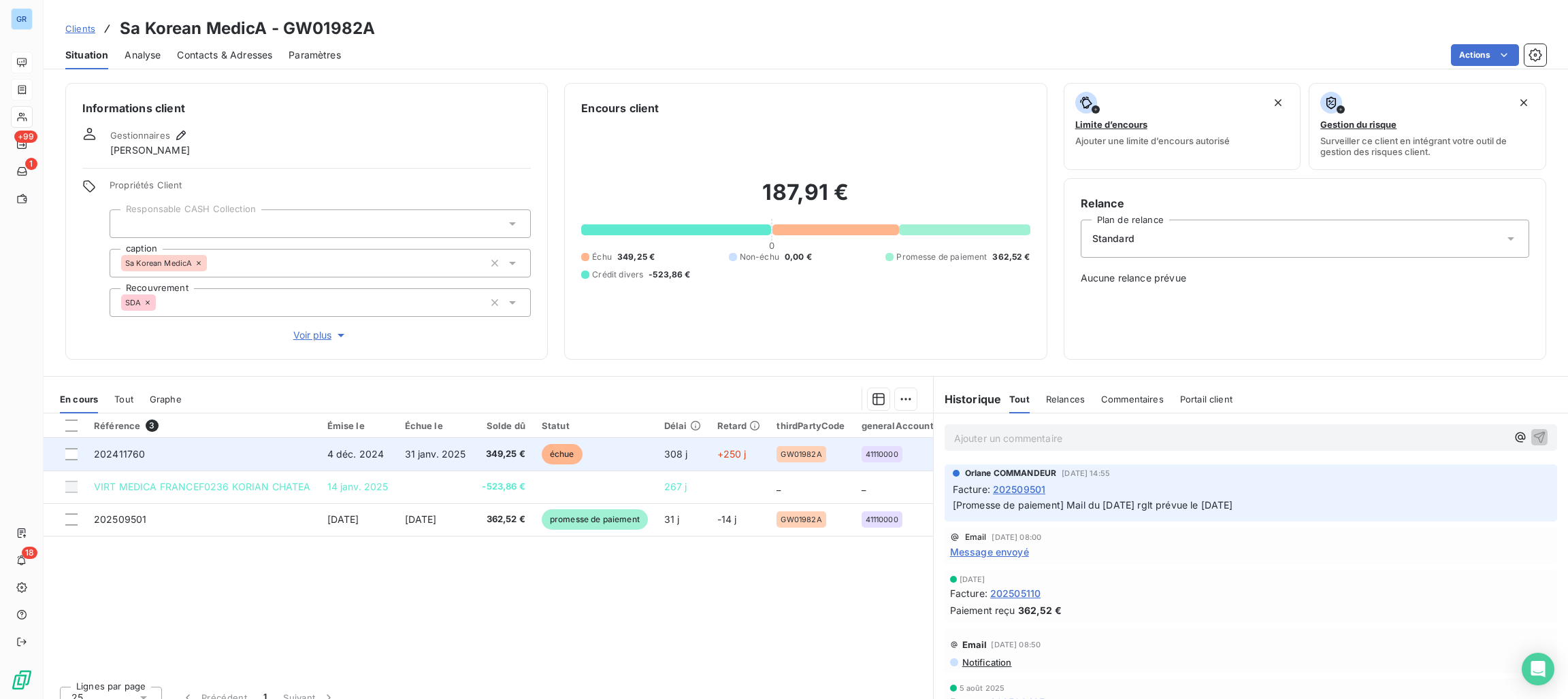
click at [565, 448] on span "échue" at bounding box center [562, 454] width 41 height 21
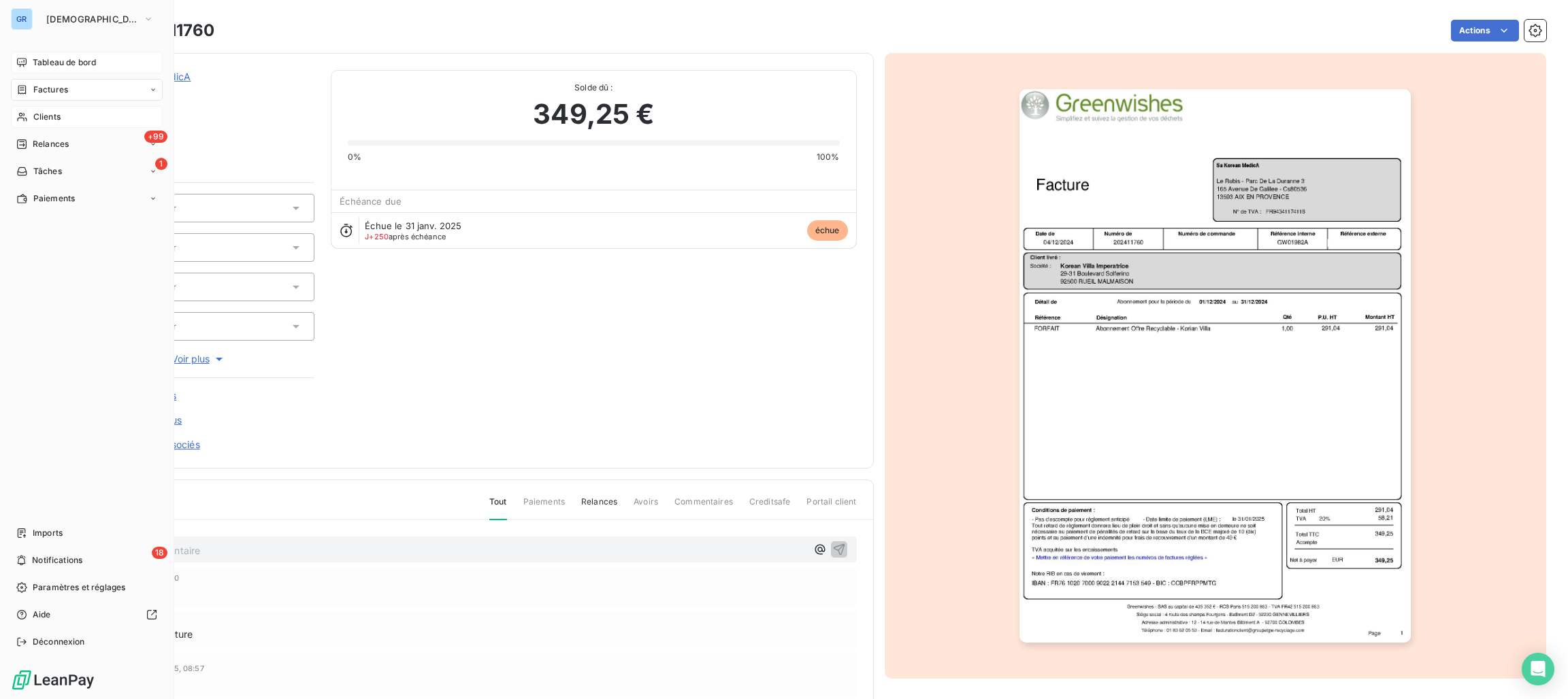
drag, startPoint x: 38, startPoint y: 122, endPoint x: 71, endPoint y: 116, distance: 33.5
click at [39, 122] on span "Clients" at bounding box center [47, 117] width 27 height 12
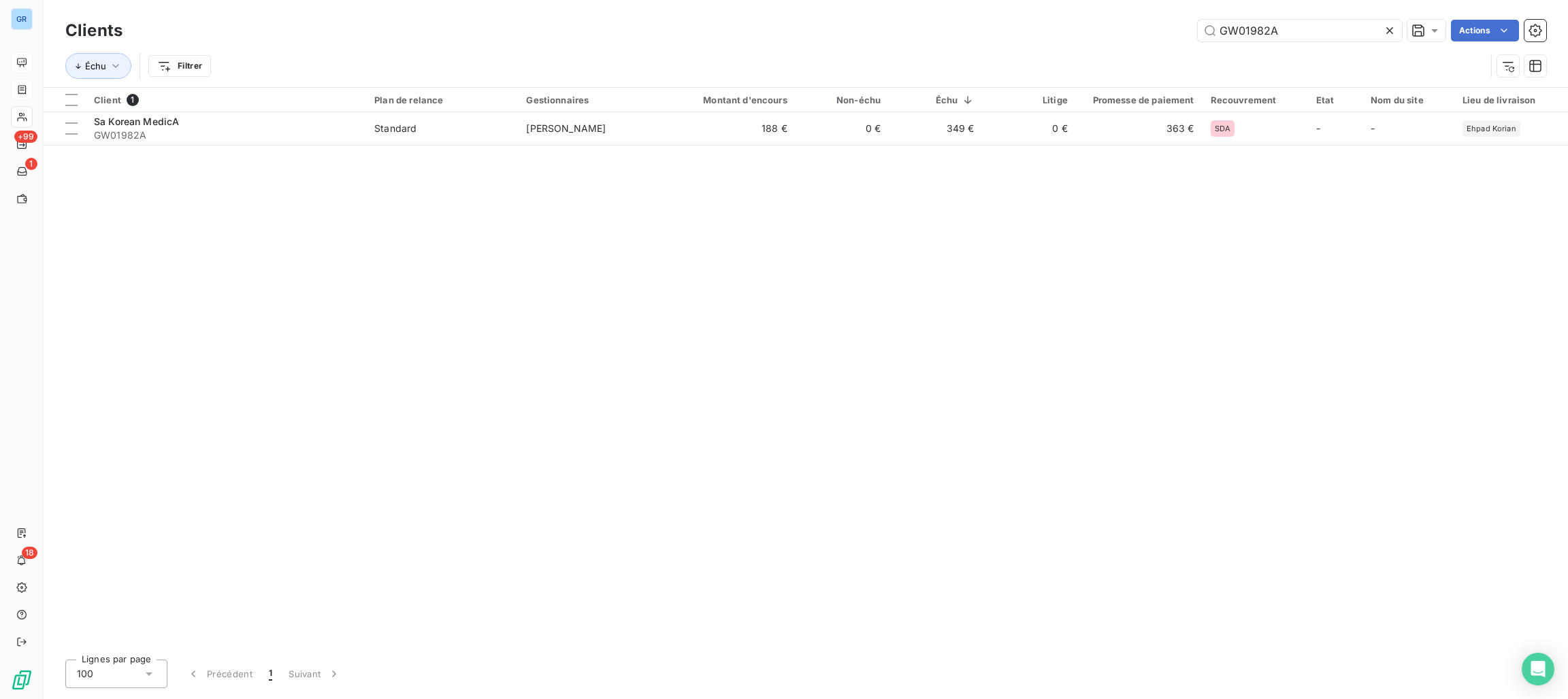
drag, startPoint x: 1303, startPoint y: 24, endPoint x: 1161, endPoint y: 24, distance: 142.0
click at [1161, 24] on div "GW01982A Actions" at bounding box center [842, 30] width 1407 height 22
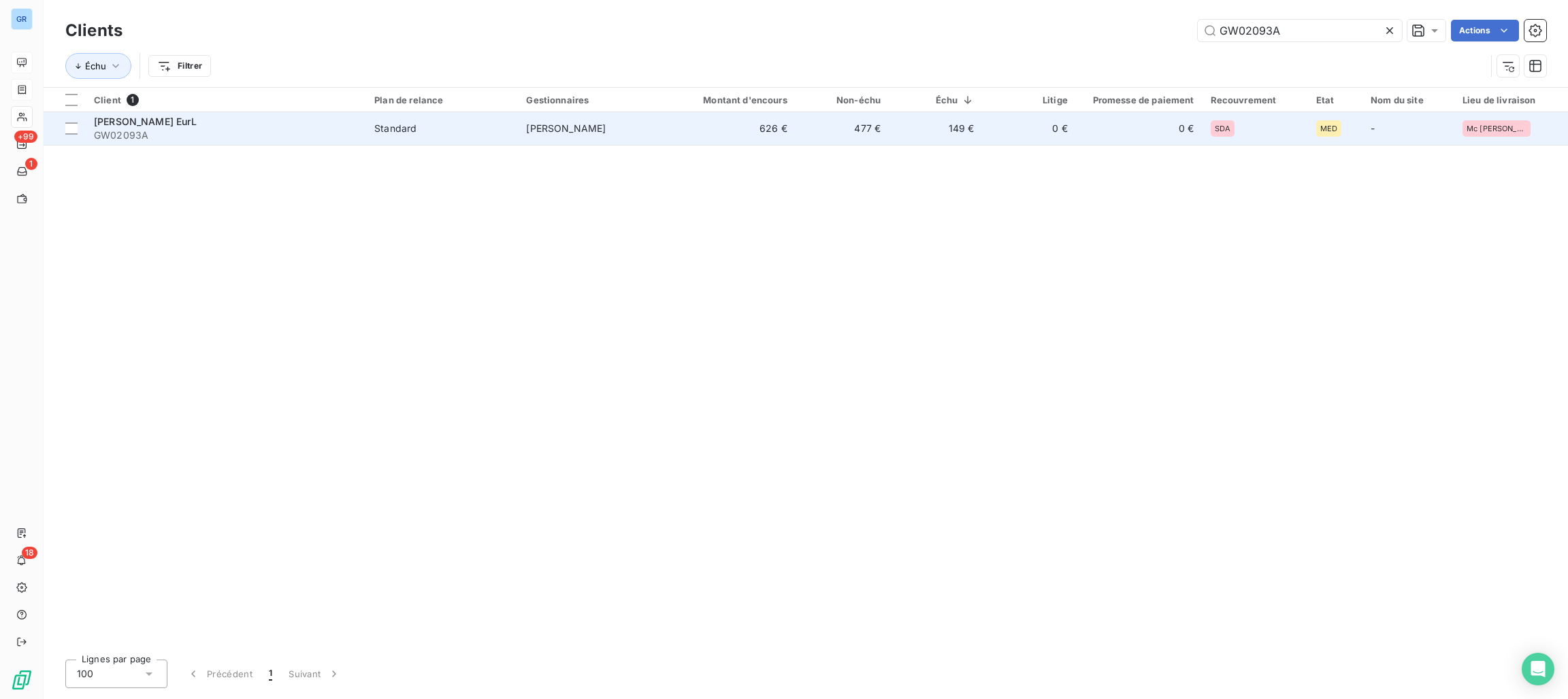
type input "GW02093A"
click at [406, 129] on div "Standard" at bounding box center [395, 129] width 42 height 14
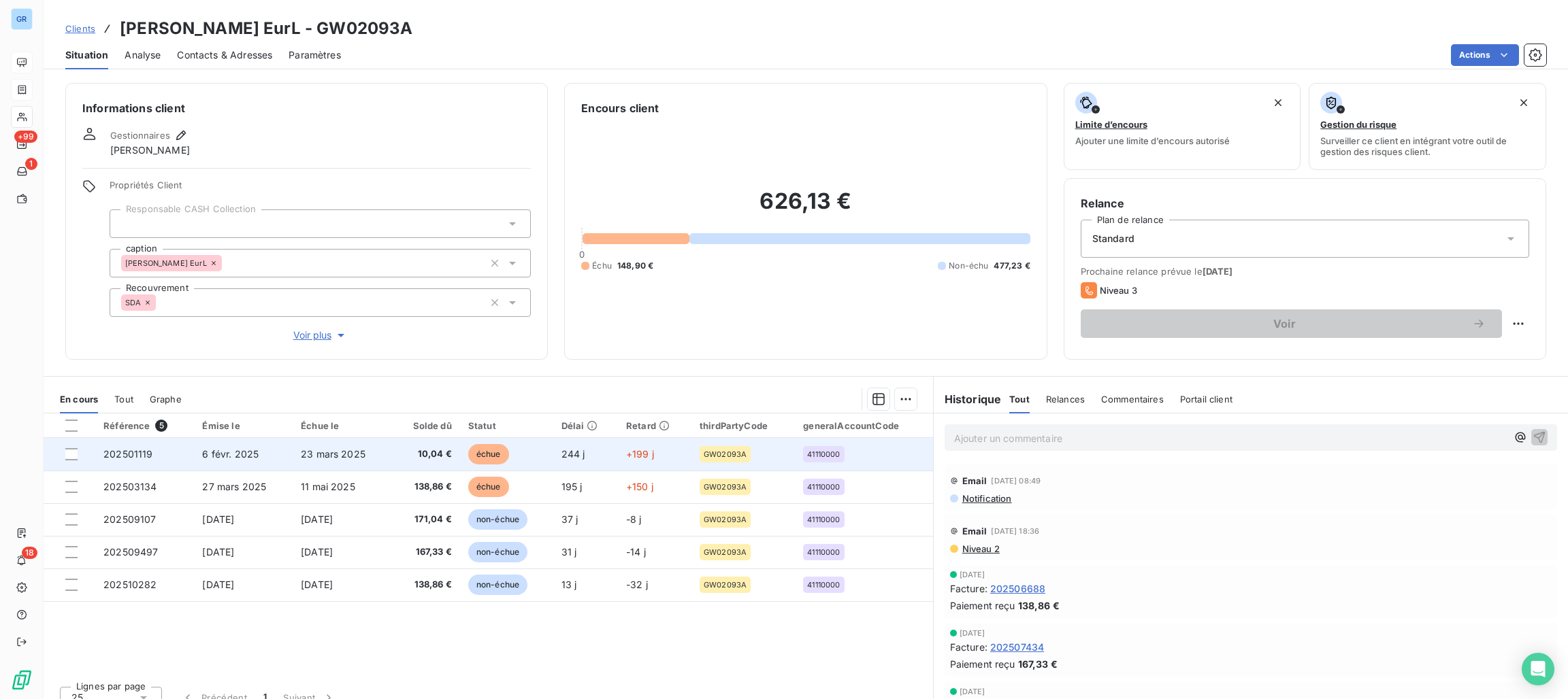
click at [493, 448] on span "échue" at bounding box center [488, 454] width 41 height 21
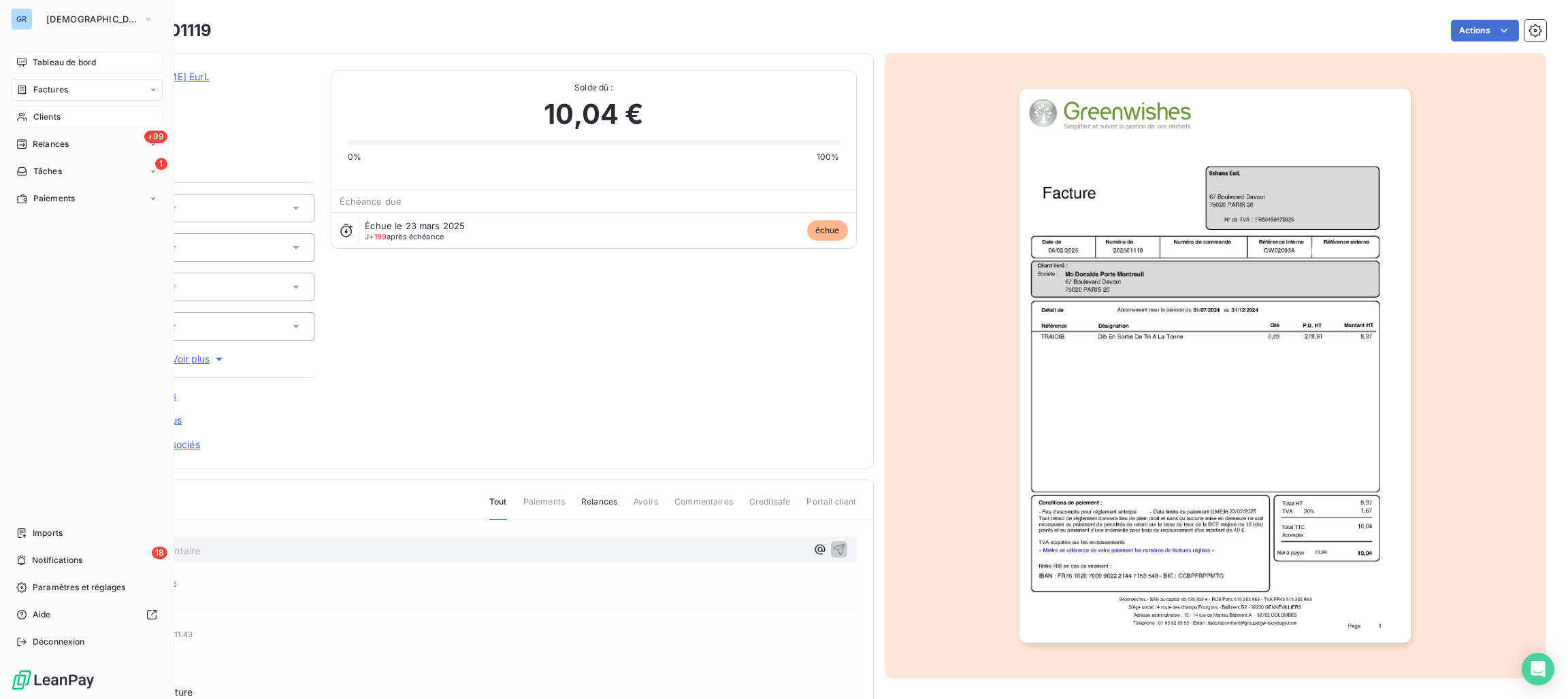
drag, startPoint x: 40, startPoint y: 114, endPoint x: 129, endPoint y: 110, distance: 89.1
click at [40, 114] on span "Clients" at bounding box center [47, 117] width 27 height 12
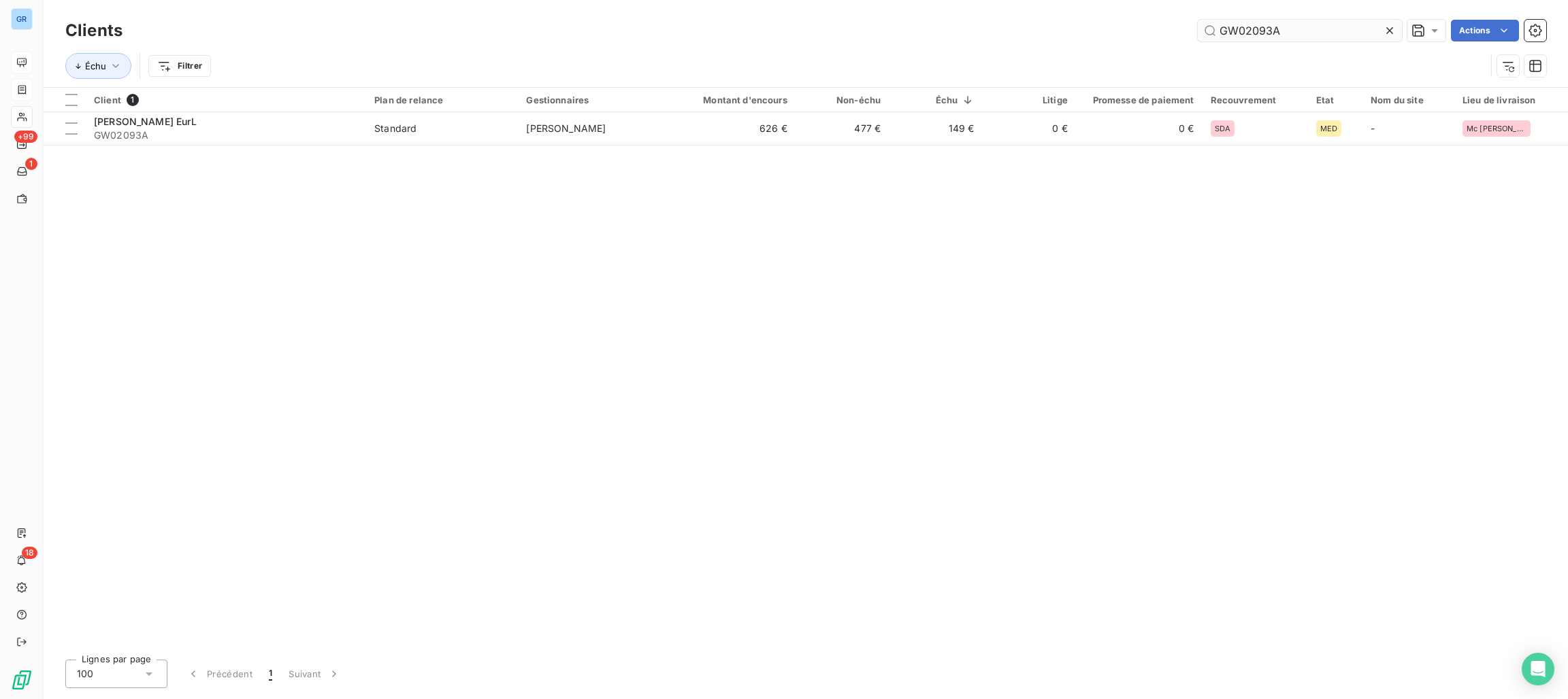
drag, startPoint x: 1273, startPoint y: 42, endPoint x: 1212, endPoint y: 37, distance: 61.2
click at [1212, 37] on div "Clients GW02093A Actions" at bounding box center [806, 30] width 1481 height 29
drag, startPoint x: 1275, startPoint y: 36, endPoint x: 1148, endPoint y: 37, distance: 127.0
click at [1103, 29] on div "GW02093A Actions" at bounding box center [842, 30] width 1407 height 22
drag, startPoint x: 1178, startPoint y: 30, endPoint x: 1254, endPoint y: 16, distance: 77.3
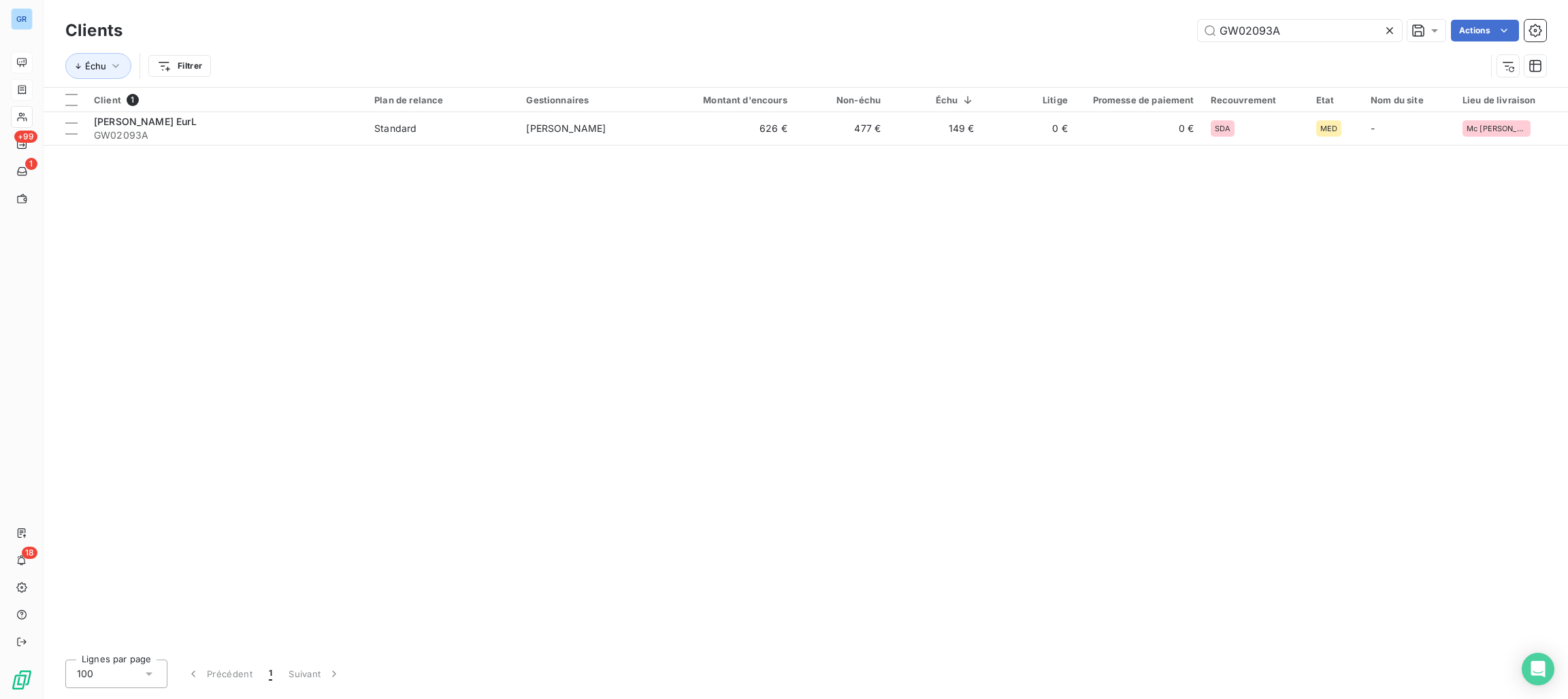
click at [1254, 16] on div "Clients GW02093A Actions Échu Filtrer" at bounding box center [806, 43] width 1525 height 87
drag, startPoint x: 1280, startPoint y: 29, endPoint x: 1163, endPoint y: 30, distance: 117.0
click at [1163, 30] on div "GW02093A Actions" at bounding box center [842, 30] width 1407 height 22
paste input "130"
type input "GW02130A"
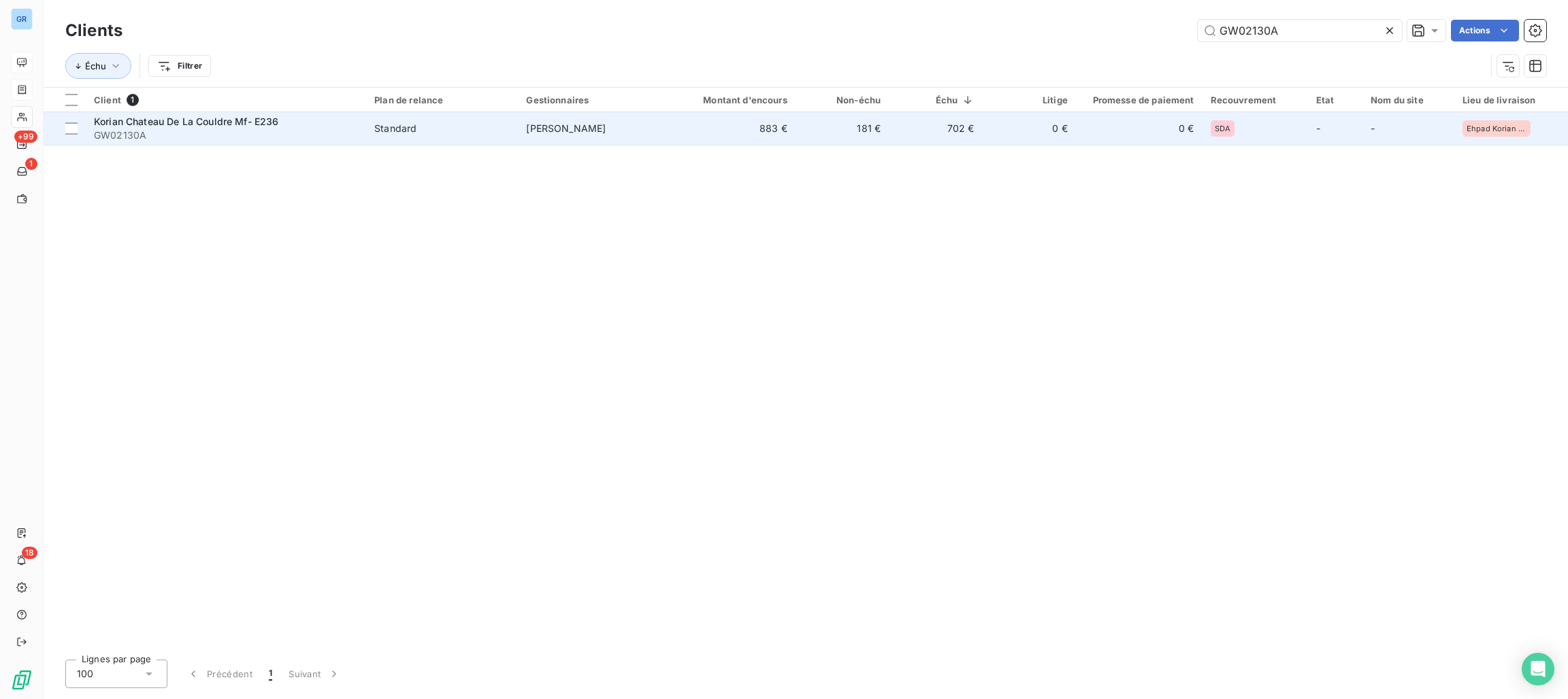
click at [567, 123] on span "[PERSON_NAME]" at bounding box center [565, 128] width 80 height 11
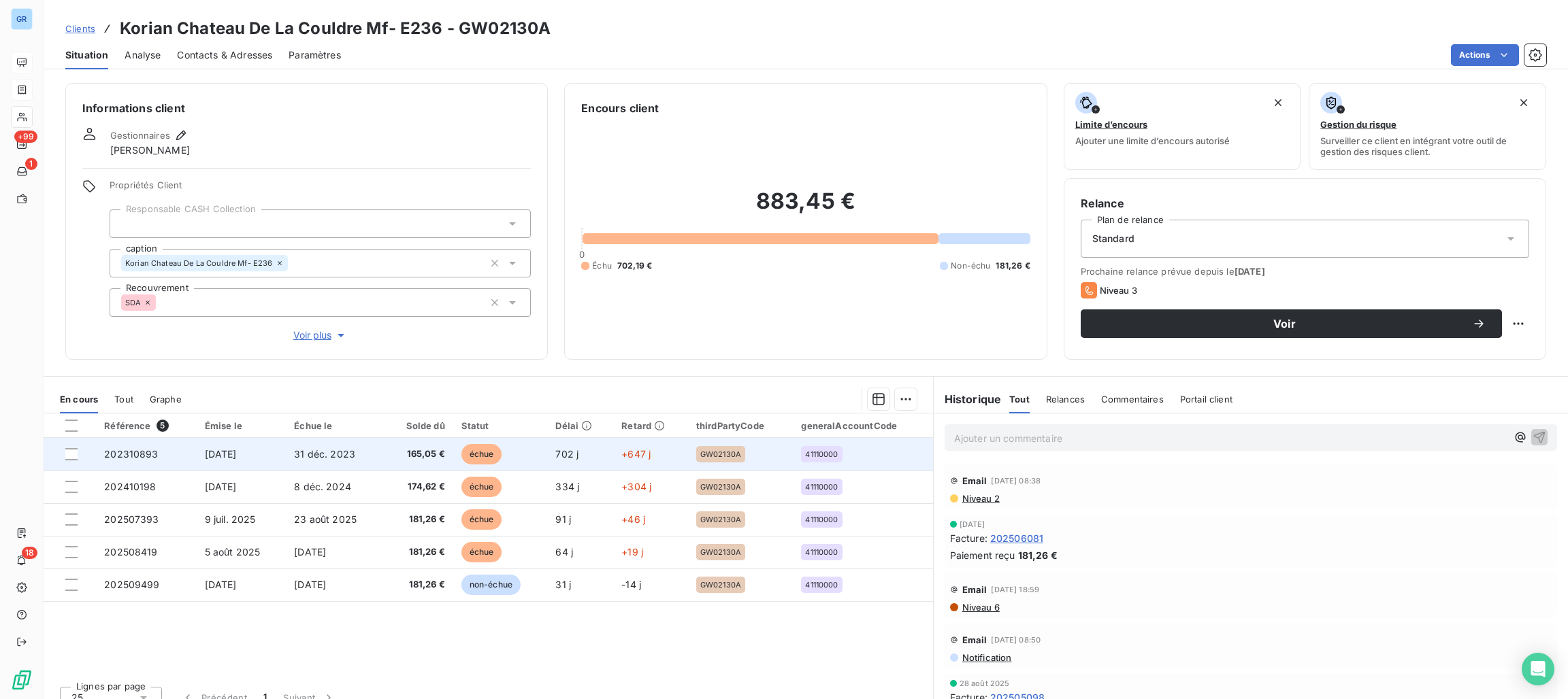
click at [471, 450] on span "échue" at bounding box center [482, 454] width 41 height 21
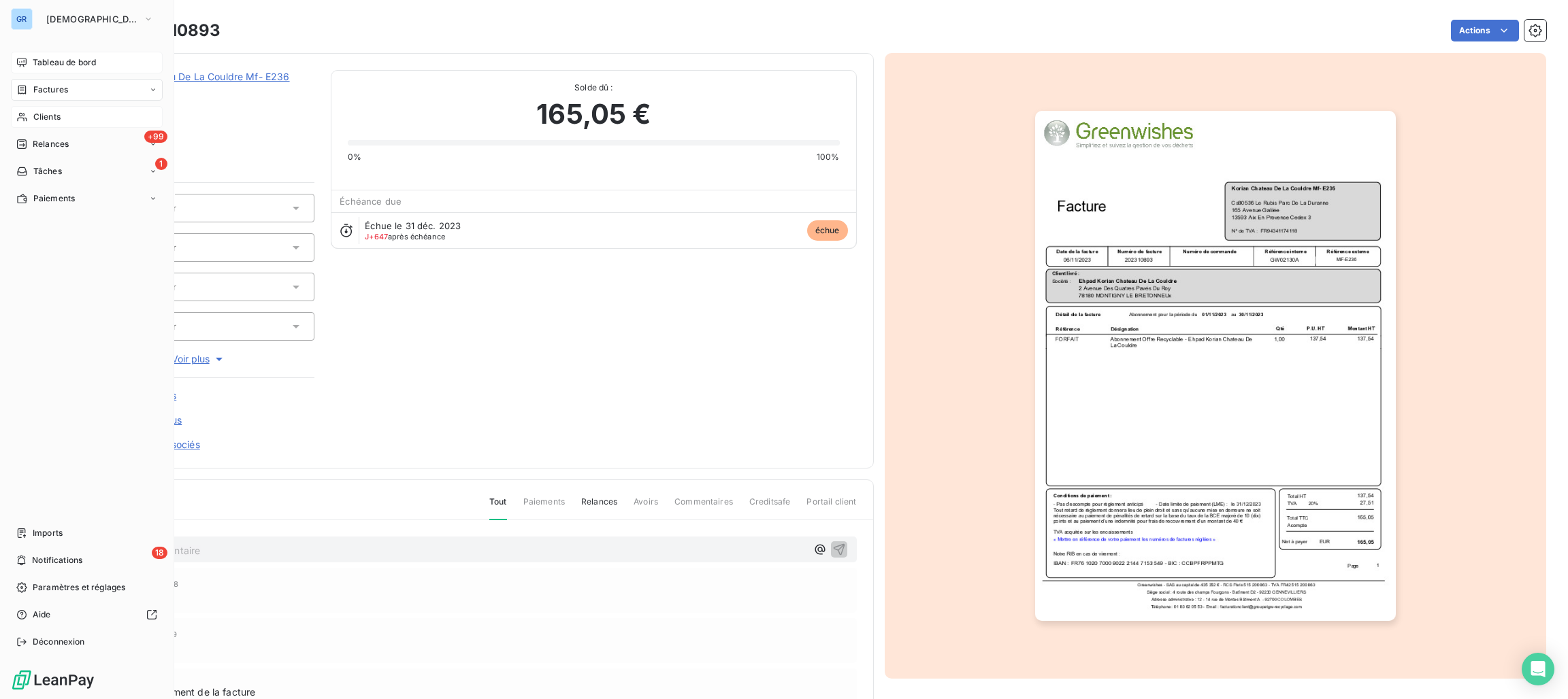
drag, startPoint x: 51, startPoint y: 111, endPoint x: 72, endPoint y: 106, distance: 21.6
click at [51, 113] on span "Clients" at bounding box center [47, 117] width 27 height 12
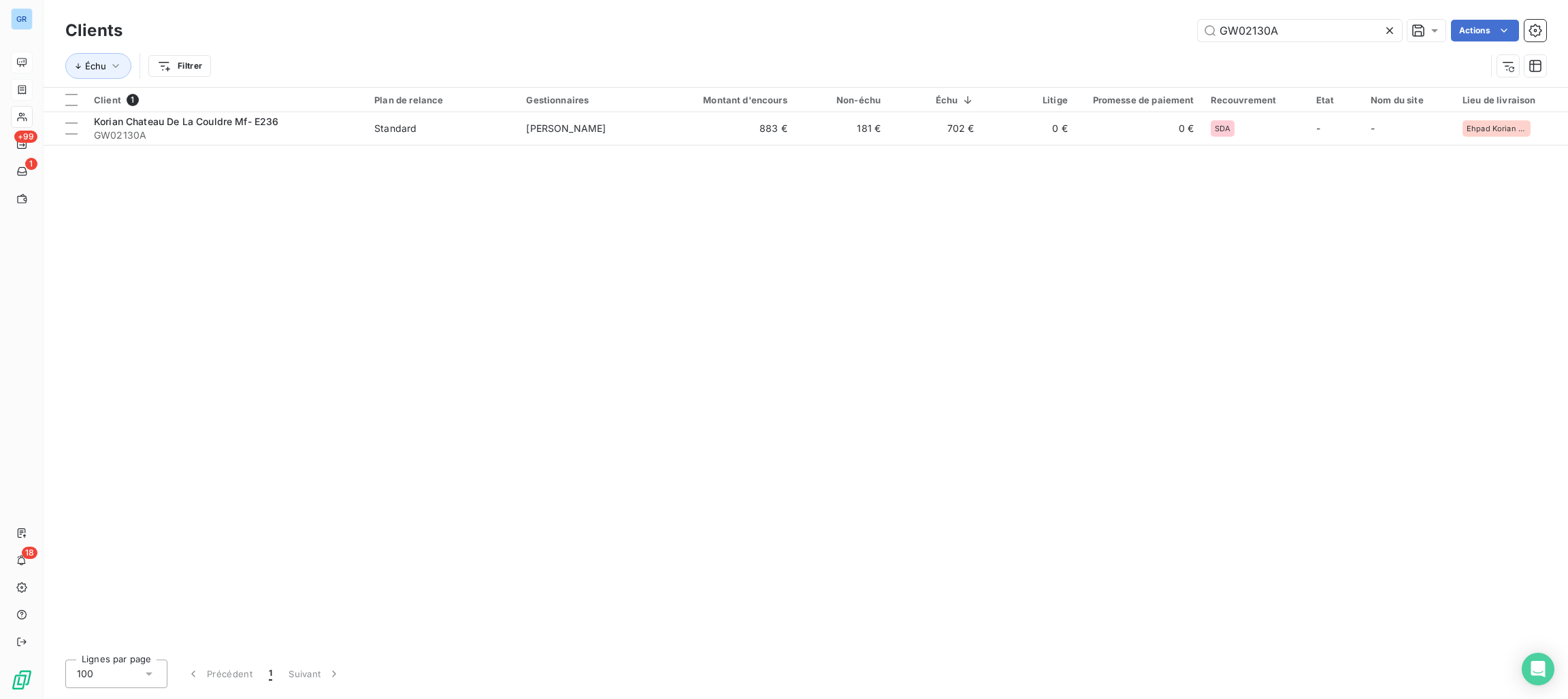
drag, startPoint x: 1268, startPoint y: 30, endPoint x: 1162, endPoint y: 39, distance: 106.4
click at [1162, 39] on div "GW02130A Actions" at bounding box center [842, 30] width 1407 height 22
drag, startPoint x: 1228, startPoint y: 30, endPoint x: 1166, endPoint y: 34, distance: 62.1
click at [1131, 30] on div "GW02130A Actions" at bounding box center [842, 30] width 1407 height 22
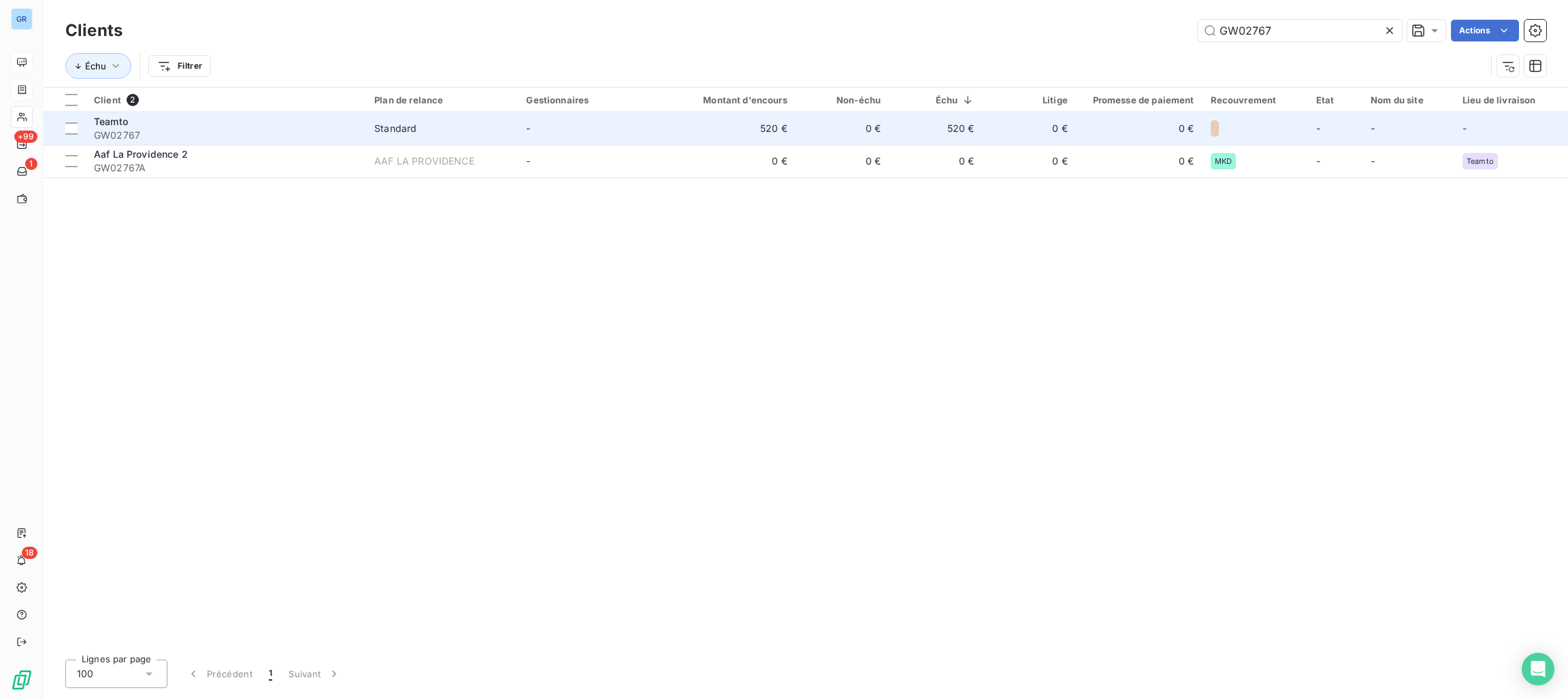
type input "GW02767"
click at [403, 132] on div "Standard" at bounding box center [395, 129] width 42 height 14
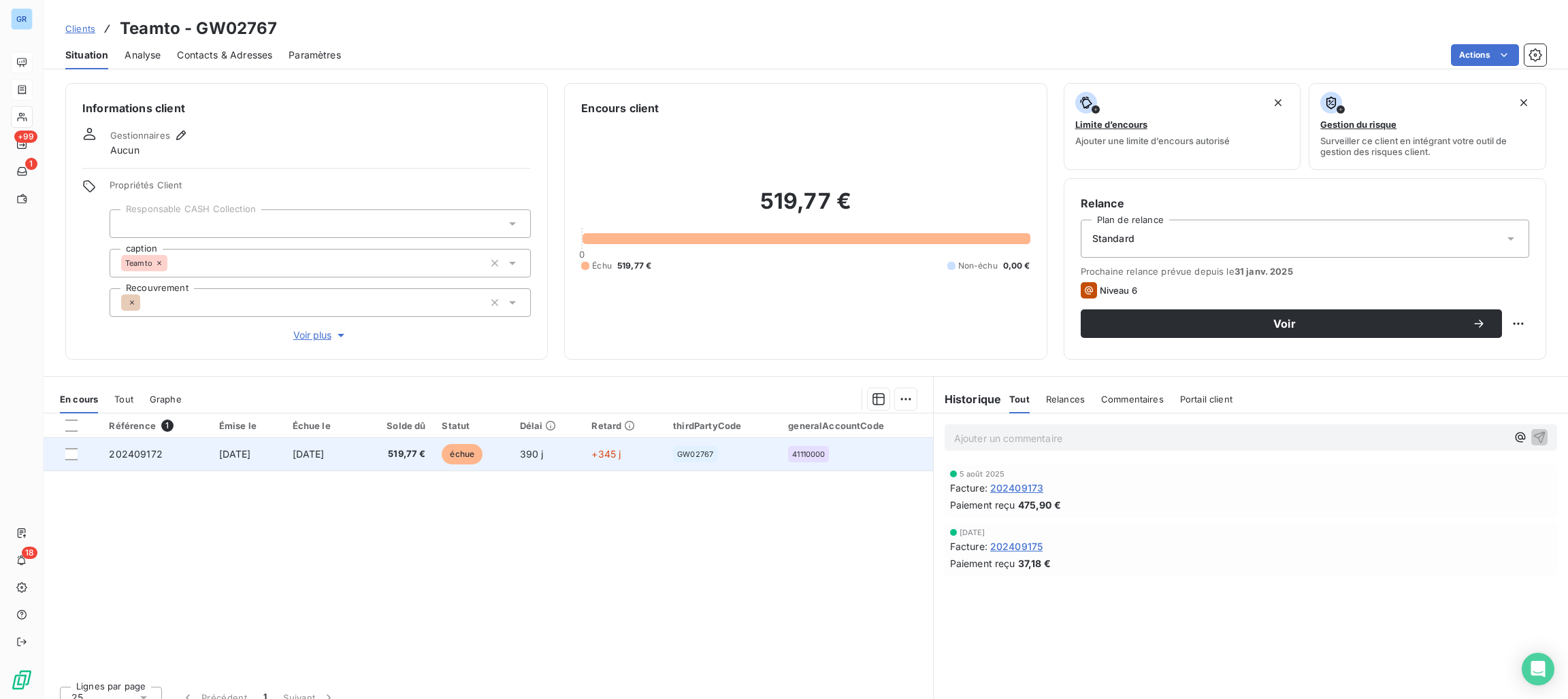
click at [482, 455] on span "échue" at bounding box center [462, 454] width 41 height 21
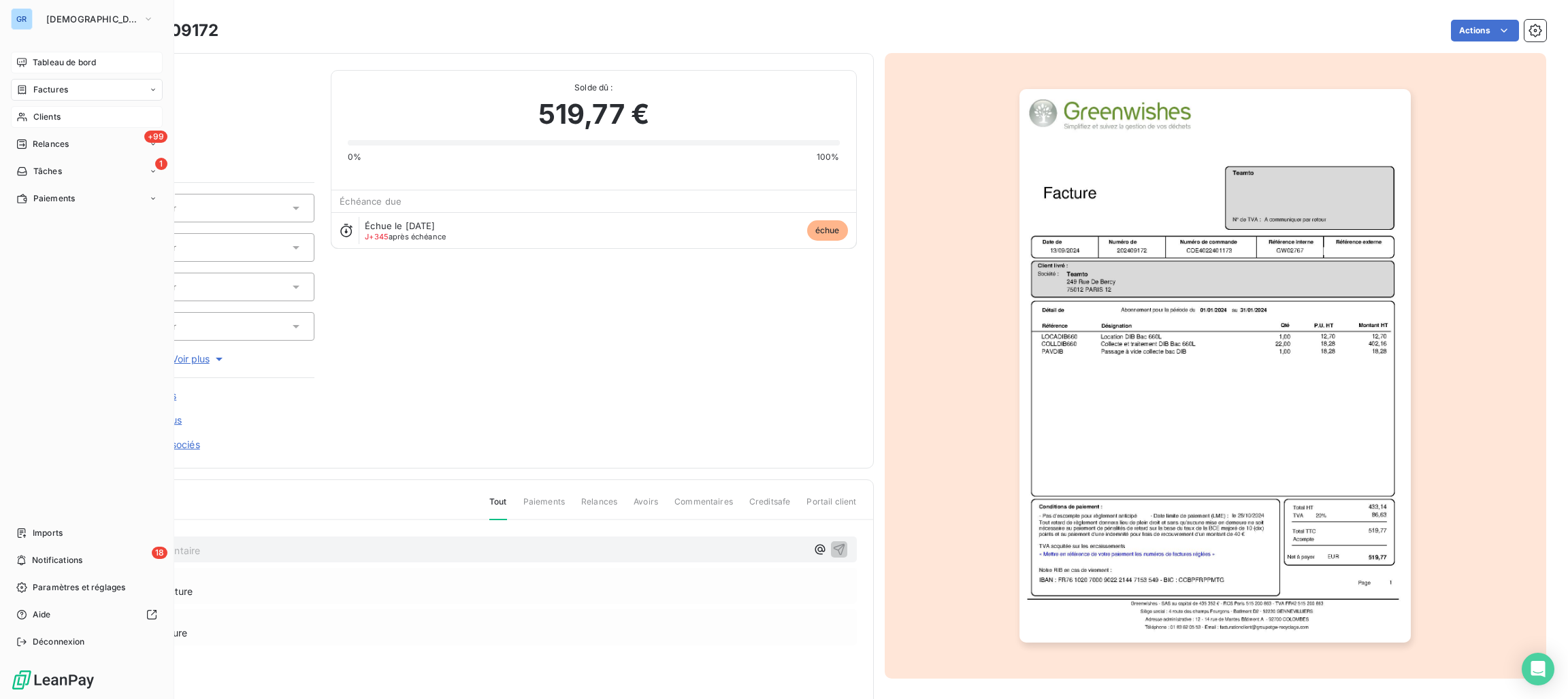
click at [48, 111] on span "Clients" at bounding box center [47, 117] width 27 height 12
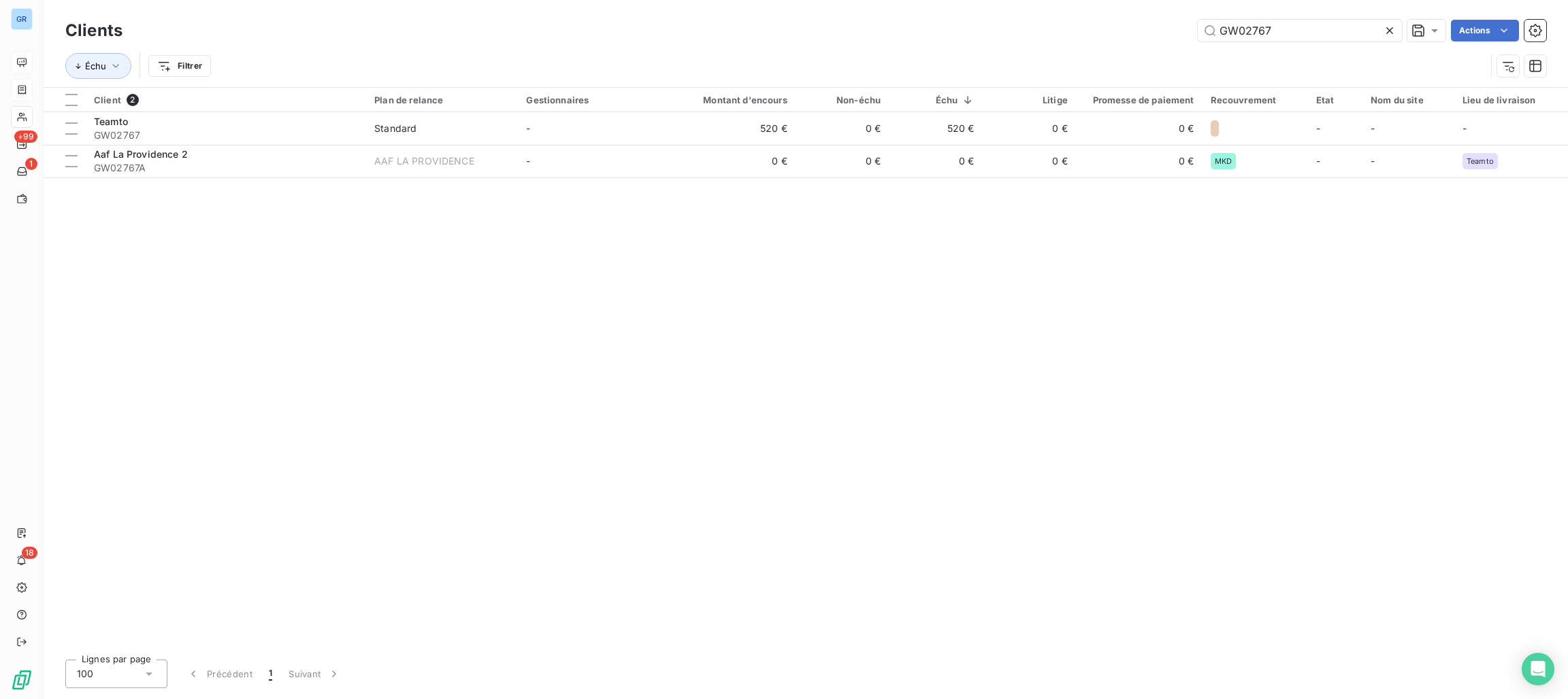
drag, startPoint x: 1316, startPoint y: 42, endPoint x: 954, endPoint y: 41, distance: 362.0
click at [957, 42] on div "Clients GW02767 Actions" at bounding box center [806, 30] width 1481 height 29
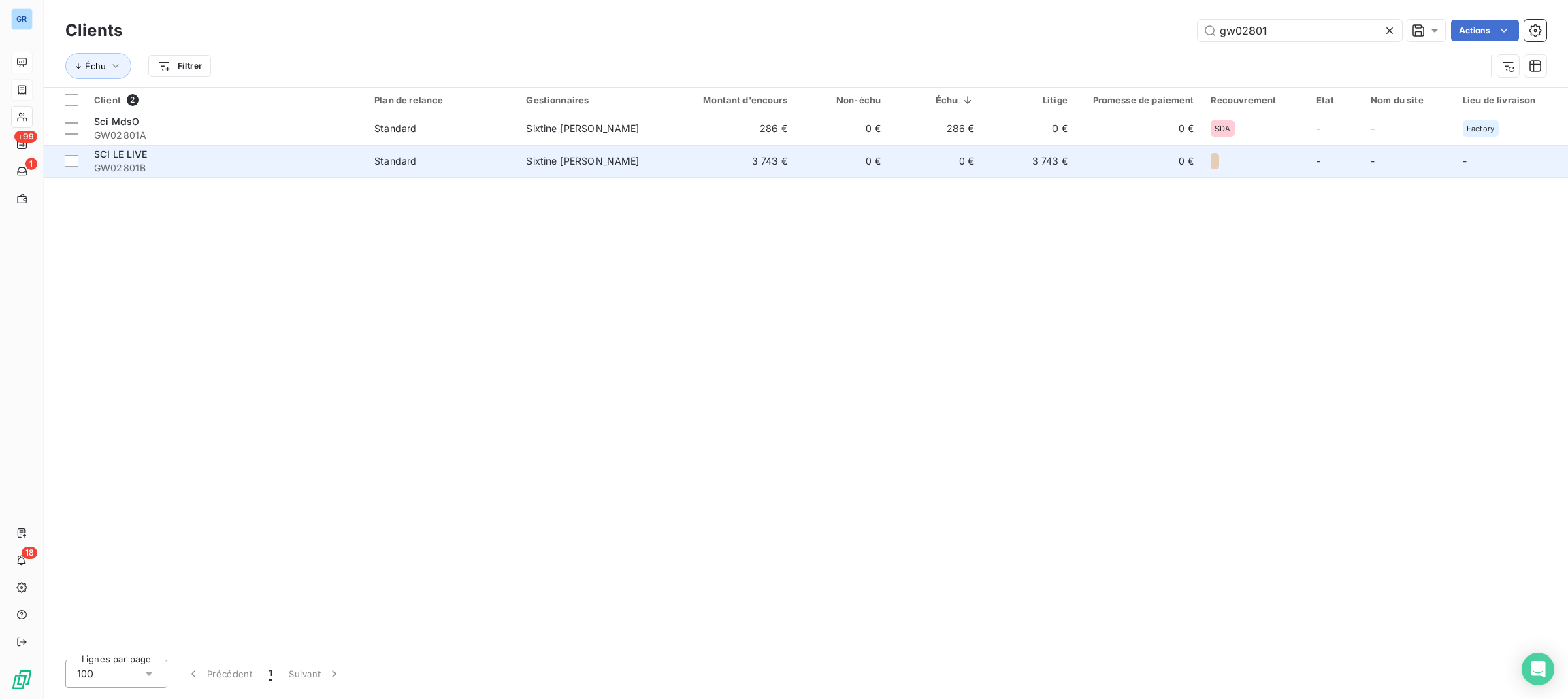
type input "gw02801"
click at [519, 157] on td "Sixtine [PERSON_NAME]" at bounding box center [593, 161] width 151 height 33
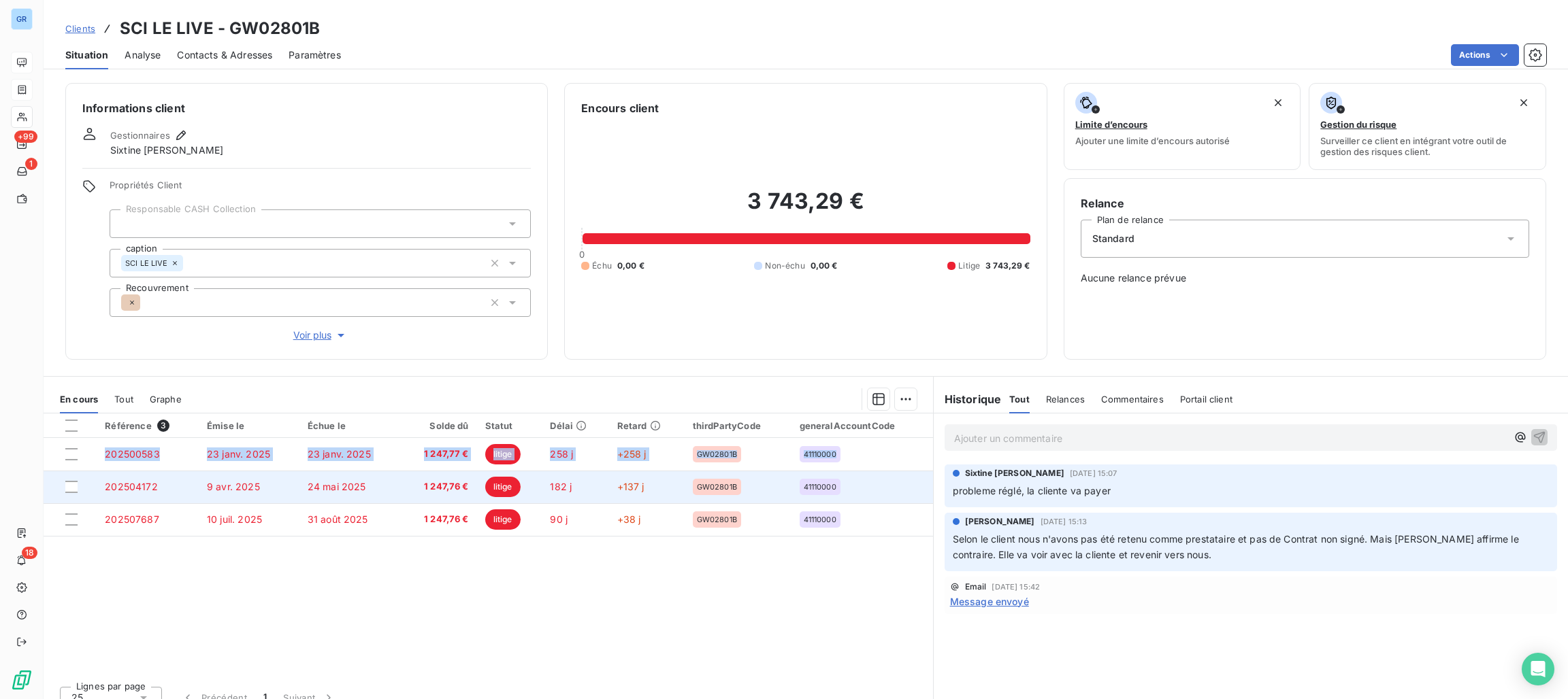
drag, startPoint x: 82, startPoint y: 459, endPoint x: 59, endPoint y: 487, distance: 36.2
click at [59, 487] on tbody "202500583 23 janv. 2025 23 janv. 2025 1 247,77 € litige 258 j +258 j GW02801B 4…" at bounding box center [488, 487] width 889 height 98
drag, startPoint x: 65, startPoint y: 487, endPoint x: 78, endPoint y: 478, distance: 15.8
click at [67, 488] on div at bounding box center [72, 487] width 12 height 12
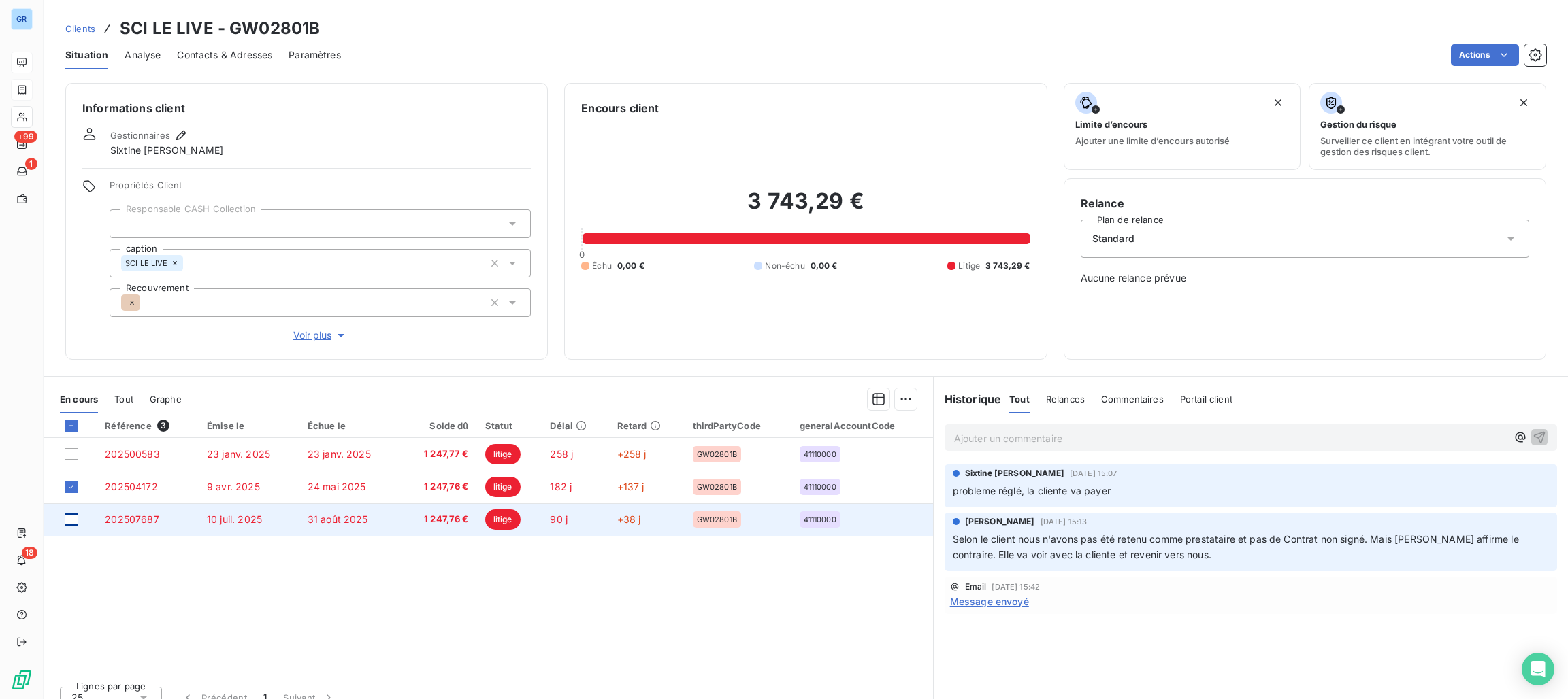
click at [75, 519] on div at bounding box center [72, 519] width 12 height 12
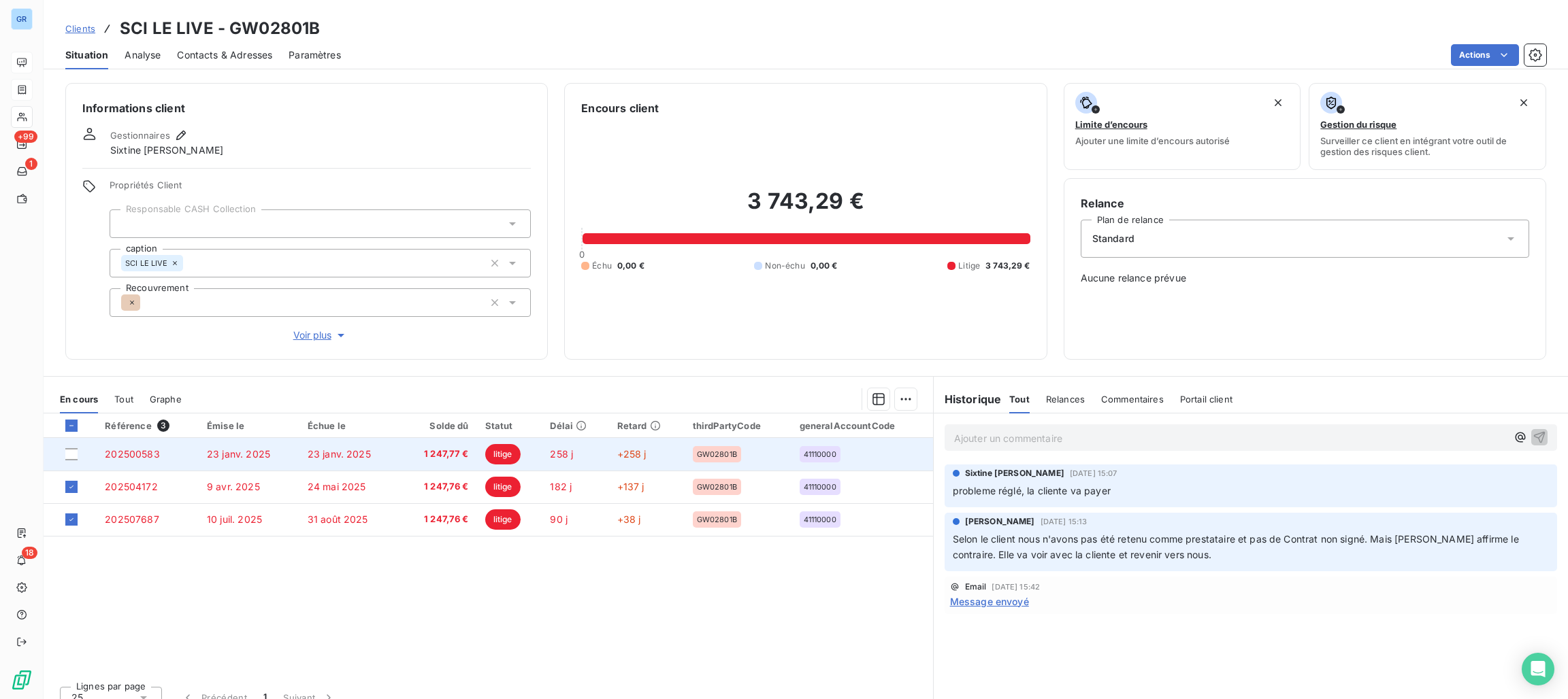
click at [68, 462] on td at bounding box center [70, 454] width 53 height 33
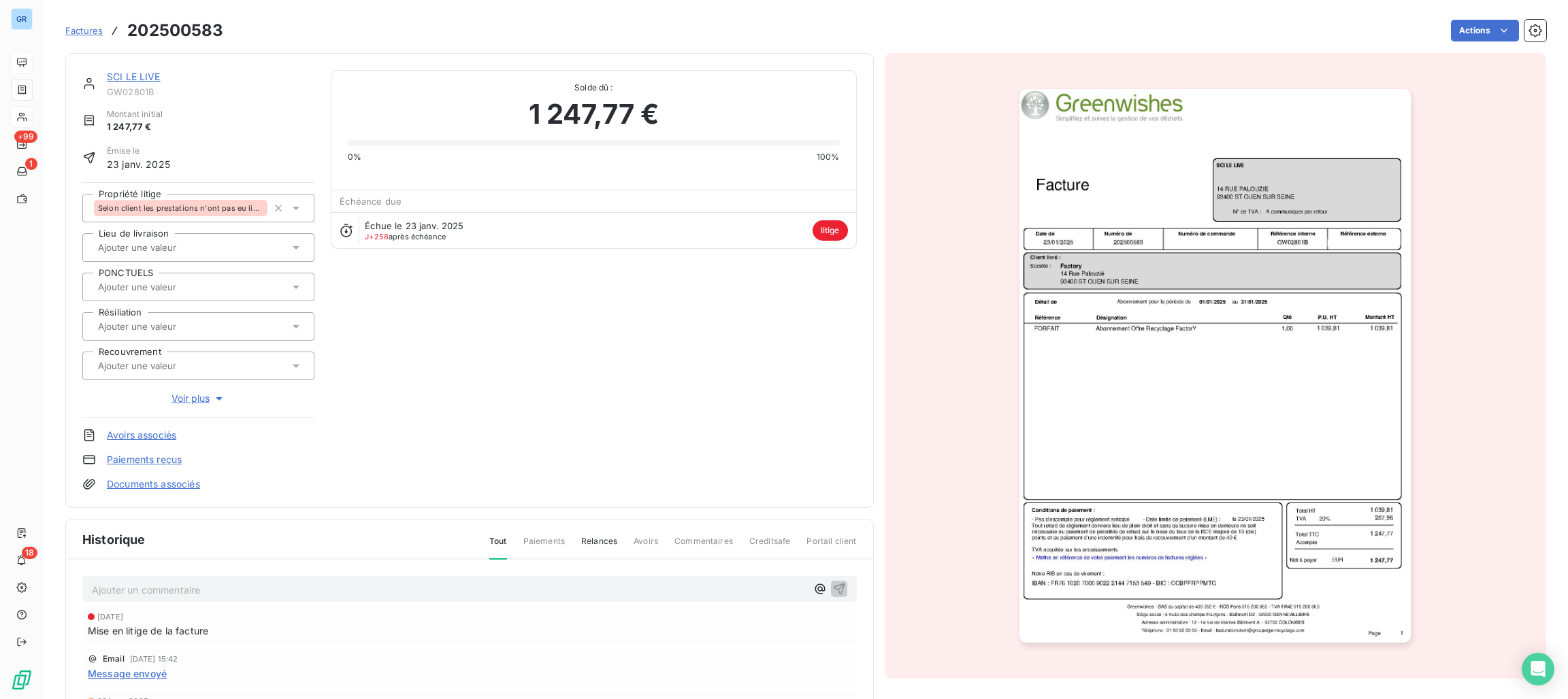
click at [1443, 29] on html "GR +99 1 18 Factures 202500583 Actions SCI LE LIVE GW02801B Montant initial 1 2…" at bounding box center [784, 349] width 1568 height 699
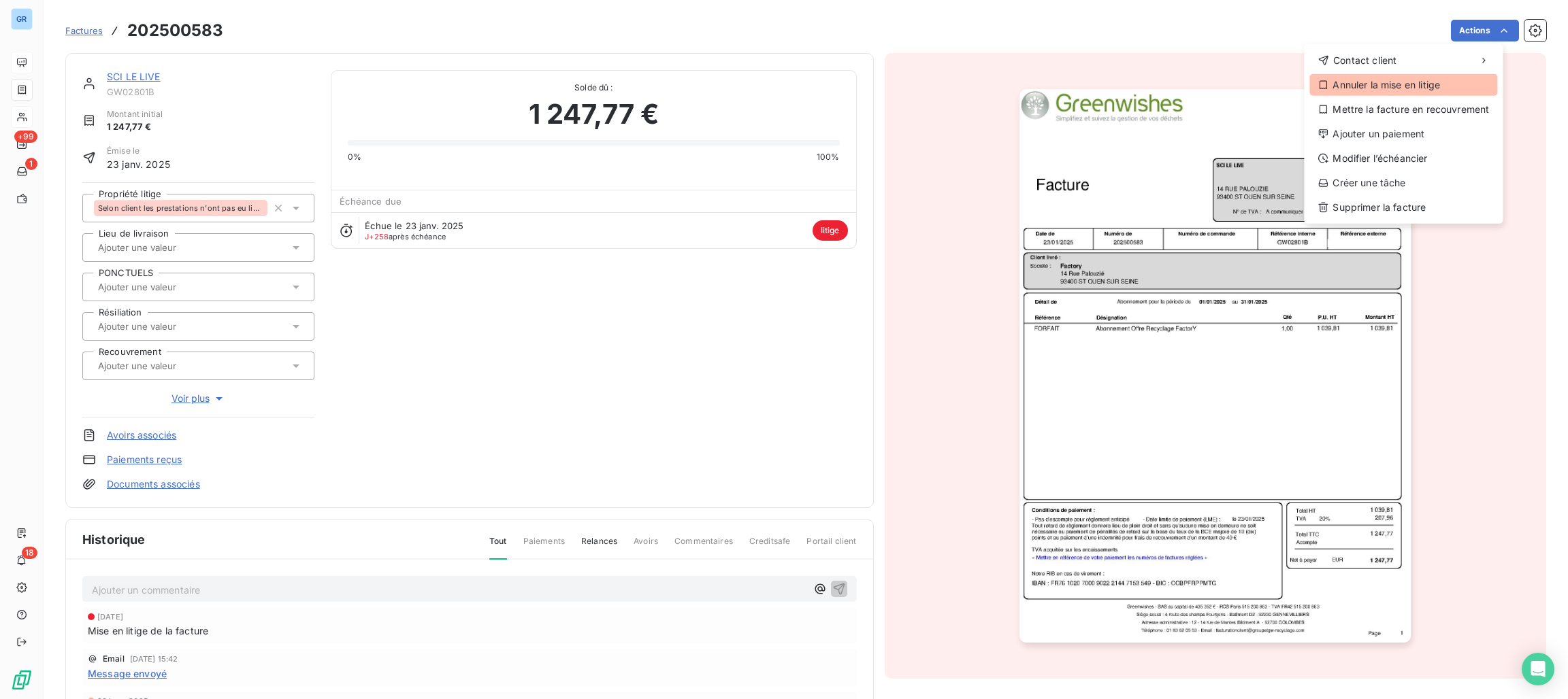
click at [1396, 83] on div "Annuler la mise en litige" at bounding box center [1403, 84] width 188 height 22
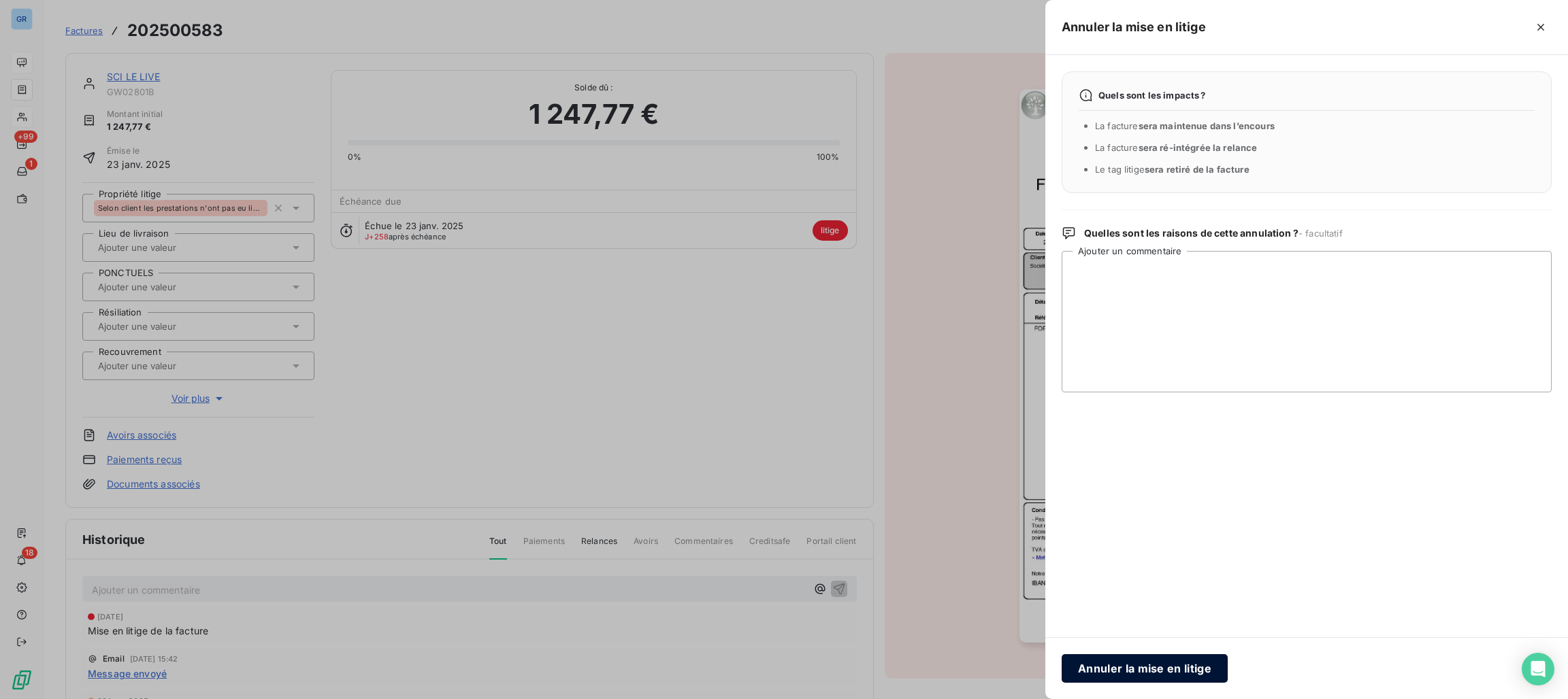
click at [1134, 674] on button "Annuler la mise en litige" at bounding box center [1144, 669] width 166 height 29
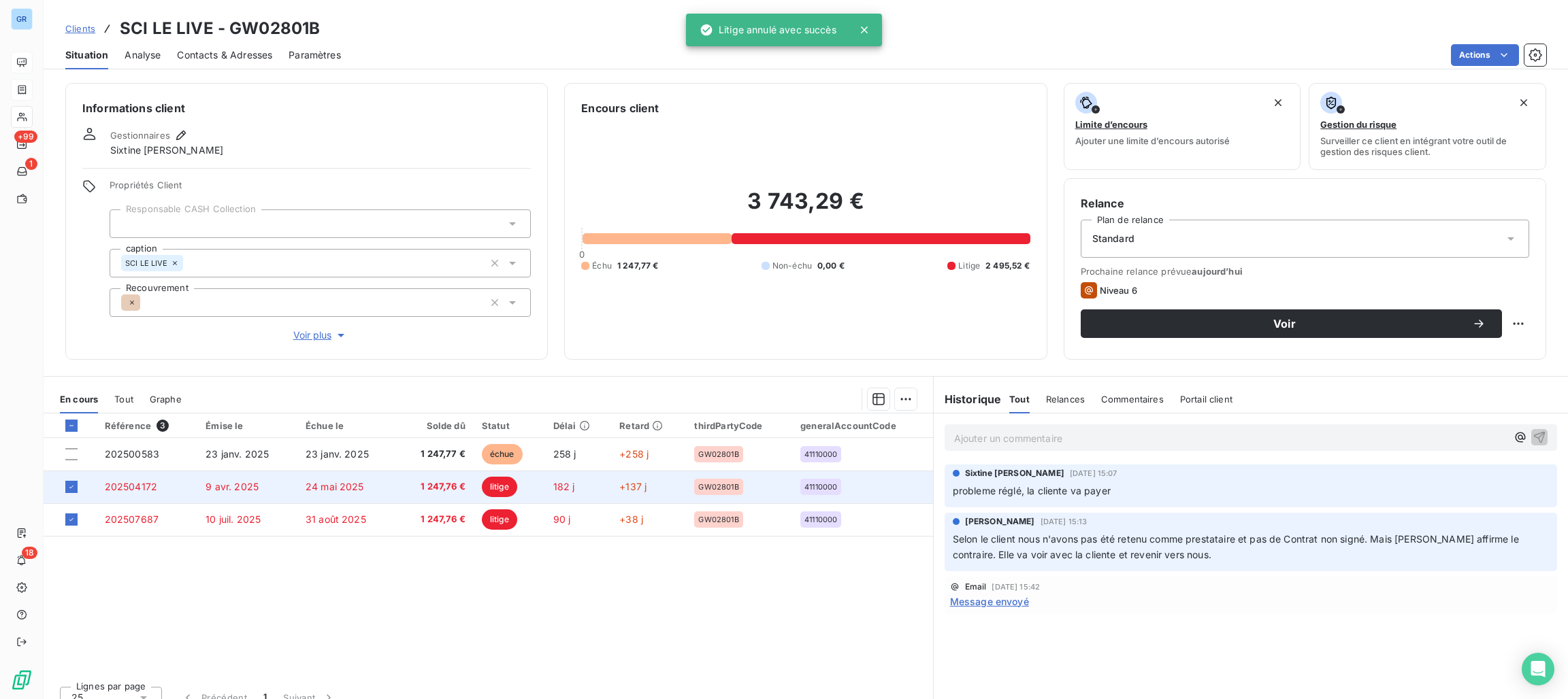
click at [476, 498] on td "litige" at bounding box center [510, 487] width 72 height 33
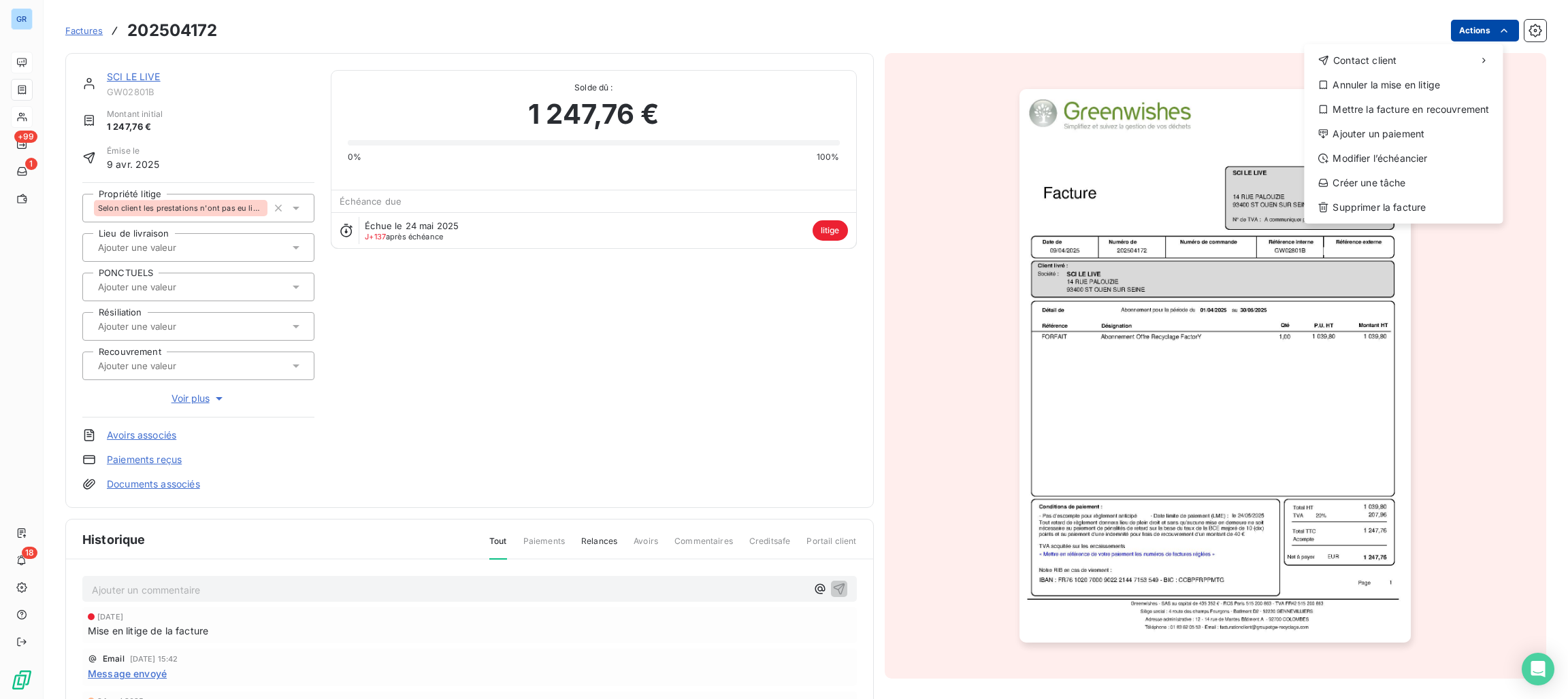
click at [1456, 20] on html "GR +99 1 18 Factures 202504172 Actions Contact client Annuler la mise en litige…" at bounding box center [784, 349] width 1568 height 699
click at [1349, 86] on div "Annuler la mise en litige" at bounding box center [1403, 84] width 188 height 22
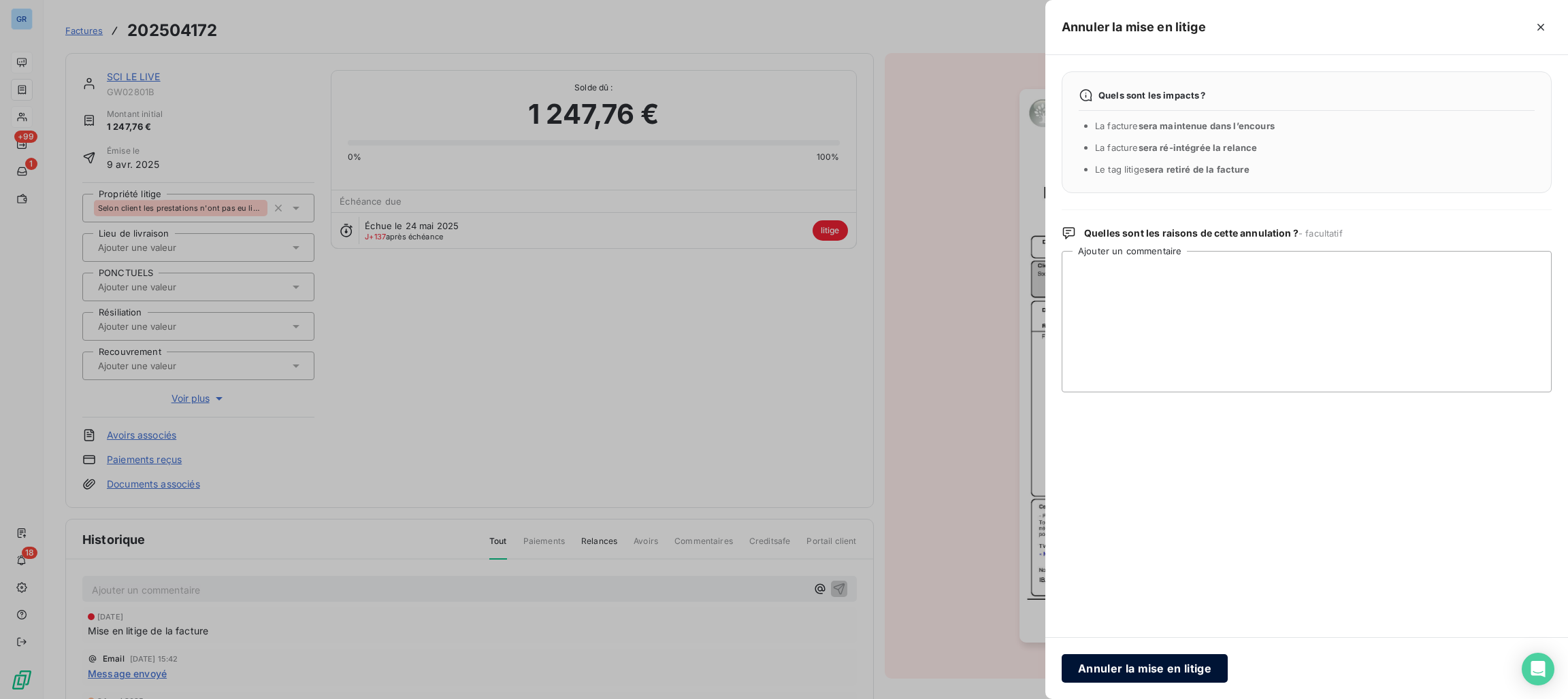
click at [1178, 666] on button "Annuler la mise en litige" at bounding box center [1144, 669] width 166 height 29
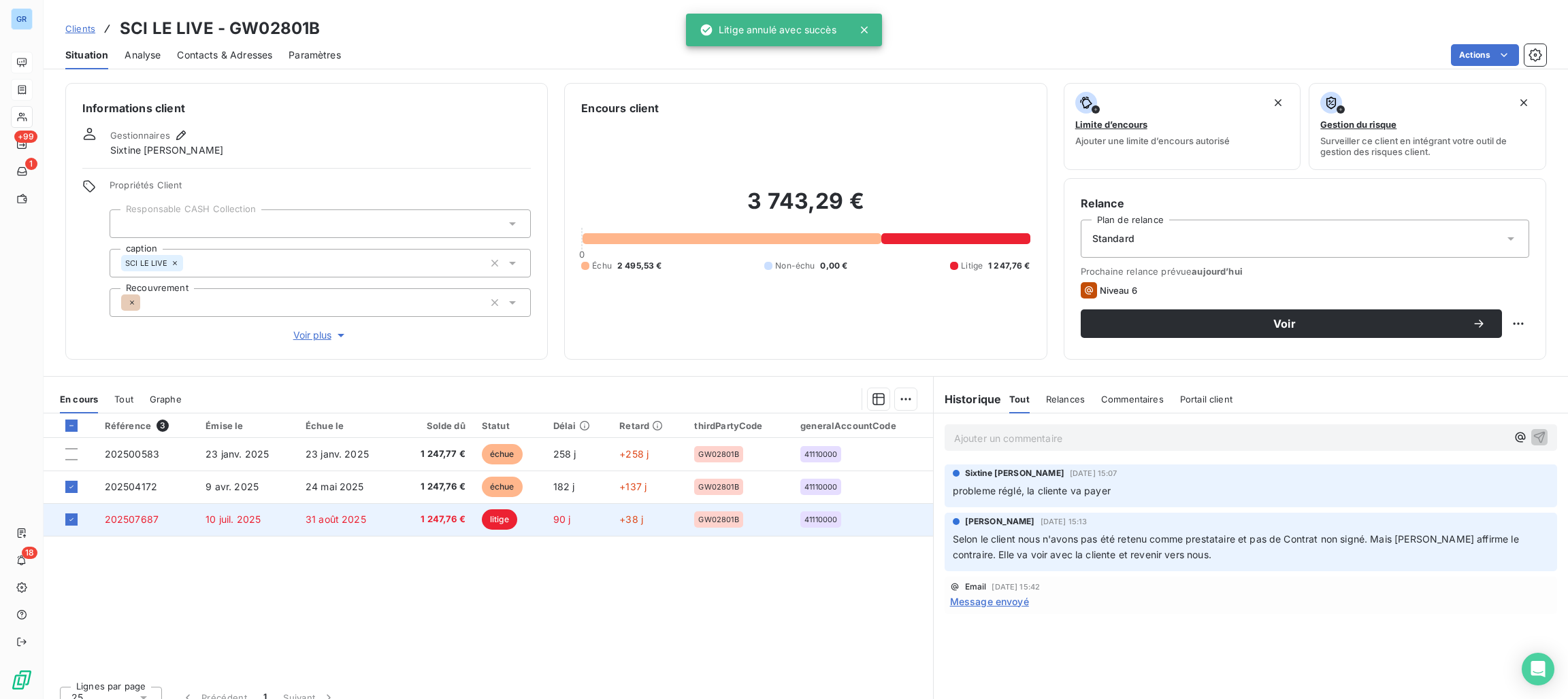
click at [523, 518] on td "litige" at bounding box center [510, 519] width 72 height 33
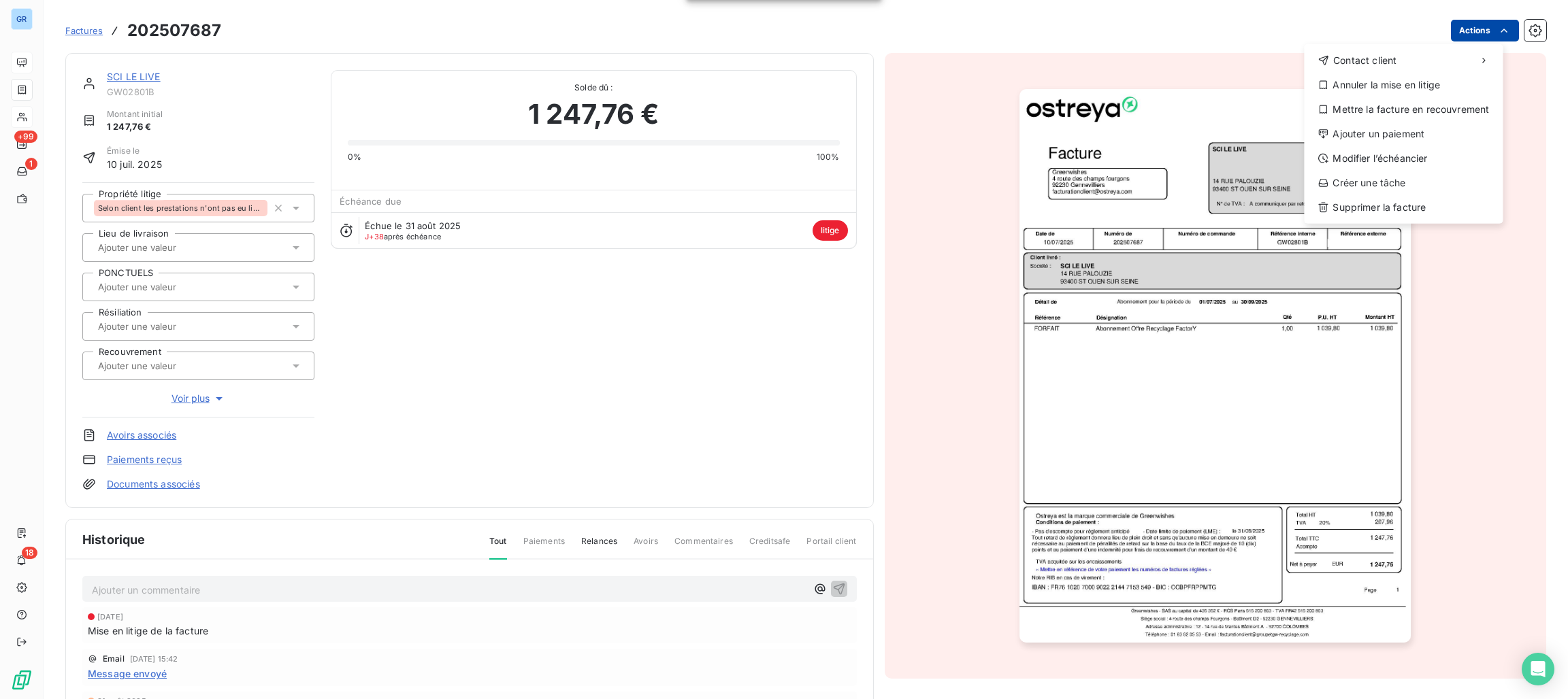
click at [1441, 26] on html "GR +99 1 18 Factures 202507687 Actions Contact client Annuler la mise en litige…" at bounding box center [784, 349] width 1568 height 699
click at [1344, 79] on div "Annuler la mise en litige" at bounding box center [1403, 84] width 188 height 22
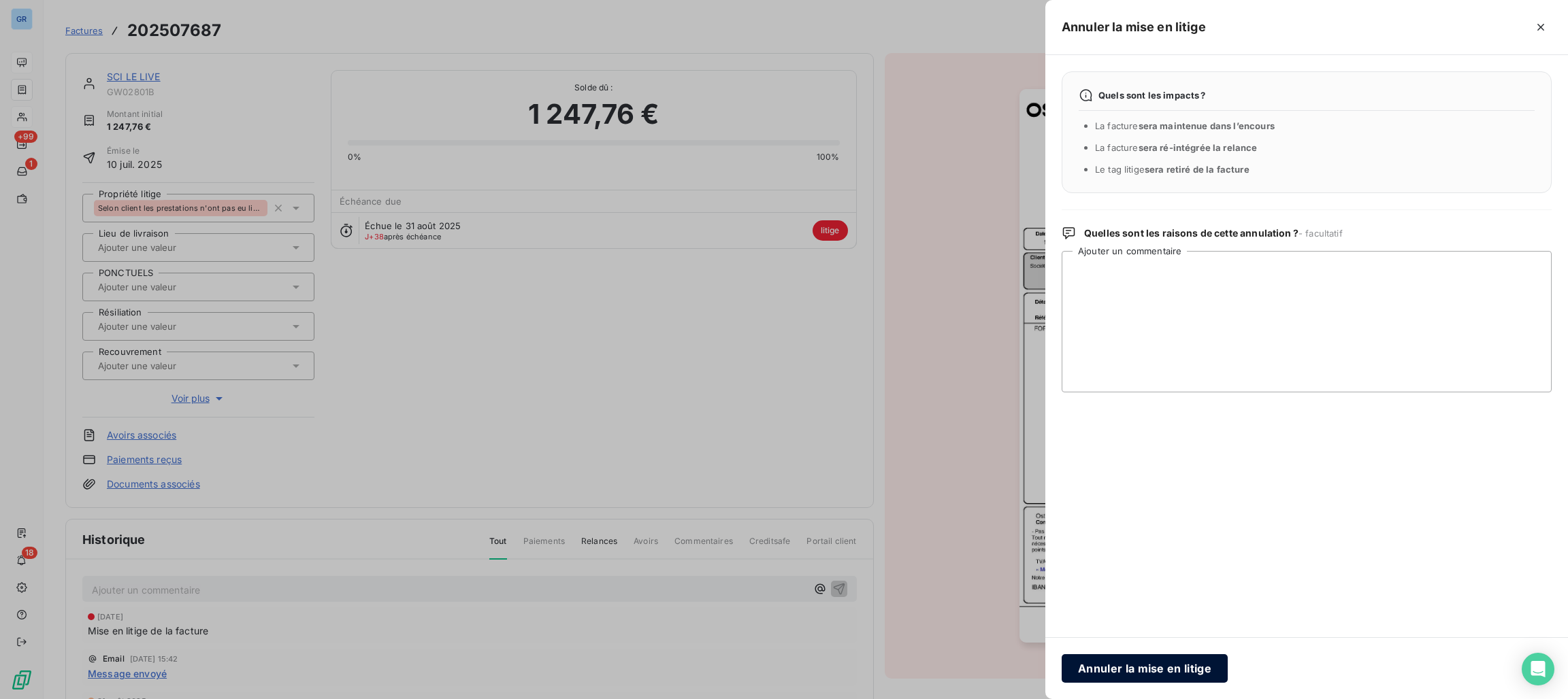
click at [1097, 661] on button "Annuler la mise en litige" at bounding box center [1144, 669] width 166 height 29
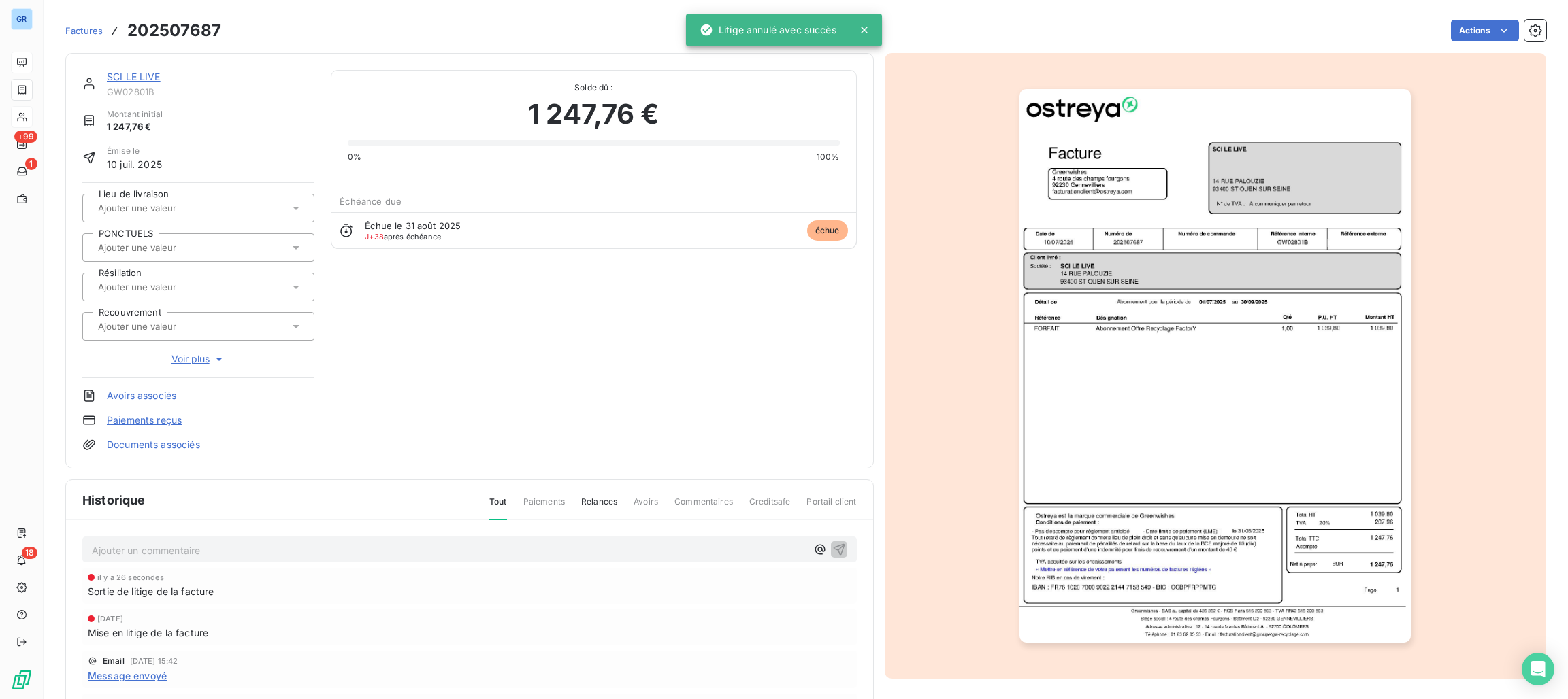
click at [132, 73] on link "SCI LE LIVE" at bounding box center [133, 76] width 54 height 11
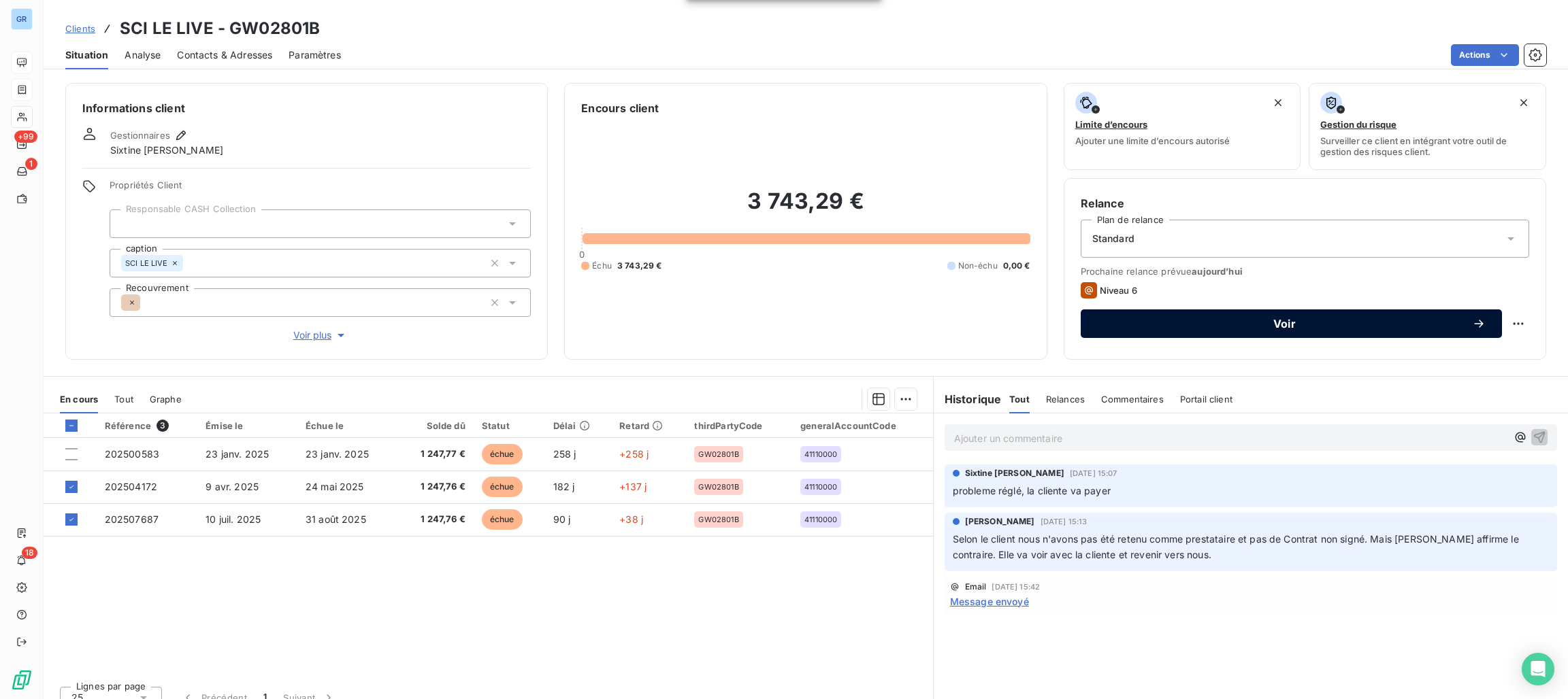
click at [1164, 326] on span "Voir" at bounding box center [1284, 324] width 375 height 11
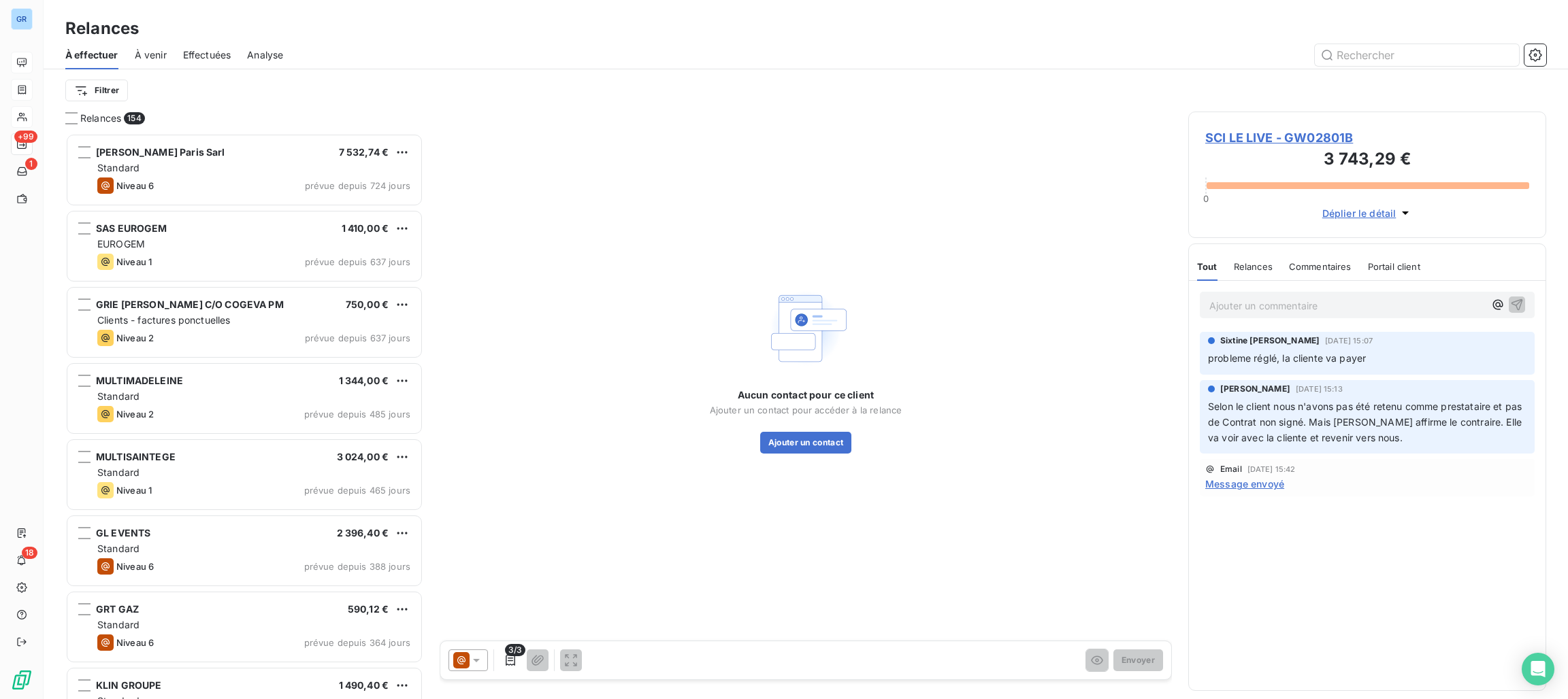
scroll to position [550, 342]
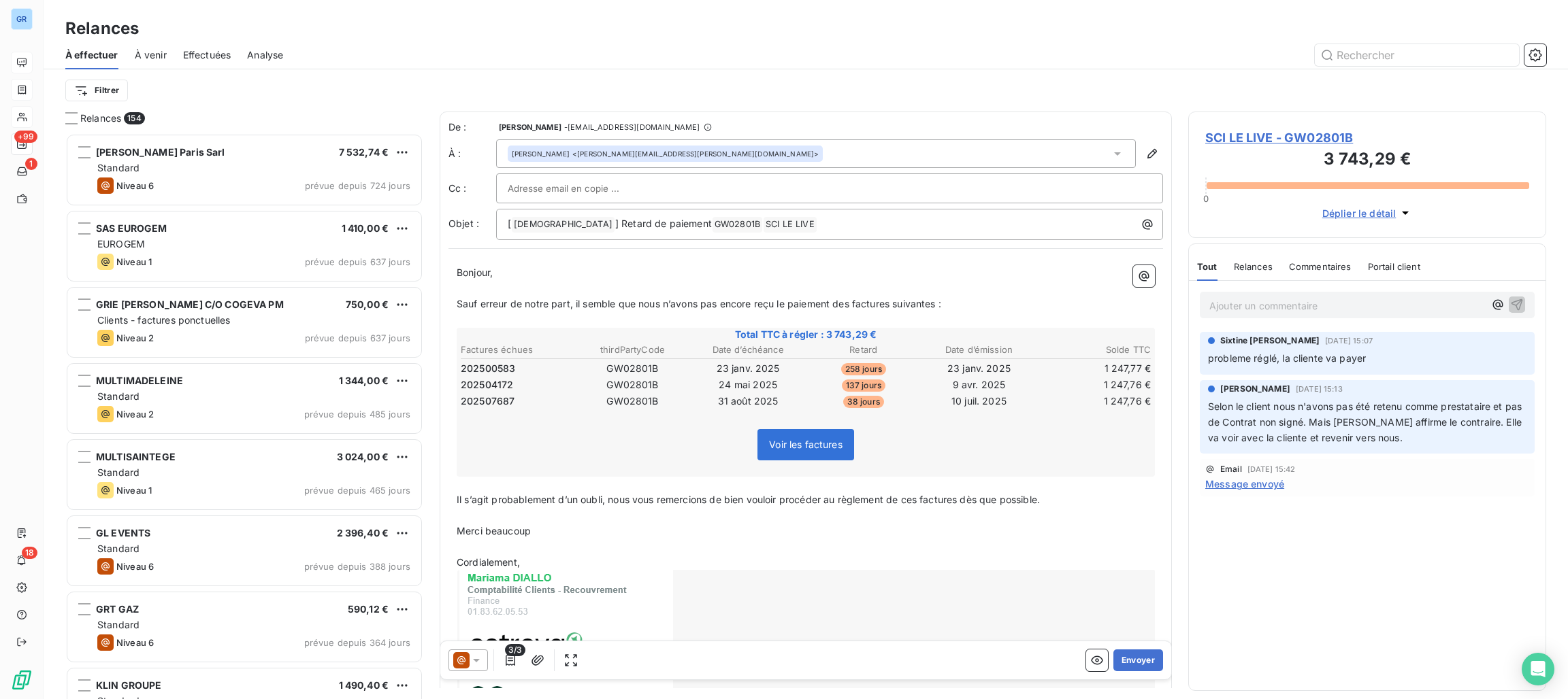
click at [488, 658] on div "3/3" at bounding box center [514, 660] width 133 height 22
click at [487, 659] on div at bounding box center [468, 660] width 40 height 22
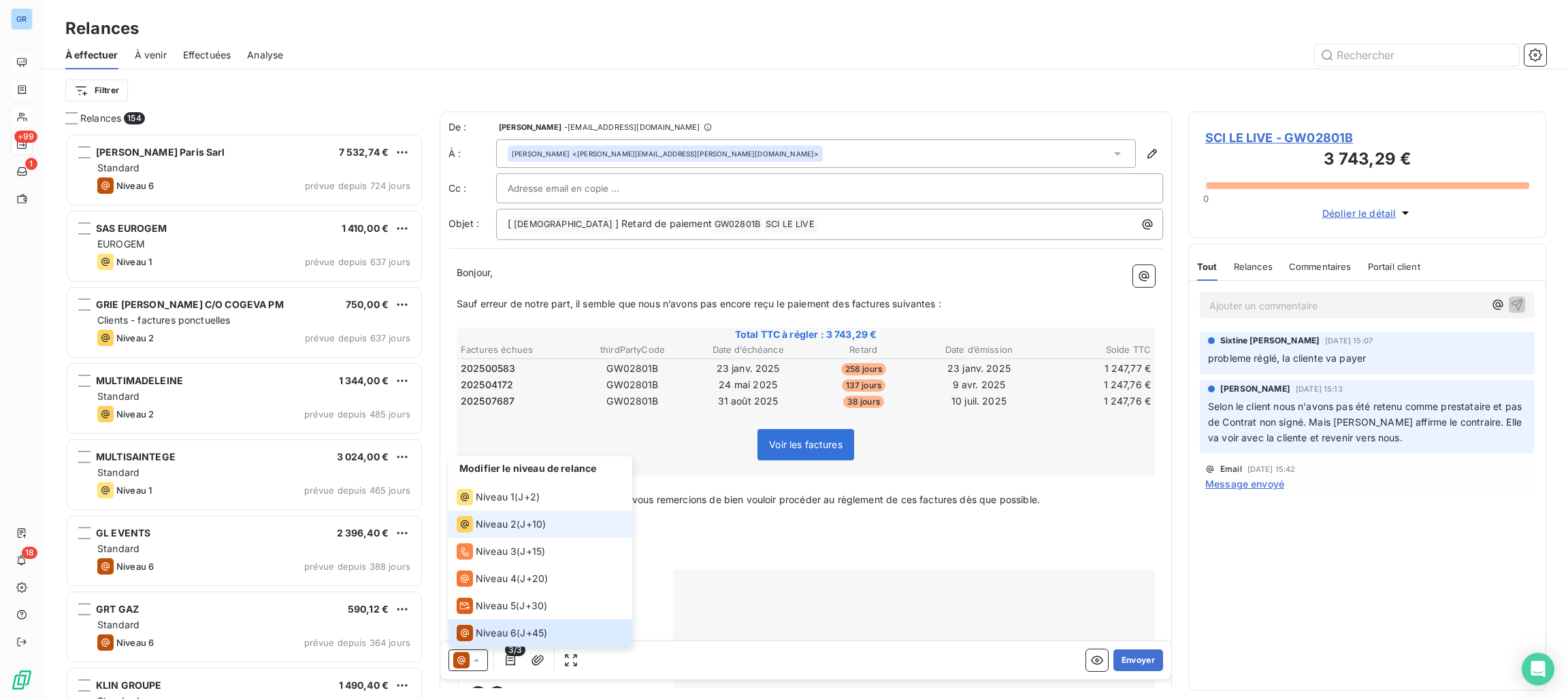
click at [524, 526] on span "J+10 )" at bounding box center [533, 525] width 26 height 14
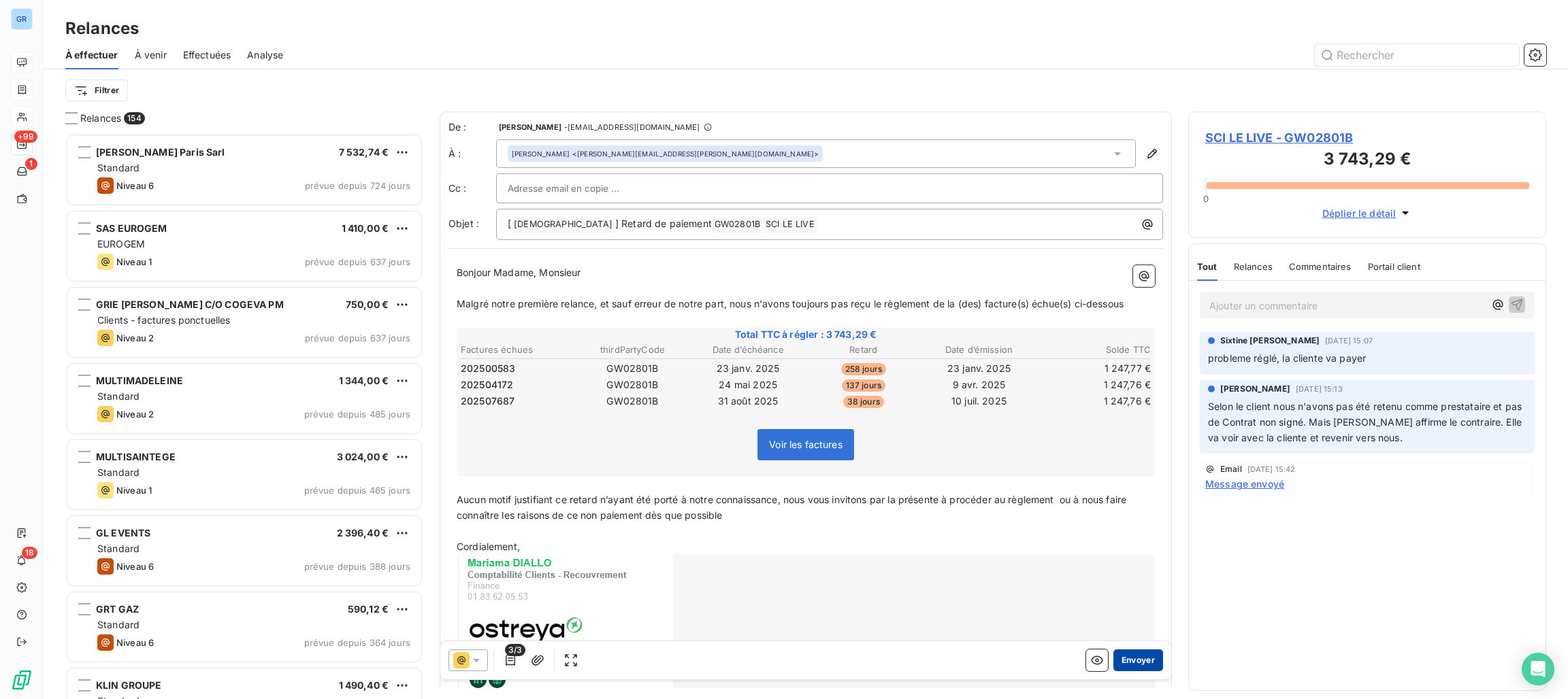
click at [1124, 650] on button "Envoyer" at bounding box center [1137, 660] width 49 height 22
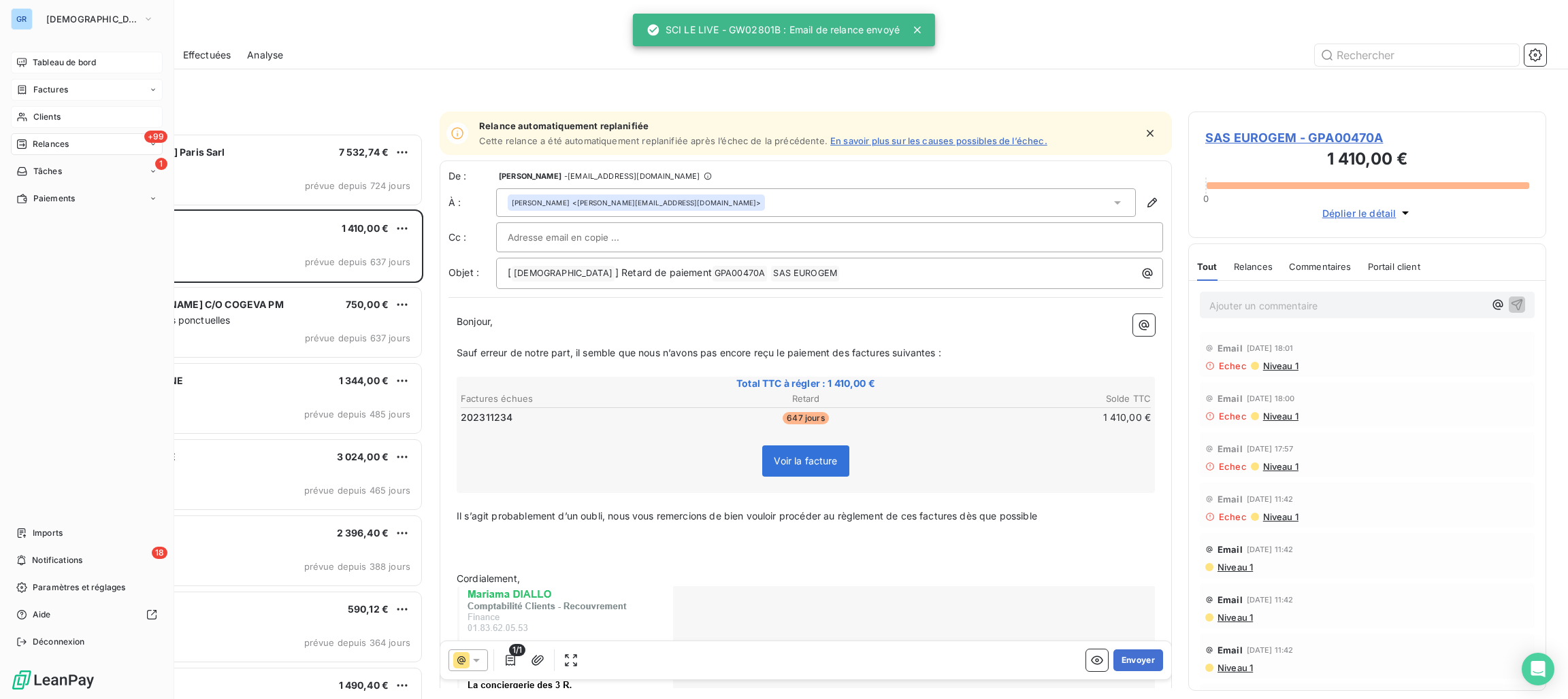
click at [46, 116] on span "Clients" at bounding box center [47, 117] width 27 height 12
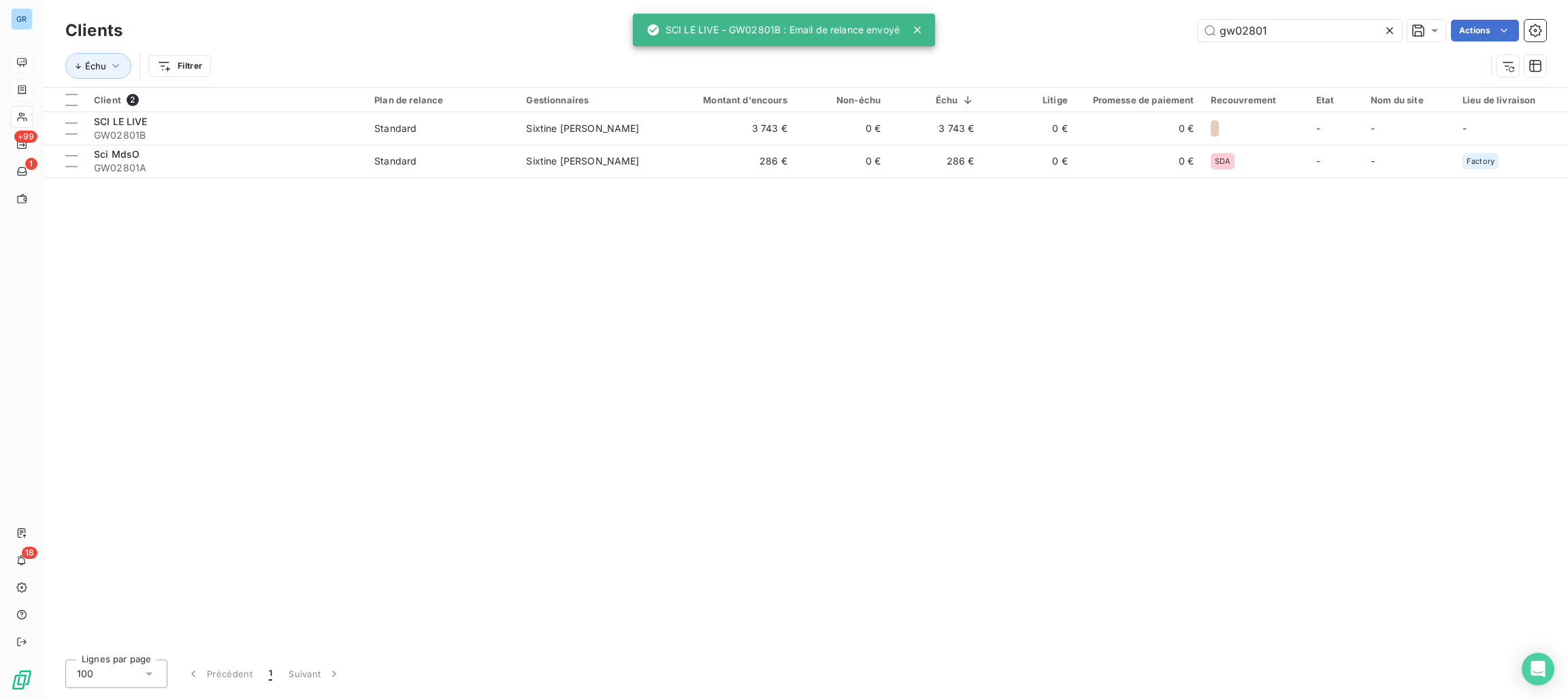
drag, startPoint x: 1274, startPoint y: 26, endPoint x: 1187, endPoint y: 39, distance: 88.0
click at [1153, 28] on div "gw02801 Actions" at bounding box center [842, 30] width 1407 height 22
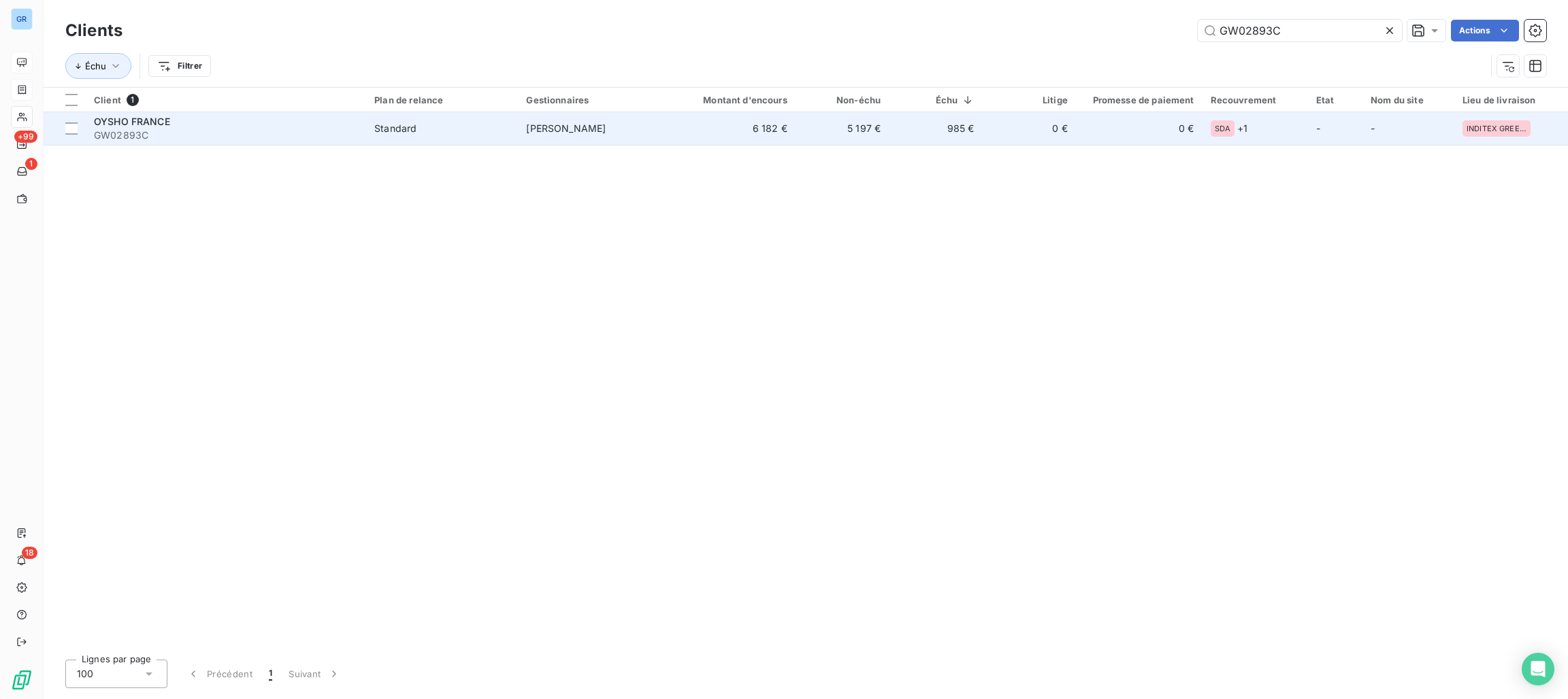
type input "GW02893C"
click at [399, 129] on div "Standard" at bounding box center [395, 129] width 42 height 14
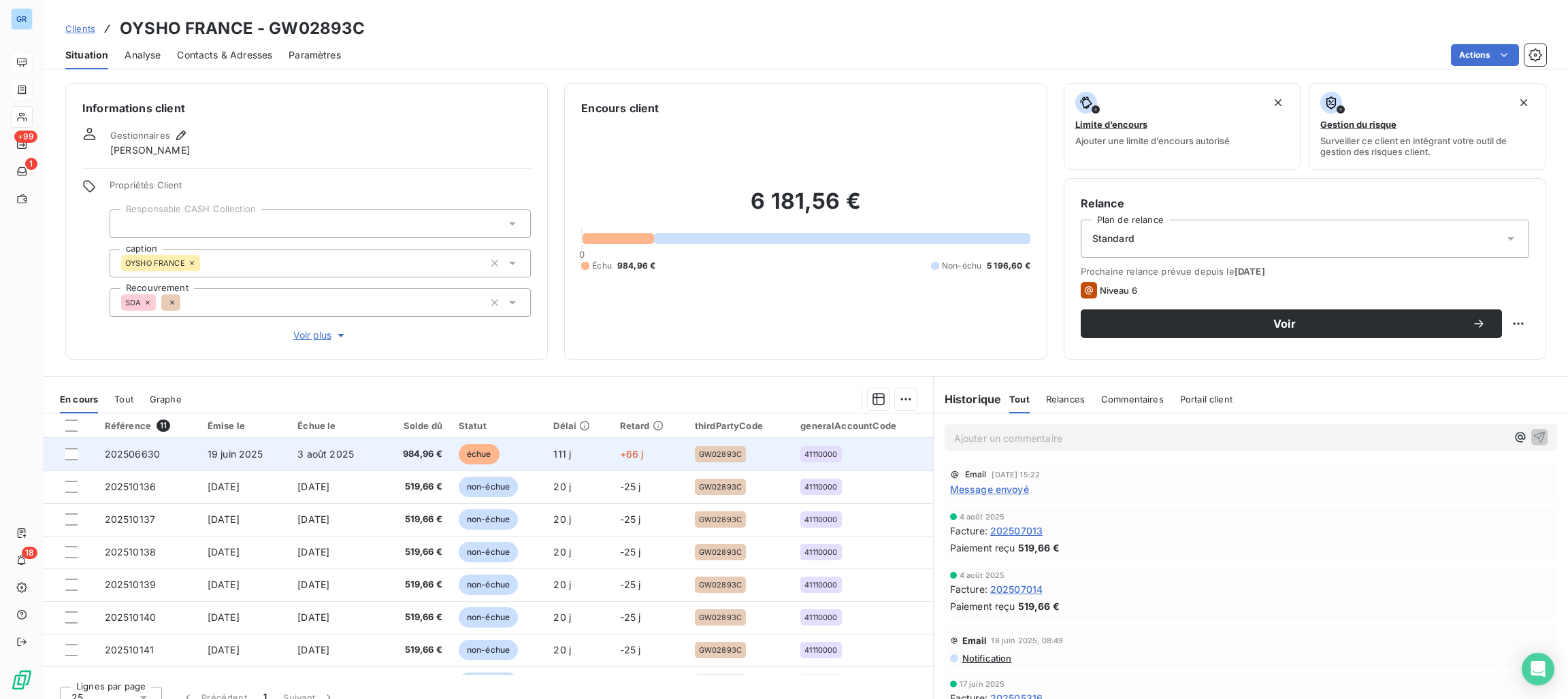
click at [472, 454] on span "échue" at bounding box center [479, 454] width 41 height 21
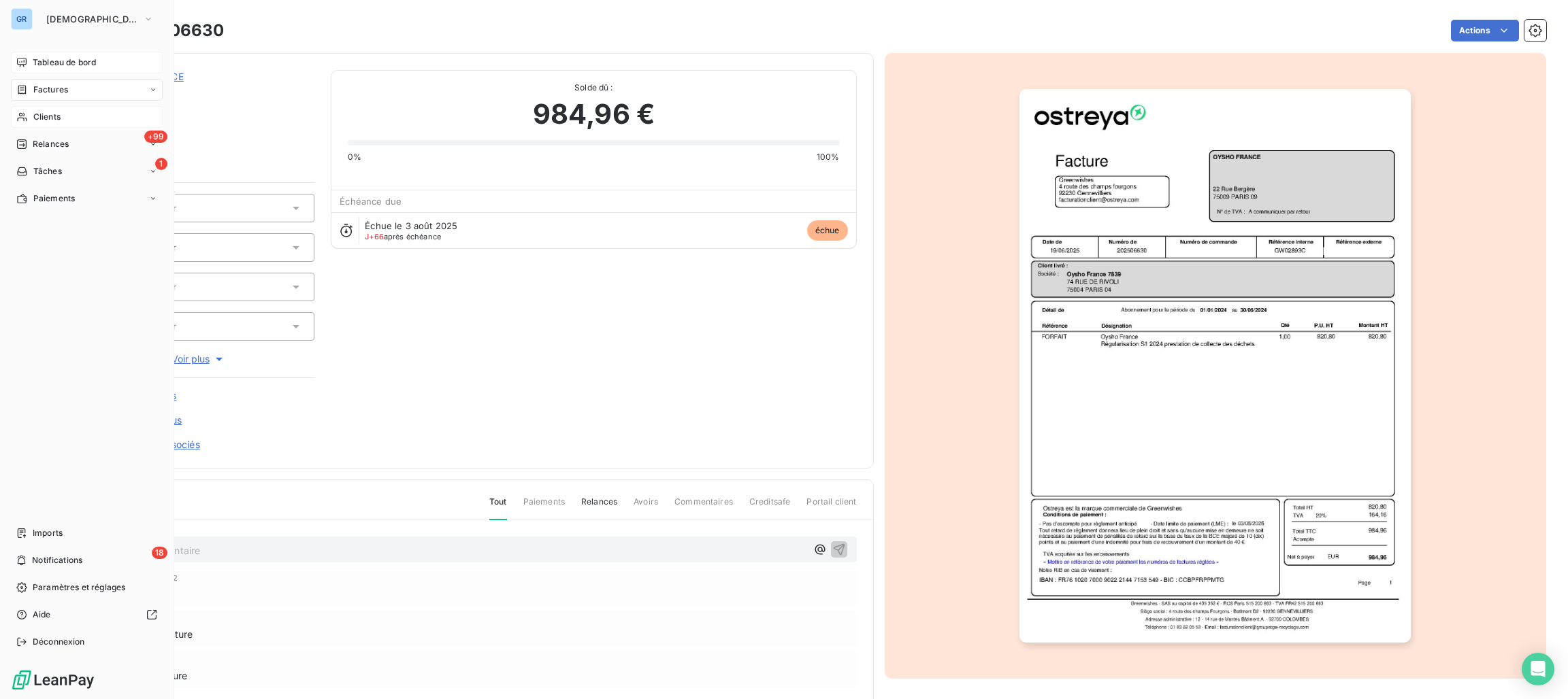
click at [49, 111] on span "Clients" at bounding box center [47, 117] width 27 height 12
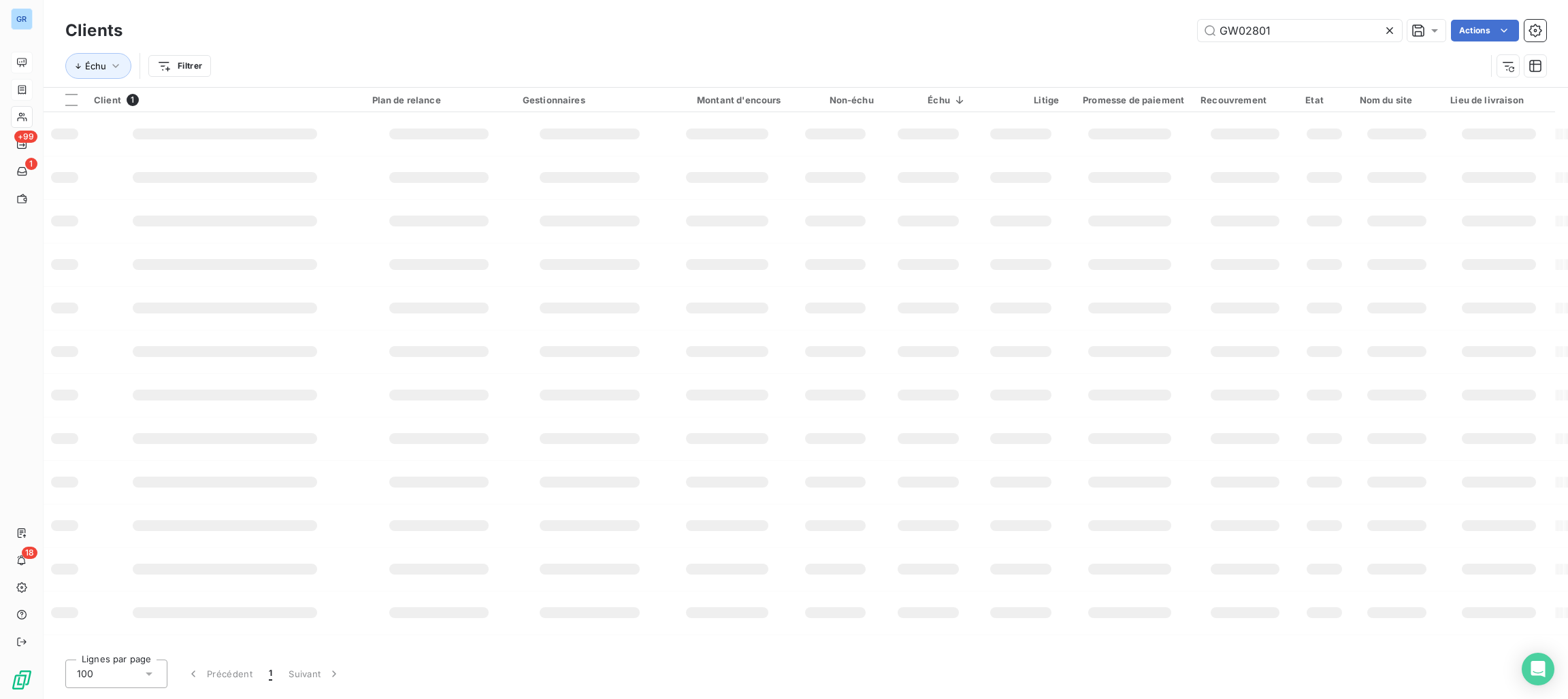
type input "GW02801"
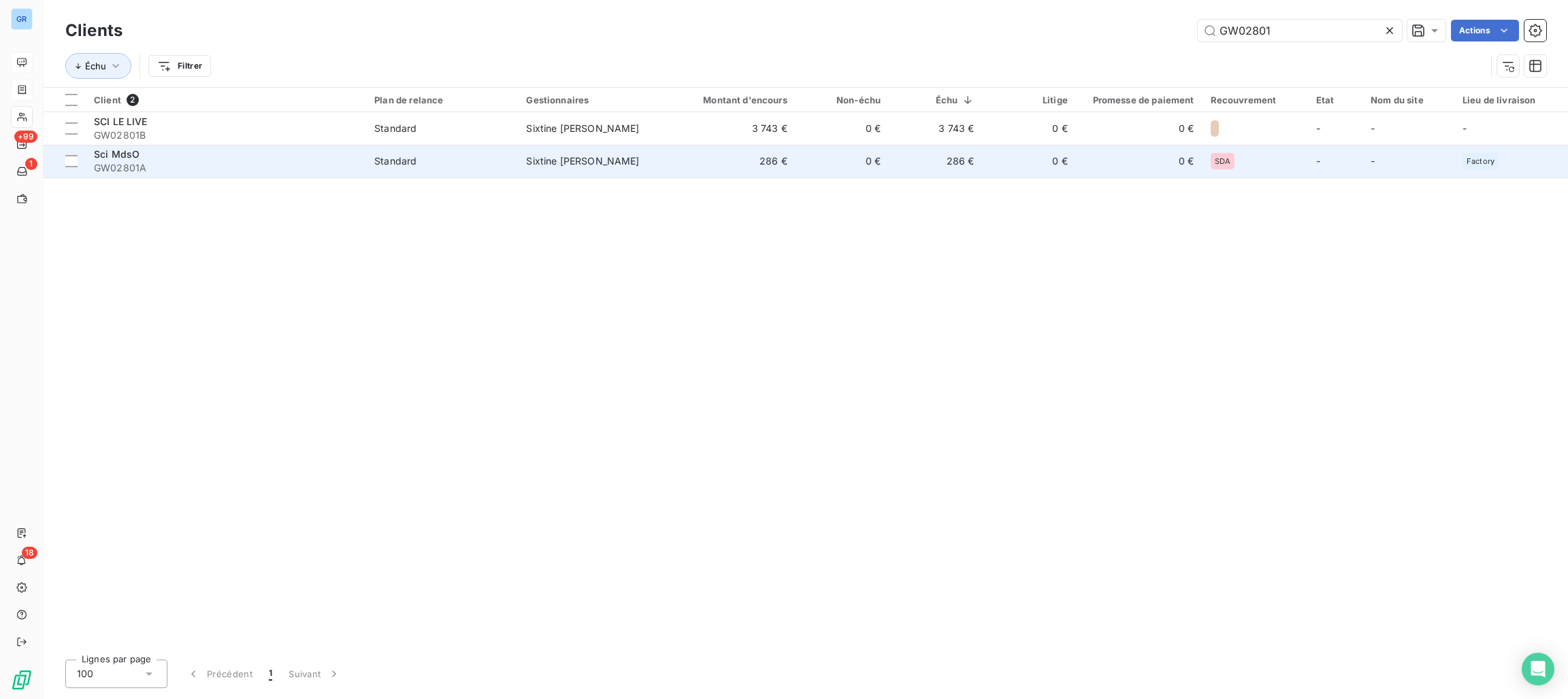
click at [402, 167] on div "Standard" at bounding box center [395, 161] width 42 height 14
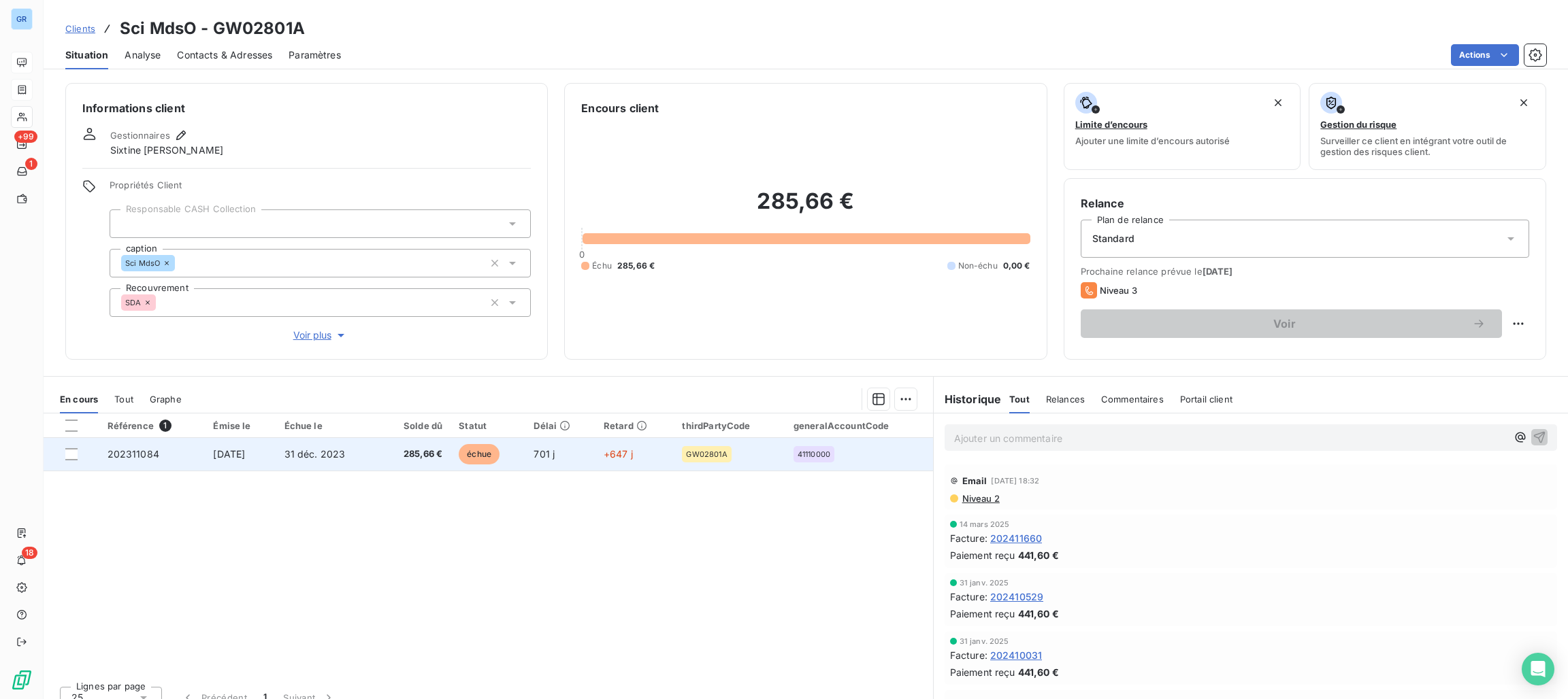
click at [481, 444] on span "échue" at bounding box center [479, 454] width 41 height 21
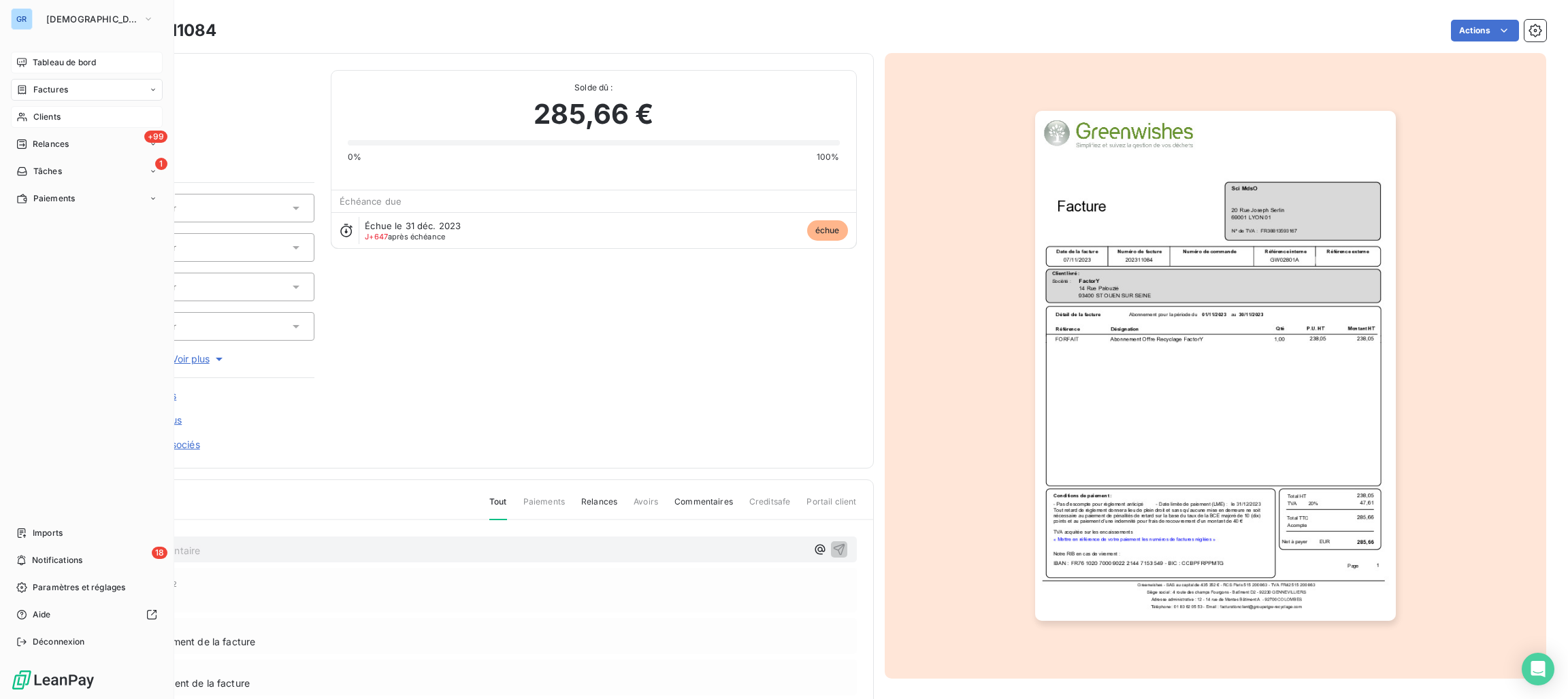
drag, startPoint x: 49, startPoint y: 119, endPoint x: 76, endPoint y: 112, distance: 27.9
click at [51, 119] on span "Clients" at bounding box center [47, 117] width 27 height 12
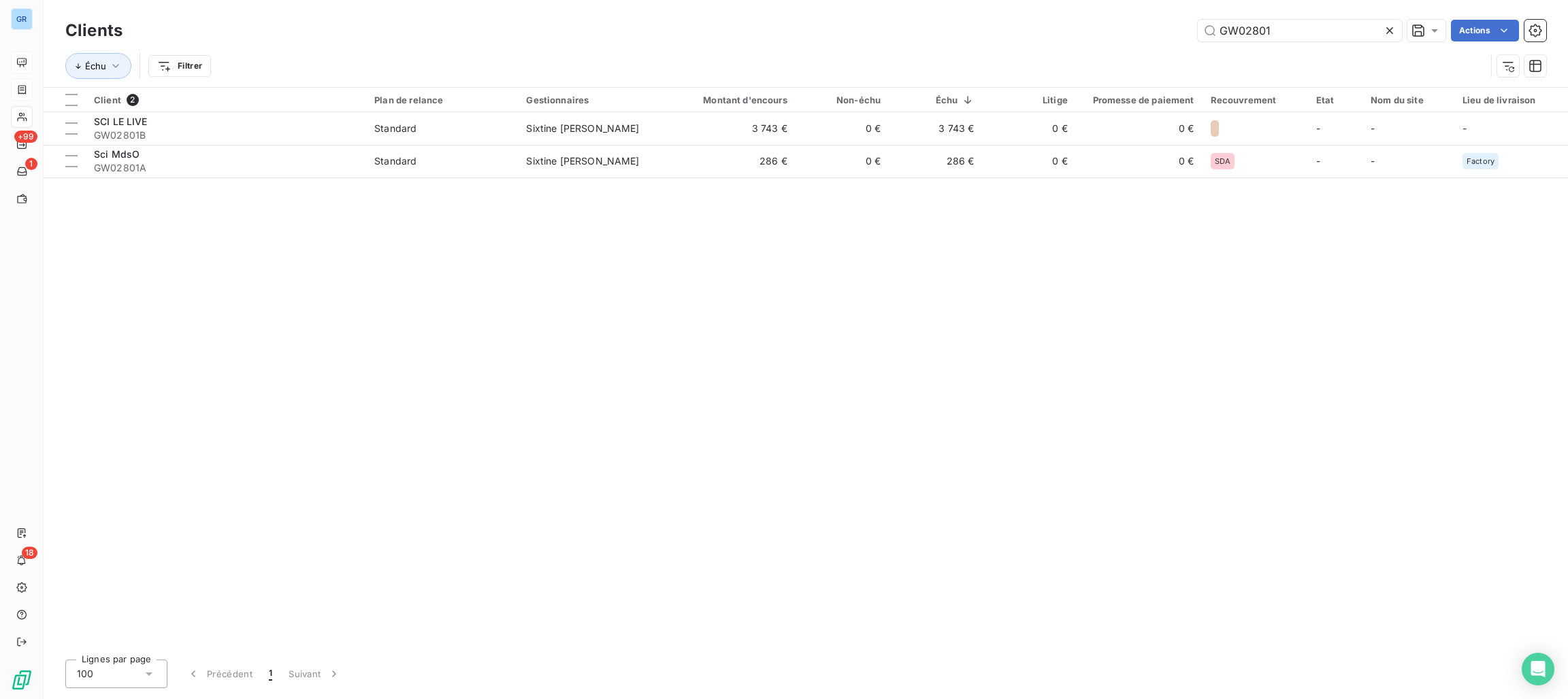
drag, startPoint x: 1328, startPoint y: 34, endPoint x: 1110, endPoint y: 37, distance: 218.0
click at [1137, 37] on div "GW02801 Actions" at bounding box center [842, 30] width 1407 height 22
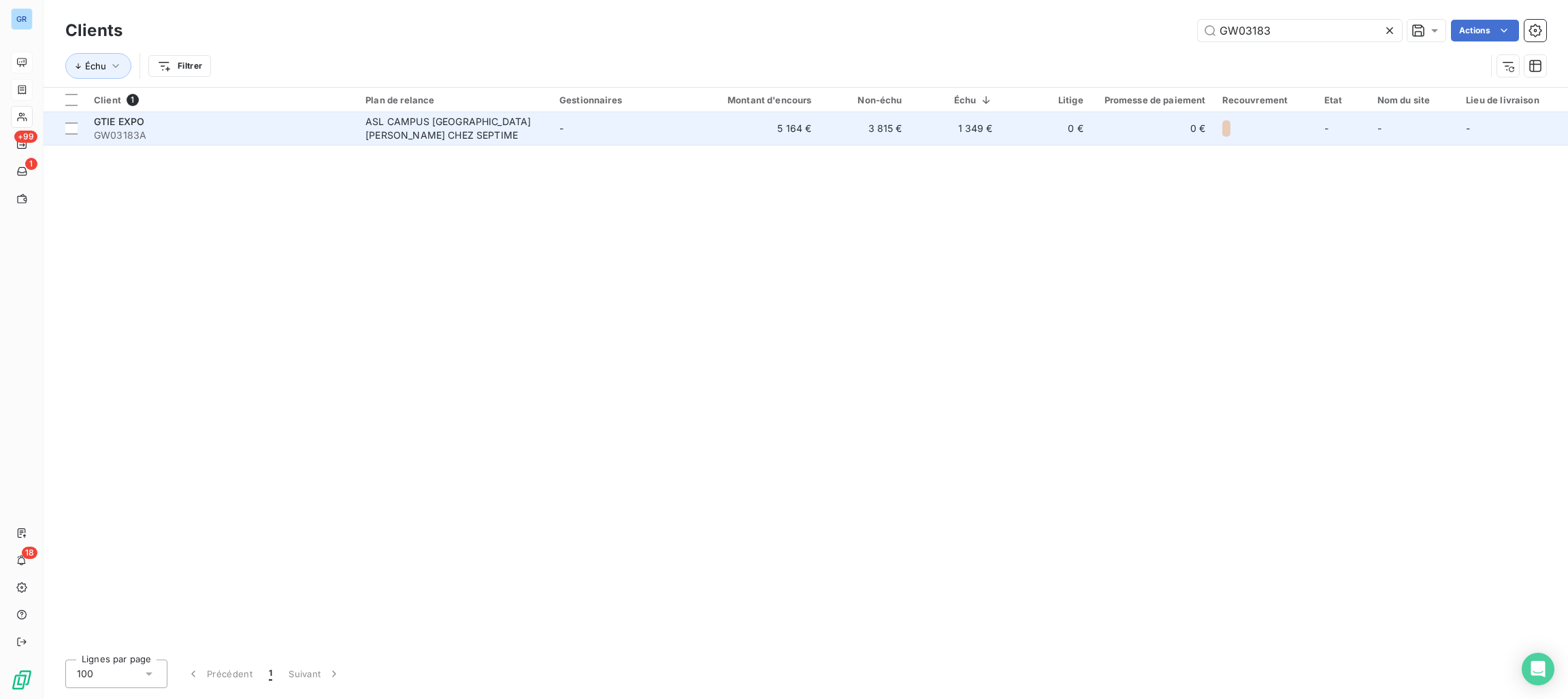
type input "GW03183"
click at [390, 134] on div "ASL CAMPUS [GEOGRAPHIC_DATA][PERSON_NAME] CHEZ SEPTIME" at bounding box center [450, 129] width 170 height 27
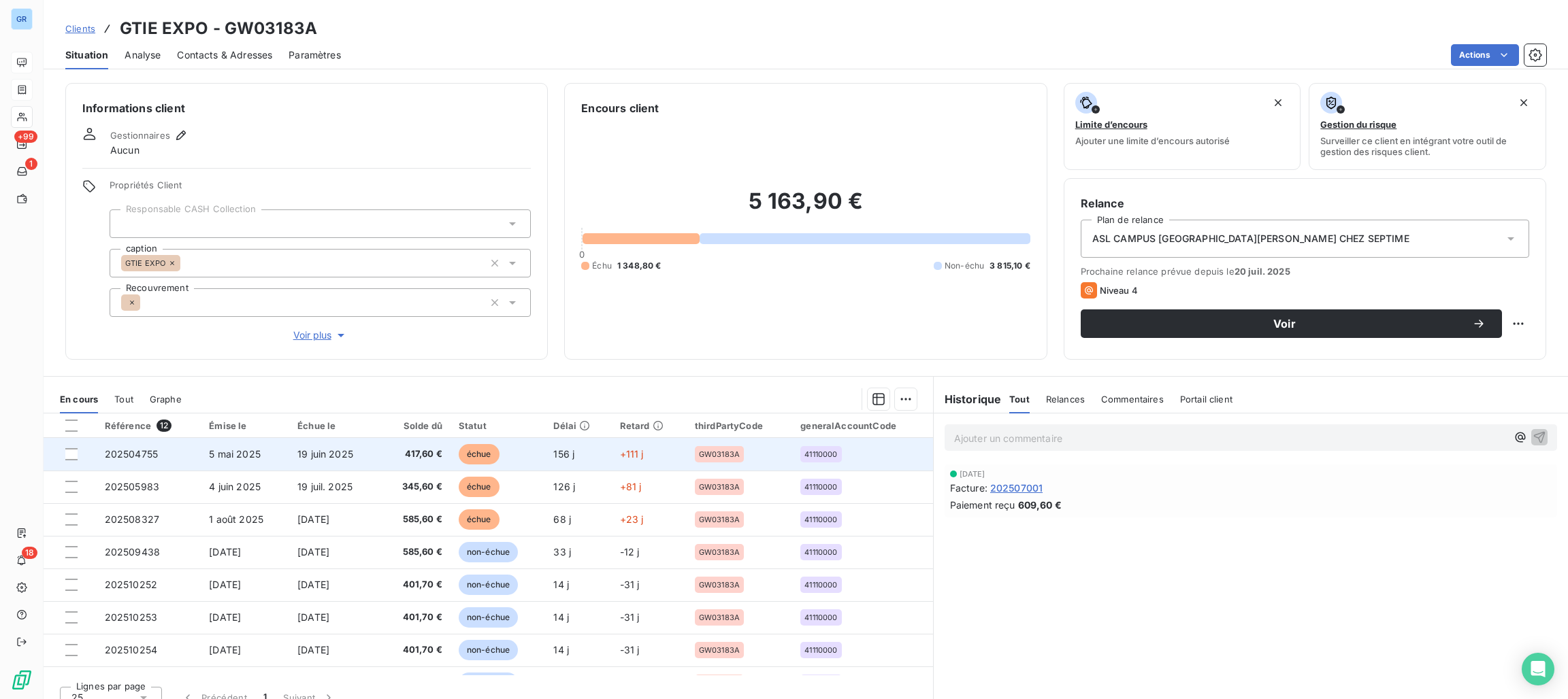
click at [475, 447] on span "échue" at bounding box center [479, 454] width 41 height 21
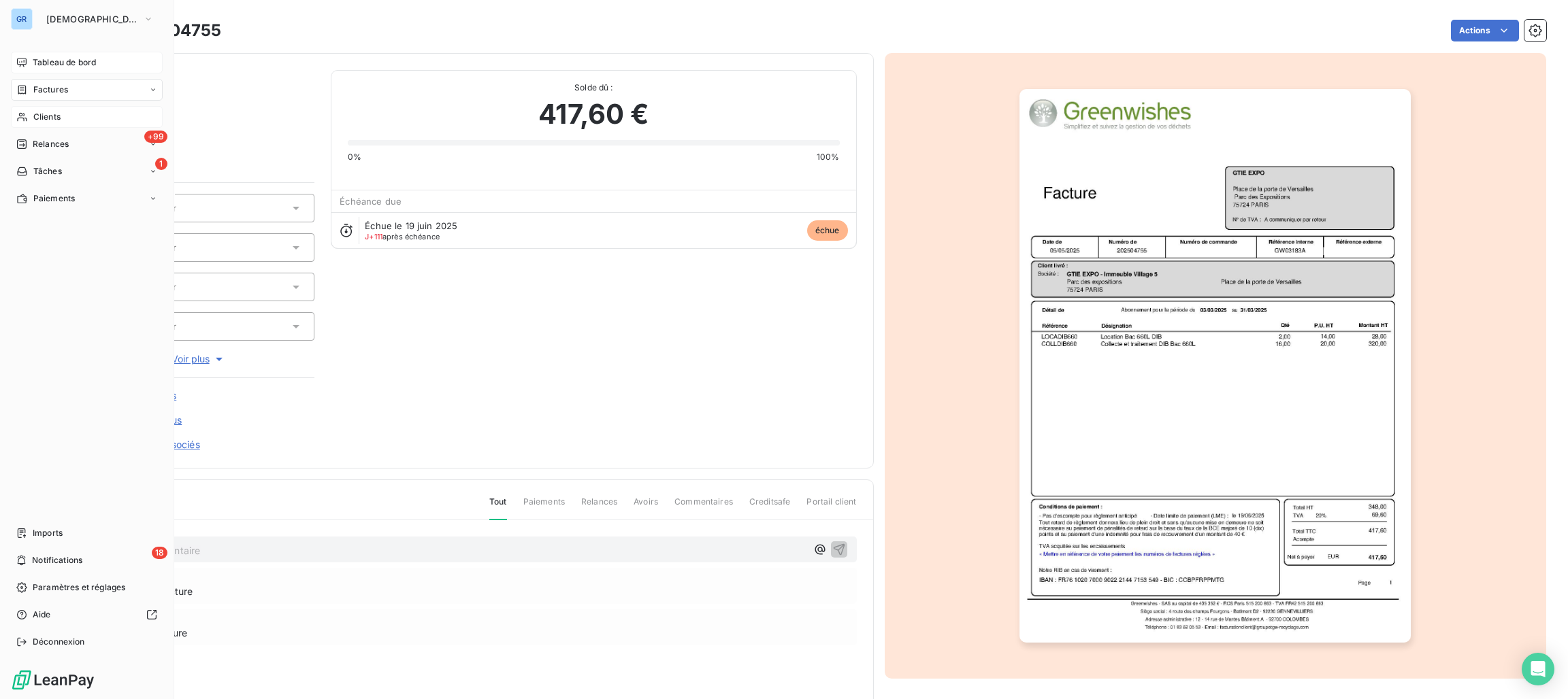
drag, startPoint x: 55, startPoint y: 119, endPoint x: 111, endPoint y: 112, distance: 56.4
click at [58, 119] on span "Clients" at bounding box center [47, 117] width 27 height 12
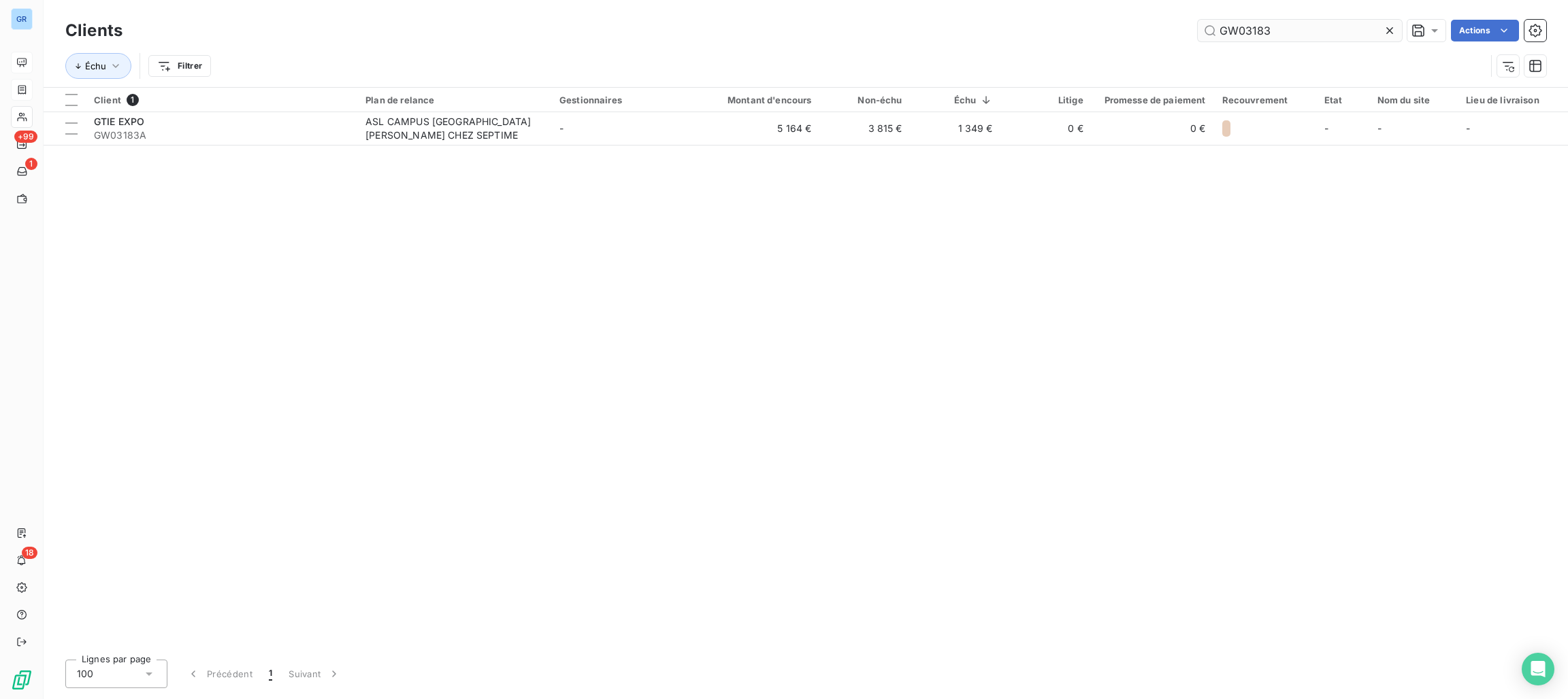
drag, startPoint x: 1365, startPoint y: 43, endPoint x: 1358, endPoint y: 39, distance: 8.1
click at [1358, 39] on div "Clients GW03183 Actions" at bounding box center [806, 30] width 1481 height 29
click at [1355, 35] on input "GW03183" at bounding box center [1299, 30] width 204 height 22
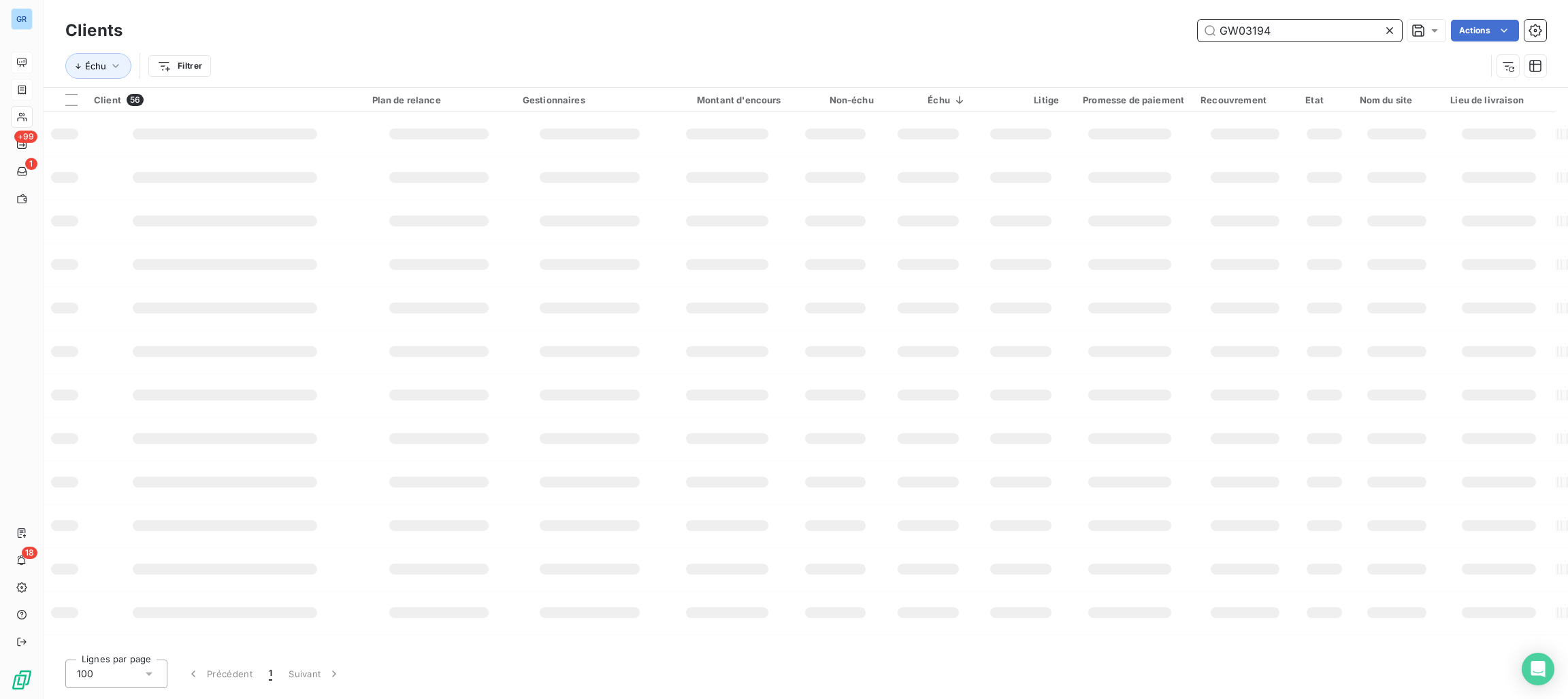
type input "GW03194"
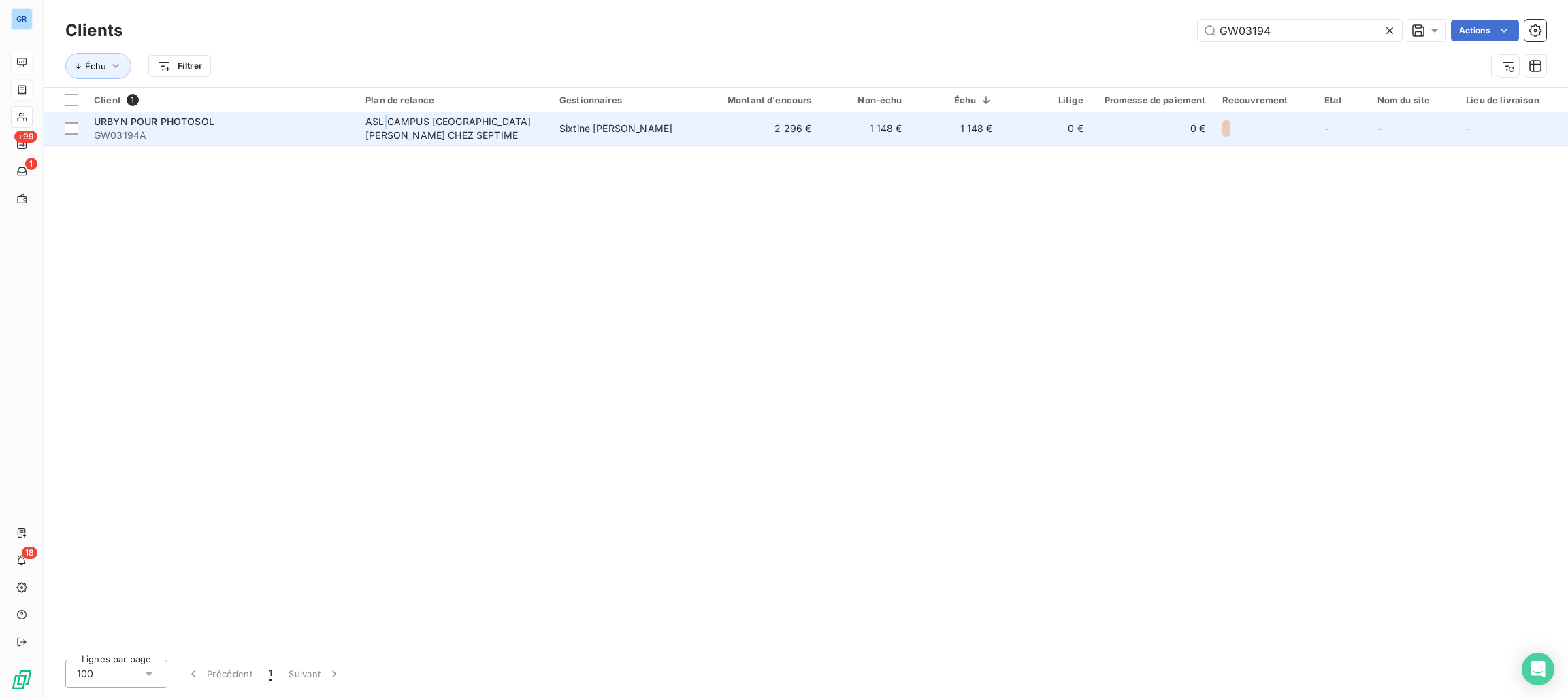
click at [386, 124] on div "ASL CAMPUS [GEOGRAPHIC_DATA][PERSON_NAME] CHEZ SEPTIME" at bounding box center [450, 129] width 170 height 27
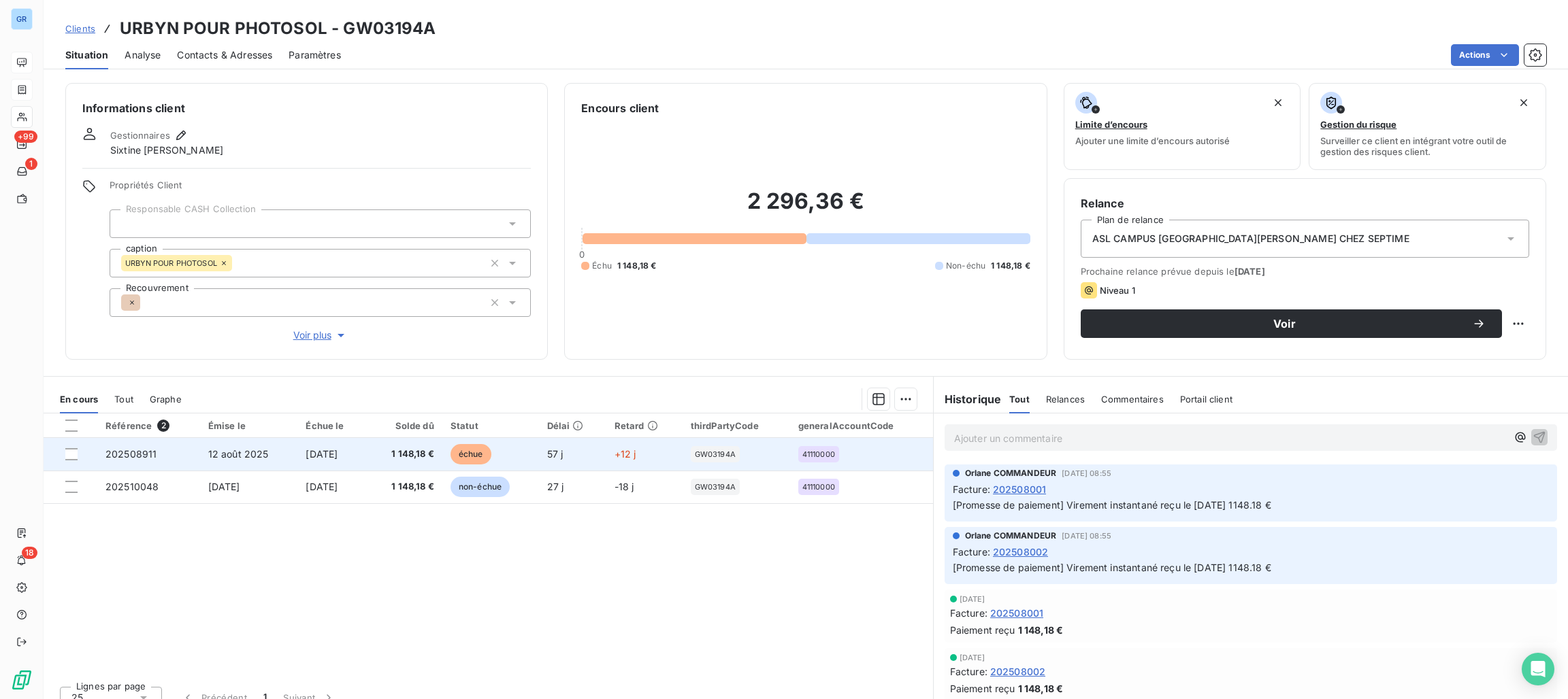
click at [489, 446] on span "échue" at bounding box center [471, 454] width 41 height 21
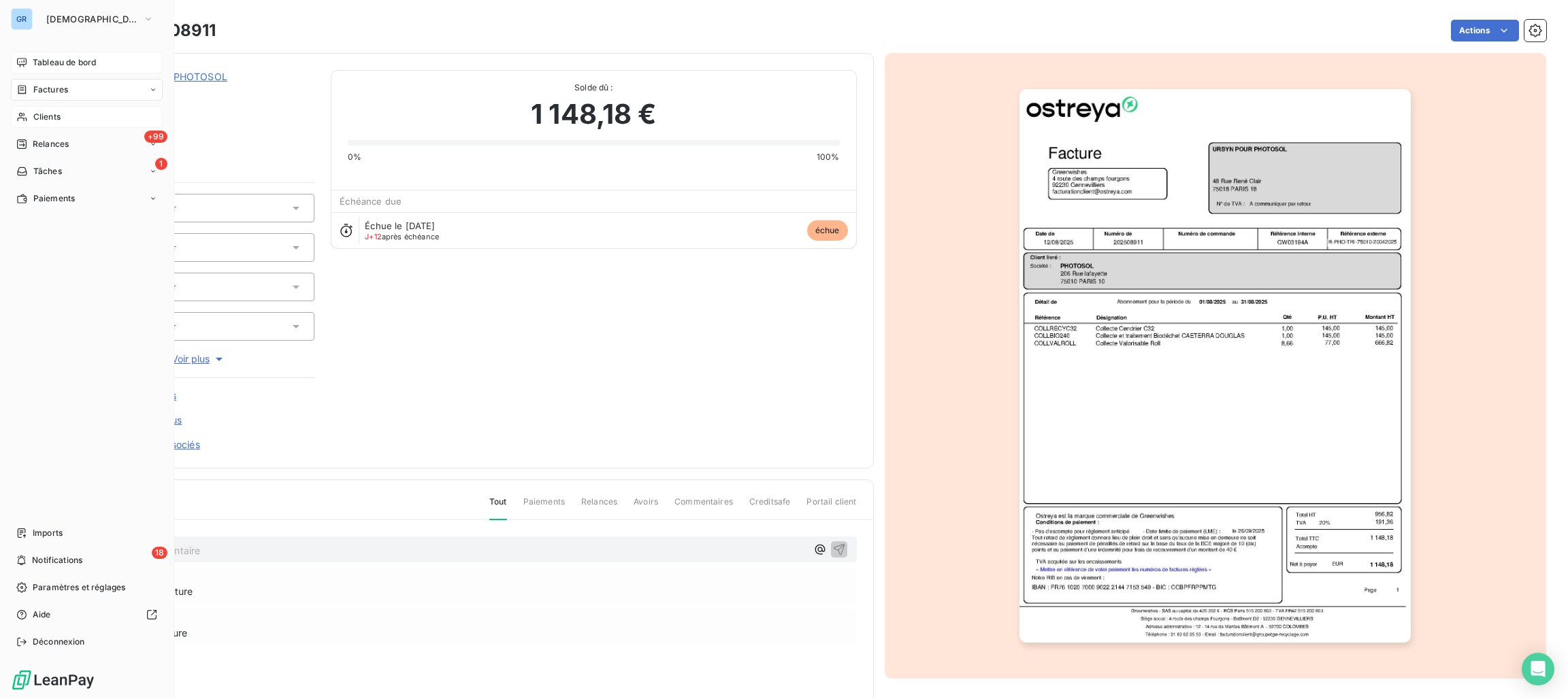
drag, startPoint x: 47, startPoint y: 113, endPoint x: 60, endPoint y: 112, distance: 13.0
click at [47, 113] on span "Clients" at bounding box center [47, 117] width 27 height 12
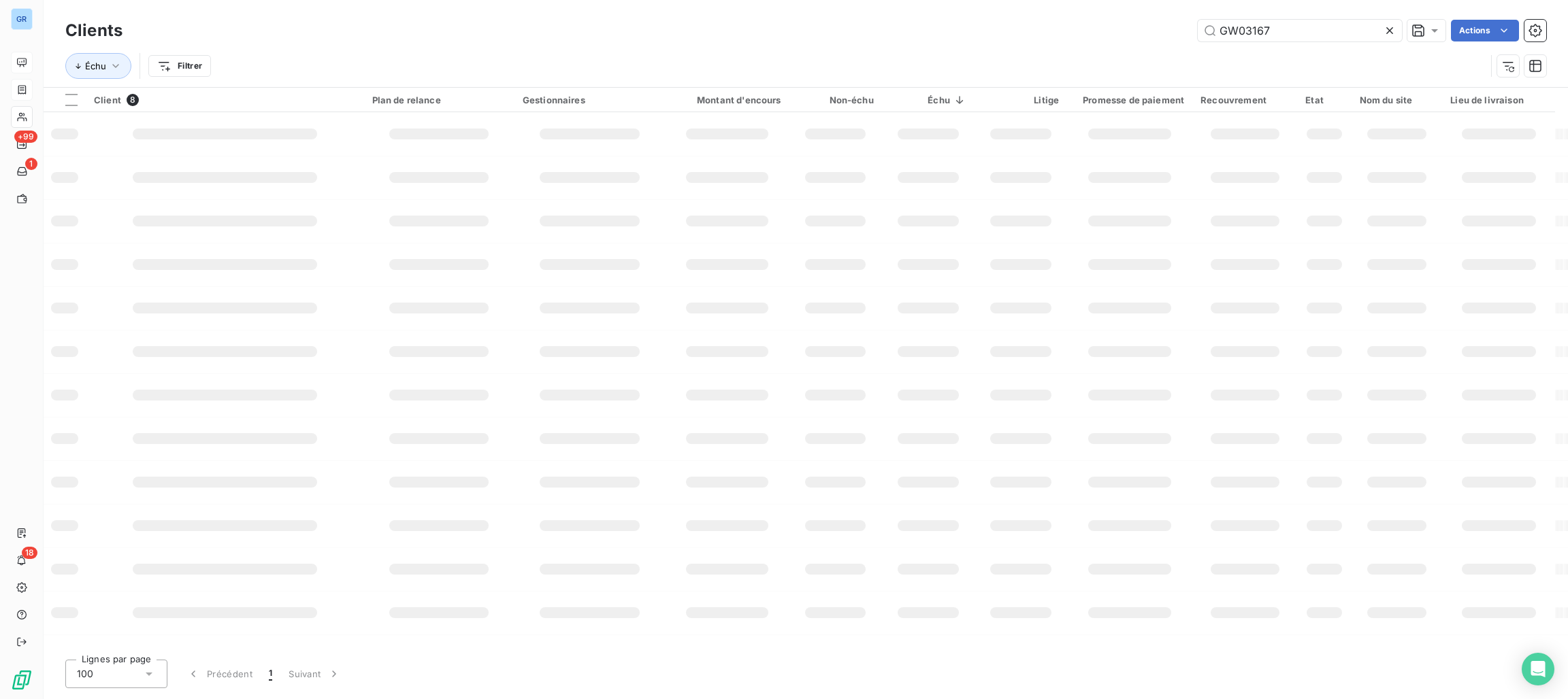
type input "GW03167"
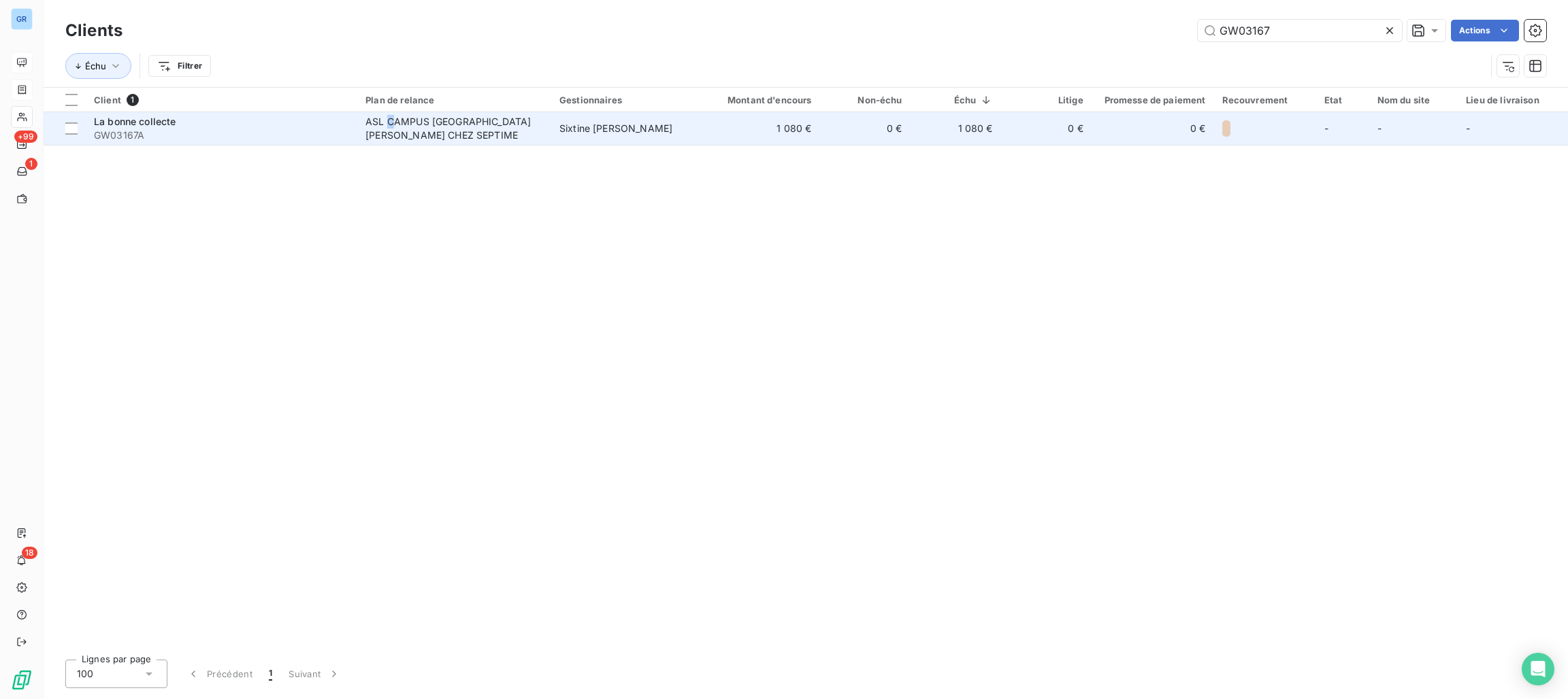
click at [395, 115] on div "ASL CAMPUS [GEOGRAPHIC_DATA][PERSON_NAME] CHEZ SEPTIME" at bounding box center [450, 129] width 170 height 27
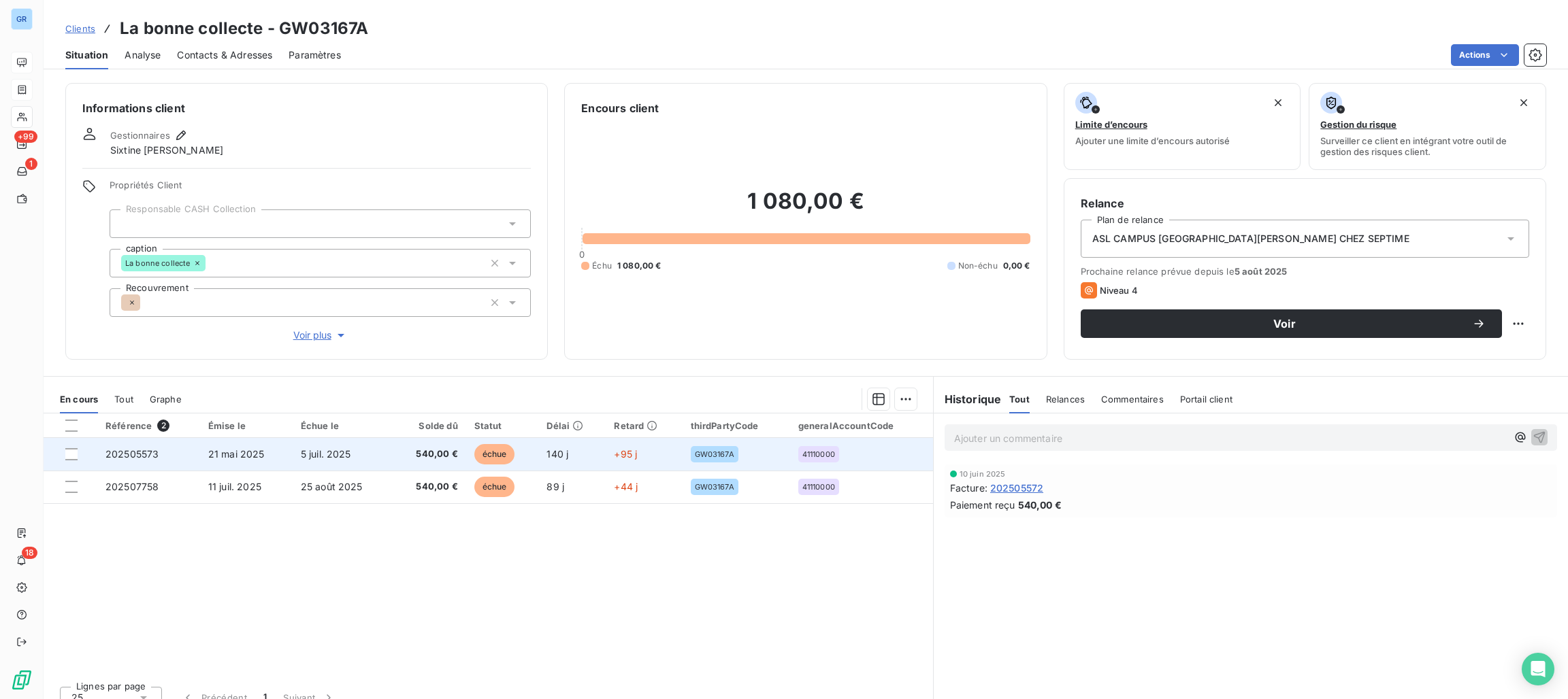
click at [483, 450] on span "échue" at bounding box center [495, 454] width 41 height 21
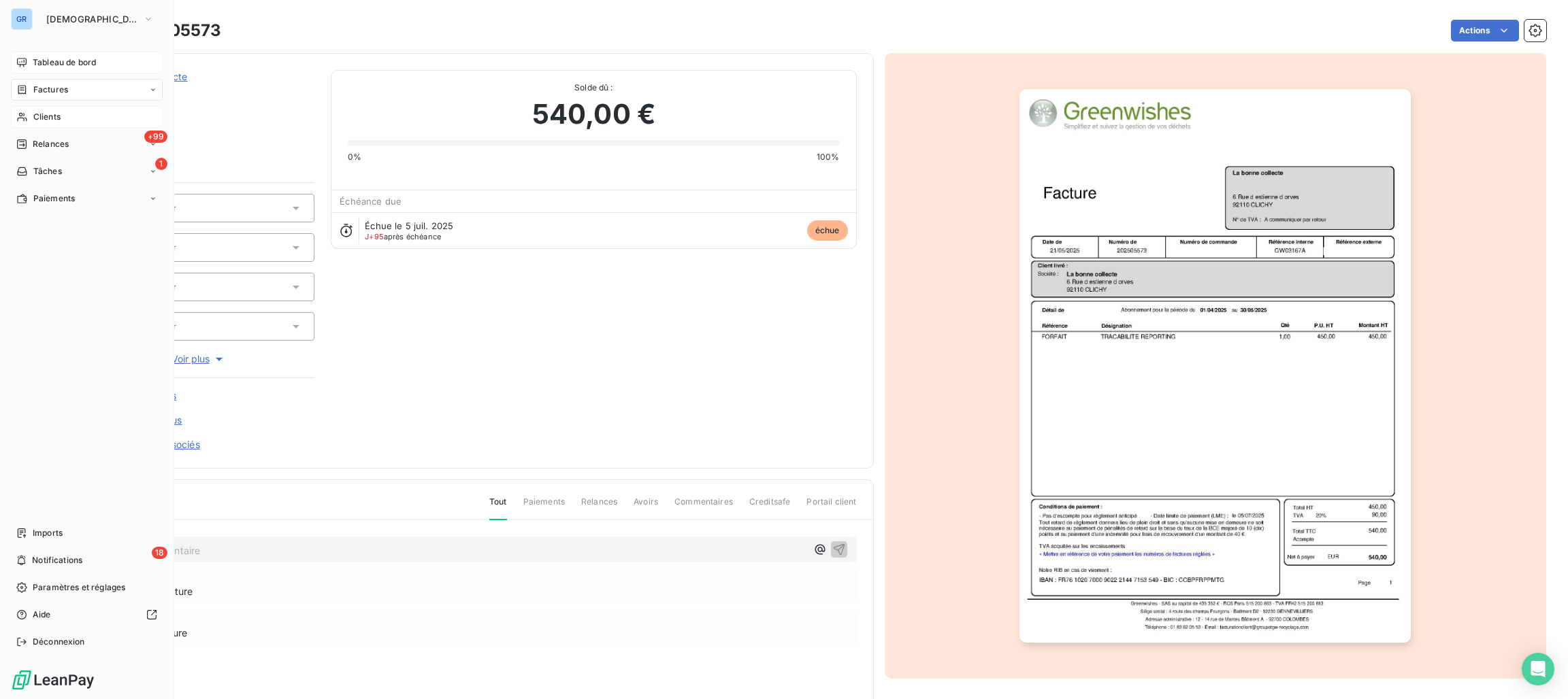
click at [56, 115] on span "Clients" at bounding box center [47, 117] width 27 height 12
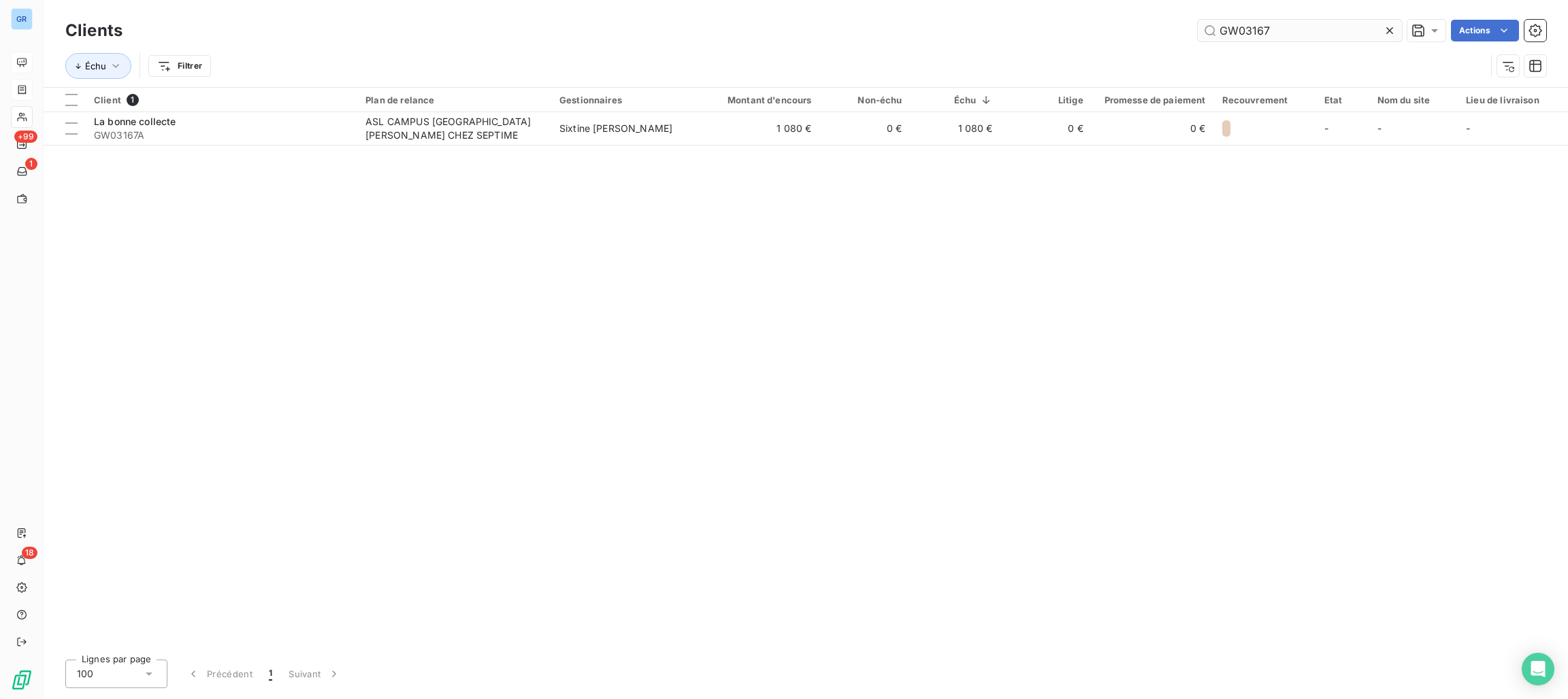
drag, startPoint x: 1193, startPoint y: 24, endPoint x: 1202, endPoint y: 35, distance: 14.2
click at [1153, 28] on div "GW03167 Actions" at bounding box center [842, 30] width 1407 height 22
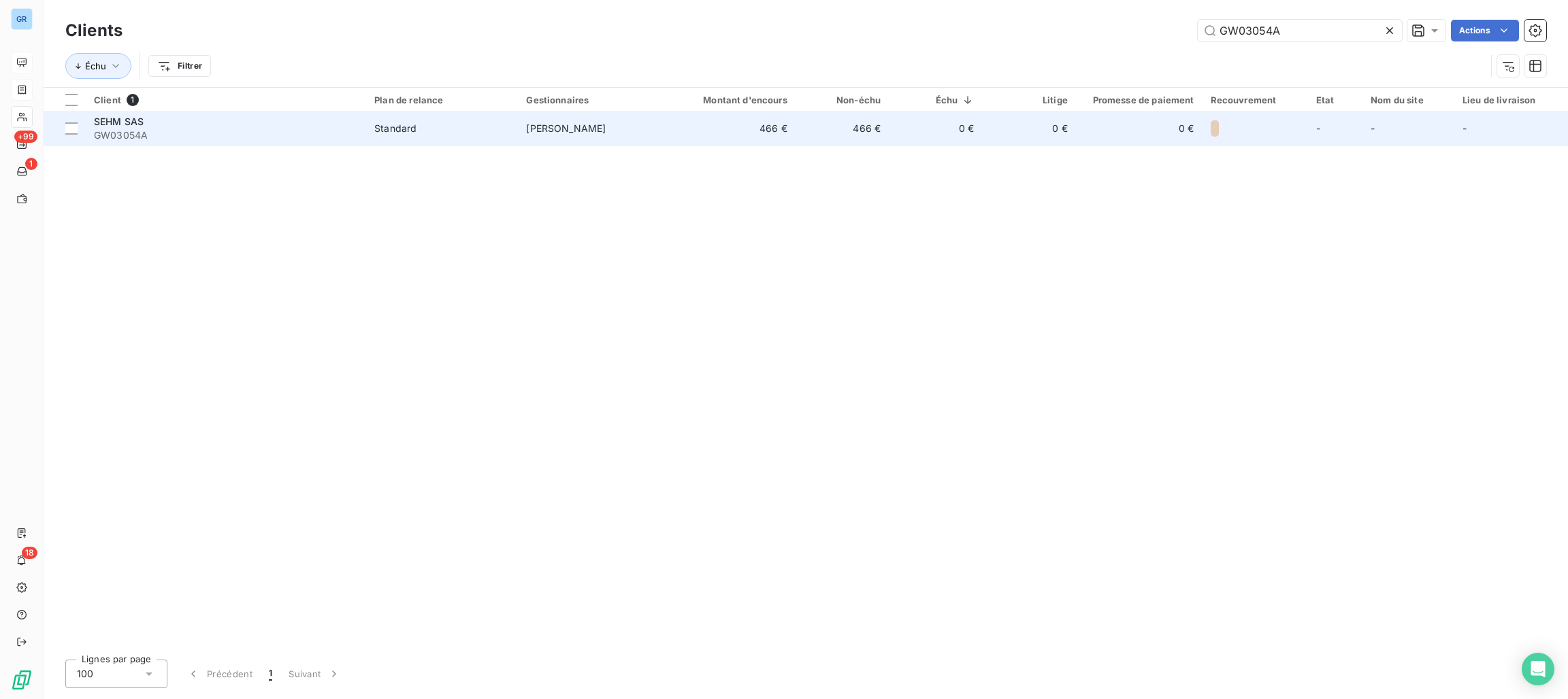
type input "GW03054A"
click at [394, 122] on div "Standard" at bounding box center [395, 129] width 42 height 14
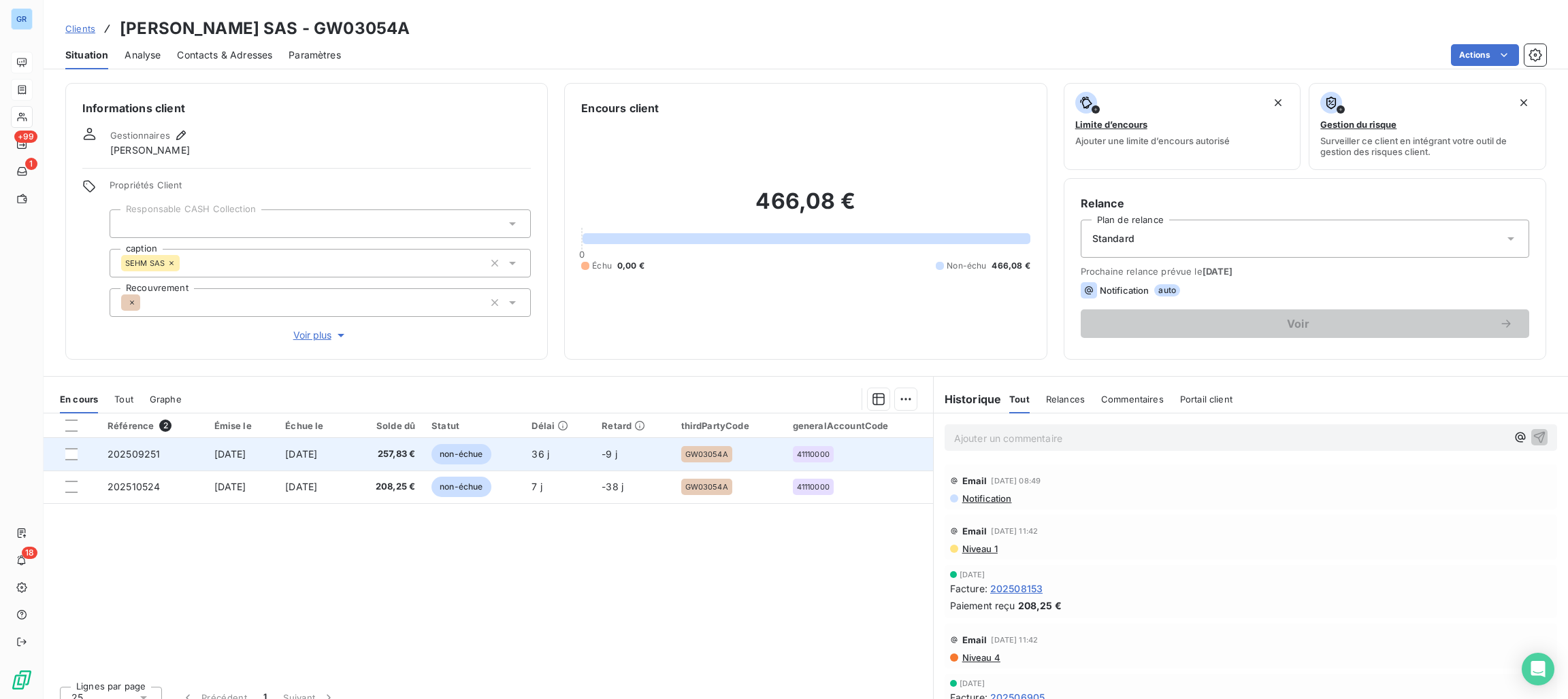
click at [477, 451] on span "non-échue" at bounding box center [461, 454] width 59 height 21
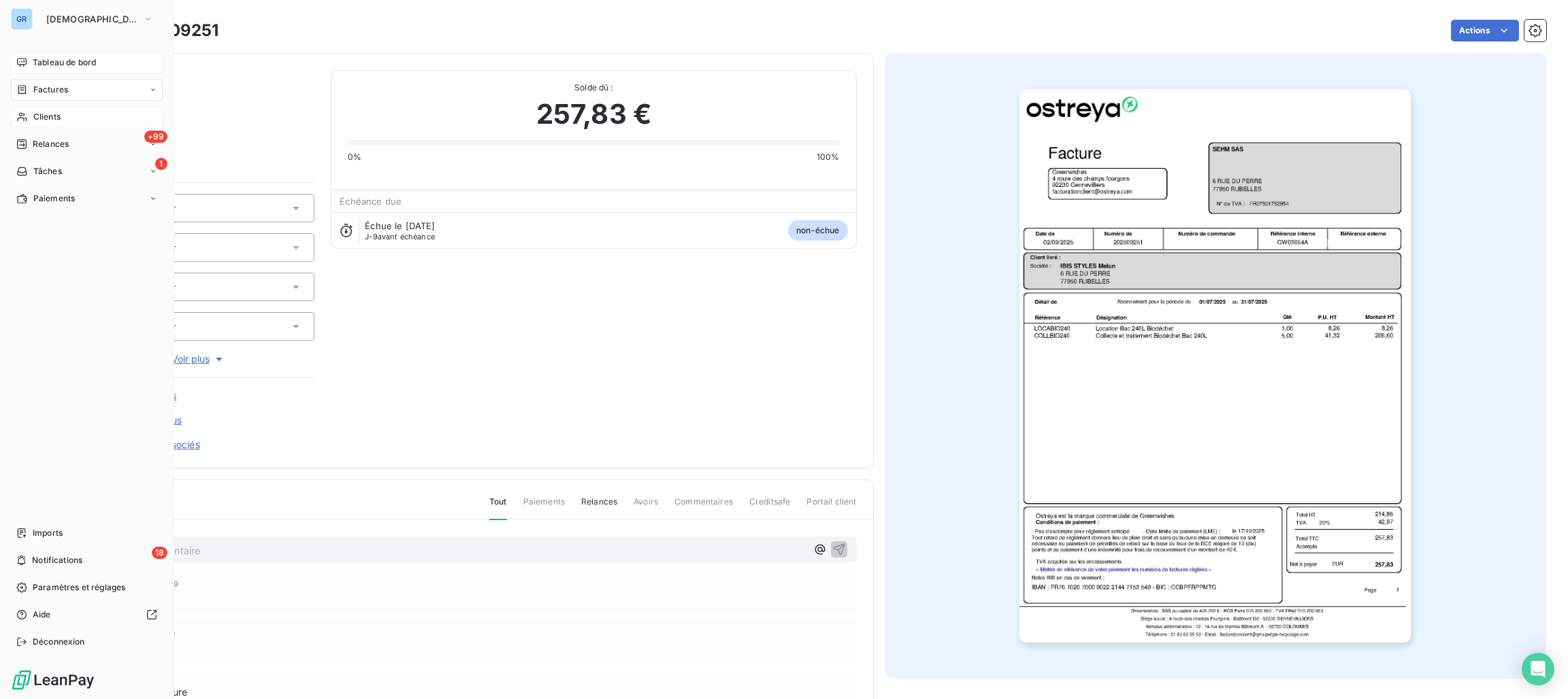
click at [56, 107] on div "Clients" at bounding box center [86, 117] width 151 height 22
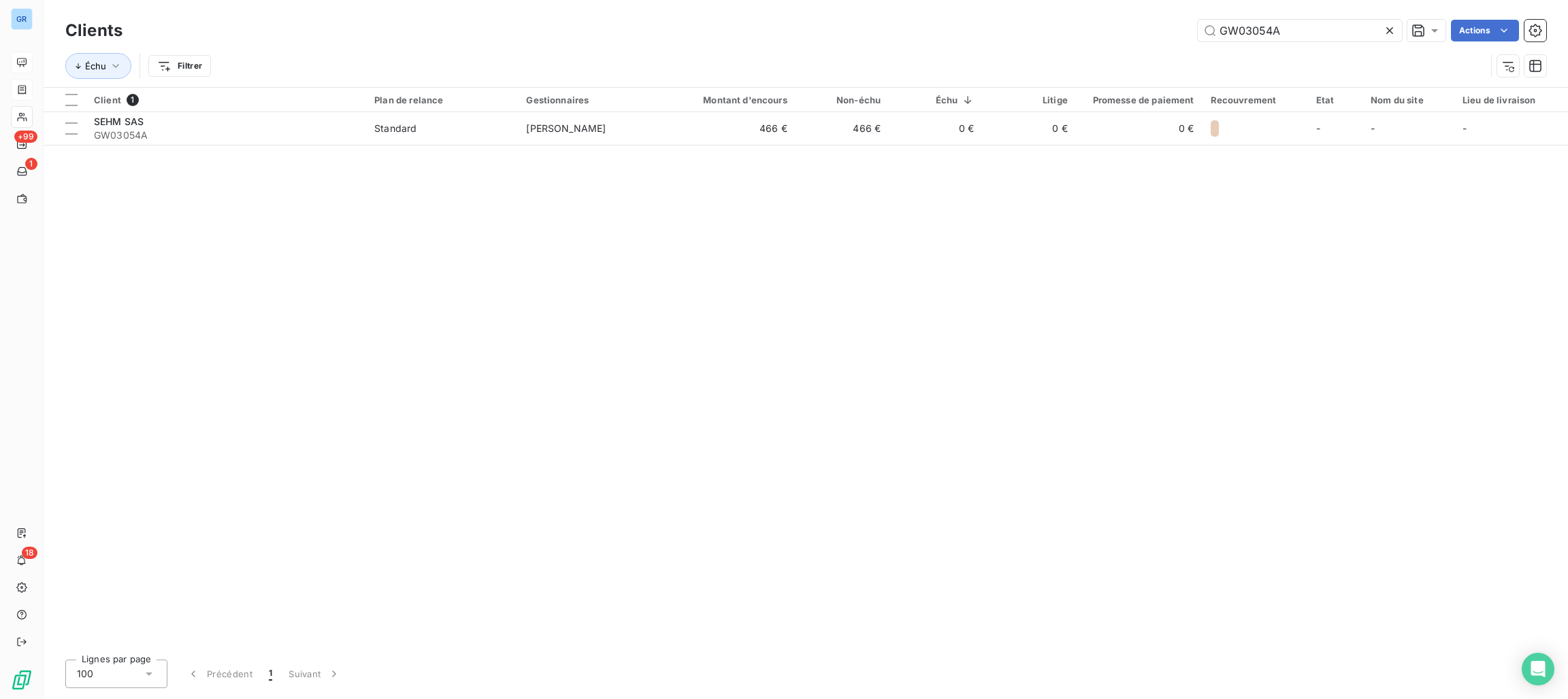
drag, startPoint x: 1291, startPoint y: 28, endPoint x: 1153, endPoint y: 25, distance: 138.0
click at [1153, 25] on div "GW03054A Actions" at bounding box center [842, 30] width 1407 height 22
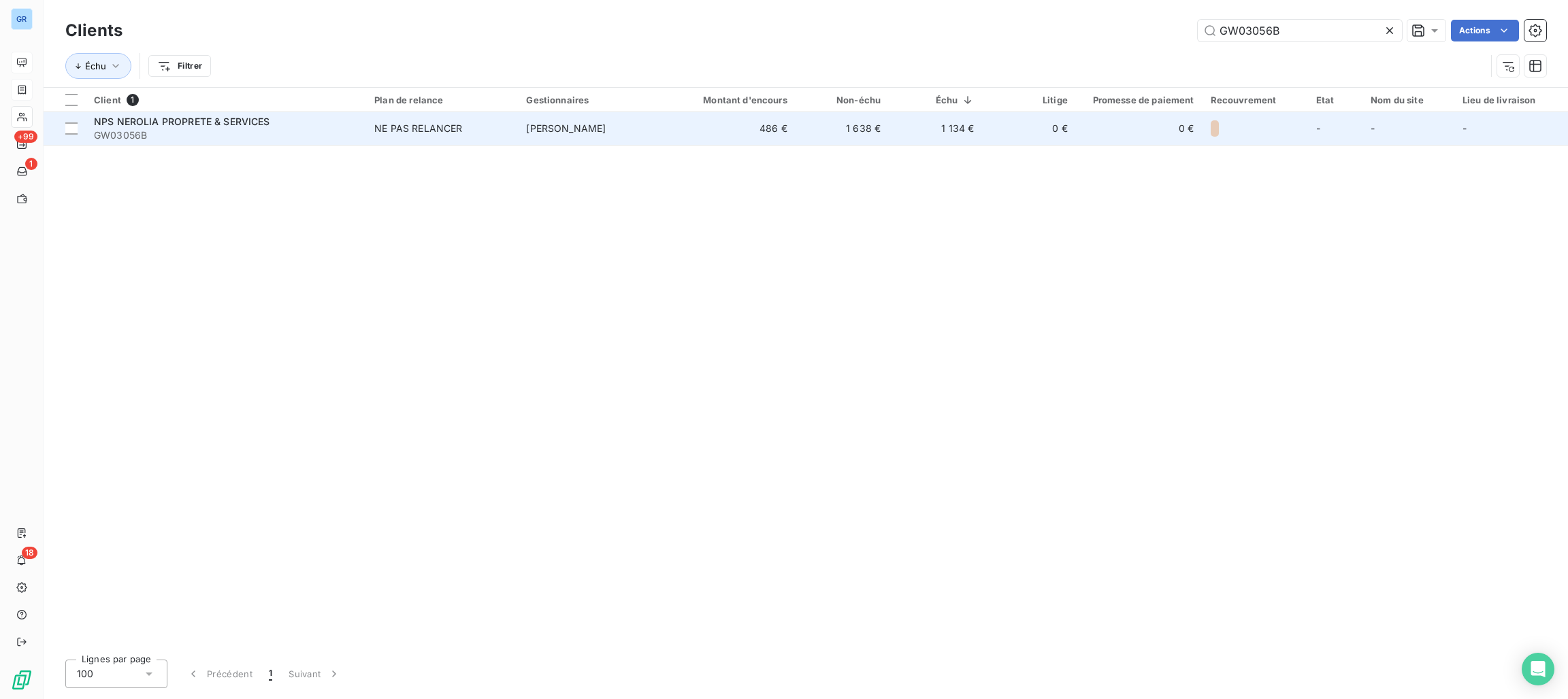
type input "GW03056B"
click at [431, 130] on div "NE PAS RELANCER" at bounding box center [418, 129] width 87 height 14
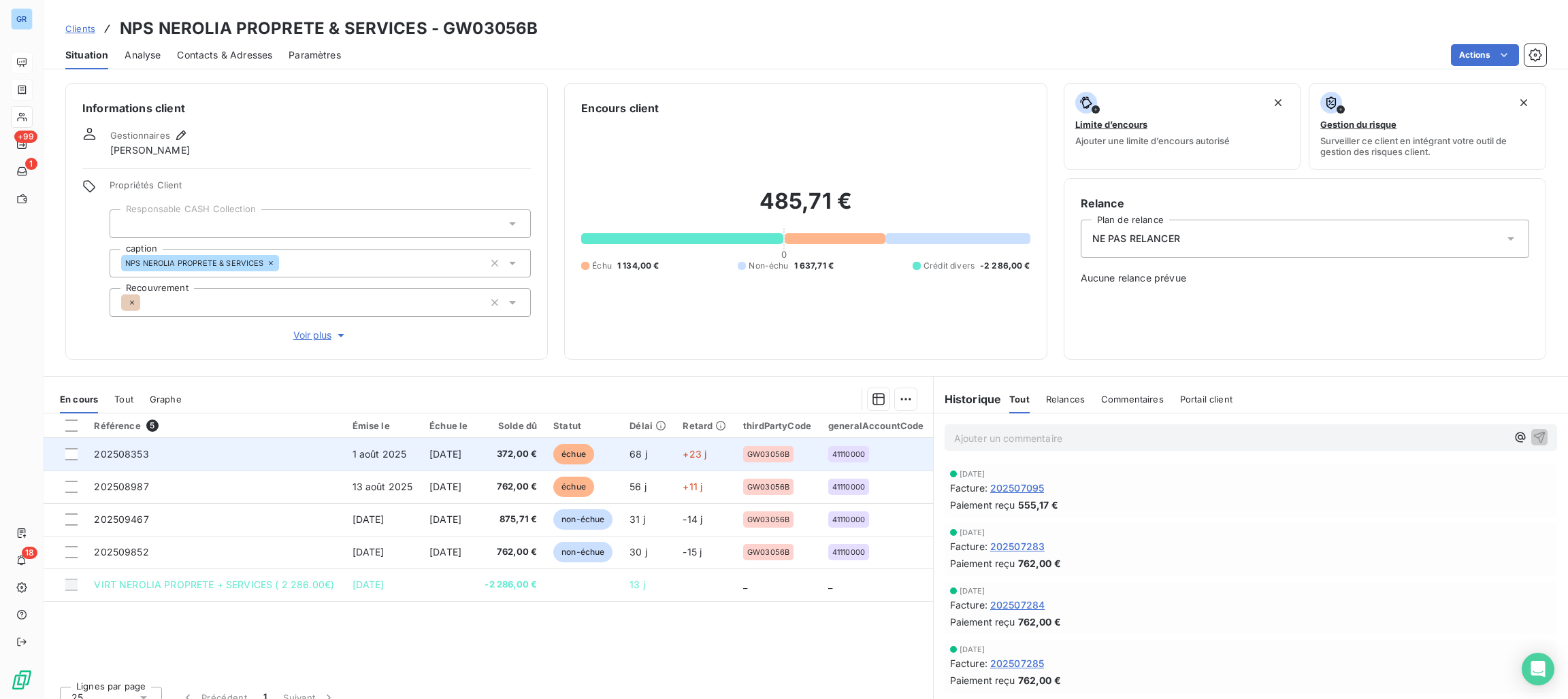
click at [594, 446] on span "échue" at bounding box center [574, 454] width 41 height 21
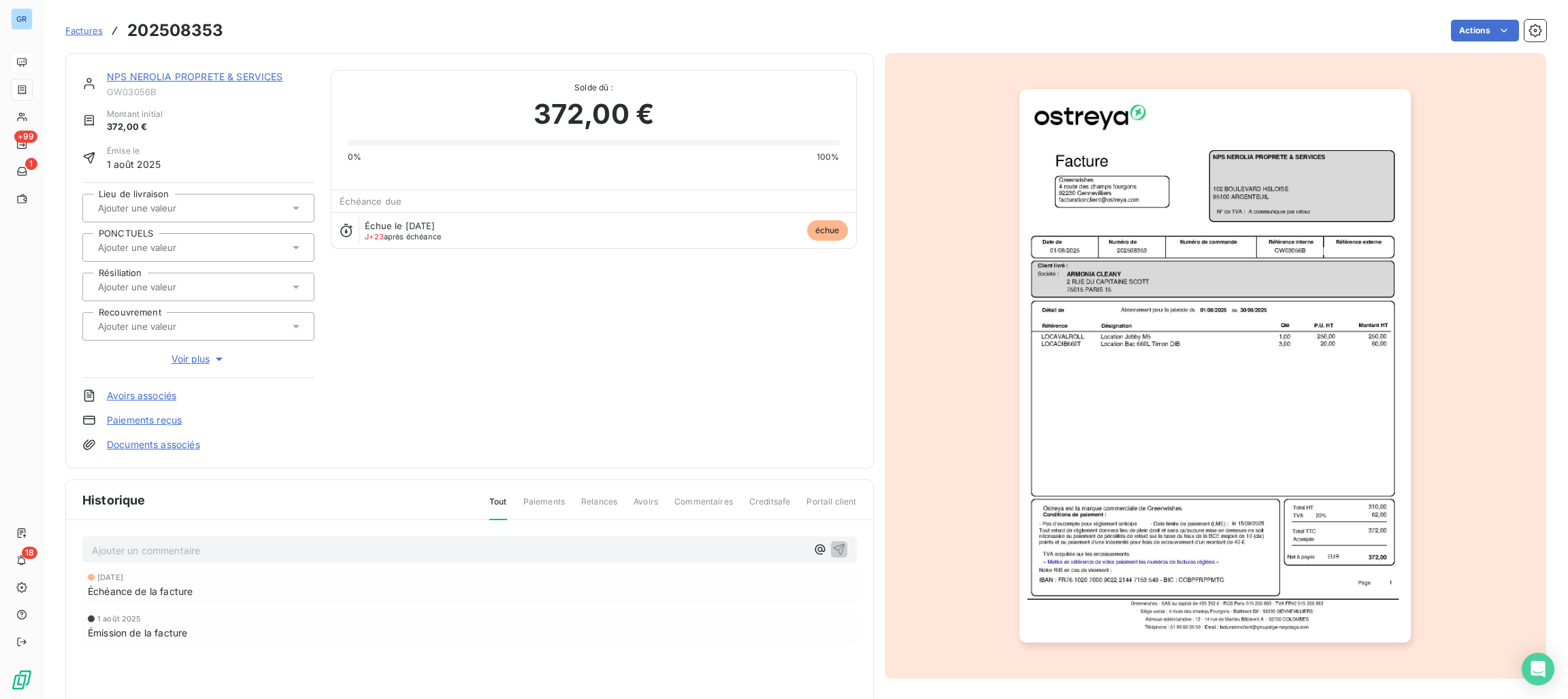
click at [1118, 285] on img "button" at bounding box center [1215, 366] width 391 height 554
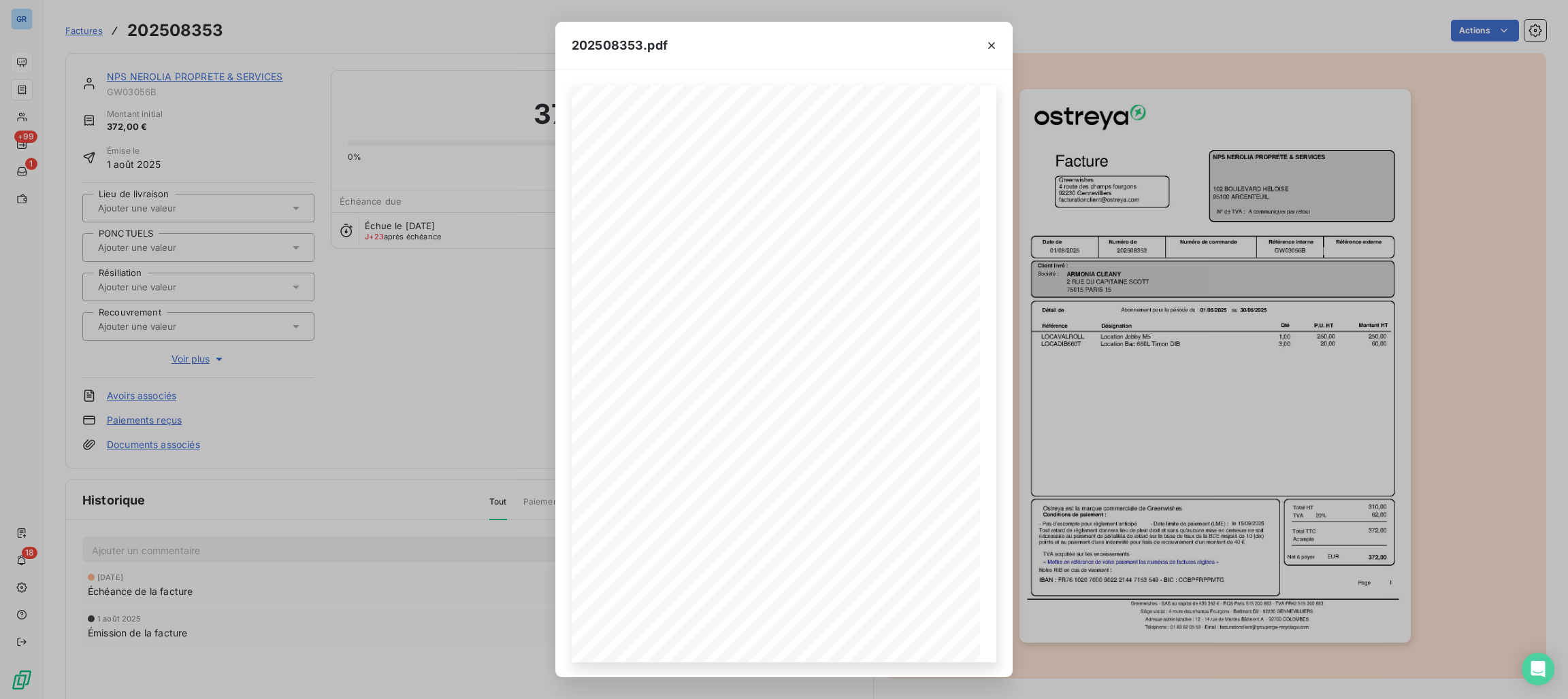
drag, startPoint x: 987, startPoint y: 45, endPoint x: 977, endPoint y: 45, distance: 10.0
click at [987, 45] on icon "button" at bounding box center [991, 46] width 14 height 14
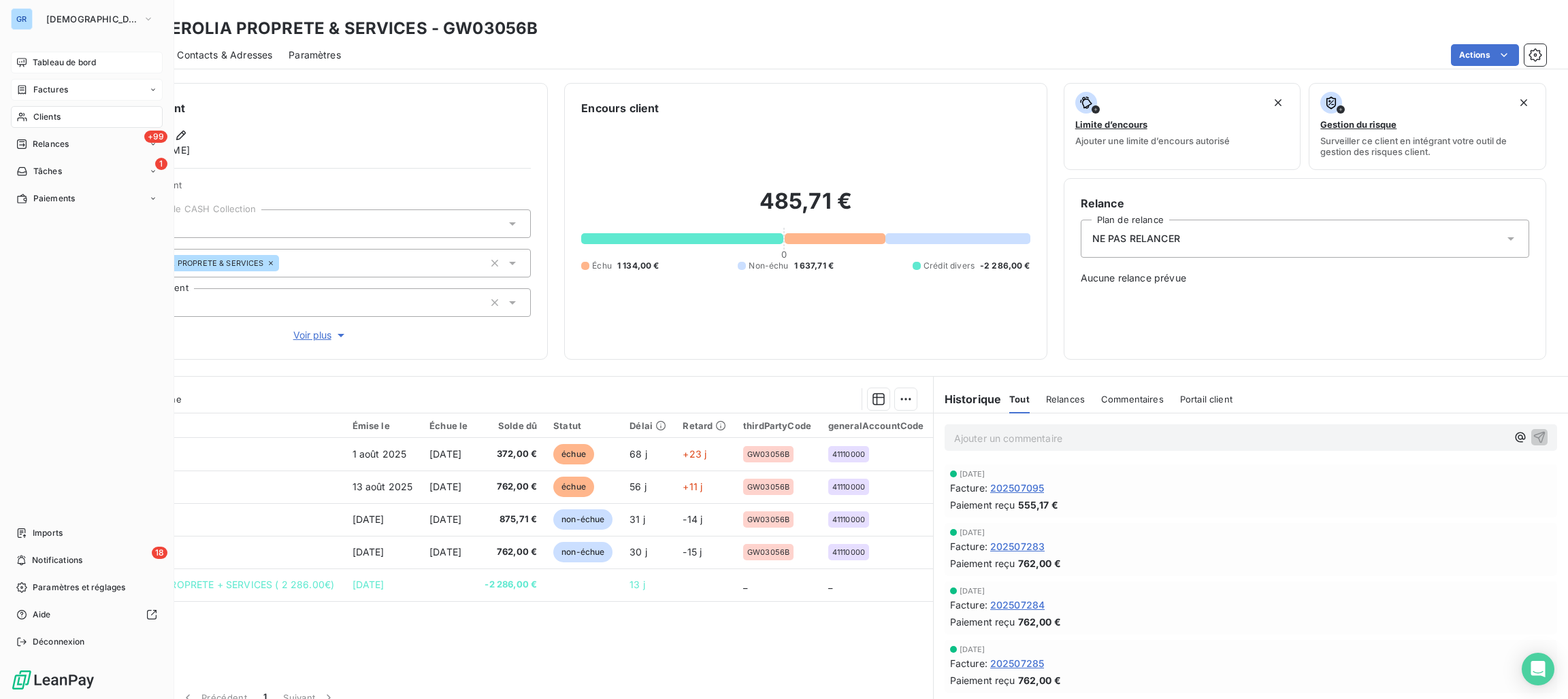
drag, startPoint x: 49, startPoint y: 115, endPoint x: 149, endPoint y: 108, distance: 100.2
click at [51, 116] on span "Clients" at bounding box center [47, 117] width 27 height 12
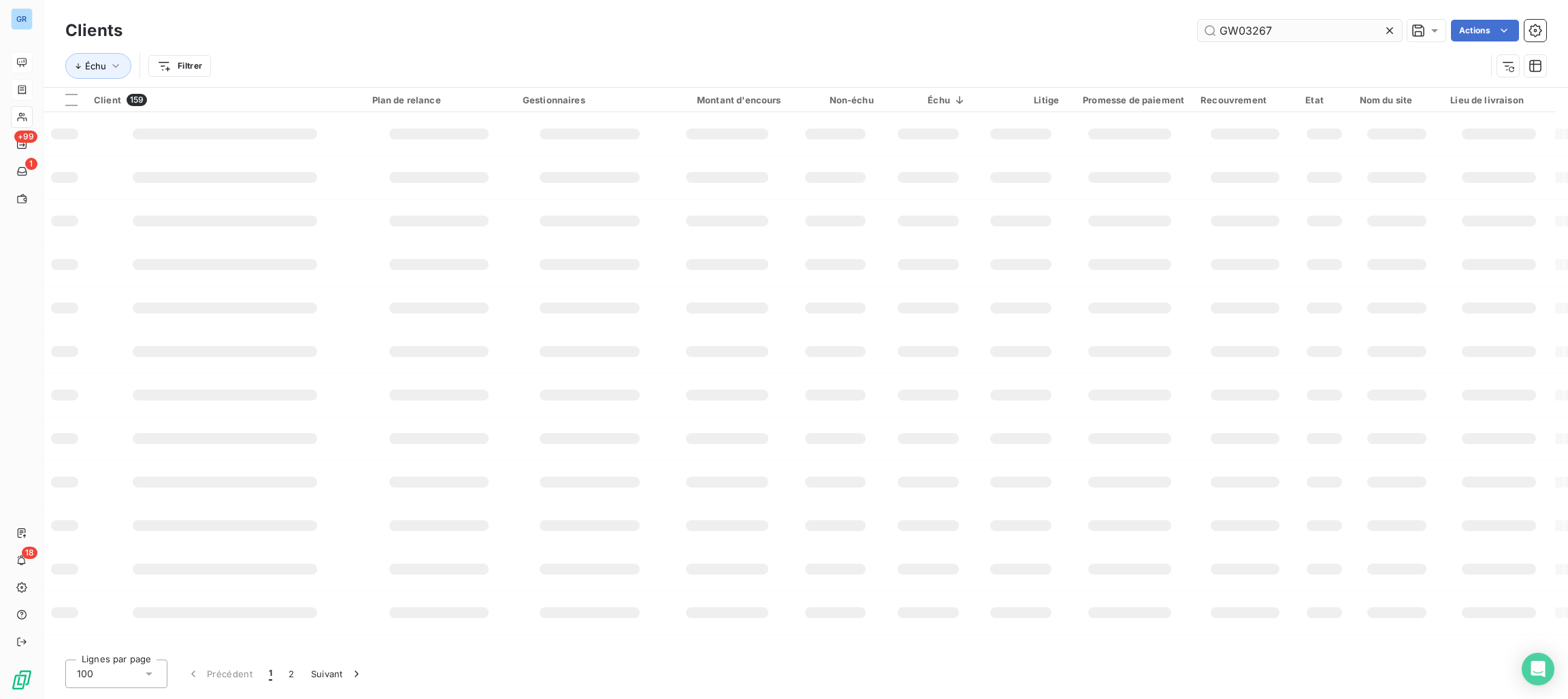
type input "GW03267"
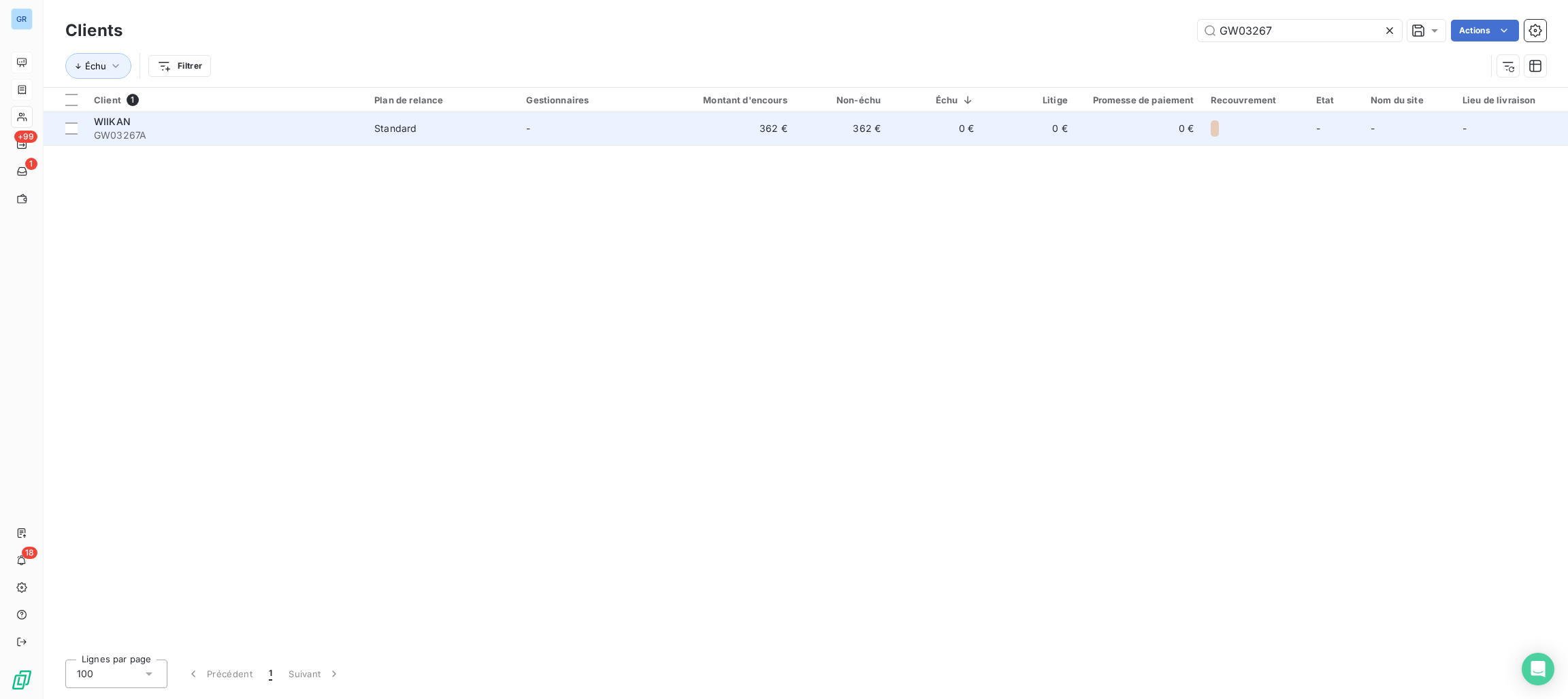
click at [103, 124] on span "WIIKAN" at bounding box center [112, 121] width 37 height 11
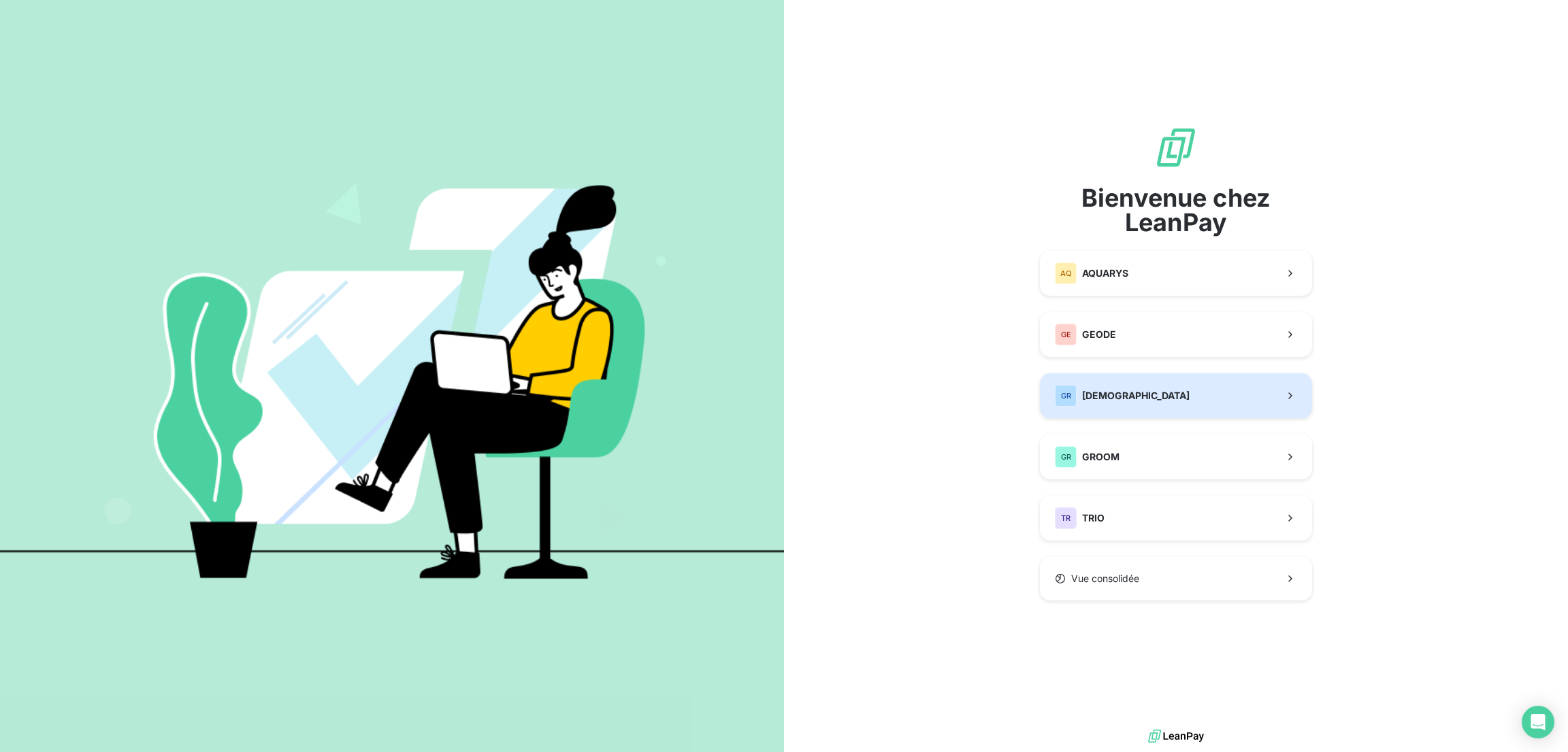
click at [1121, 389] on span "[DEMOGRAPHIC_DATA]" at bounding box center [1135, 396] width 107 height 14
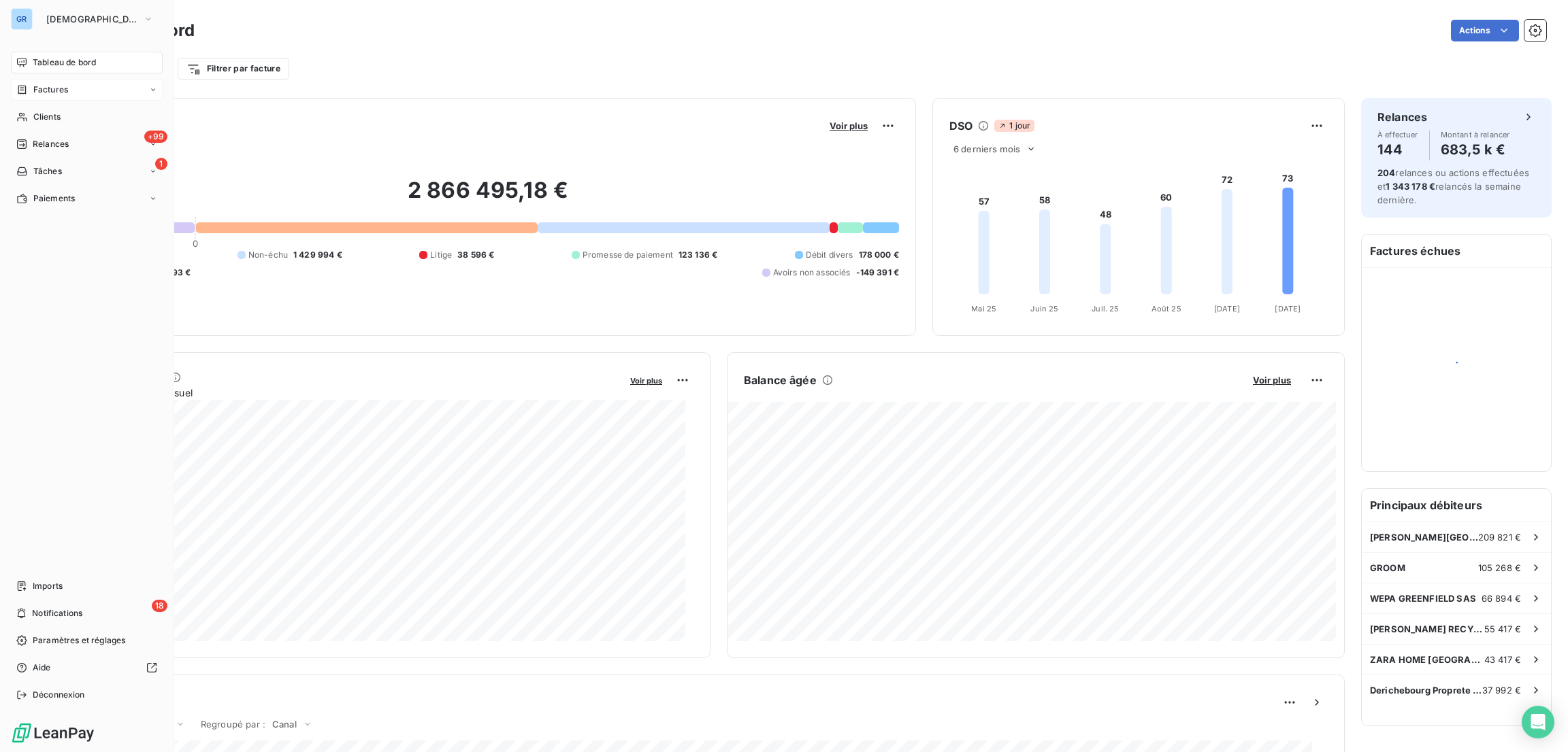
click at [50, 87] on span "Factures" at bounding box center [51, 90] width 35 height 12
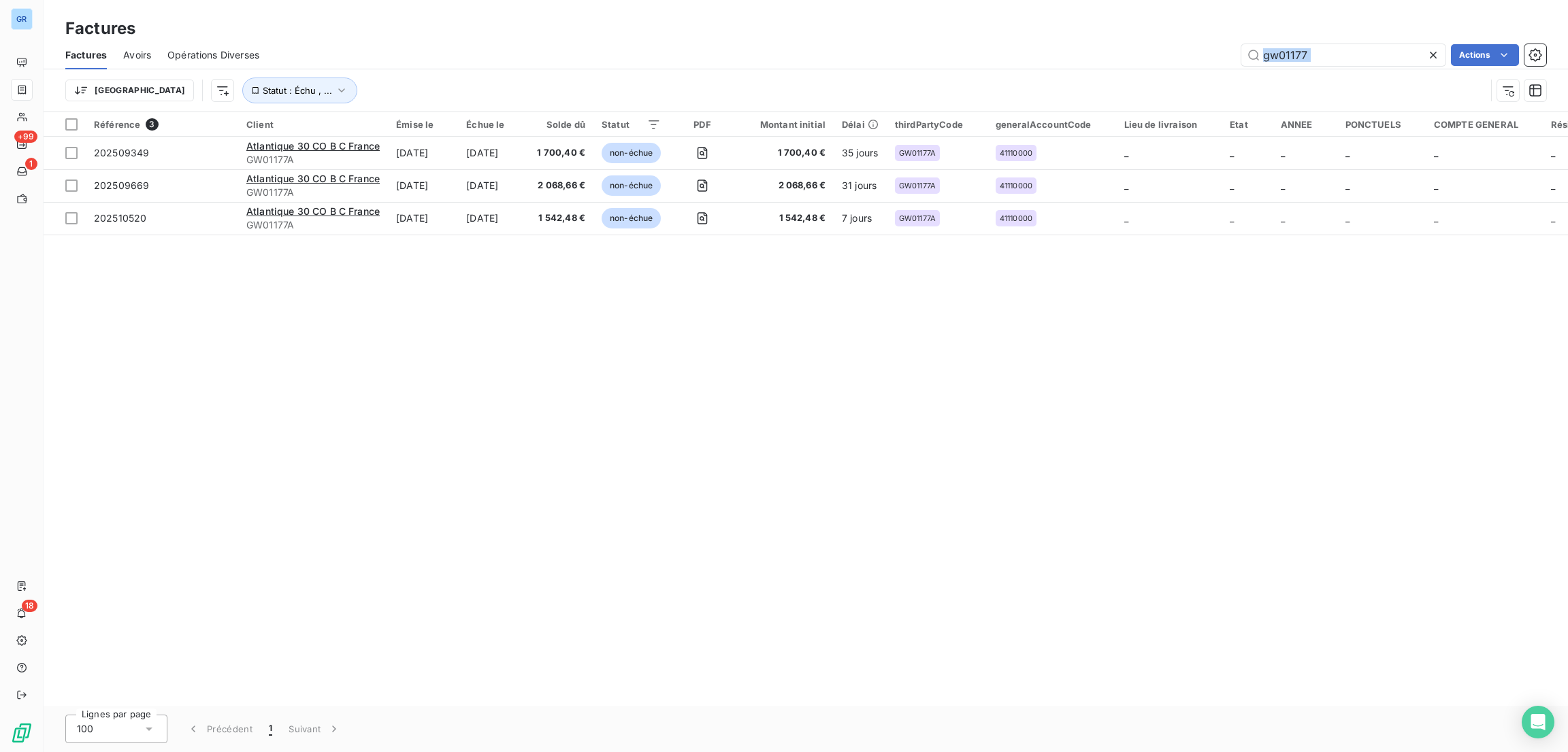
drag, startPoint x: 1435, startPoint y: 54, endPoint x: 1150, endPoint y: 56, distance: 285.0
click at [1119, 52] on div "gw01177 Actions" at bounding box center [911, 55] width 1271 height 22
copy div "Actions Trier Statut : Échu , ..."
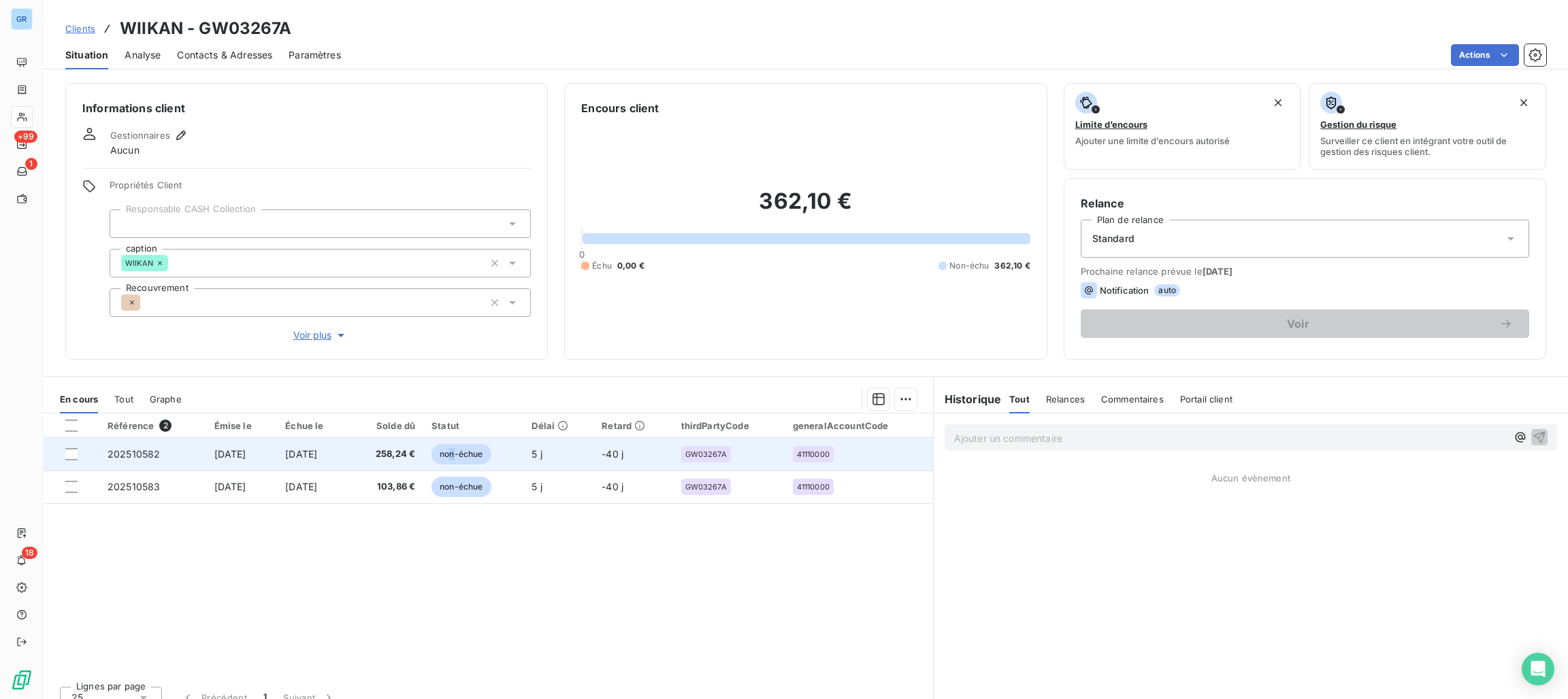
click at [475, 451] on span "non-échue" at bounding box center [461, 454] width 59 height 21
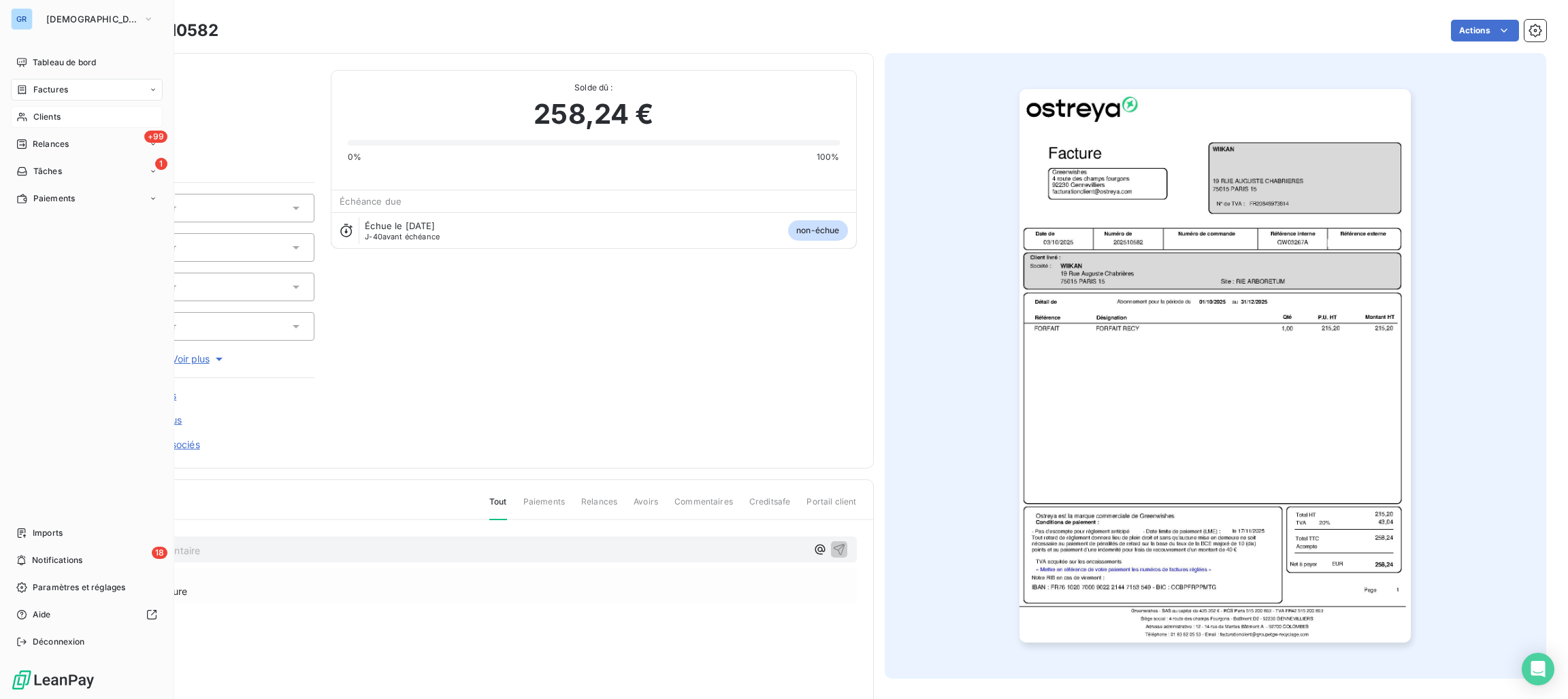
click at [46, 119] on span "Clients" at bounding box center [47, 117] width 27 height 12
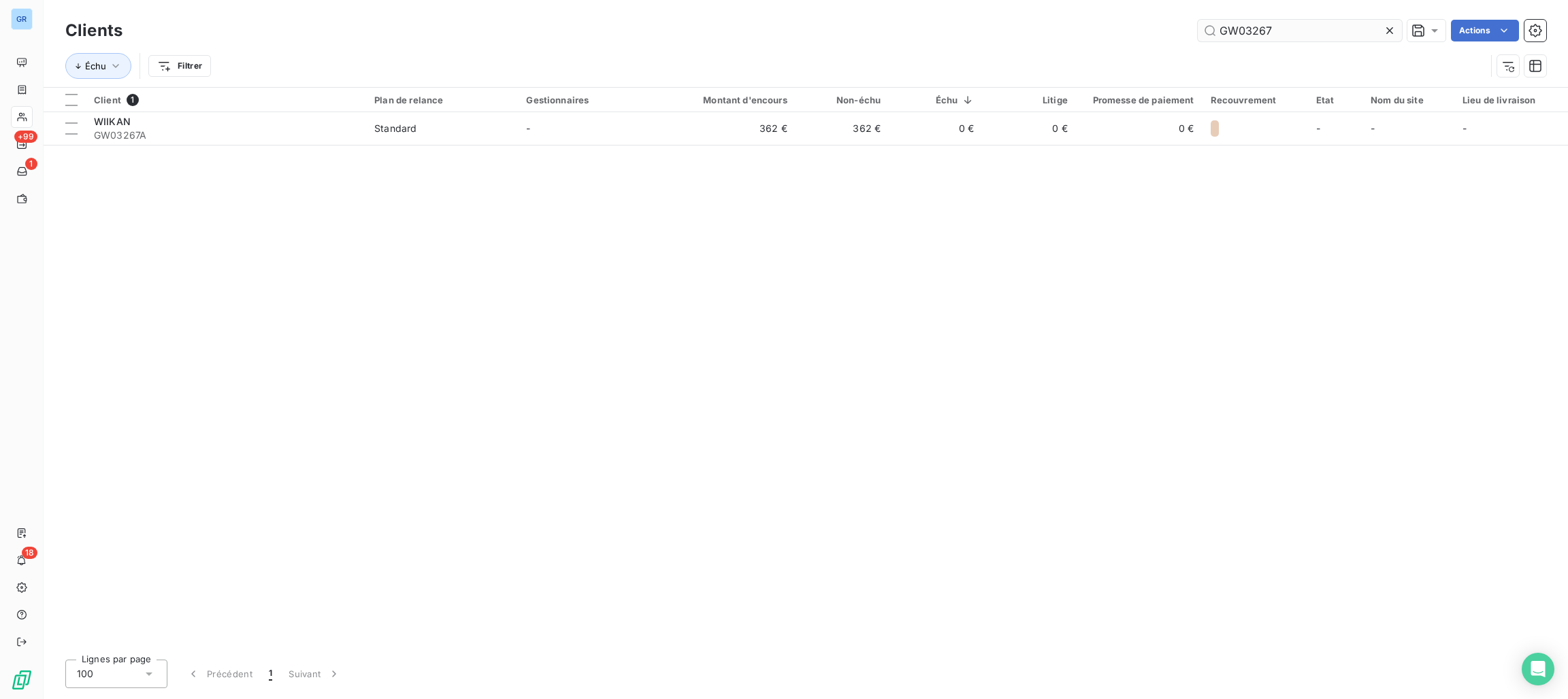
drag, startPoint x: 1293, startPoint y: 24, endPoint x: 1196, endPoint y: 29, distance: 97.1
click at [1141, 24] on div "GW03267 Actions" at bounding box center [842, 30] width 1407 height 22
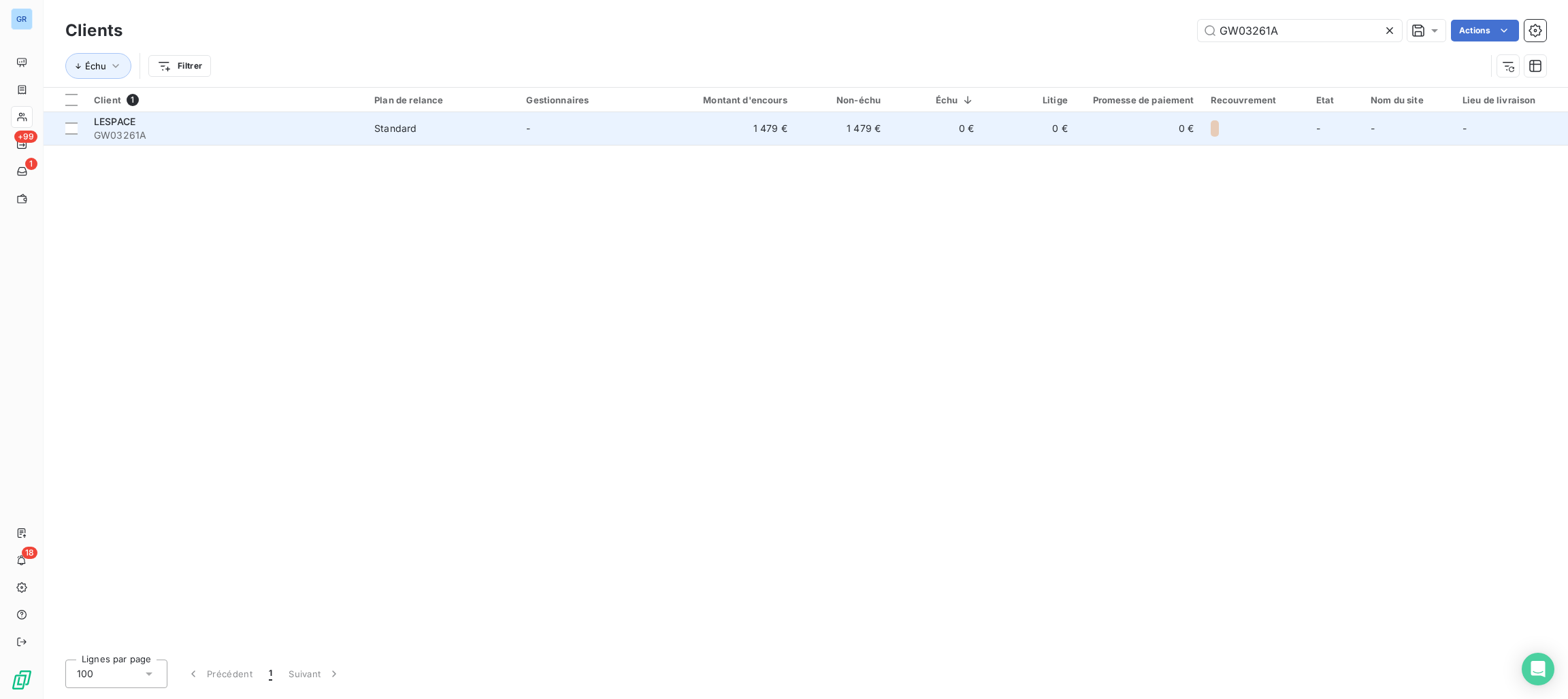
type input "GW03261A"
click at [1048, 135] on td "0 €" at bounding box center [1029, 129] width 94 height 33
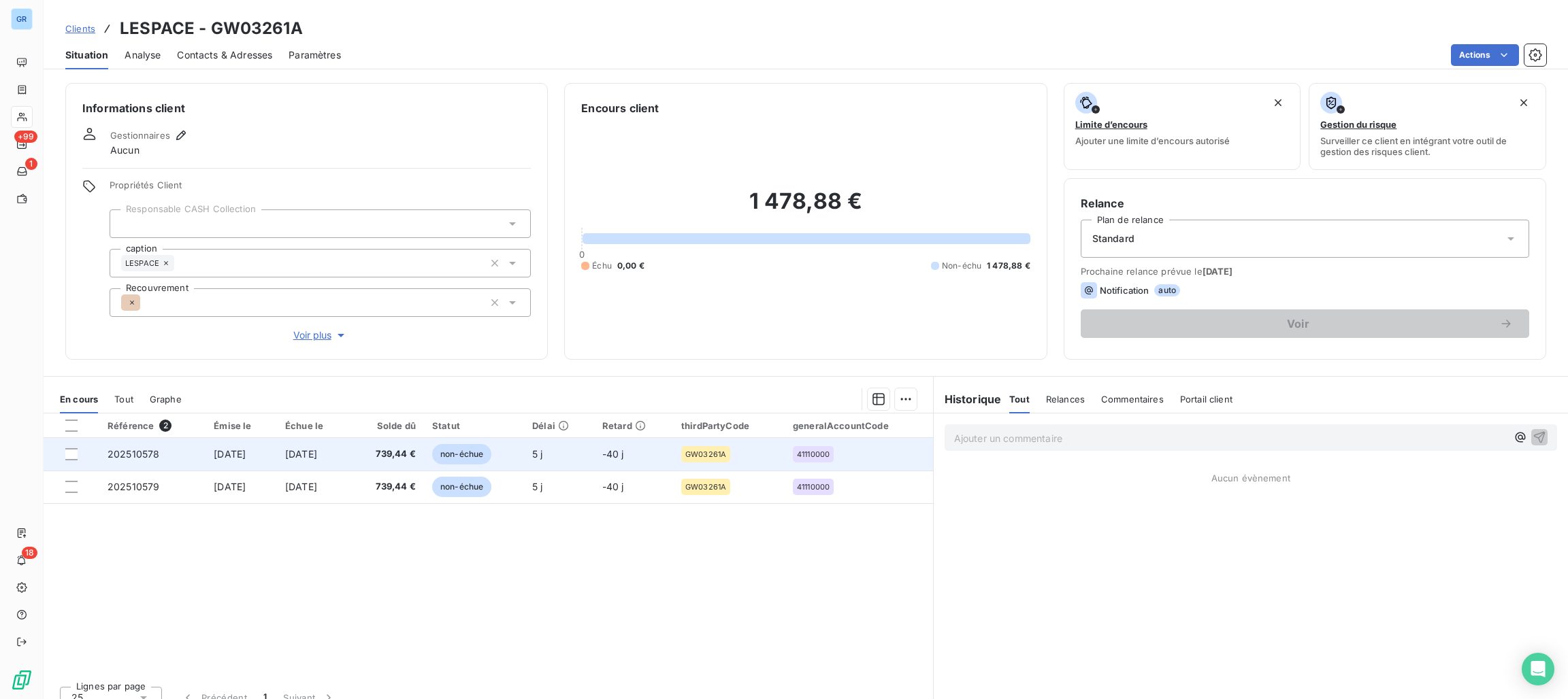
click at [477, 450] on span "non-échue" at bounding box center [462, 454] width 59 height 21
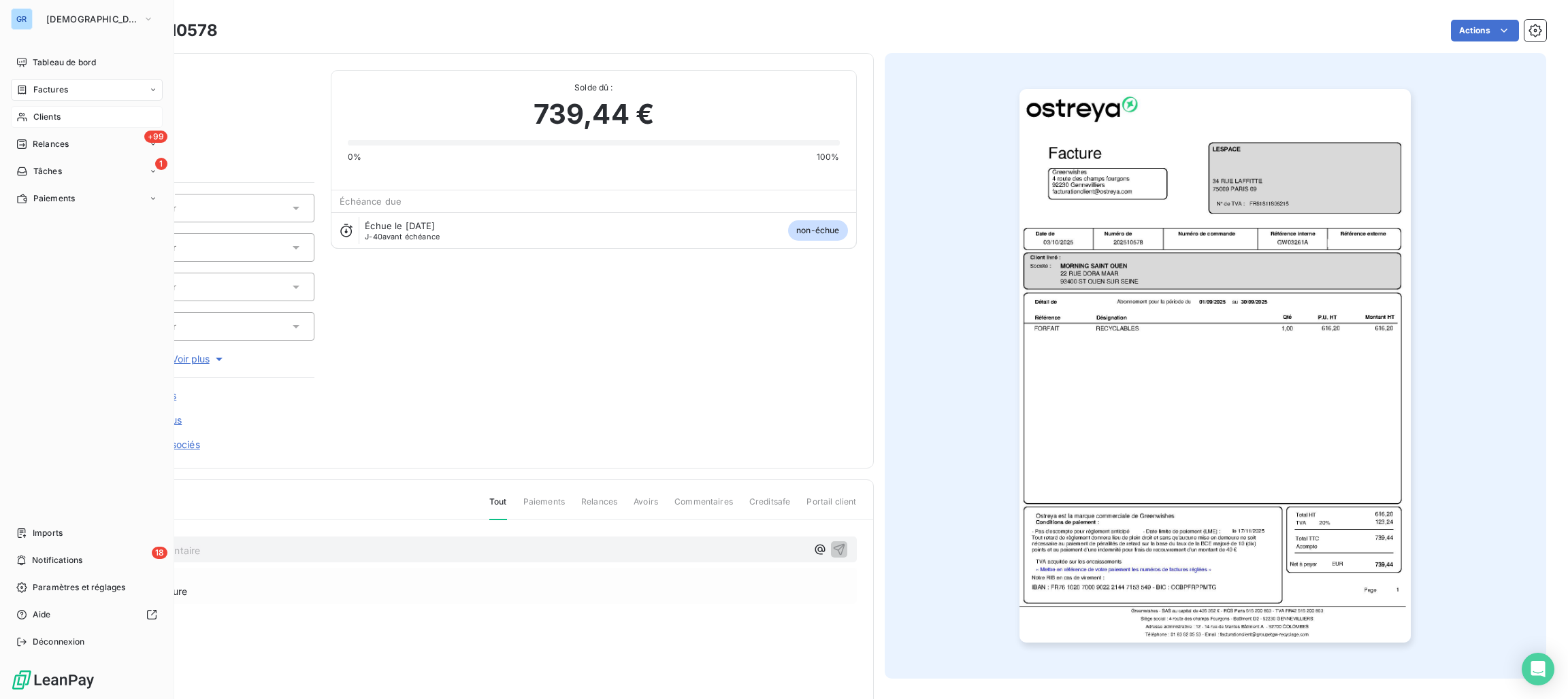
click at [49, 111] on span "Clients" at bounding box center [47, 117] width 27 height 12
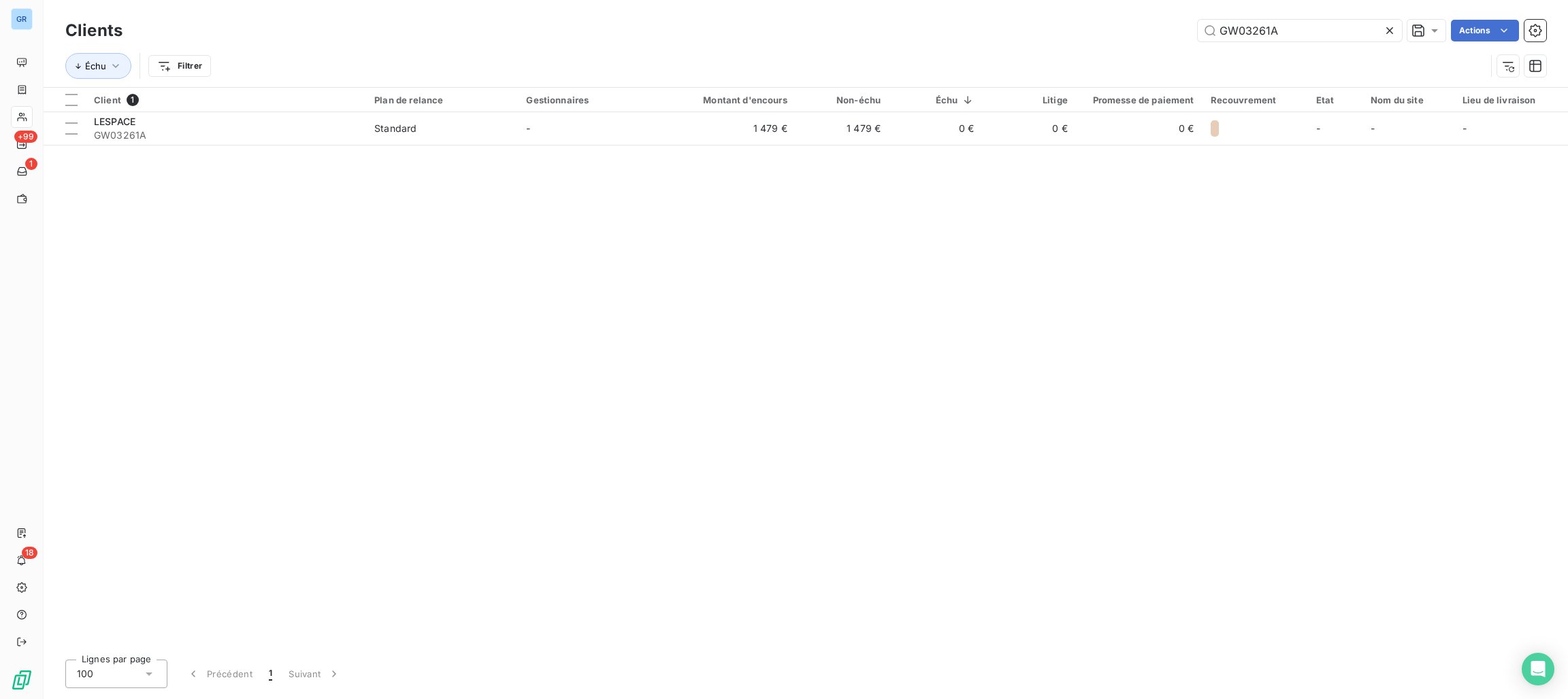
drag, startPoint x: 1064, startPoint y: 30, endPoint x: 1103, endPoint y: 29, distance: 39.0
click at [1067, 30] on div "GW03261A Actions" at bounding box center [842, 30] width 1407 height 22
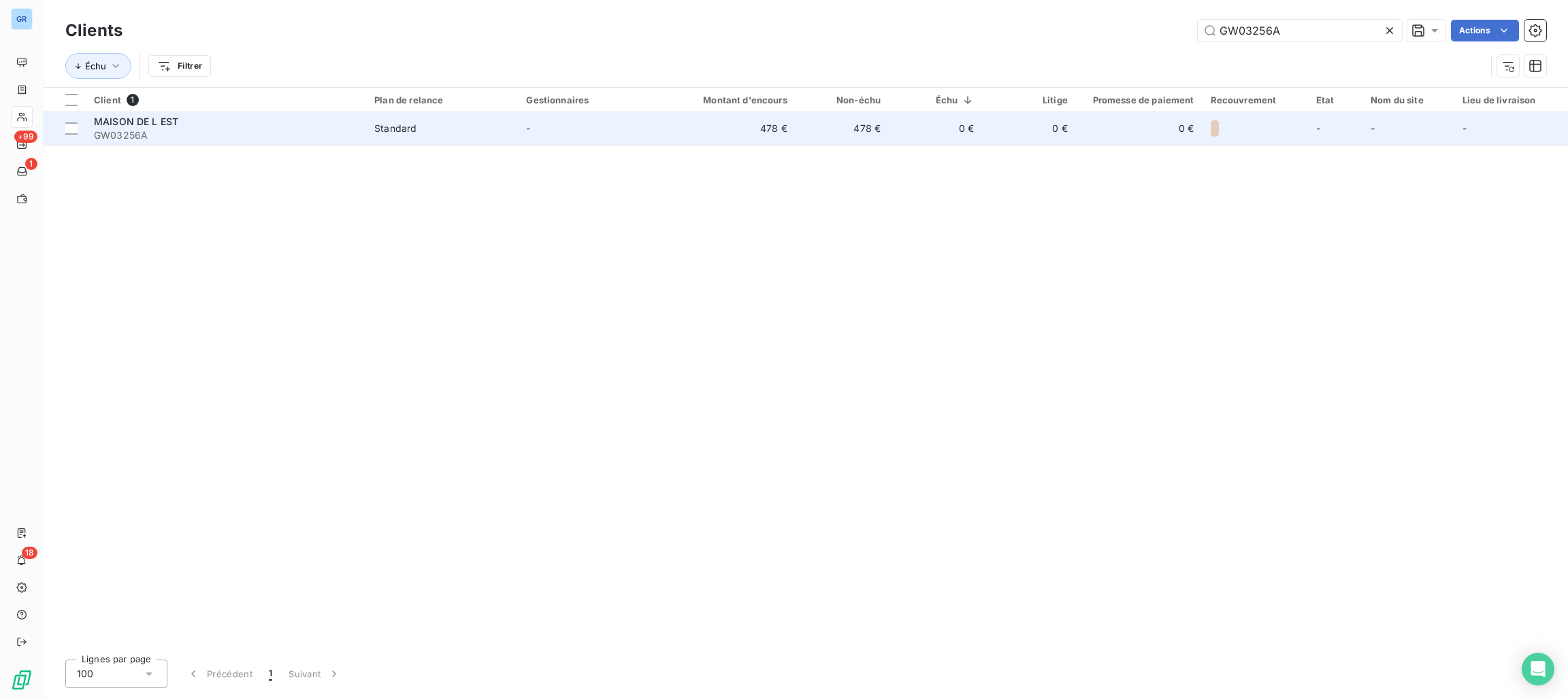
type input "GW03256A"
click at [413, 123] on div "Standard" at bounding box center [395, 129] width 42 height 14
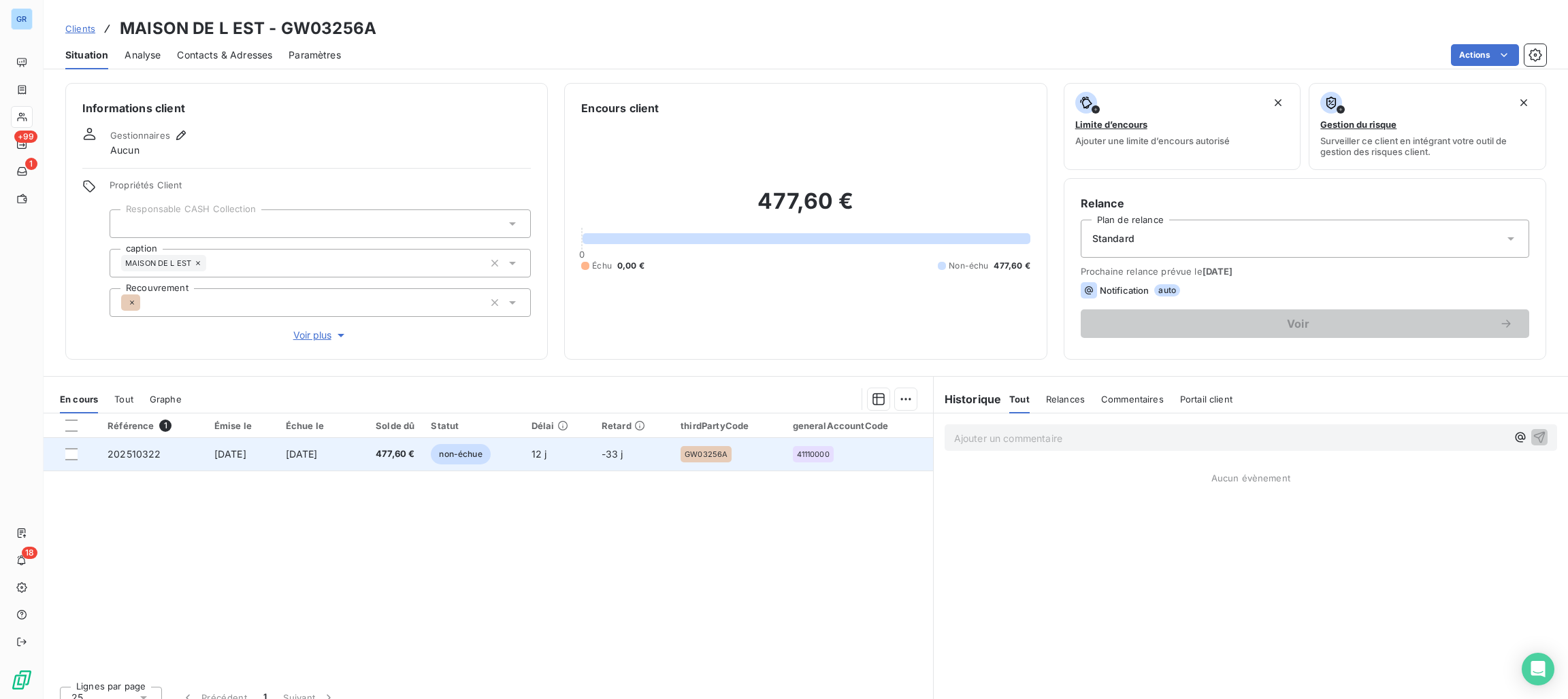
click at [490, 449] on span "non-échue" at bounding box center [460, 454] width 59 height 21
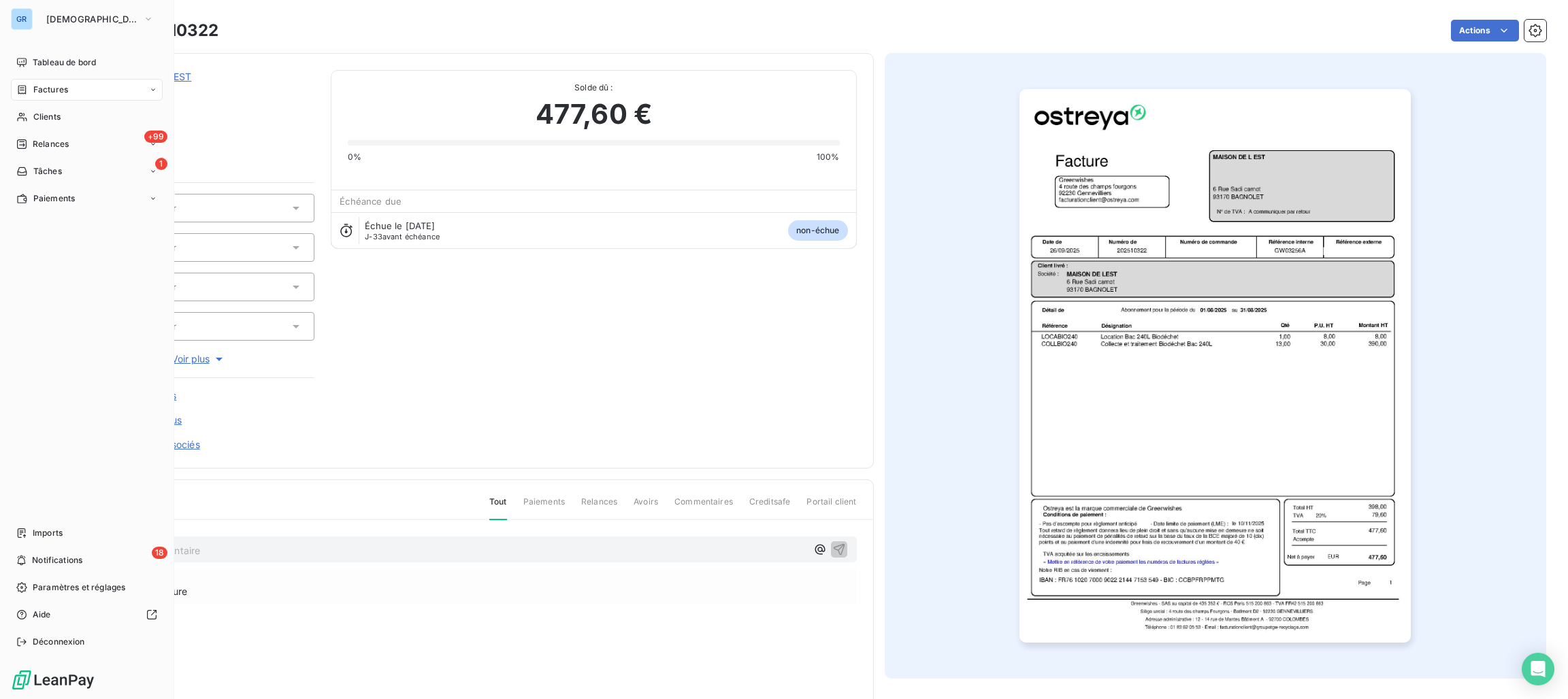
drag, startPoint x: 49, startPoint y: 112, endPoint x: 68, endPoint y: 100, distance: 22.5
click at [49, 112] on span "Clients" at bounding box center [47, 117] width 27 height 12
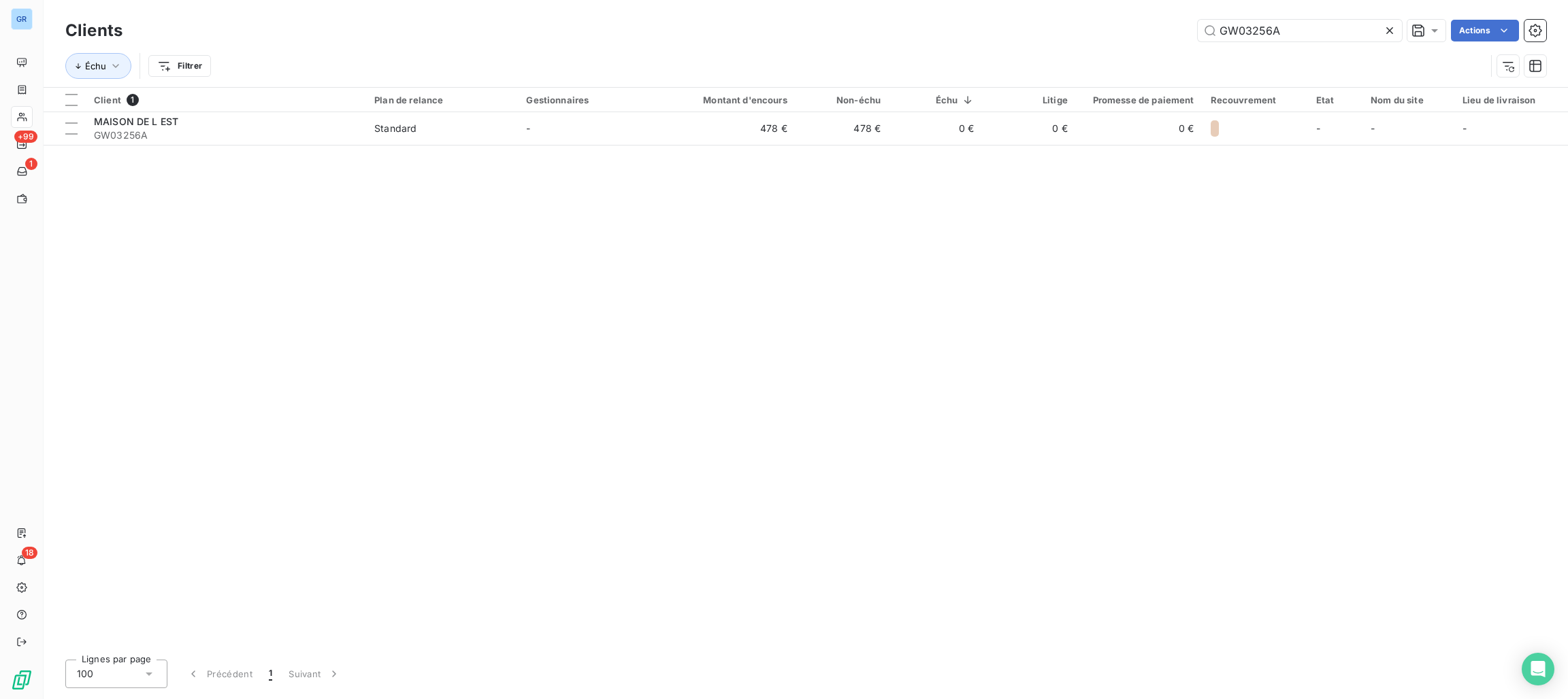
drag, startPoint x: 1309, startPoint y: 42, endPoint x: 1133, endPoint y: 29, distance: 176.5
click at [1133, 29] on div "Clients GW03256A Actions" at bounding box center [806, 30] width 1481 height 29
click at [1254, 32] on input "GW03256A" at bounding box center [1299, 30] width 204 height 22
drag, startPoint x: 1277, startPoint y: 26, endPoint x: 1151, endPoint y: 35, distance: 126.3
click at [1150, 33] on div "GW03256A Actions" at bounding box center [842, 30] width 1407 height 22
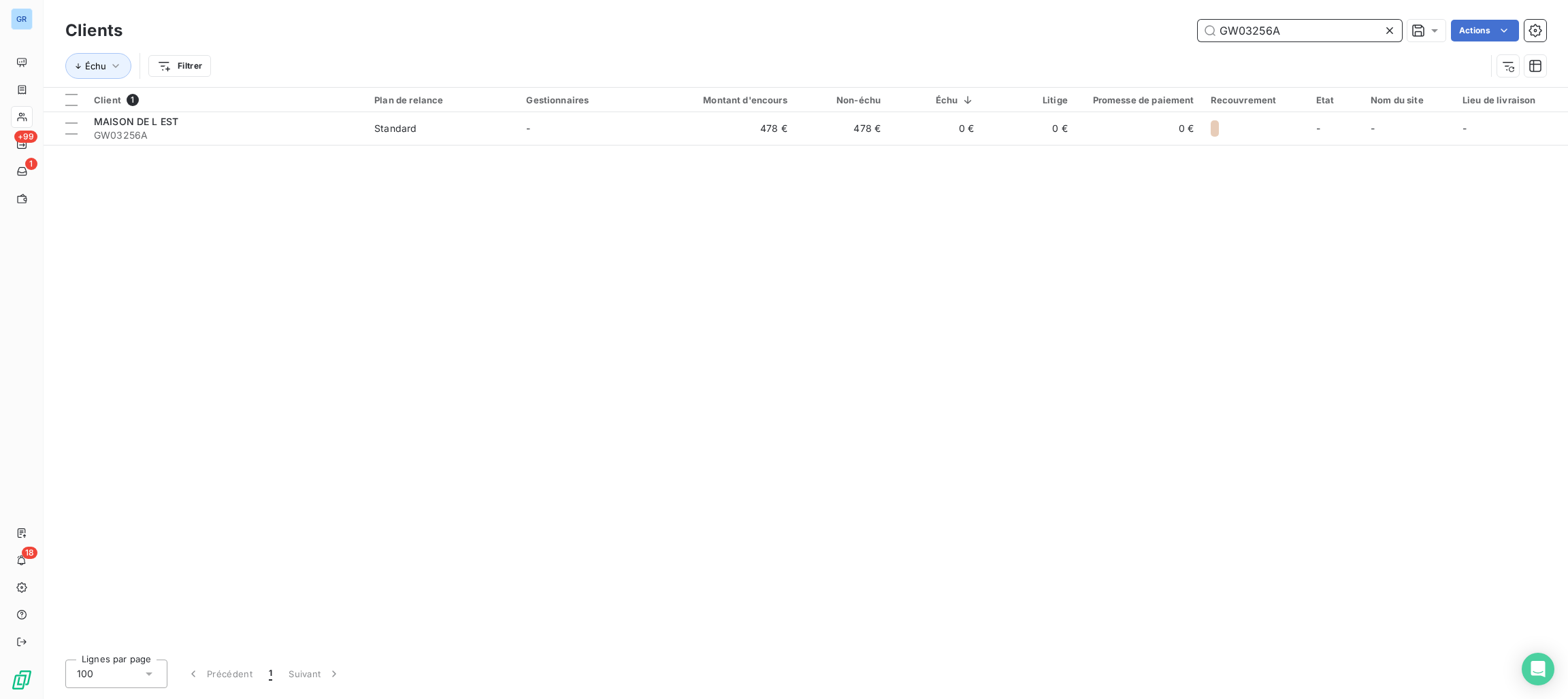
paste input "155"
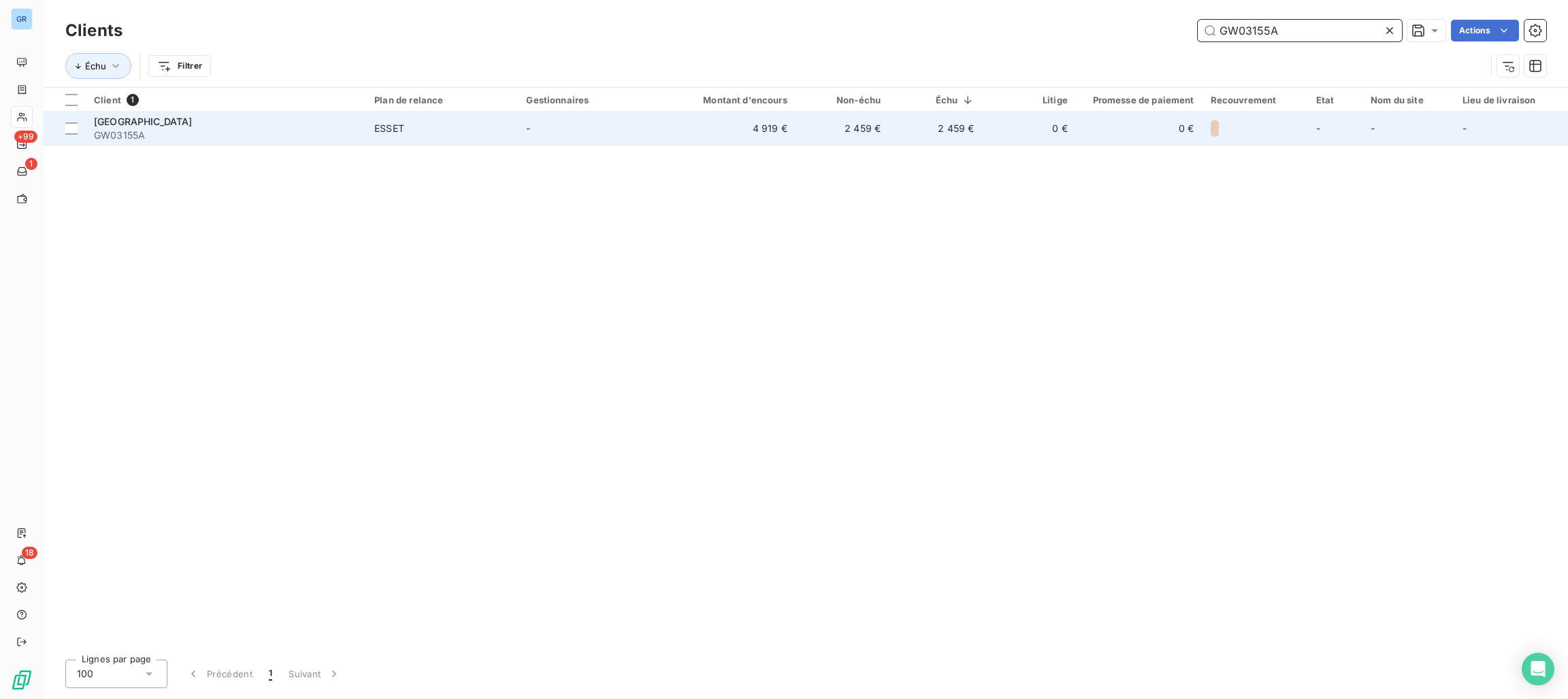
type input "GW03155A"
click at [377, 126] on td "ESSET" at bounding box center [441, 129] width 151 height 33
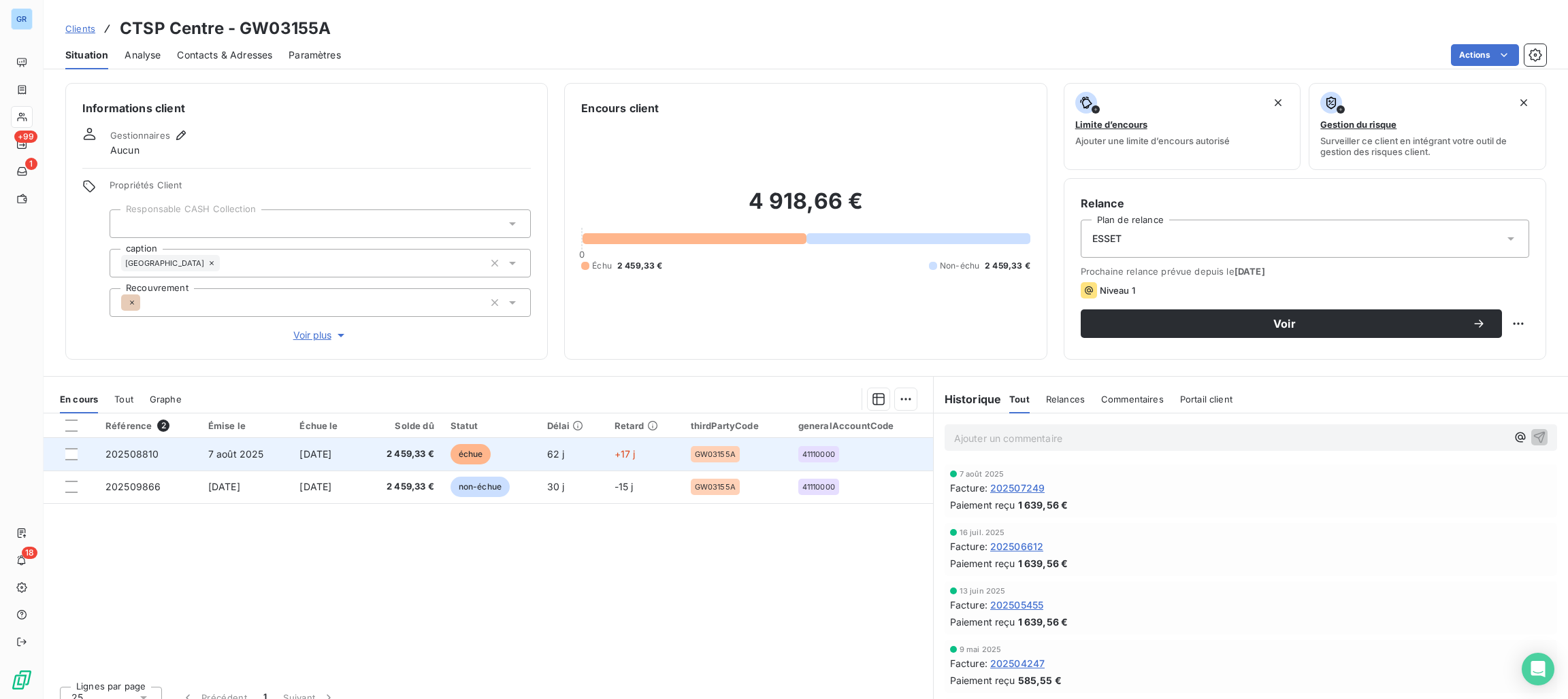
click at [488, 450] on span "échue" at bounding box center [471, 454] width 41 height 21
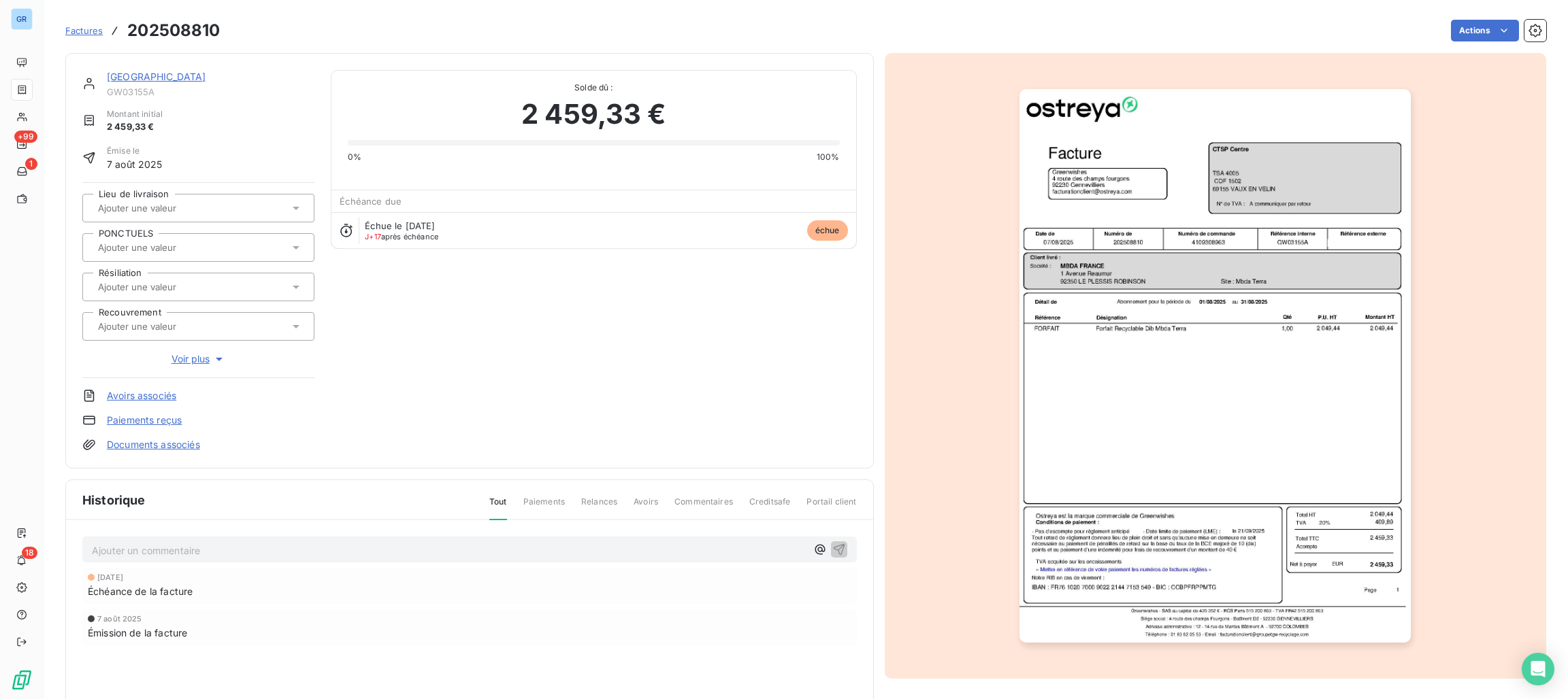
click at [1169, 224] on img "button" at bounding box center [1215, 366] width 391 height 554
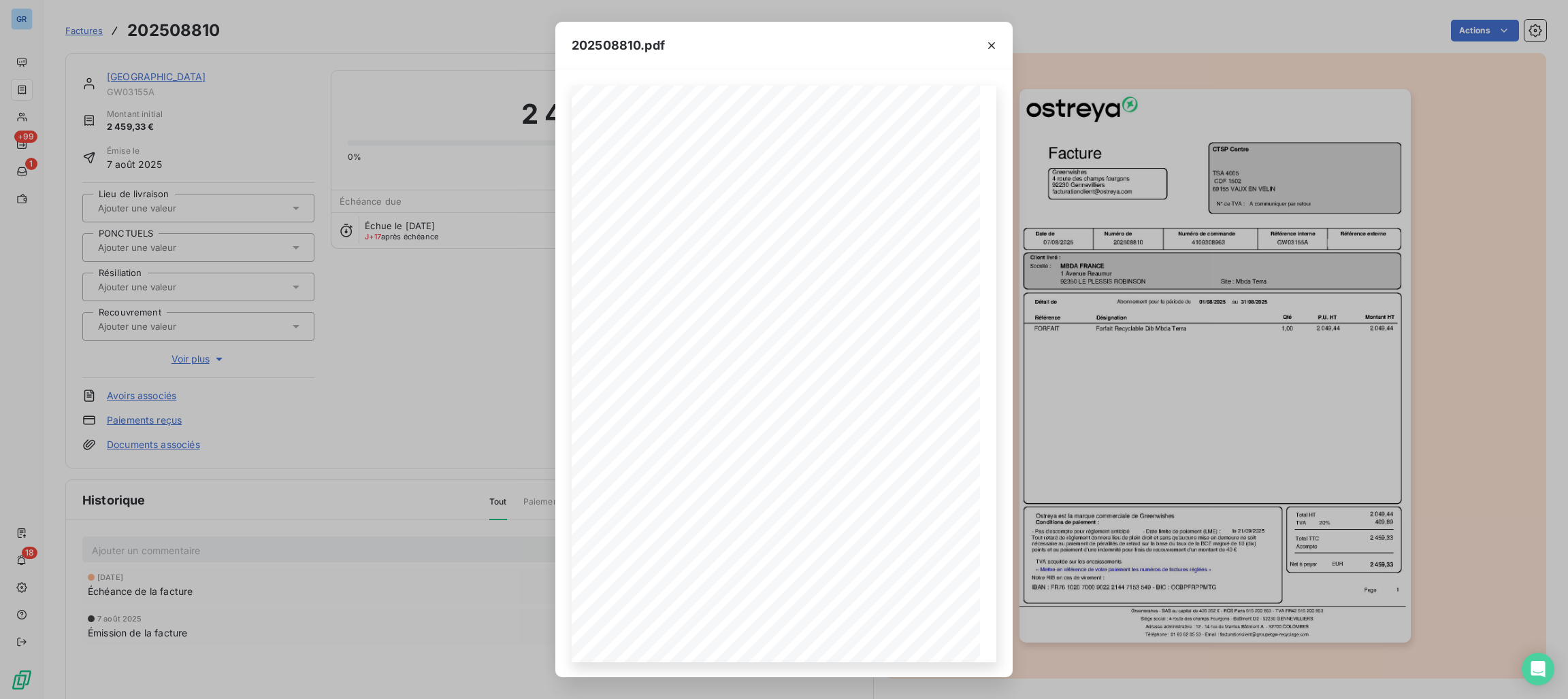
click at [42, 124] on div "202508810.pdf Référence interne Numéro de Date de Numéro de commande Référence …" at bounding box center [784, 349] width 1568 height 699
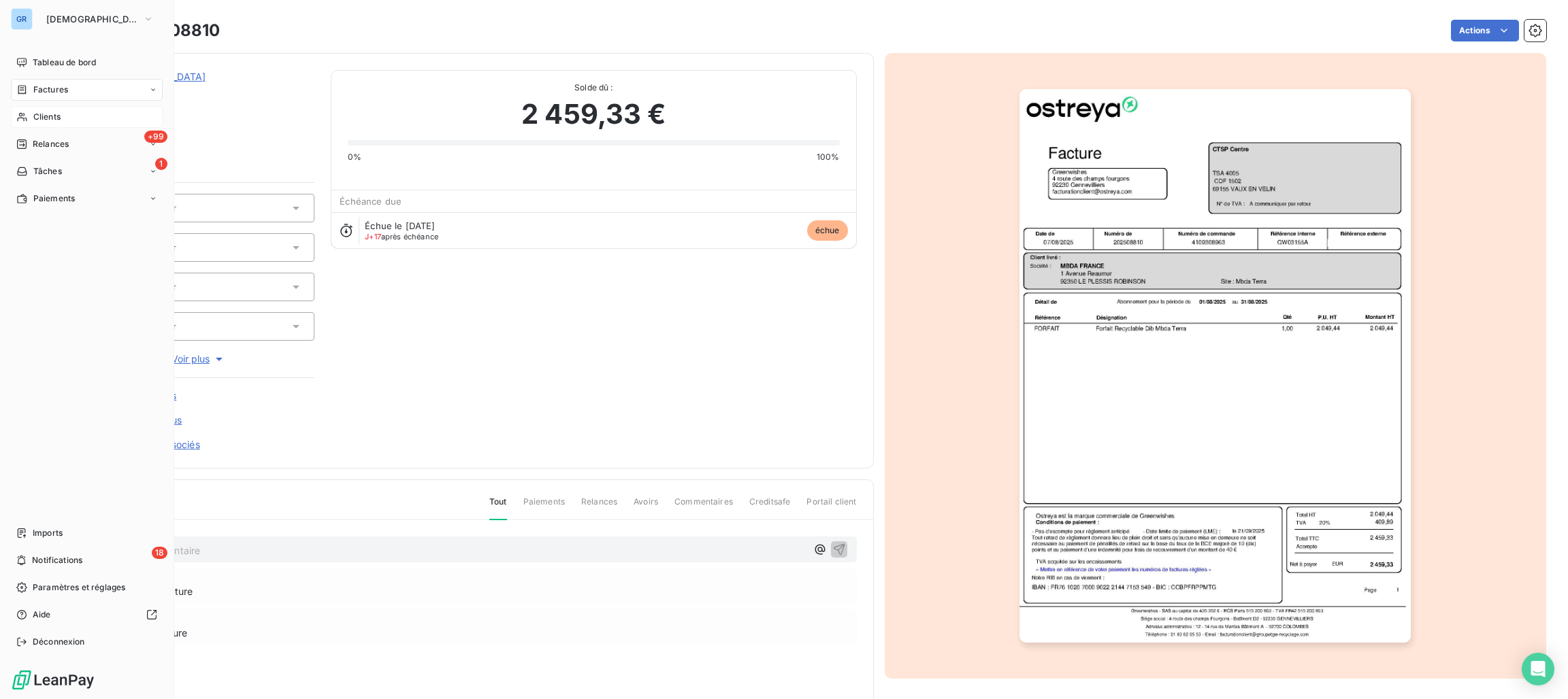
drag, startPoint x: 43, startPoint y: 114, endPoint x: 54, endPoint y: 114, distance: 11.0
click at [46, 114] on span "Clients" at bounding box center [47, 117] width 27 height 12
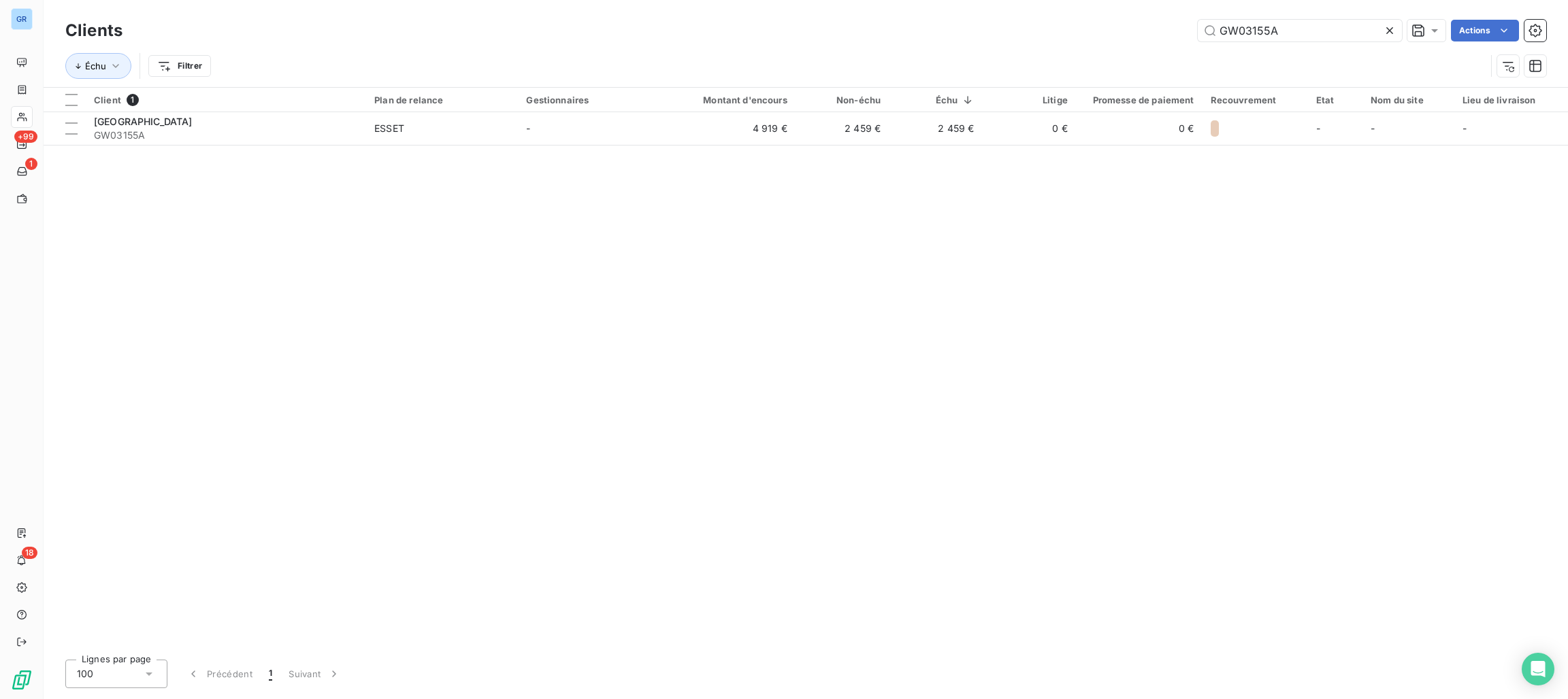
drag, startPoint x: 1319, startPoint y: 28, endPoint x: 1117, endPoint y: 36, distance: 202.2
click at [1117, 36] on div "GW03155A Actions" at bounding box center [842, 30] width 1407 height 22
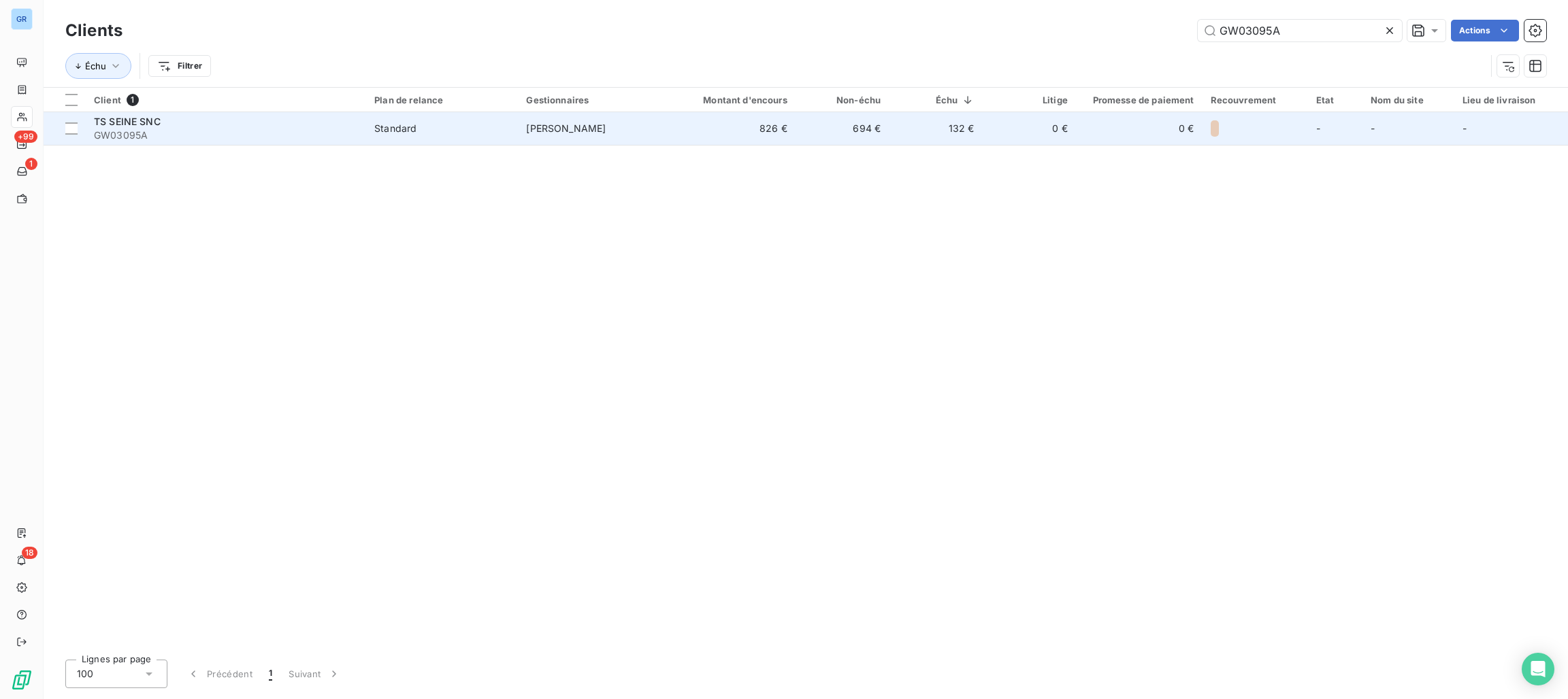
type input "GW03095A"
click at [703, 130] on td "826 €" at bounding box center [733, 129] width 126 height 33
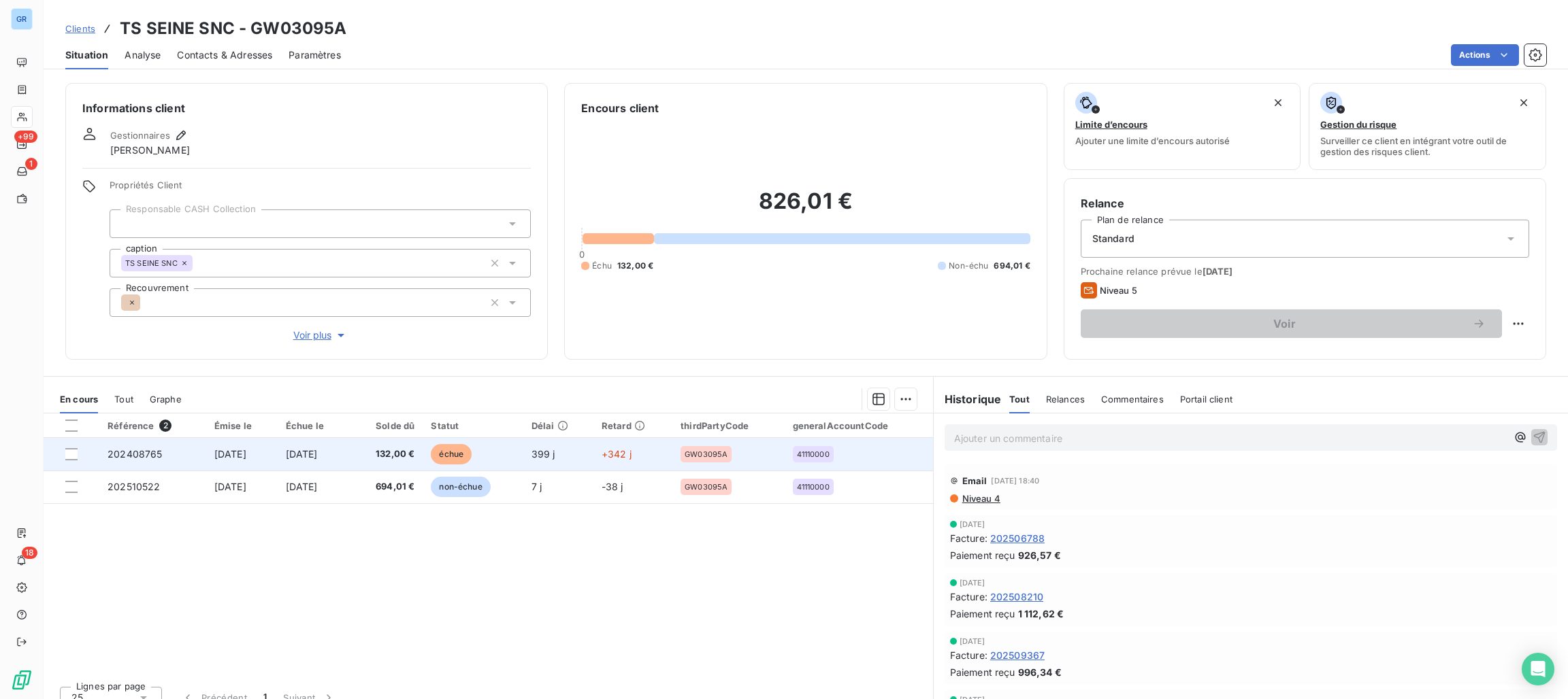
click at [466, 453] on span "échue" at bounding box center [451, 454] width 41 height 21
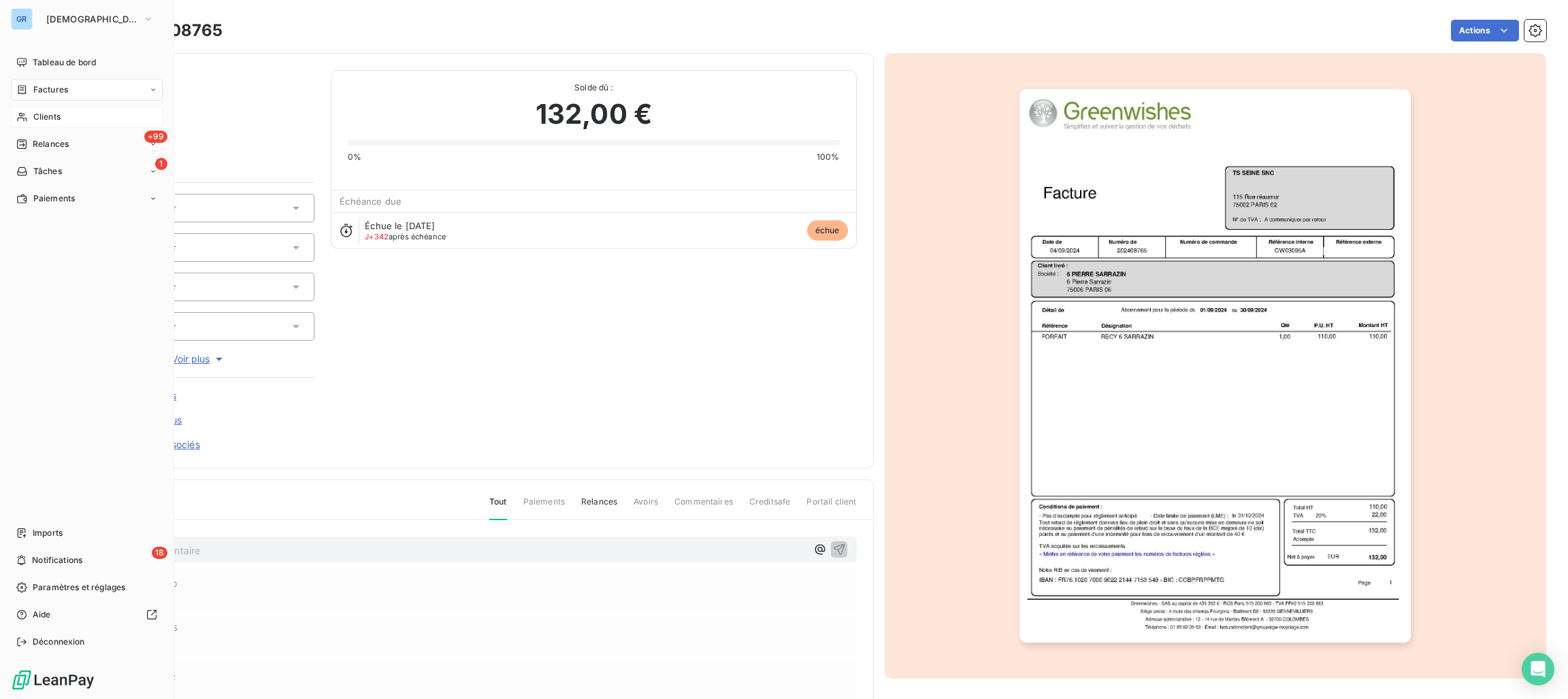
click at [62, 122] on div "Clients" at bounding box center [86, 117] width 151 height 22
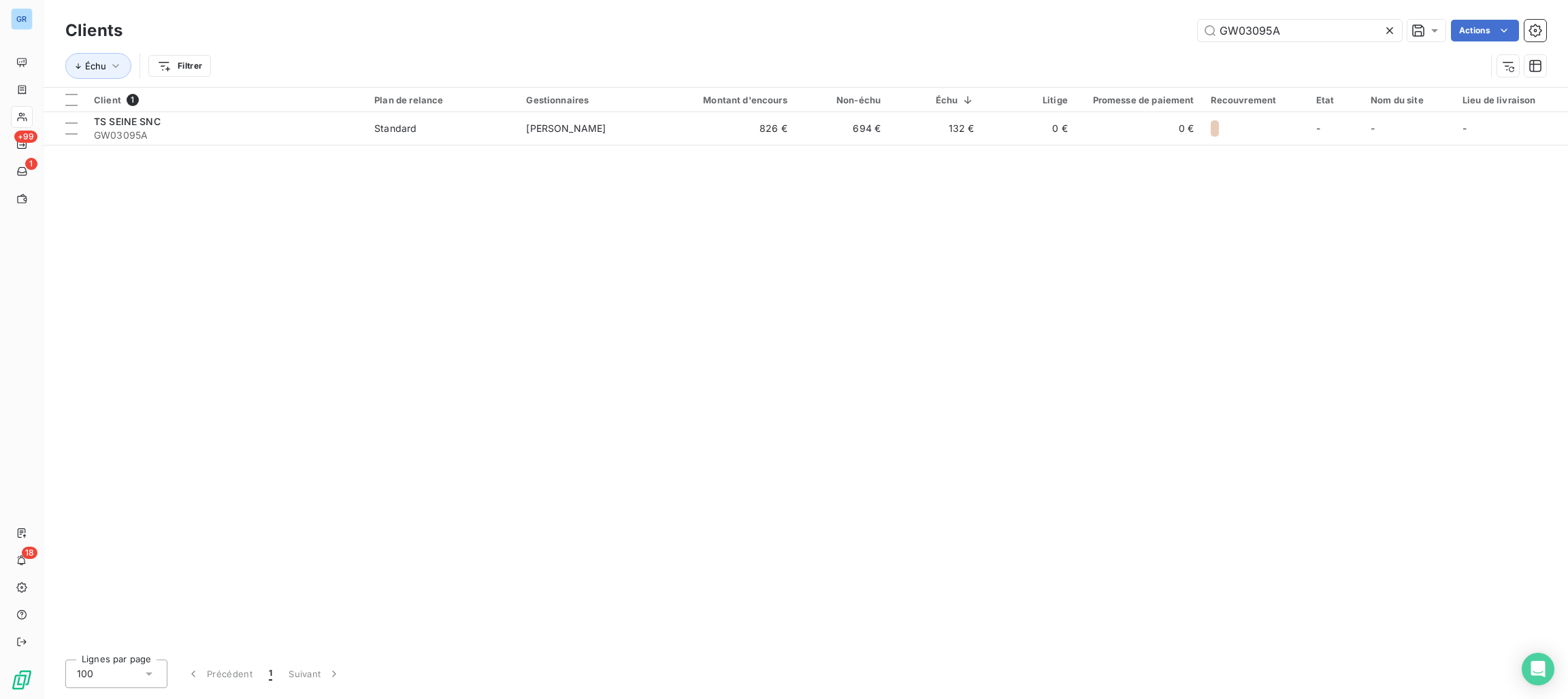
drag, startPoint x: 1293, startPoint y: 26, endPoint x: 1134, endPoint y: 33, distance: 159.2
click at [1136, 33] on div "GW03095A Actions" at bounding box center [842, 30] width 1407 height 22
drag, startPoint x: 1240, startPoint y: 32, endPoint x: 1222, endPoint y: 42, distance: 20.6
drag, startPoint x: 1222, startPoint y: 42, endPoint x: 1236, endPoint y: 33, distance: 16.6
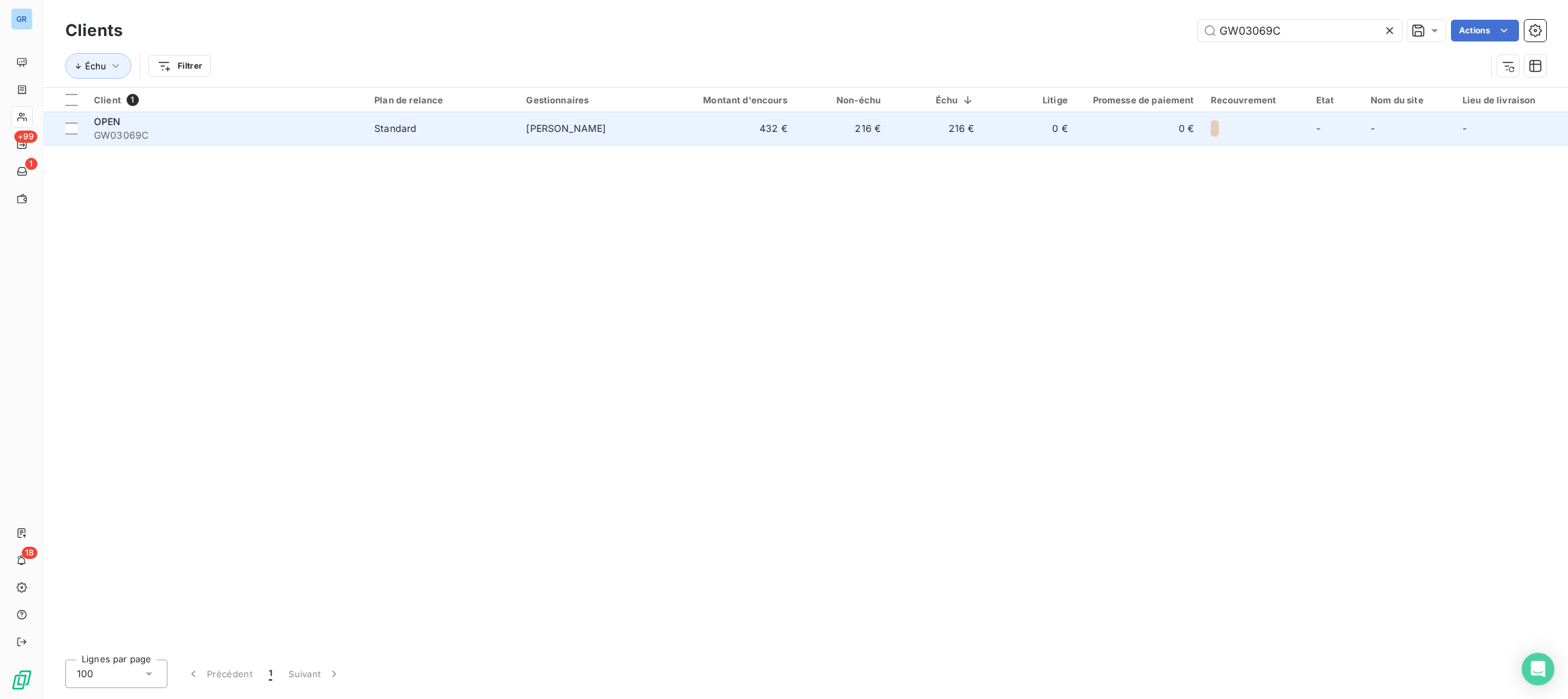
type input "GW03069C"
click at [497, 132] on span "Standard" at bounding box center [442, 129] width 135 height 14
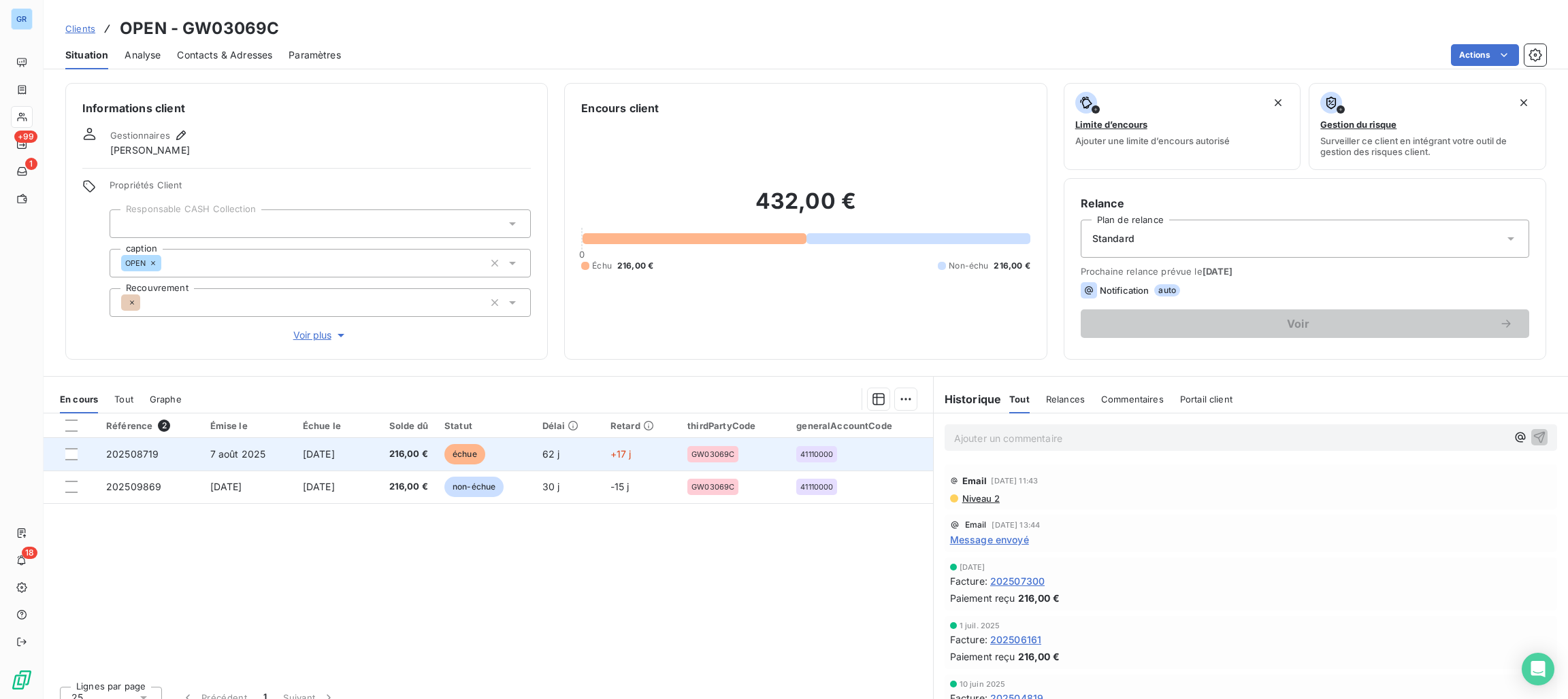
click at [462, 453] on span "échue" at bounding box center [465, 454] width 41 height 21
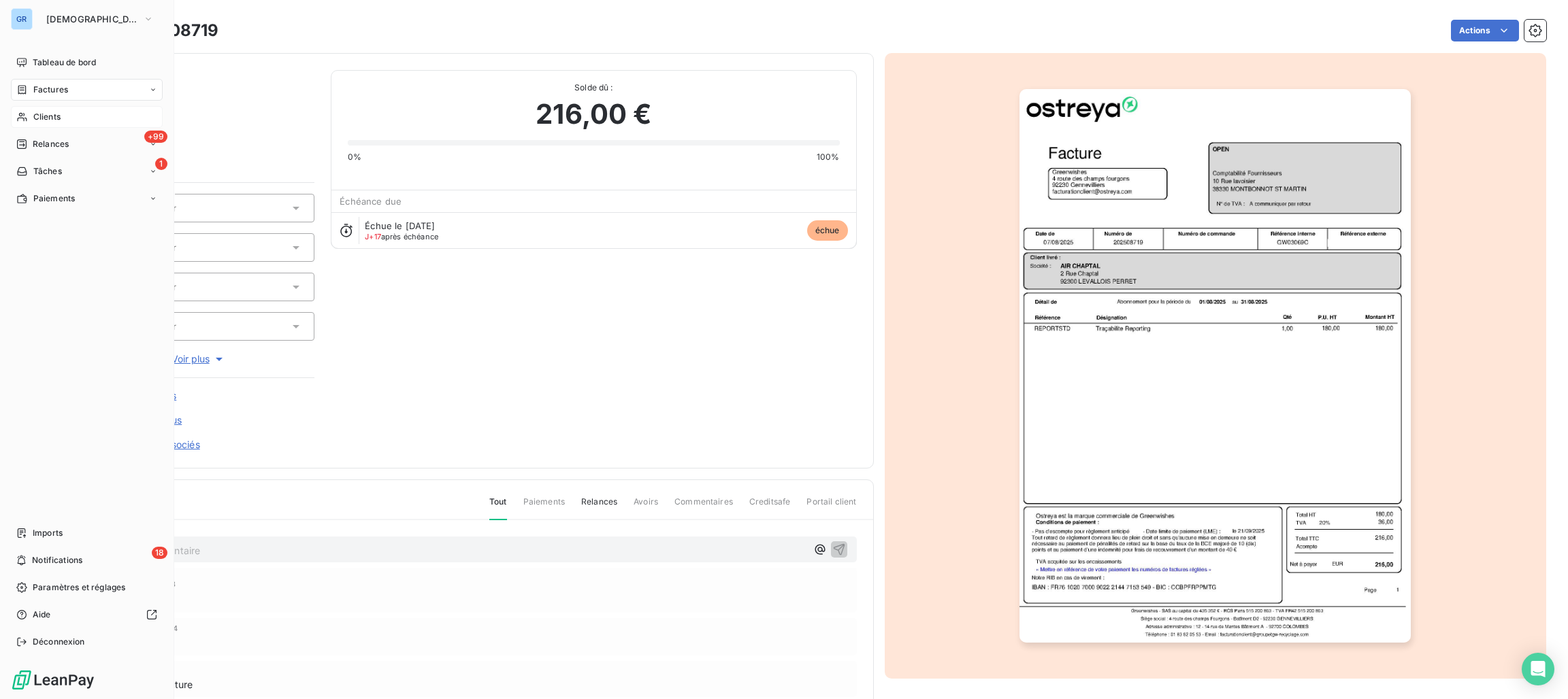
drag, startPoint x: 51, startPoint y: 119, endPoint x: 82, endPoint y: 120, distance: 31.0
click at [54, 119] on span "Clients" at bounding box center [47, 117] width 27 height 12
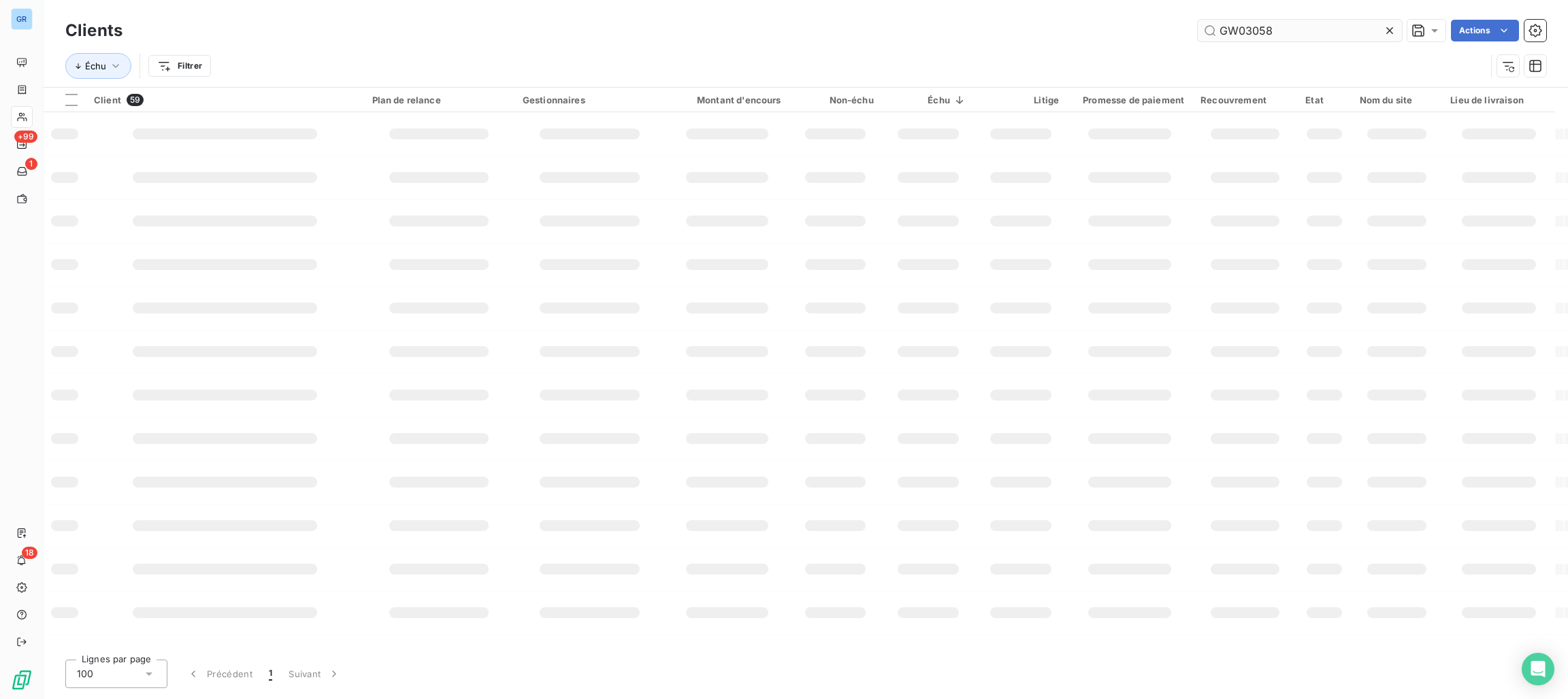
type input "GW03058"
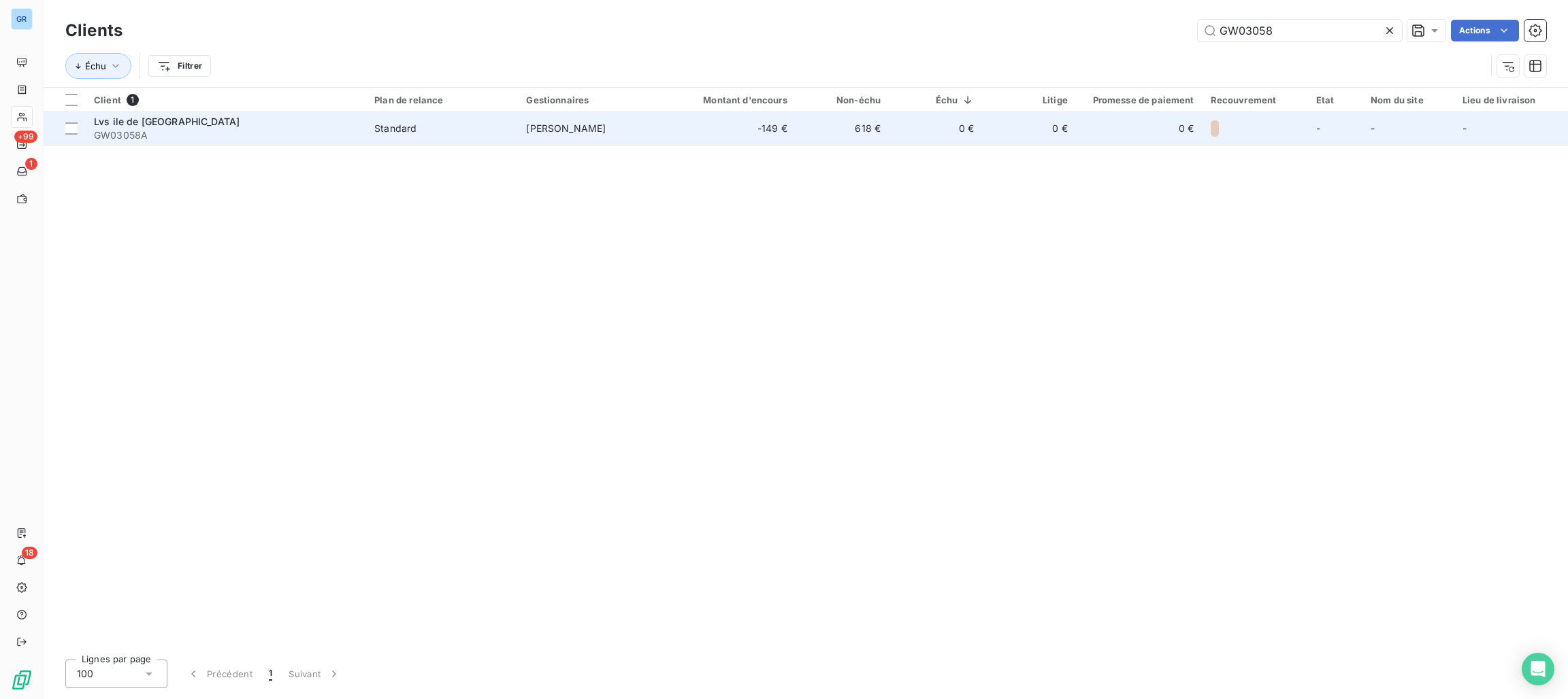
click at [571, 127] on span "Sixtine [PERSON_NAME]" at bounding box center [565, 128] width 80 height 11
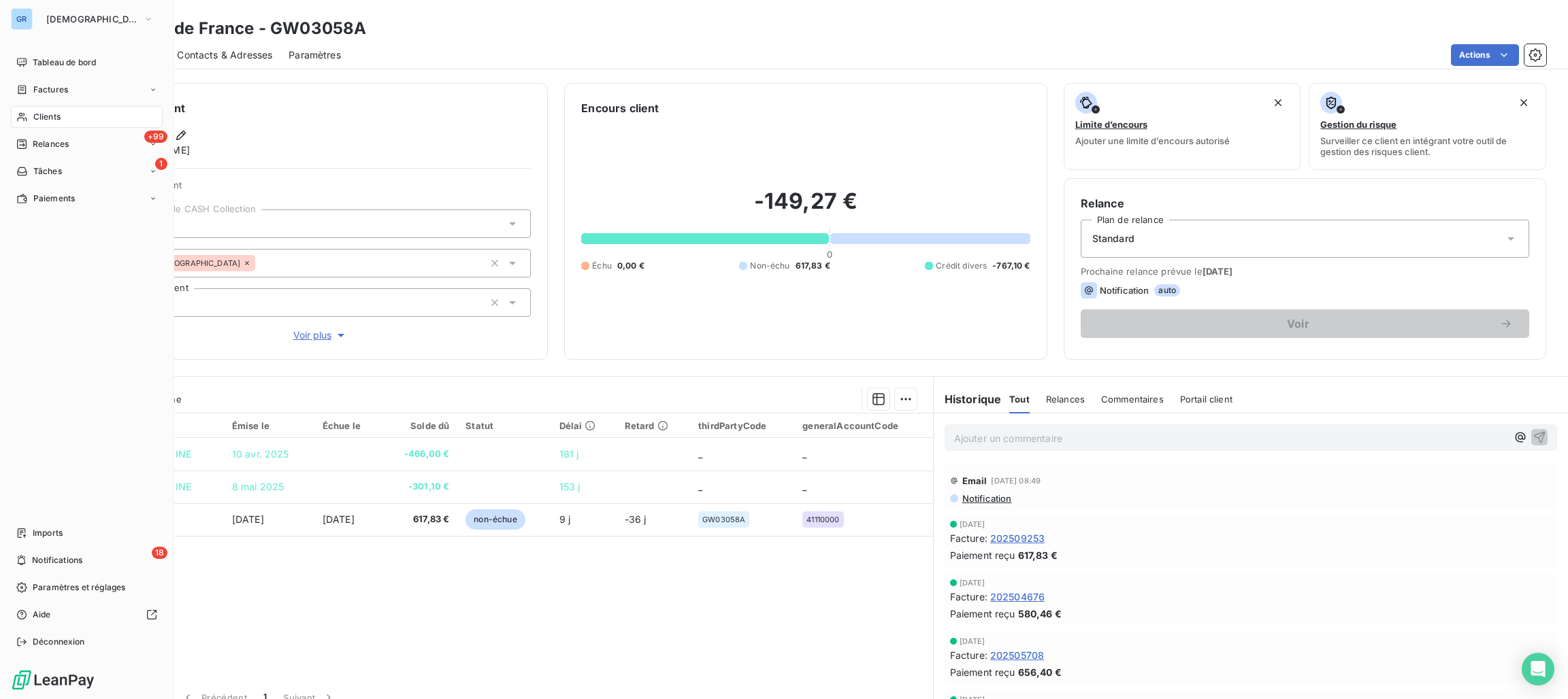
click at [64, 119] on div "Clients" at bounding box center [86, 117] width 151 height 22
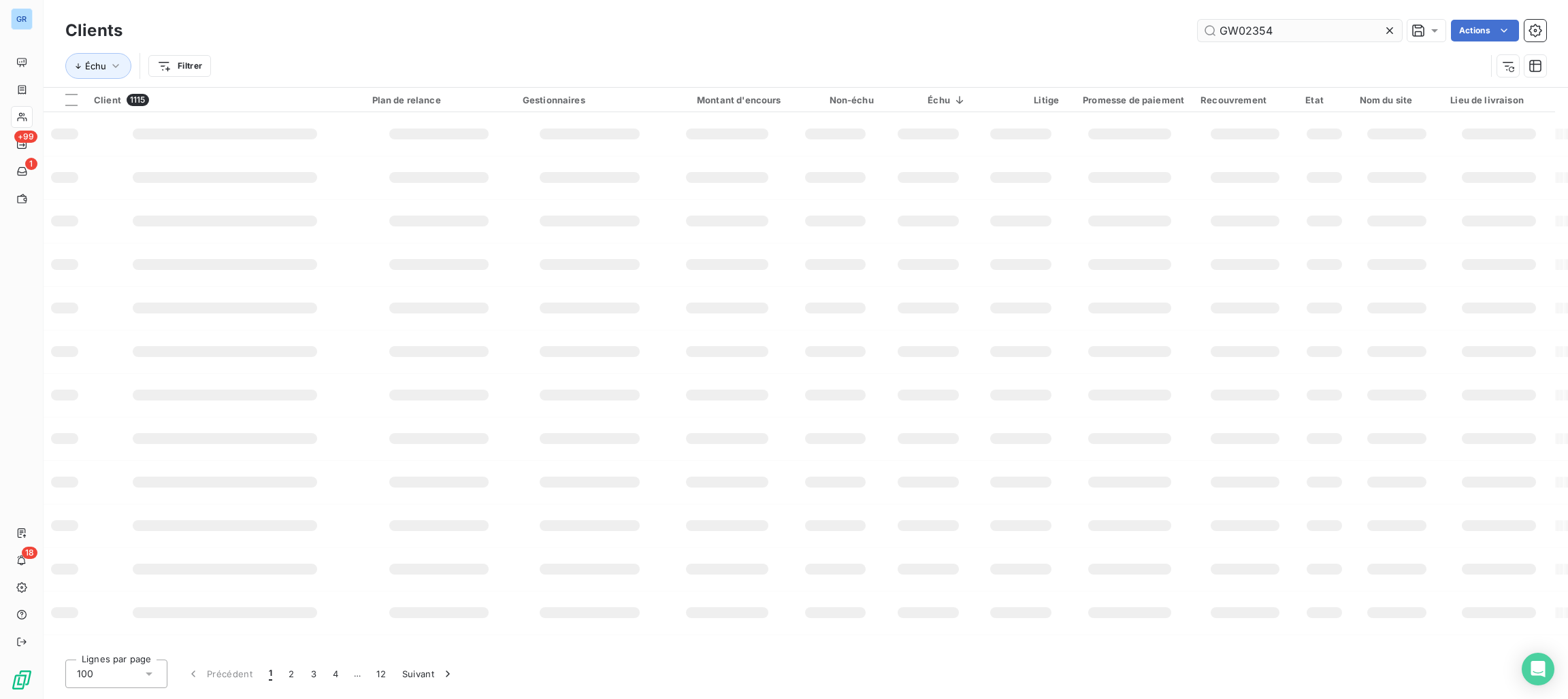
type input "GW02354"
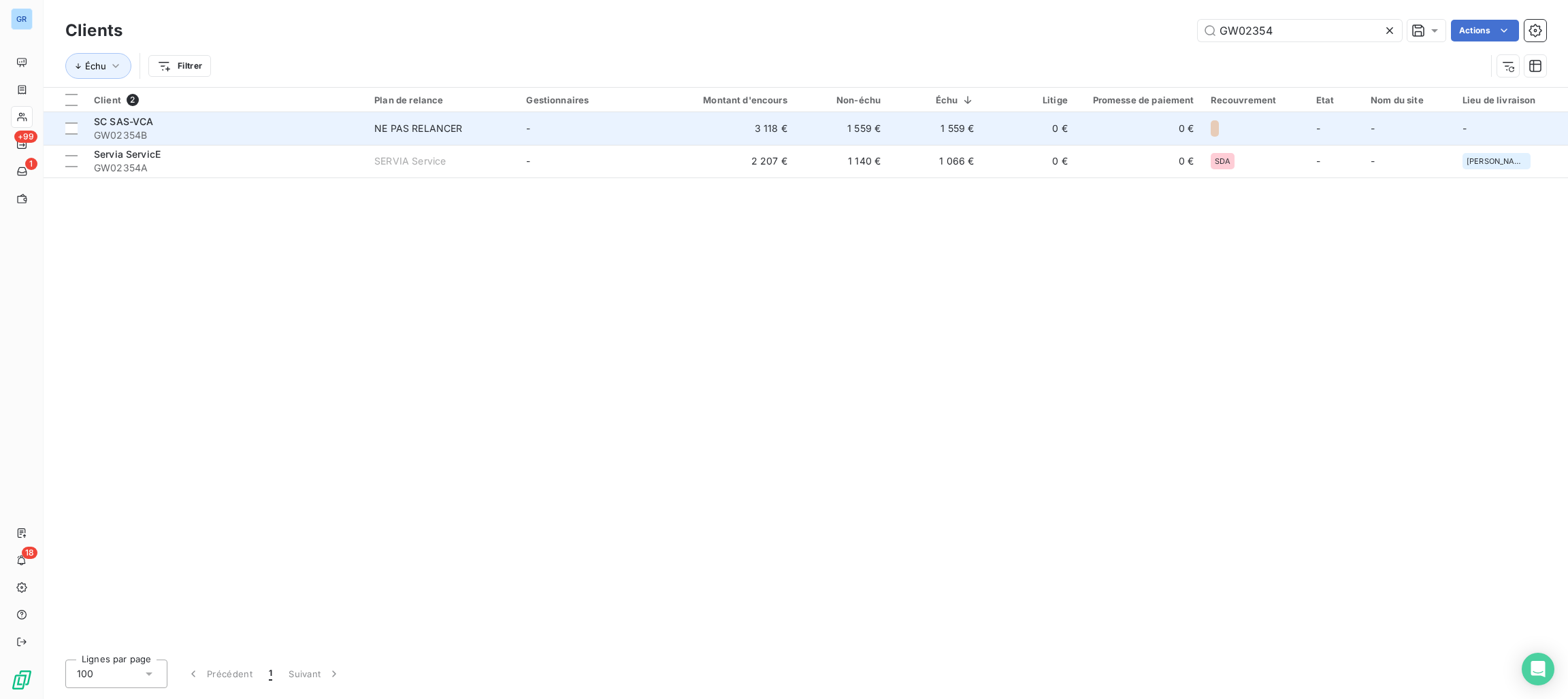
click at [383, 122] on div "NE PAS RELANCER" at bounding box center [418, 129] width 87 height 14
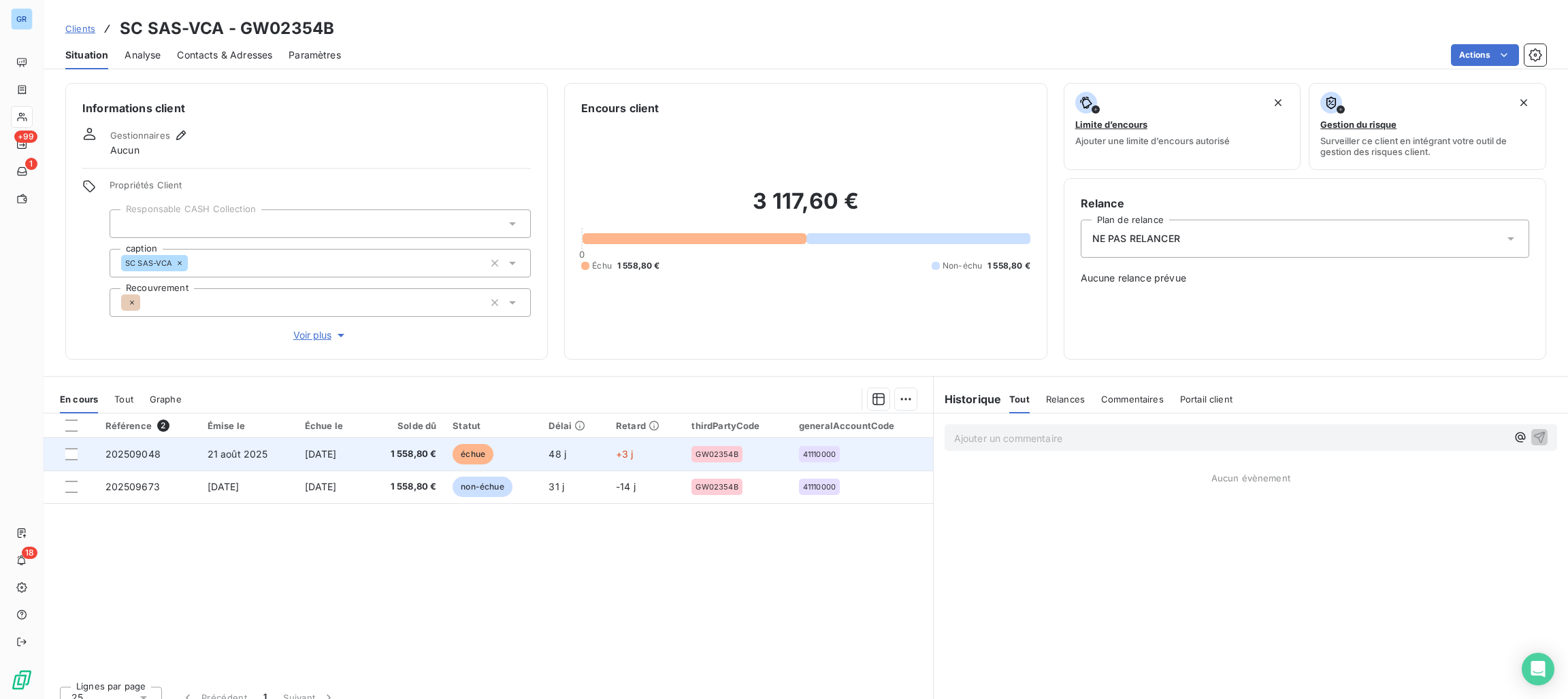
click at [472, 450] on span "échue" at bounding box center [473, 454] width 41 height 21
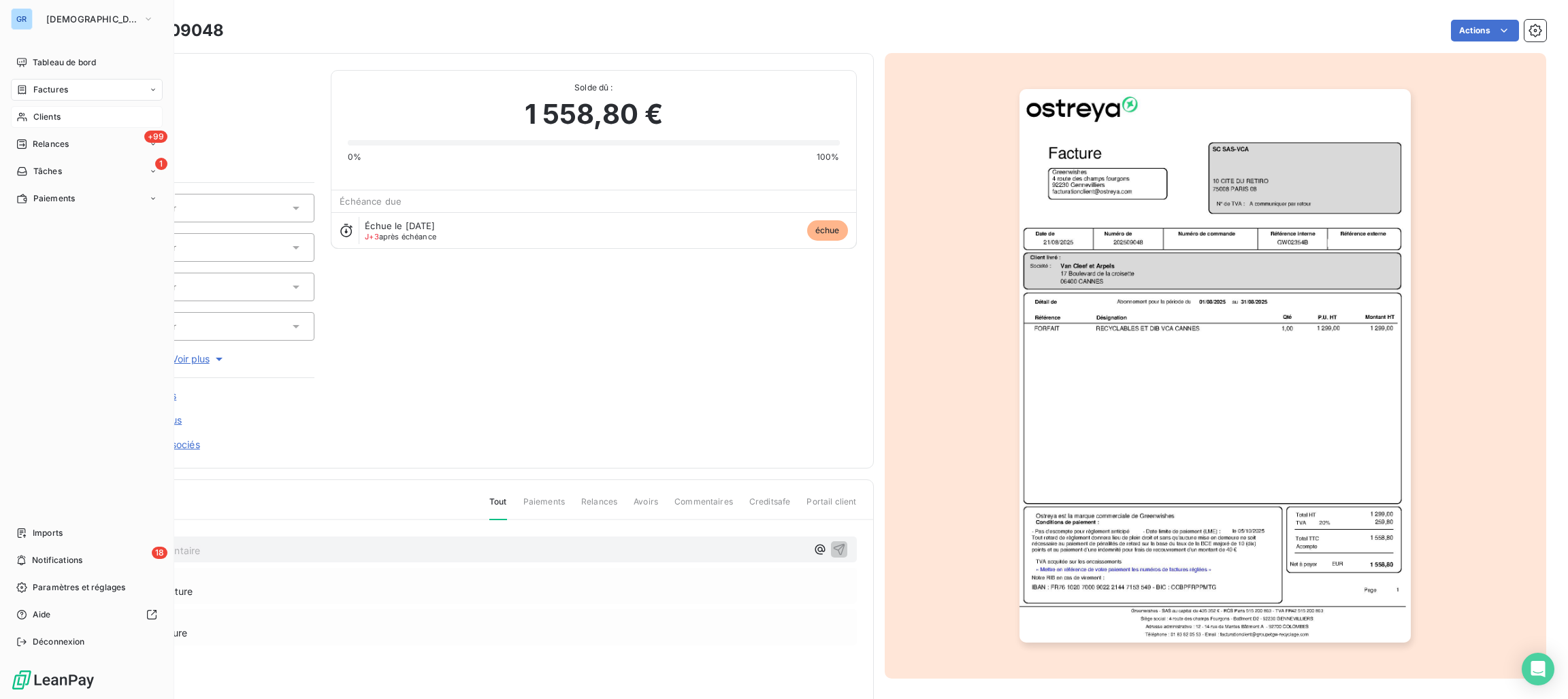
click at [43, 118] on span "Clients" at bounding box center [47, 117] width 27 height 12
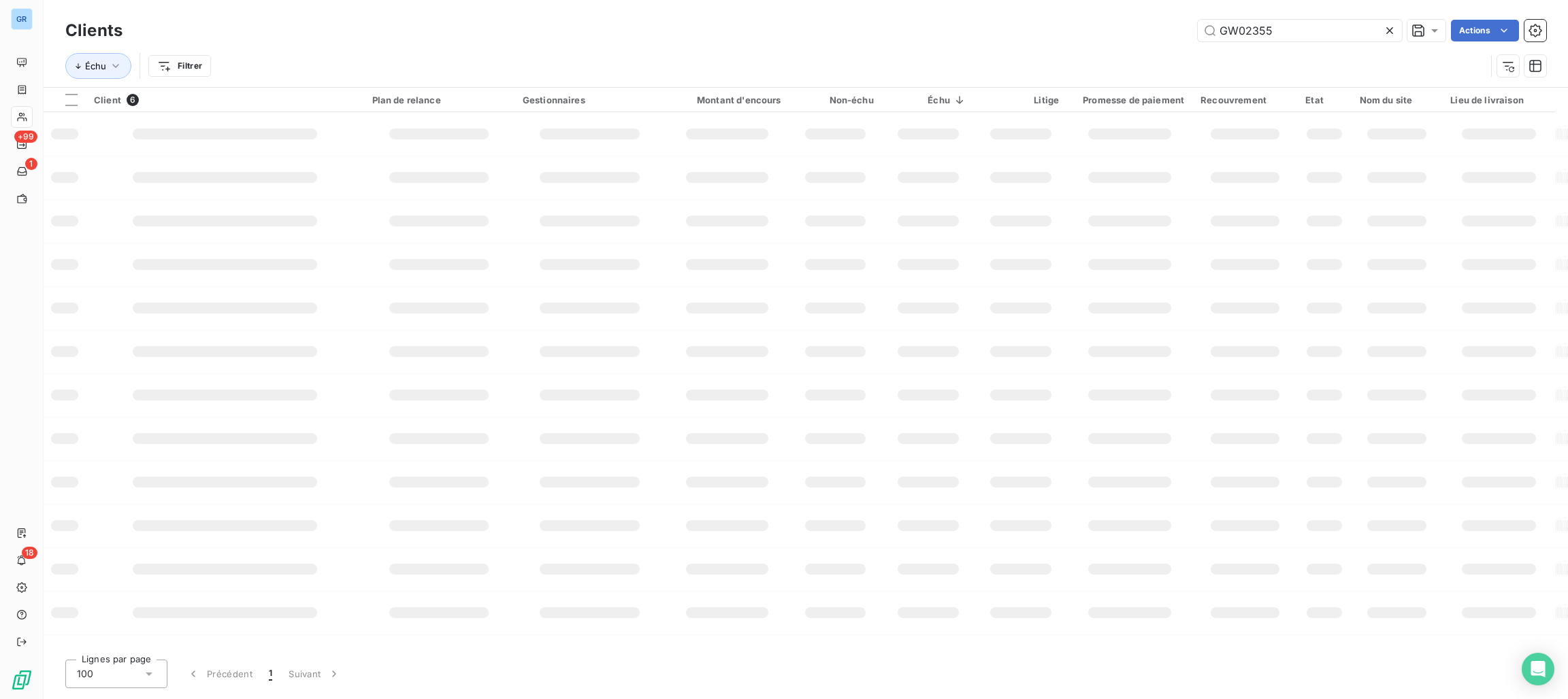
type input "GW02355"
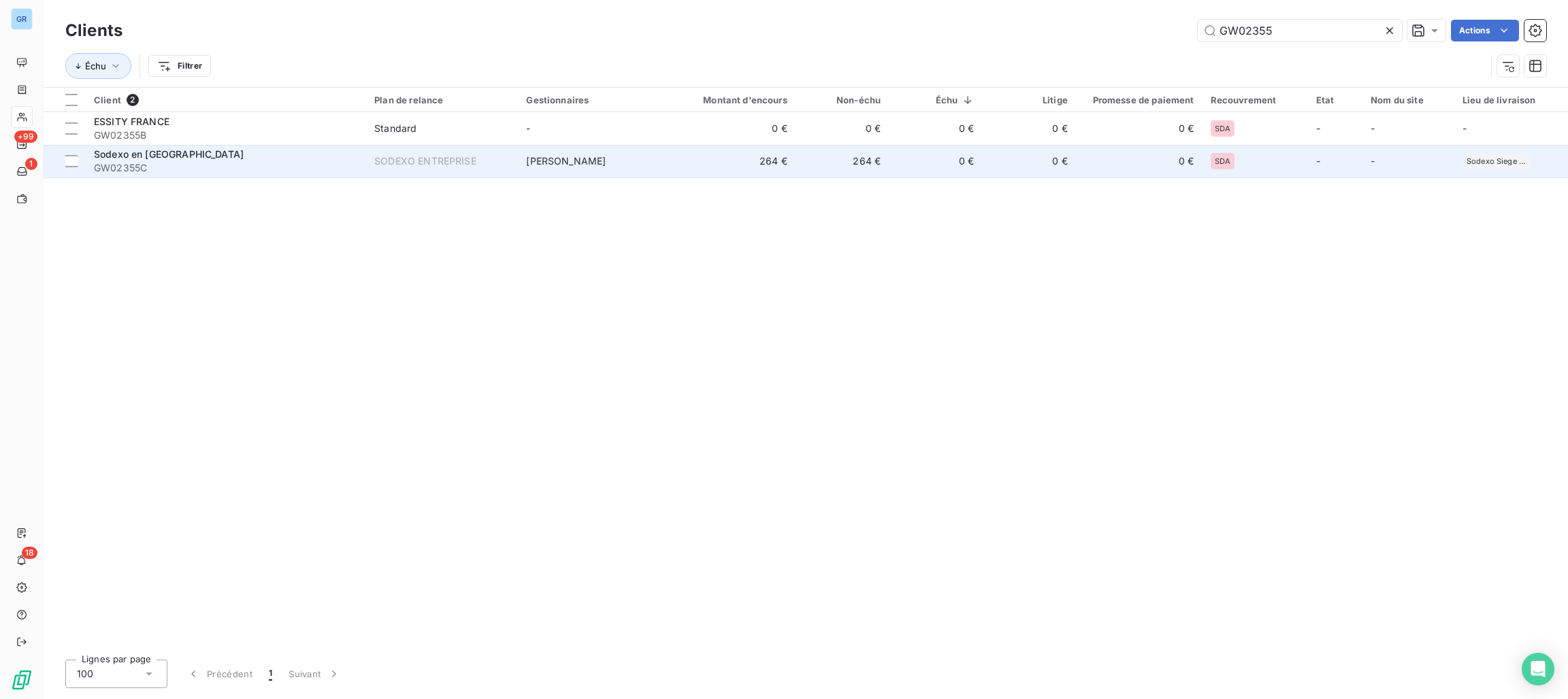
click at [158, 159] on span "Sodexo en France" at bounding box center [168, 154] width 150 height 11
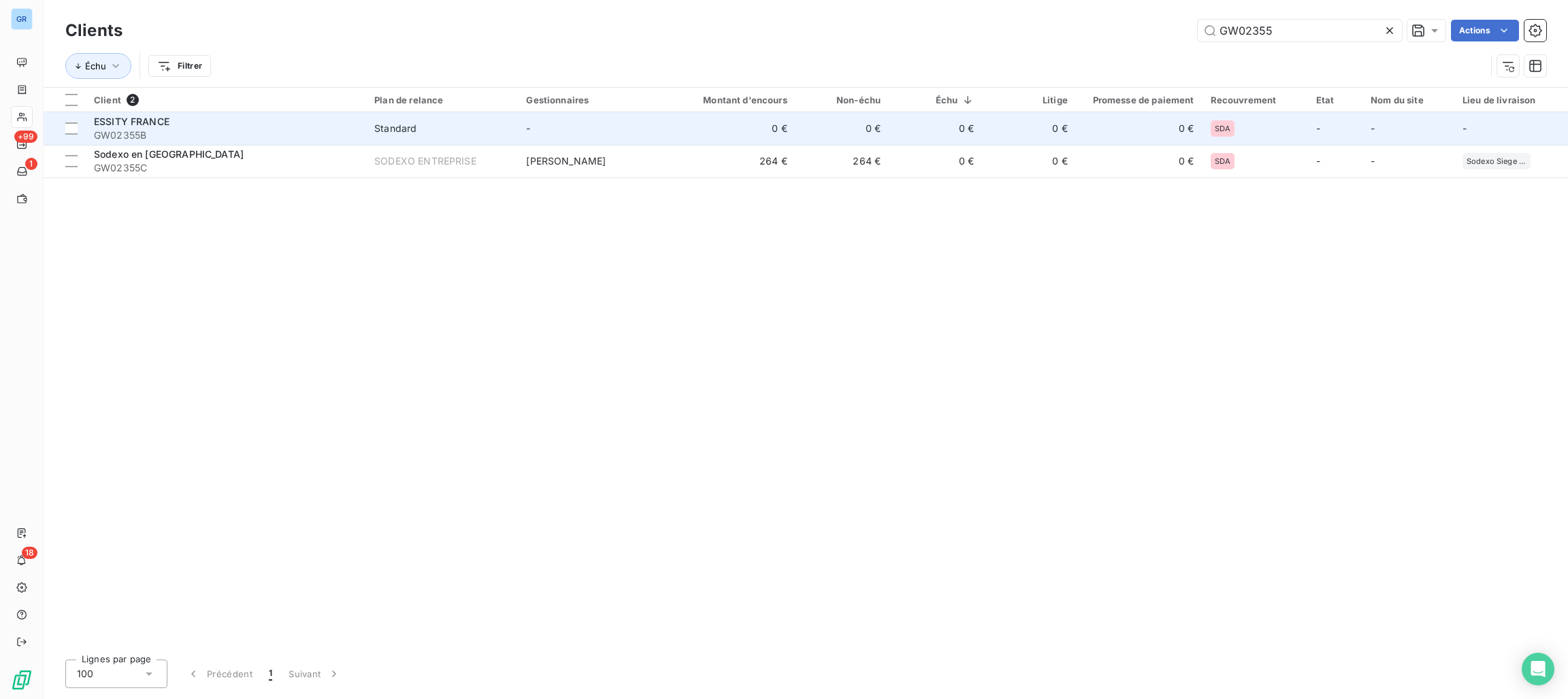
click at [158, 122] on span "ESSITY FRANCE" at bounding box center [131, 121] width 75 height 11
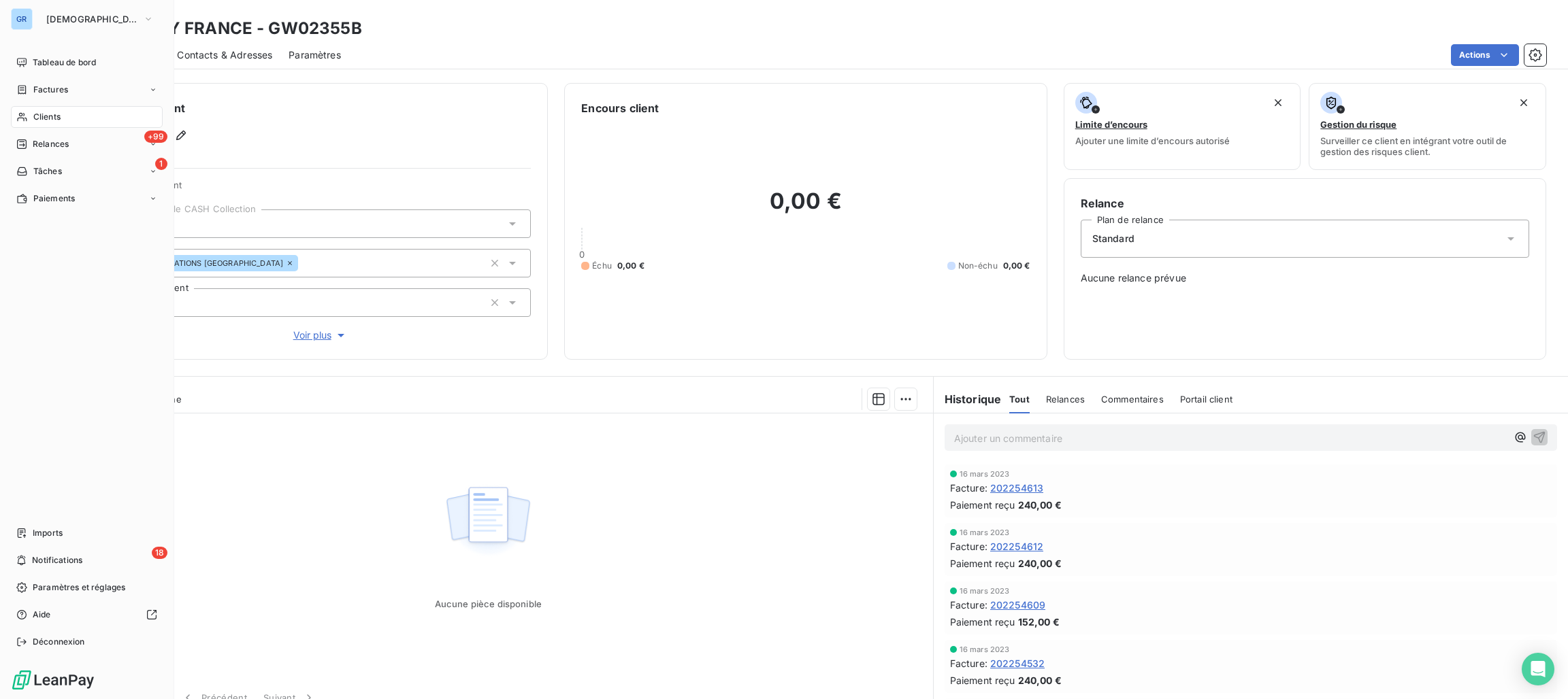
click at [40, 116] on span "Clients" at bounding box center [47, 117] width 27 height 12
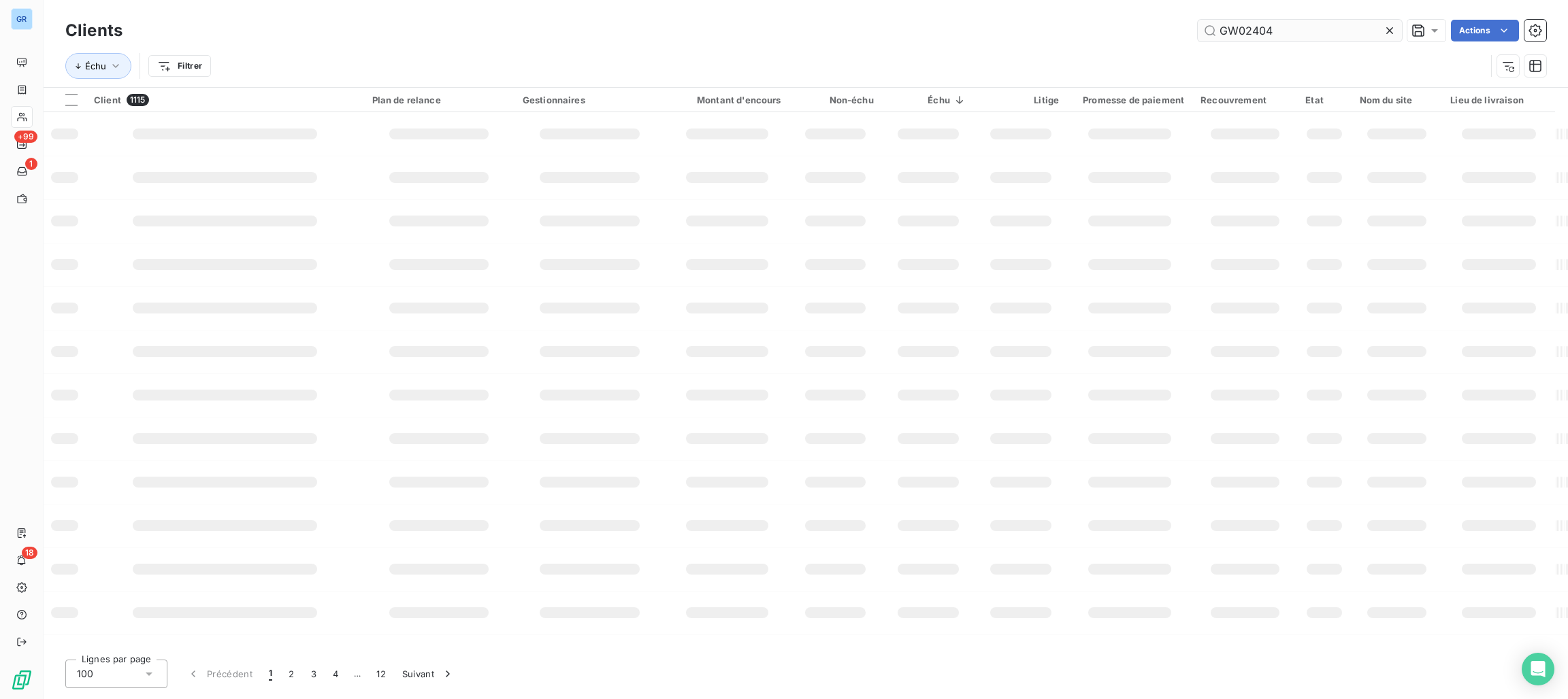
type input "GW02404"
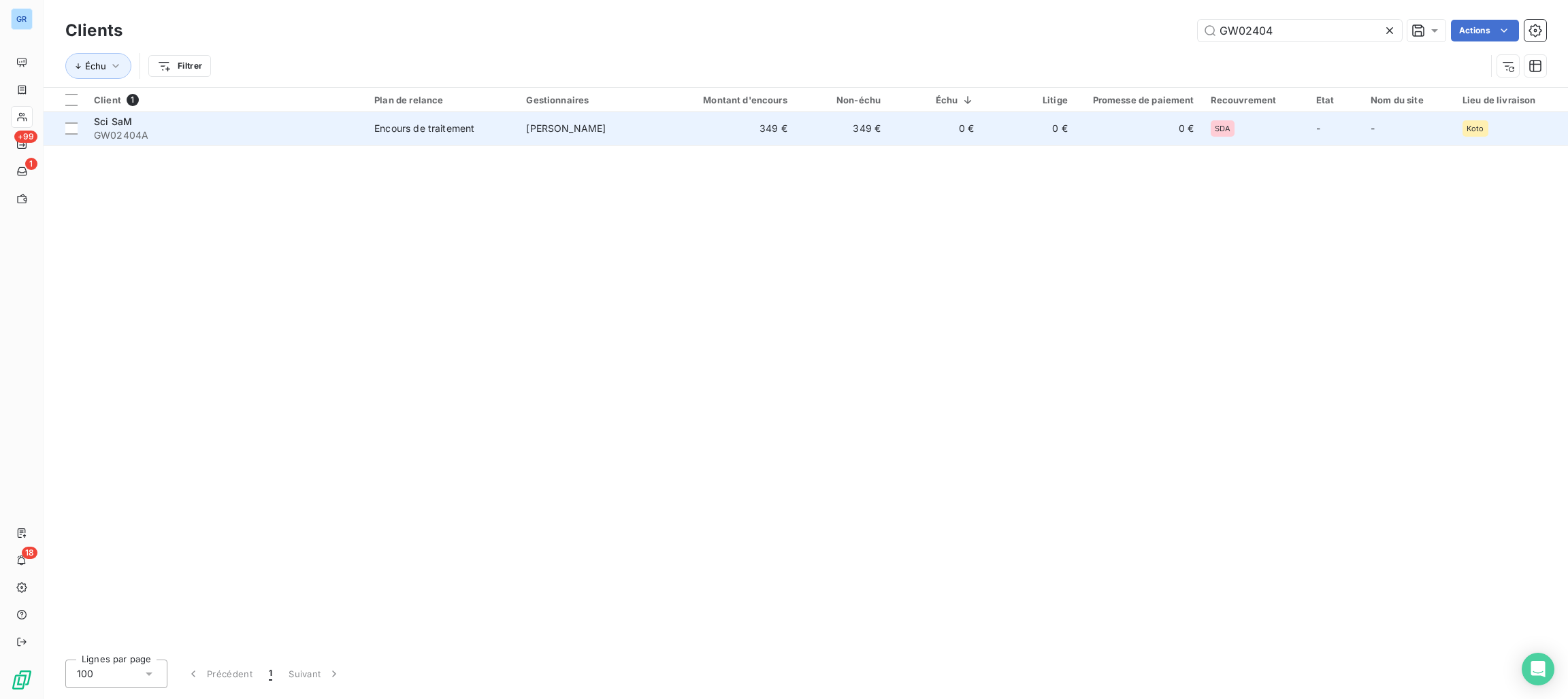
click at [507, 126] on span "Encours de traitement" at bounding box center [442, 129] width 135 height 14
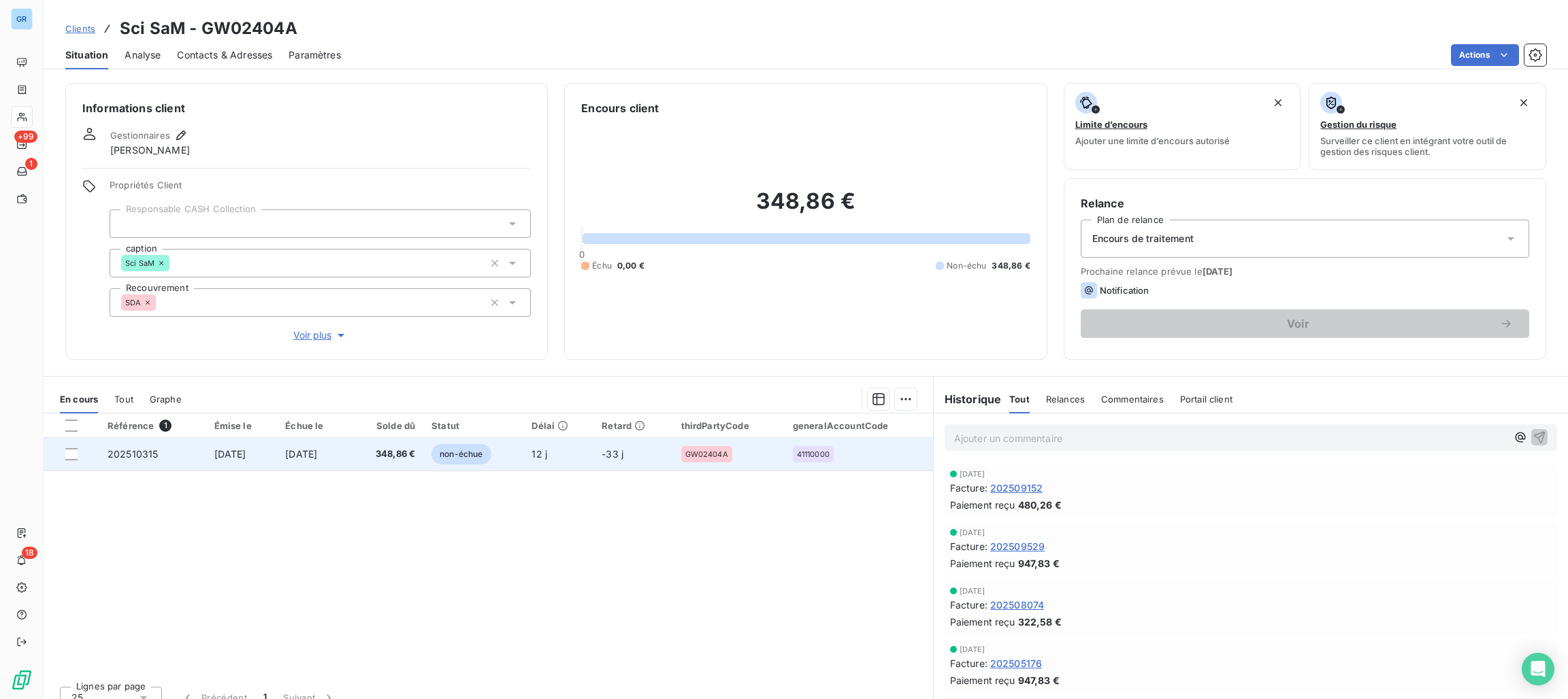
click at [491, 454] on span "non-échue" at bounding box center [461, 454] width 59 height 21
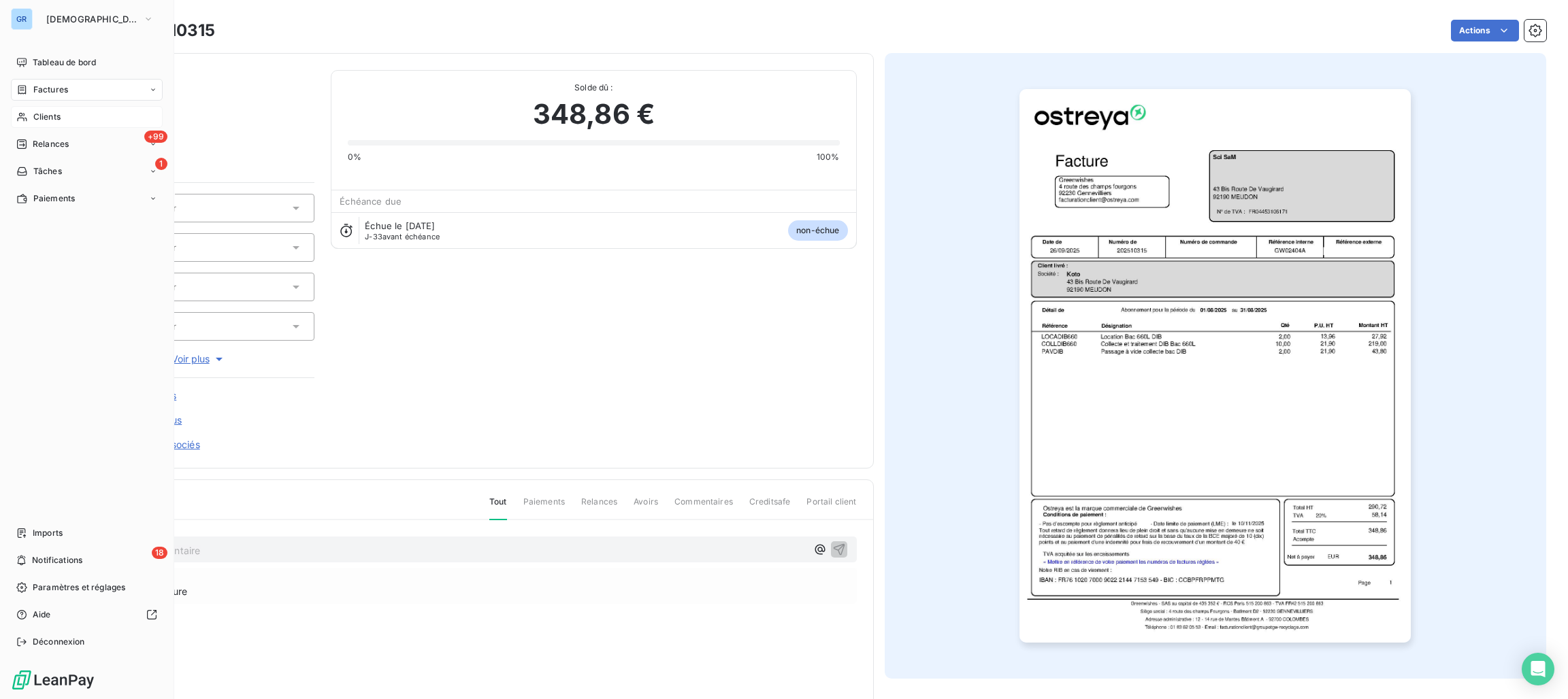
click at [28, 119] on div "Clients" at bounding box center [86, 117] width 151 height 22
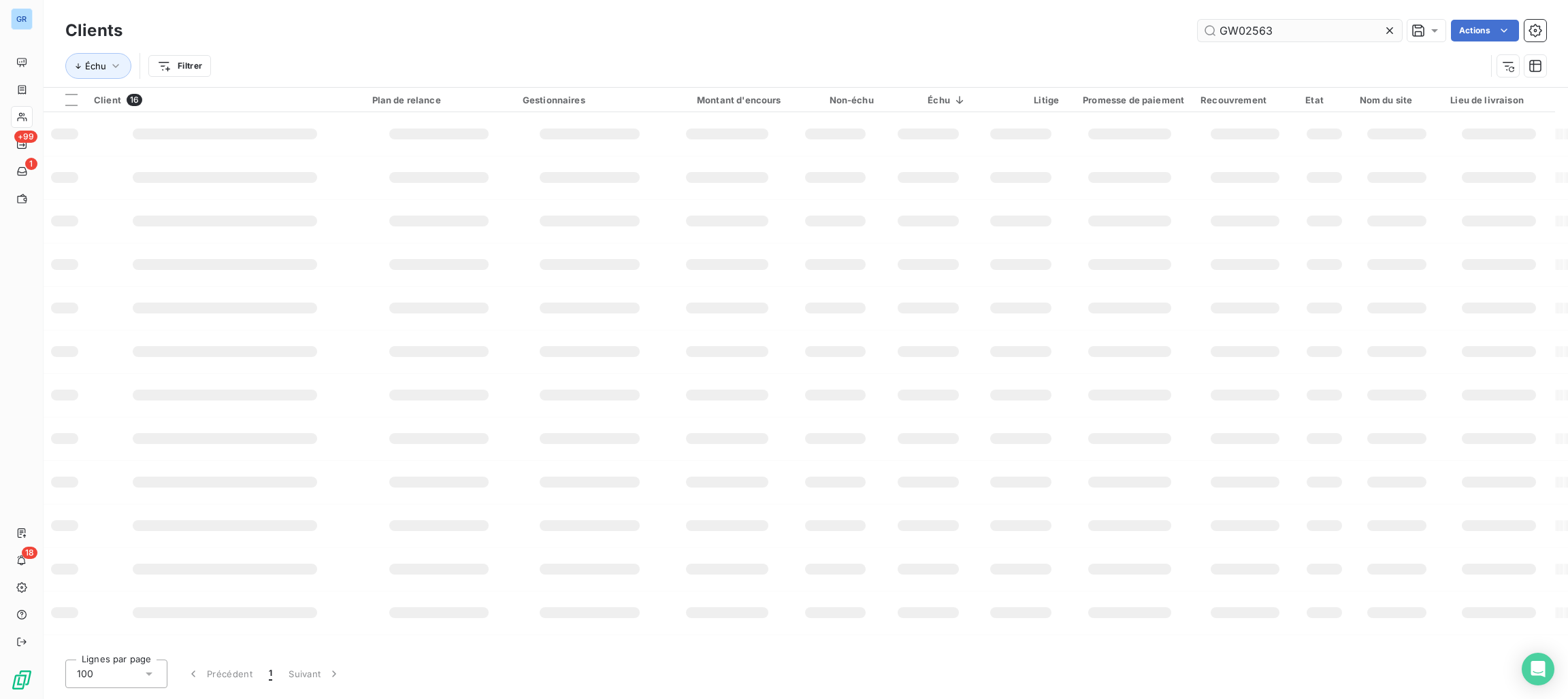
type input "GW02563"
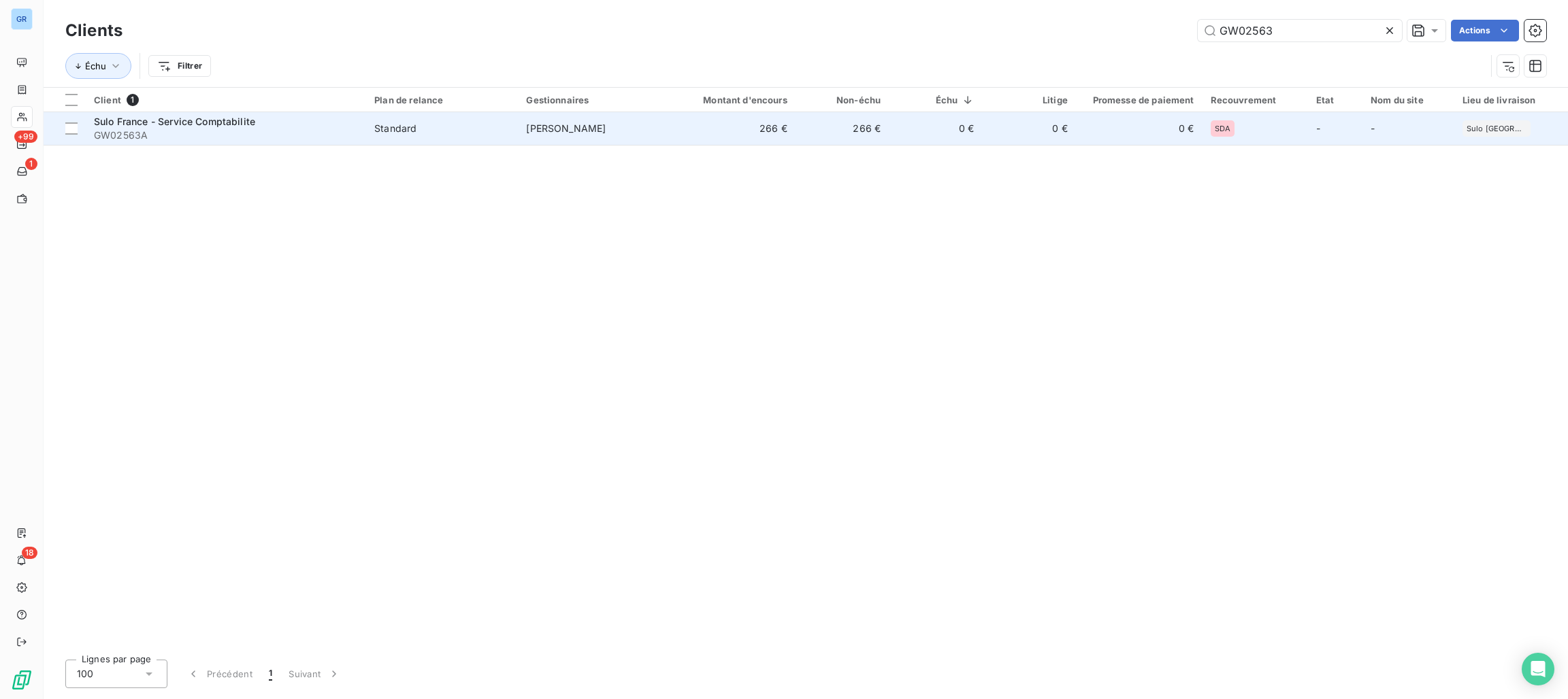
click at [581, 135] on td "[PERSON_NAME]" at bounding box center [593, 129] width 151 height 33
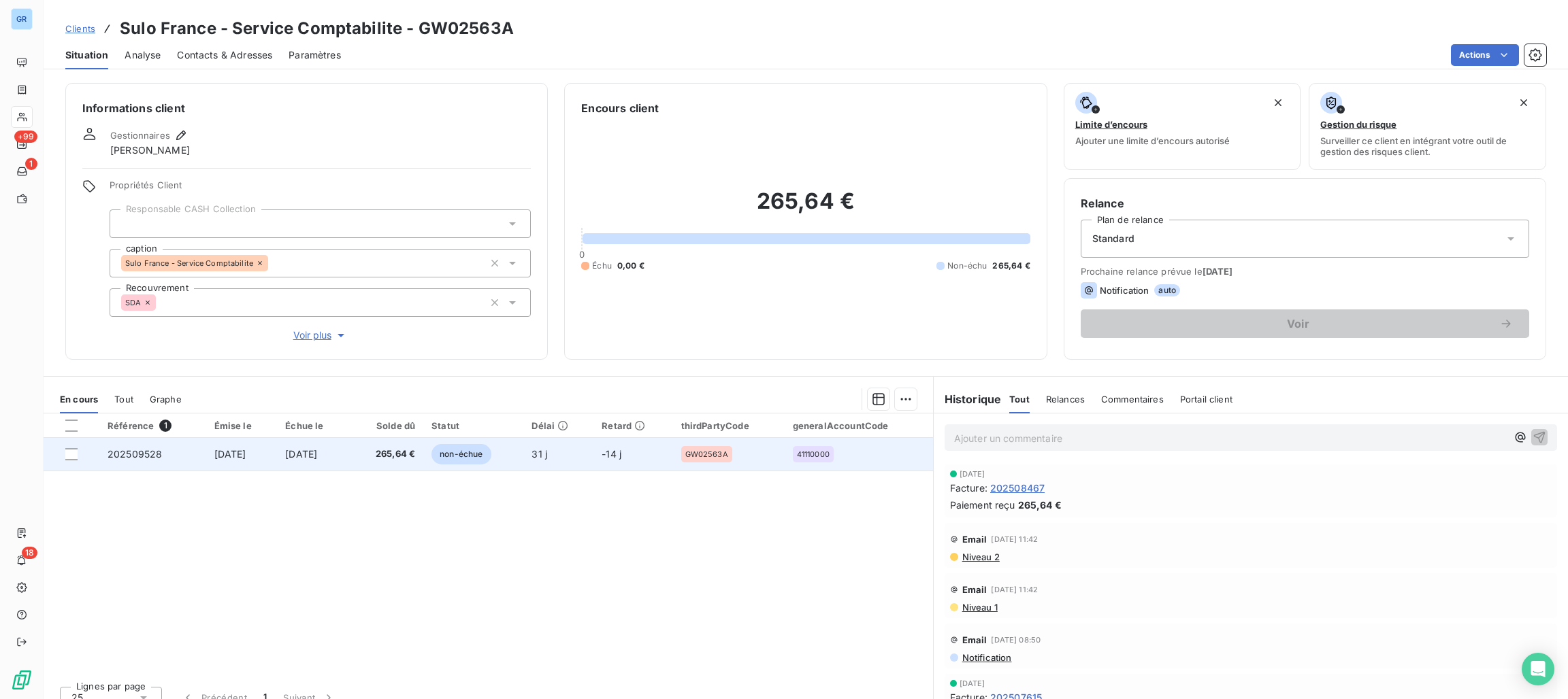
click at [482, 457] on span "non-échue" at bounding box center [461, 454] width 59 height 21
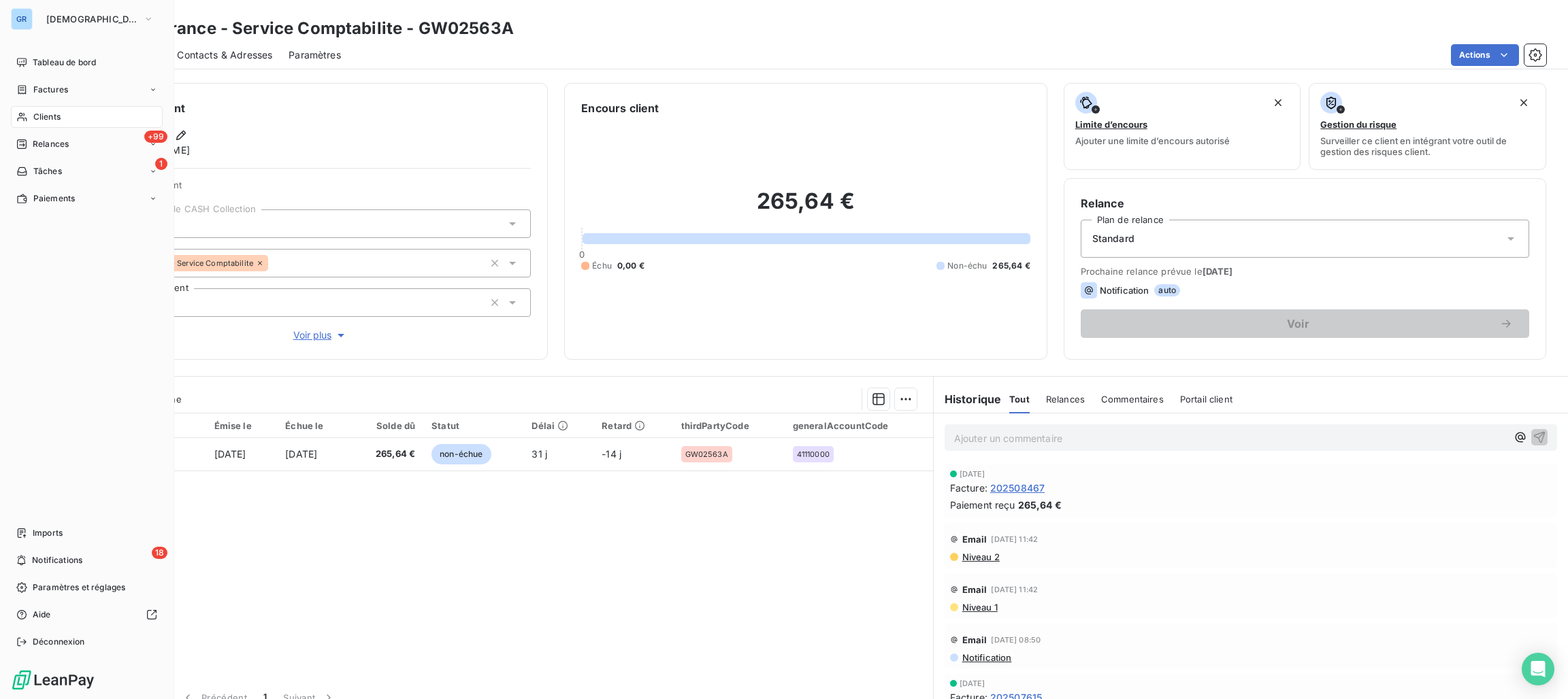
click at [36, 112] on span "Clients" at bounding box center [47, 117] width 27 height 12
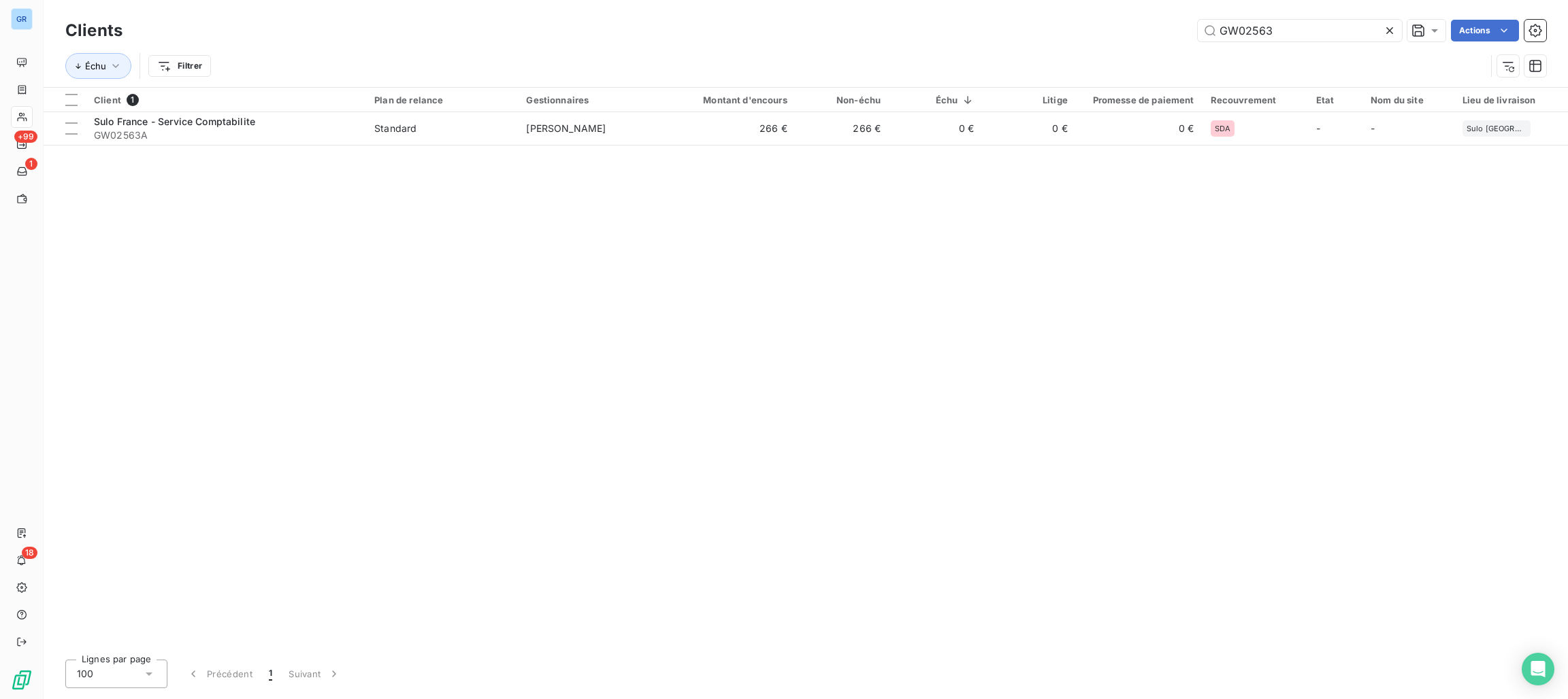
drag, startPoint x: 1302, startPoint y: 27, endPoint x: 952, endPoint y: 17, distance: 350.1
click at [1096, 17] on div "Clients GW02563 Actions" at bounding box center [806, 30] width 1481 height 29
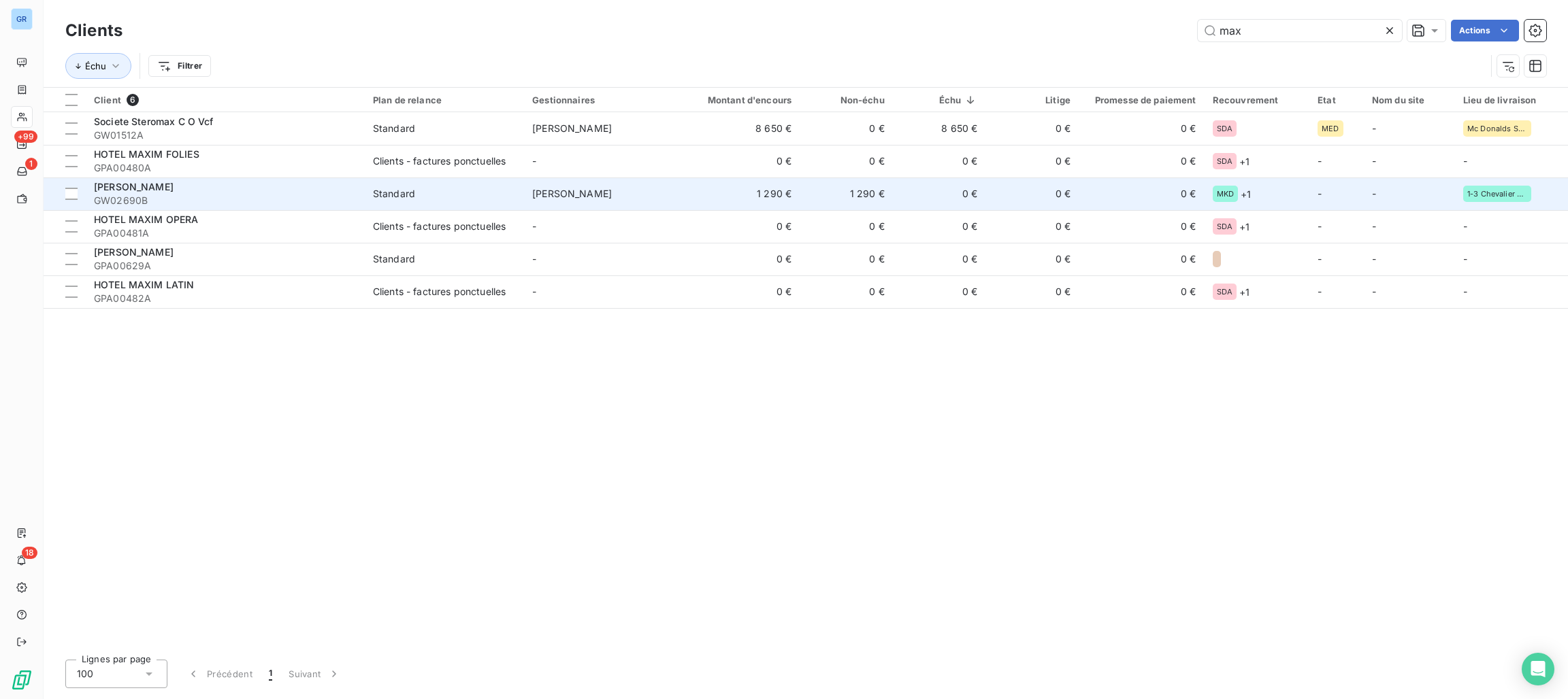
type input "max"
click at [154, 194] on span "GW02690B" at bounding box center [224, 201] width 262 height 14
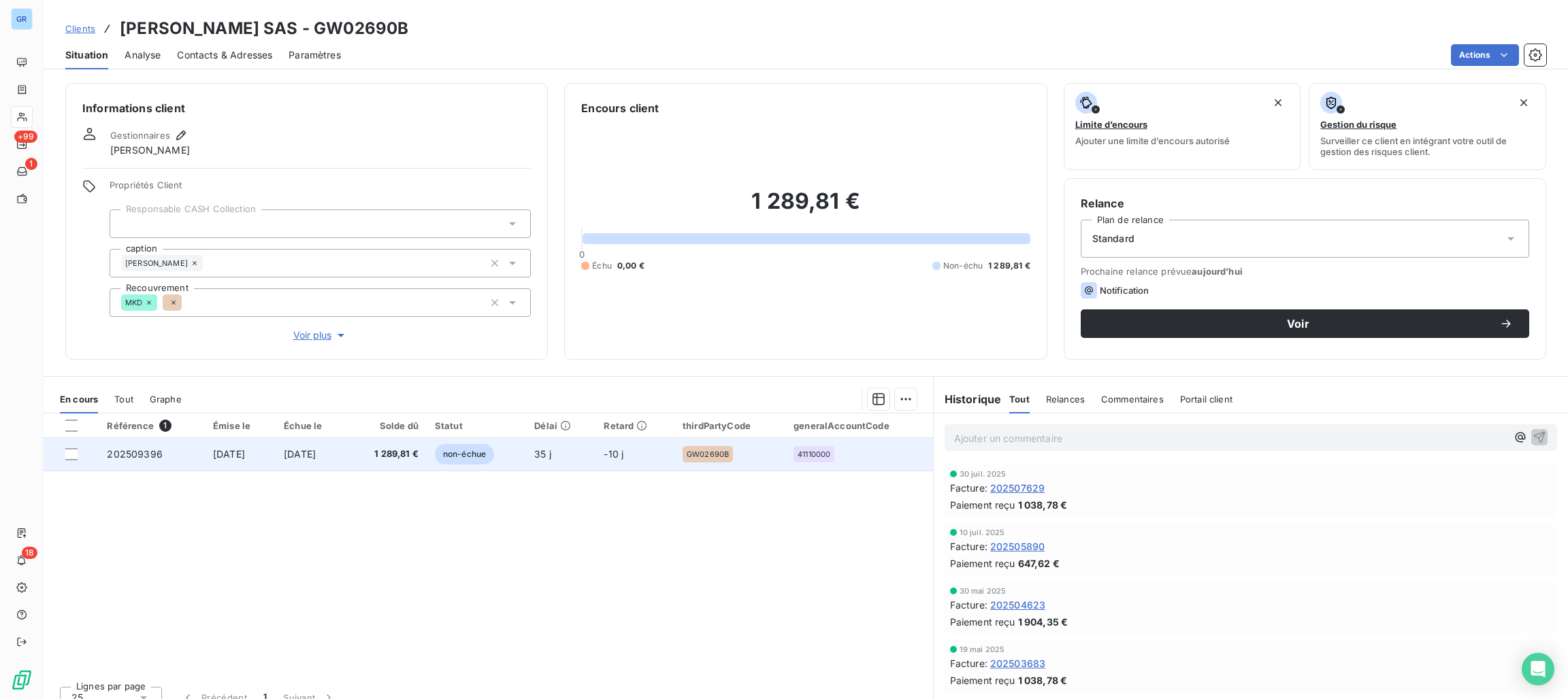
drag, startPoint x: 454, startPoint y: 451, endPoint x: 461, endPoint y: 447, distance: 8.1
click at [456, 450] on td "non-échue" at bounding box center [476, 454] width 100 height 33
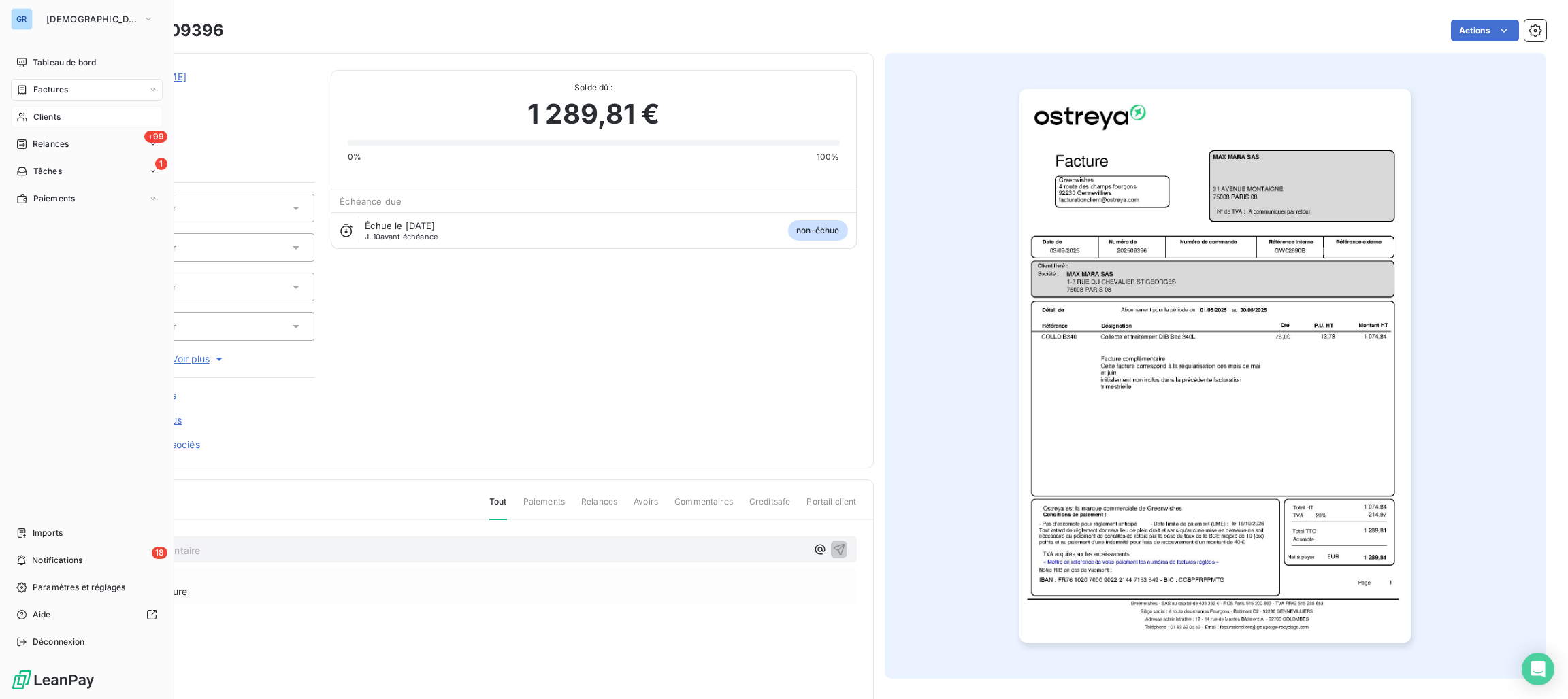
click at [58, 106] on div "Clients" at bounding box center [86, 117] width 151 height 22
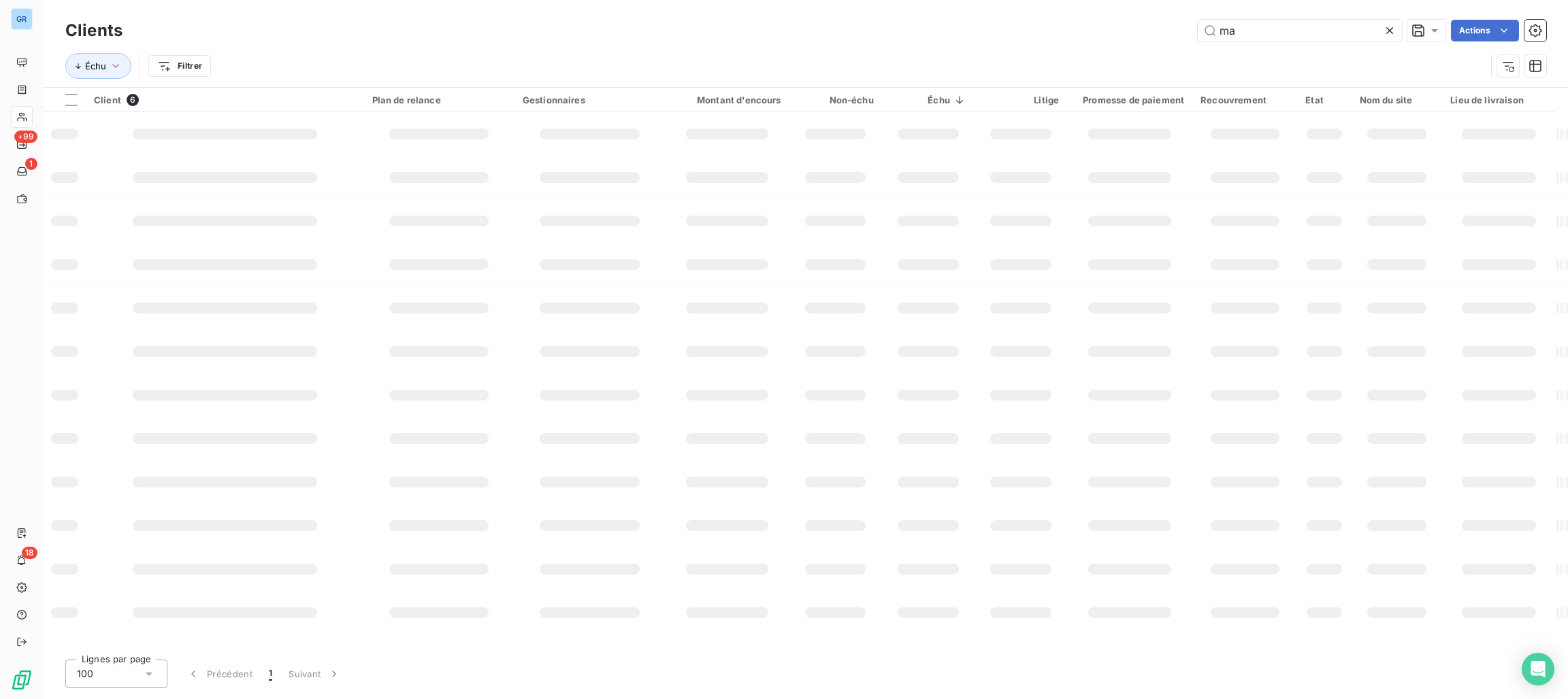
type input "m"
type input "02748"
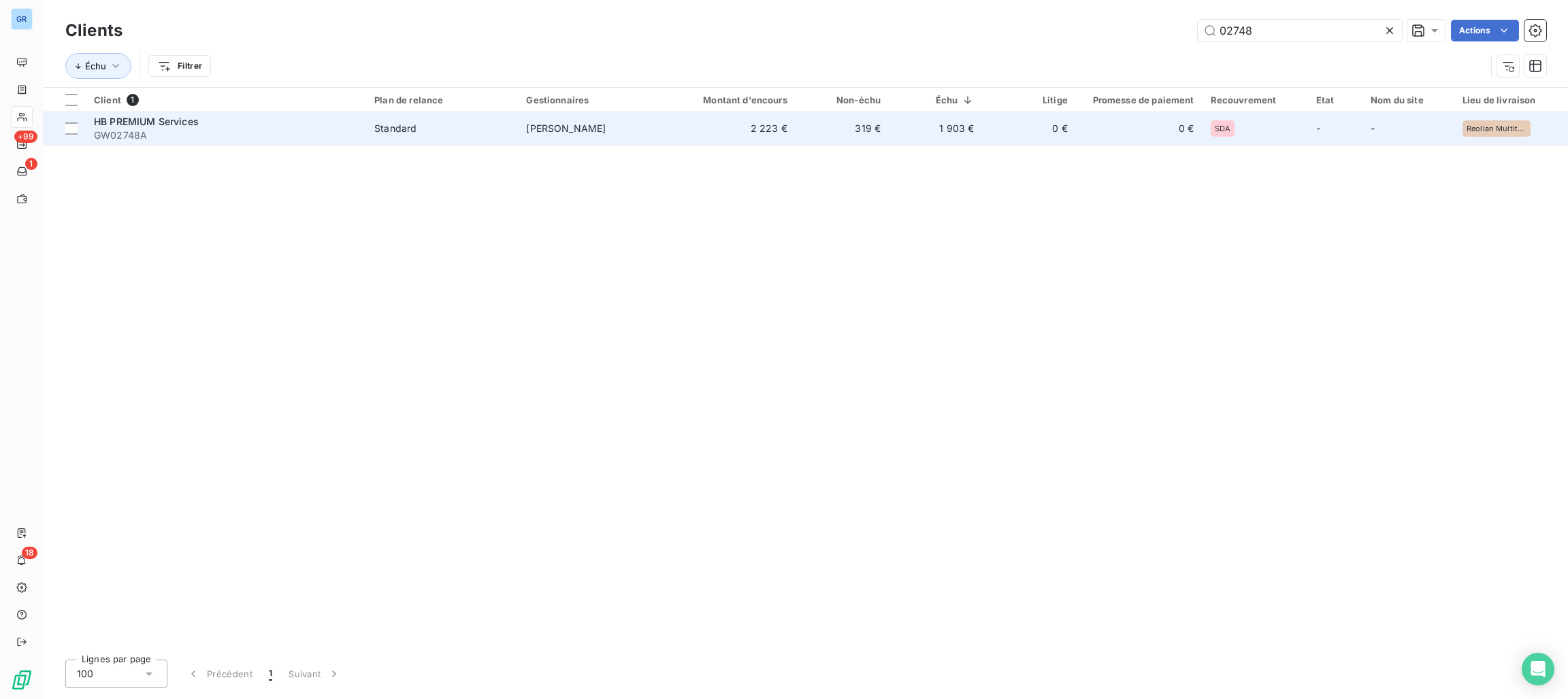
click at [456, 138] on td "Standard" at bounding box center [441, 129] width 151 height 33
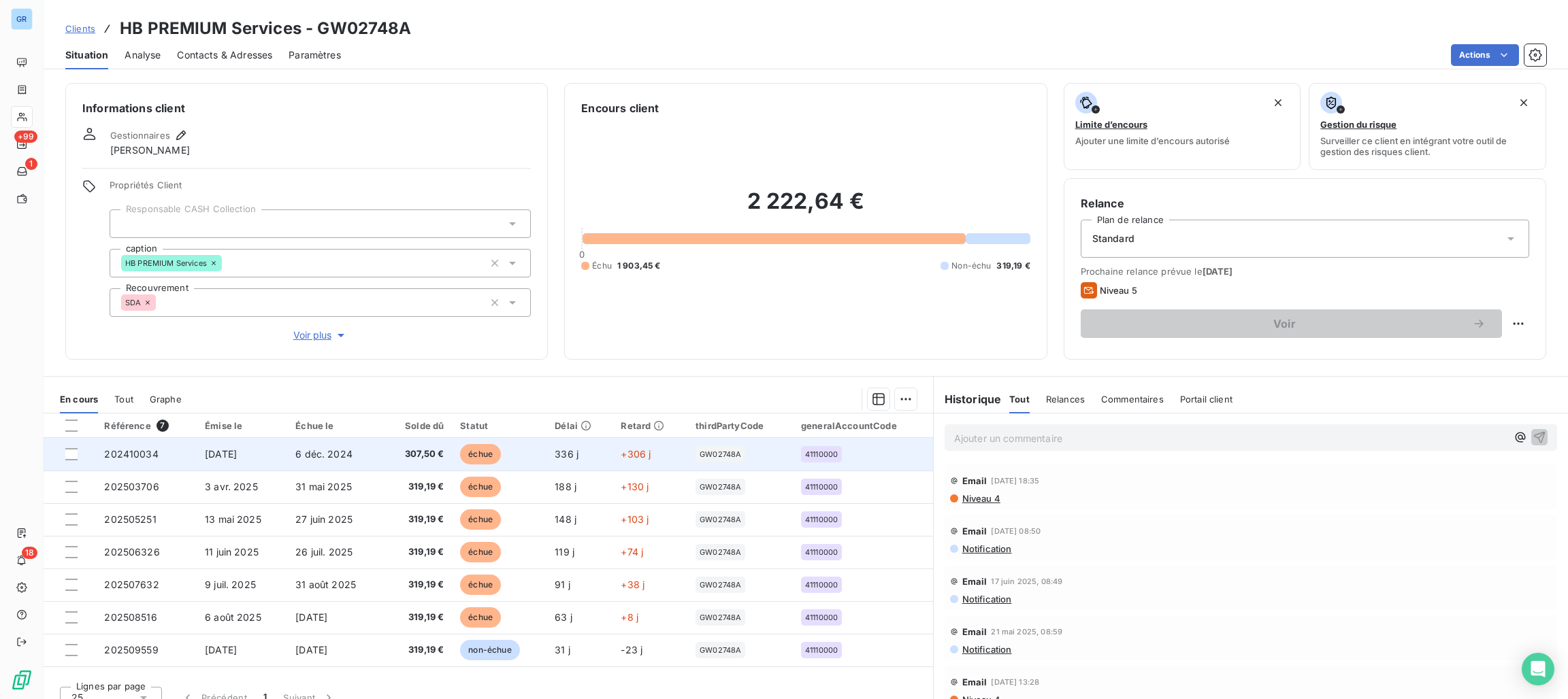
click at [470, 450] on span "échue" at bounding box center [481, 454] width 41 height 21
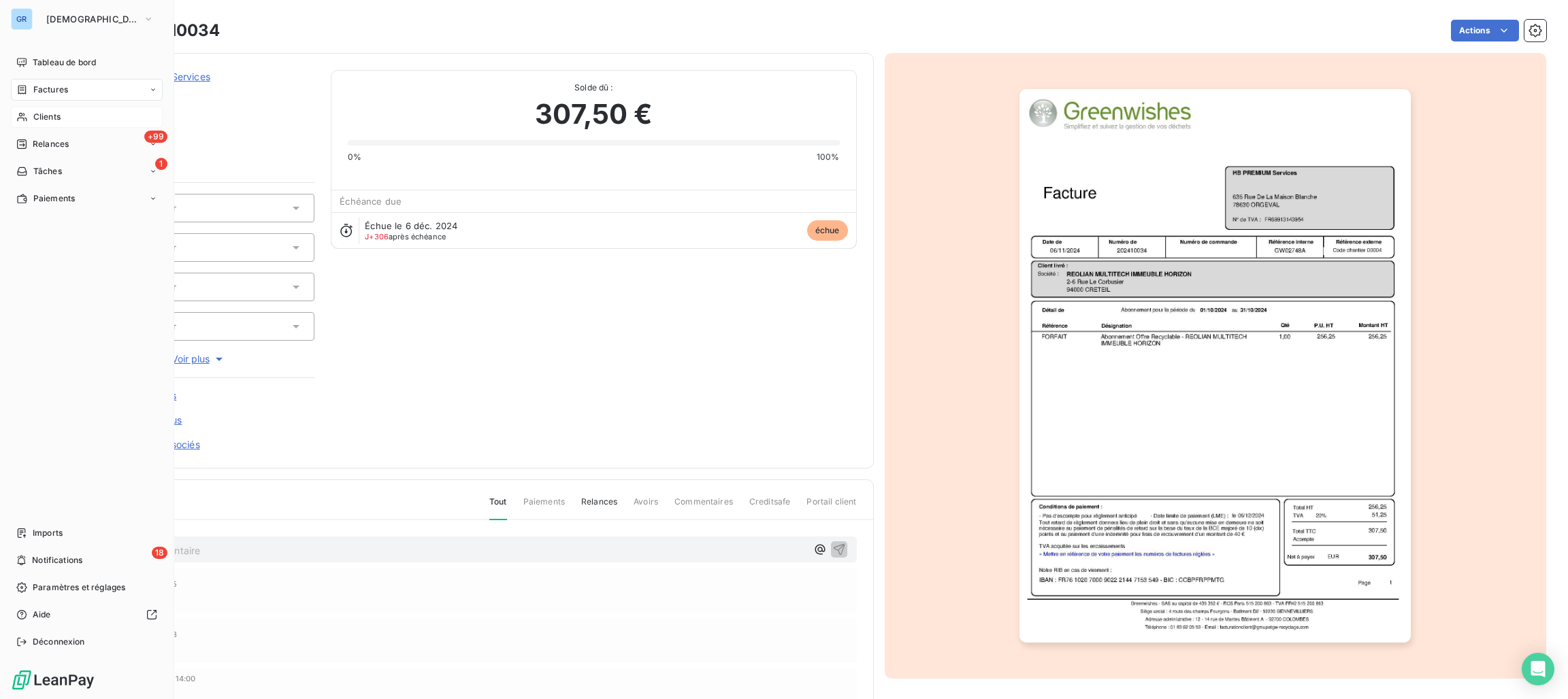
drag, startPoint x: 46, startPoint y: 120, endPoint x: 95, endPoint y: 125, distance: 49.3
click at [47, 120] on span "Clients" at bounding box center [47, 117] width 27 height 12
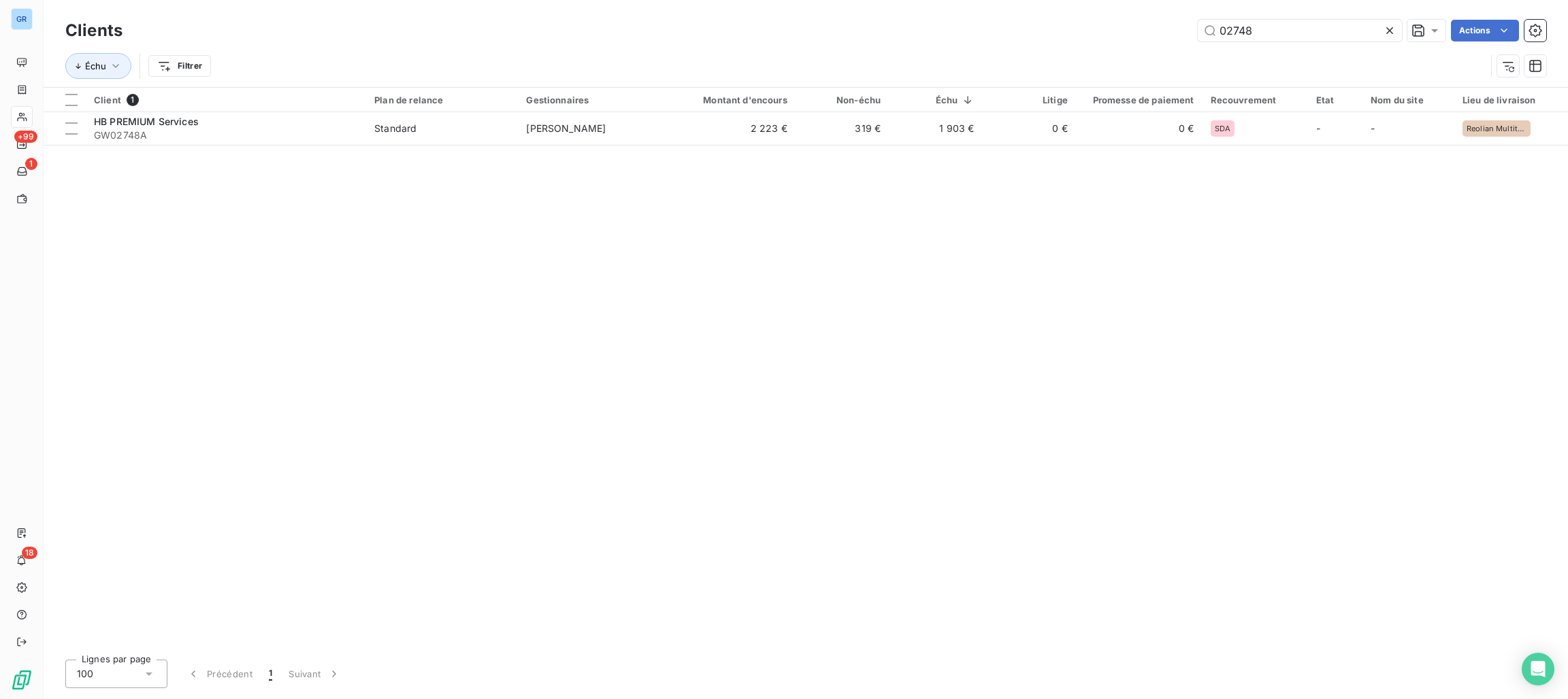
drag, startPoint x: 1265, startPoint y: 24, endPoint x: 1064, endPoint y: 29, distance: 201.1
click at [1153, 24] on div "02748 Actions" at bounding box center [842, 30] width 1407 height 22
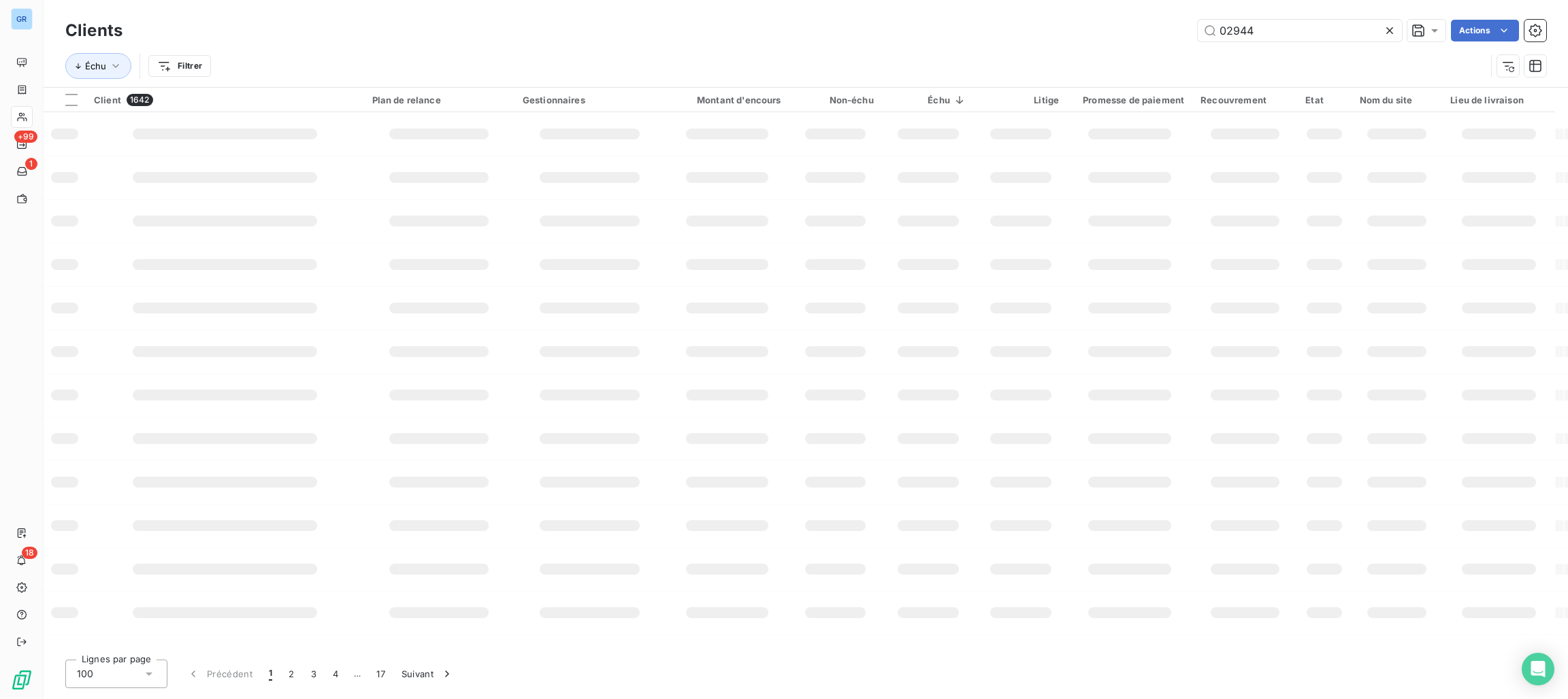
type input "02944"
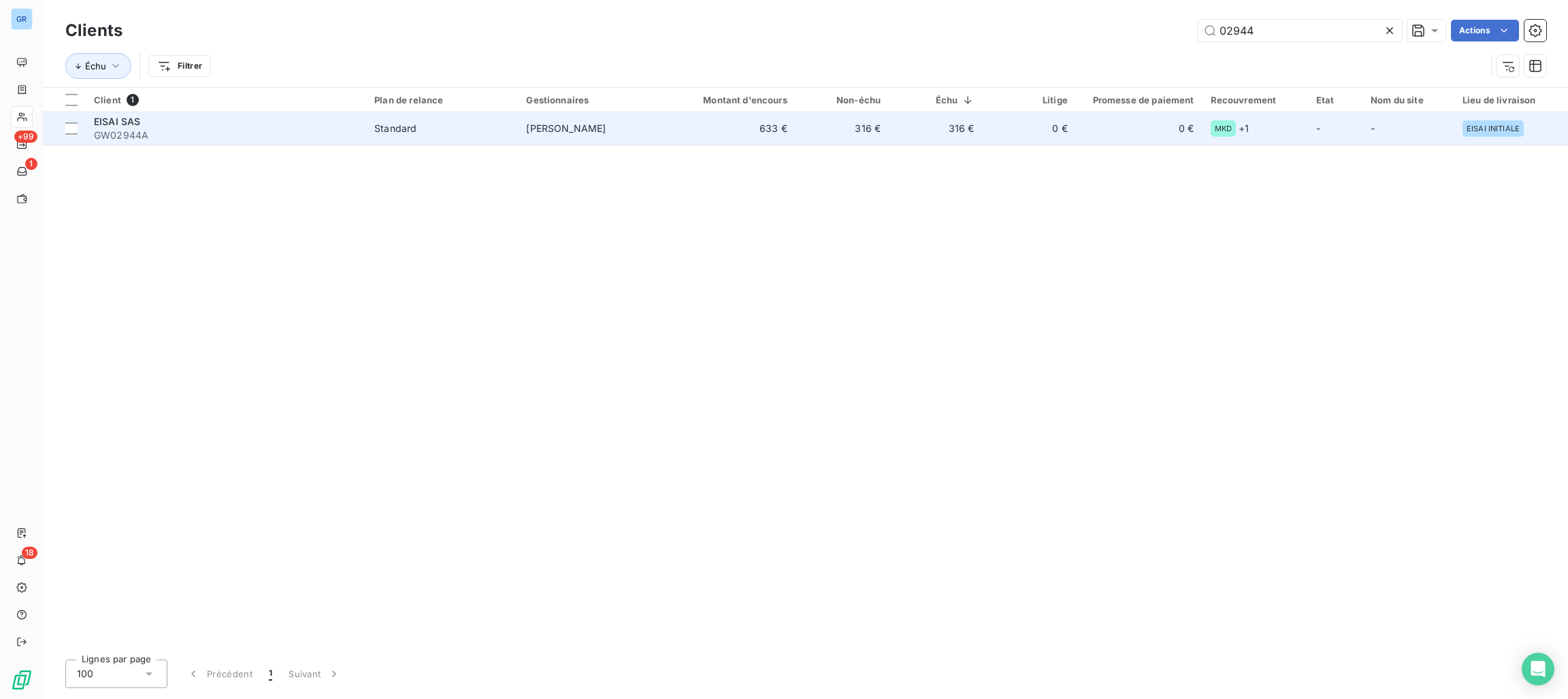
click at [567, 134] on span "Sixtine [PERSON_NAME]" at bounding box center [565, 128] width 80 height 11
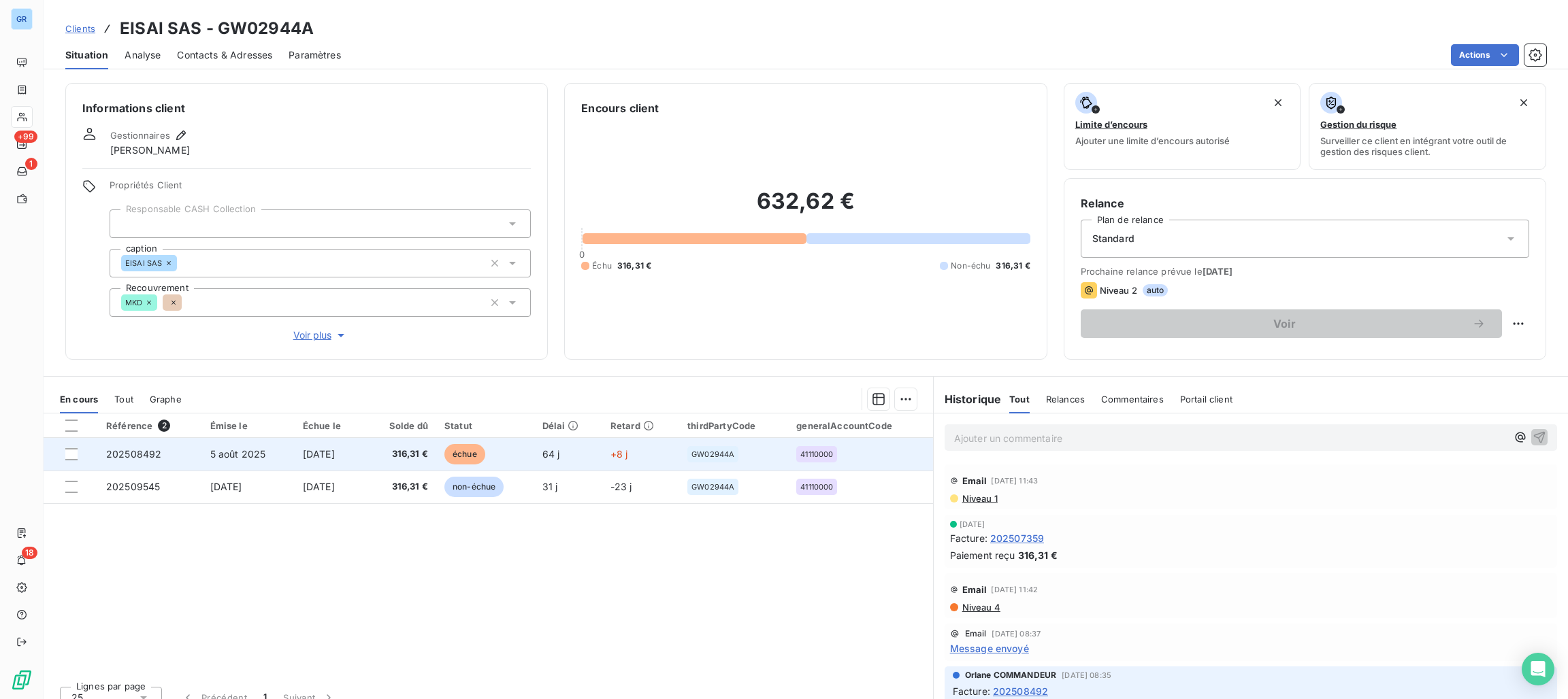
click at [471, 453] on span "échue" at bounding box center [465, 454] width 41 height 21
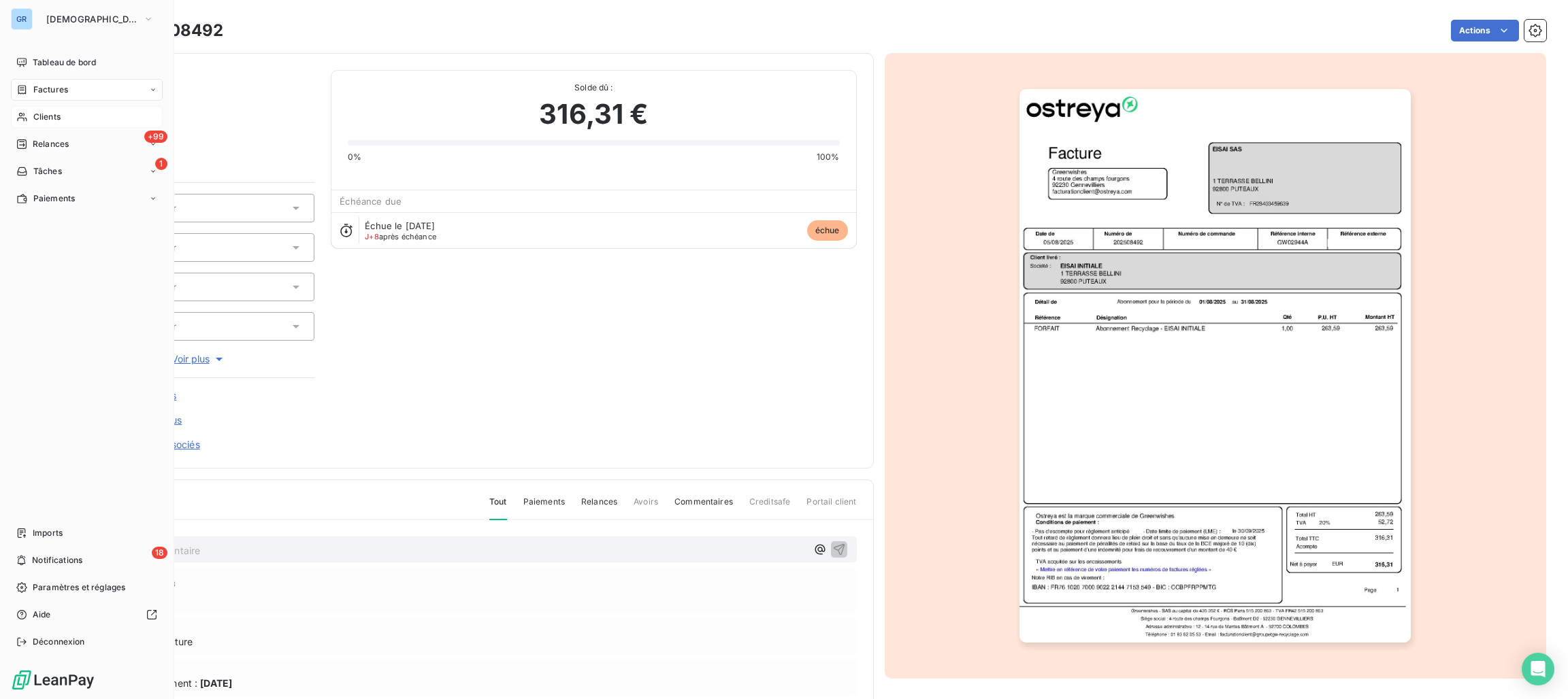
drag, startPoint x: 56, startPoint y: 116, endPoint x: 94, endPoint y: 116, distance: 38.0
click at [58, 116] on span "Clients" at bounding box center [47, 117] width 27 height 12
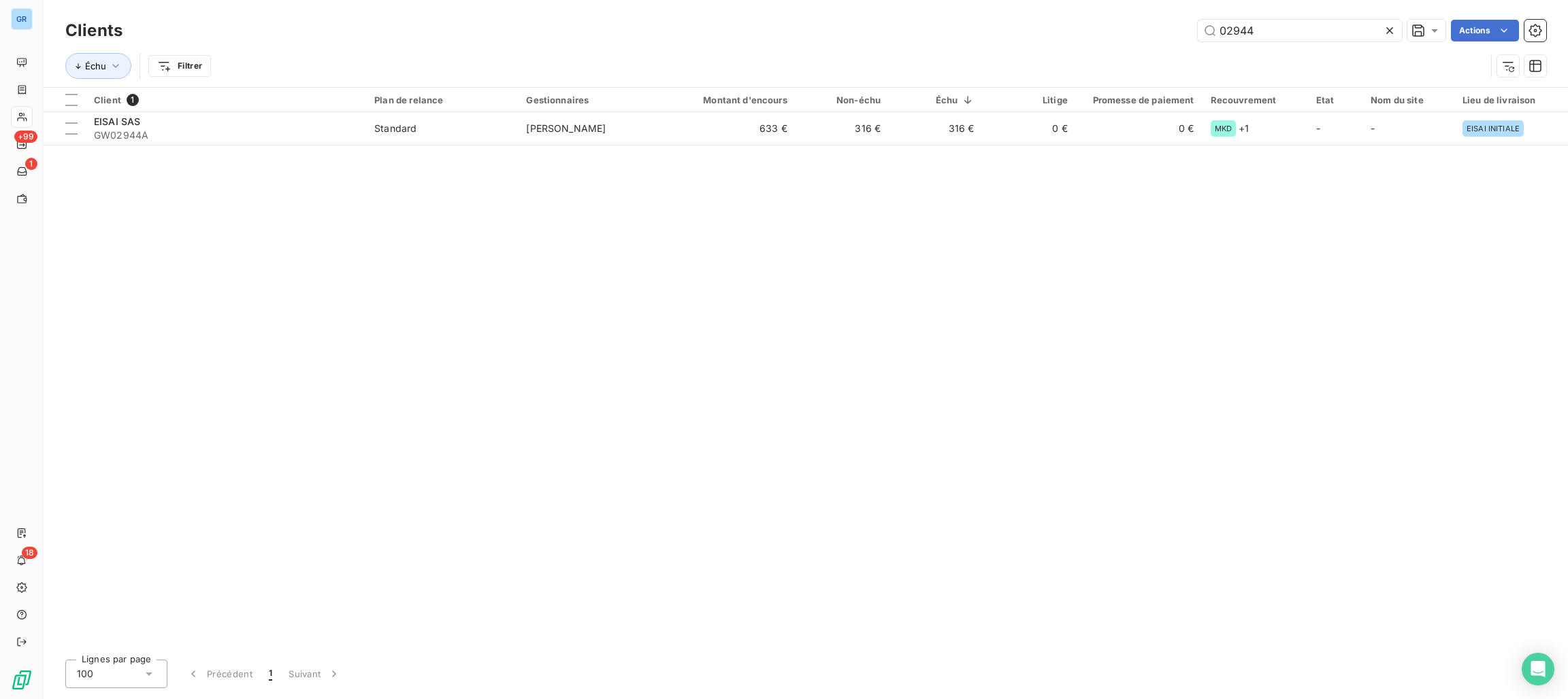
drag, startPoint x: 1287, startPoint y: 33, endPoint x: 967, endPoint y: 17, distance: 320.4
click at [1169, 22] on div "02944 Actions" at bounding box center [842, 30] width 1407 height 22
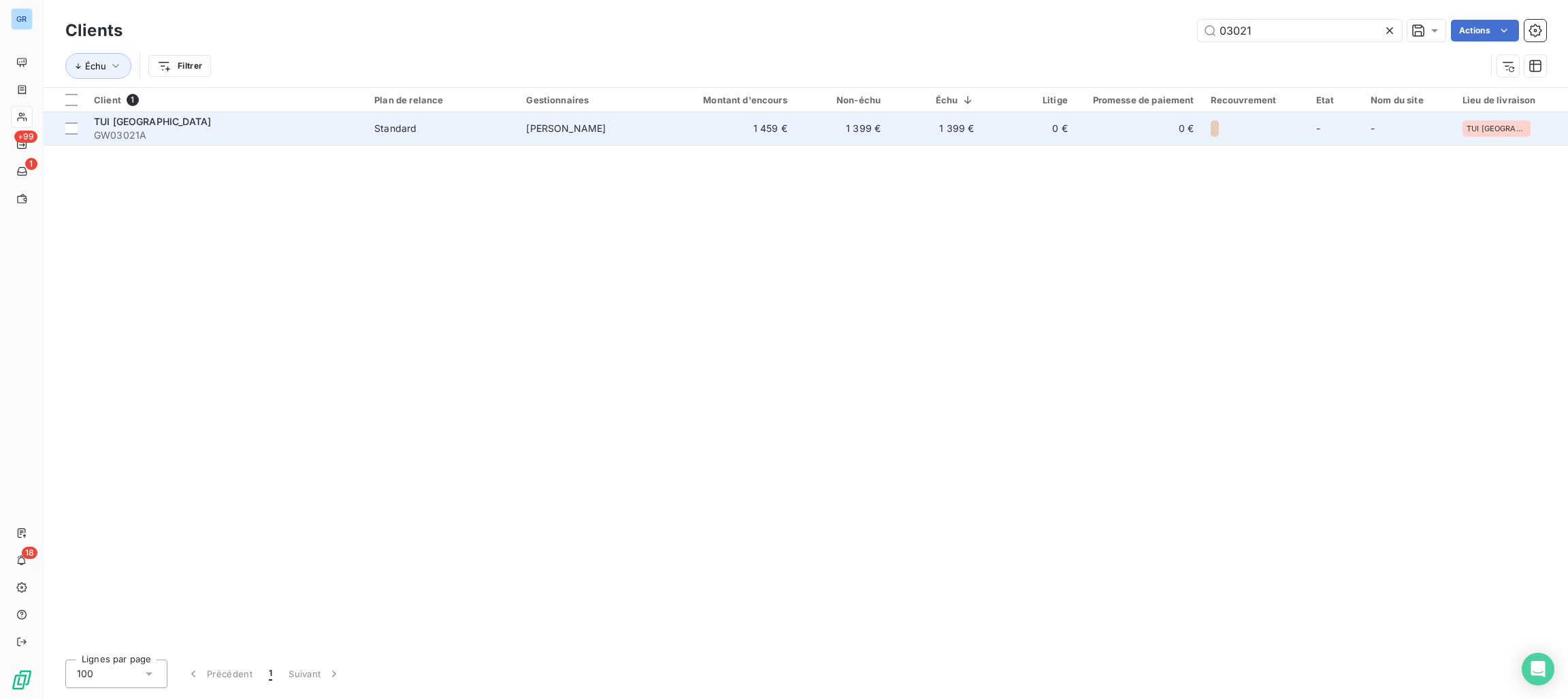
type input "03021"
click at [541, 126] on span "Sixtine [PERSON_NAME]" at bounding box center [565, 128] width 80 height 11
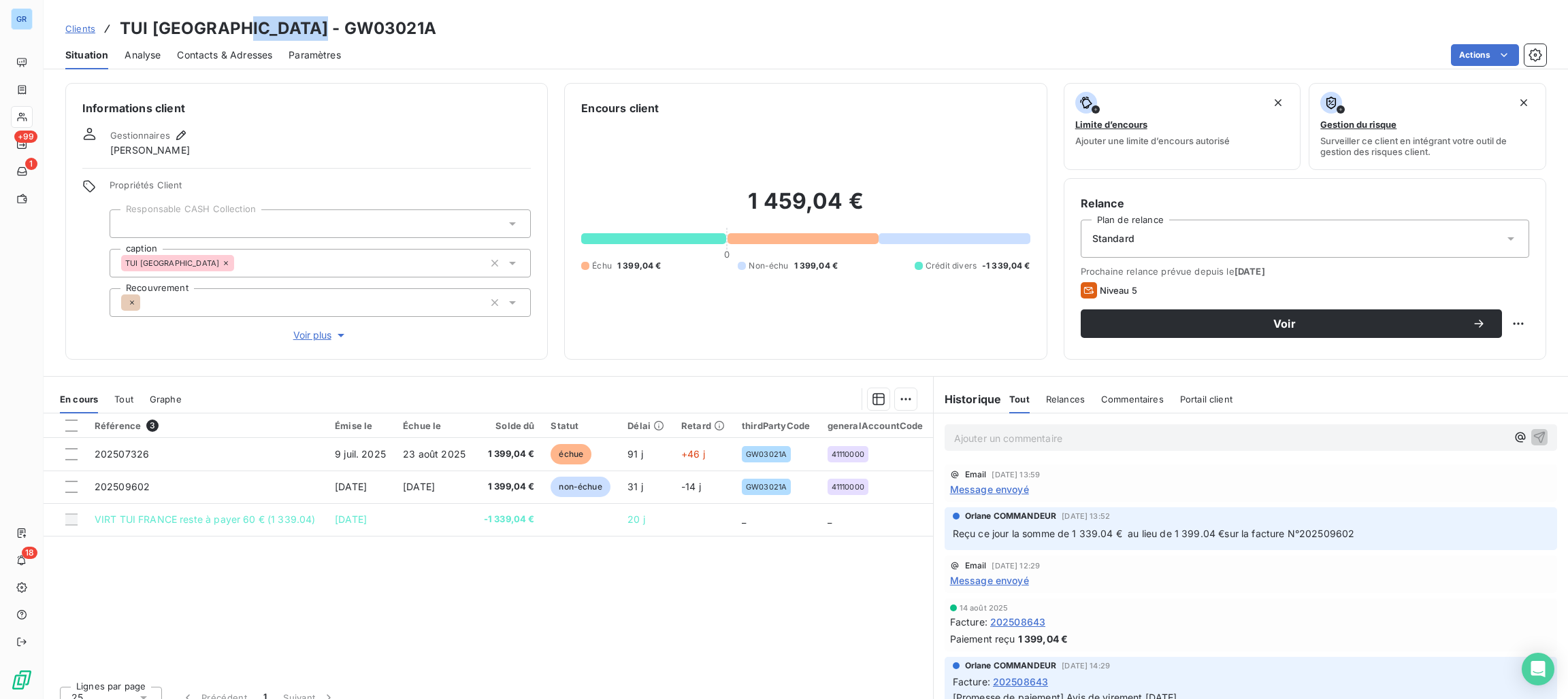
drag, startPoint x: 345, startPoint y: 33, endPoint x: 238, endPoint y: 24, distance: 107.4
click at [238, 24] on div "Clients TUI FRANCE - GW03021A" at bounding box center [806, 28] width 1525 height 24
drag, startPoint x: 238, startPoint y: 24, endPoint x: 247, endPoint y: 32, distance: 12.0
copy h3 "GW03021A"
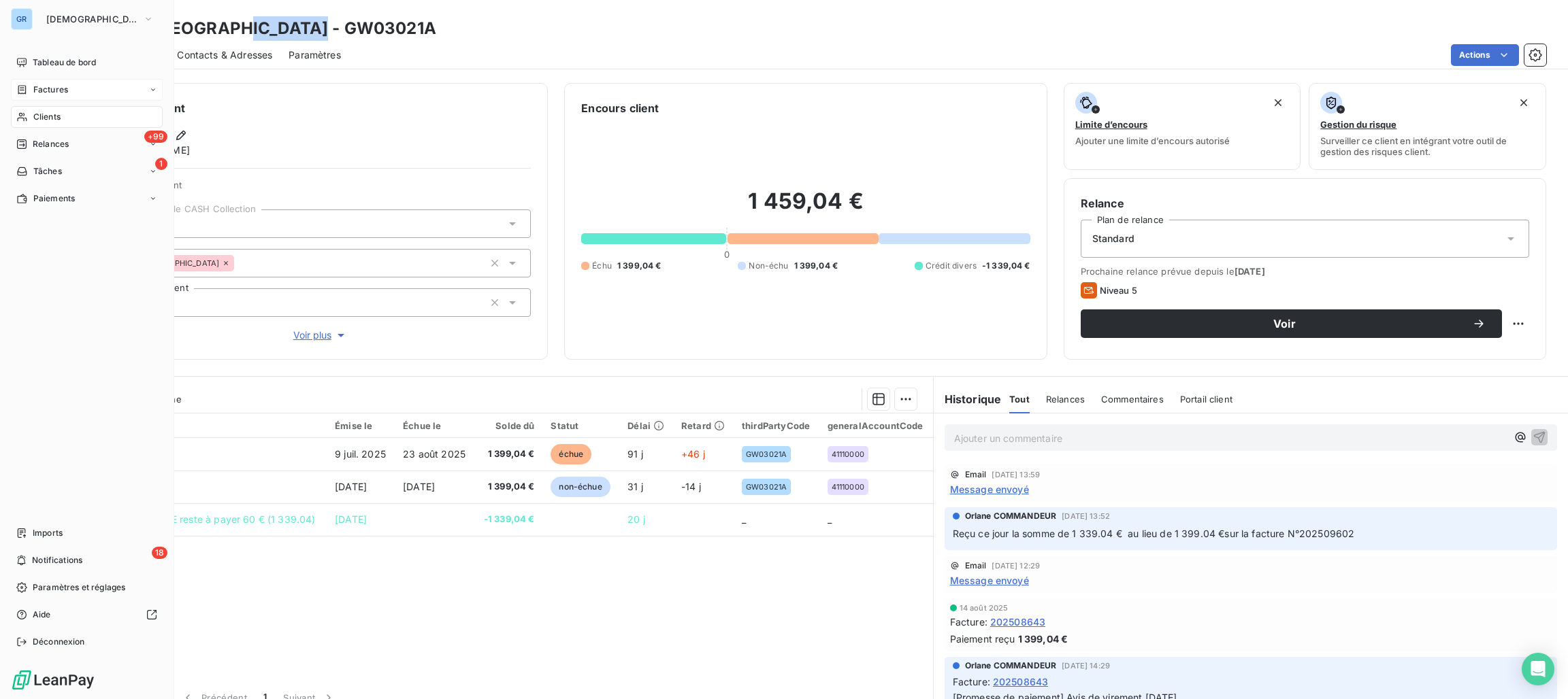
click at [39, 85] on span "Factures" at bounding box center [51, 90] width 35 height 12
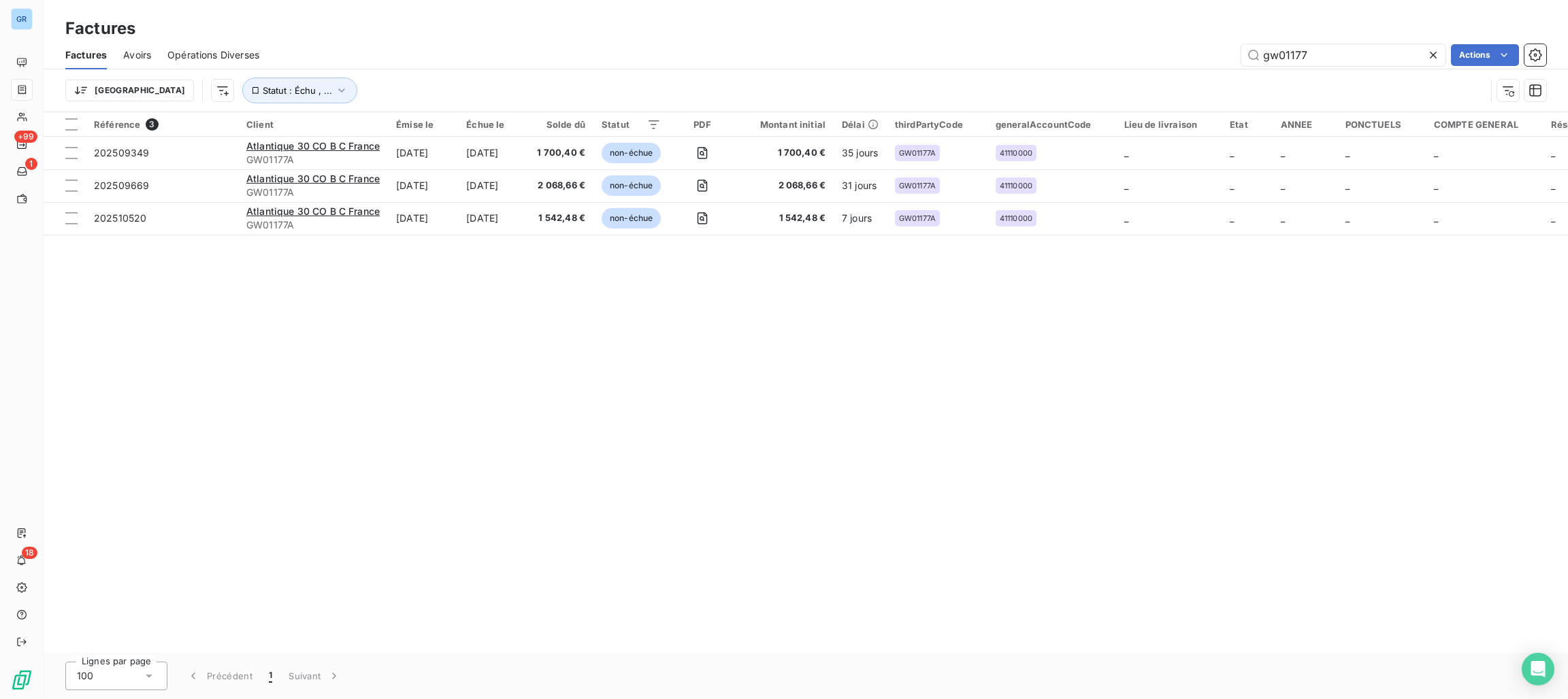
drag, startPoint x: 1352, startPoint y: 56, endPoint x: 1210, endPoint y: 44, distance: 142.5
click at [1219, 44] on div "gw01177 Actions" at bounding box center [911, 55] width 1271 height 22
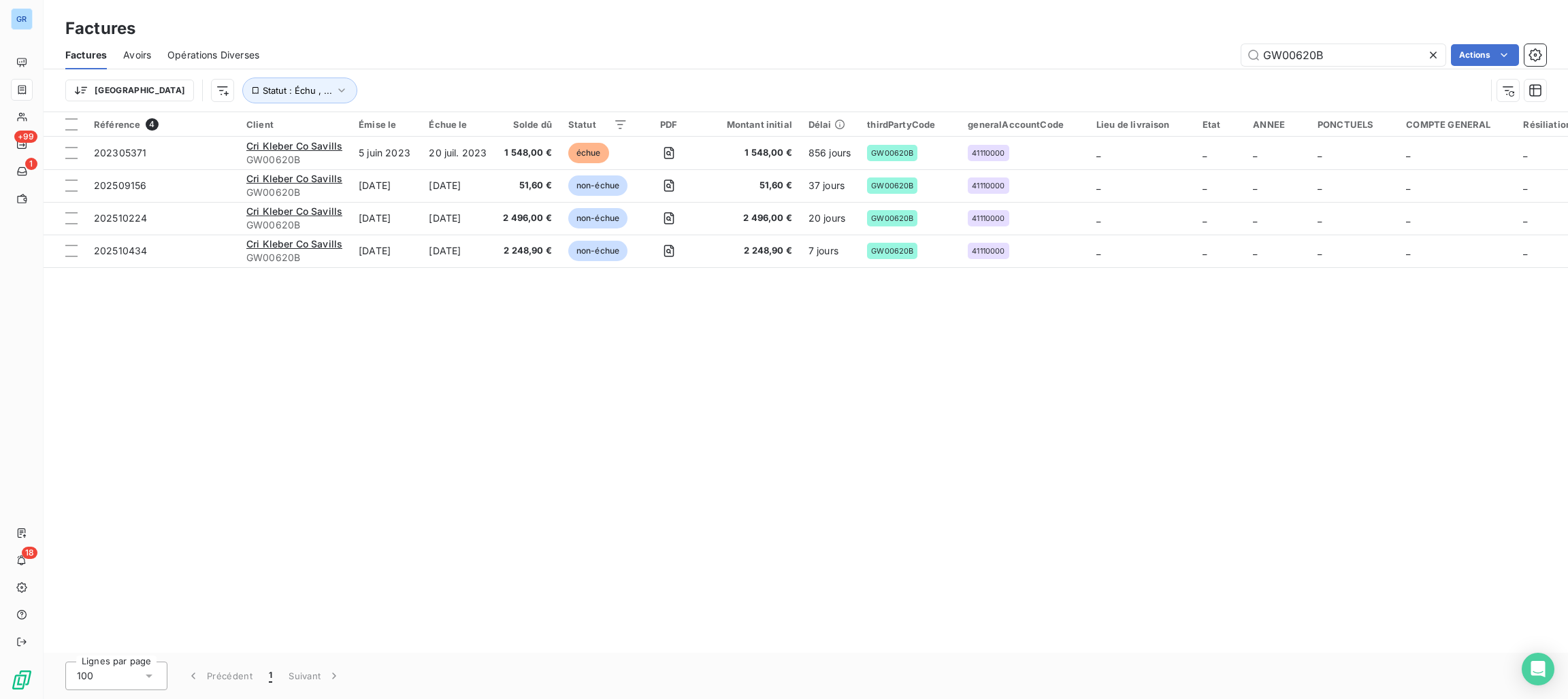
type input "GW00620B"
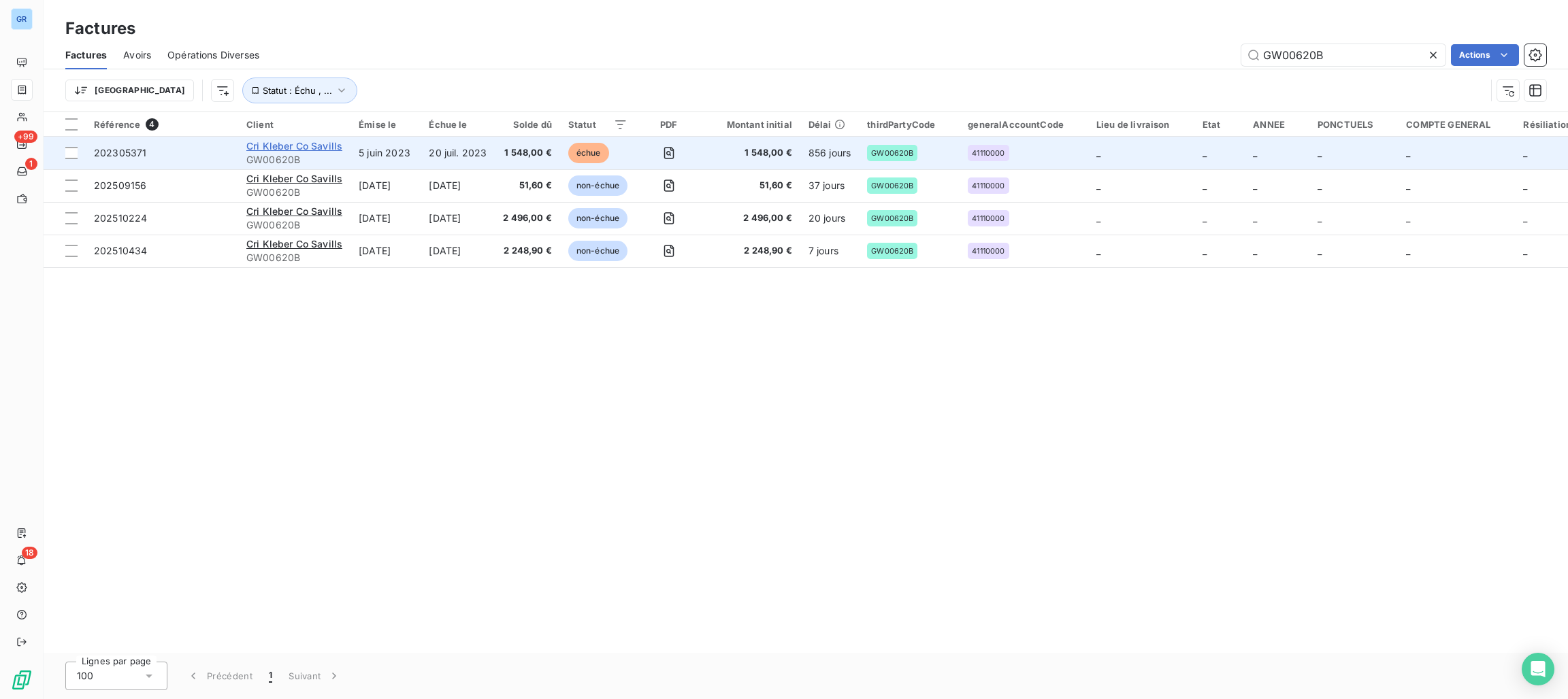
click at [309, 146] on span "Cri Kleber Co Savills" at bounding box center [294, 145] width 96 height 11
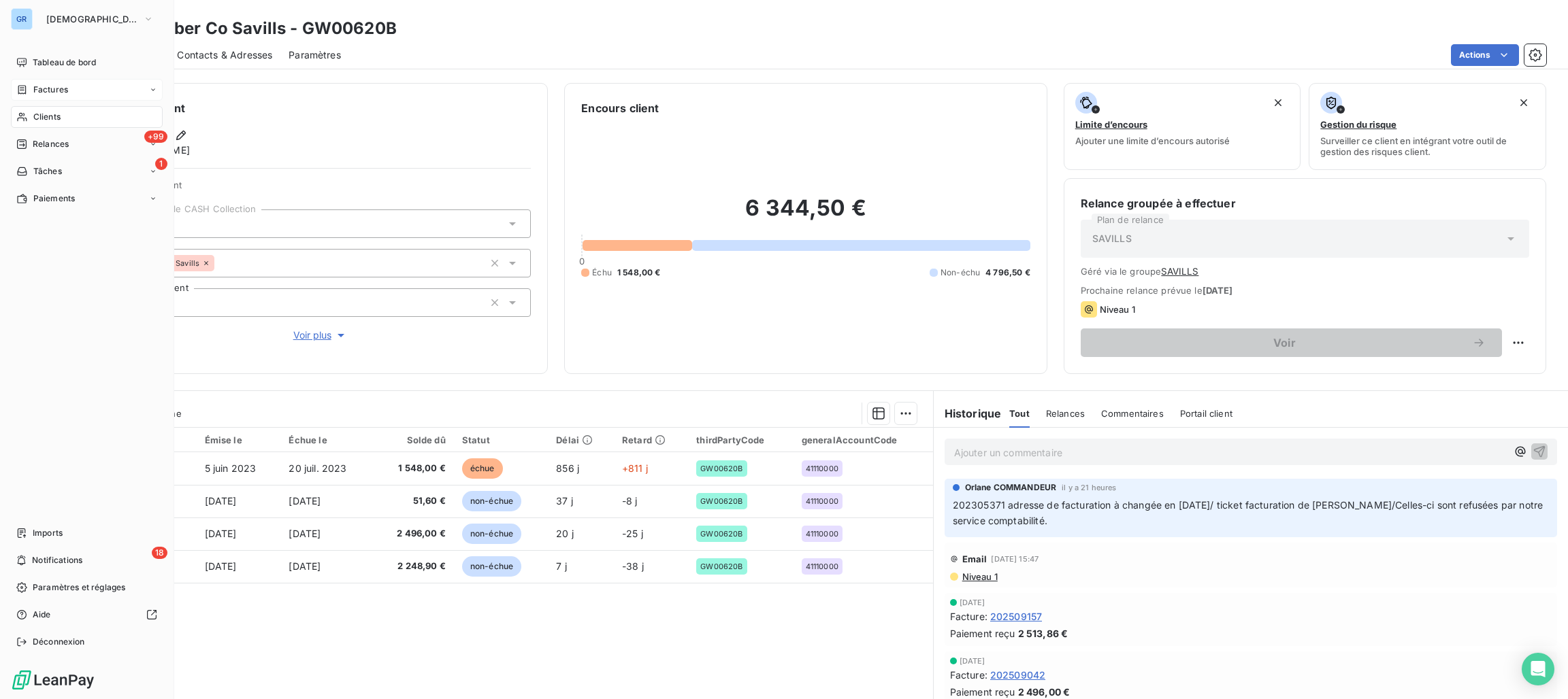
drag, startPoint x: 52, startPoint y: 113, endPoint x: 62, endPoint y: 112, distance: 10.0
click at [52, 113] on span "Clients" at bounding box center [47, 117] width 27 height 12
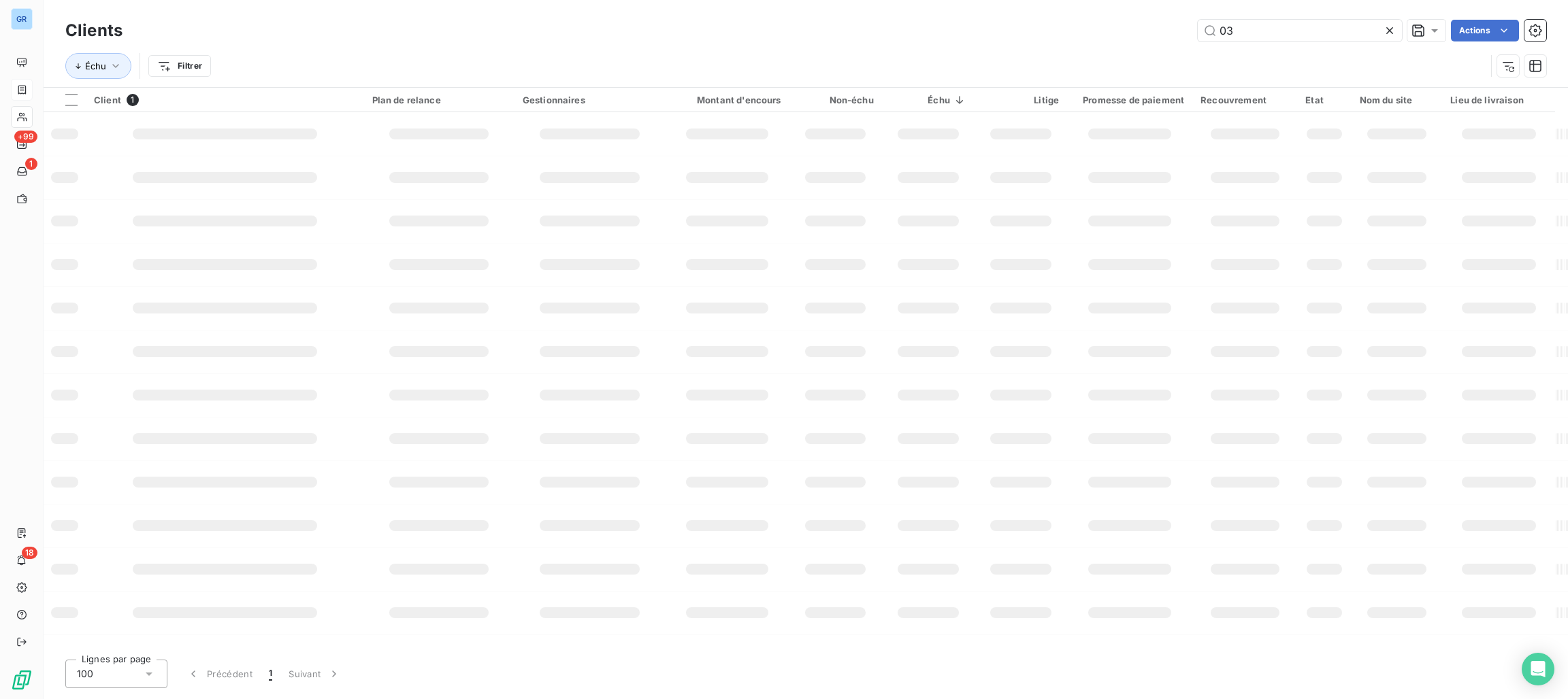
type input "0"
type input "02959"
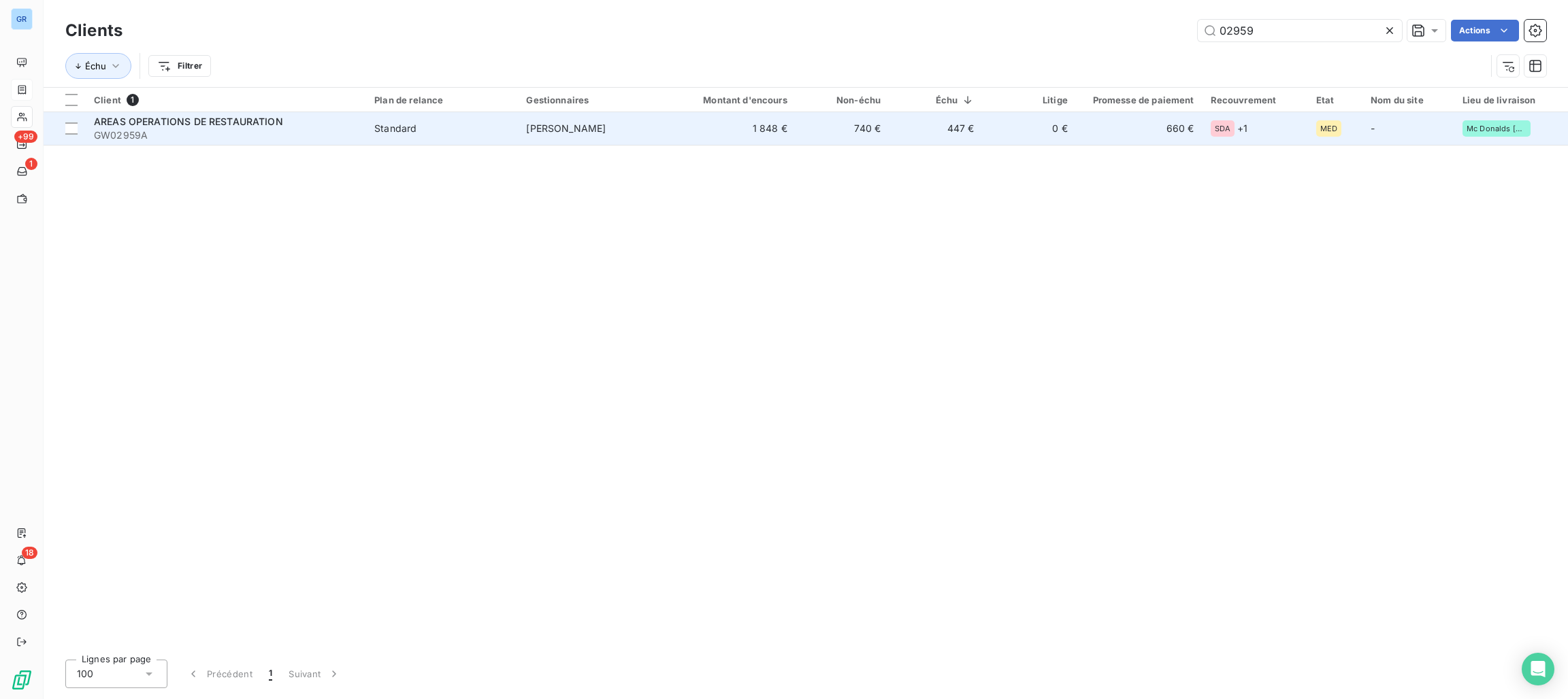
click at [215, 119] on span "AREAS OPERATIONS DE RESTAURATION" at bounding box center [188, 121] width 189 height 11
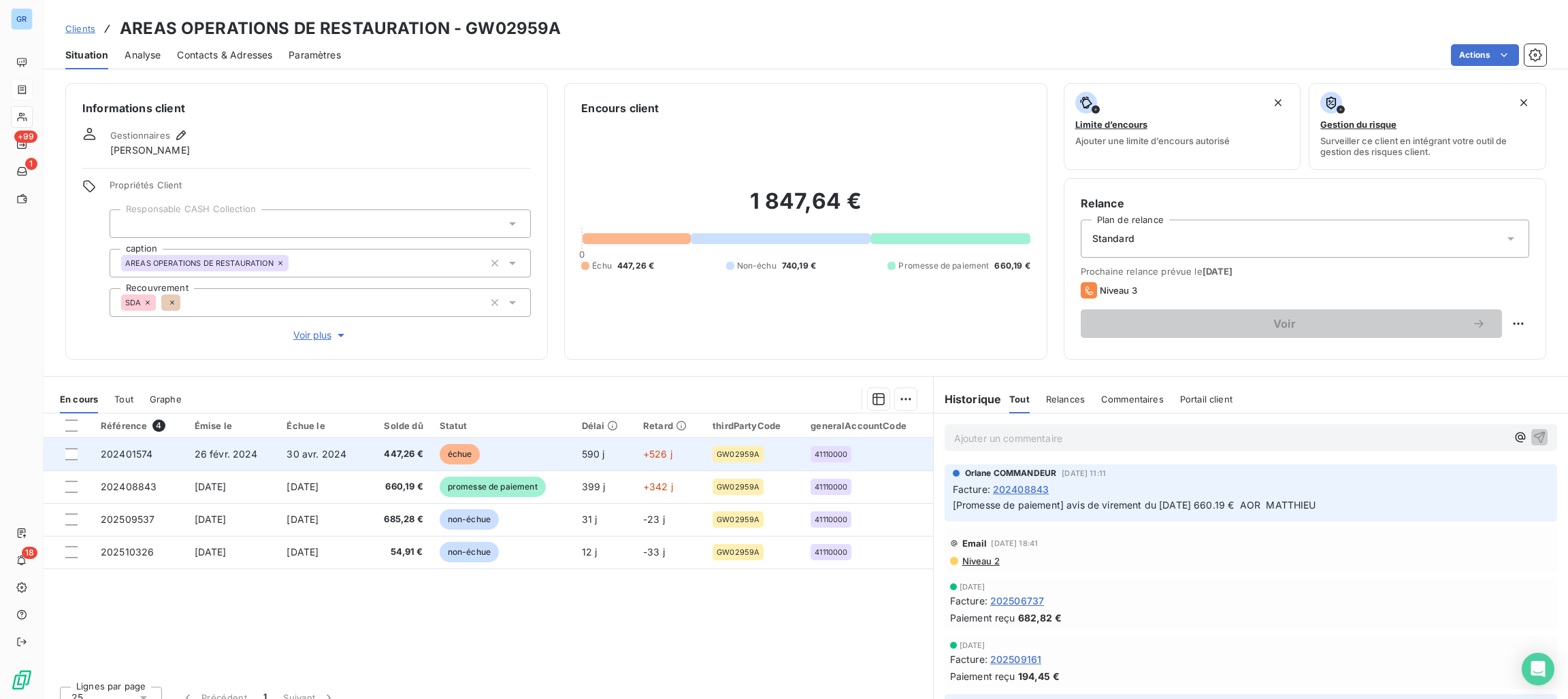
click at [441, 454] on span "échue" at bounding box center [460, 454] width 41 height 21
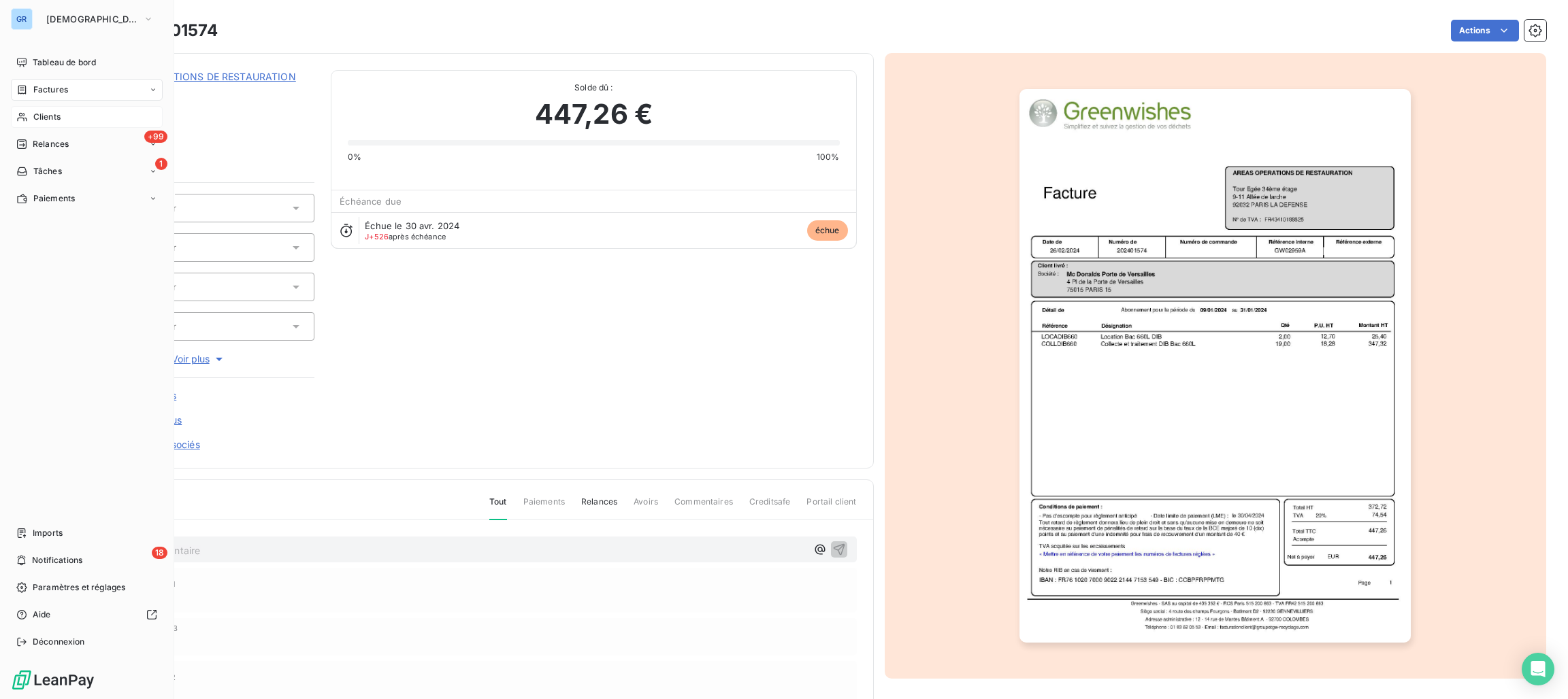
click at [52, 119] on span "Clients" at bounding box center [47, 117] width 27 height 12
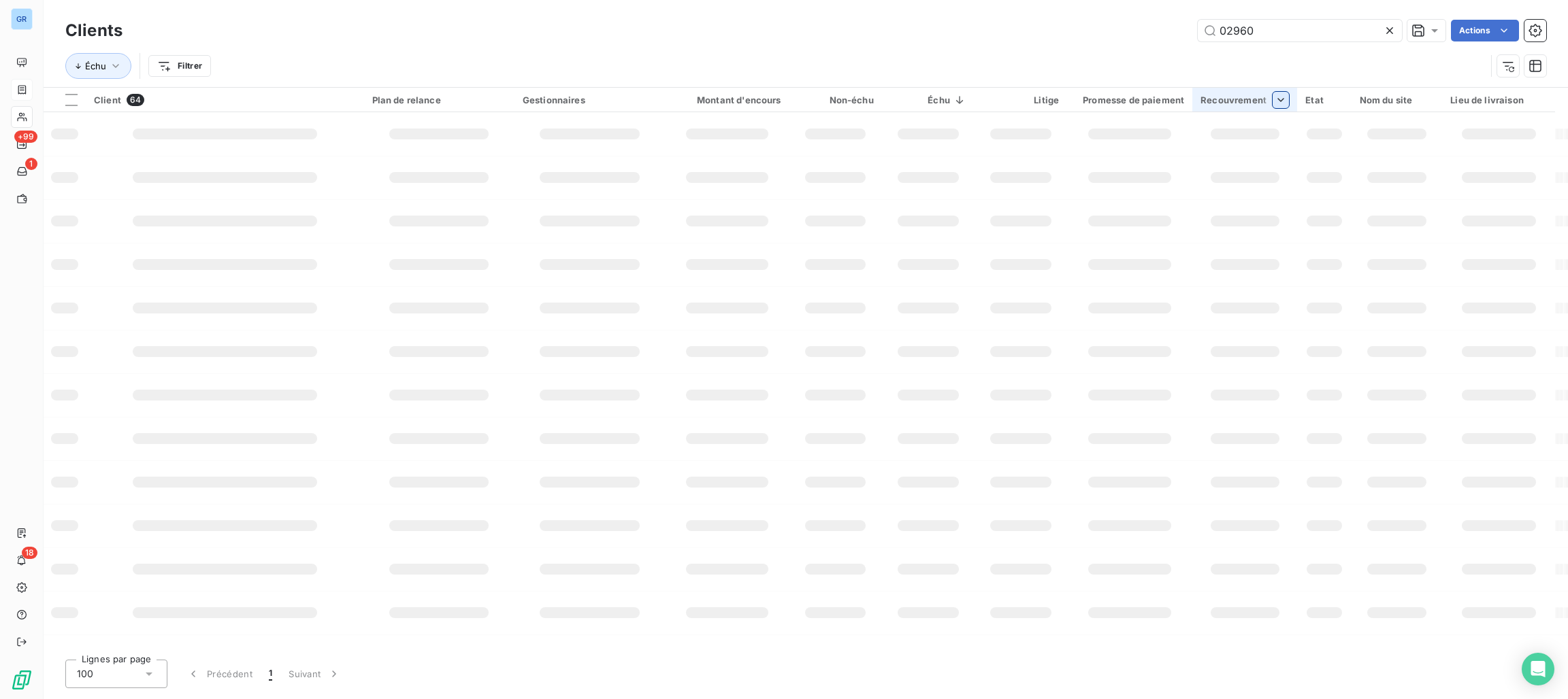
type input "02960"
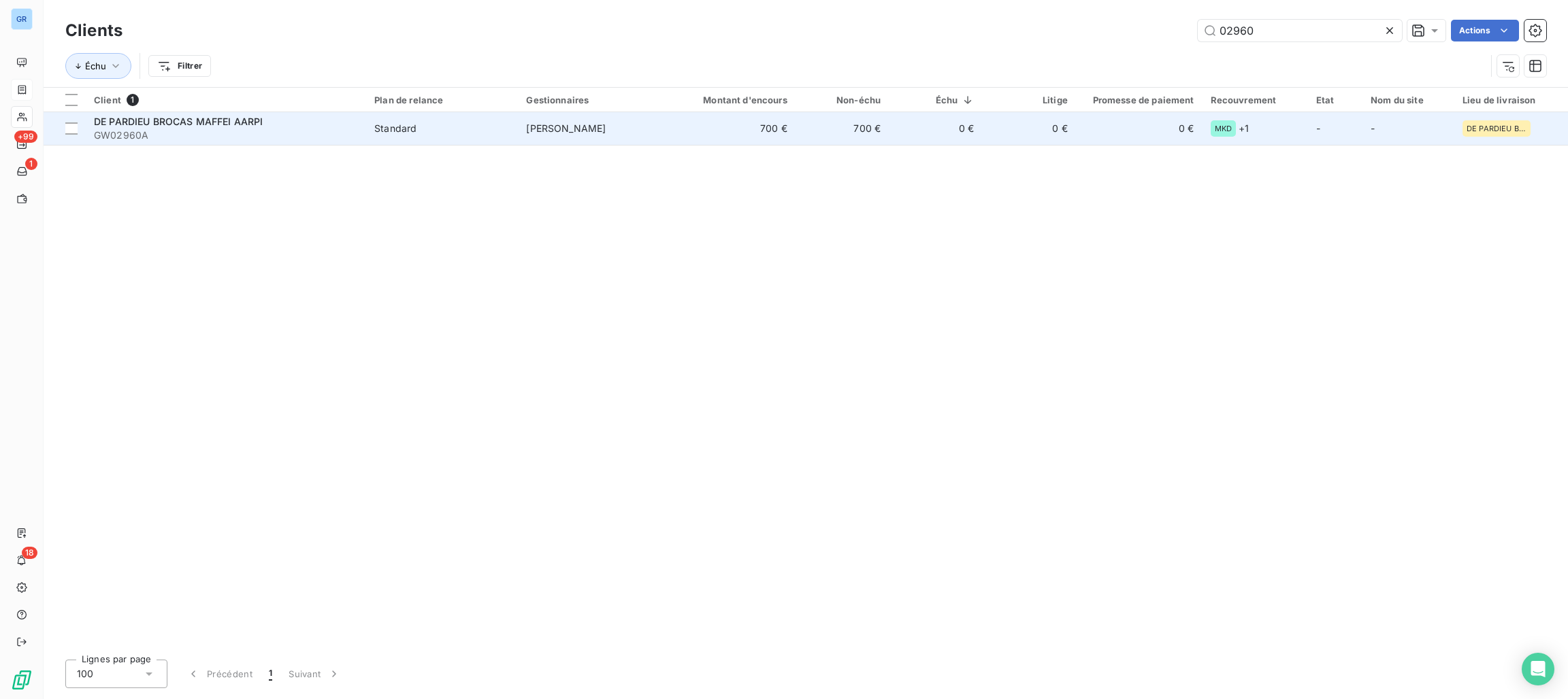
click at [348, 137] on span "GW02960A" at bounding box center [225, 135] width 264 height 14
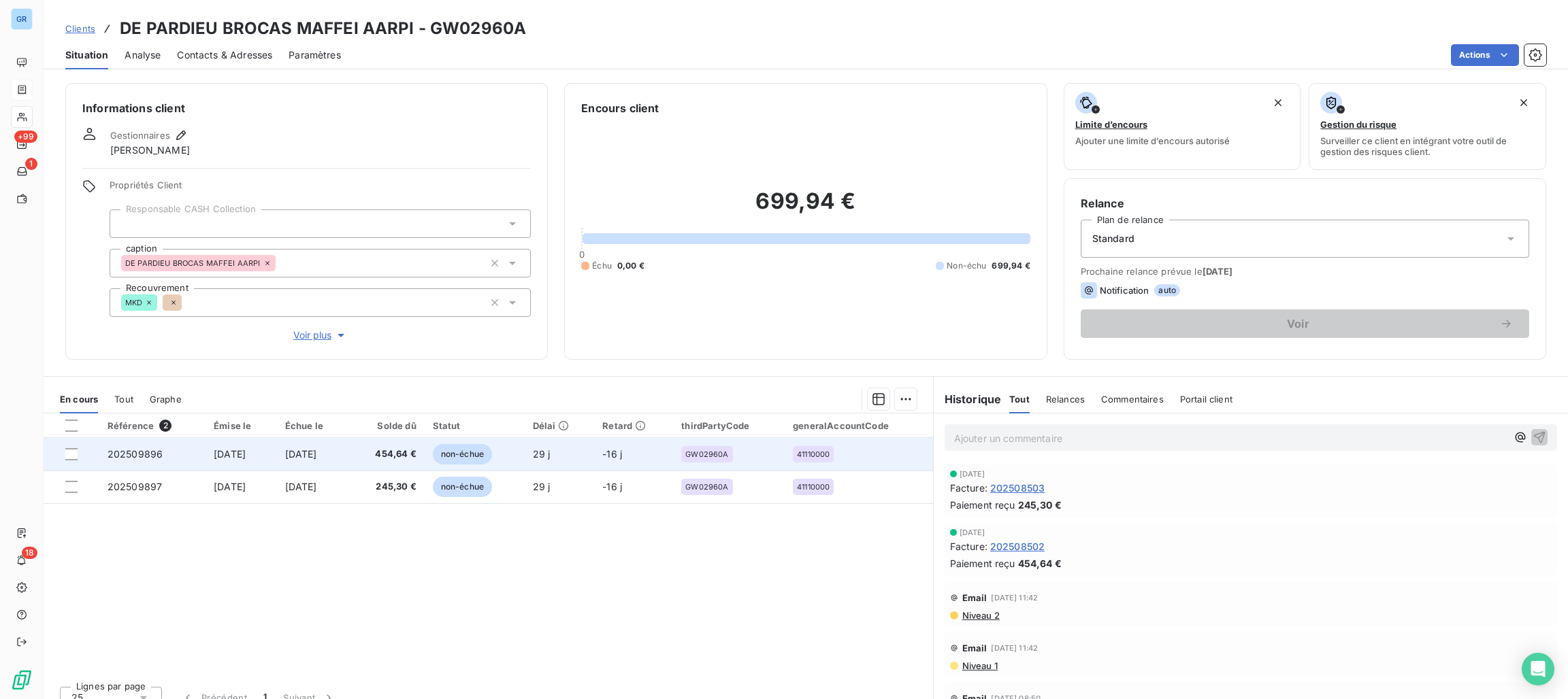
click at [469, 450] on span "non-échue" at bounding box center [463, 454] width 59 height 21
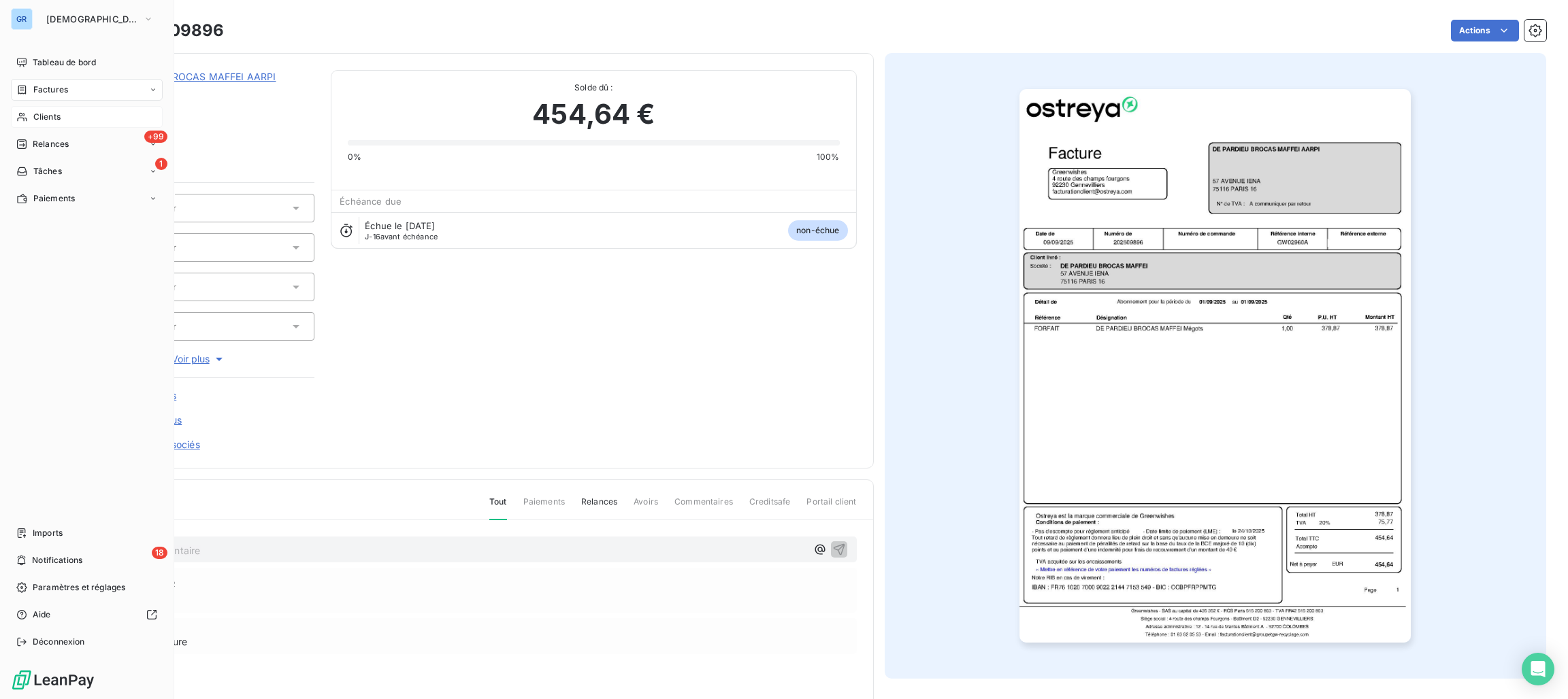
click at [68, 118] on div "Clients" at bounding box center [86, 117] width 151 height 22
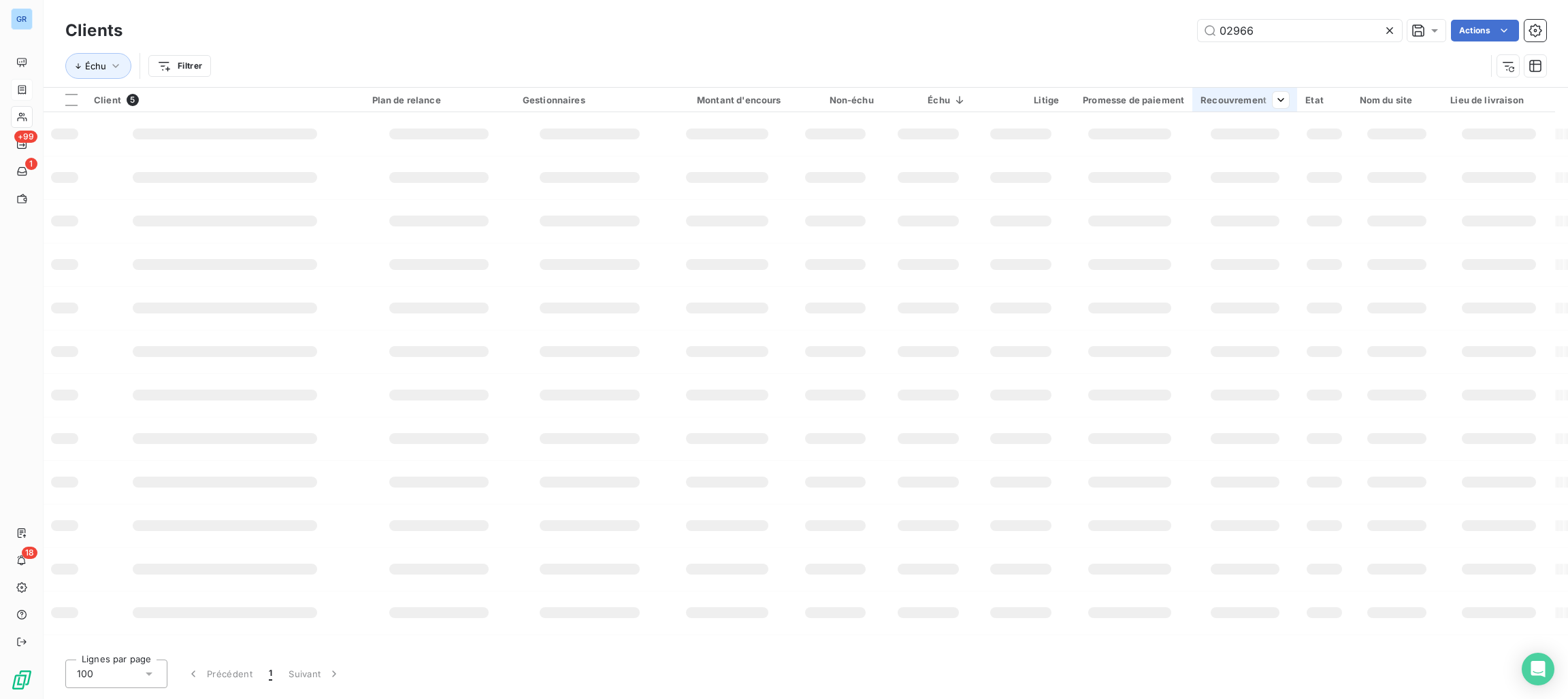
type input "02966"
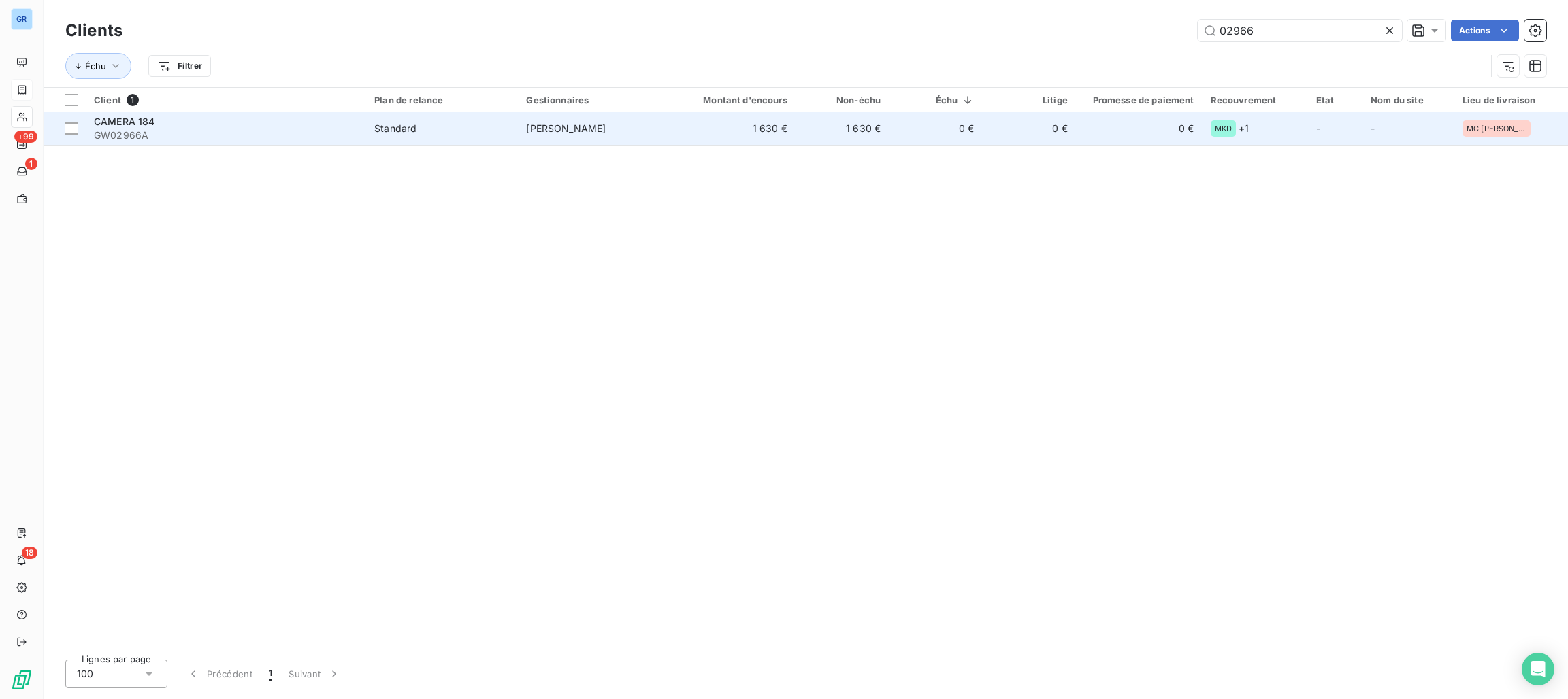
click at [446, 132] on span "Standard" at bounding box center [442, 129] width 135 height 14
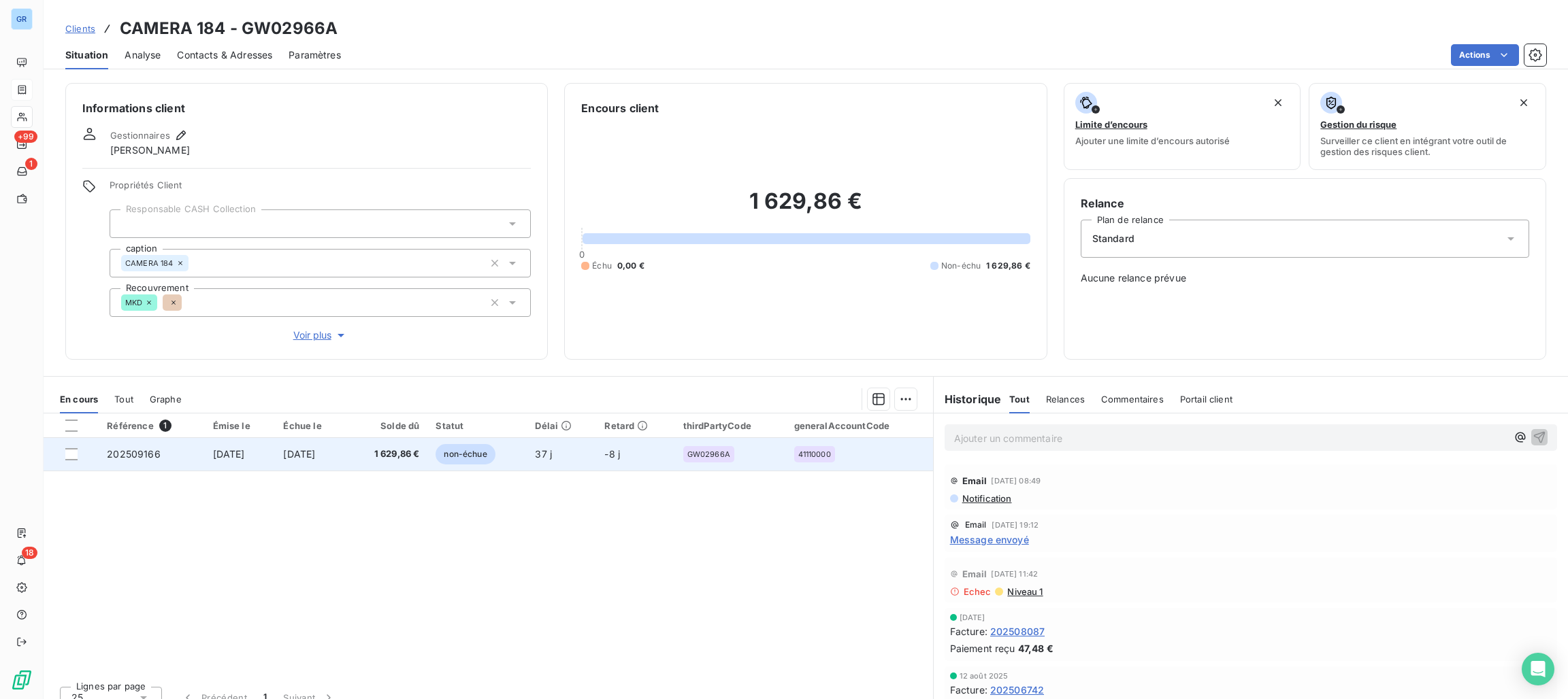
click at [468, 448] on span "non-échue" at bounding box center [465, 454] width 59 height 21
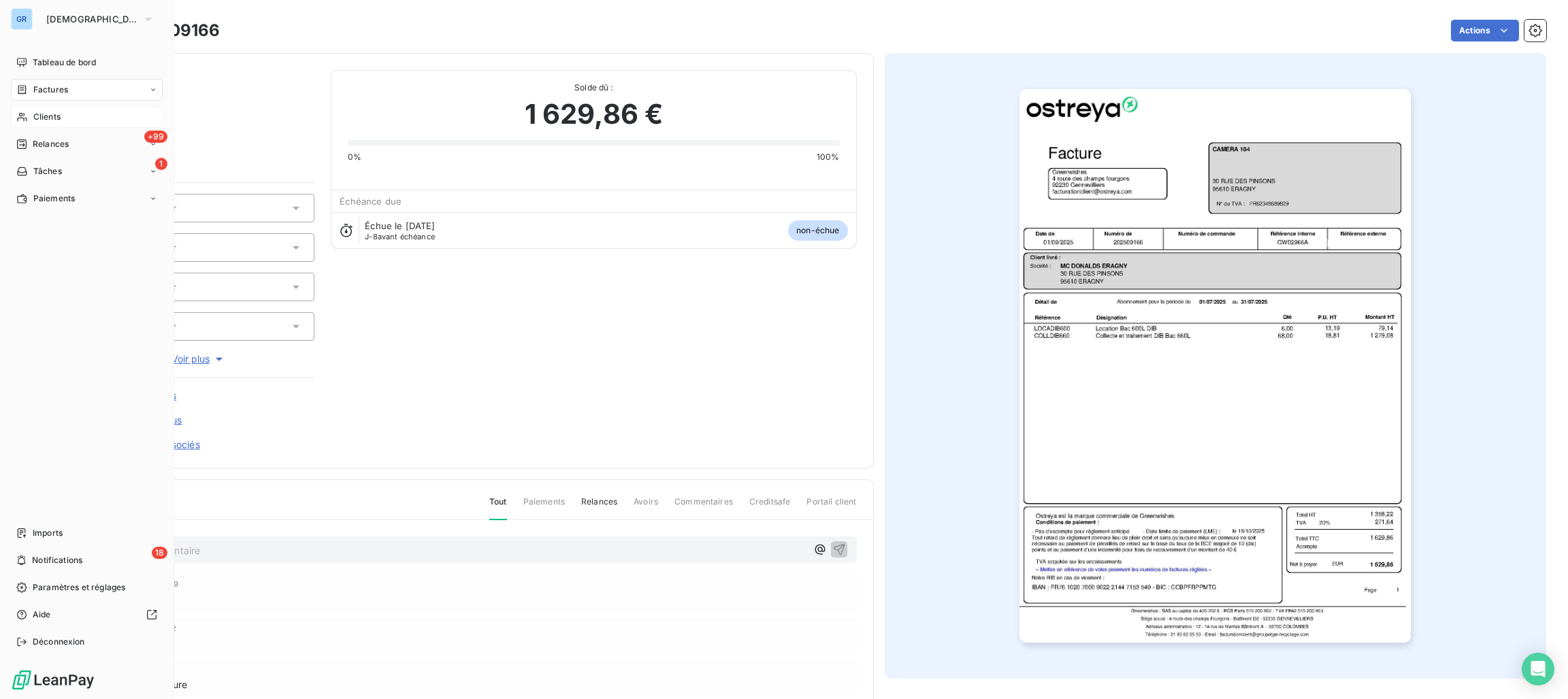
drag, startPoint x: 46, startPoint y: 113, endPoint x: 58, endPoint y: 112, distance: 12.0
click at [46, 113] on span "Clients" at bounding box center [47, 117] width 27 height 12
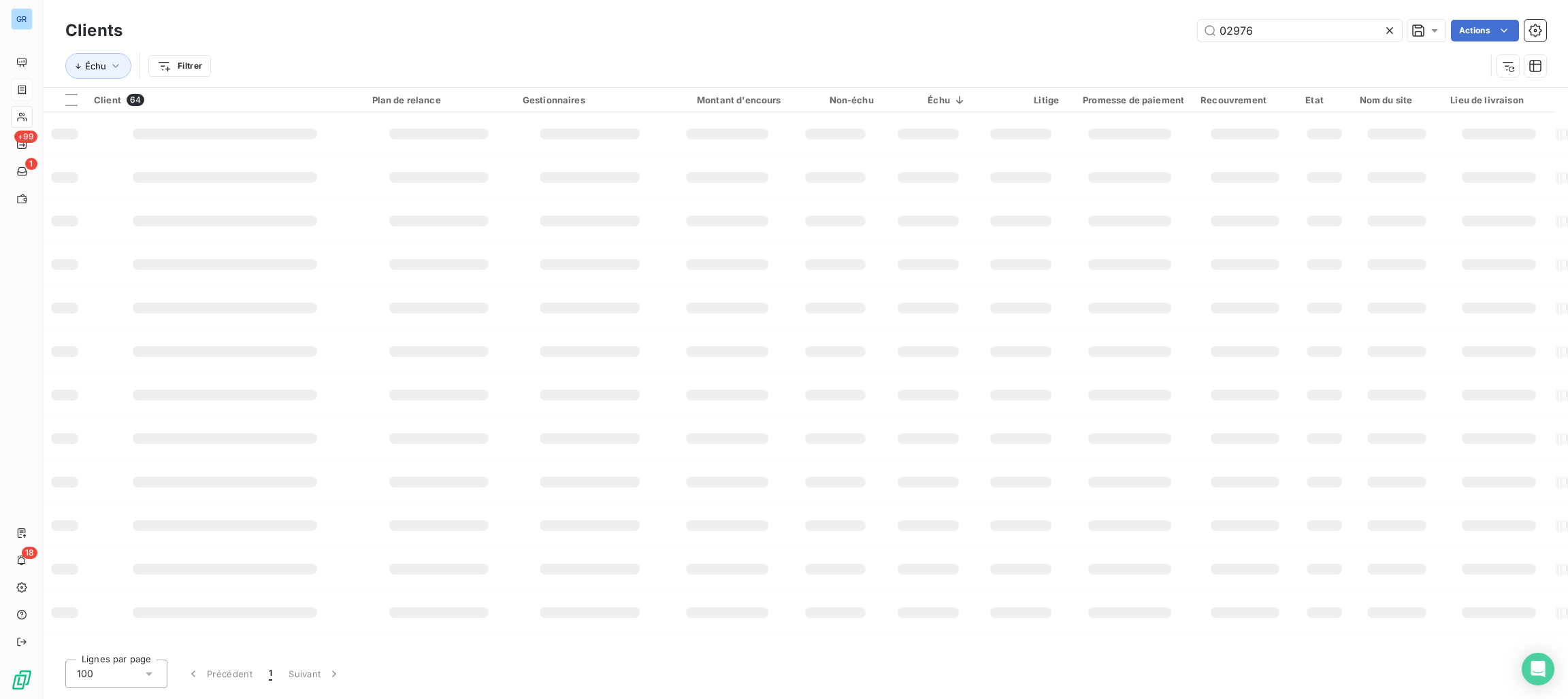
type input "02976"
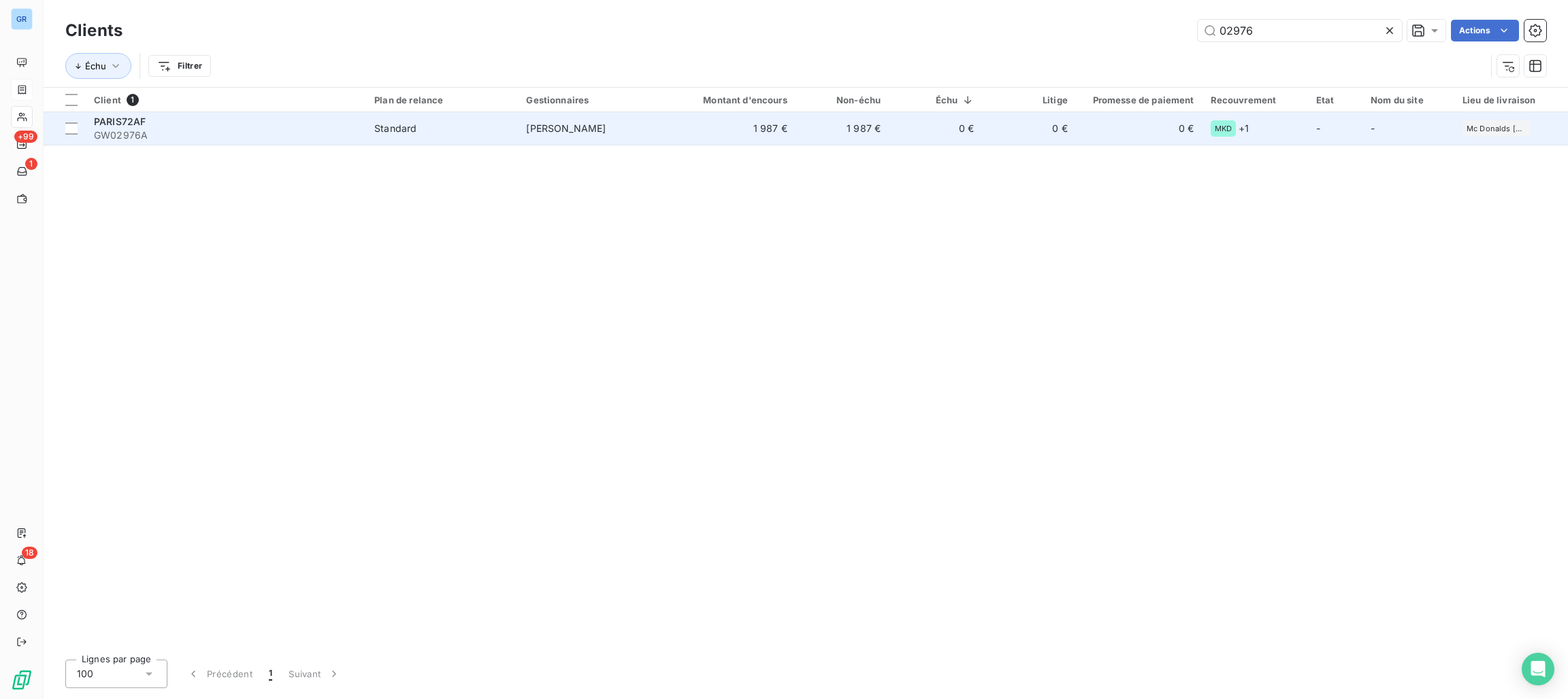
click at [250, 135] on span "GW02976A" at bounding box center [225, 135] width 264 height 14
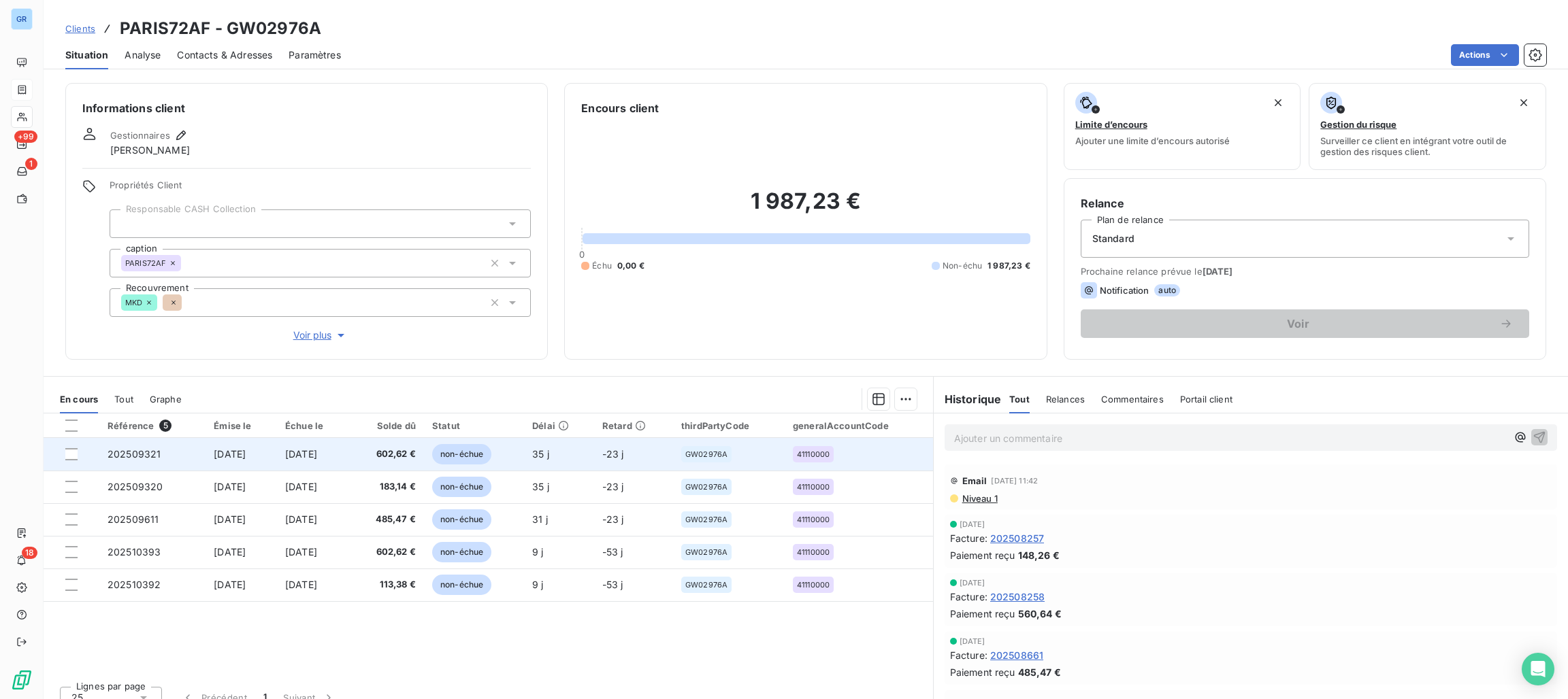
click at [475, 456] on span "non-échue" at bounding box center [462, 454] width 59 height 21
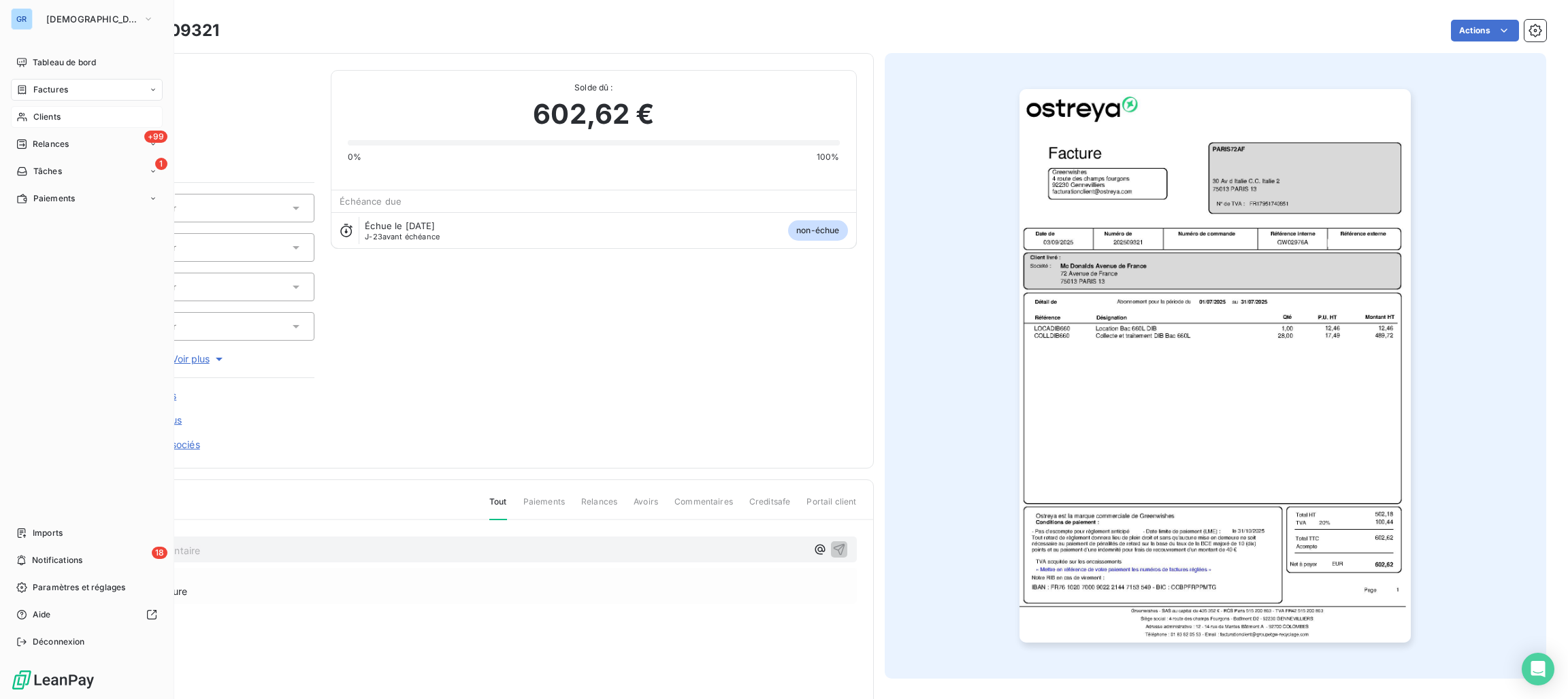
click at [64, 112] on div "Clients" at bounding box center [86, 117] width 151 height 22
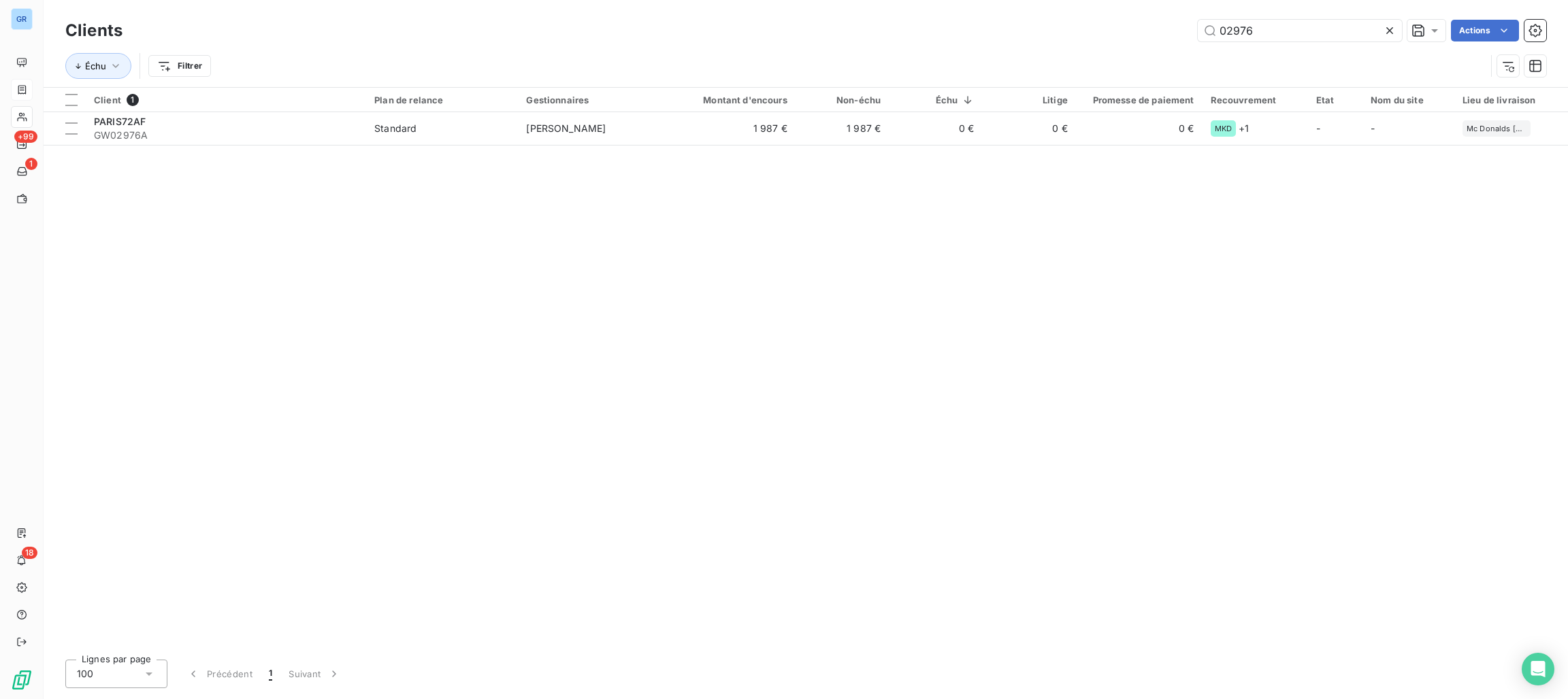
drag, startPoint x: 1328, startPoint y: 28, endPoint x: 1053, endPoint y: 28, distance: 275.0
click at [1053, 28] on div "02976 Actions" at bounding box center [842, 30] width 1407 height 22
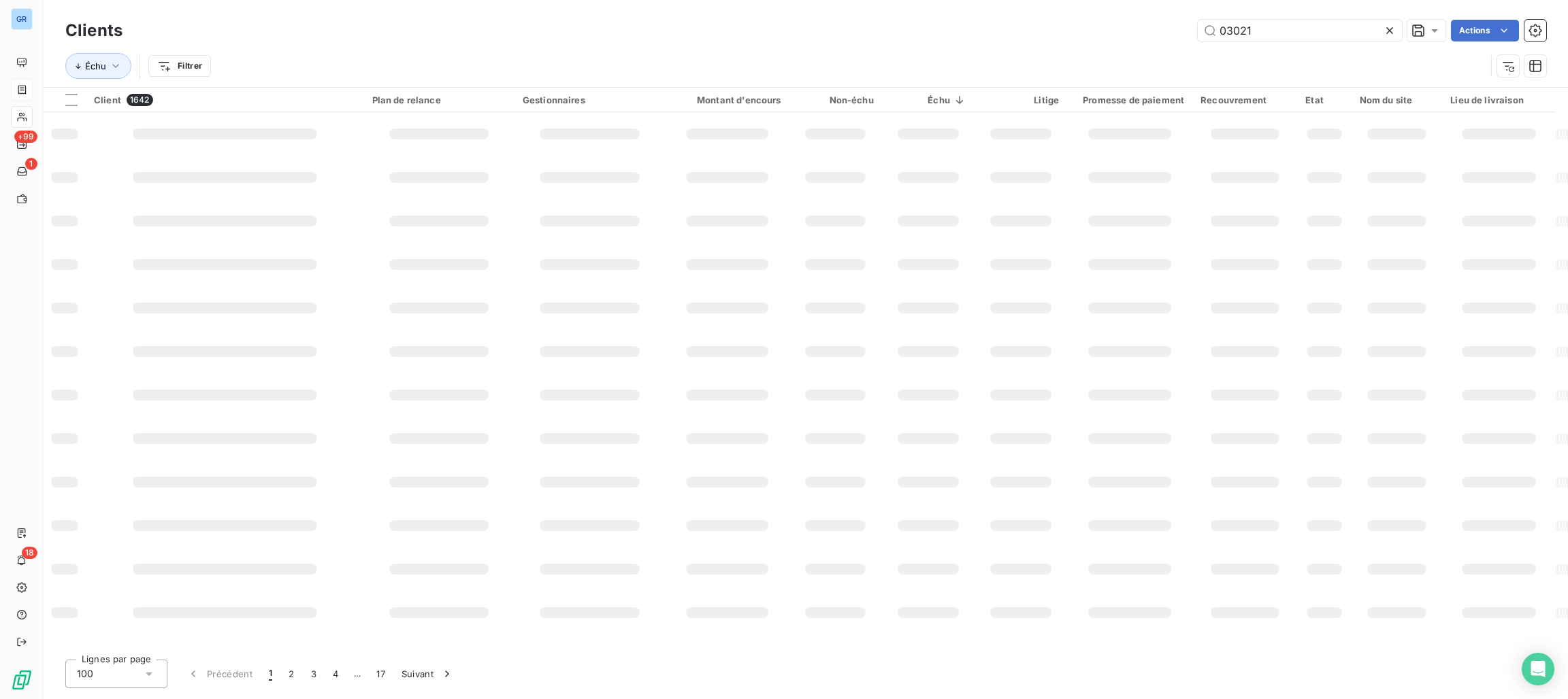
type input "03021"
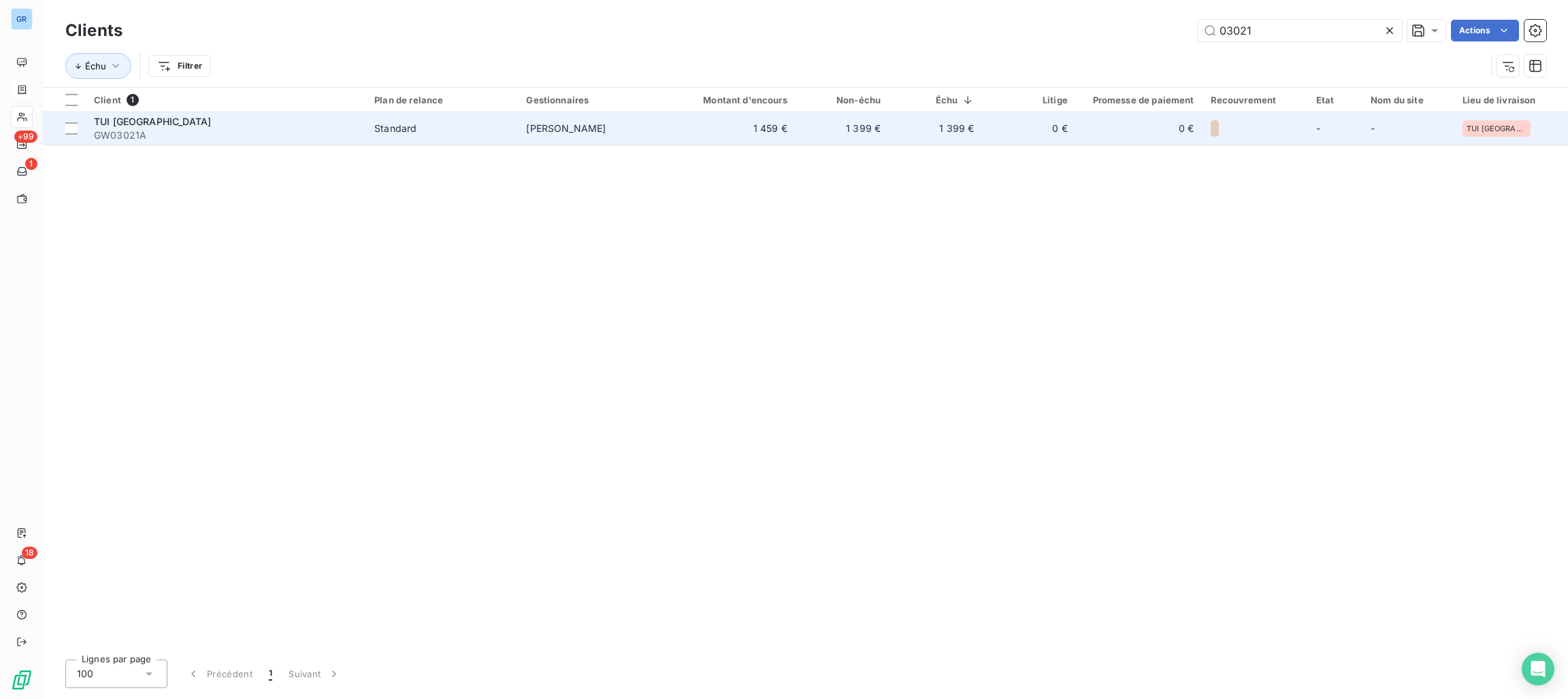
click at [387, 128] on div "Standard" at bounding box center [395, 129] width 42 height 14
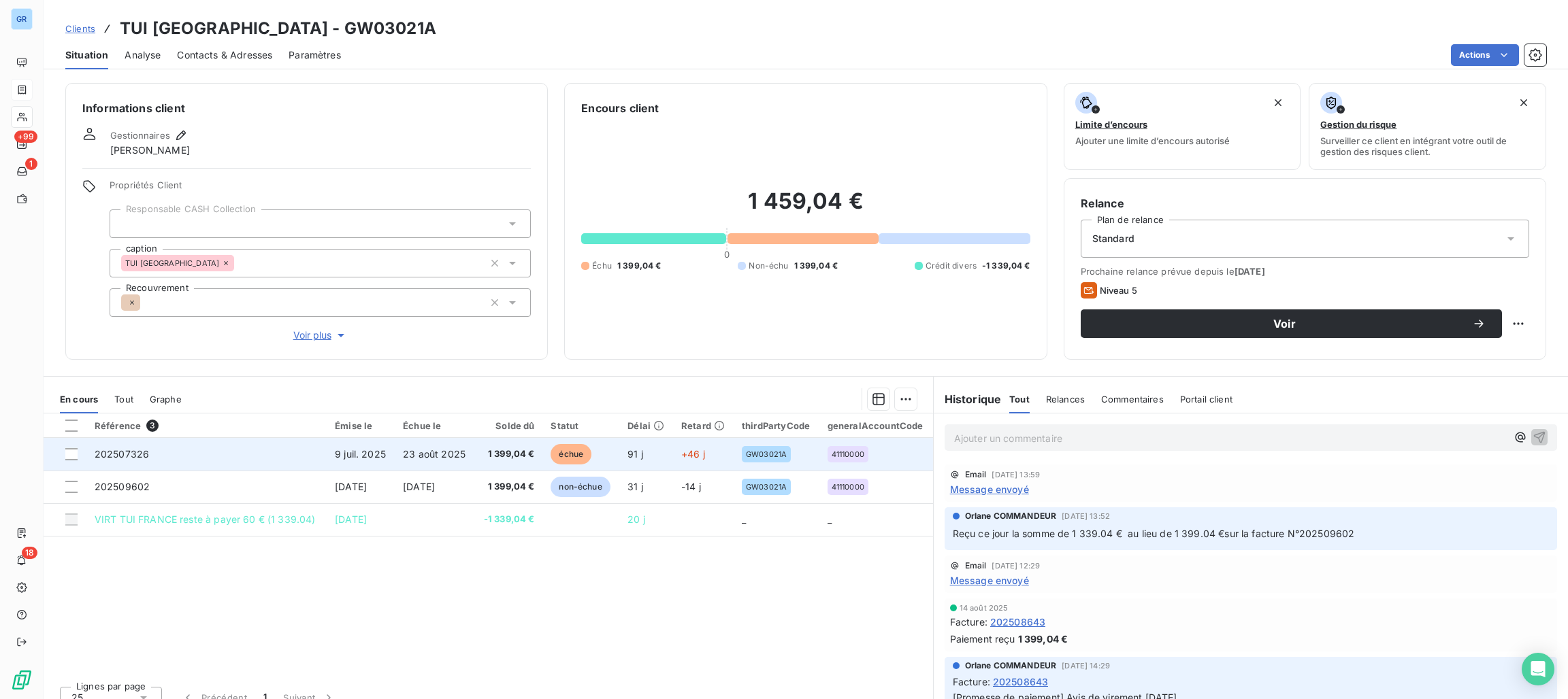
click at [566, 454] on span "échue" at bounding box center [571, 454] width 41 height 21
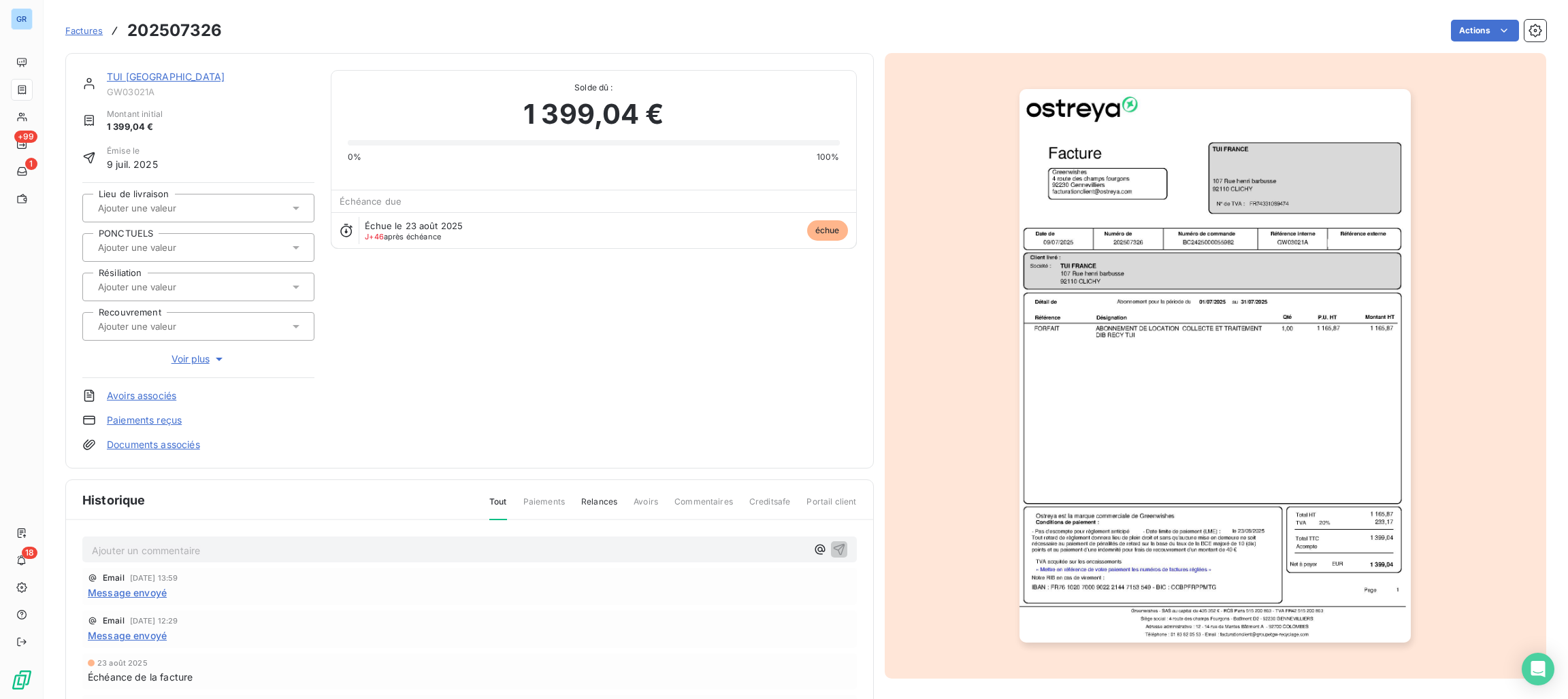
click at [127, 78] on link "TUI FRANCE" at bounding box center [165, 76] width 118 height 11
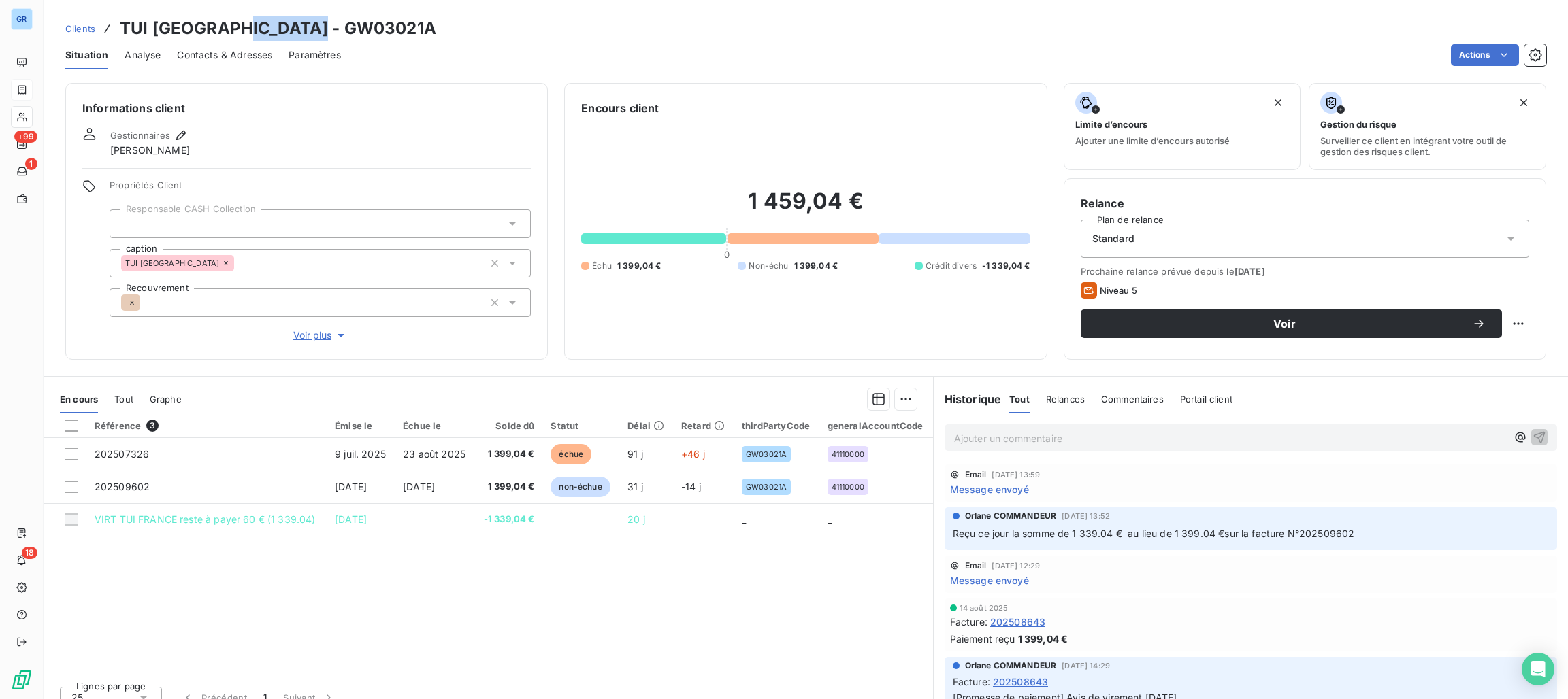
drag, startPoint x: 329, startPoint y: 30, endPoint x: 237, endPoint y: 26, distance: 92.1
click at [237, 26] on div "Clients TUI FRANCE - GW03021A" at bounding box center [806, 28] width 1525 height 24
copy h3 "GW03021A"
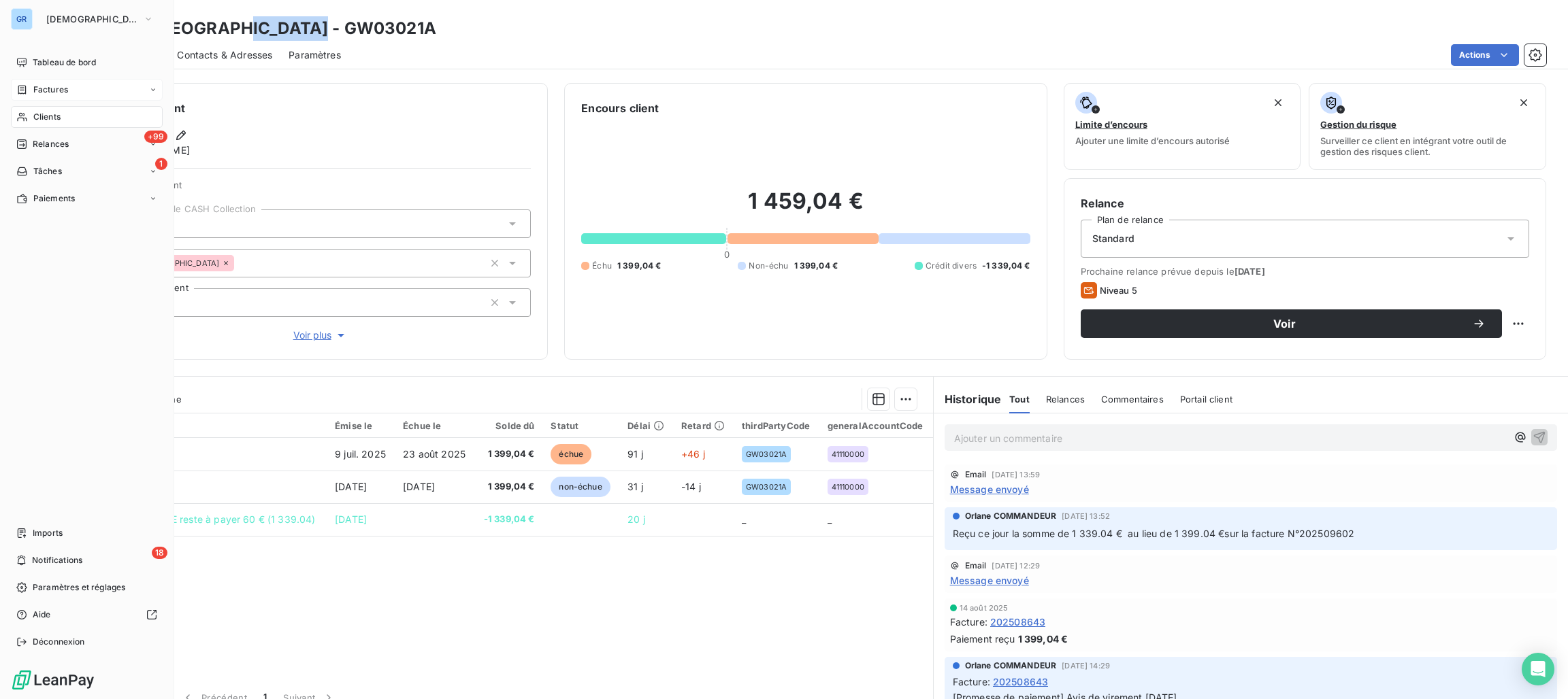
click at [55, 94] on span "Factures" at bounding box center [51, 90] width 35 height 12
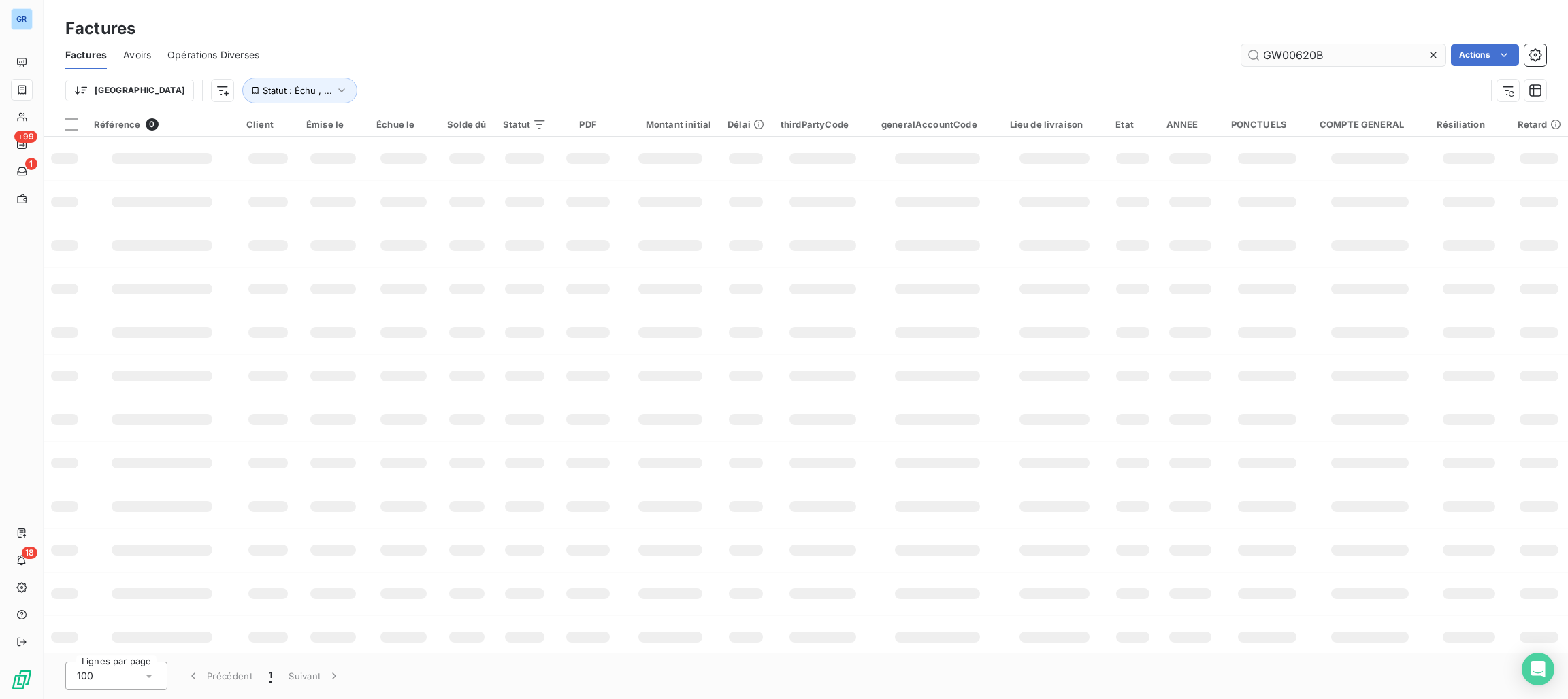
drag, startPoint x: 1291, startPoint y: 50, endPoint x: 1252, endPoint y: 50, distance: 39.0
click at [1244, 50] on input "GW00620B" at bounding box center [1343, 55] width 204 height 22
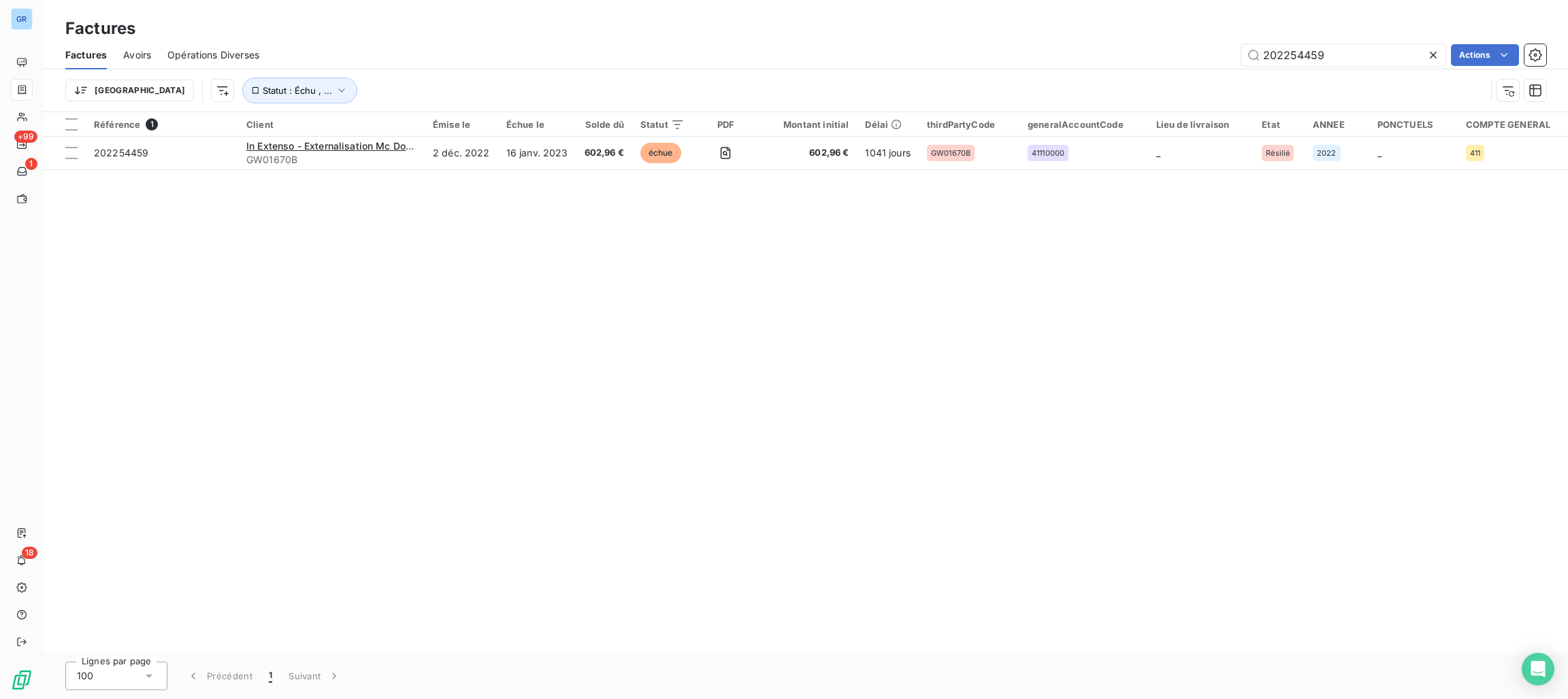
type input "202254459"
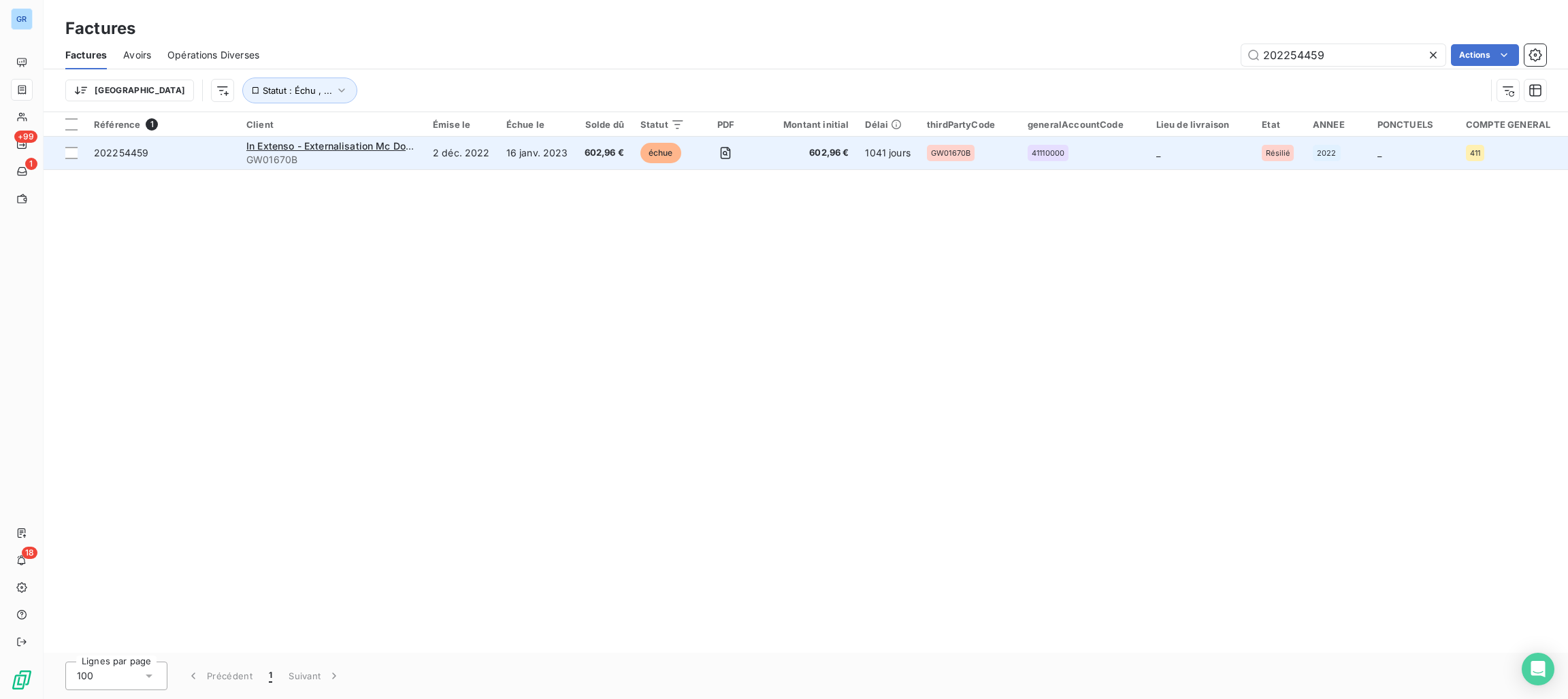
click at [641, 149] on span "échue" at bounding box center [661, 153] width 41 height 21
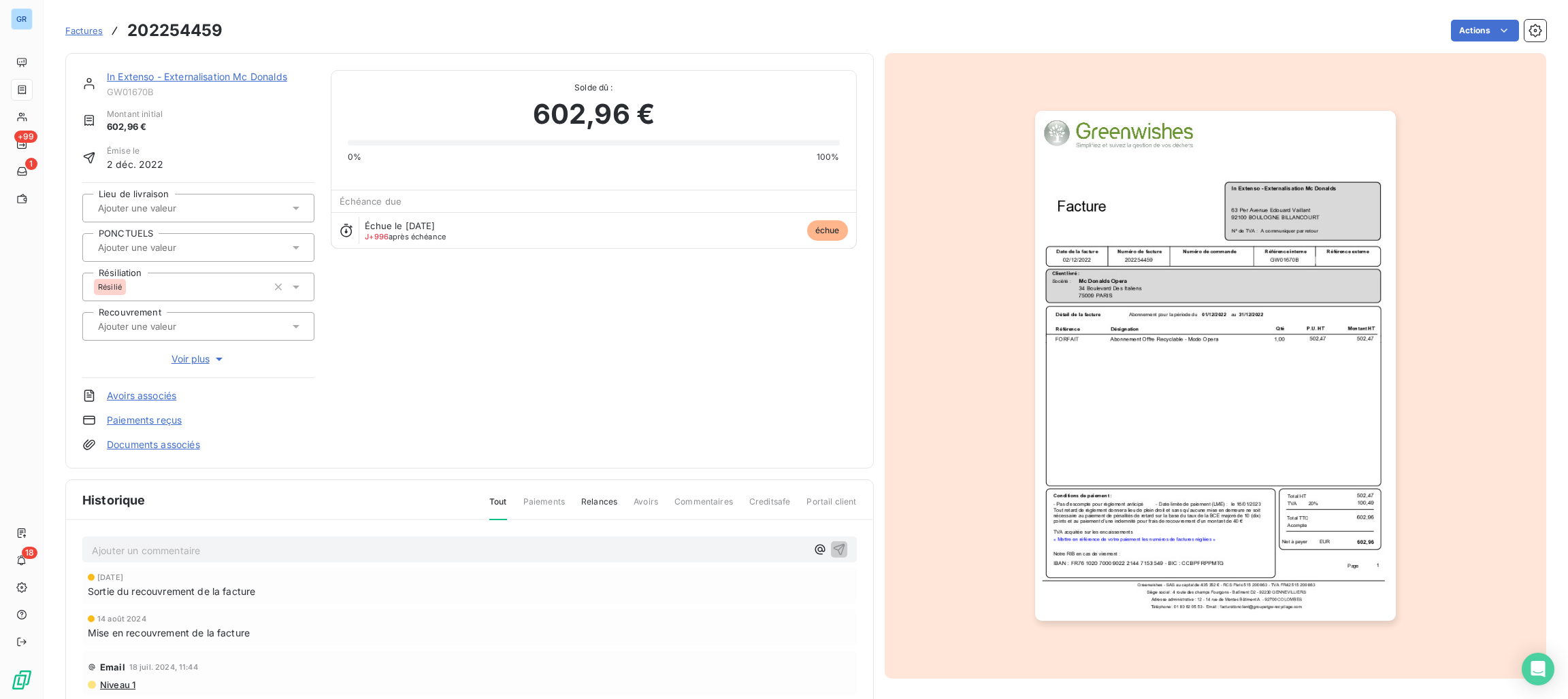
click at [1096, 240] on img "button" at bounding box center [1215, 366] width 361 height 510
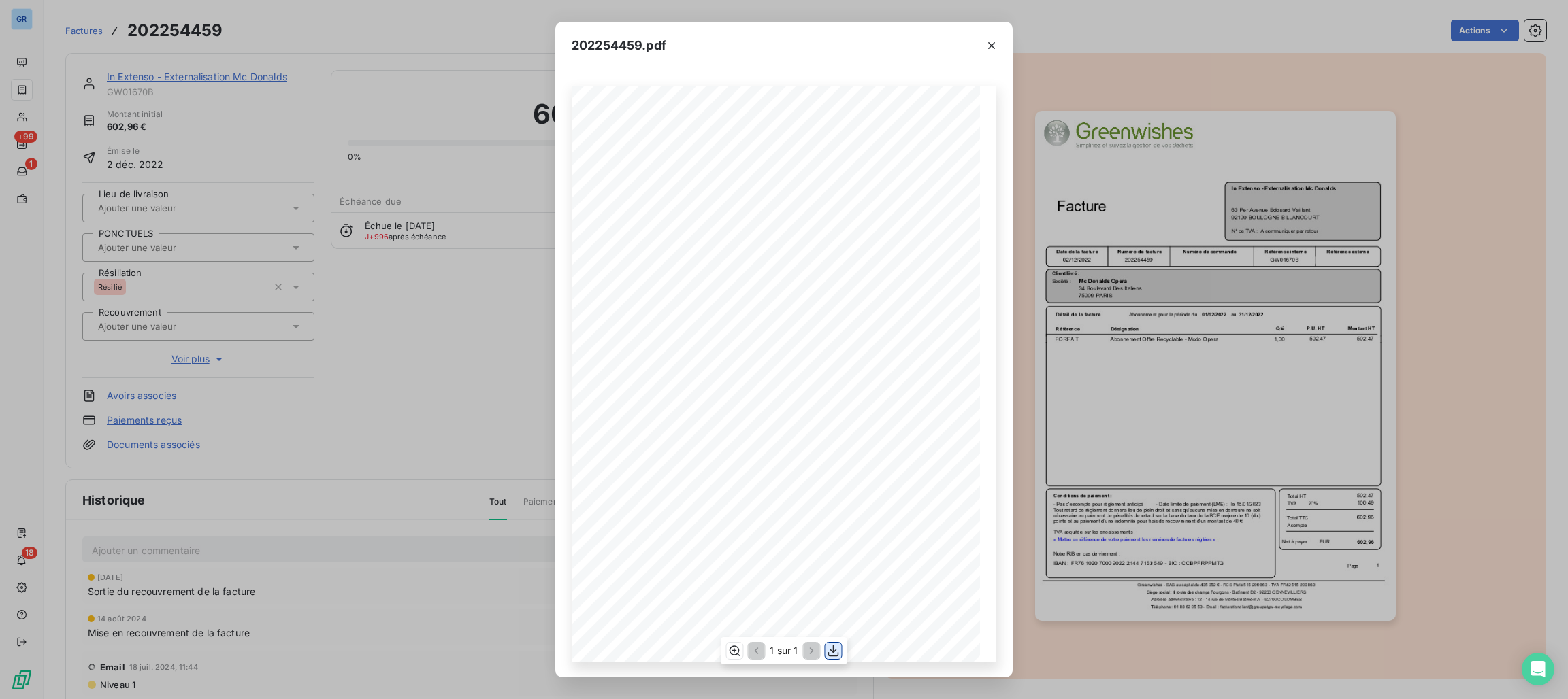
click at [836, 653] on icon "button" at bounding box center [834, 651] width 14 height 14
click at [988, 39] on icon "button" at bounding box center [991, 46] width 14 height 14
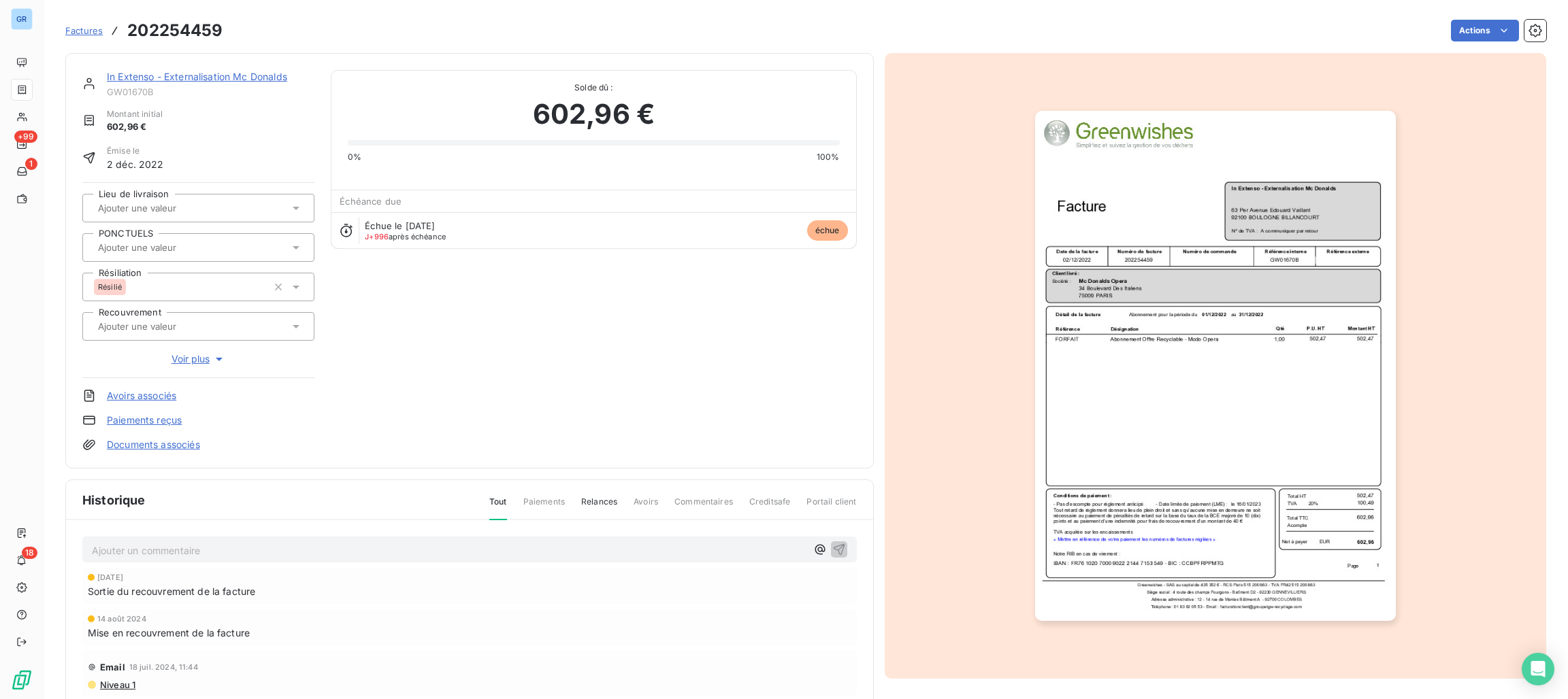
click at [269, 79] on link "In Extenso - Externalisation Mc Donalds" at bounding box center [196, 76] width 180 height 11
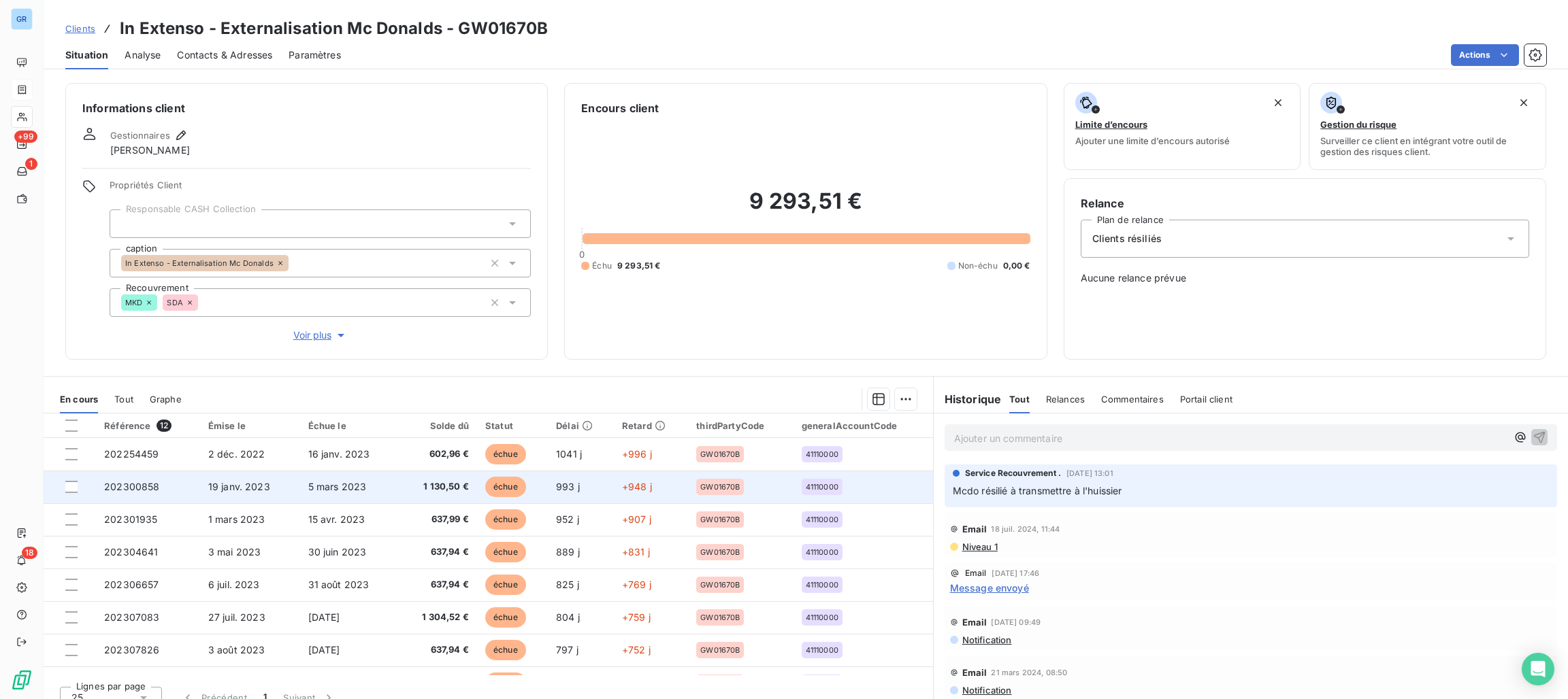
click at [477, 486] on td "échue" at bounding box center [512, 487] width 71 height 33
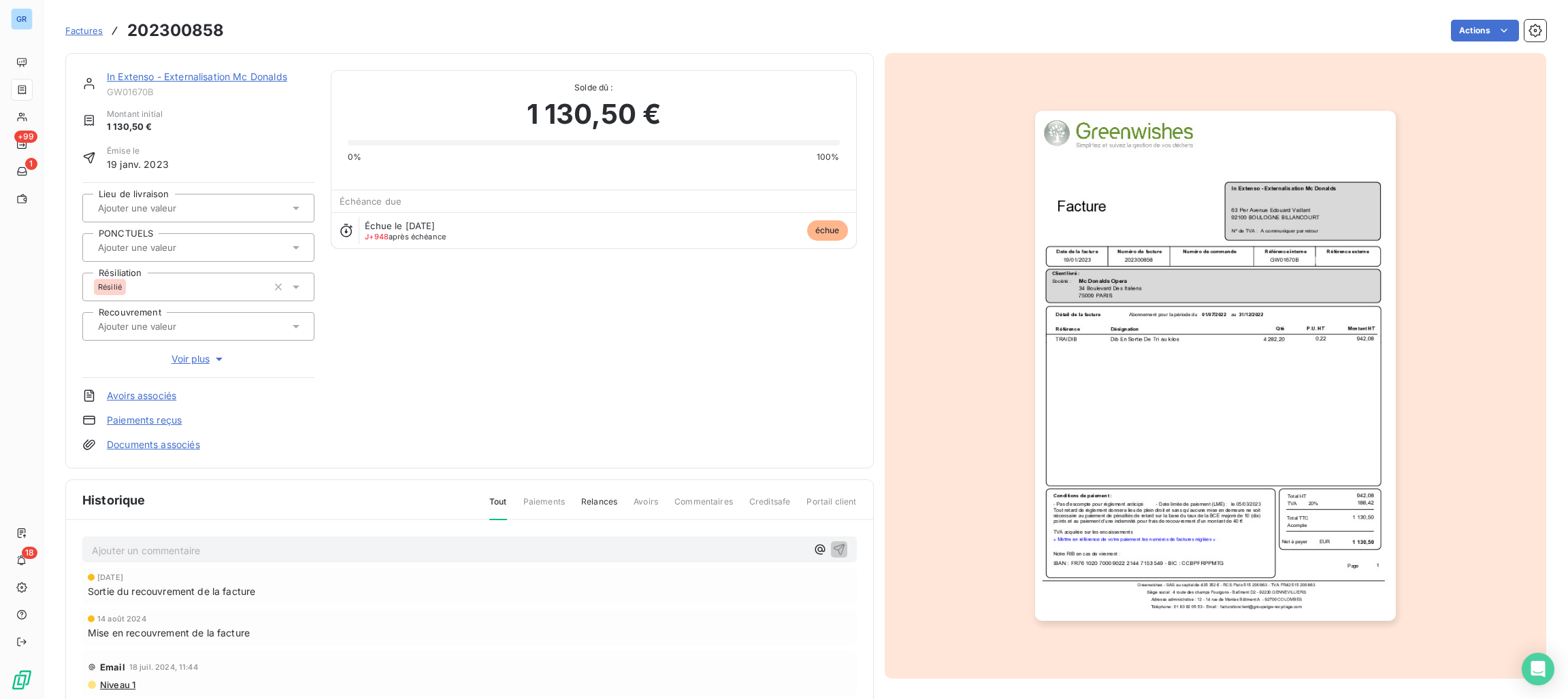
click at [832, 230] on span "échue" at bounding box center [828, 230] width 41 height 21
click at [1088, 237] on img "button" at bounding box center [1215, 366] width 361 height 510
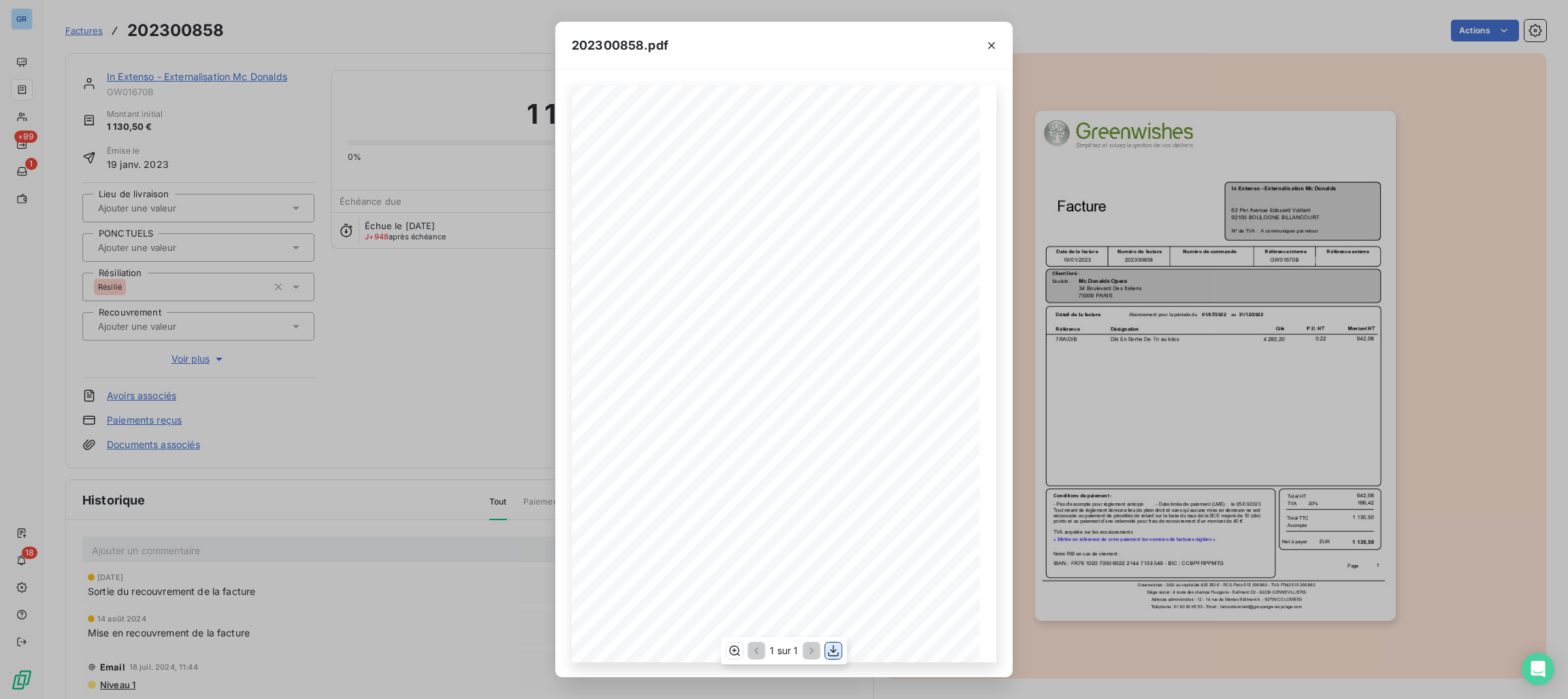
click at [830, 653] on icon "button" at bounding box center [834, 651] width 14 height 14
drag, startPoint x: 988, startPoint y: 45, endPoint x: 932, endPoint y: 51, distance: 56.3
click at [987, 45] on icon "button" at bounding box center [991, 46] width 14 height 14
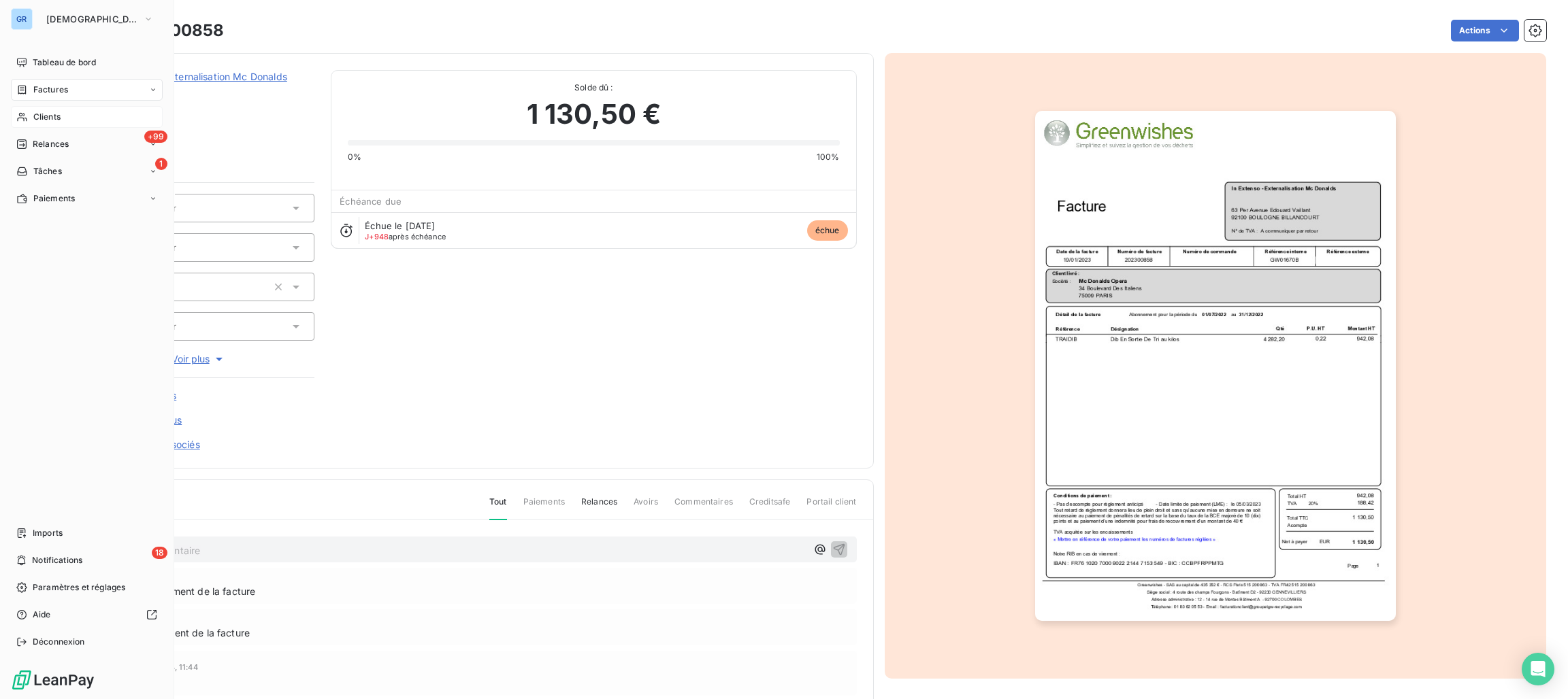
click at [42, 114] on span "Clients" at bounding box center [47, 117] width 27 height 12
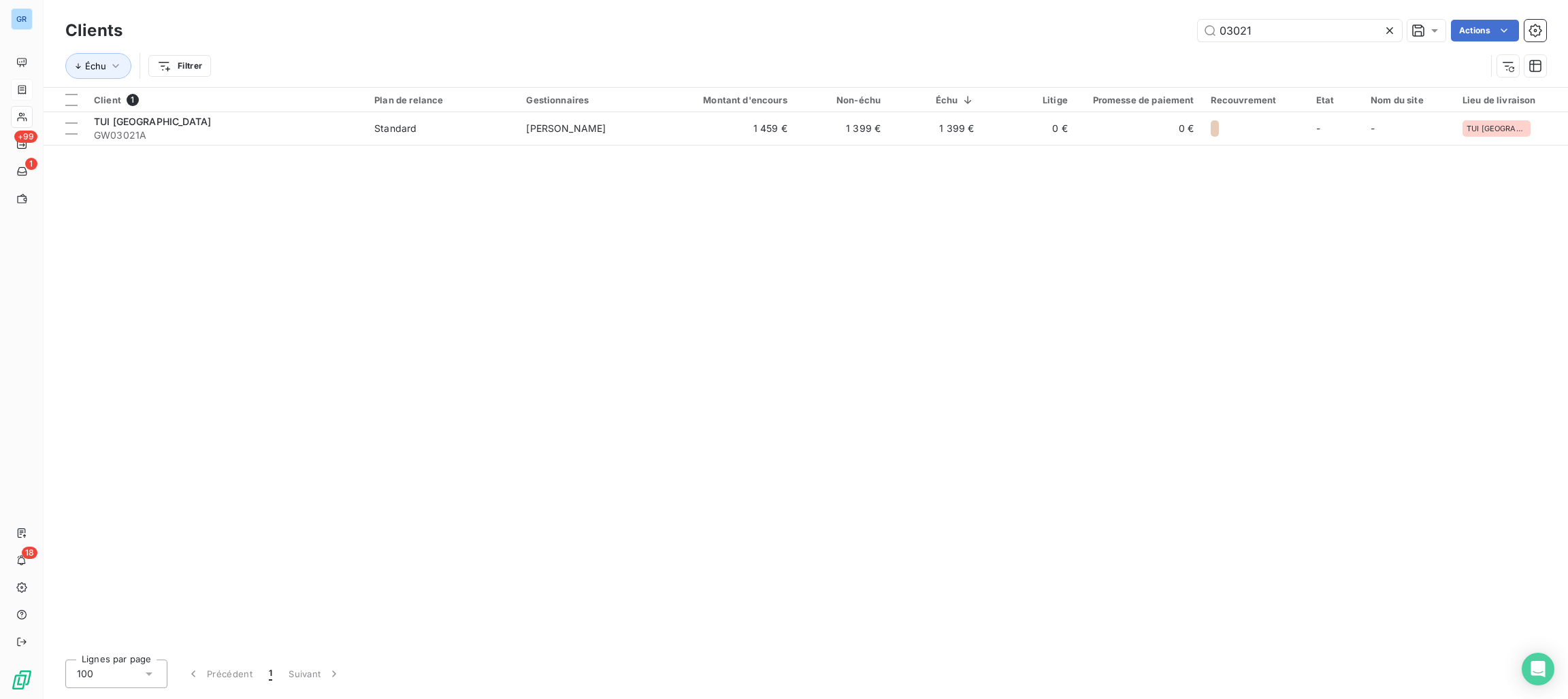
drag, startPoint x: 1167, startPoint y: 24, endPoint x: 1143, endPoint y: 35, distance: 26.4
click at [1120, 24] on div "03021 Actions" at bounding box center [842, 30] width 1407 height 22
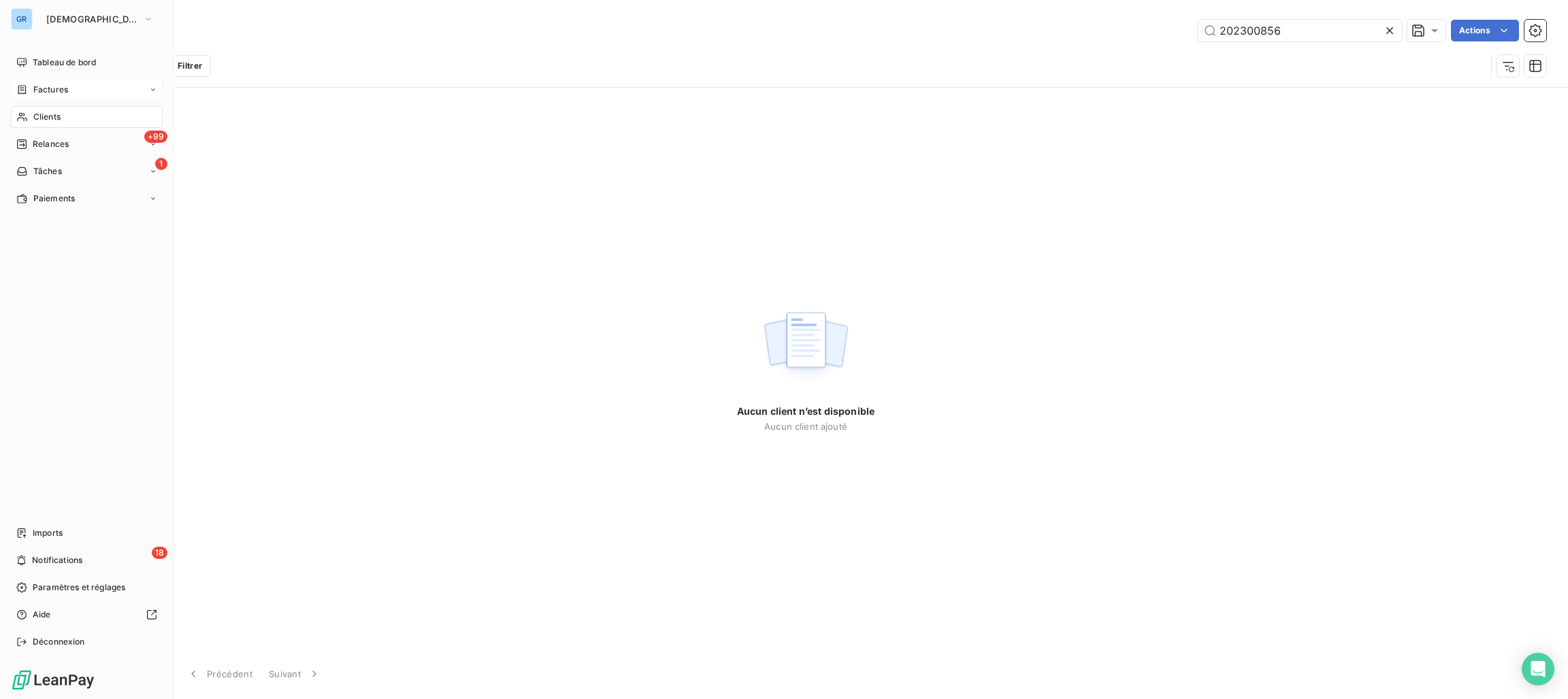
type input "202300856"
click at [50, 90] on span "Factures" at bounding box center [51, 90] width 35 height 12
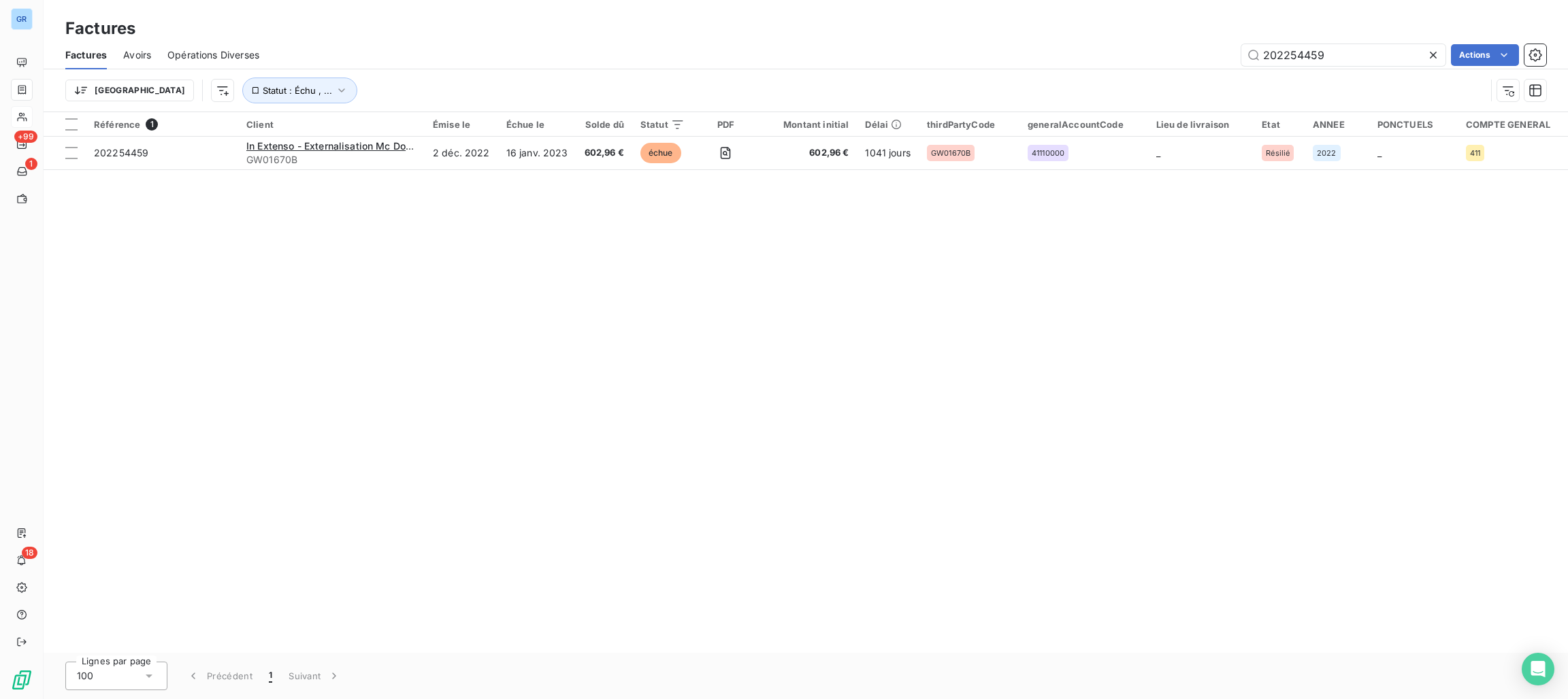
drag, startPoint x: 1373, startPoint y: 59, endPoint x: 1112, endPoint y: 47, distance: 261.3
click at [1156, 47] on div "202254459 Actions" at bounding box center [911, 55] width 1271 height 22
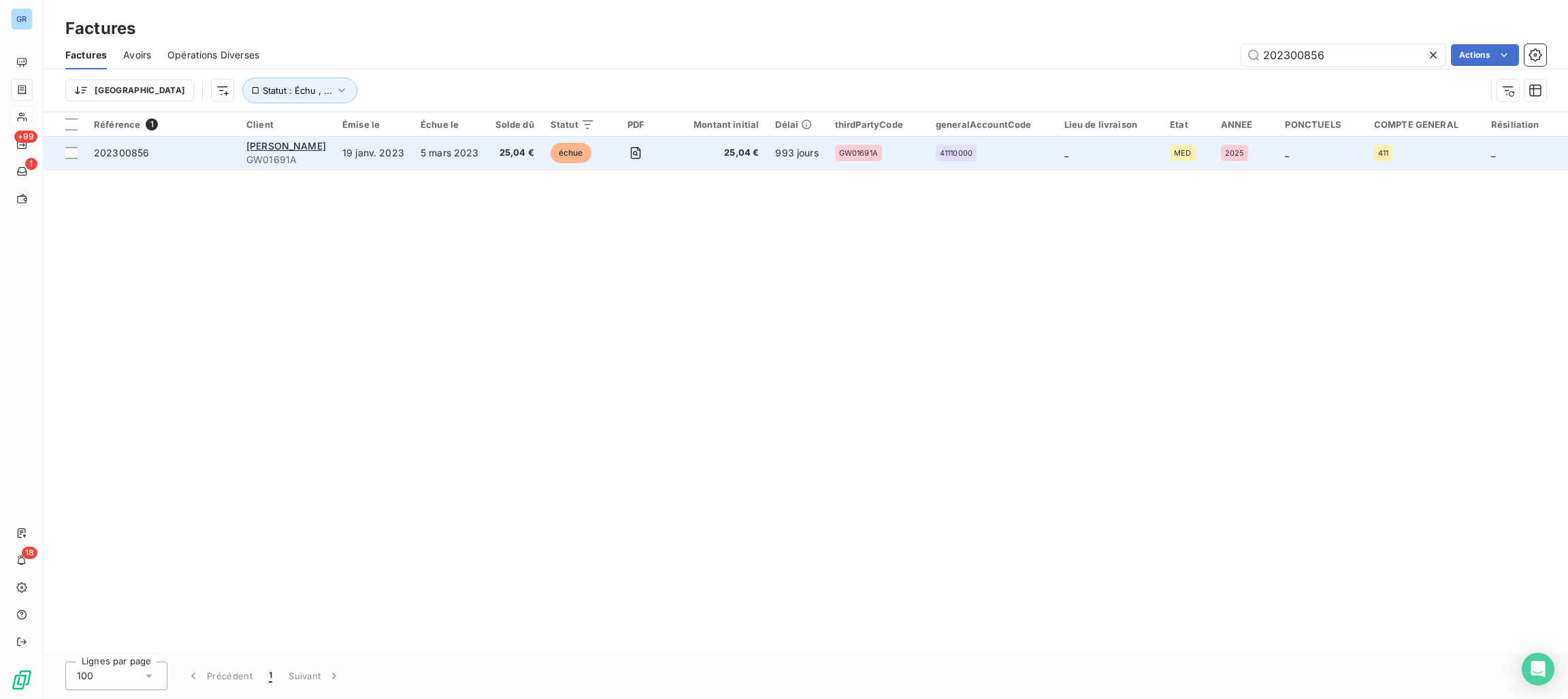
type input "202300856"
click at [551, 153] on span "échue" at bounding box center [571, 153] width 41 height 21
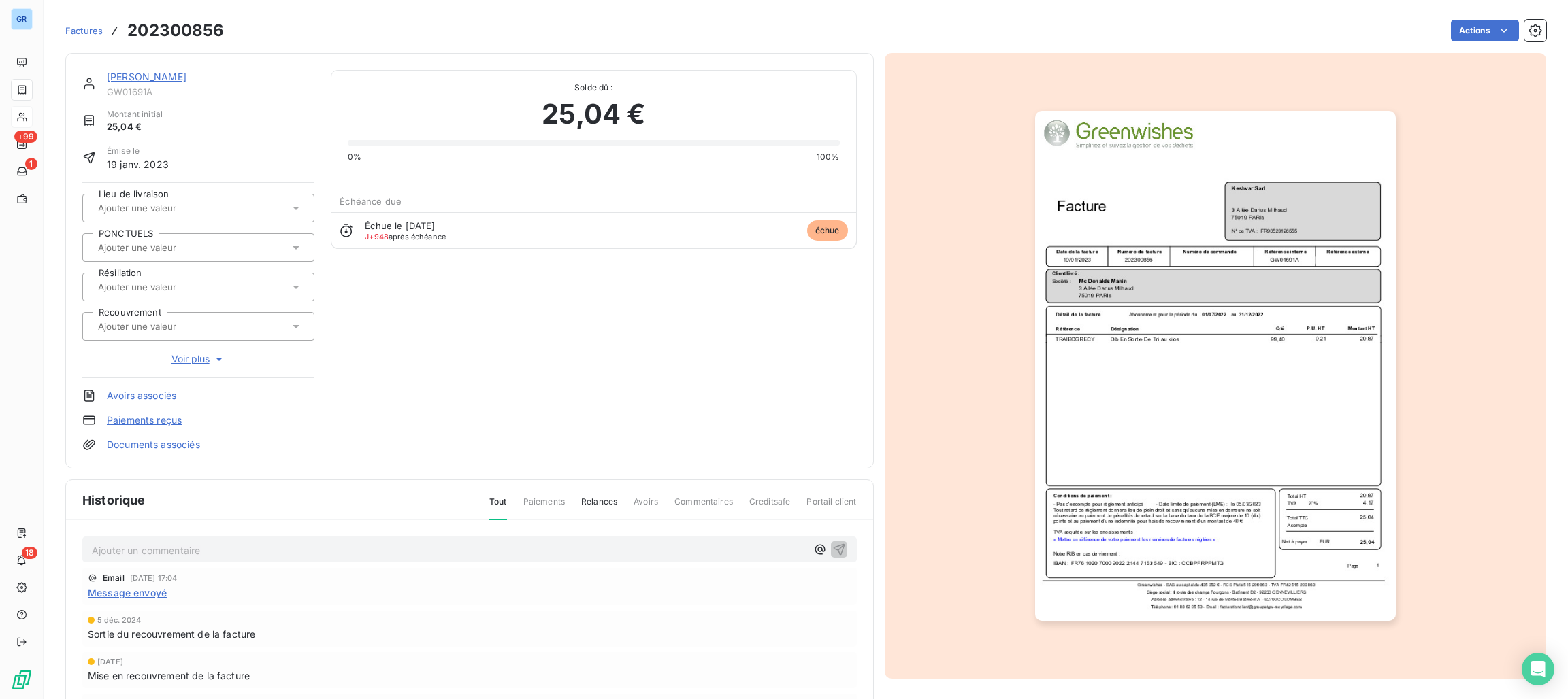
click at [1252, 206] on img "button" at bounding box center [1215, 366] width 361 height 510
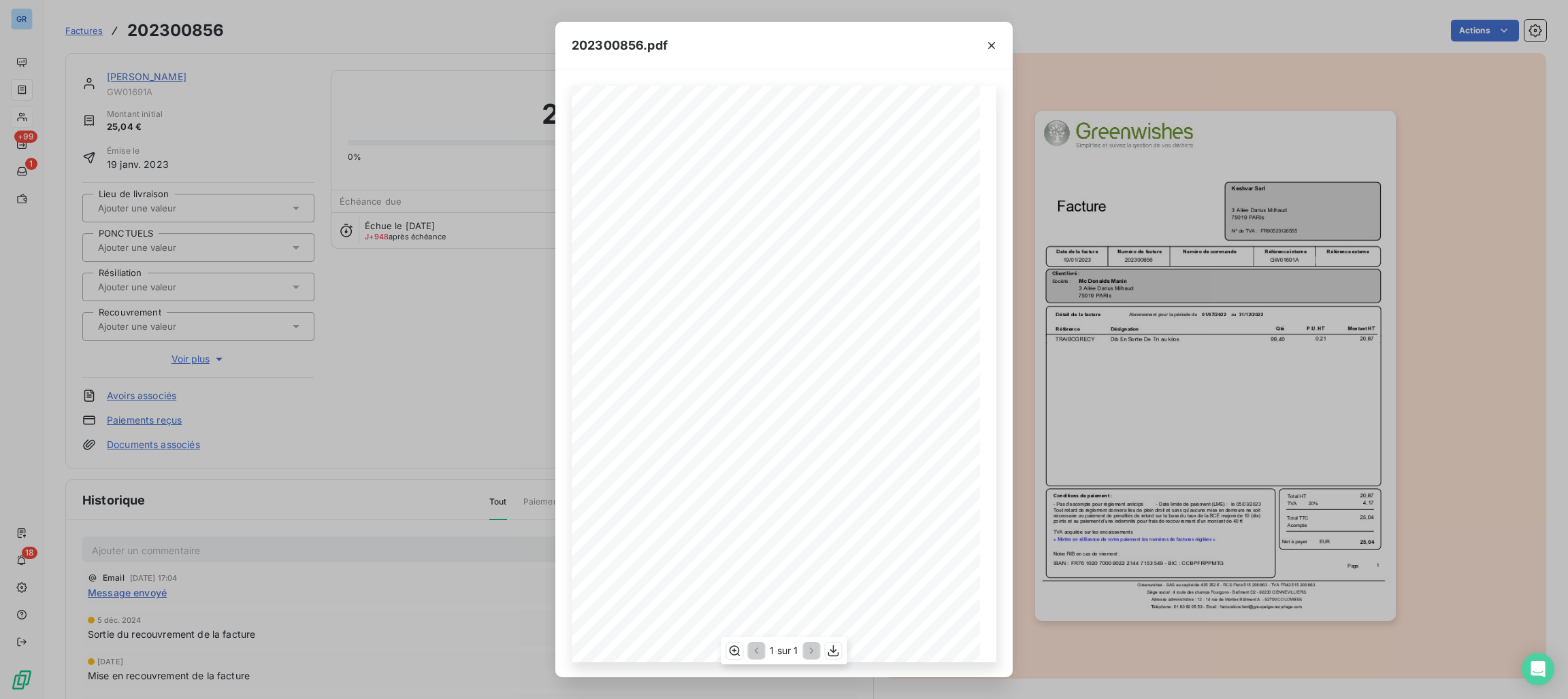
click at [745, 570] on span "« Mettre en référence de votre paiement les numéros de factures réglées »" at bounding box center [694, 570] width 188 height 5
drag, startPoint x: 986, startPoint y: 40, endPoint x: 943, endPoint y: 40, distance: 43.0
click at [986, 40] on icon "button" at bounding box center [991, 46] width 14 height 14
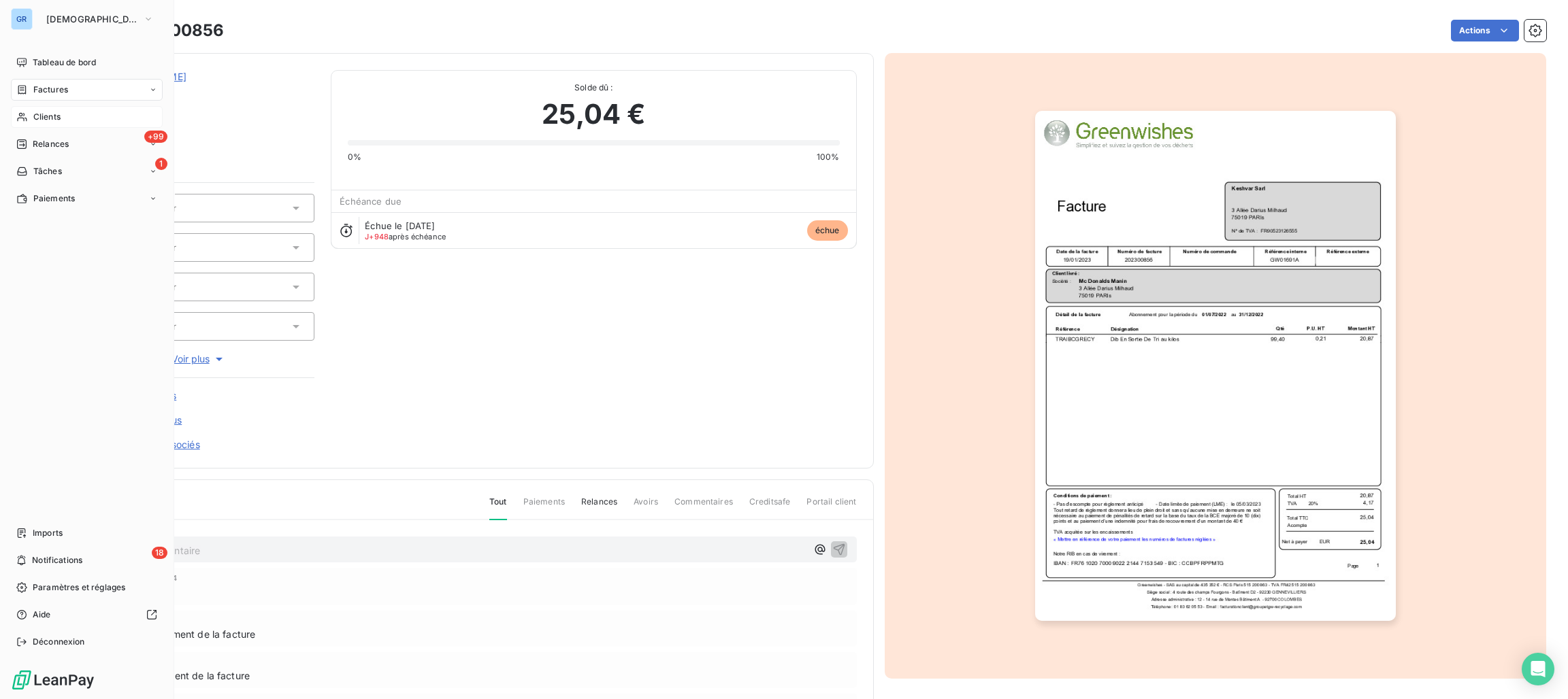
click at [56, 87] on span "Factures" at bounding box center [51, 90] width 35 height 12
click at [79, 87] on div "Factures" at bounding box center [86, 90] width 151 height 22
click at [43, 113] on span "Clients" at bounding box center [47, 117] width 27 height 12
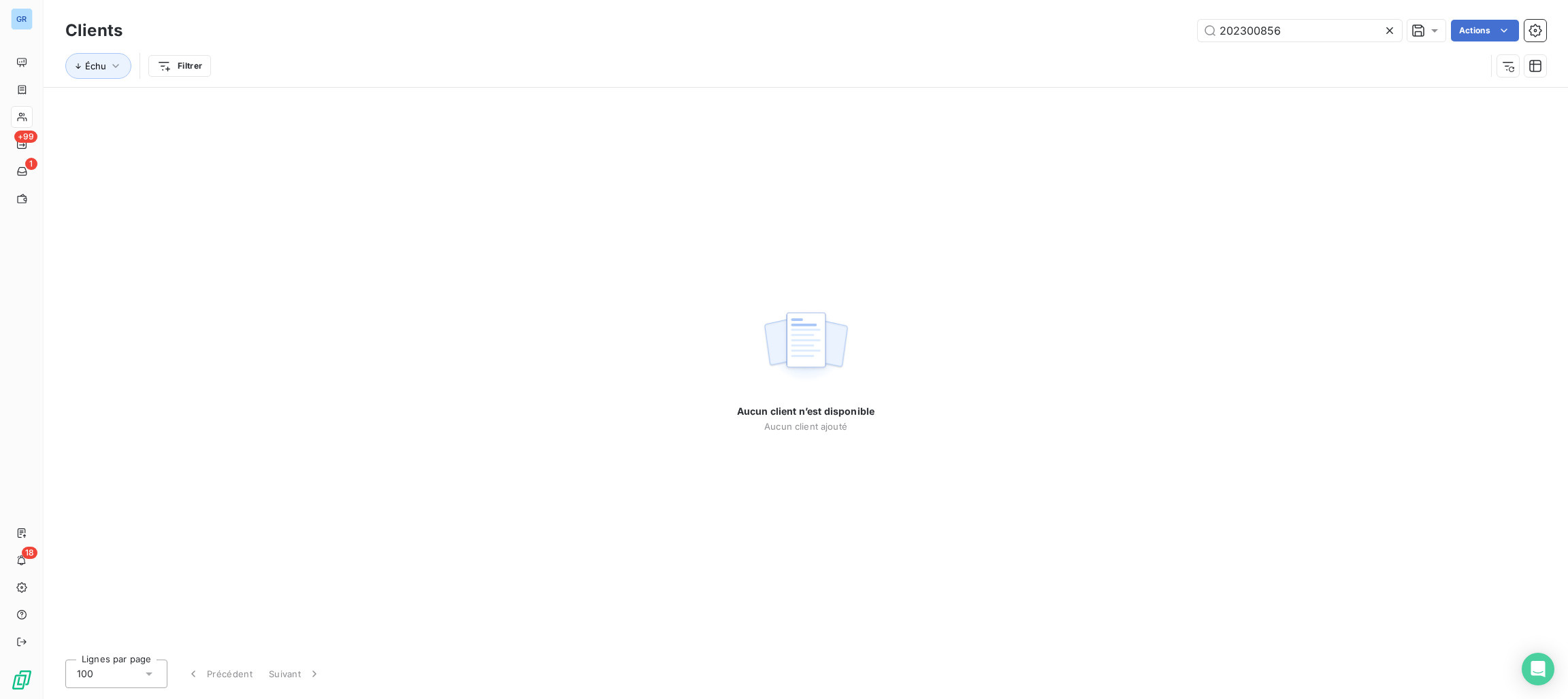
drag, startPoint x: 1301, startPoint y: 38, endPoint x: 1144, endPoint y: 33, distance: 157.1
click at [1144, 33] on div "202300856 Actions" at bounding box center [842, 30] width 1407 height 22
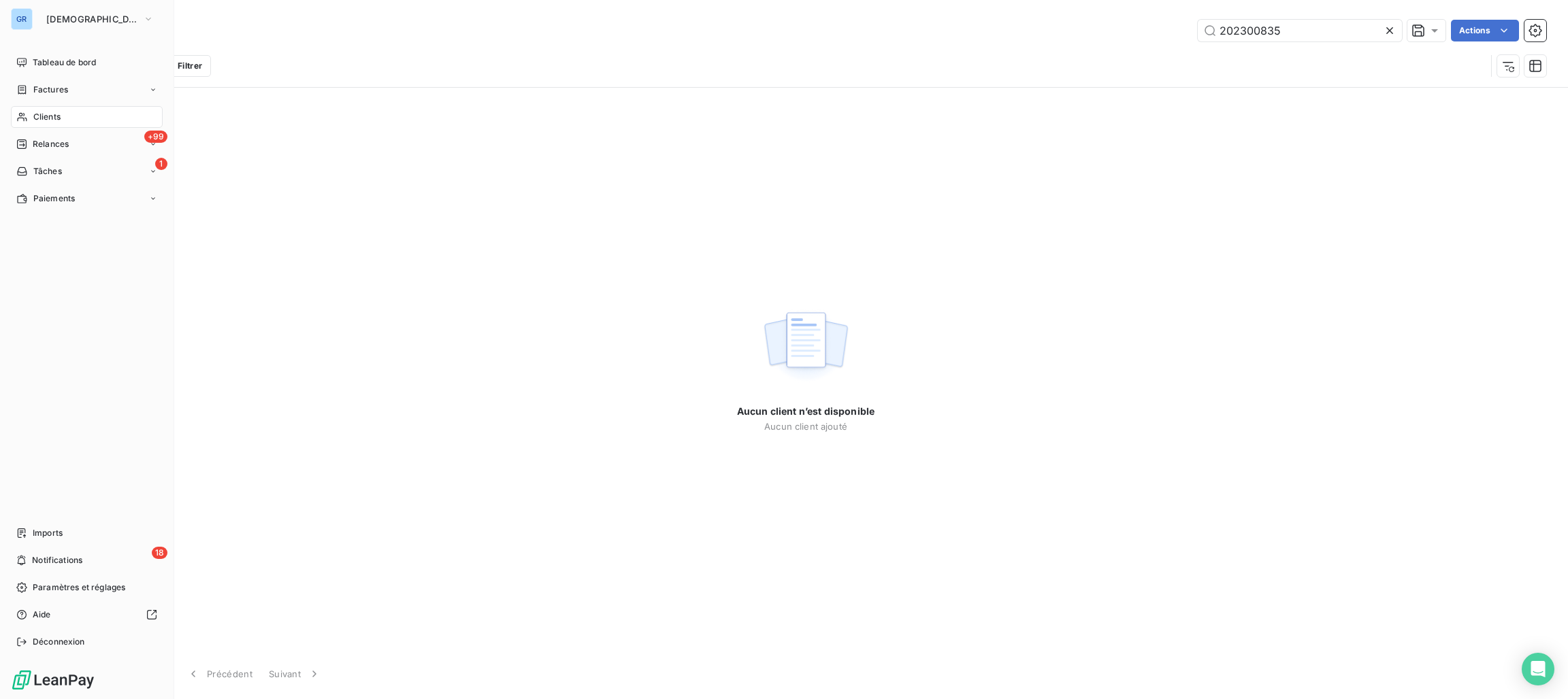
type input "202300835"
click at [49, 85] on span "Factures" at bounding box center [51, 90] width 35 height 12
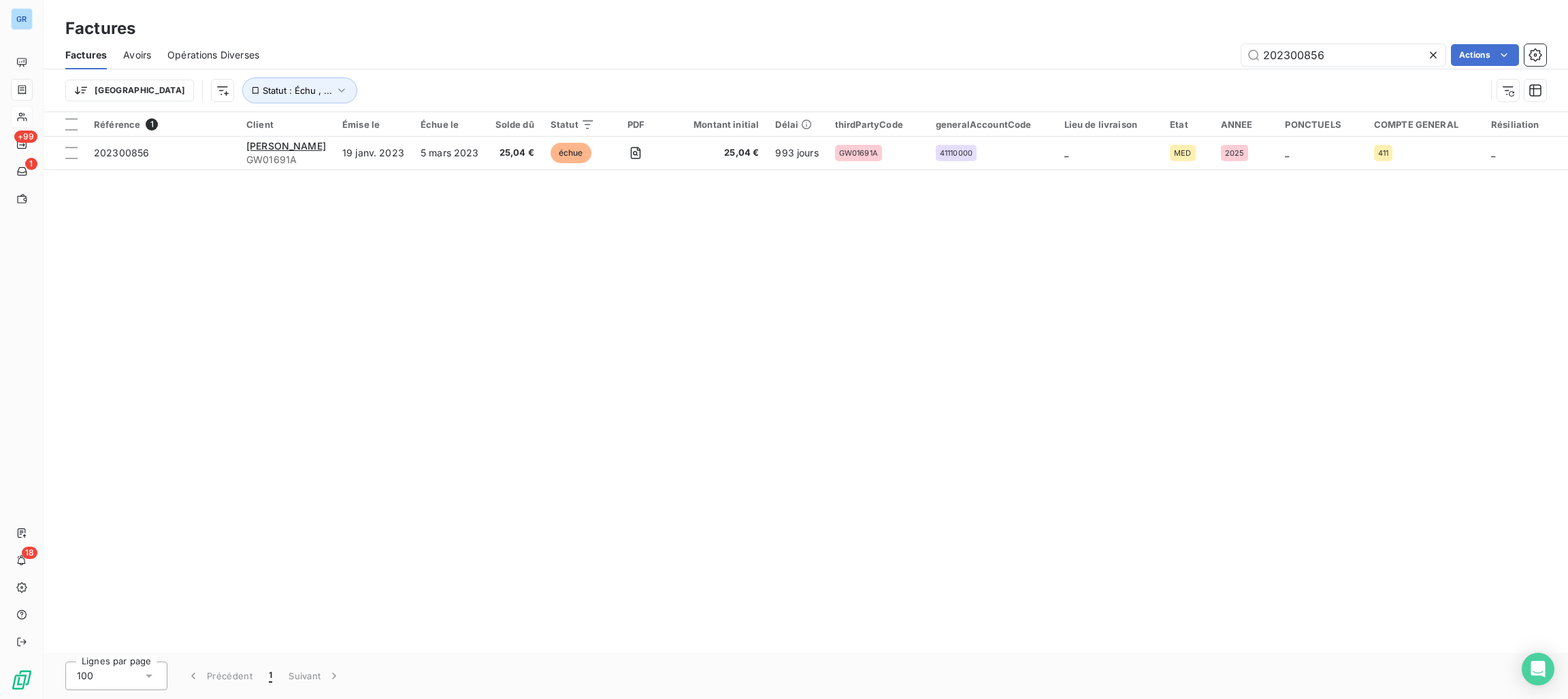
drag, startPoint x: 1353, startPoint y: 54, endPoint x: 1222, endPoint y: 56, distance: 131.0
click at [1222, 56] on div "202300856 Actions" at bounding box center [911, 55] width 1271 height 22
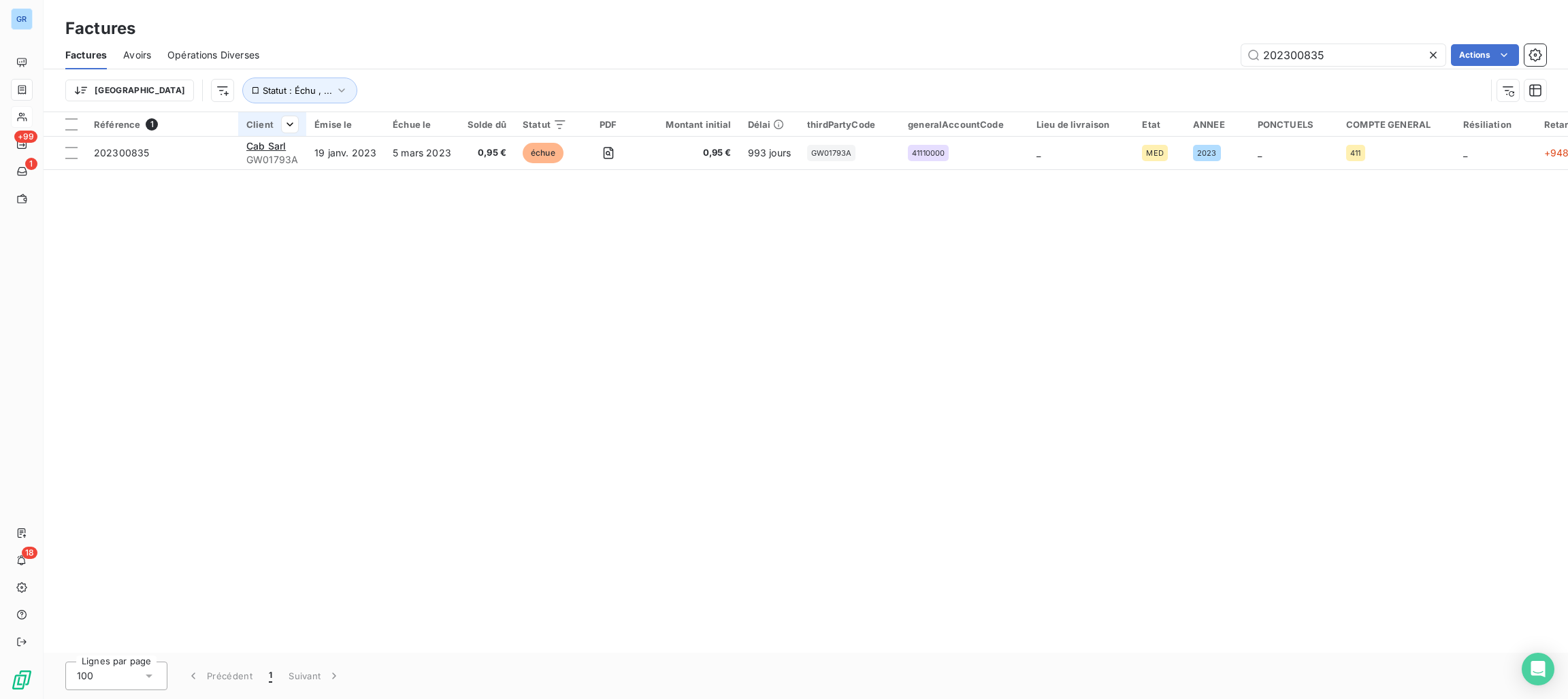
type input "202300835"
click at [274, 132] on th "Client" at bounding box center [272, 125] width 68 height 24
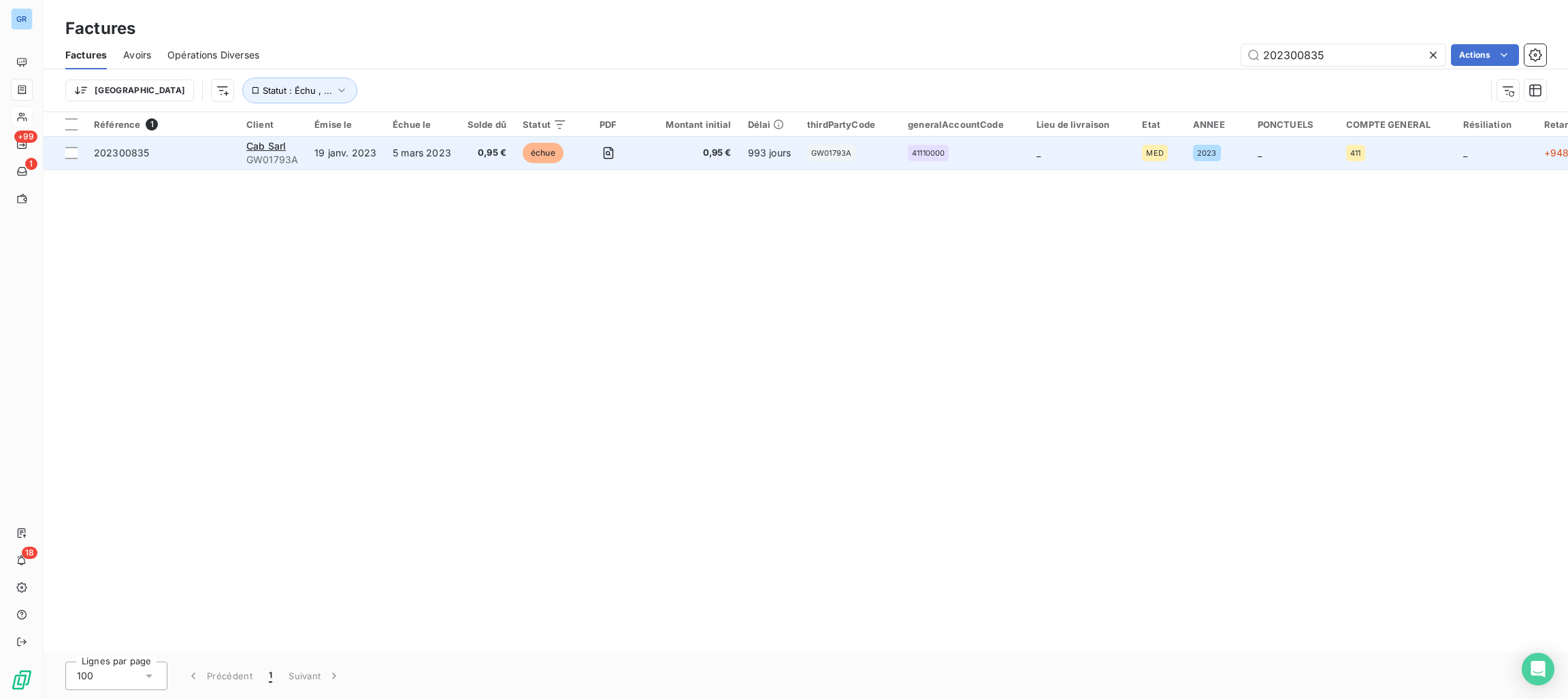
click at [274, 156] on span "GW01793A" at bounding box center [272, 160] width 52 height 14
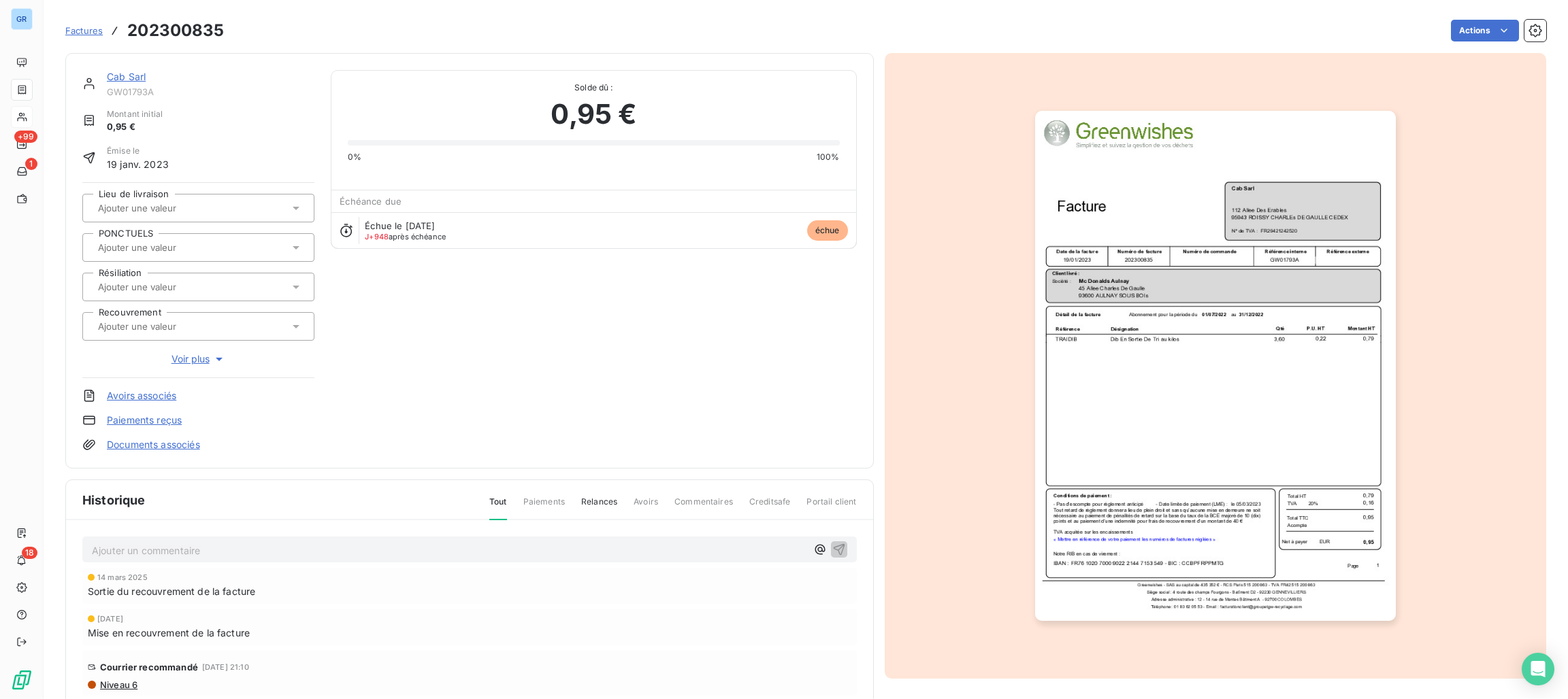
click at [1118, 294] on img "button" at bounding box center [1215, 366] width 361 height 510
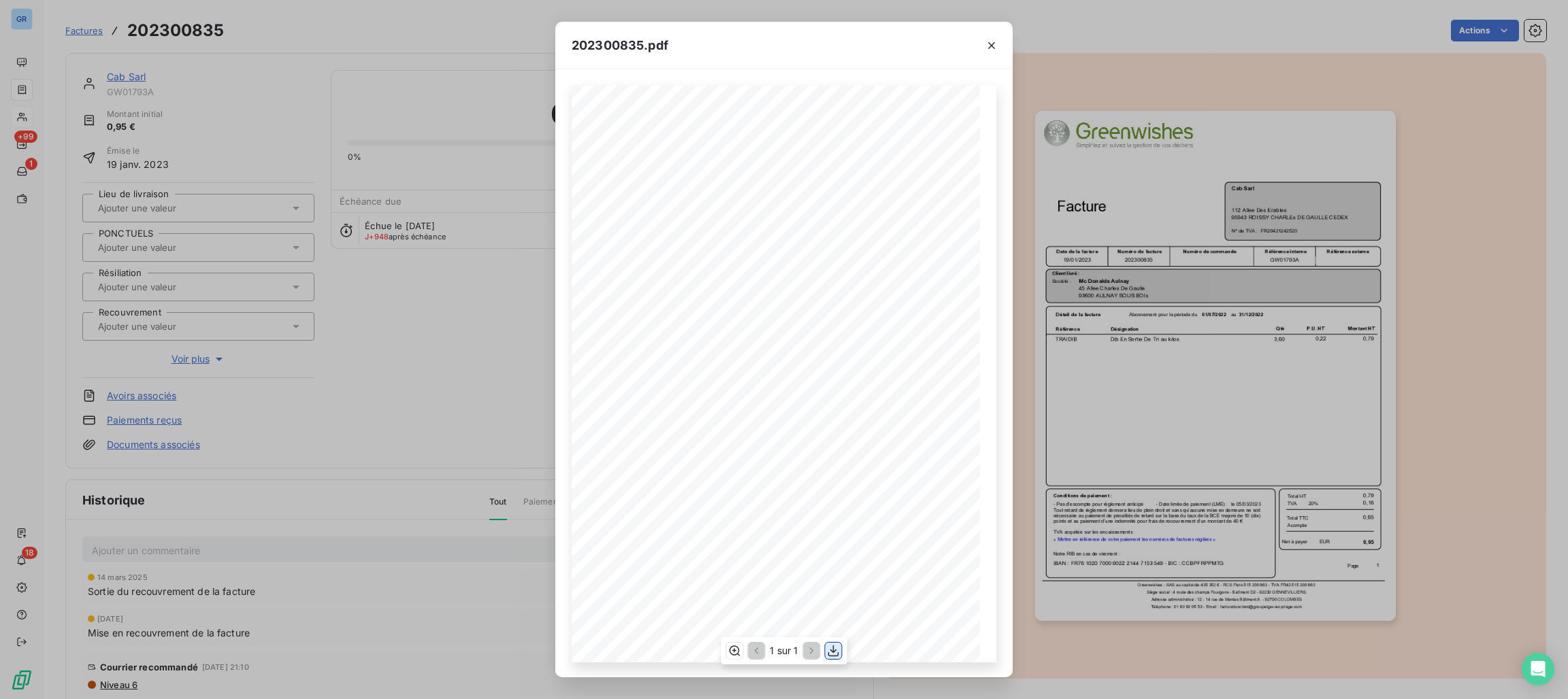
click at [832, 649] on icon "button" at bounding box center [834, 651] width 14 height 14
click at [228, 102] on div "202300835.pdf Référence interne Numéro de Date de Numéro de commande Référence …" at bounding box center [784, 349] width 1568 height 699
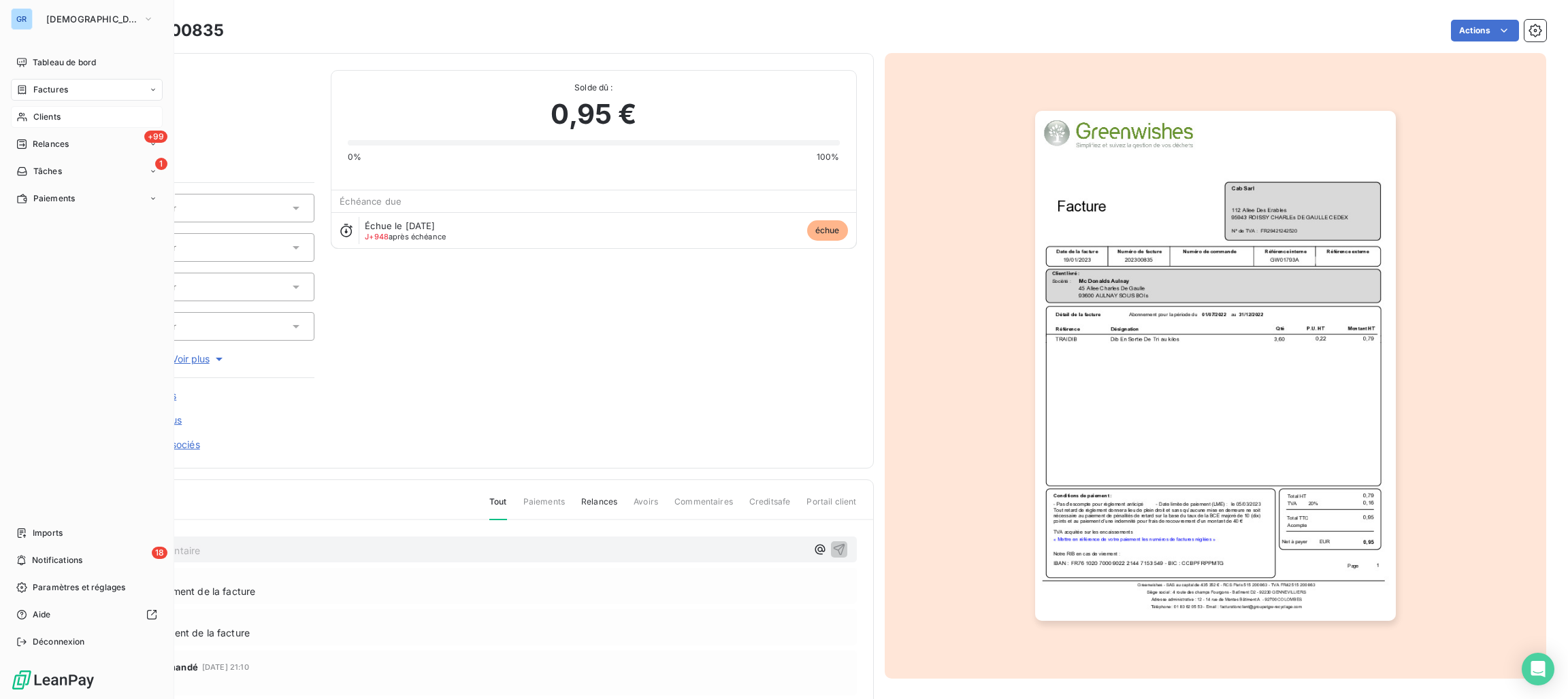
click at [46, 119] on span "Clients" at bounding box center [47, 117] width 27 height 12
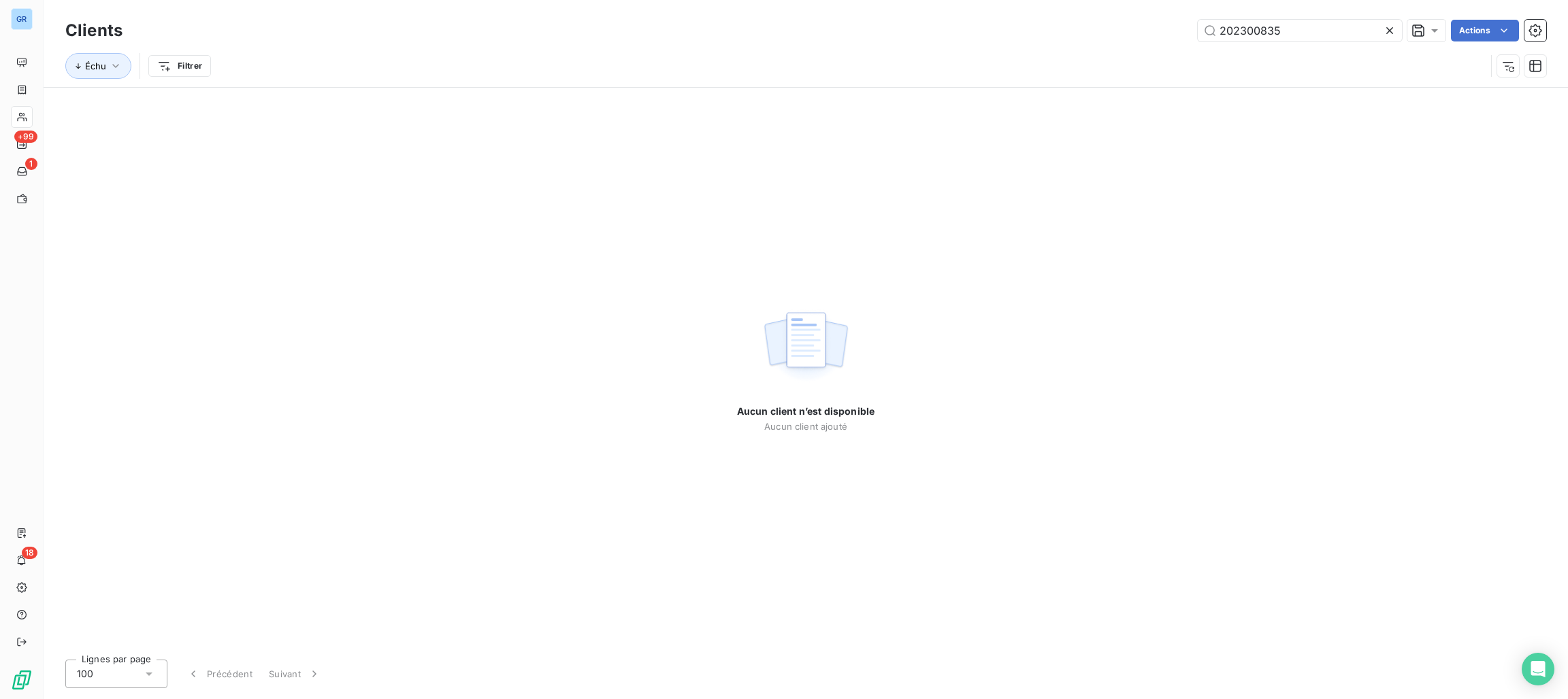
drag, startPoint x: 1303, startPoint y: 29, endPoint x: 1063, endPoint y: 28, distance: 240.0
click at [1097, 28] on div "202300835 Actions" at bounding box center [842, 30] width 1407 height 22
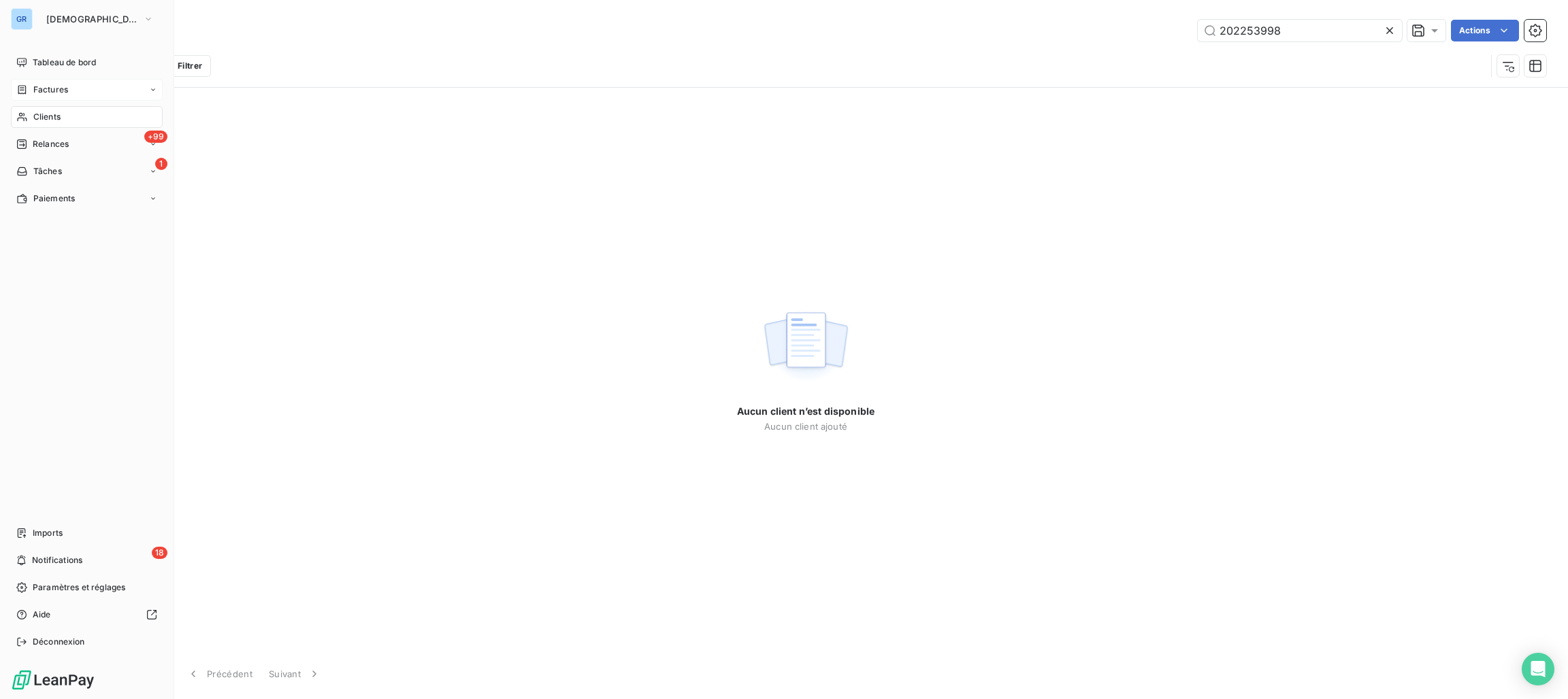
type input "202253998"
click at [68, 89] on div "Factures" at bounding box center [86, 90] width 151 height 22
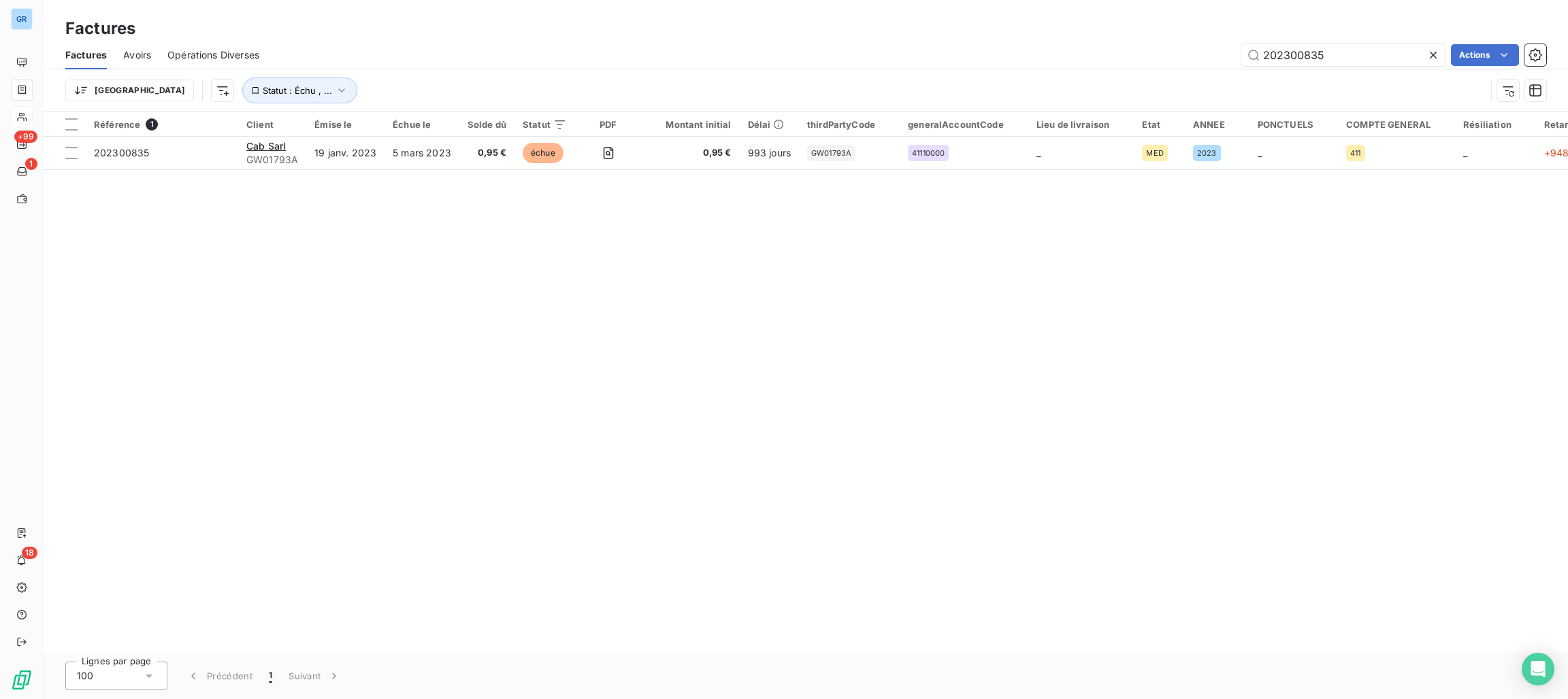
drag, startPoint x: 1354, startPoint y: 55, endPoint x: 1239, endPoint y: 59, distance: 115.1
click at [1150, 55] on div "202300835 Actions" at bounding box center [911, 55] width 1271 height 22
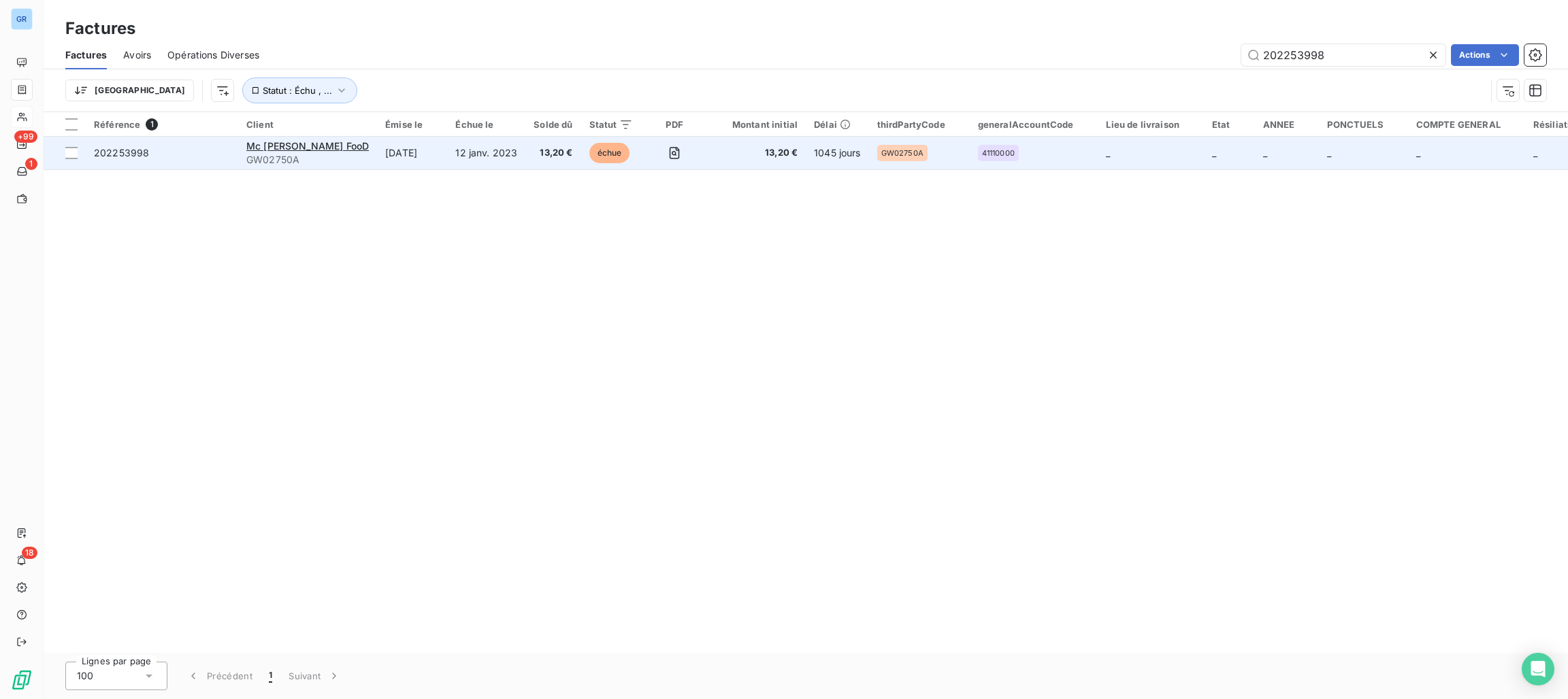
type input "202253998"
click at [606, 154] on span "échue" at bounding box center [610, 153] width 41 height 21
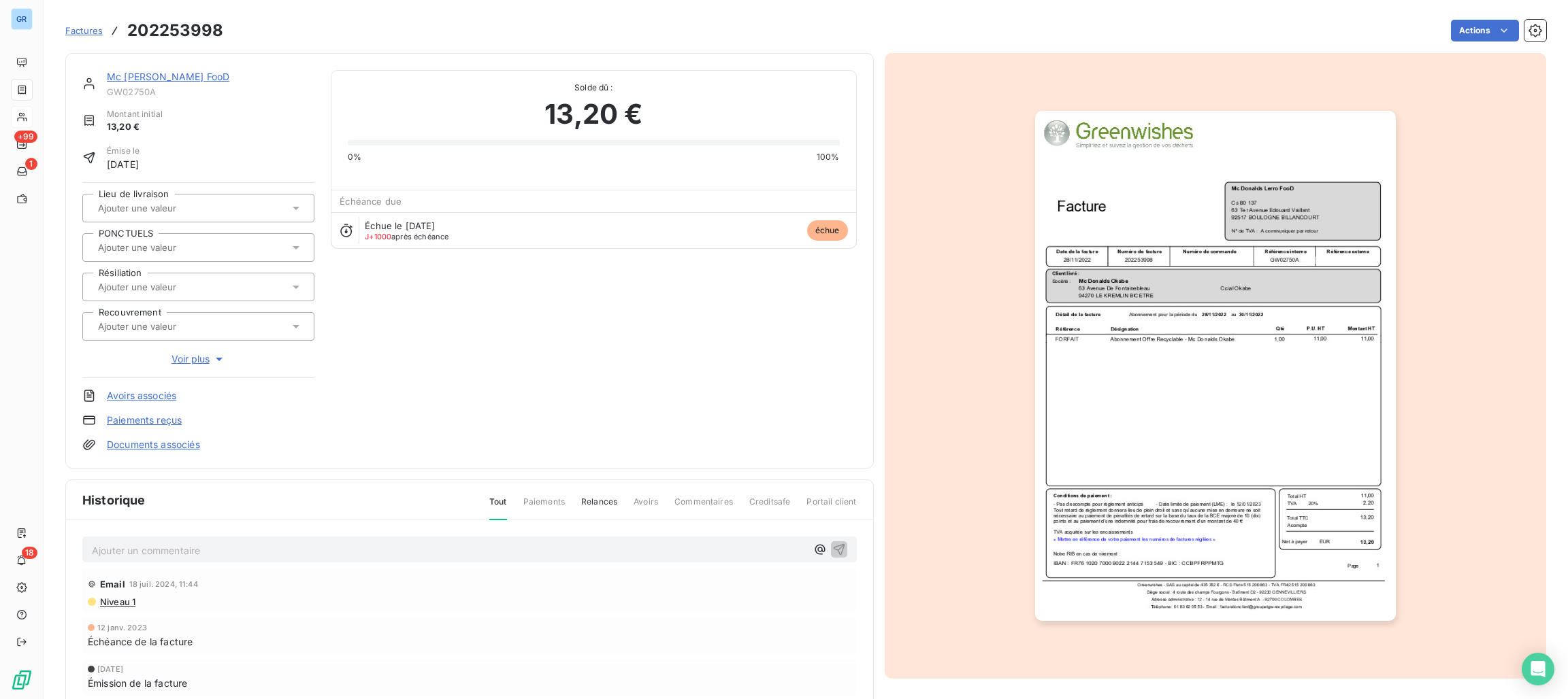
click at [1193, 242] on img "button" at bounding box center [1215, 366] width 361 height 510
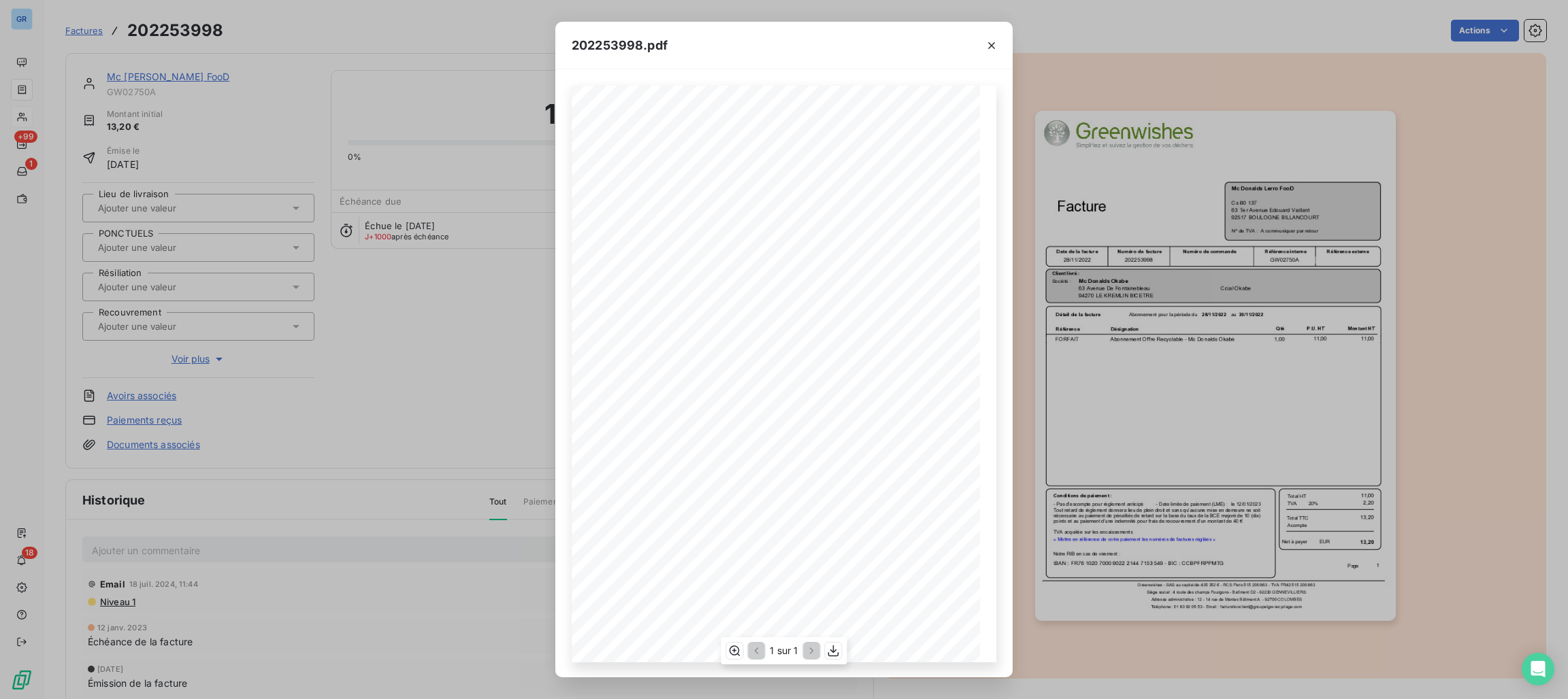
click at [725, 596] on span "IBAN : [FINANCIAL_ID] - BIC : [SWIFT_CODE]" at bounding box center [664, 597] width 129 height 6
click at [829, 641] on div "1 sur 1" at bounding box center [783, 651] width 126 height 27
click at [832, 653] on icon "button" at bounding box center [834, 651] width 14 height 14
click at [991, 39] on icon "button" at bounding box center [991, 46] width 14 height 14
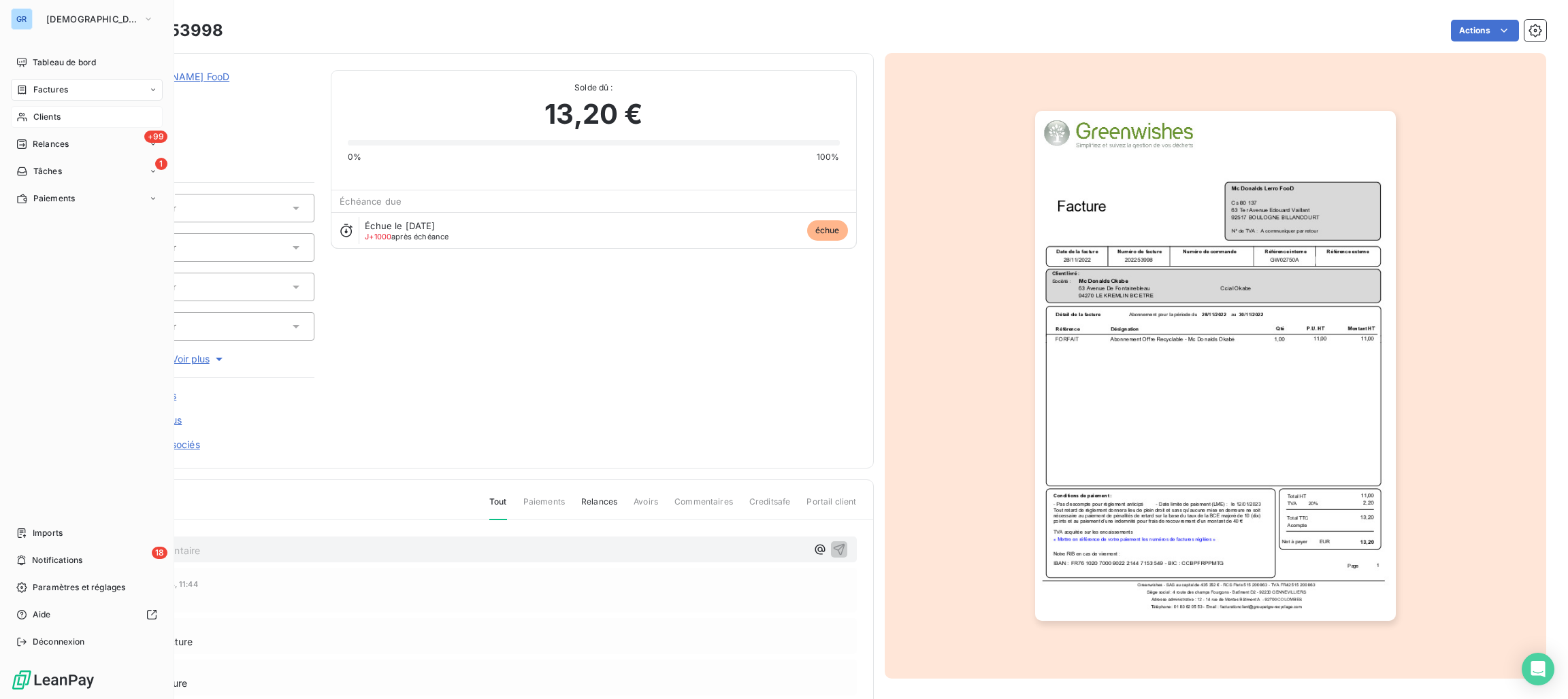
drag, startPoint x: 62, startPoint y: 86, endPoint x: 258, endPoint y: 94, distance: 196.2
click at [62, 85] on span "Factures" at bounding box center [51, 90] width 35 height 12
click at [42, 91] on span "Factures" at bounding box center [51, 90] width 35 height 12
click at [55, 92] on span "Factures" at bounding box center [51, 90] width 35 height 12
click at [59, 119] on span "Factures" at bounding box center [50, 117] width 35 height 12
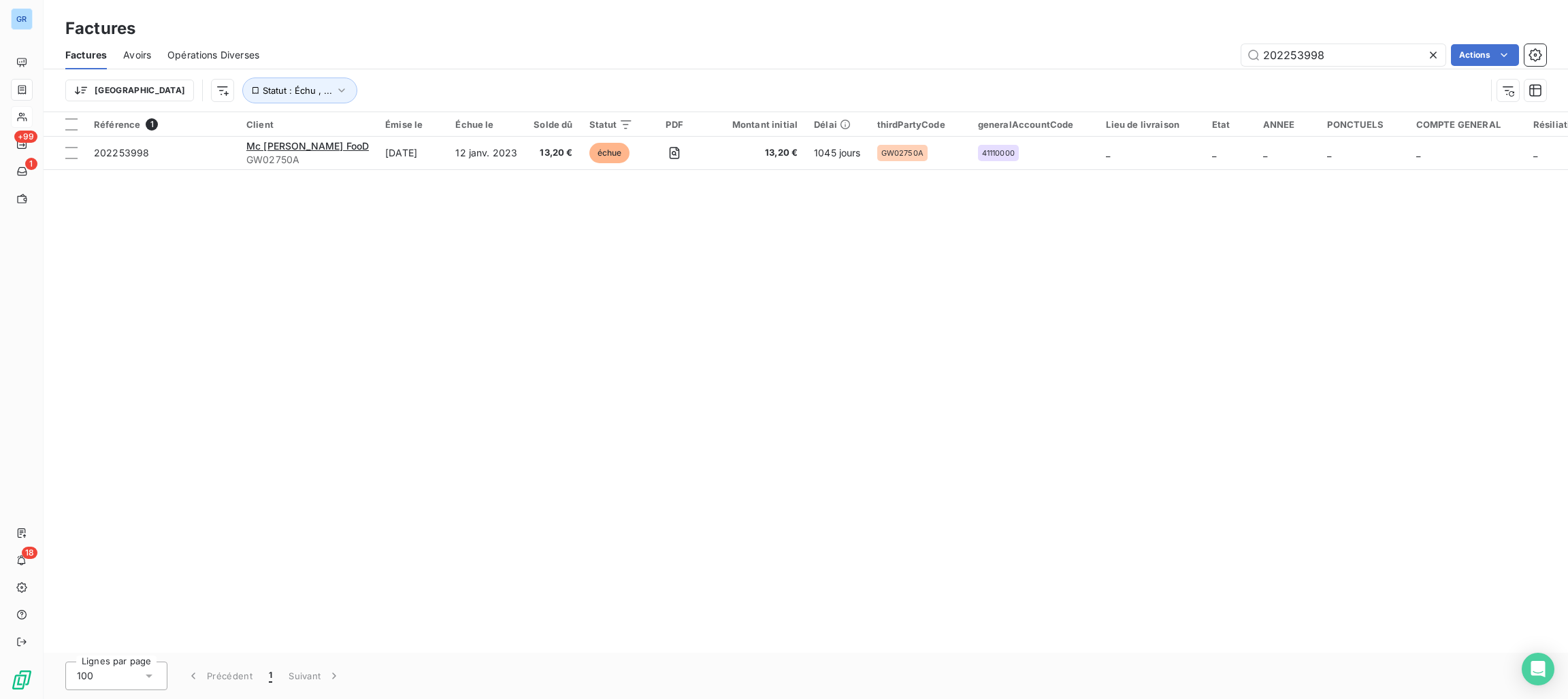
drag, startPoint x: 1344, startPoint y: 59, endPoint x: 1235, endPoint y: 71, distance: 109.7
click at [1150, 67] on div "Factures Avoirs Opérations Diverses 202253998 Actions" at bounding box center [806, 56] width 1525 height 29
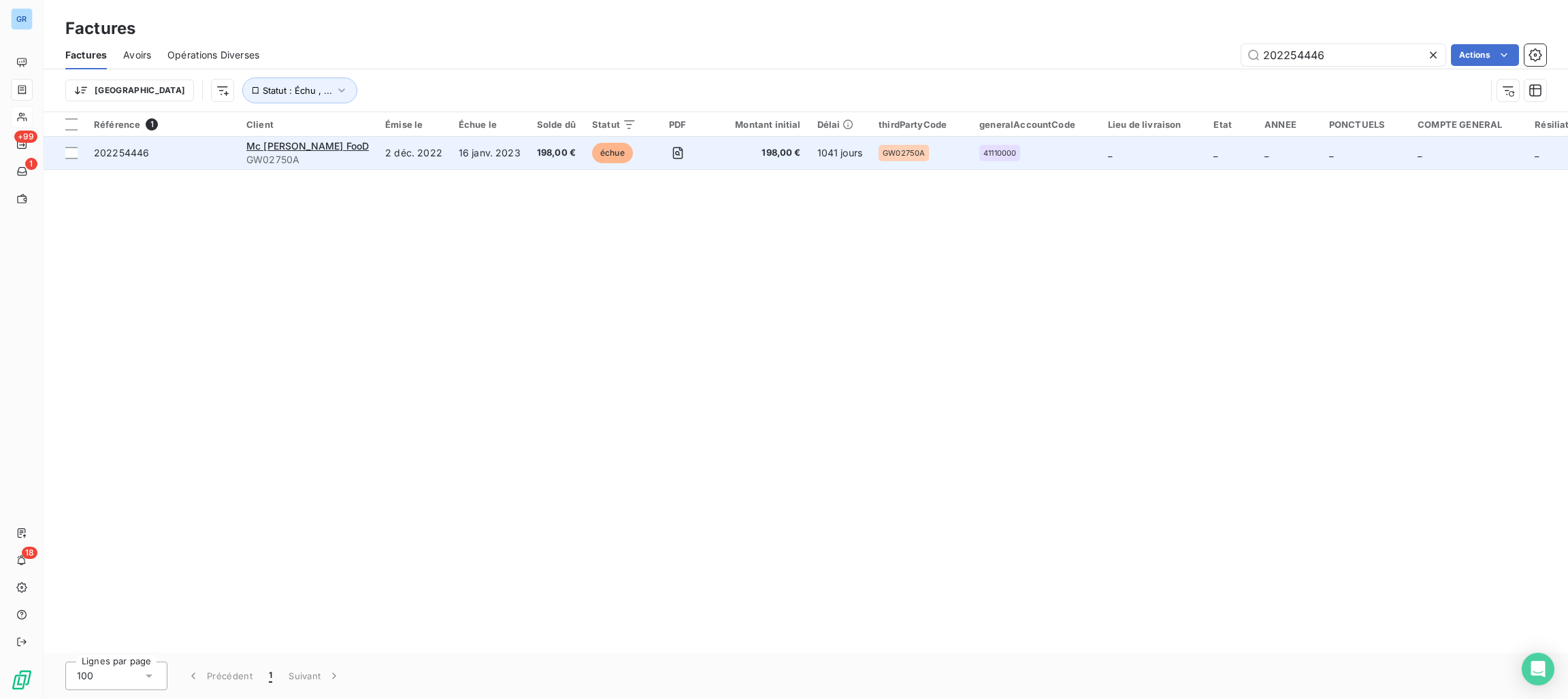
type input "202254446"
click at [593, 151] on span "échue" at bounding box center [612, 153] width 41 height 21
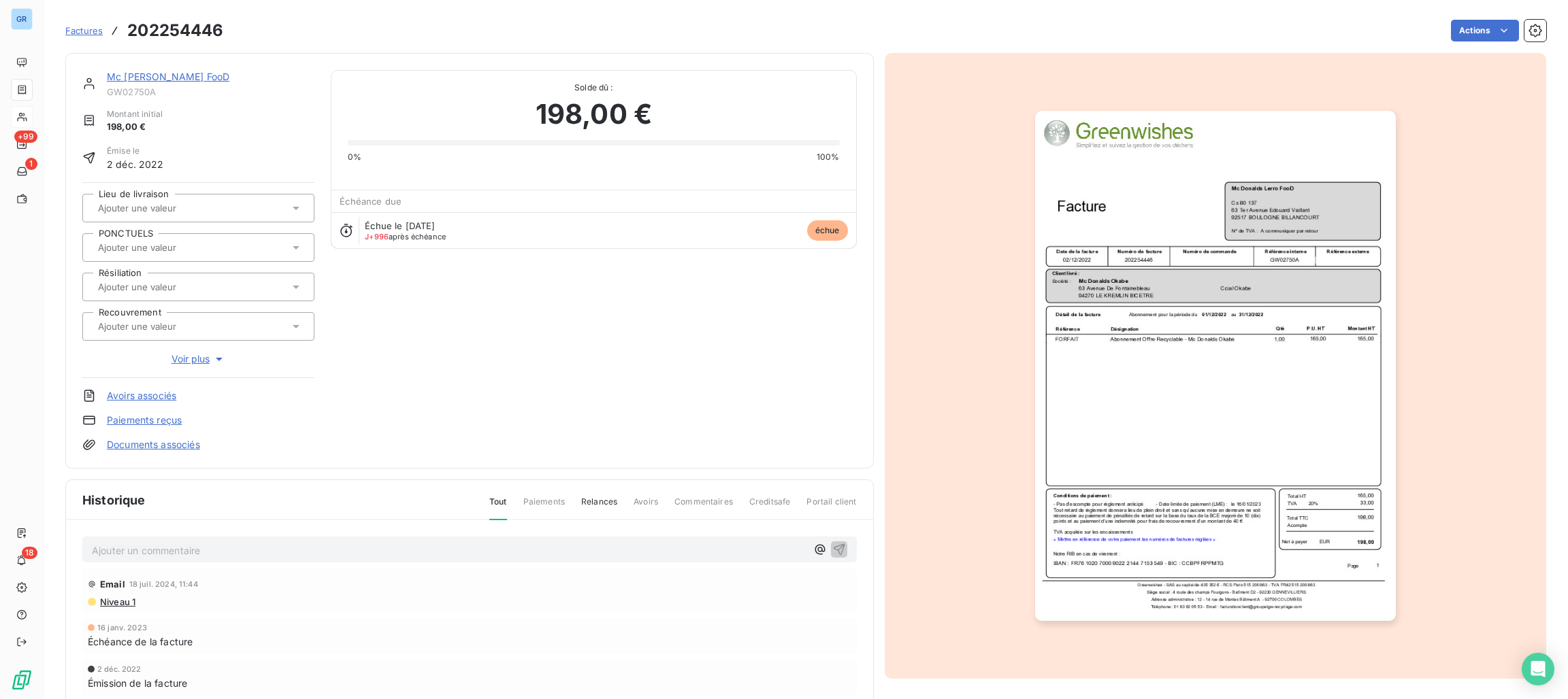
click at [1121, 392] on img "button" at bounding box center [1215, 366] width 361 height 510
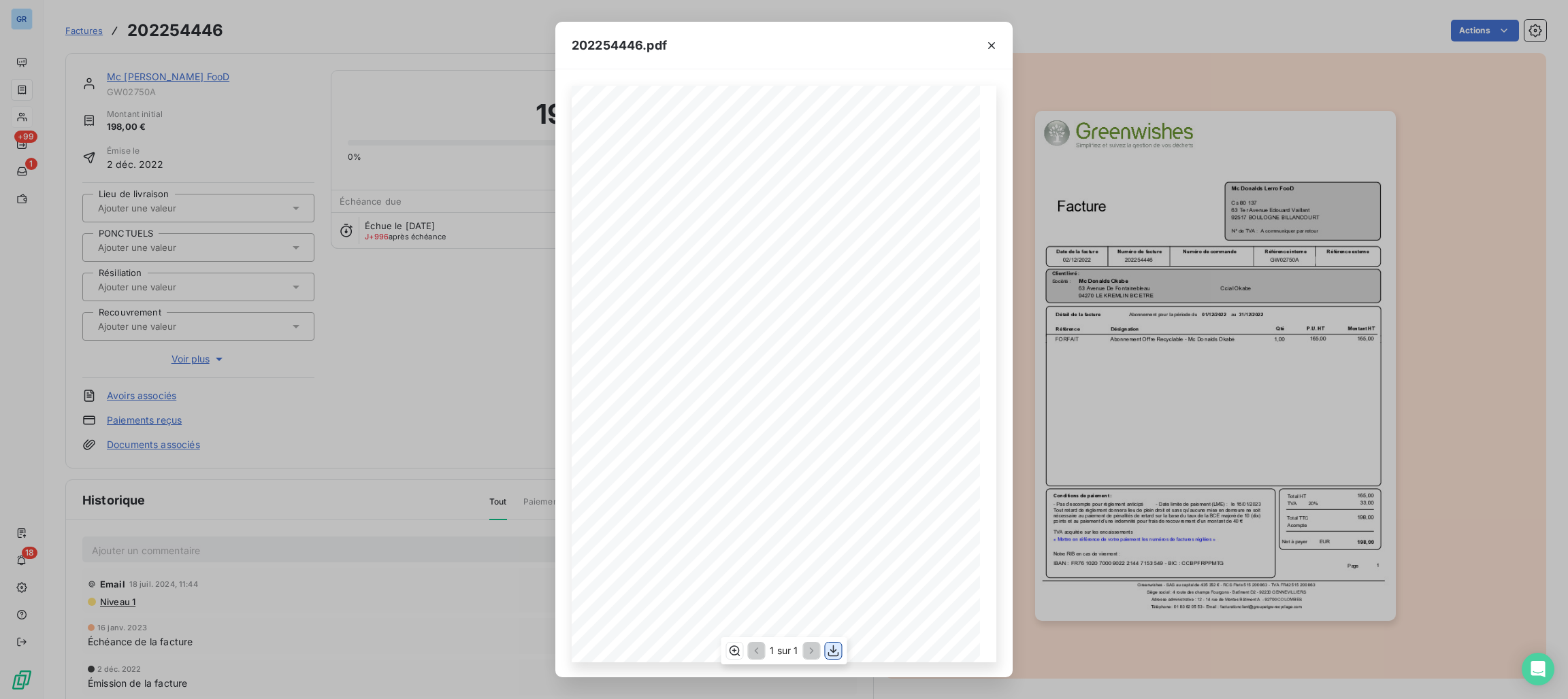
click at [835, 650] on icon "button" at bounding box center [834, 650] width 11 height 11
